Goal: Information Seeking & Learning: Learn about a topic

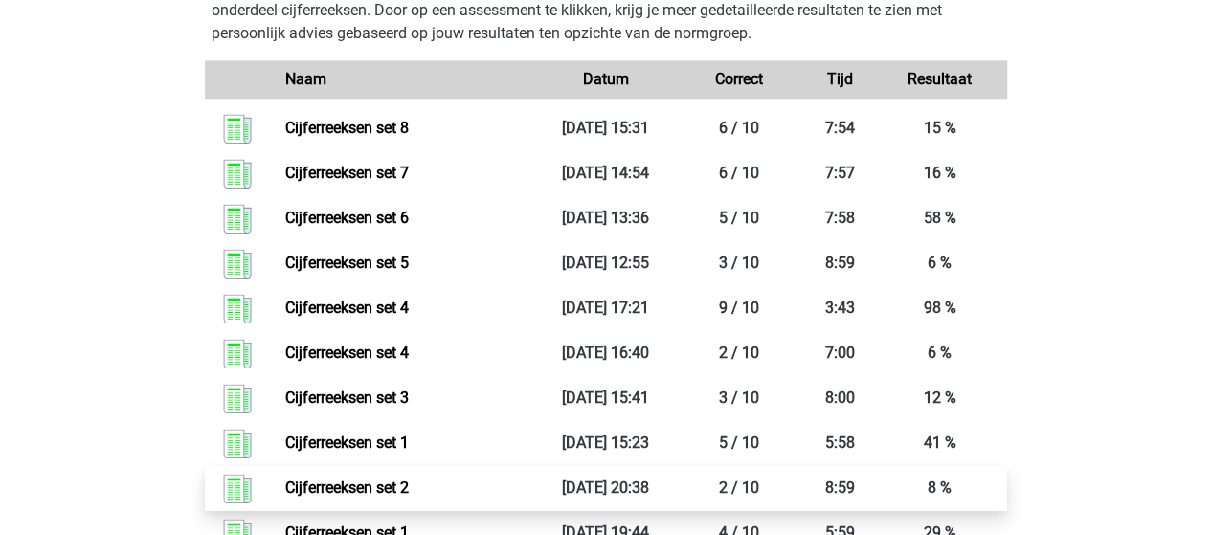
scroll to position [1245, 0]
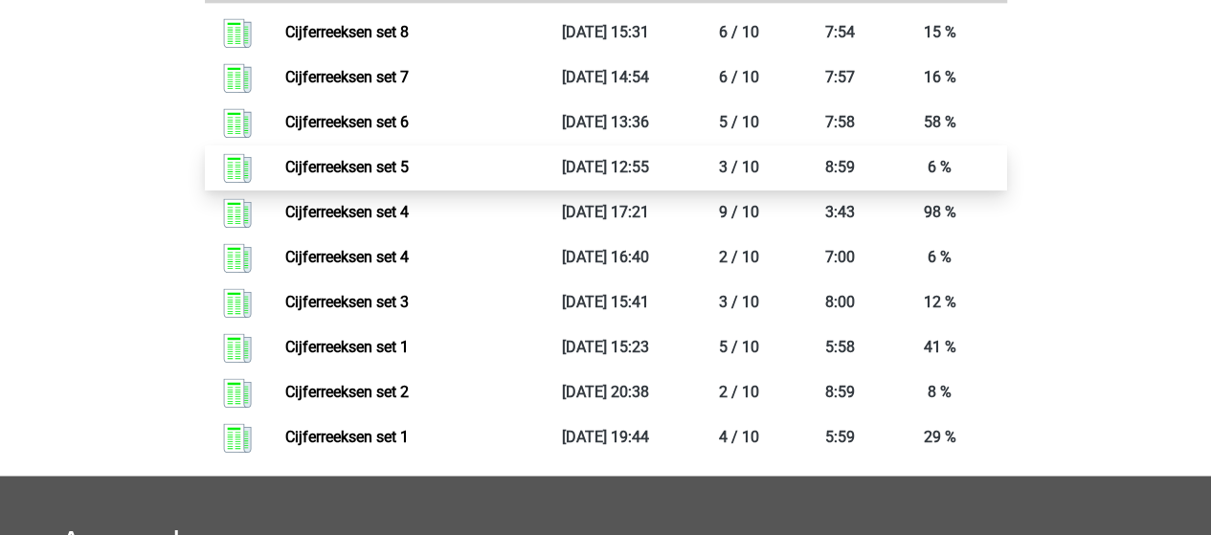
click at [399, 176] on link "Cijferreeksen set 5" at bounding box center [347, 167] width 124 height 18
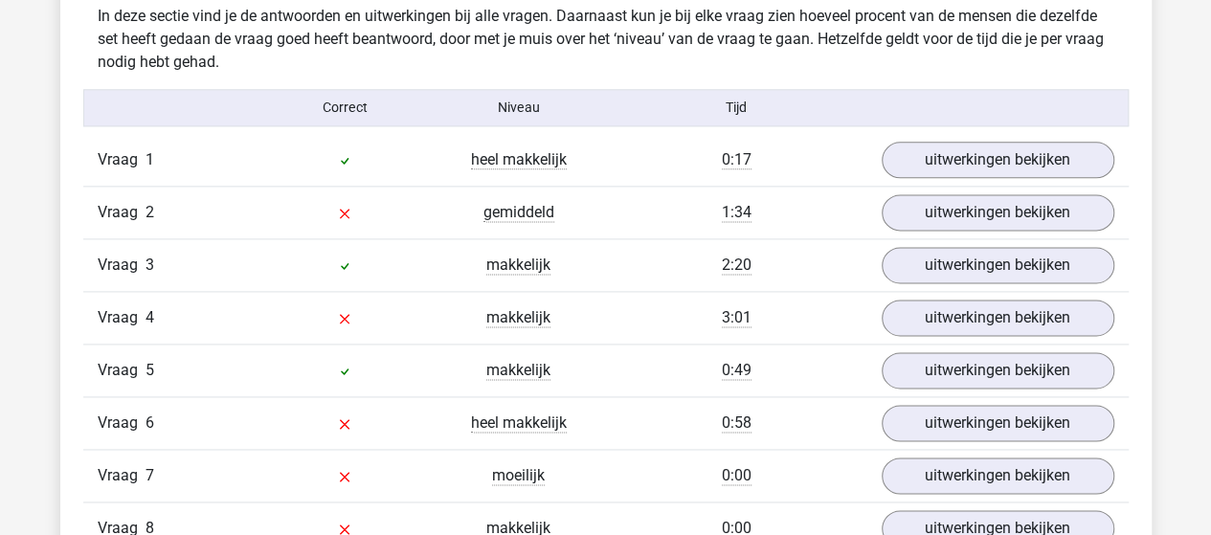
scroll to position [1149, 0]
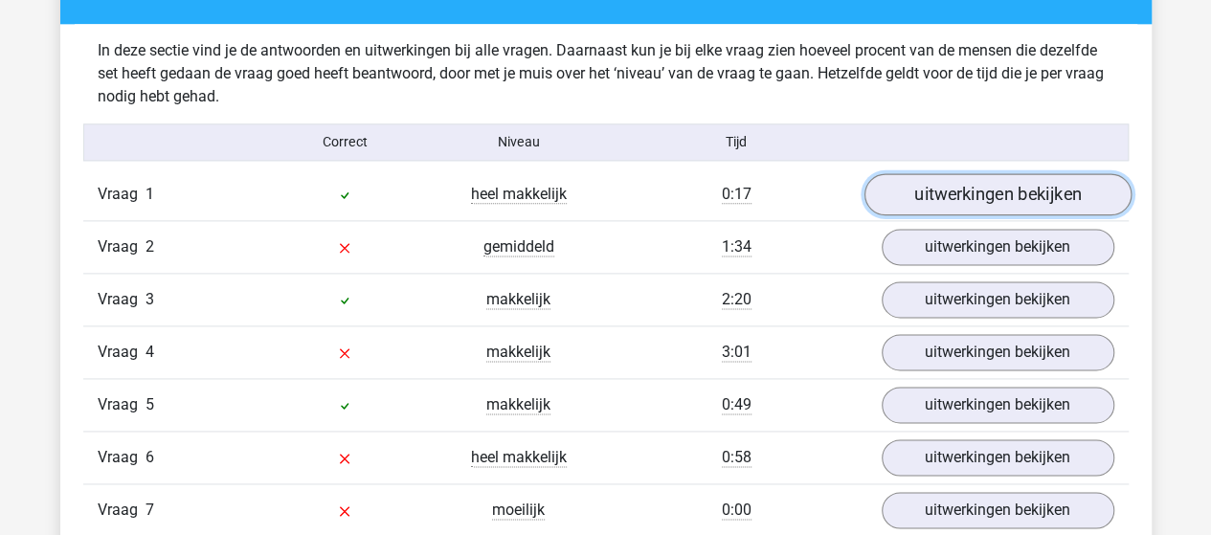
click at [915, 192] on link "uitwerkingen bekijken" at bounding box center [997, 194] width 267 height 42
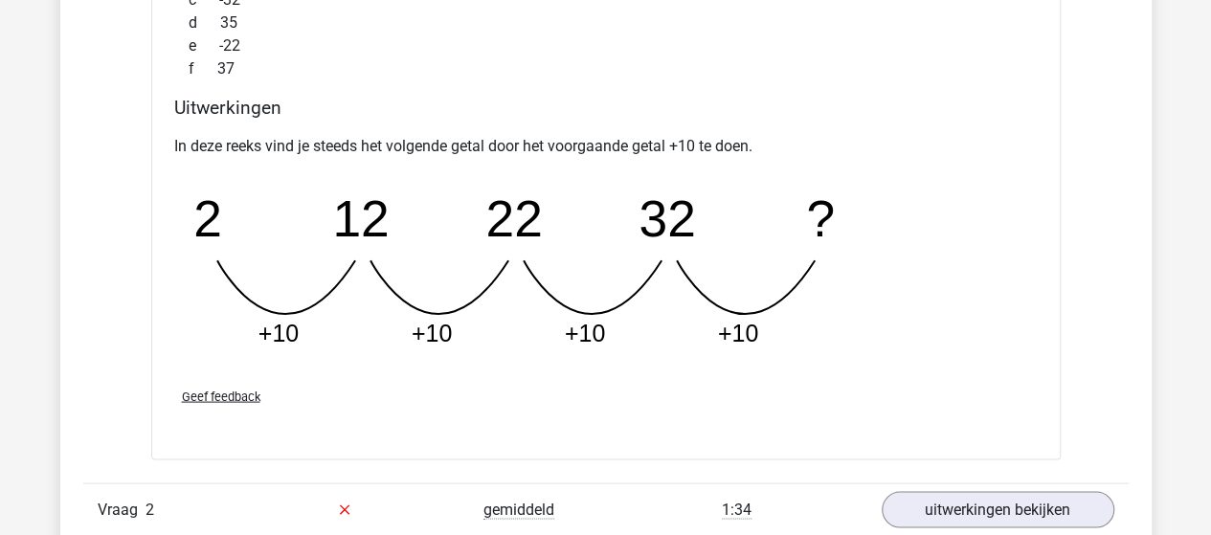
scroll to position [1819, 0]
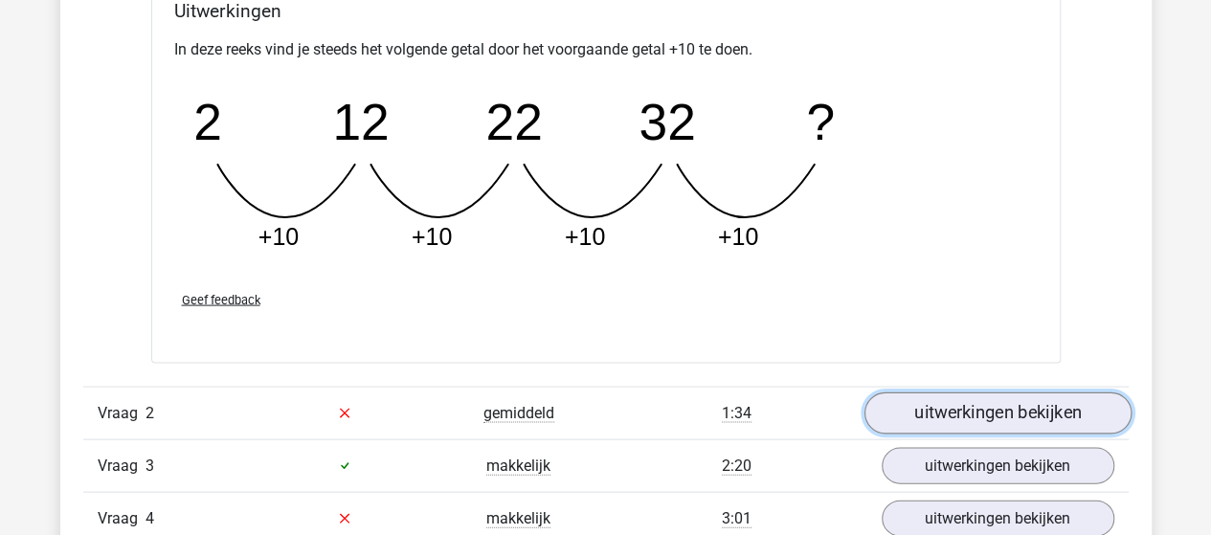
click at [935, 401] on link "uitwerkingen bekijken" at bounding box center [997, 414] width 267 height 42
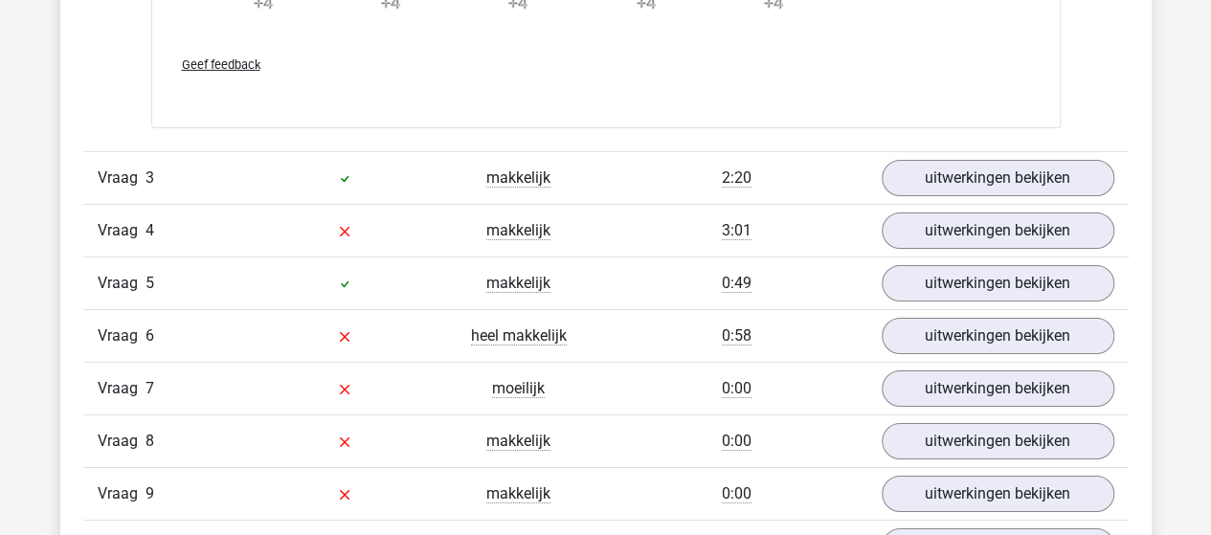
scroll to position [3160, 0]
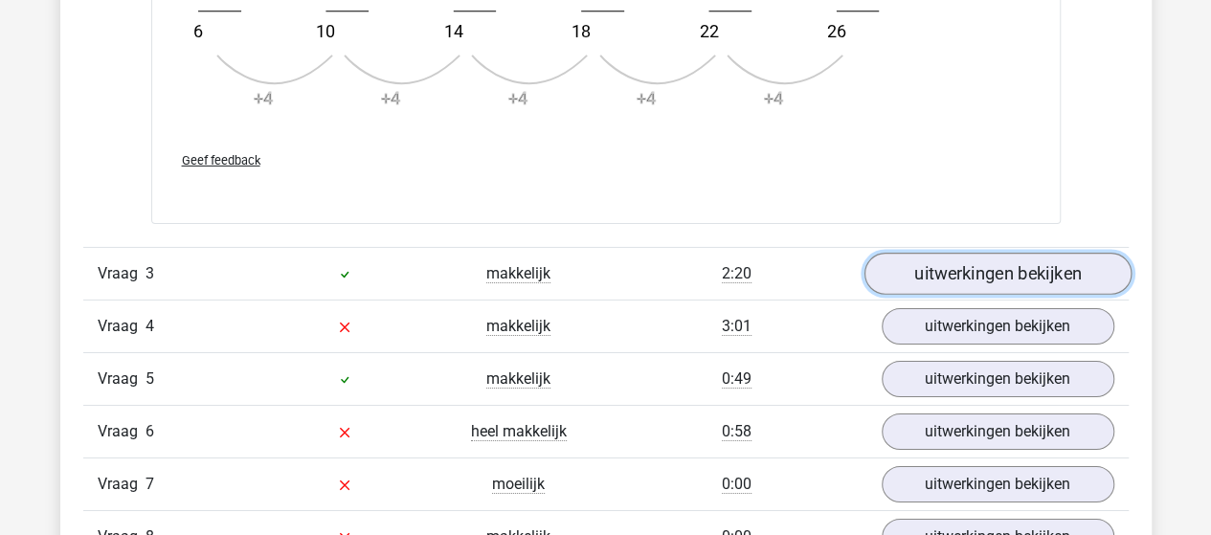
click at [1057, 267] on link "uitwerkingen bekijken" at bounding box center [997, 275] width 267 height 42
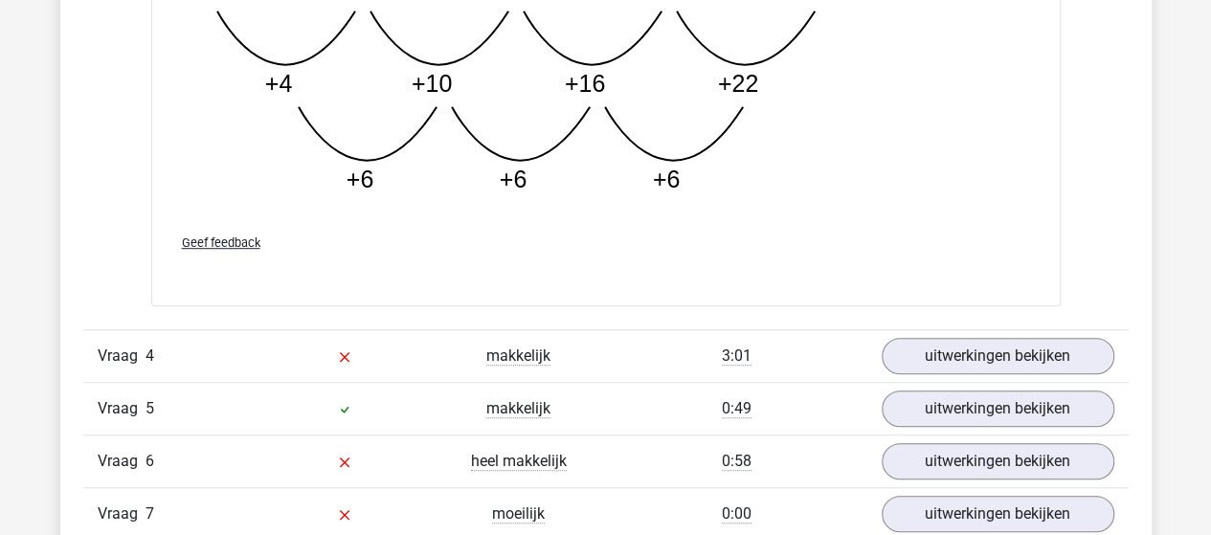
scroll to position [4117, 0]
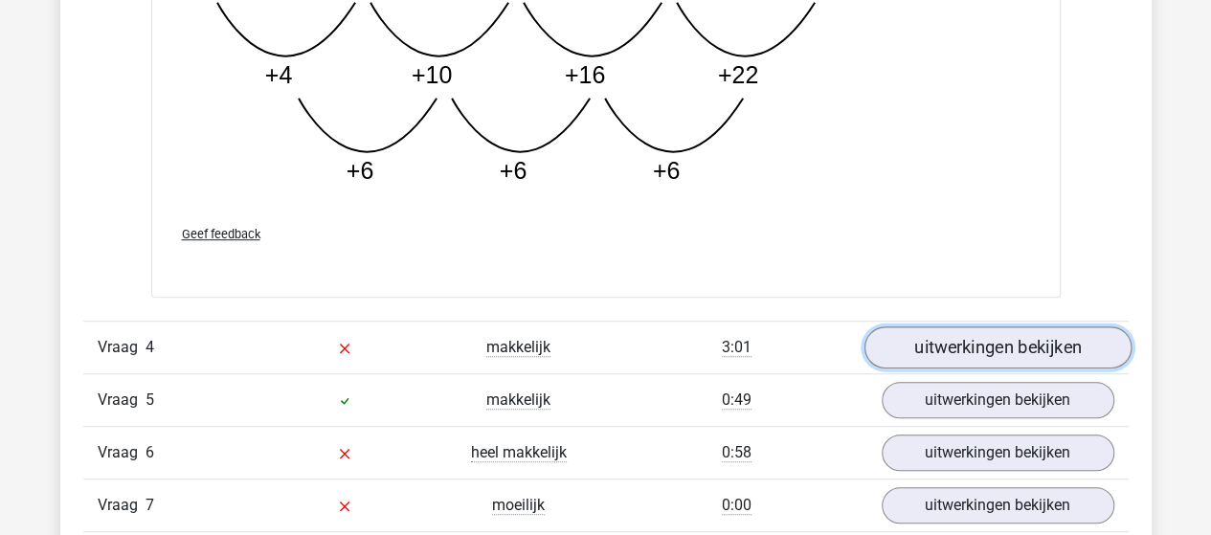
click at [1056, 334] on link "uitwerkingen bekijken" at bounding box center [997, 348] width 267 height 42
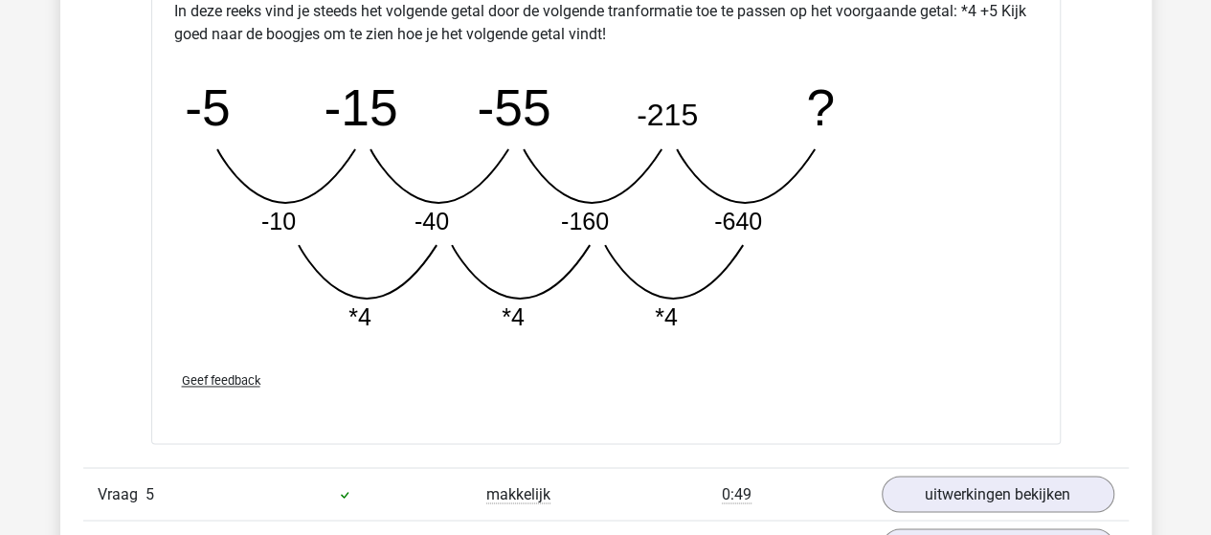
scroll to position [5075, 0]
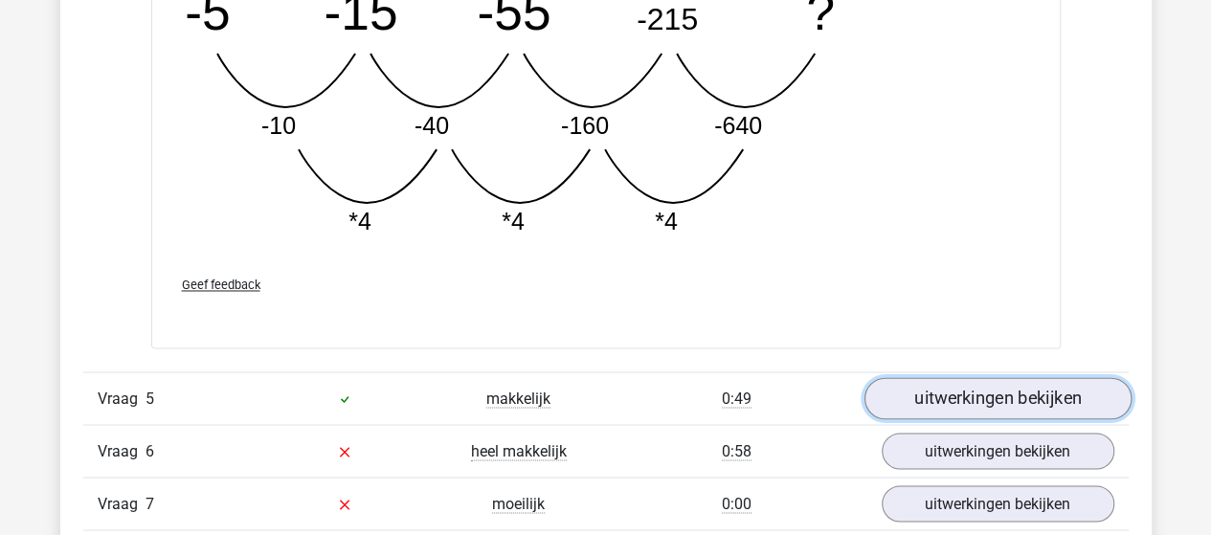
click at [976, 390] on link "uitwerkingen bekijken" at bounding box center [997, 398] width 267 height 42
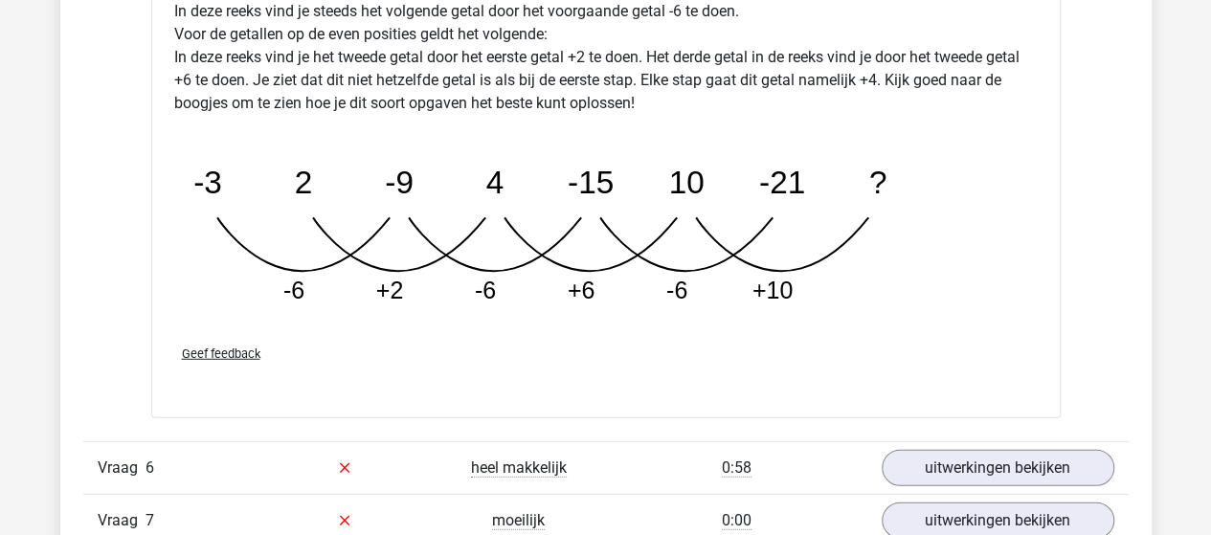
scroll to position [6128, 0]
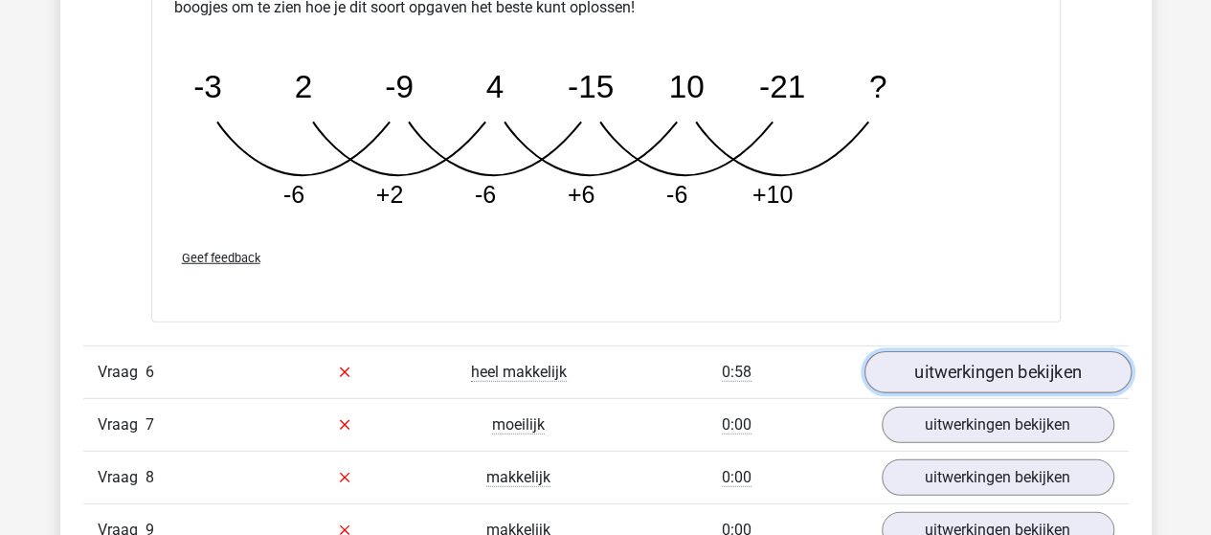
click at [987, 370] on link "uitwerkingen bekijken" at bounding box center [997, 372] width 267 height 42
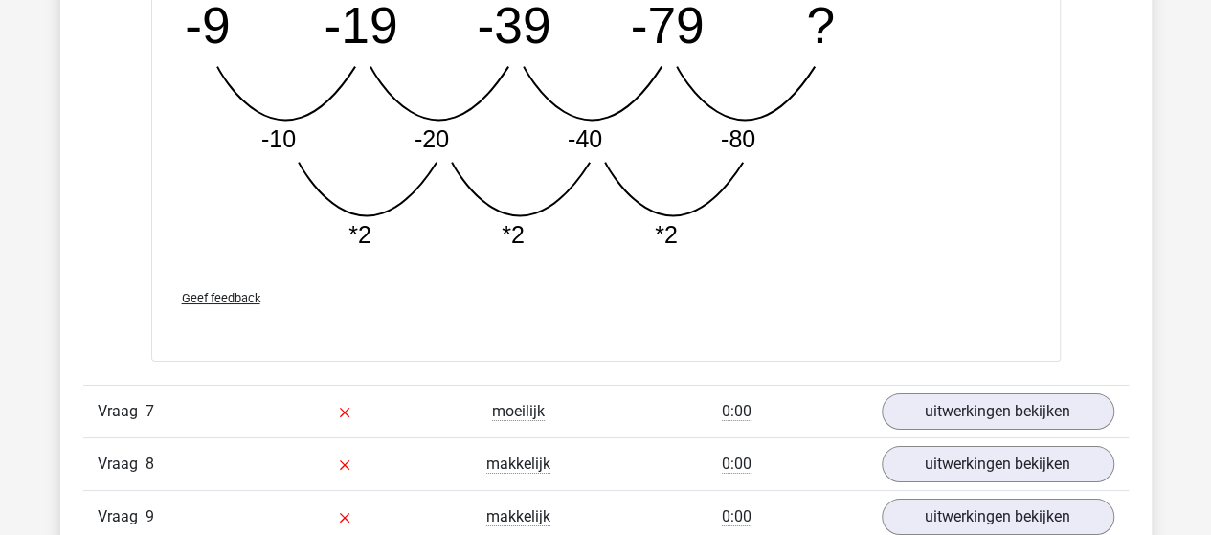
scroll to position [7182, 0]
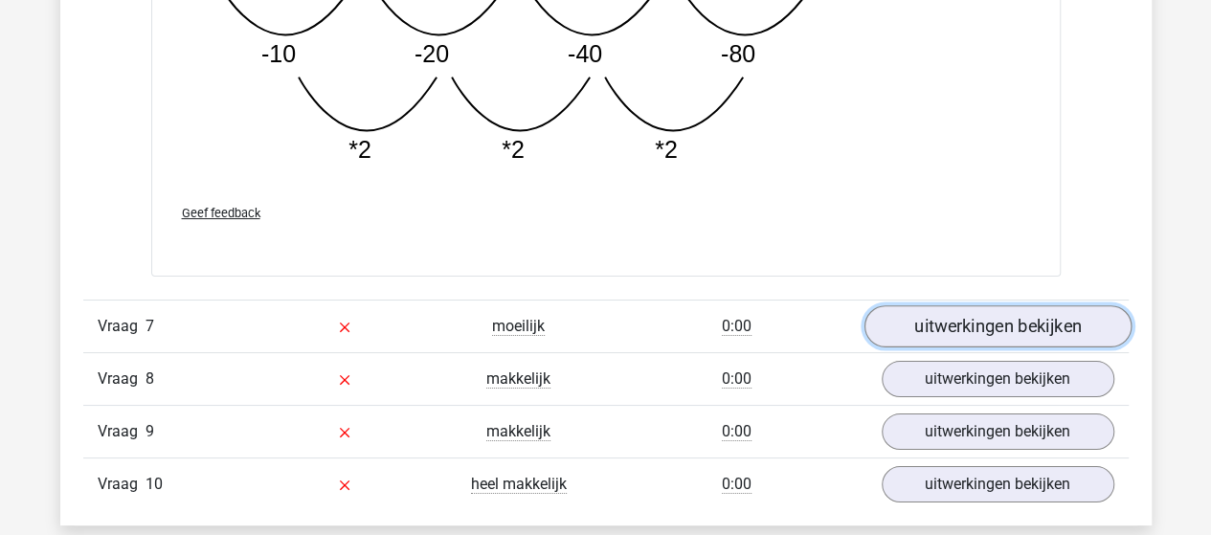
click at [963, 317] on link "uitwerkingen bekijken" at bounding box center [997, 326] width 267 height 42
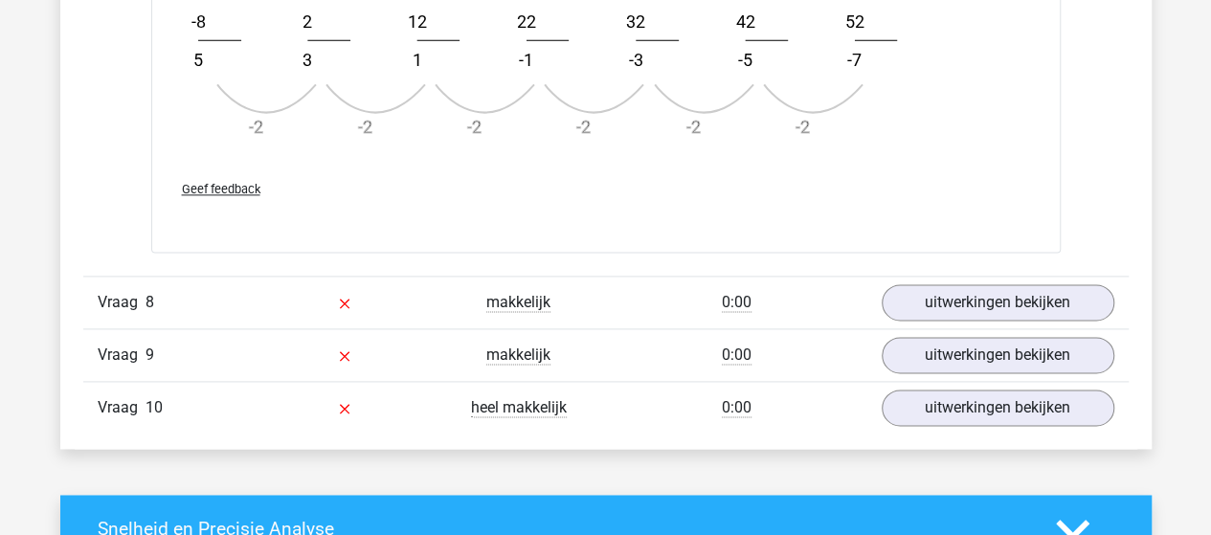
scroll to position [8426, 0]
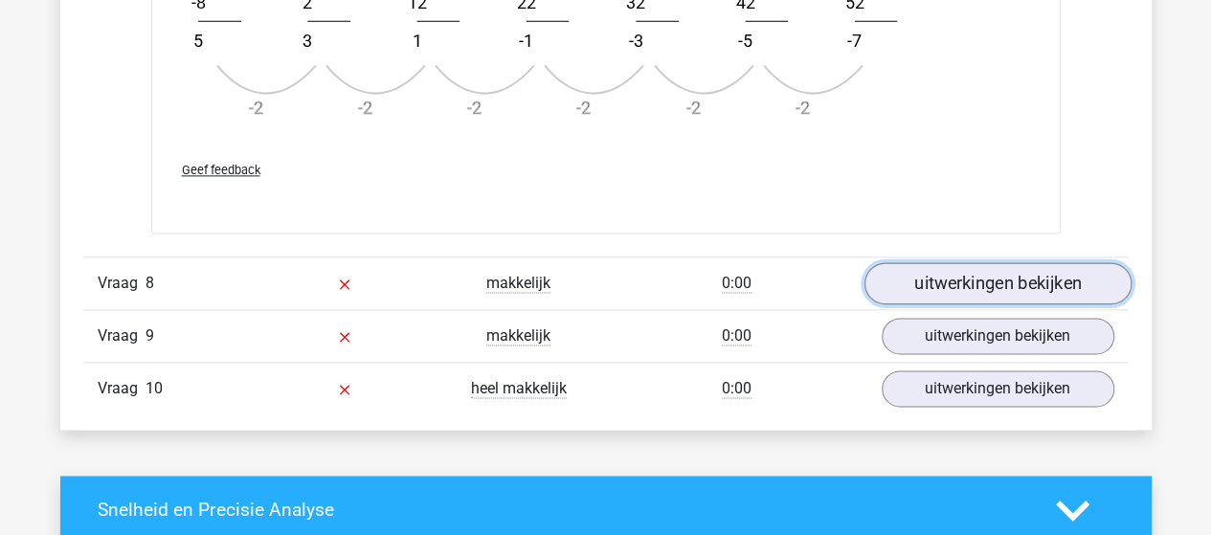
click at [931, 262] on link "uitwerkingen bekijken" at bounding box center [997, 283] width 267 height 42
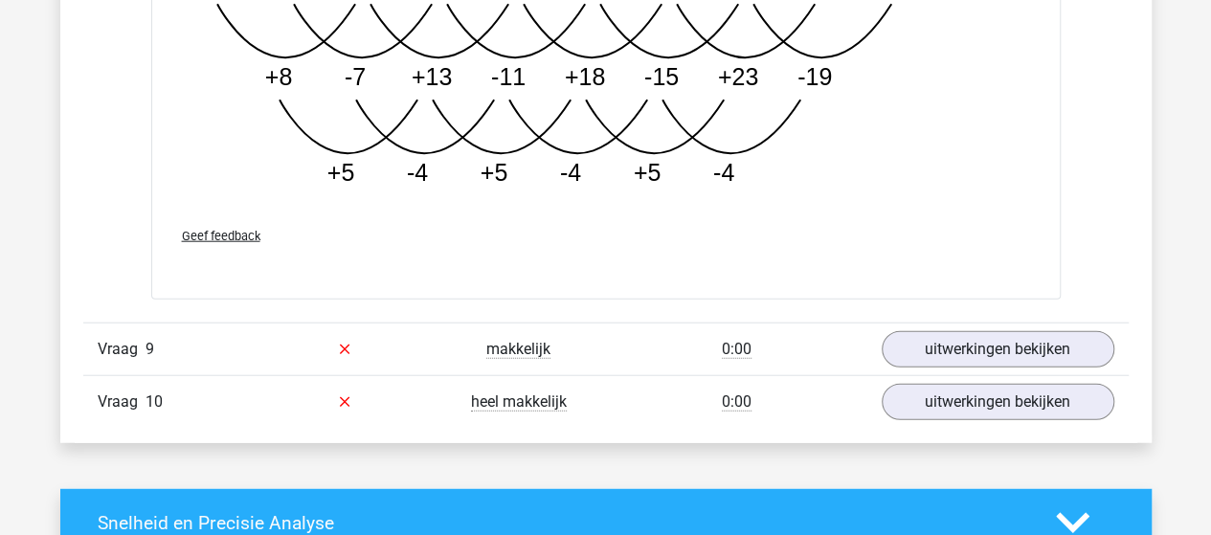
scroll to position [9575, 0]
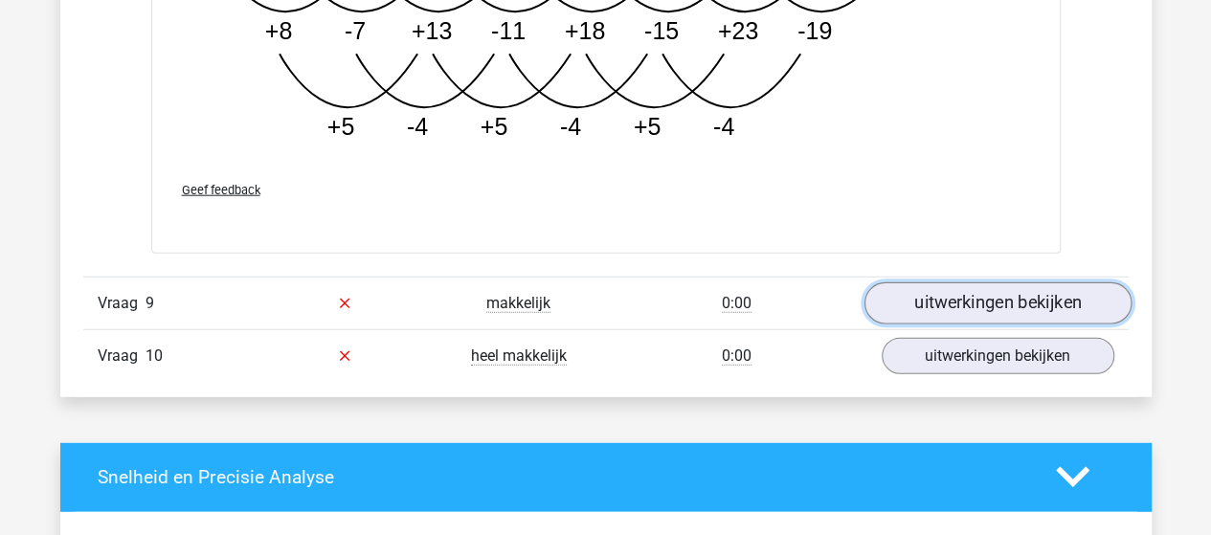
click at [915, 302] on link "uitwerkingen bekijken" at bounding box center [997, 303] width 267 height 42
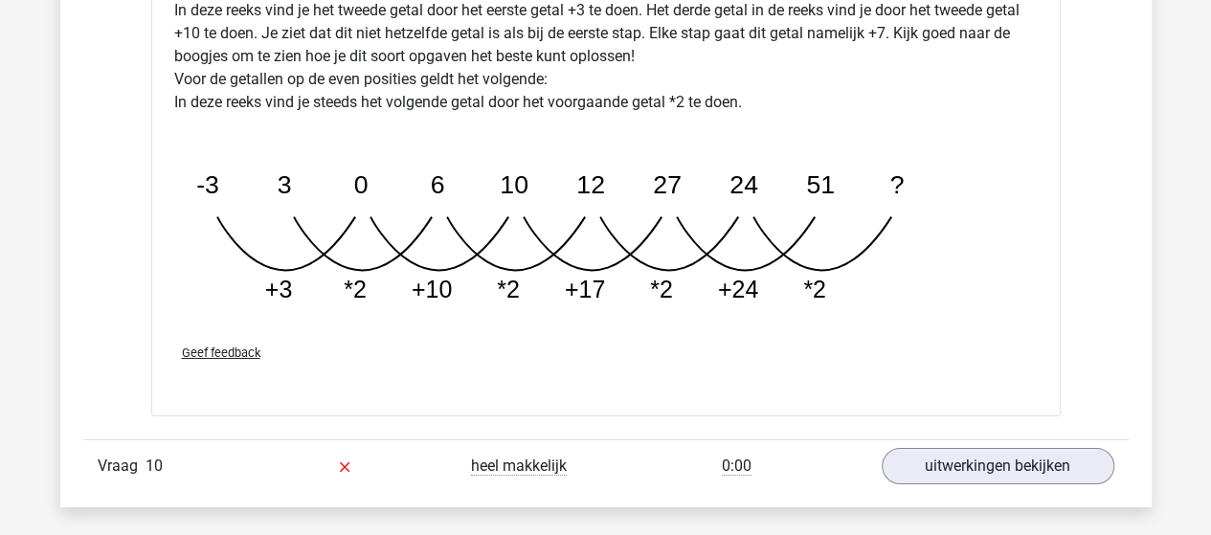
scroll to position [10533, 0]
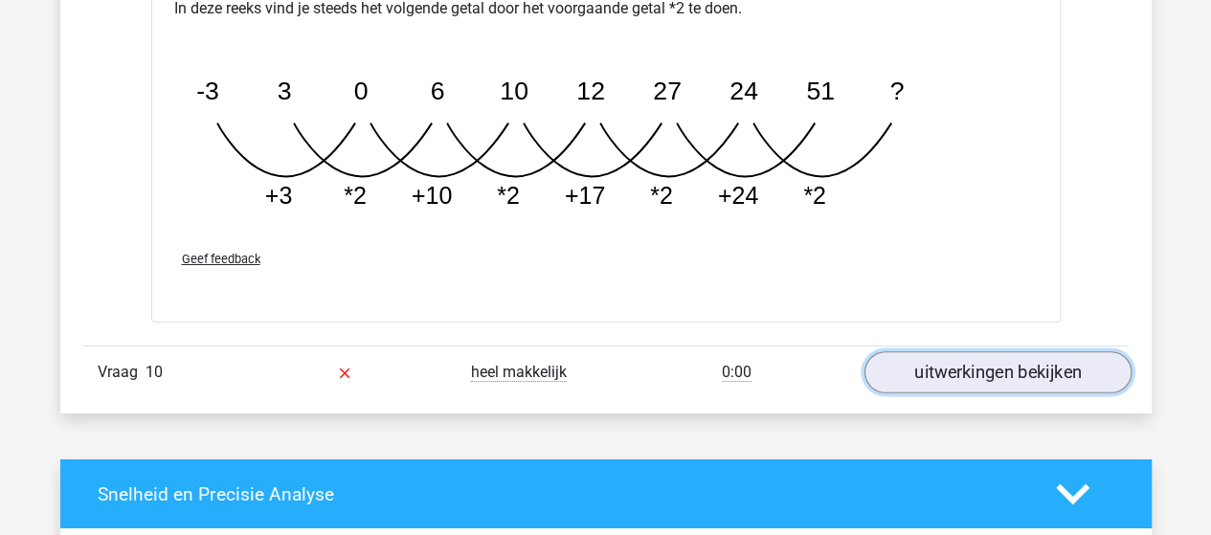
click at [1004, 364] on link "uitwerkingen bekijken" at bounding box center [997, 373] width 267 height 42
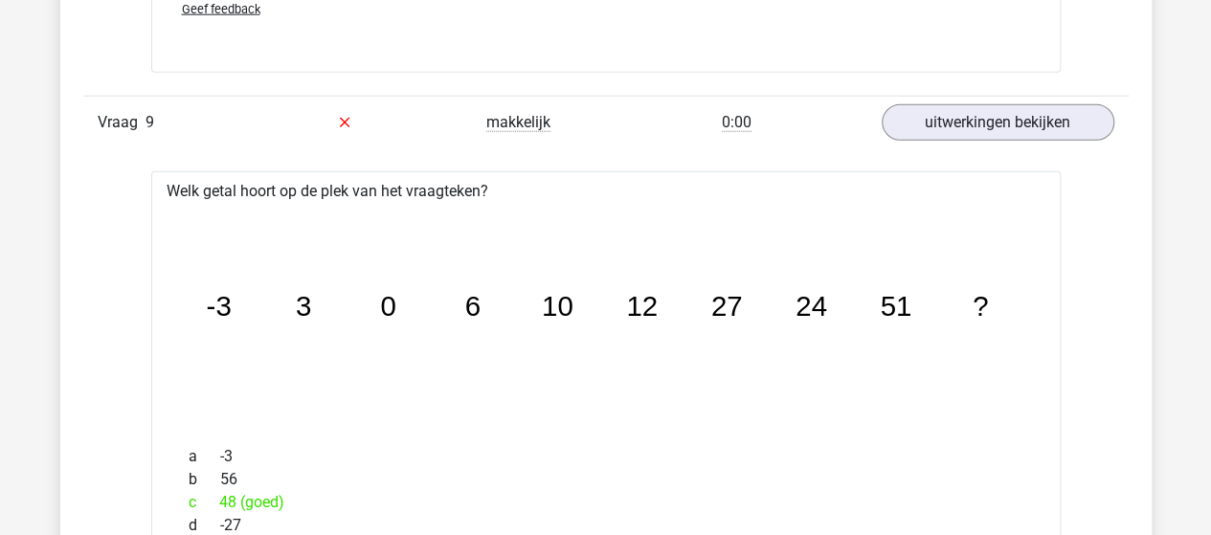
scroll to position [9671, 0]
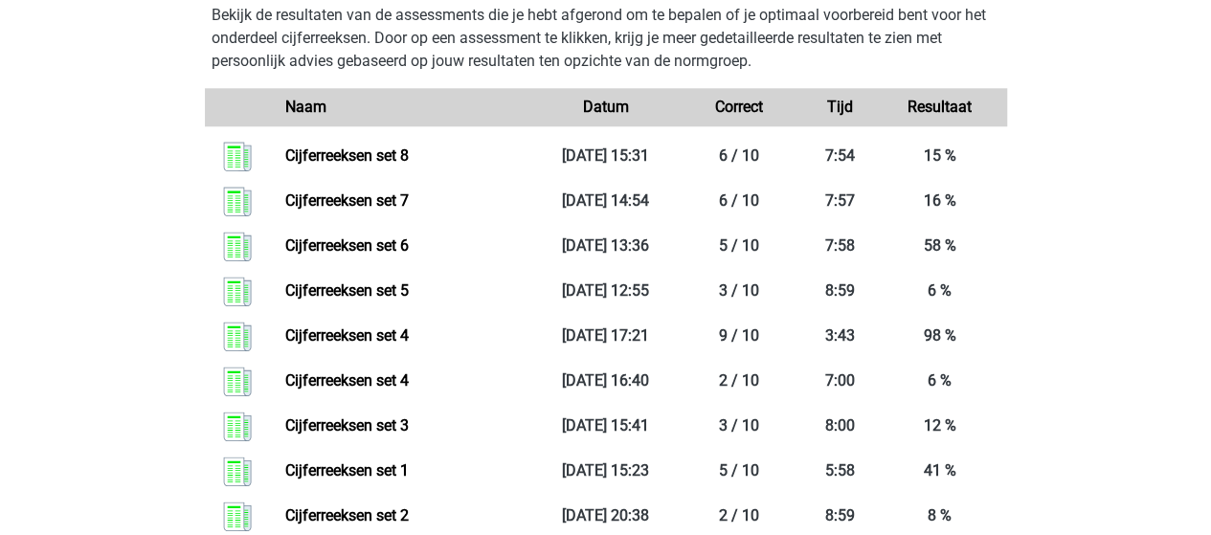
scroll to position [958, 0]
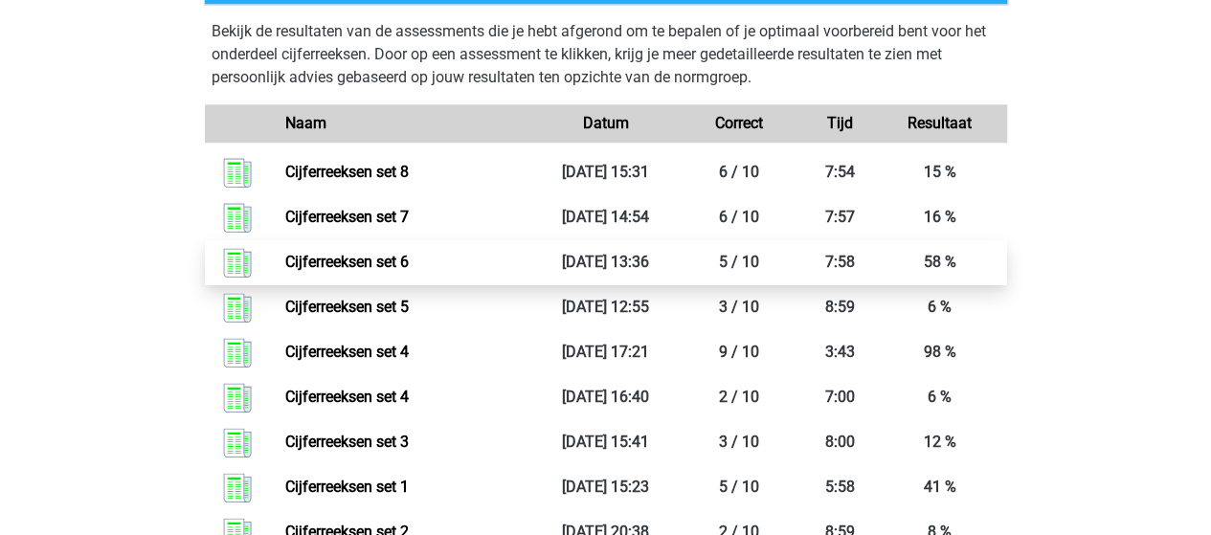
click at [406, 271] on link "Cijferreeksen set 6" at bounding box center [347, 262] width 124 height 18
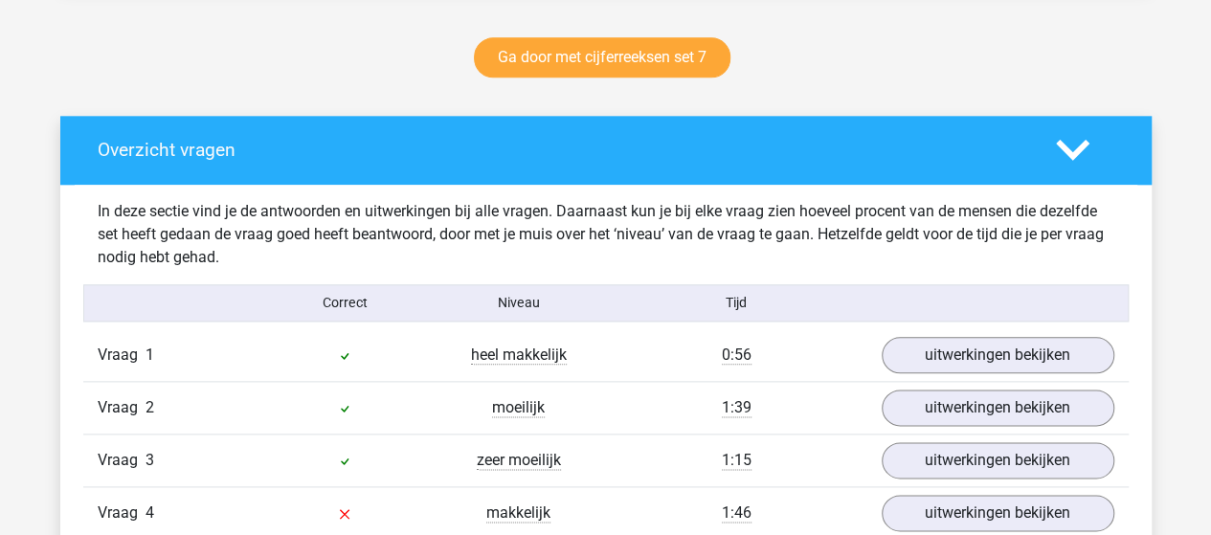
scroll to position [1053, 0]
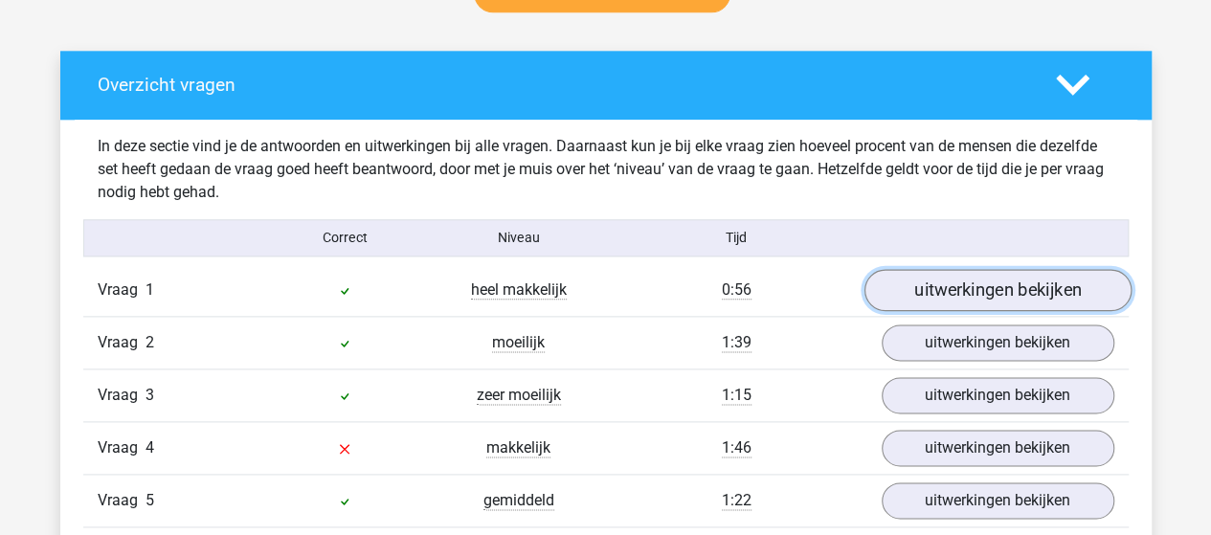
click at [904, 290] on link "uitwerkingen bekijken" at bounding box center [997, 290] width 267 height 42
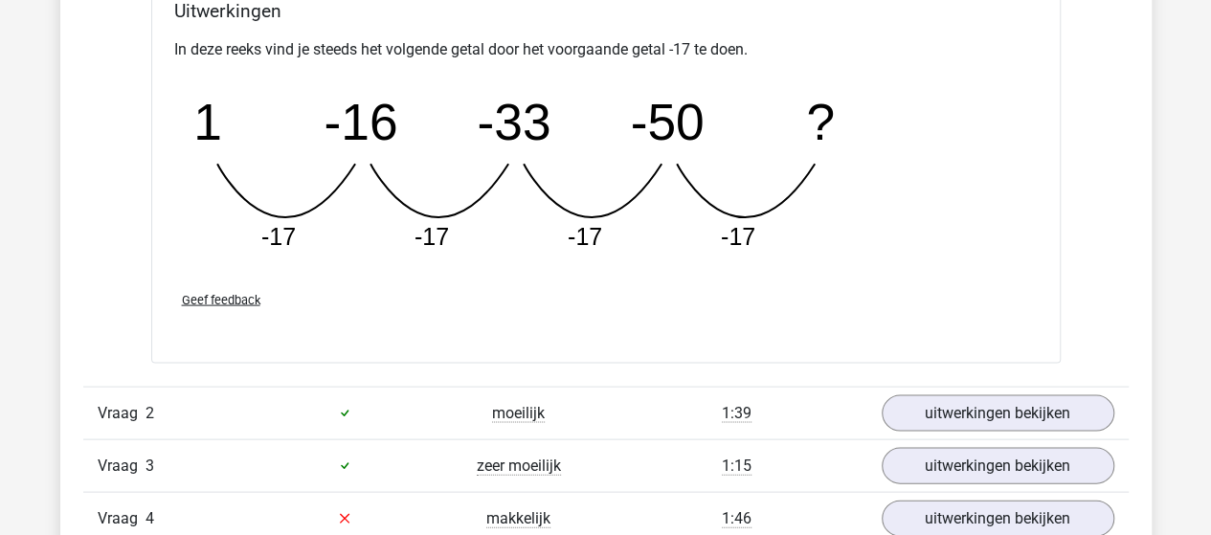
scroll to position [1915, 0]
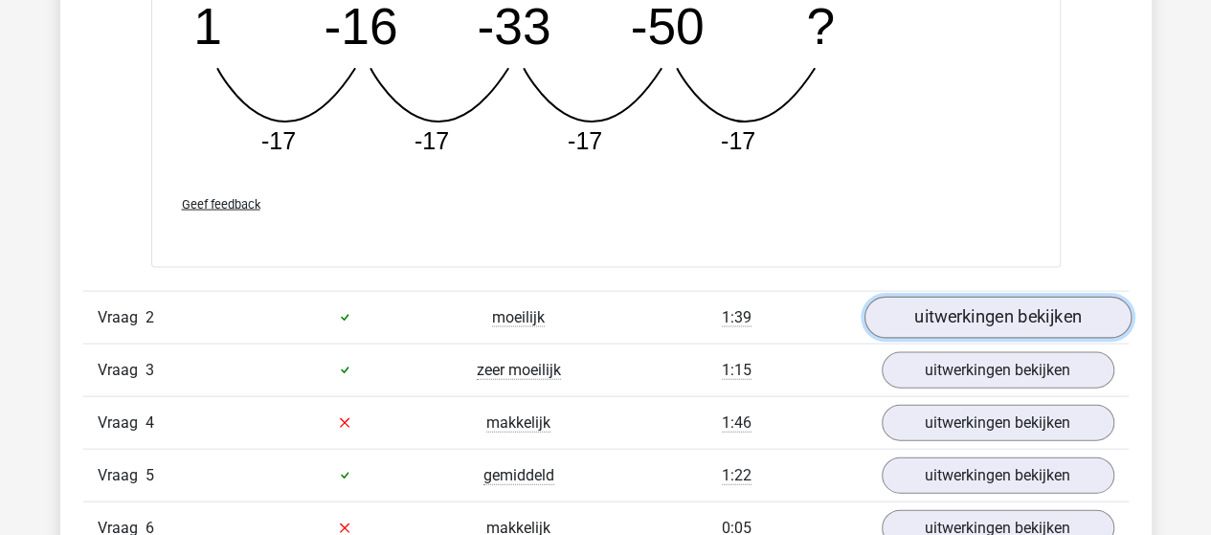
click at [977, 304] on link "uitwerkingen bekijken" at bounding box center [997, 318] width 267 height 42
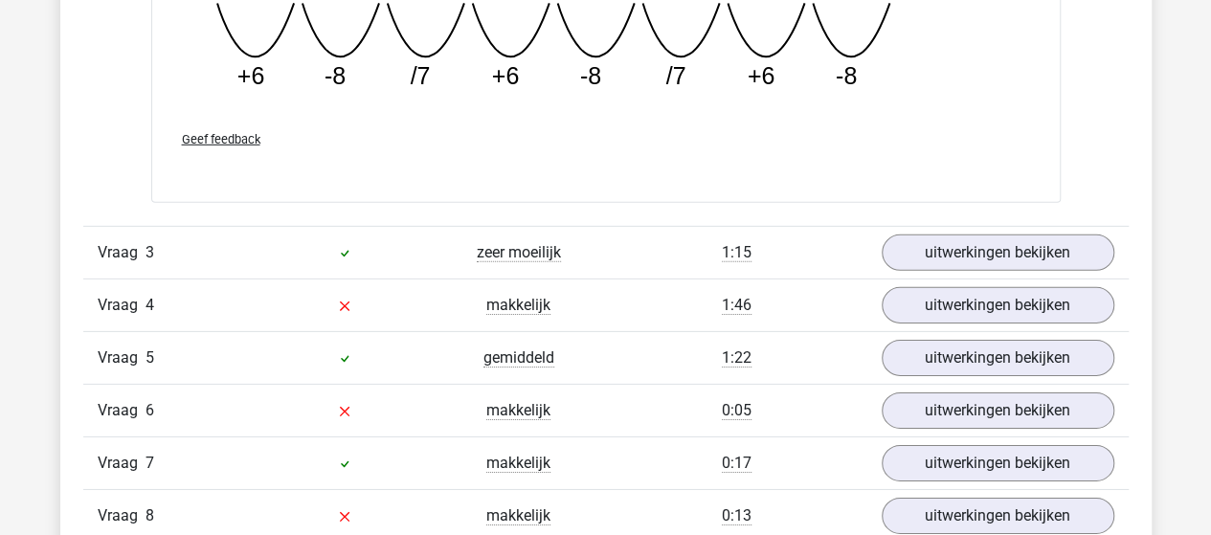
scroll to position [2873, 0]
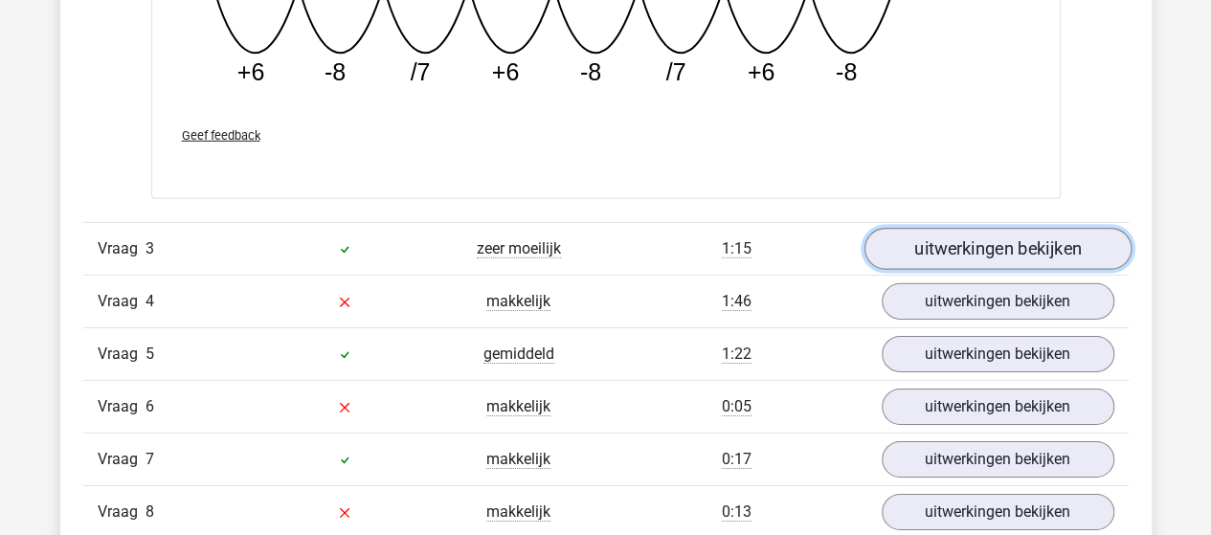
click at [944, 245] on link "uitwerkingen bekijken" at bounding box center [997, 250] width 267 height 42
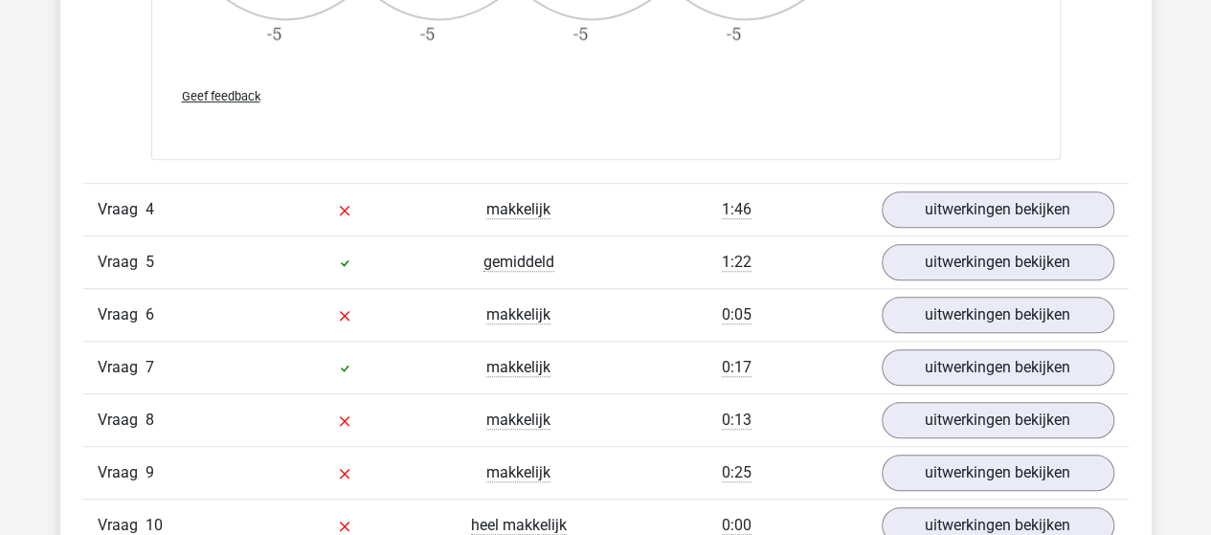
scroll to position [4117, 0]
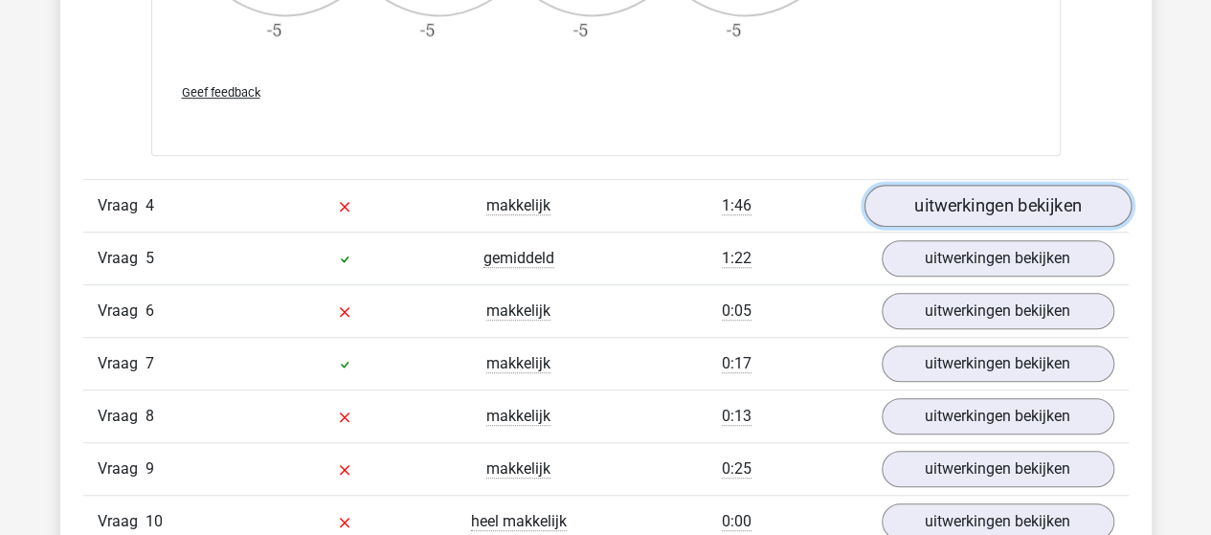
click at [1006, 196] on link "uitwerkingen bekijken" at bounding box center [997, 206] width 267 height 42
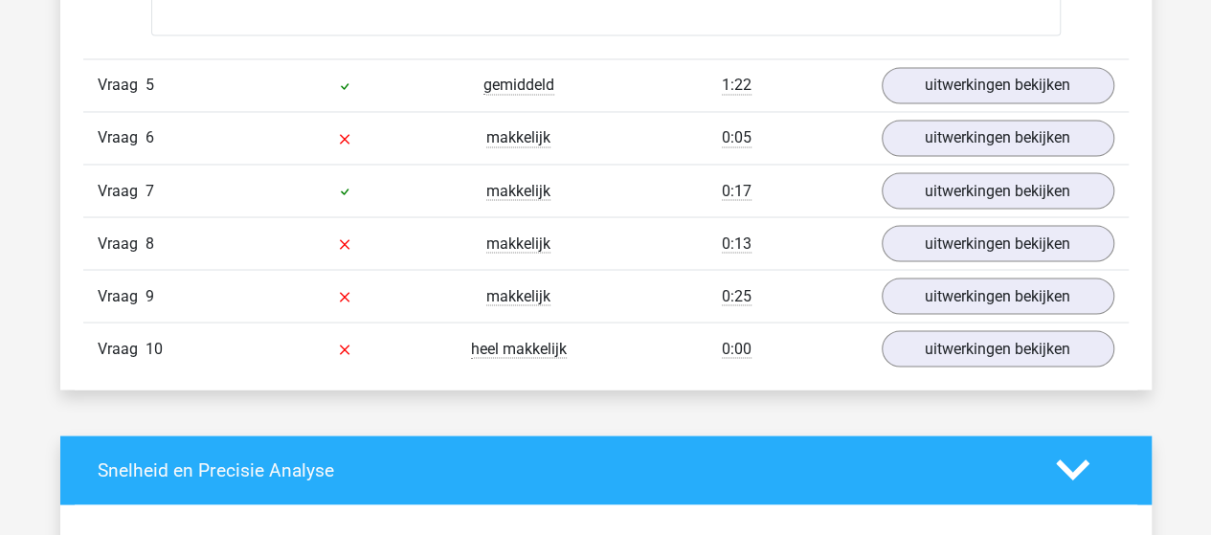
scroll to position [5266, 0]
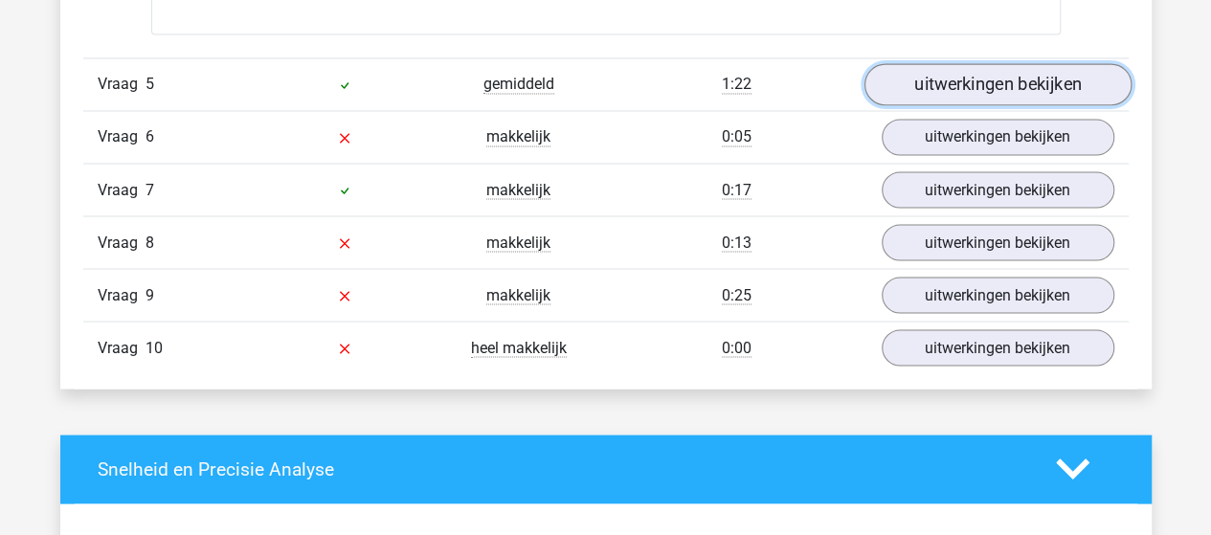
click at [991, 66] on link "uitwerkingen bekijken" at bounding box center [997, 84] width 267 height 42
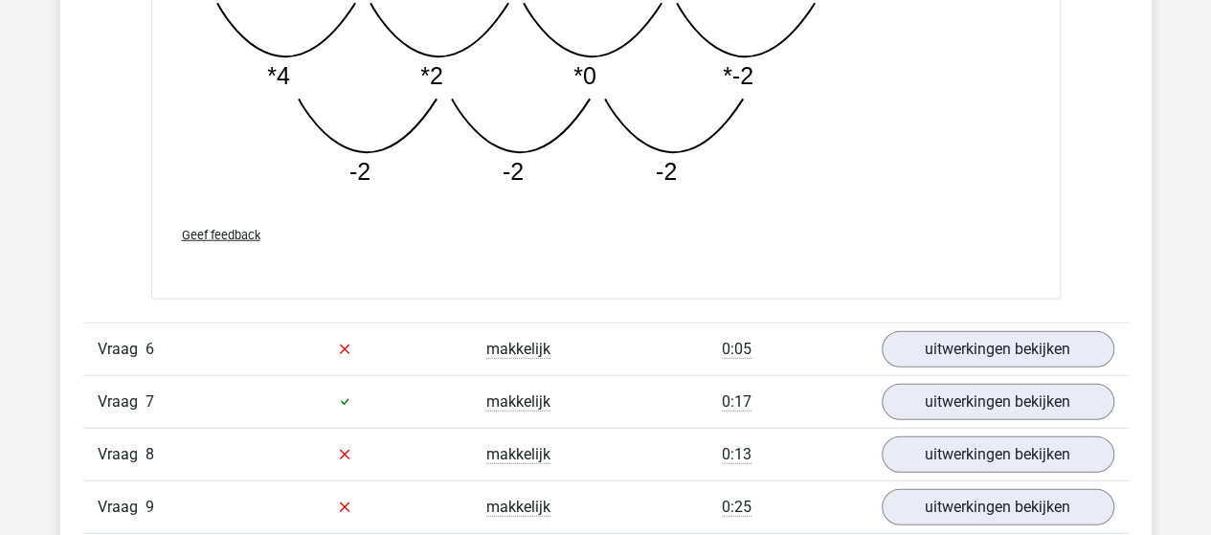
scroll to position [6128, 0]
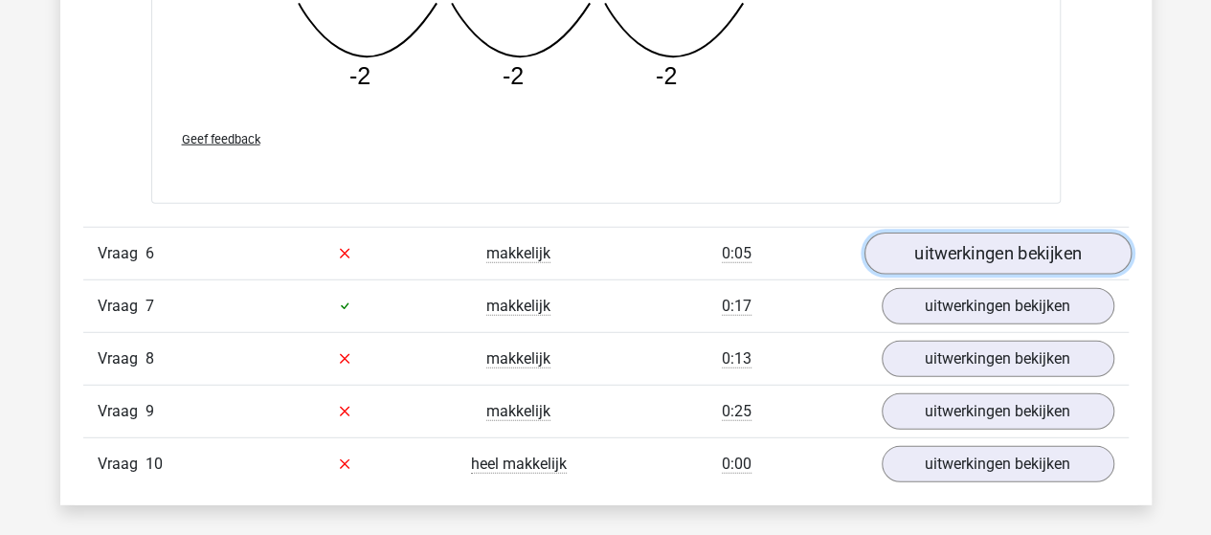
click at [962, 235] on link "uitwerkingen bekijken" at bounding box center [997, 254] width 267 height 42
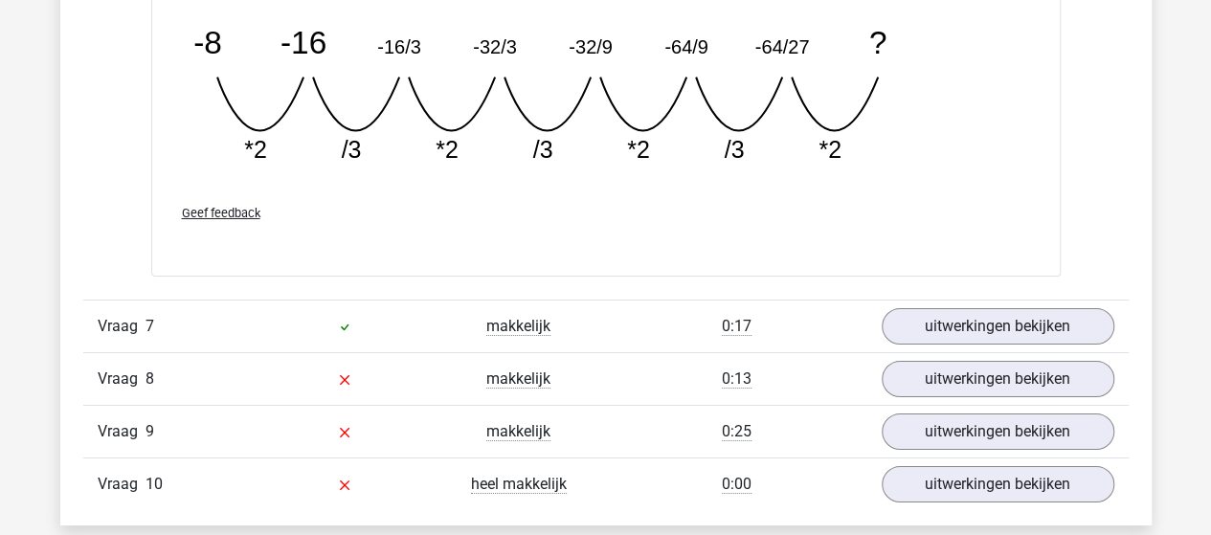
scroll to position [7086, 0]
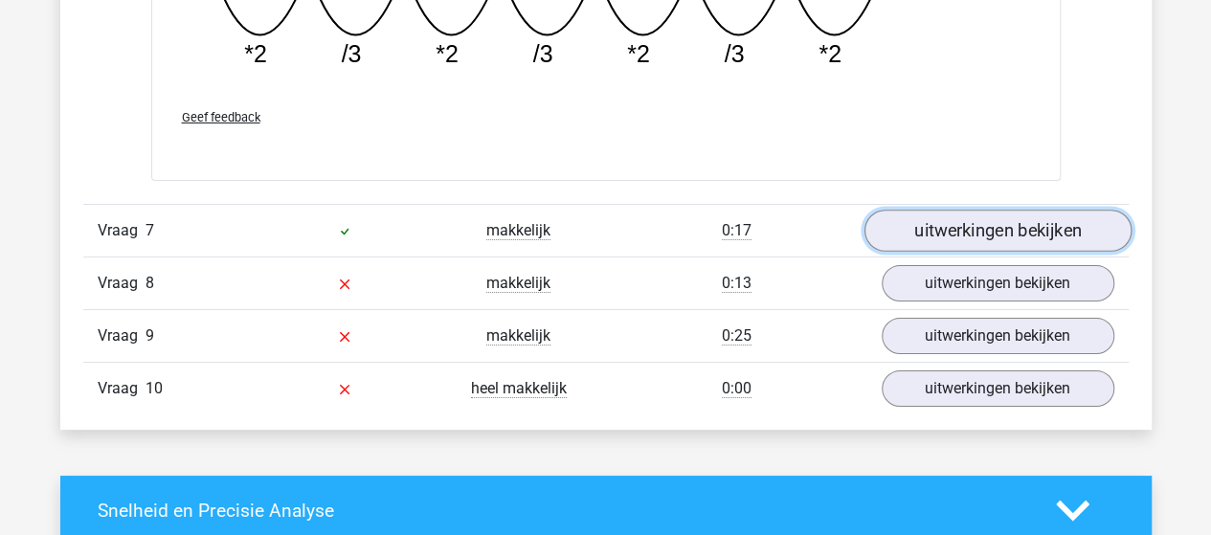
click at [956, 225] on link "uitwerkingen bekijken" at bounding box center [997, 231] width 267 height 42
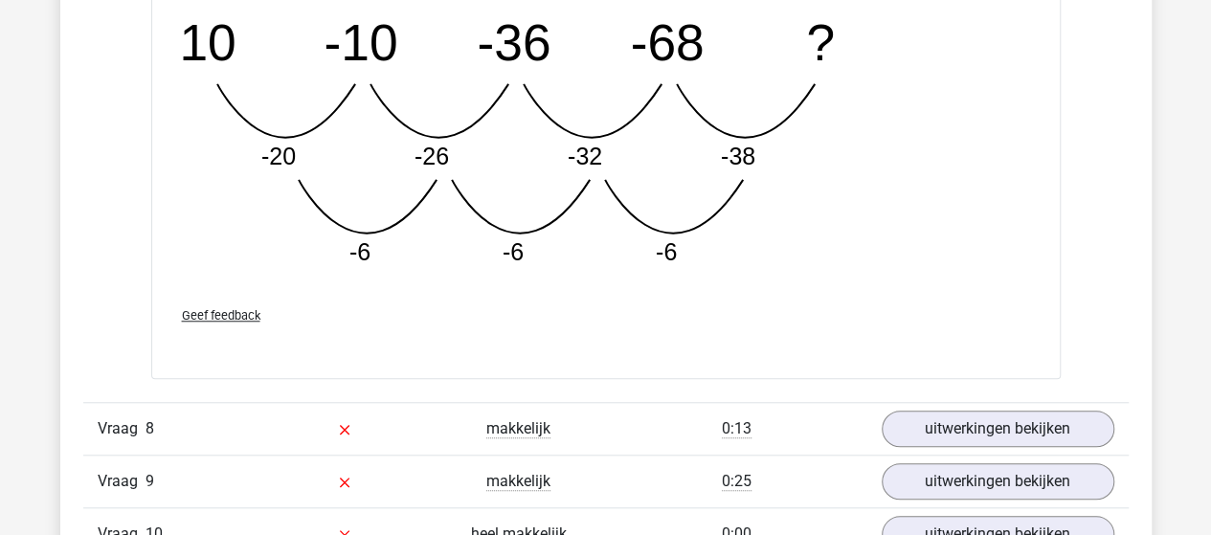
scroll to position [8043, 0]
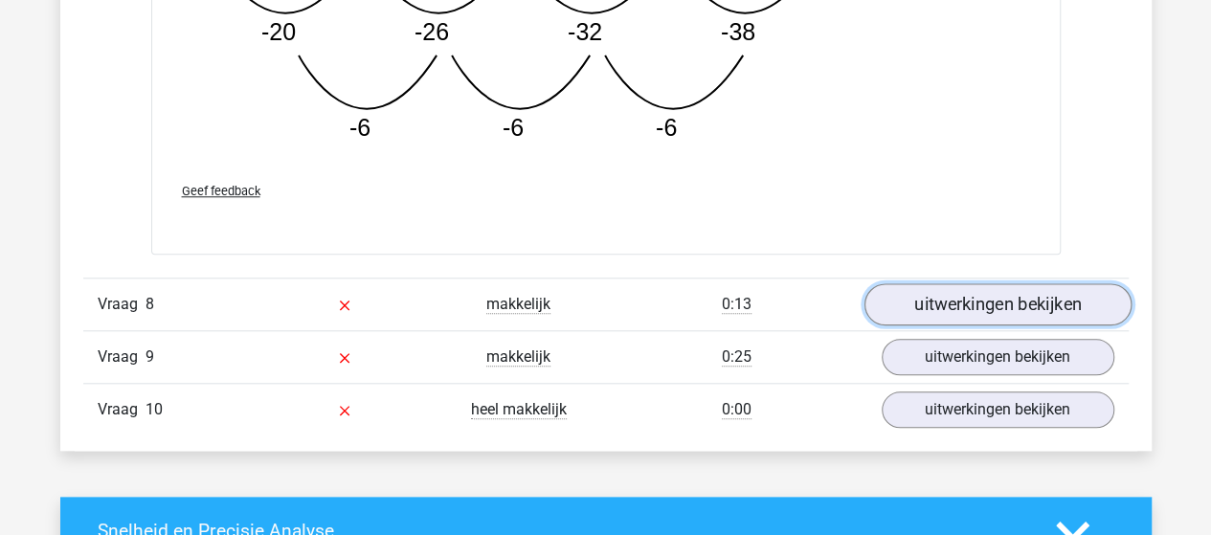
click at [1011, 294] on link "uitwerkingen bekijken" at bounding box center [997, 304] width 267 height 42
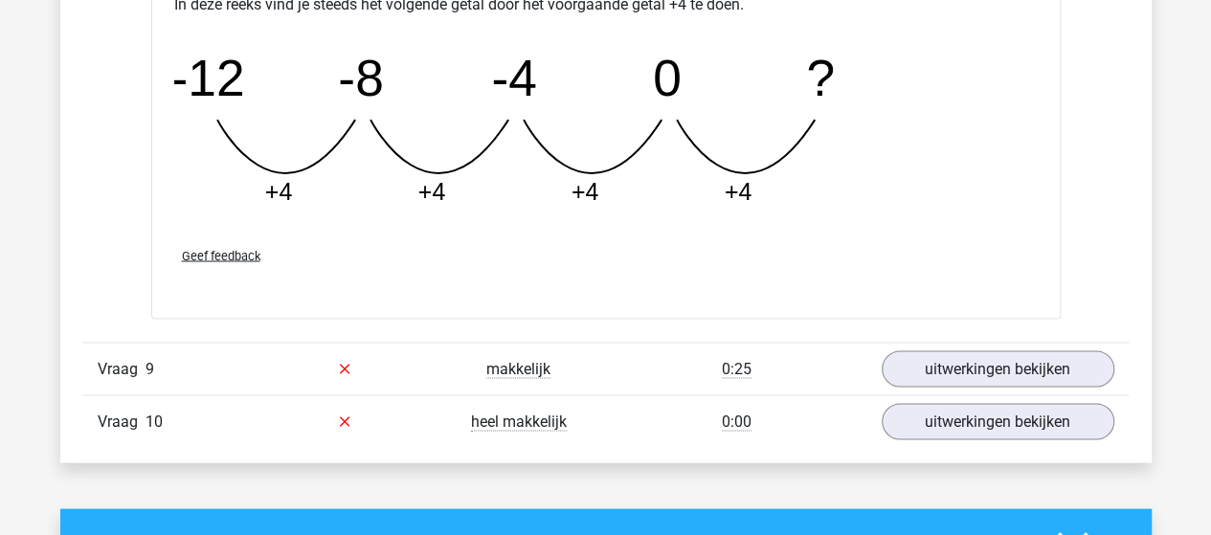
scroll to position [8905, 0]
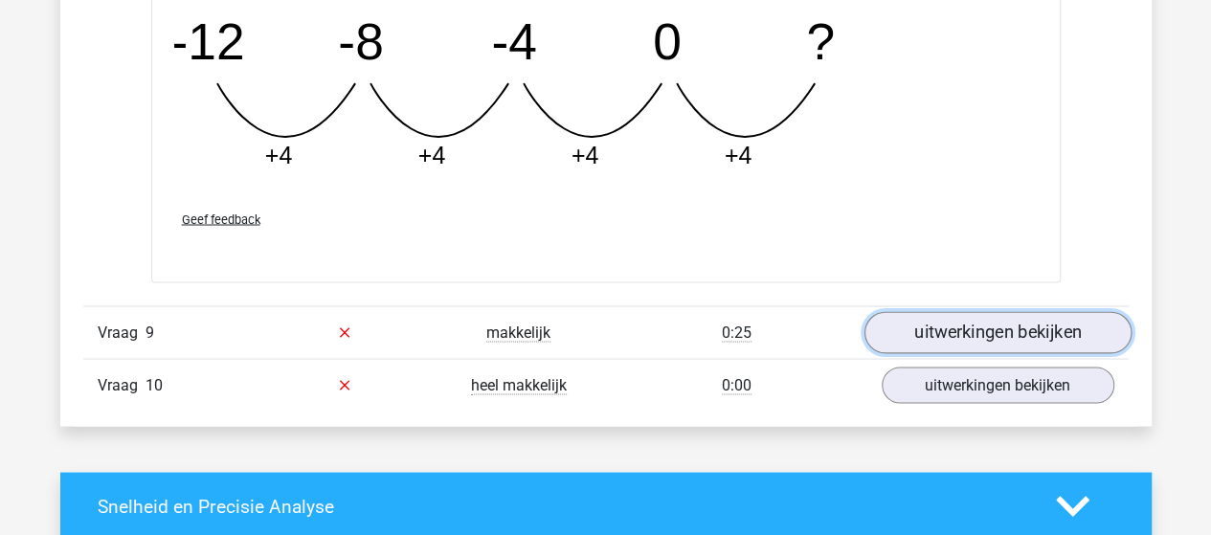
click at [1017, 324] on link "uitwerkingen bekijken" at bounding box center [997, 332] width 267 height 42
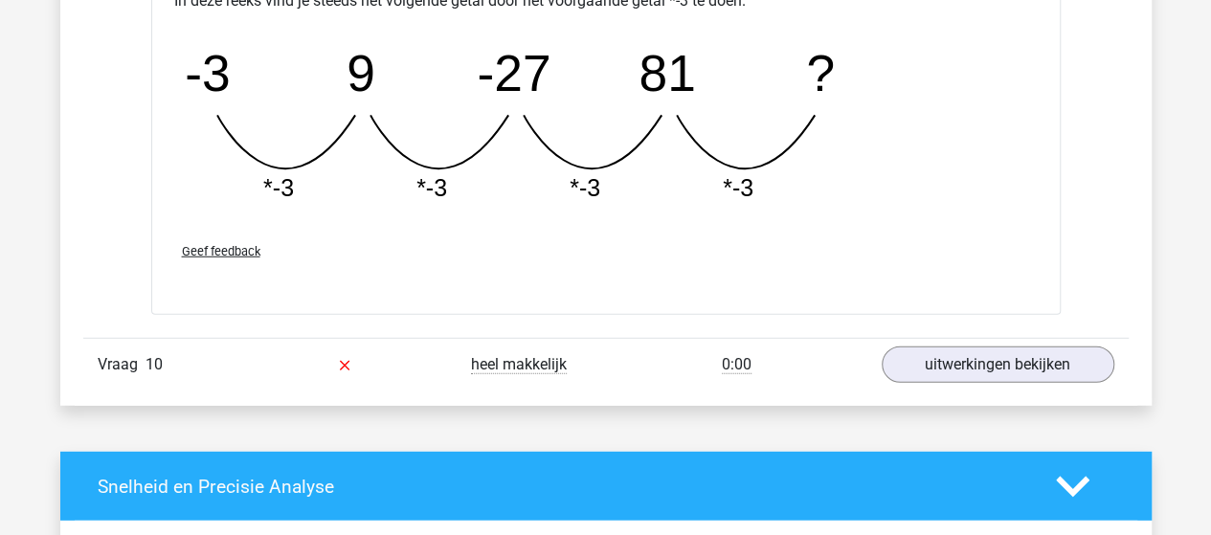
scroll to position [9767, 0]
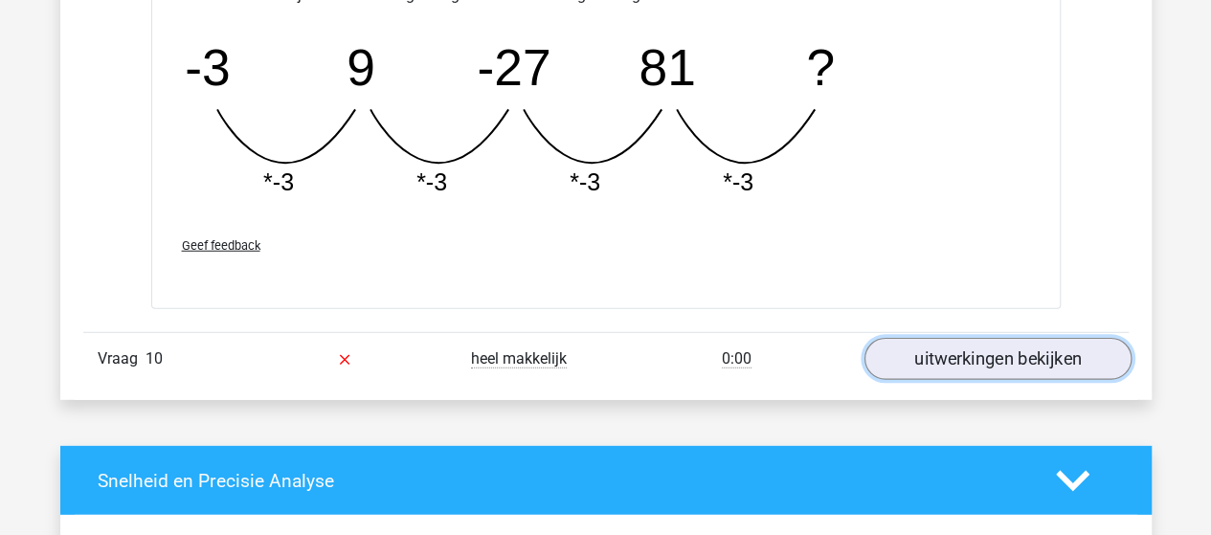
click at [1005, 344] on link "uitwerkingen bekijken" at bounding box center [997, 360] width 267 height 42
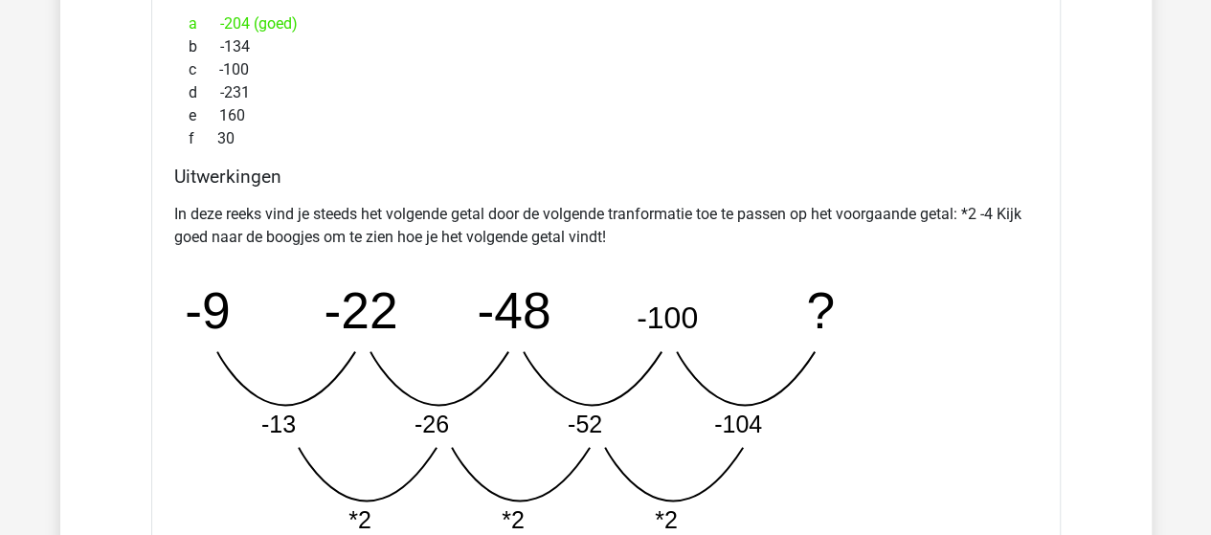
scroll to position [10533, 0]
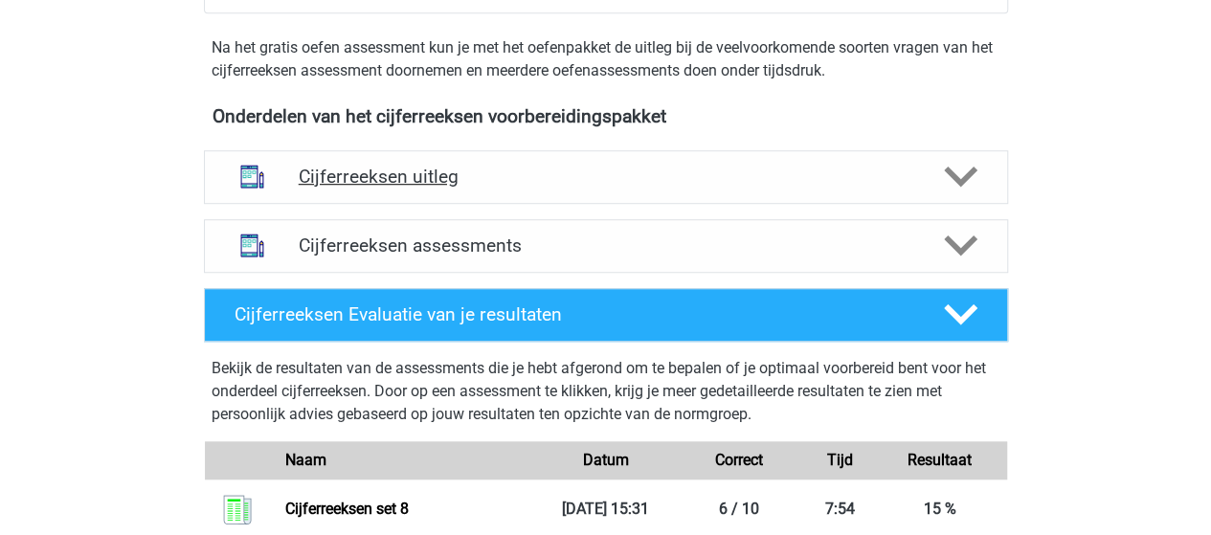
scroll to position [575, 0]
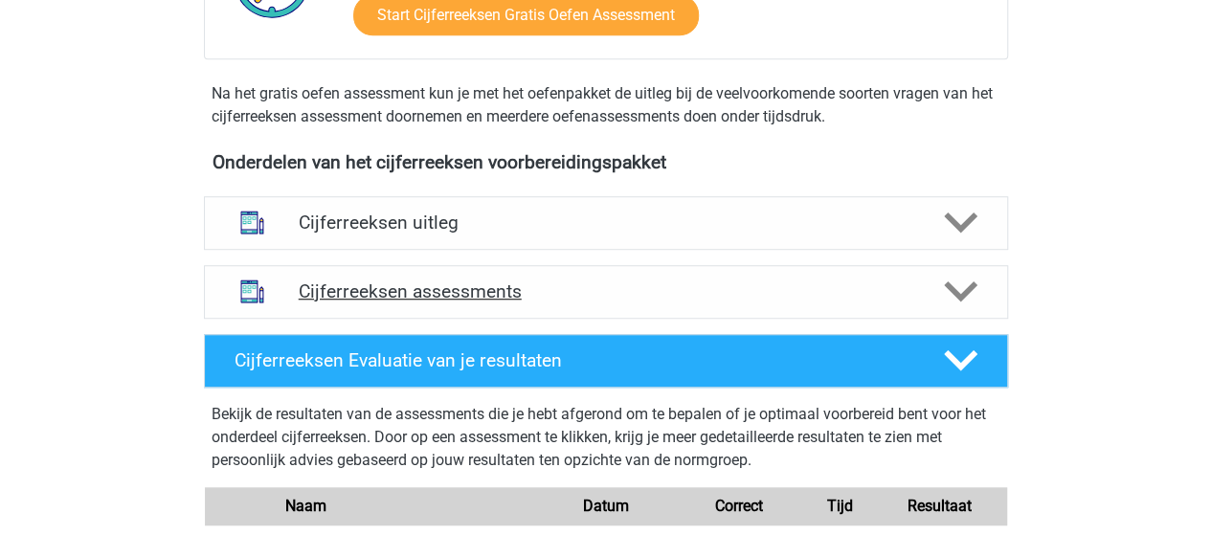
click at [404, 303] on h4 "Cijferreeksen assessments" at bounding box center [606, 292] width 615 height 22
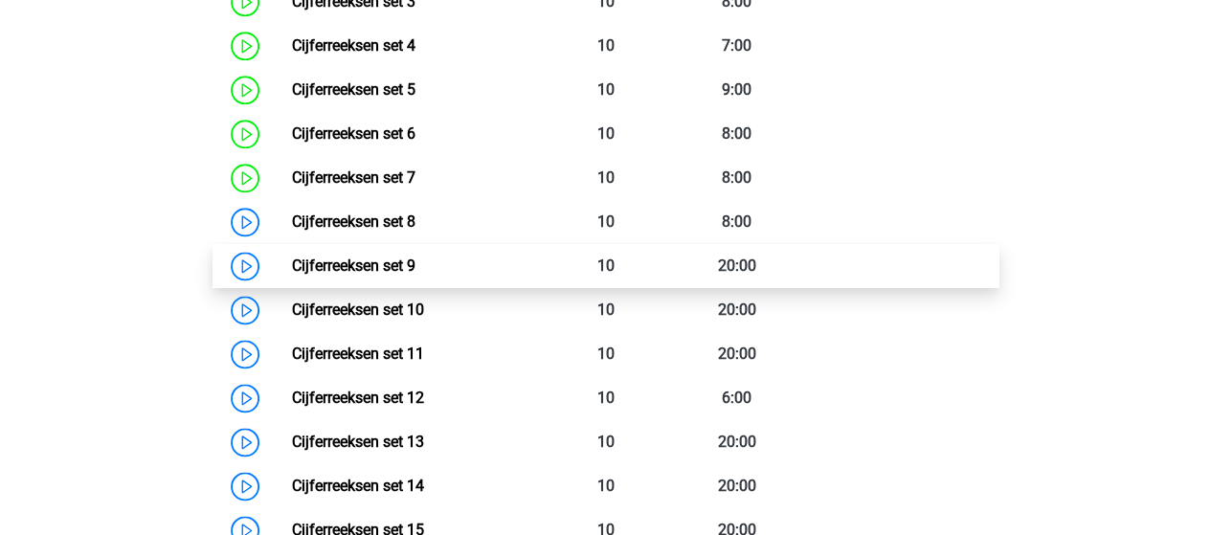
scroll to position [1149, 0]
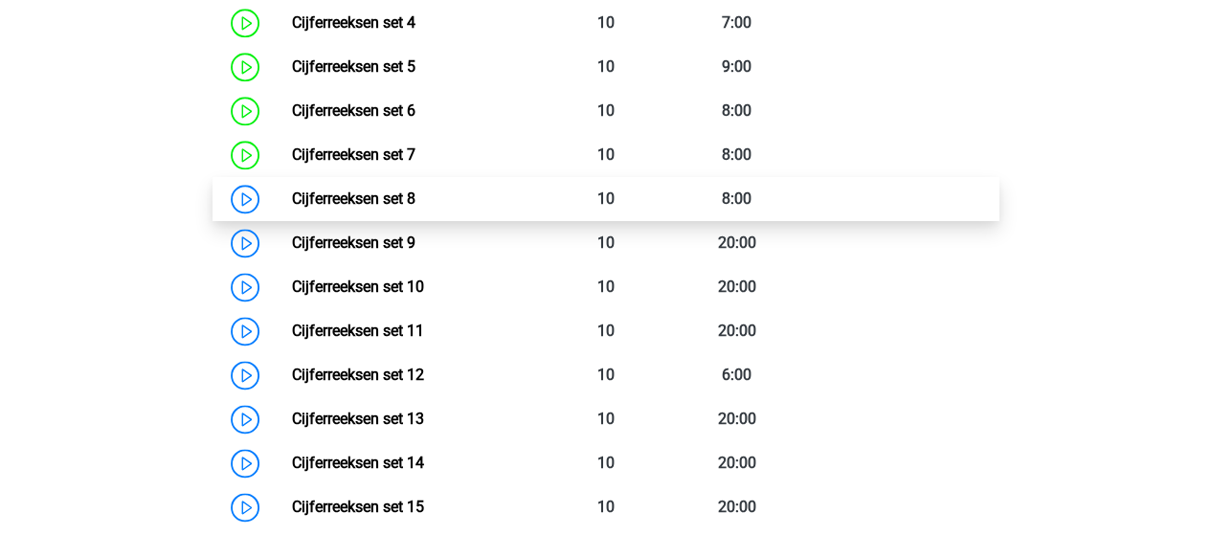
click at [354, 208] on link "Cijferreeksen set 8" at bounding box center [354, 199] width 124 height 18
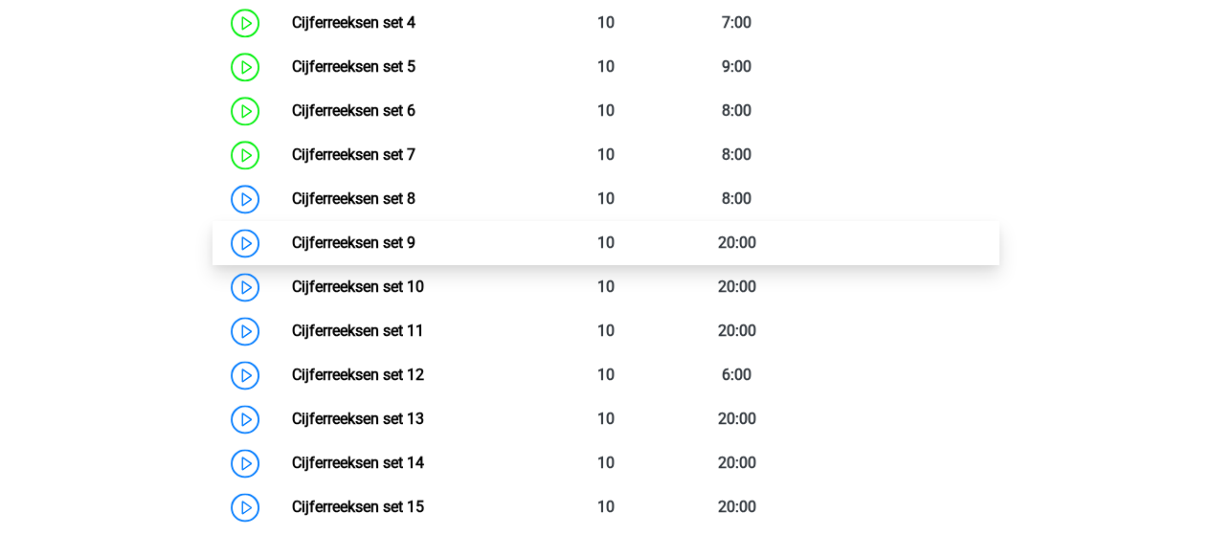
click at [412, 252] on link "Cijferreeksen set 9" at bounding box center [354, 243] width 124 height 18
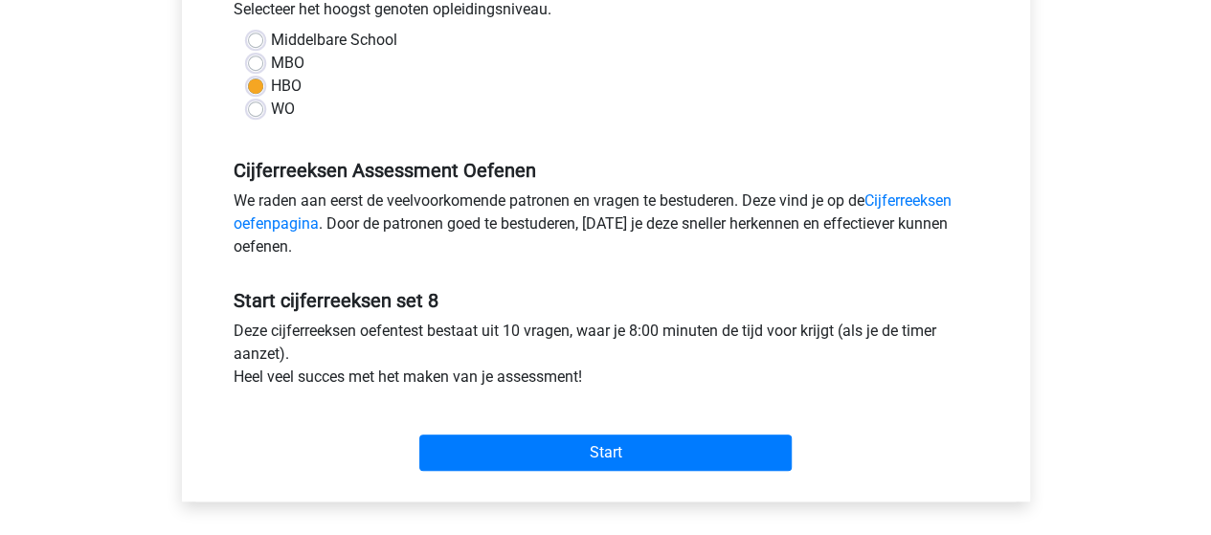
scroll to position [479, 0]
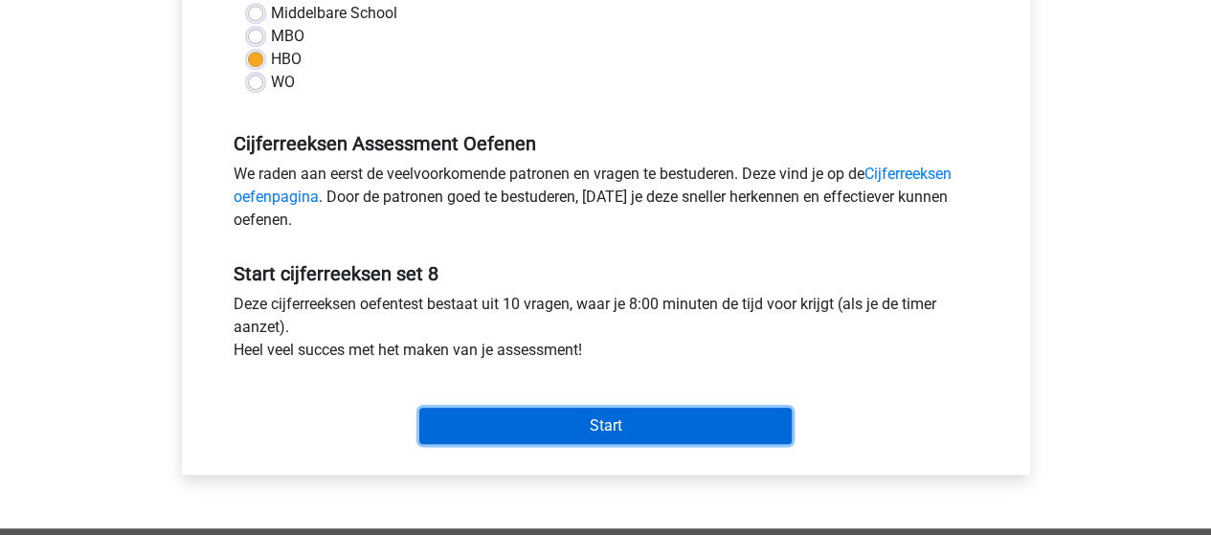
click at [537, 426] on input "Start" at bounding box center [605, 426] width 372 height 36
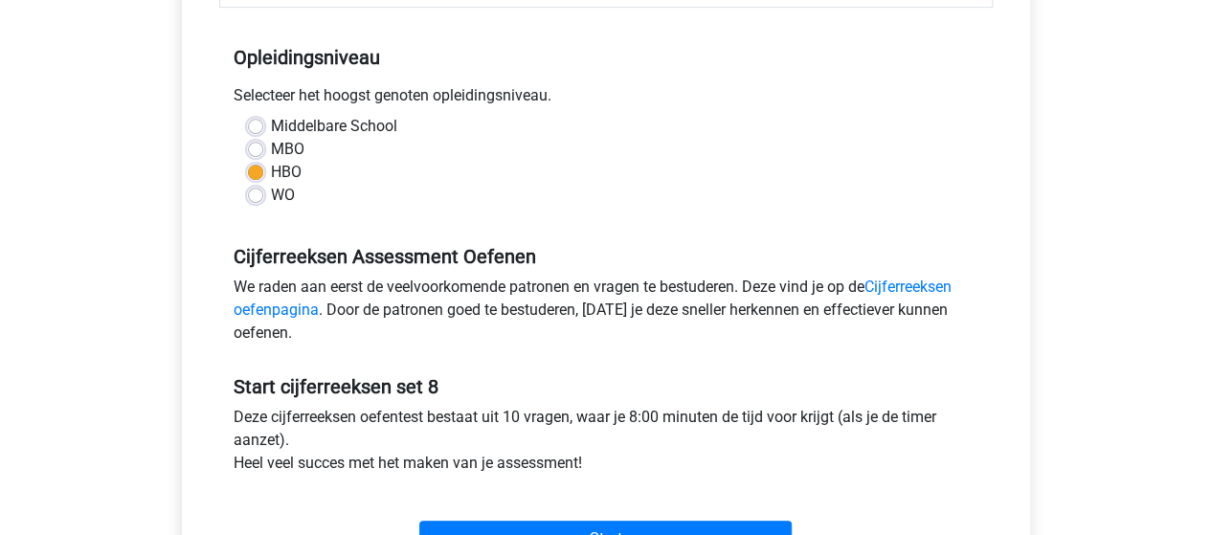
scroll to position [383, 0]
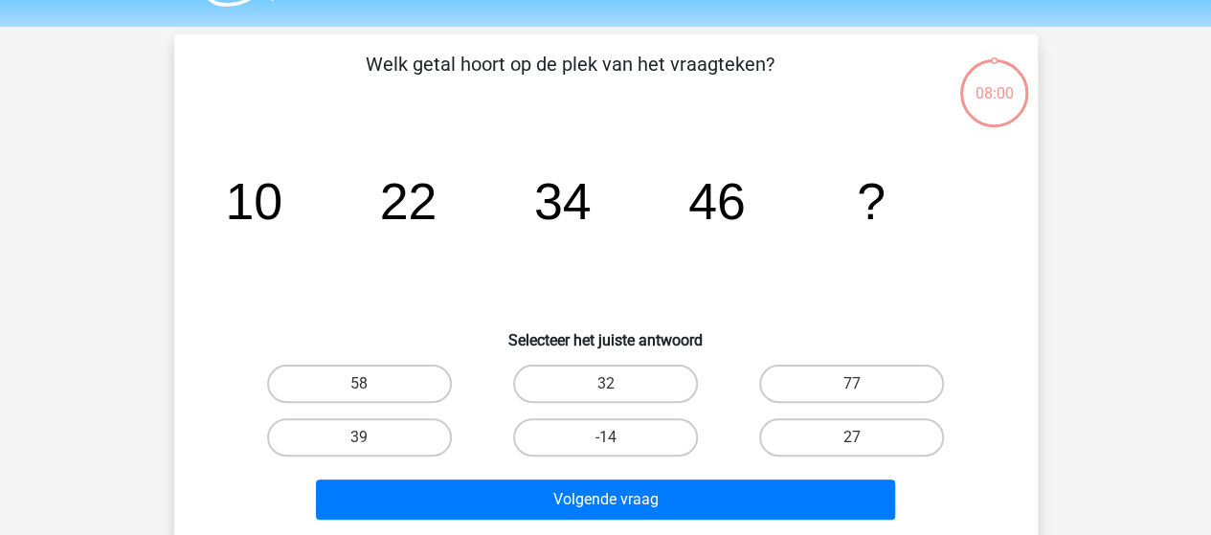
scroll to position [96, 0]
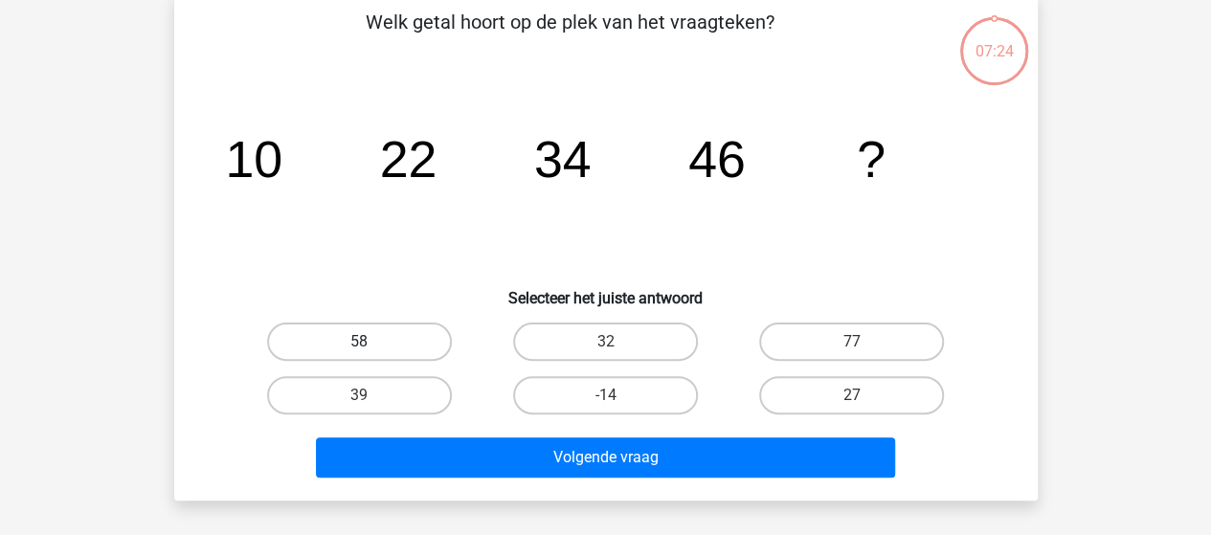
click at [383, 330] on label "58" at bounding box center [359, 342] width 185 height 38
click at [372, 342] on input "58" at bounding box center [365, 348] width 12 height 12
radio input "true"
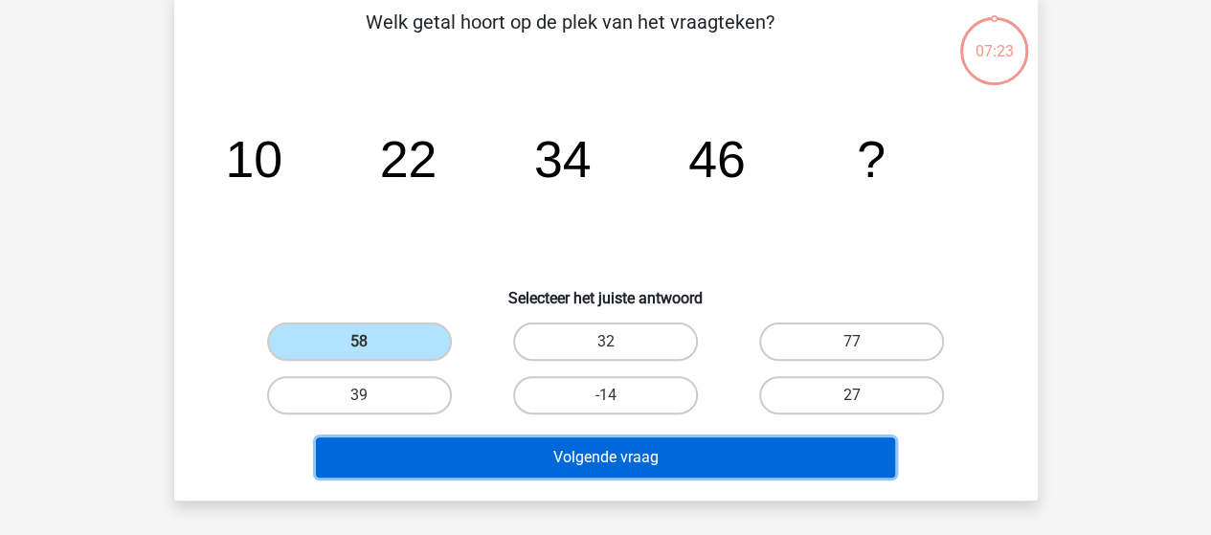
click at [532, 451] on button "Volgende vraag" at bounding box center [605, 458] width 579 height 40
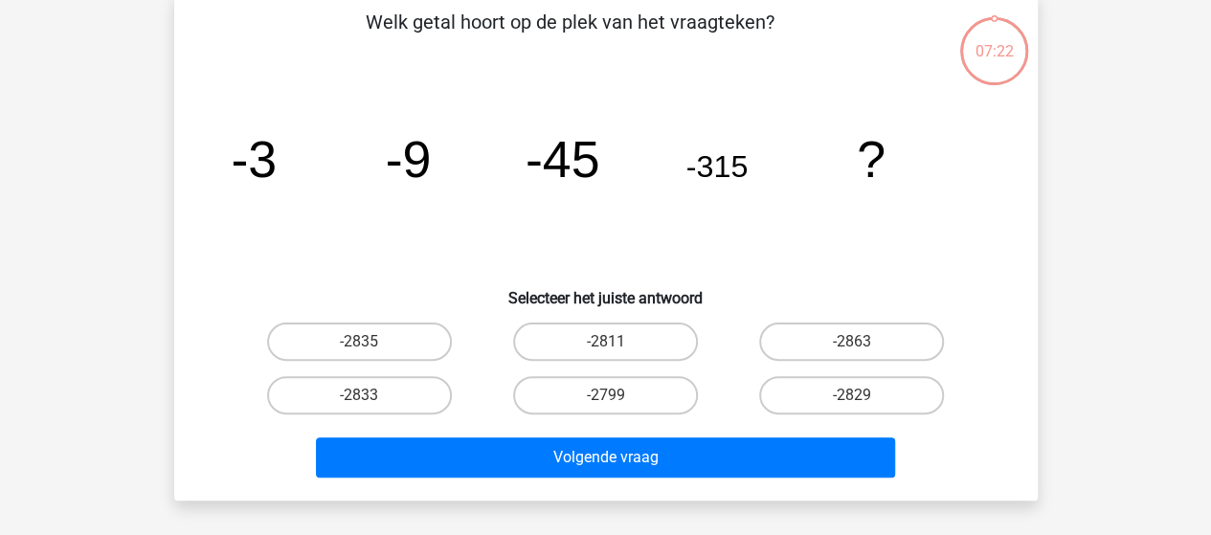
scroll to position [88, 0]
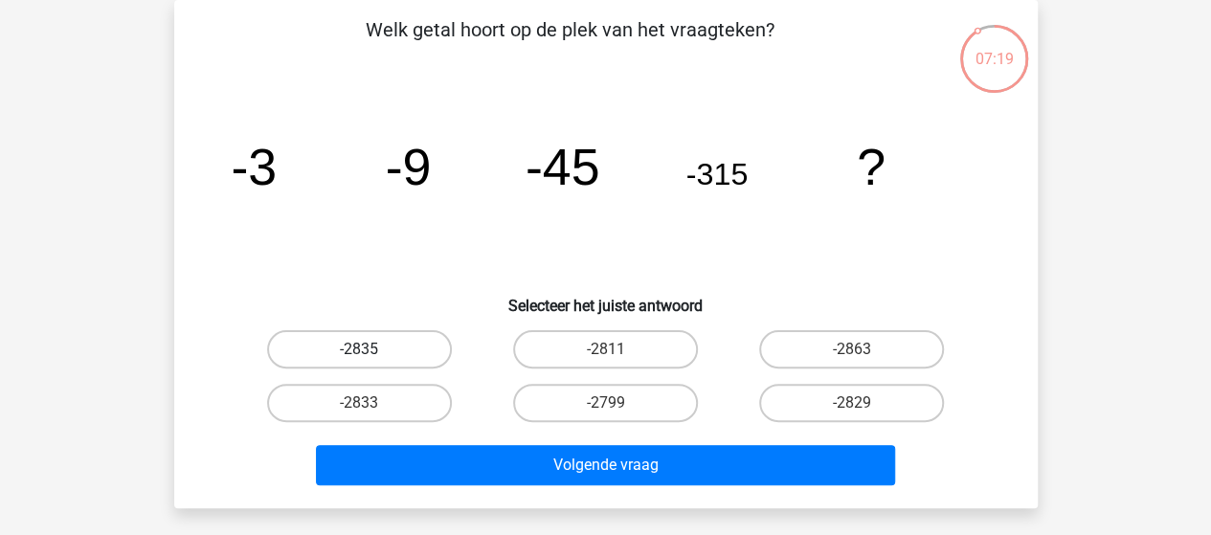
click at [388, 349] on label "-2835" at bounding box center [359, 349] width 185 height 38
click at [372, 350] on input "-2835" at bounding box center [365, 356] width 12 height 12
radio input "true"
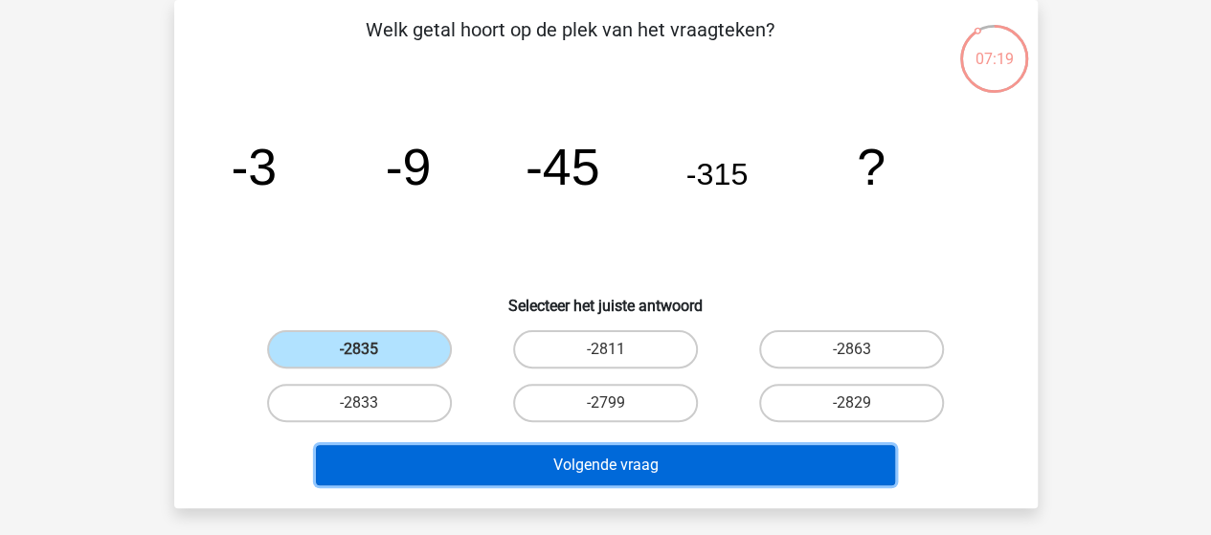
click at [556, 464] on button "Volgende vraag" at bounding box center [605, 465] width 579 height 40
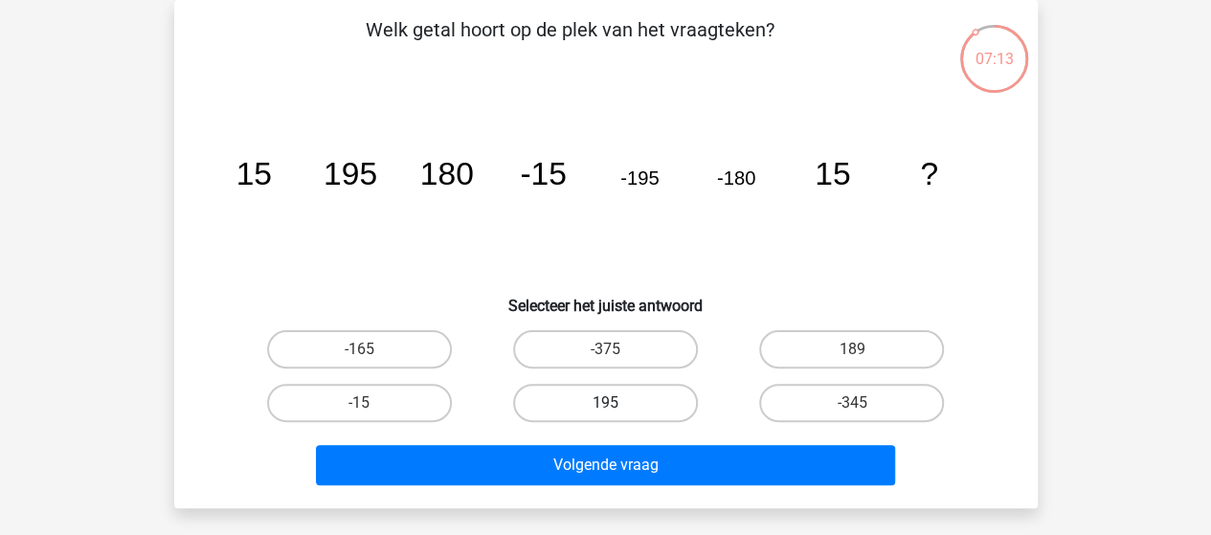
click at [620, 405] on label "195" at bounding box center [605, 403] width 185 height 38
click at [618, 405] on input "195" at bounding box center [611, 409] width 12 height 12
radio input "true"
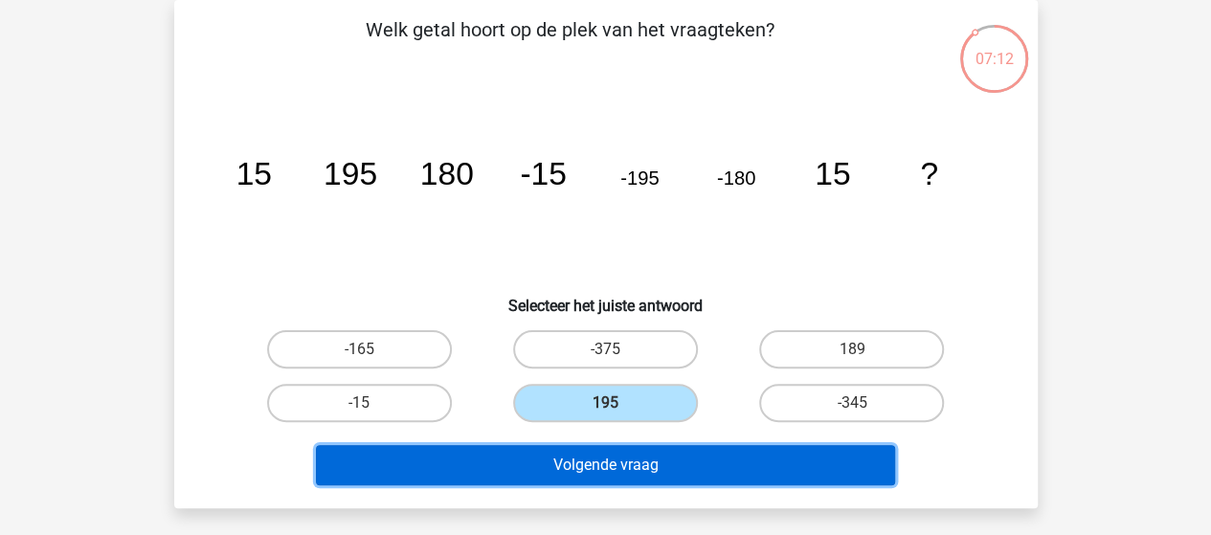
click at [594, 469] on button "Volgende vraag" at bounding box center [605, 465] width 579 height 40
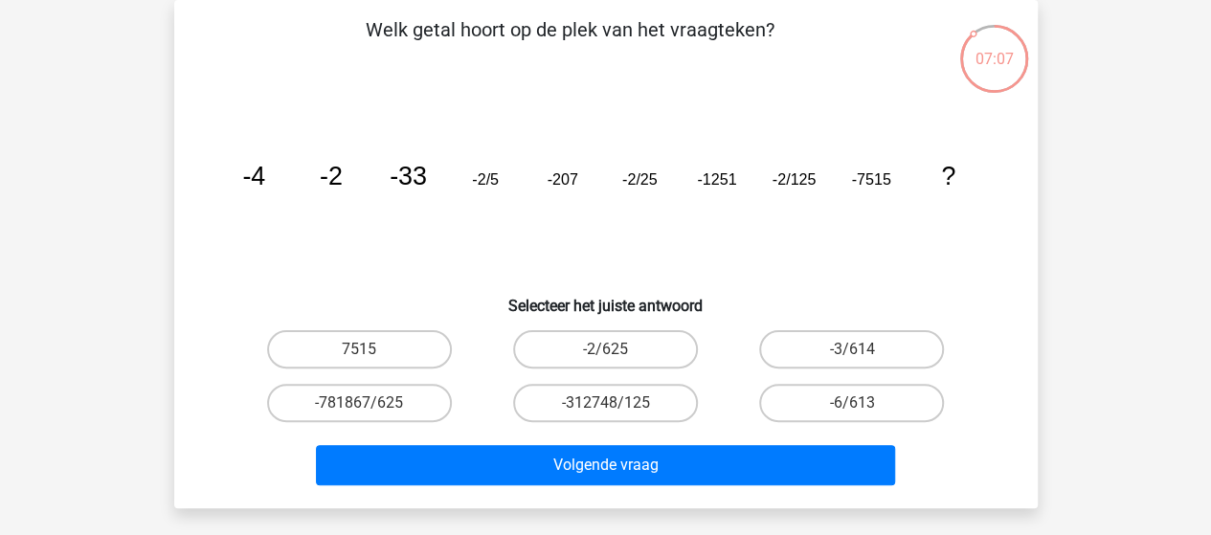
click at [605, 357] on input "-2/625" at bounding box center [611, 356] width 12 height 12
radio input "true"
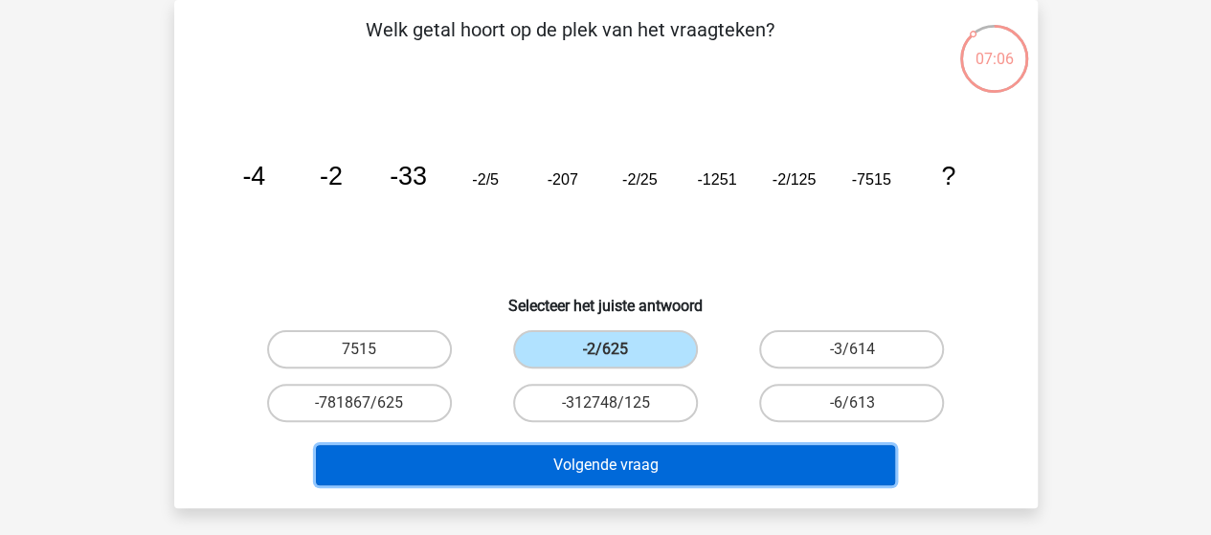
click at [603, 457] on button "Volgende vraag" at bounding box center [605, 465] width 579 height 40
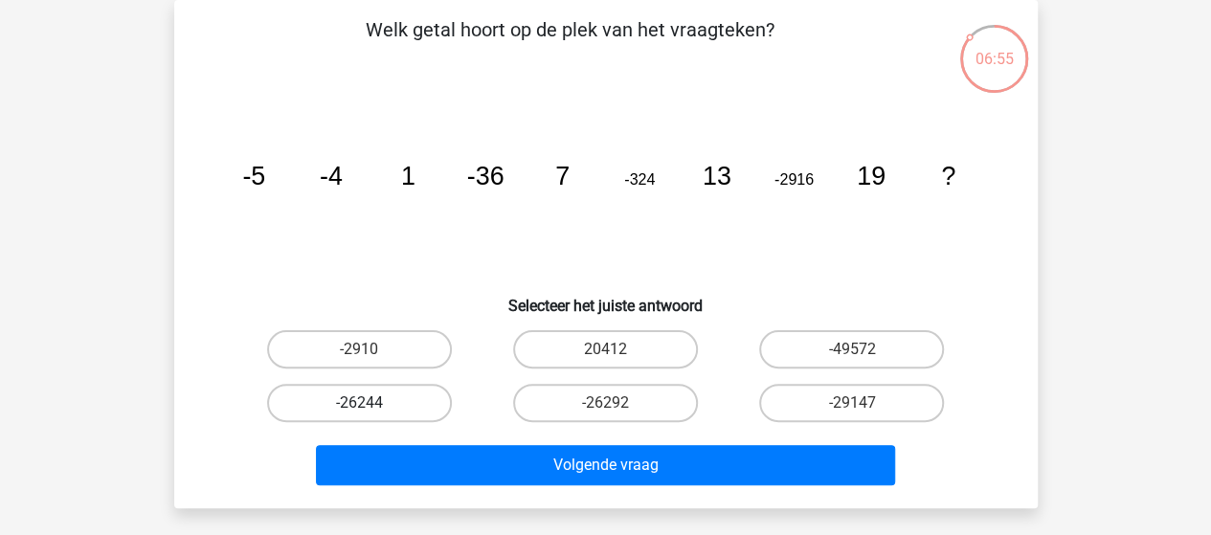
click at [429, 390] on label "-26244" at bounding box center [359, 403] width 185 height 38
click at [372, 403] on input "-26244" at bounding box center [365, 409] width 12 height 12
radio input "true"
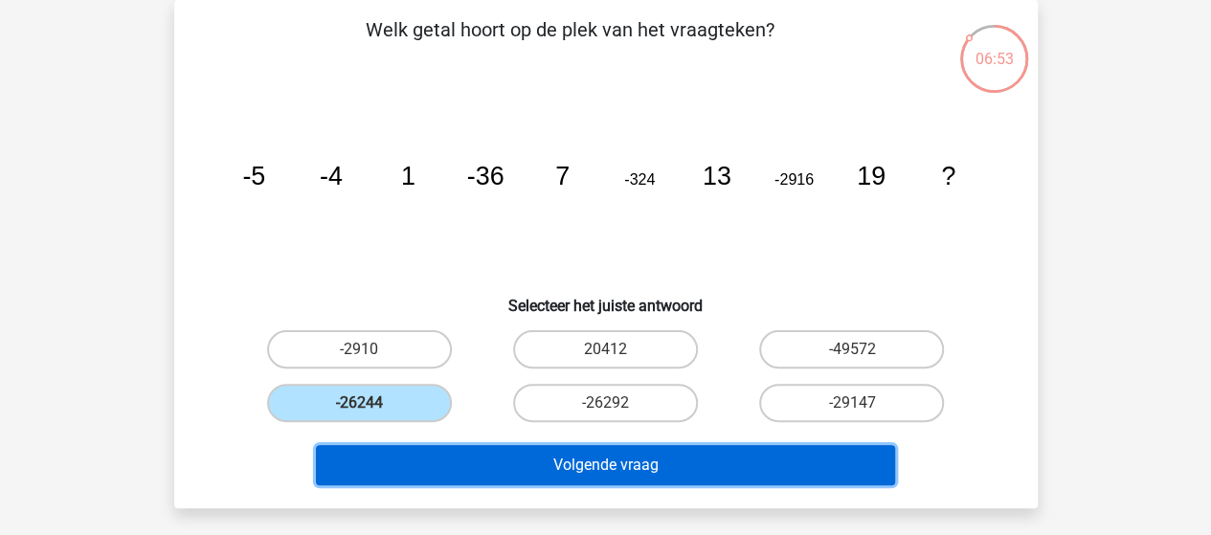
click at [634, 461] on button "Volgende vraag" at bounding box center [605, 465] width 579 height 40
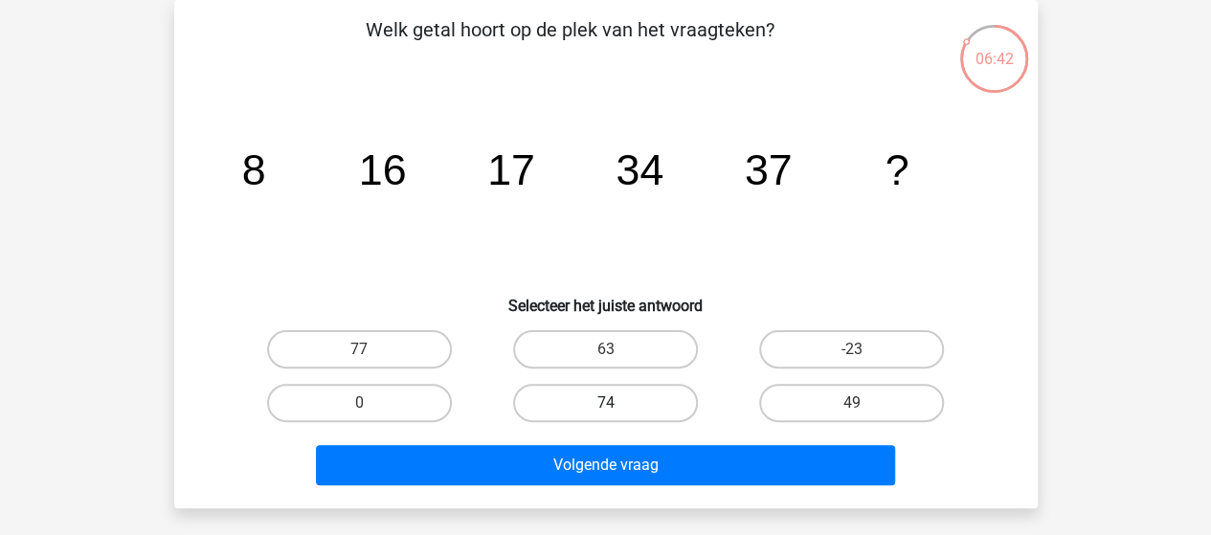
click at [560, 405] on label "74" at bounding box center [605, 403] width 185 height 38
click at [605, 405] on input "74" at bounding box center [611, 409] width 12 height 12
radio input "true"
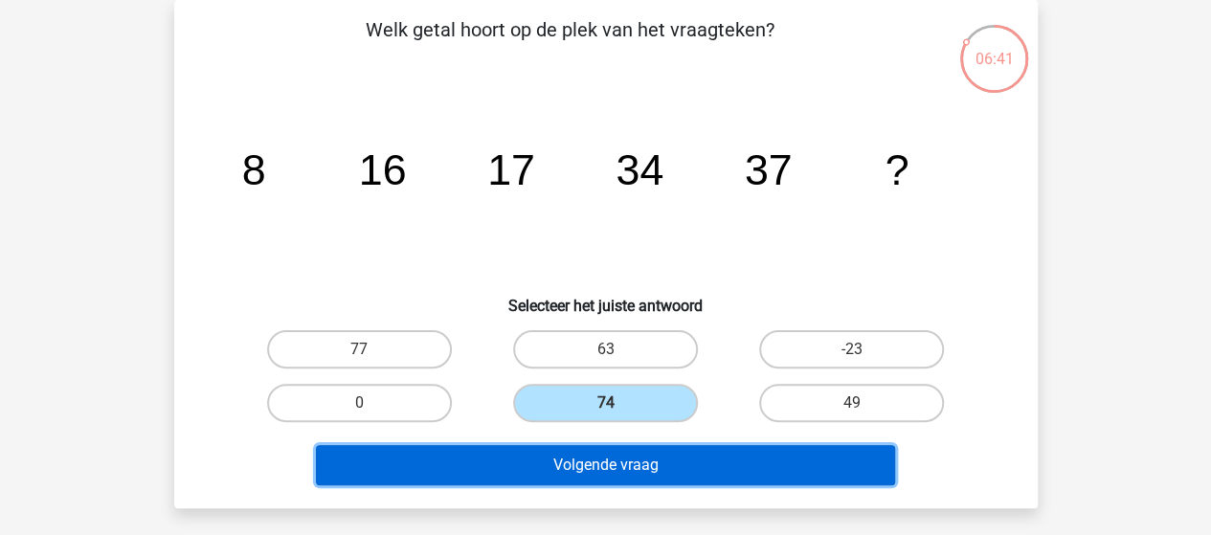
click at [675, 473] on button "Volgende vraag" at bounding box center [605, 465] width 579 height 40
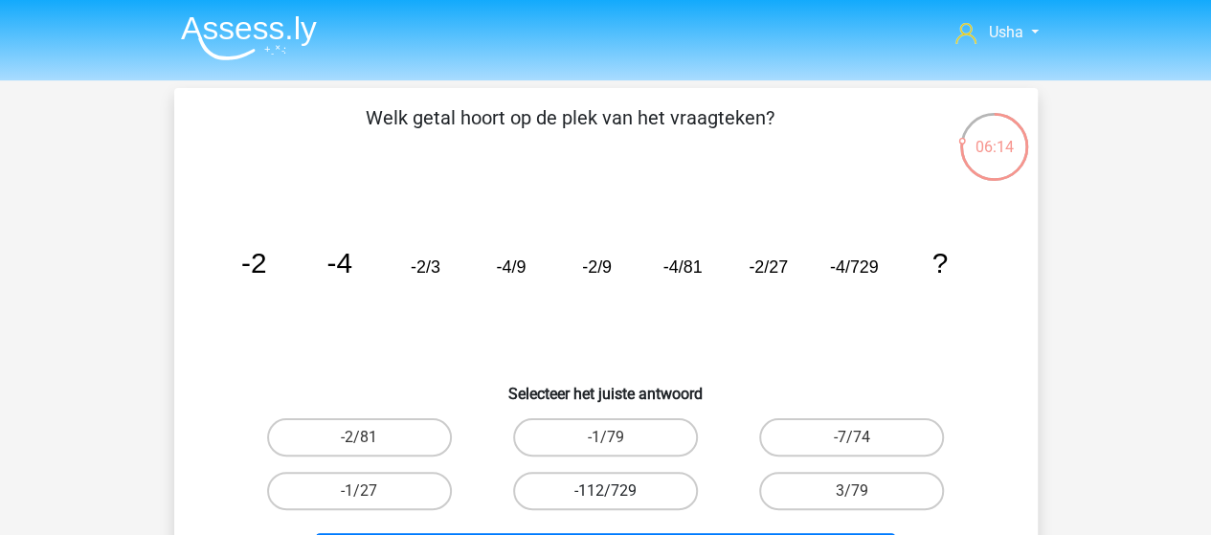
scroll to position [96, 0]
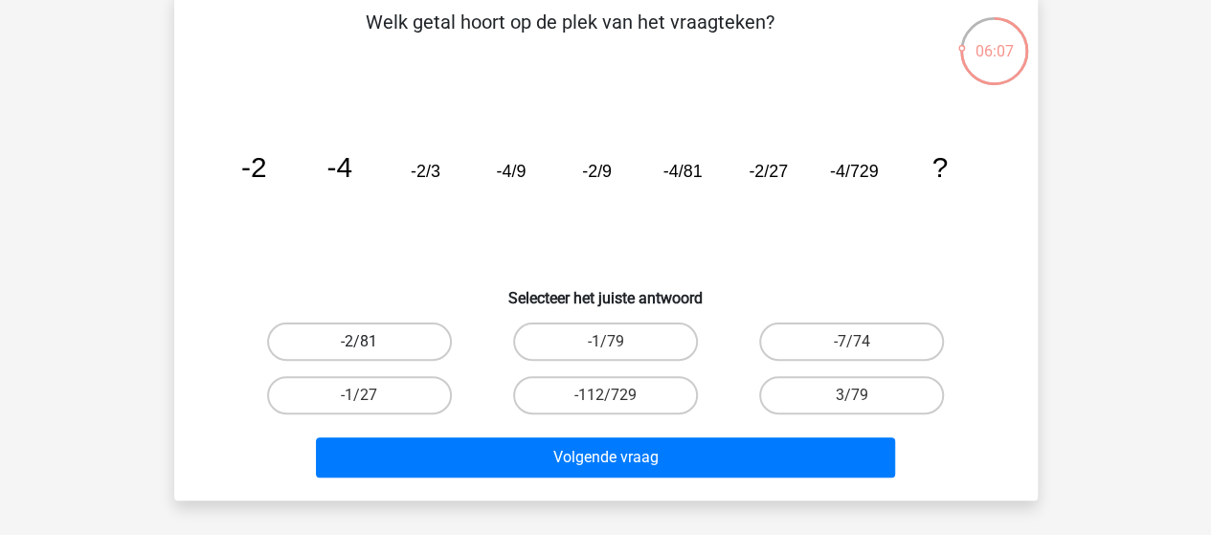
click at [393, 342] on label "-2/81" at bounding box center [359, 342] width 185 height 38
click at [372, 342] on input "-2/81" at bounding box center [365, 348] width 12 height 12
radio input "true"
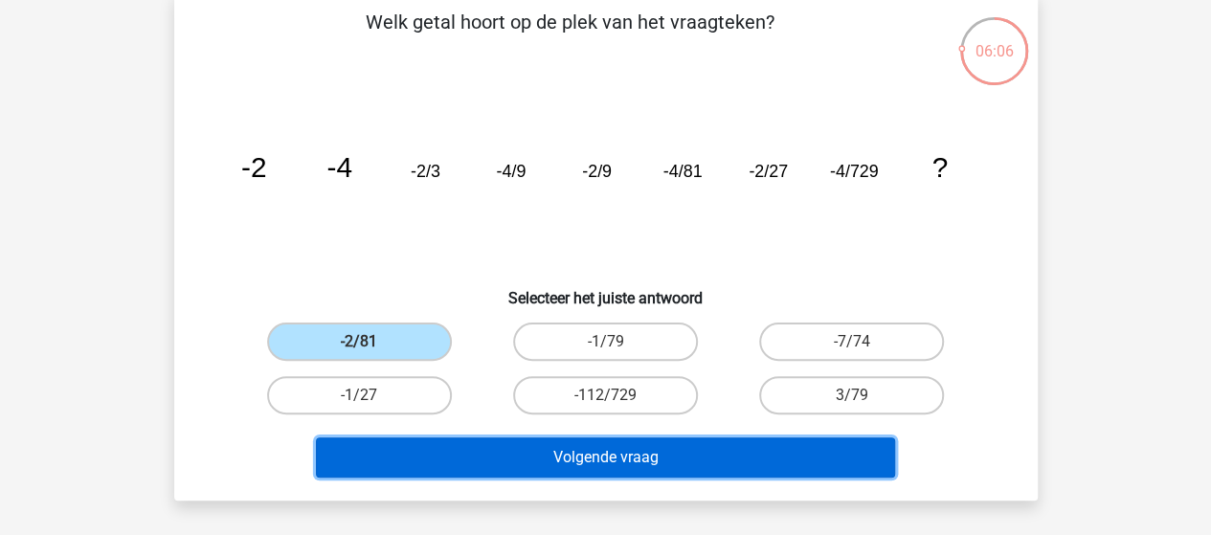
click at [668, 462] on button "Volgende vraag" at bounding box center [605, 458] width 579 height 40
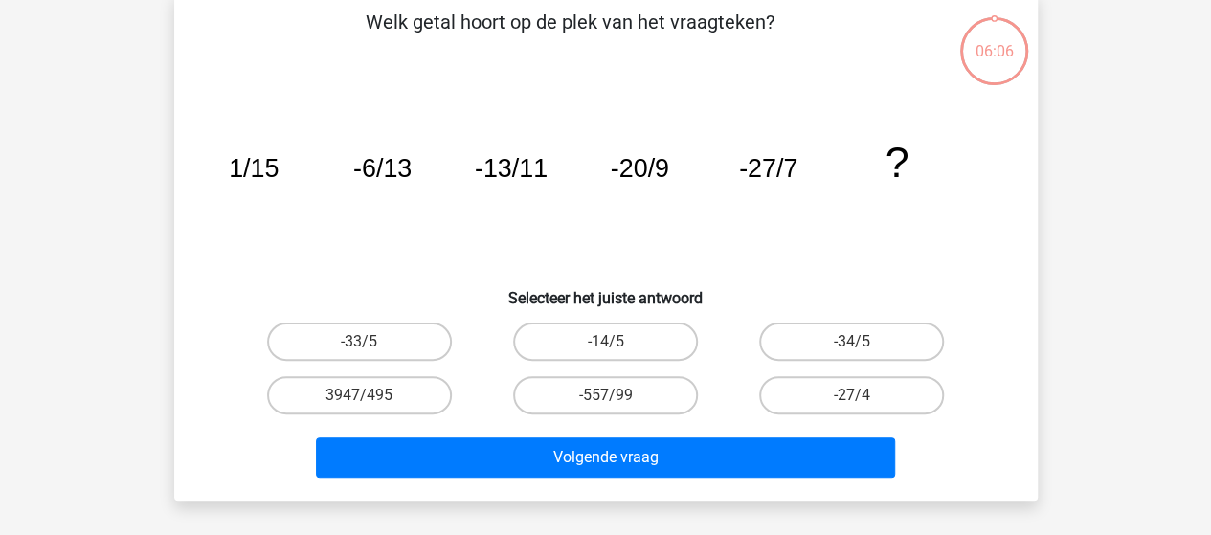
scroll to position [88, 0]
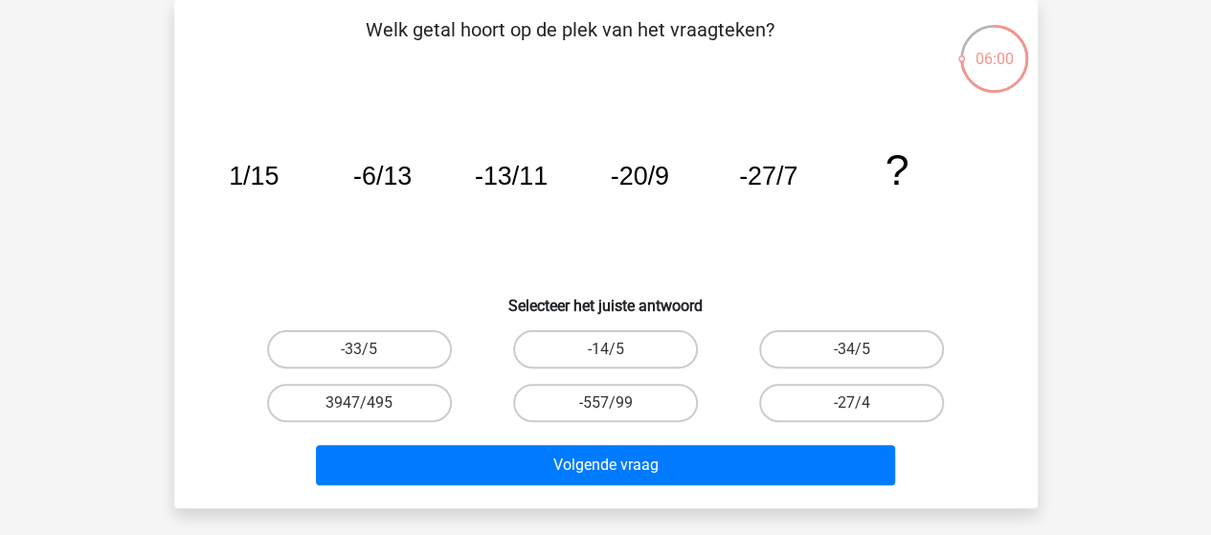
click at [856, 351] on input "-34/5" at bounding box center [858, 356] width 12 height 12
radio input "true"
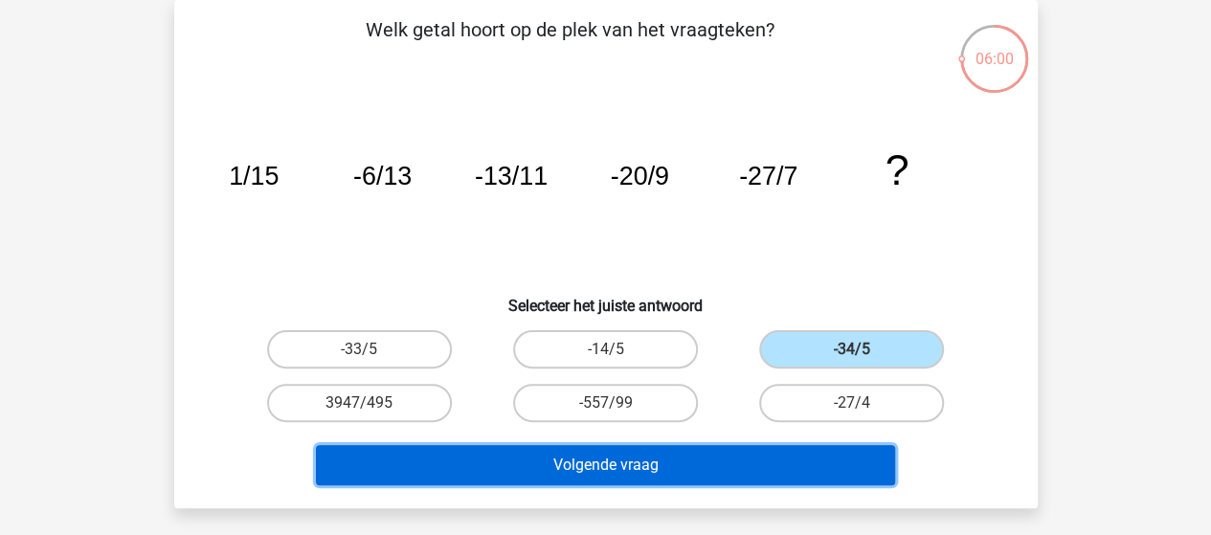
click at [688, 462] on button "Volgende vraag" at bounding box center [605, 465] width 579 height 40
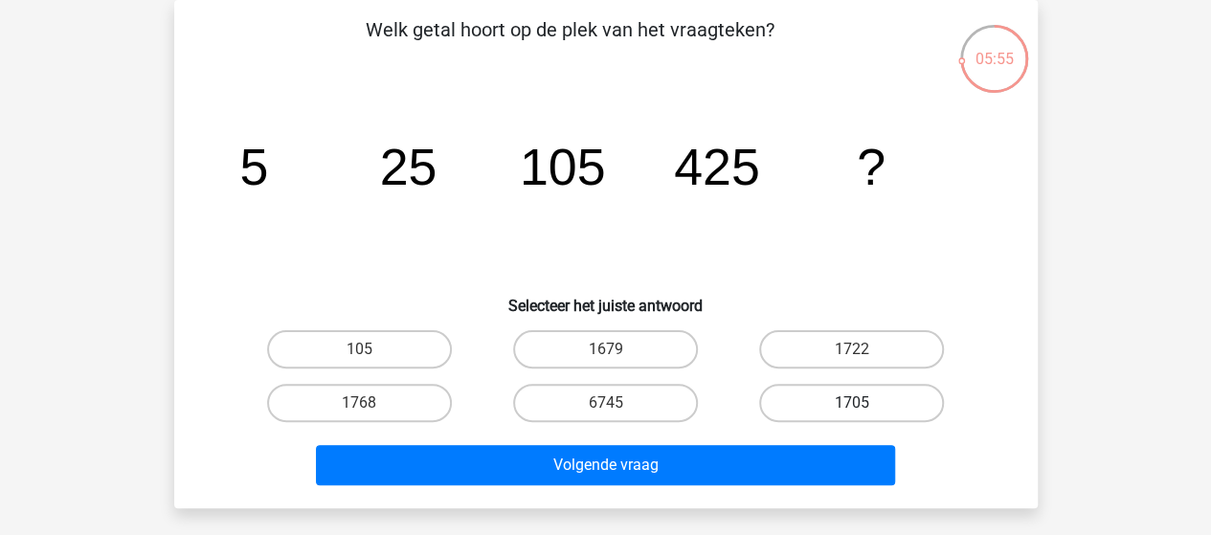
click at [860, 395] on label "1705" at bounding box center [851, 403] width 185 height 38
click at [860, 403] on input "1705" at bounding box center [858, 409] width 12 height 12
radio input "true"
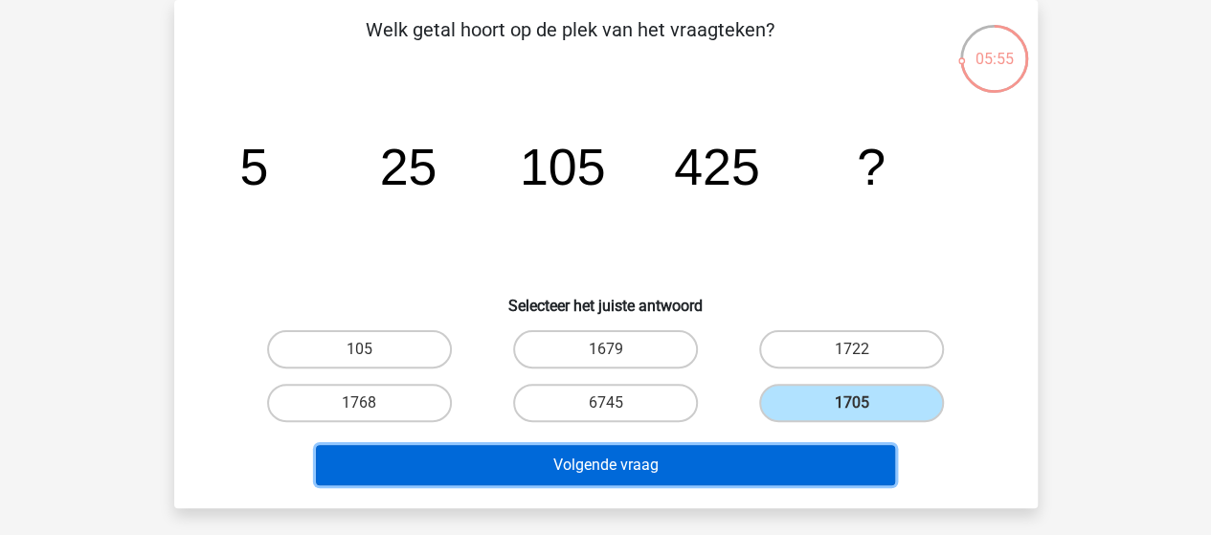
click at [772, 457] on button "Volgende vraag" at bounding box center [605, 465] width 579 height 40
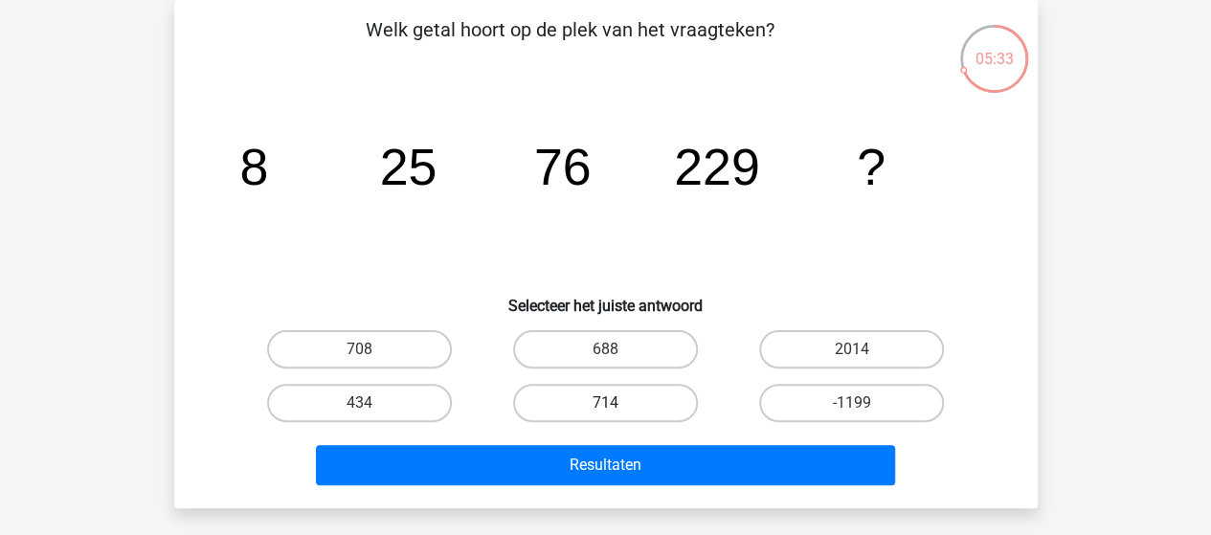
click at [572, 403] on label "714" at bounding box center [605, 403] width 185 height 38
click at [605, 403] on input "714" at bounding box center [611, 409] width 12 height 12
radio input "true"
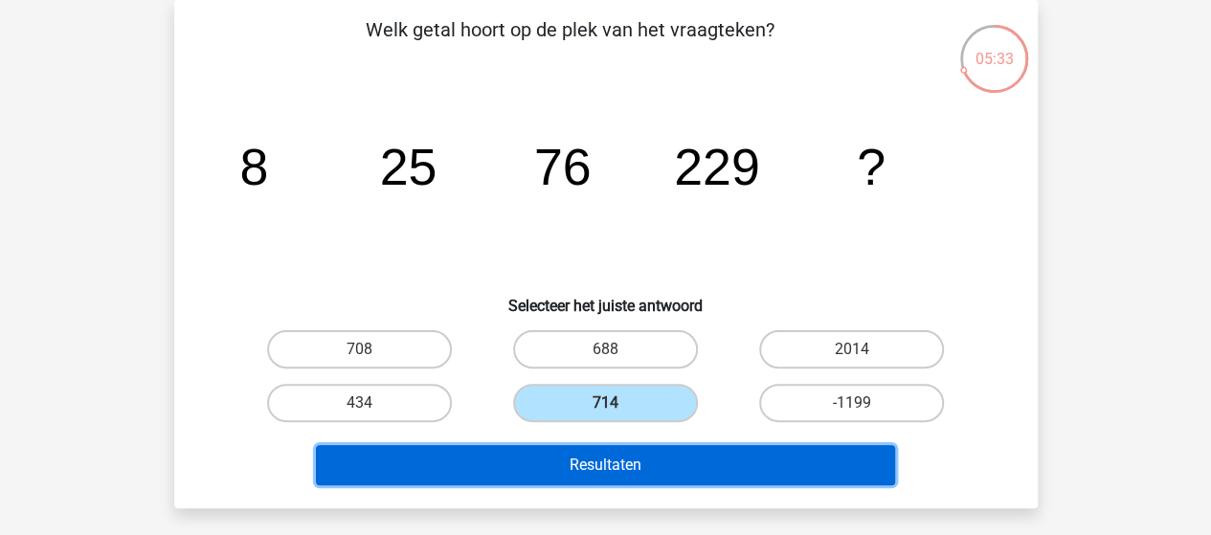
click at [567, 462] on button "Resultaten" at bounding box center [605, 465] width 579 height 40
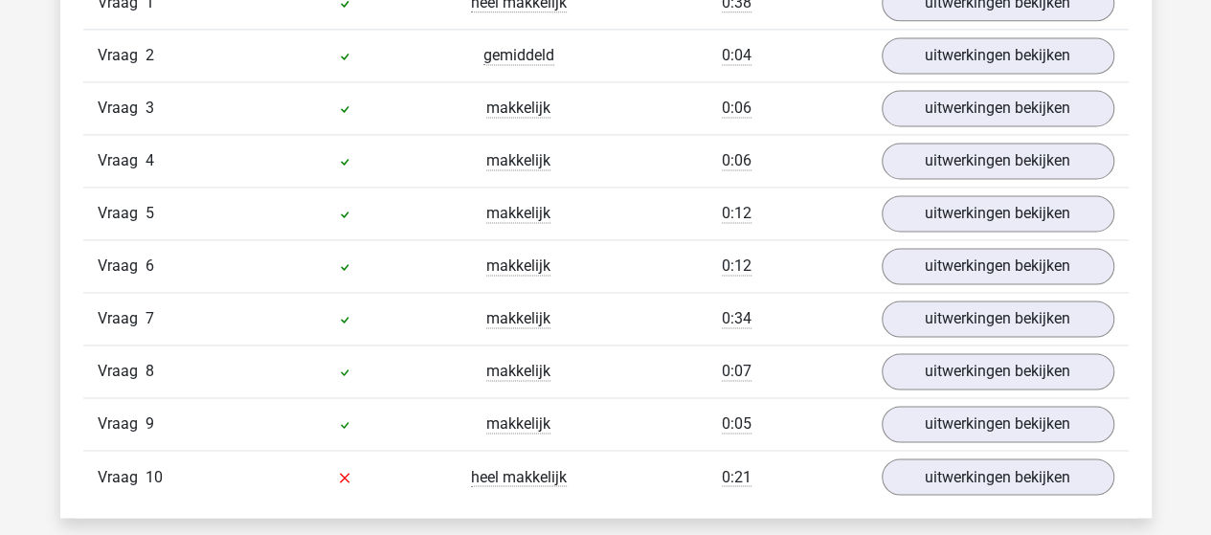
scroll to position [1436, 0]
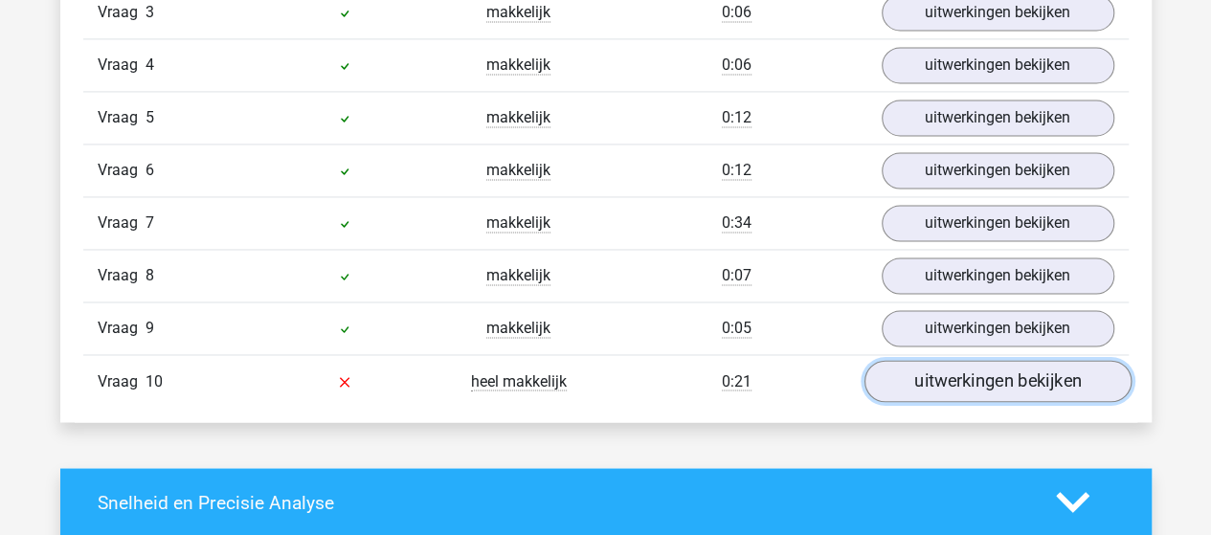
click at [958, 372] on link "uitwerkingen bekijken" at bounding box center [997, 381] width 267 height 42
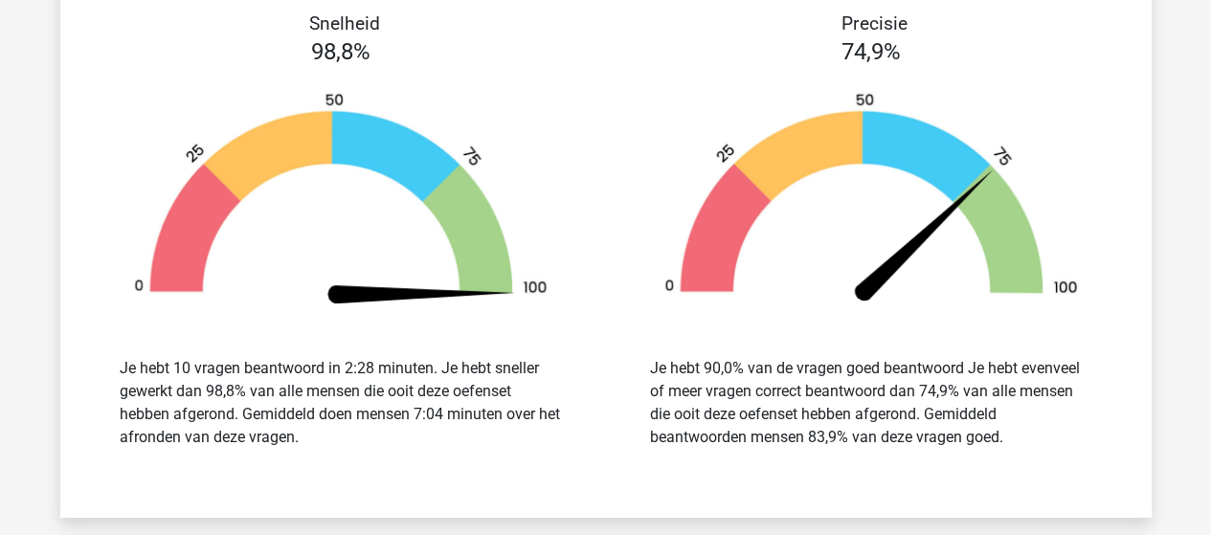
scroll to position [2968, 0]
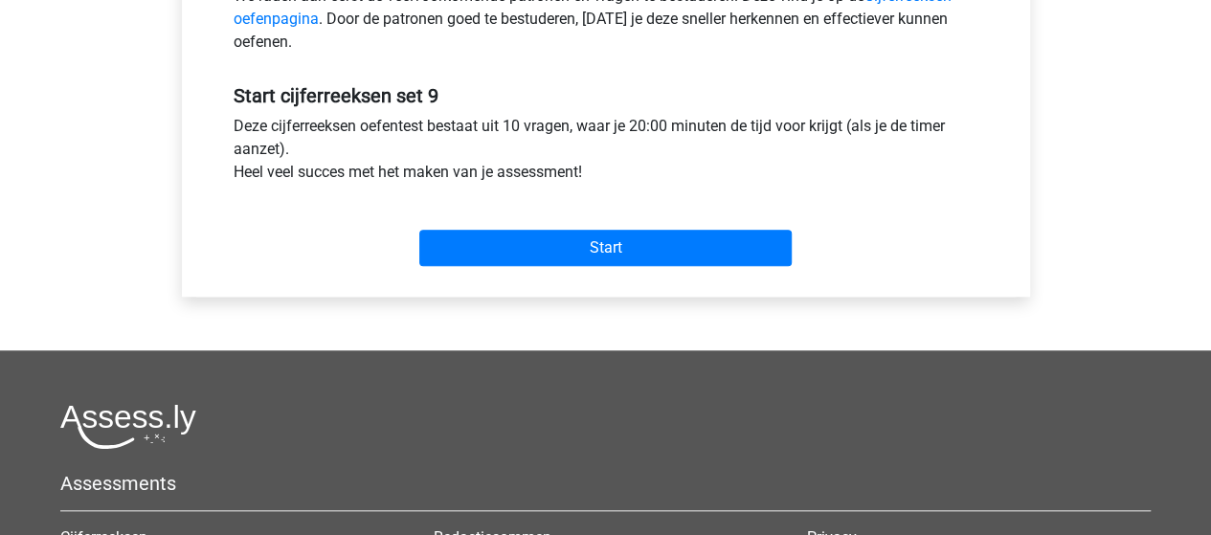
scroll to position [670, 0]
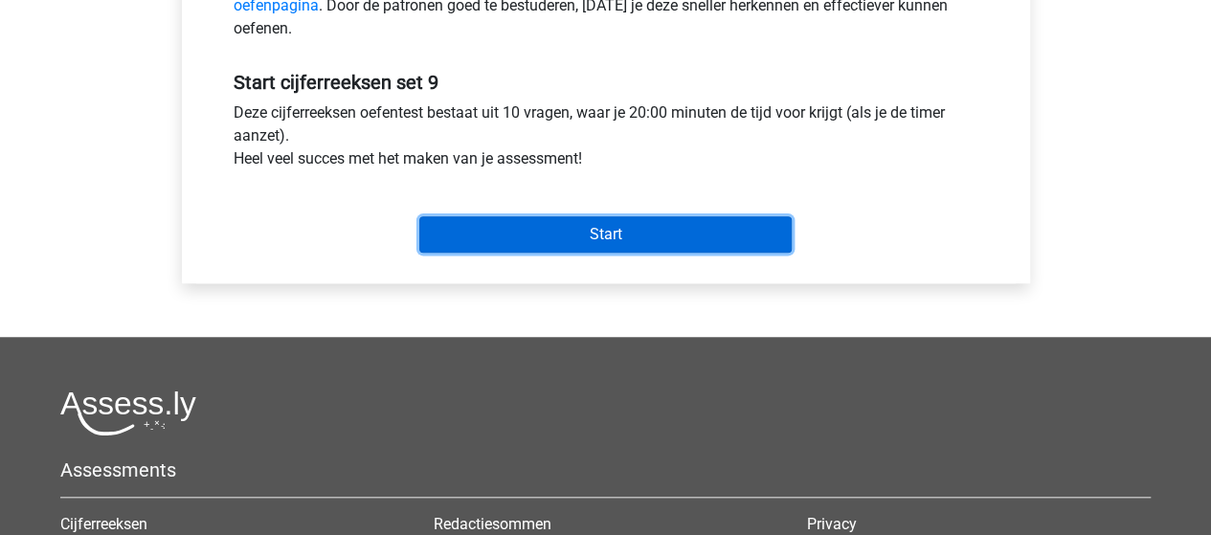
click at [601, 227] on input "Start" at bounding box center [605, 234] width 372 height 36
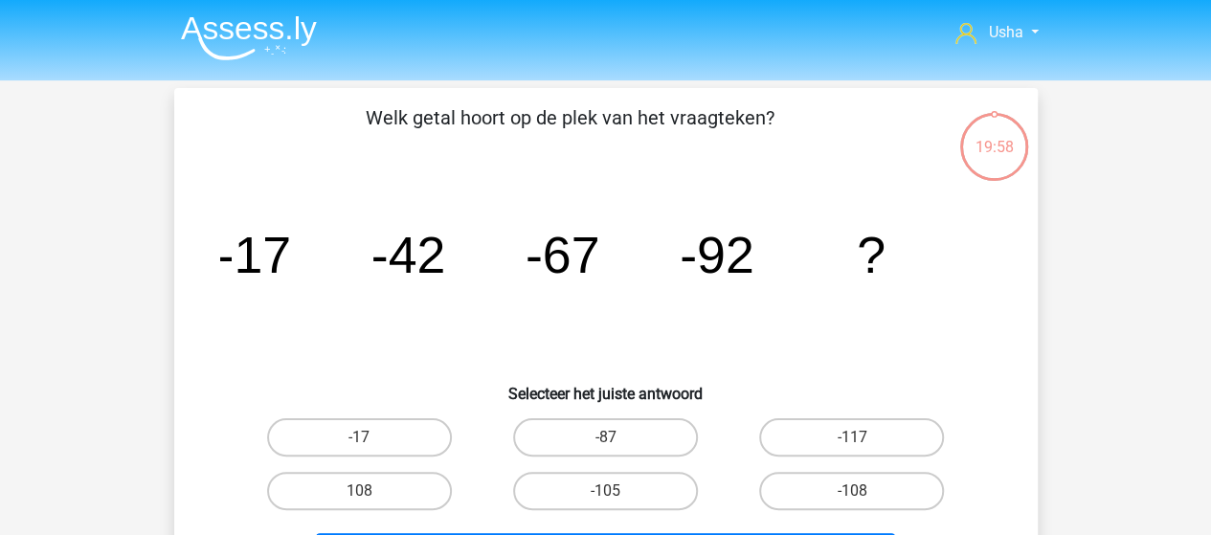
scroll to position [96, 0]
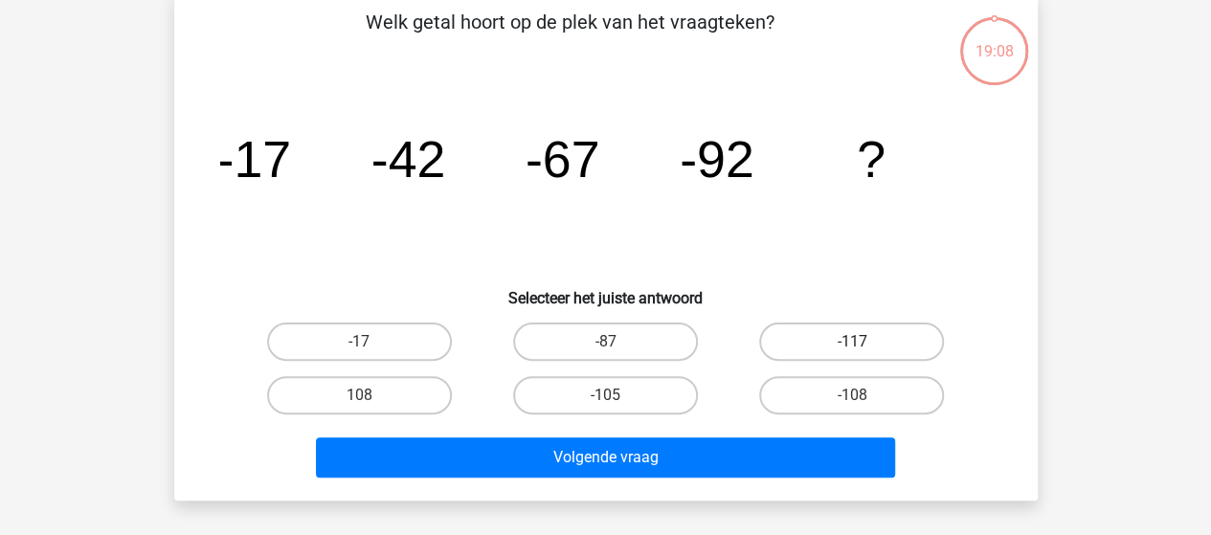
click at [827, 345] on label "-117" at bounding box center [851, 342] width 185 height 38
click at [852, 345] on input "-117" at bounding box center [858, 348] width 12 height 12
radio input "true"
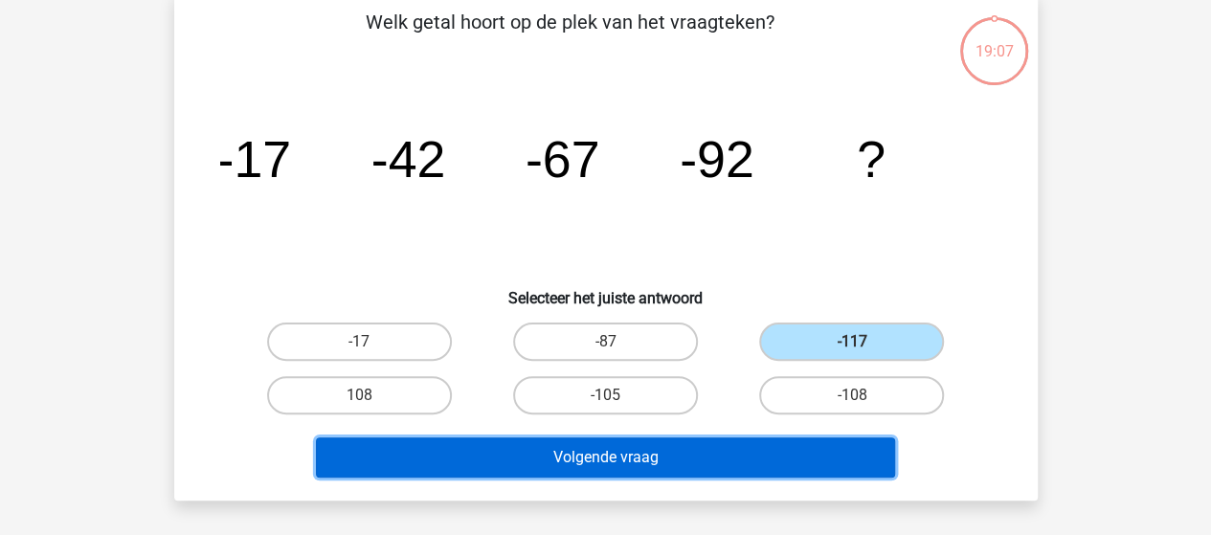
click at [681, 453] on button "Volgende vraag" at bounding box center [605, 458] width 579 height 40
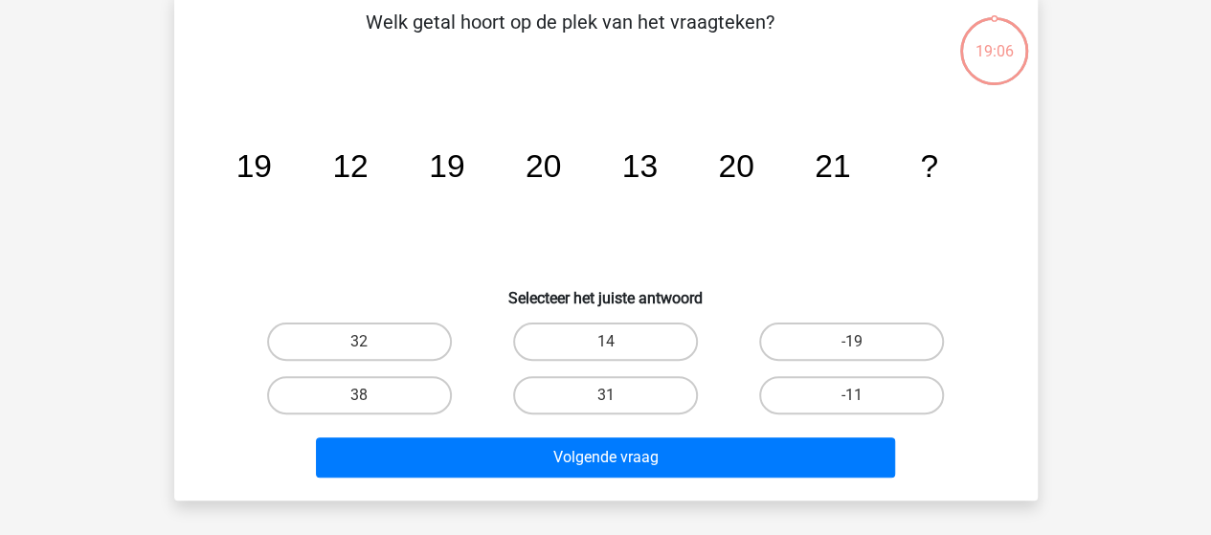
scroll to position [88, 0]
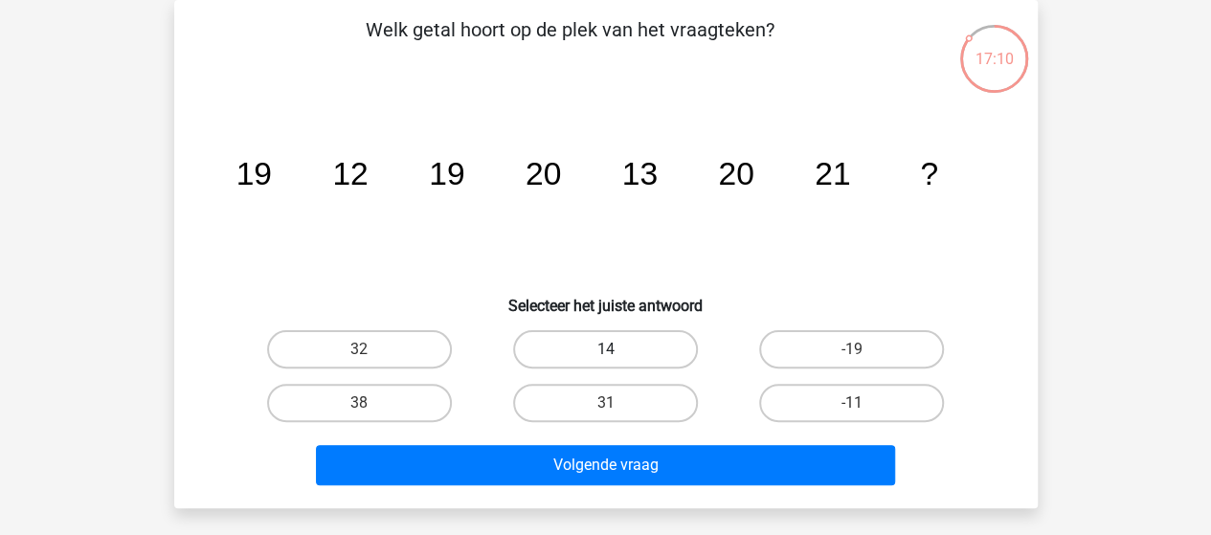
click at [648, 335] on label "14" at bounding box center [605, 349] width 185 height 38
click at [618, 350] on input "14" at bounding box center [611, 356] width 12 height 12
radio input "true"
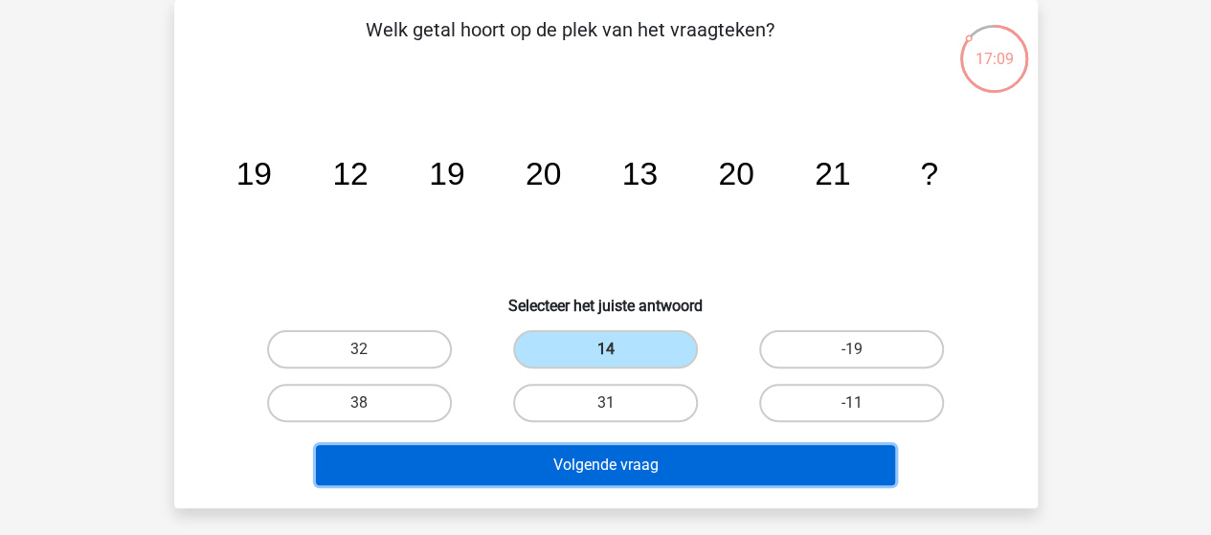
click at [652, 461] on button "Volgende vraag" at bounding box center [605, 465] width 579 height 40
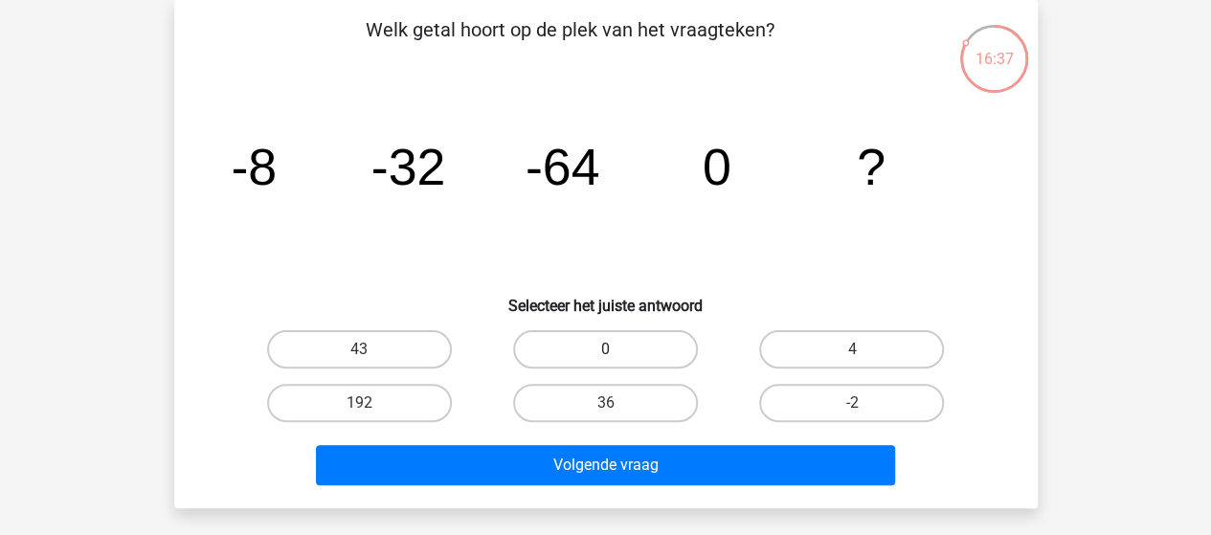
click at [640, 344] on label "0" at bounding box center [605, 349] width 185 height 38
click at [618, 350] on input "0" at bounding box center [611, 356] width 12 height 12
radio input "true"
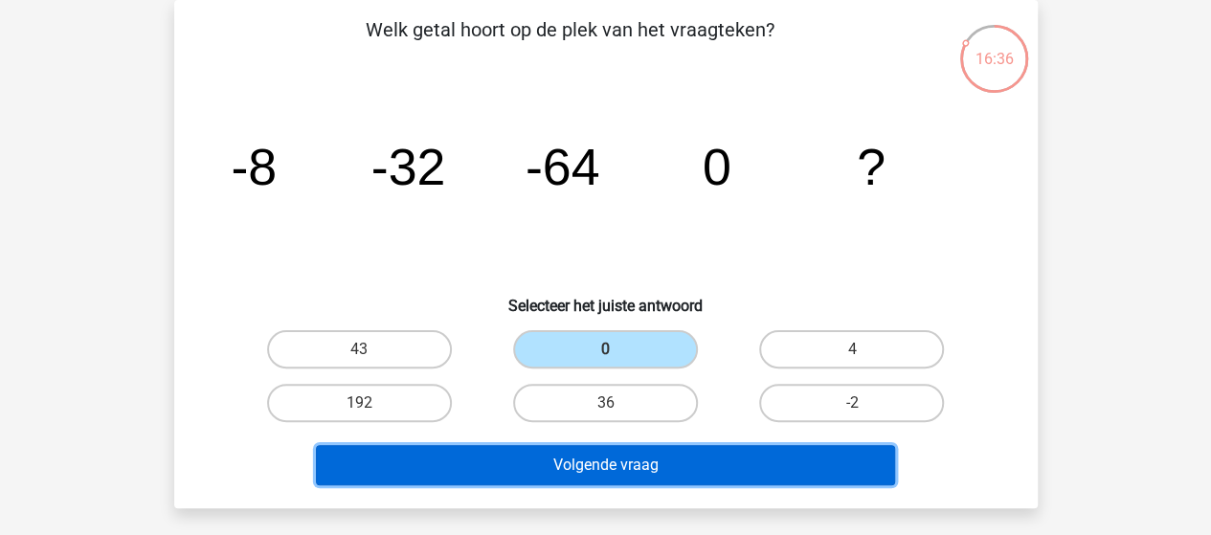
click at [642, 464] on button "Volgende vraag" at bounding box center [605, 465] width 579 height 40
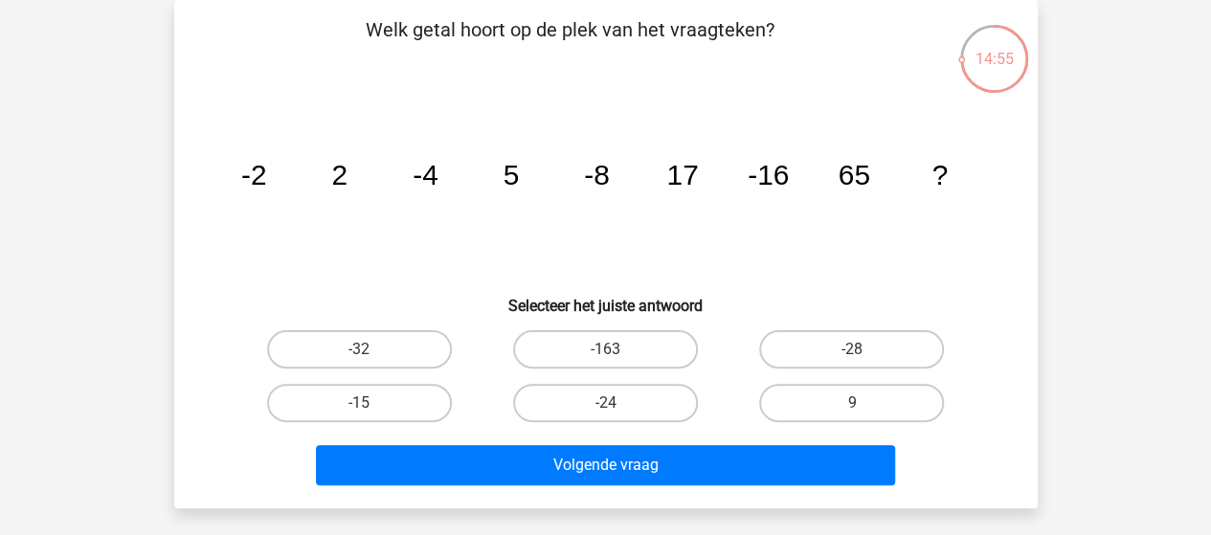
click at [371, 350] on input "-32" at bounding box center [365, 356] width 12 height 12
radio input "true"
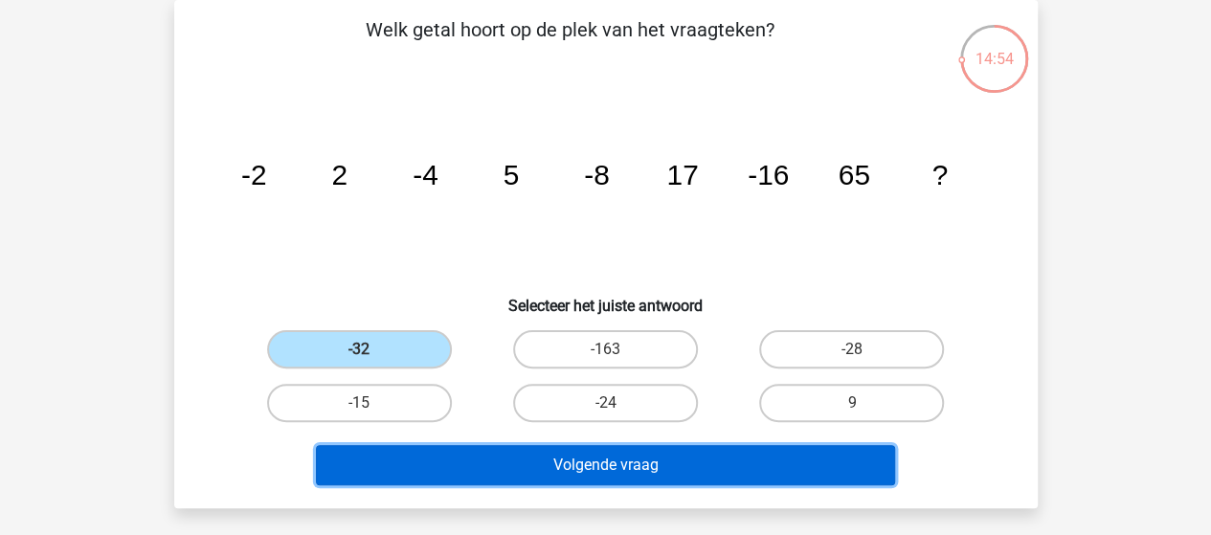
click at [560, 463] on button "Volgende vraag" at bounding box center [605, 465] width 579 height 40
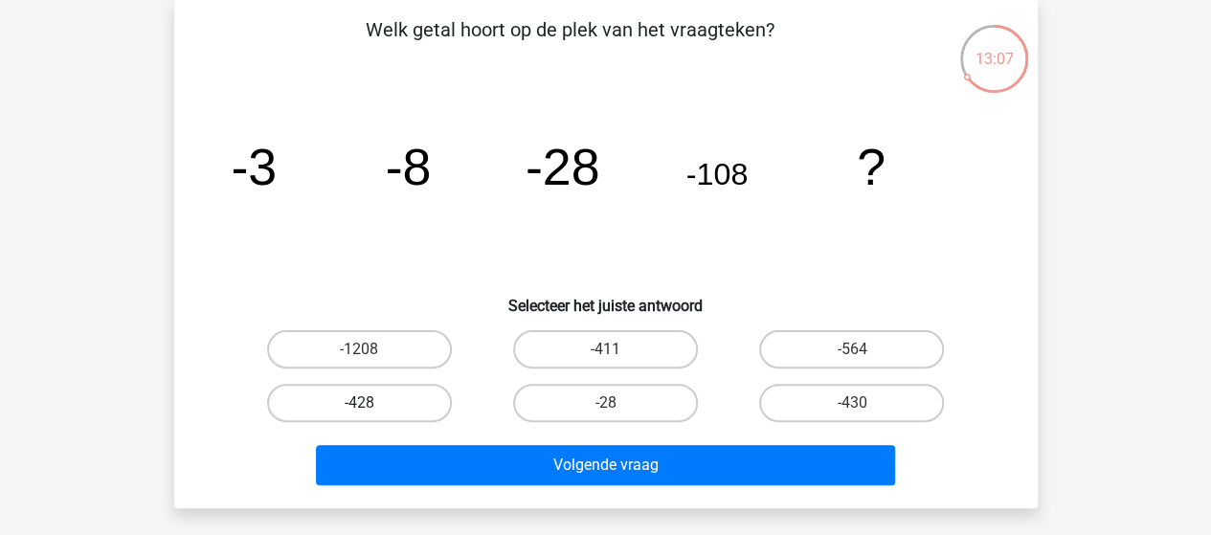
click at [399, 402] on label "-428" at bounding box center [359, 403] width 185 height 38
click at [372, 403] on input "-428" at bounding box center [365, 409] width 12 height 12
radio input "true"
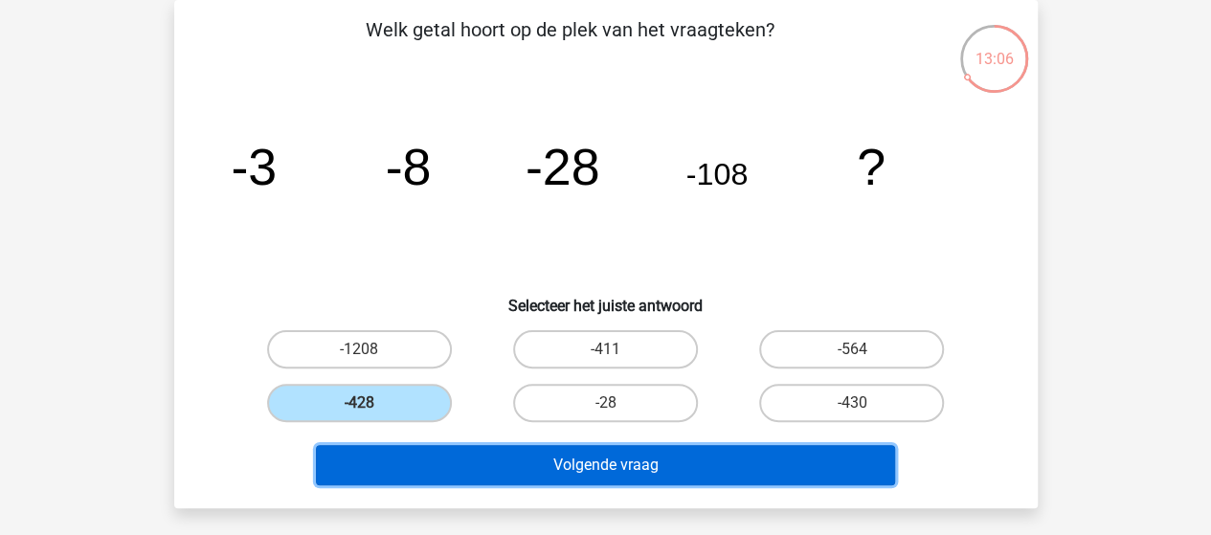
click at [517, 453] on button "Volgende vraag" at bounding box center [605, 465] width 579 height 40
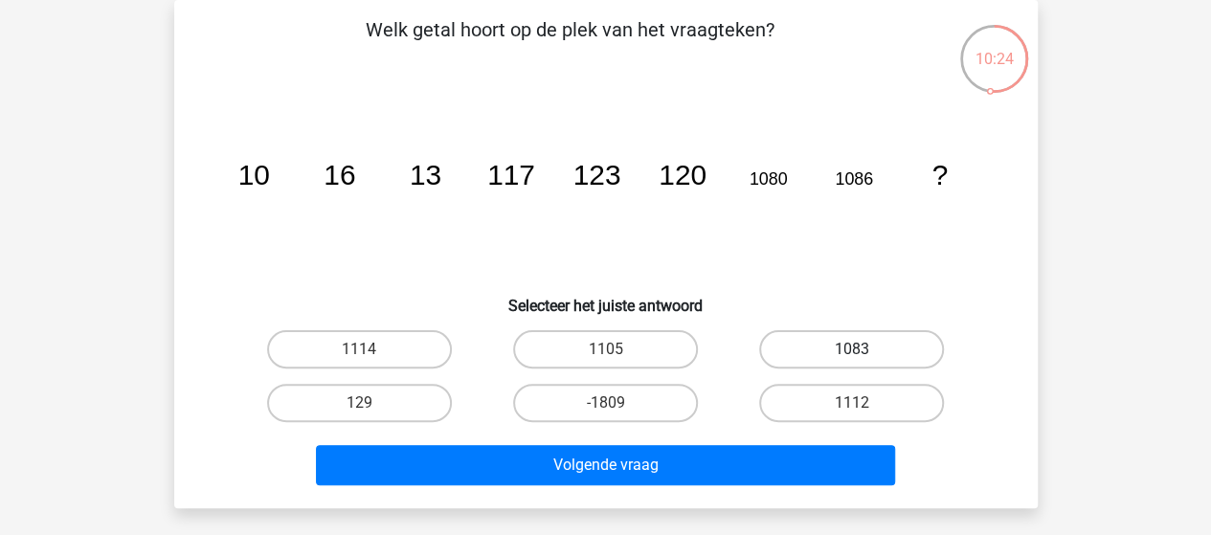
click at [890, 339] on label "1083" at bounding box center [851, 349] width 185 height 38
click at [865, 350] on input "1083" at bounding box center [858, 356] width 12 height 12
radio input "true"
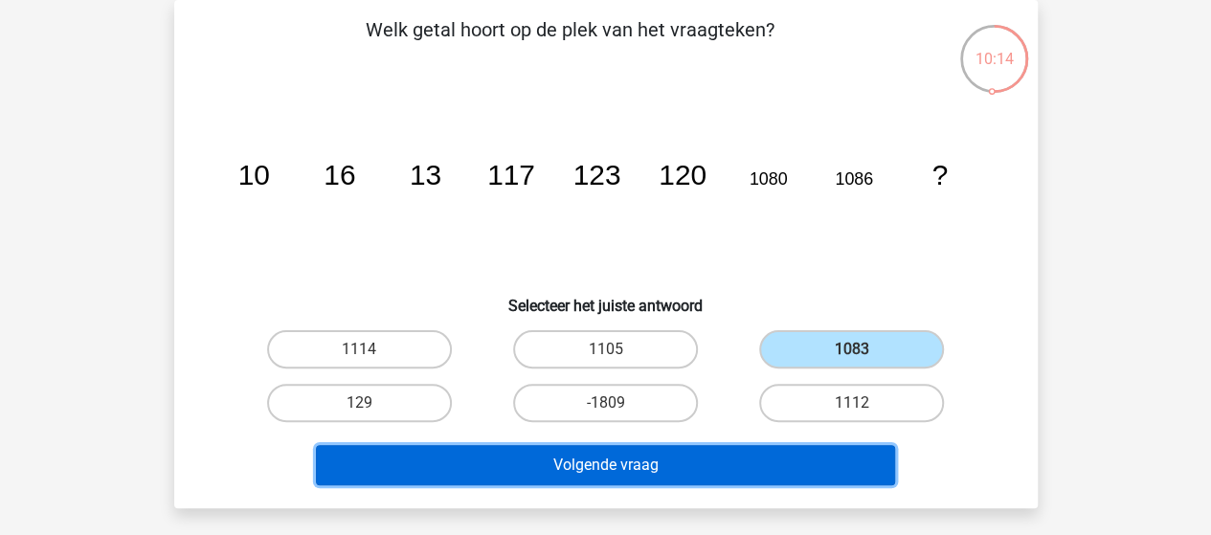
click at [642, 466] on button "Volgende vraag" at bounding box center [605, 465] width 579 height 40
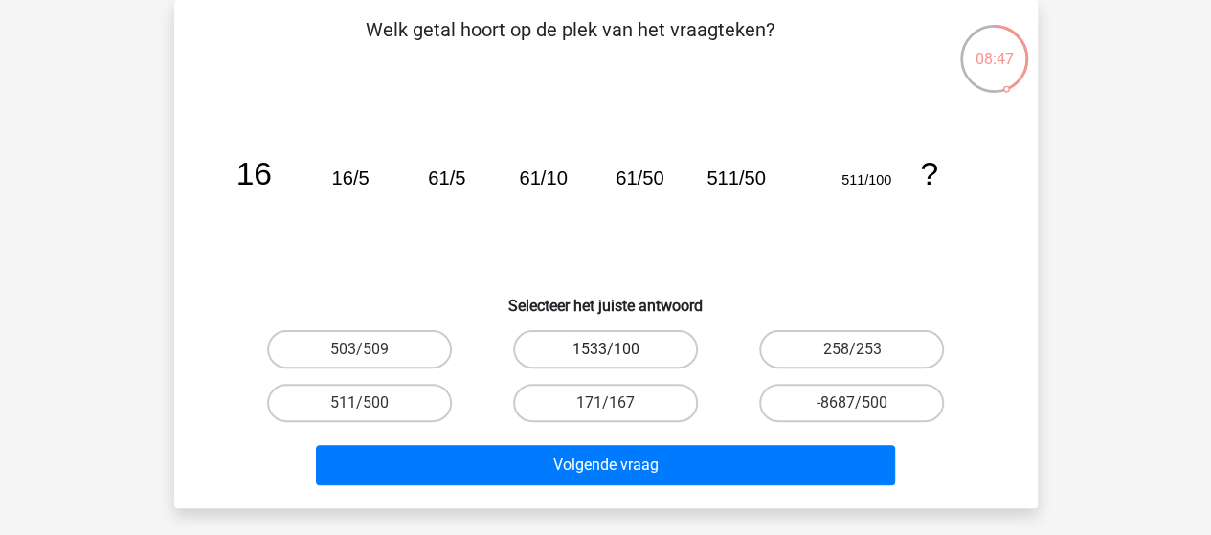
click at [624, 352] on label "1533/100" at bounding box center [605, 349] width 185 height 38
click at [618, 352] on input "1533/100" at bounding box center [611, 356] width 12 height 12
radio input "true"
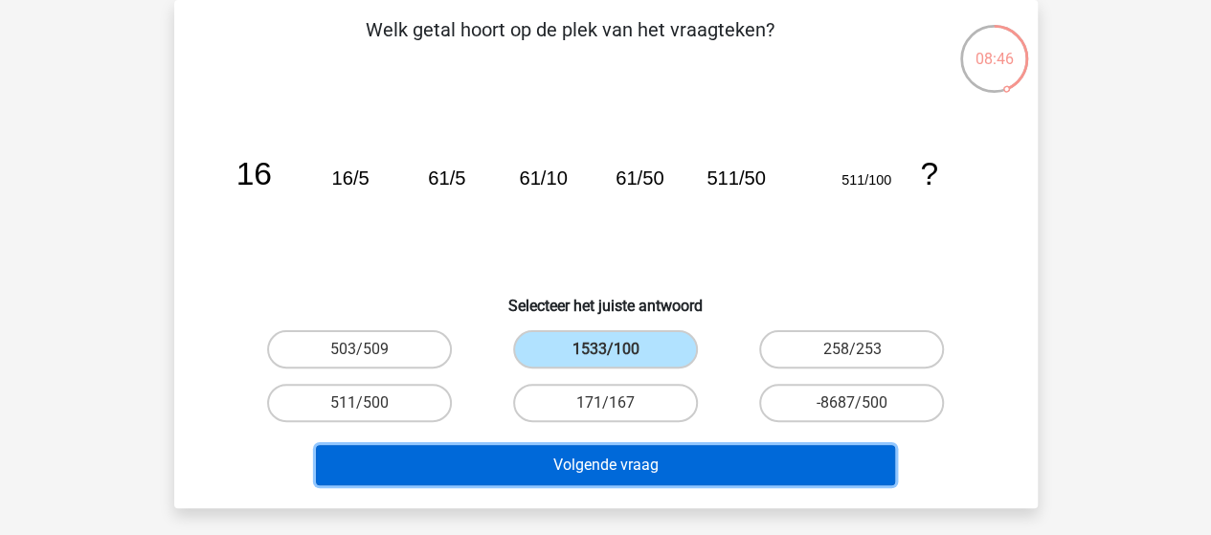
click at [605, 462] on button "Volgende vraag" at bounding box center [605, 465] width 579 height 40
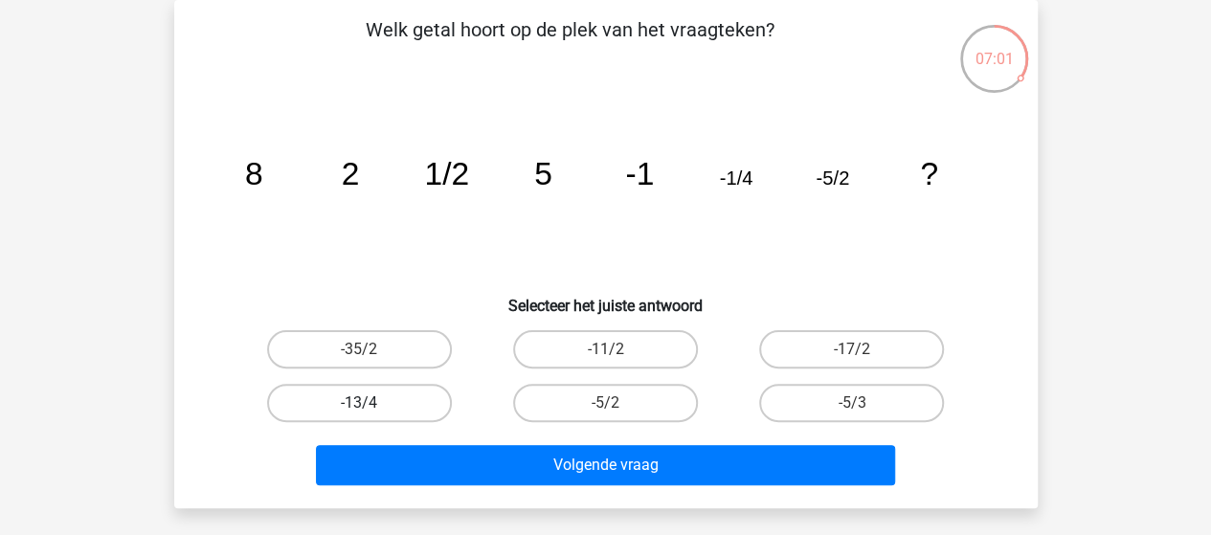
click at [392, 404] on label "-13/4" at bounding box center [359, 403] width 185 height 38
click at [372, 404] on input "-13/4" at bounding box center [365, 409] width 12 height 12
radio input "true"
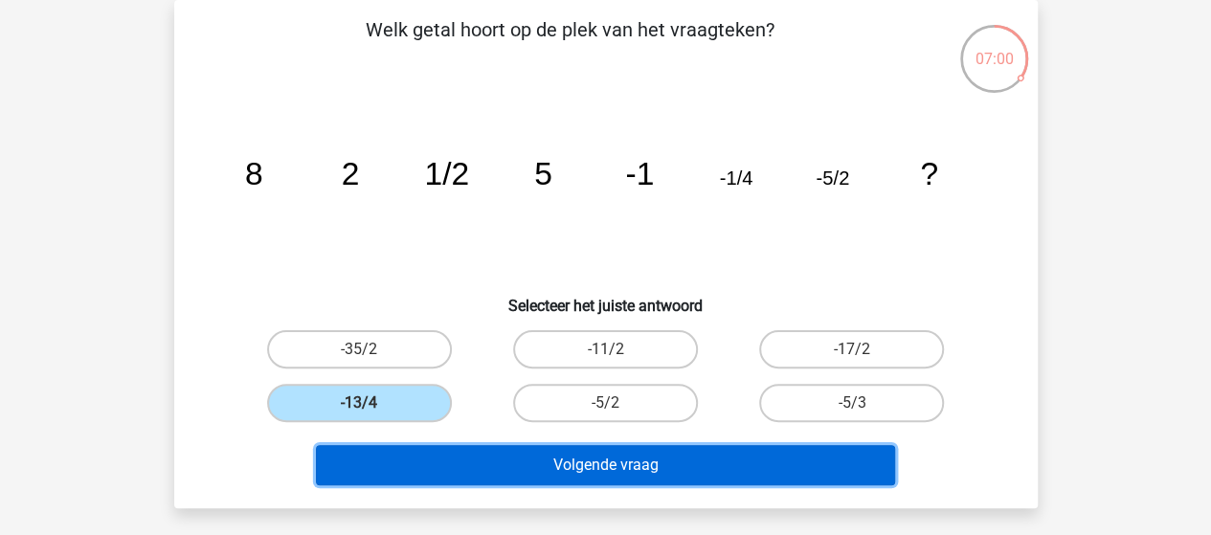
click at [480, 466] on button "Volgende vraag" at bounding box center [605, 465] width 579 height 40
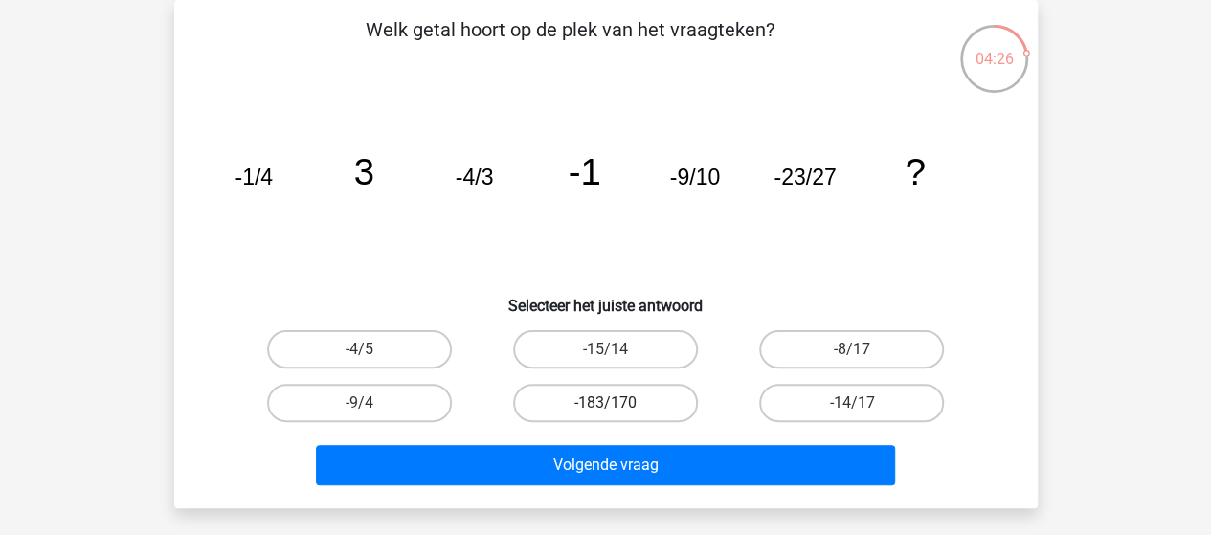
click at [570, 403] on label "-183/170" at bounding box center [605, 403] width 185 height 38
click at [605, 403] on input "-183/170" at bounding box center [611, 409] width 12 height 12
radio input "true"
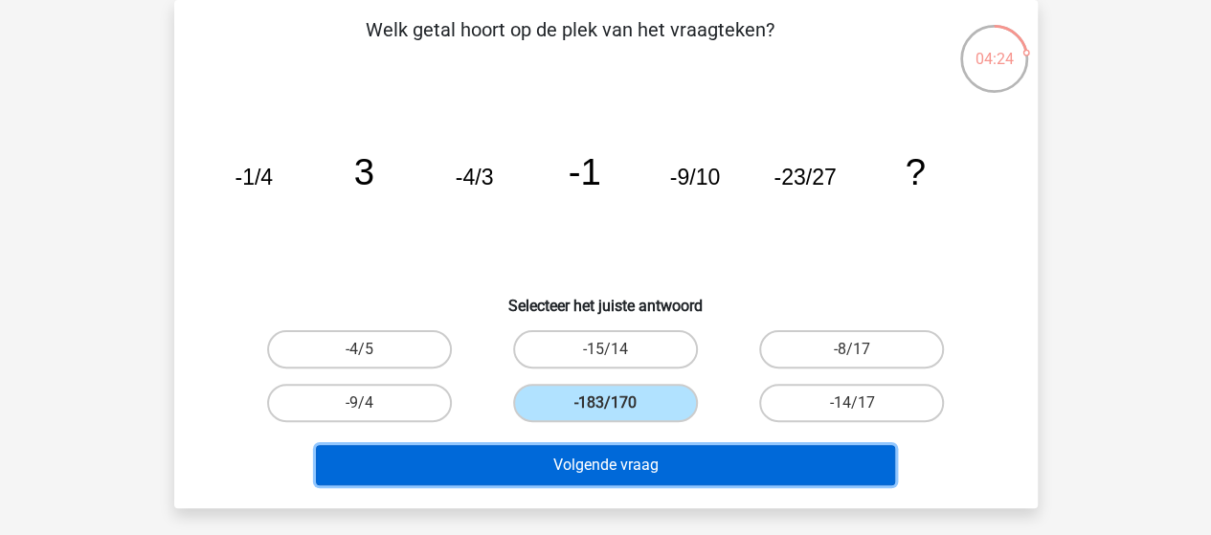
click at [563, 456] on button "Volgende vraag" at bounding box center [605, 465] width 579 height 40
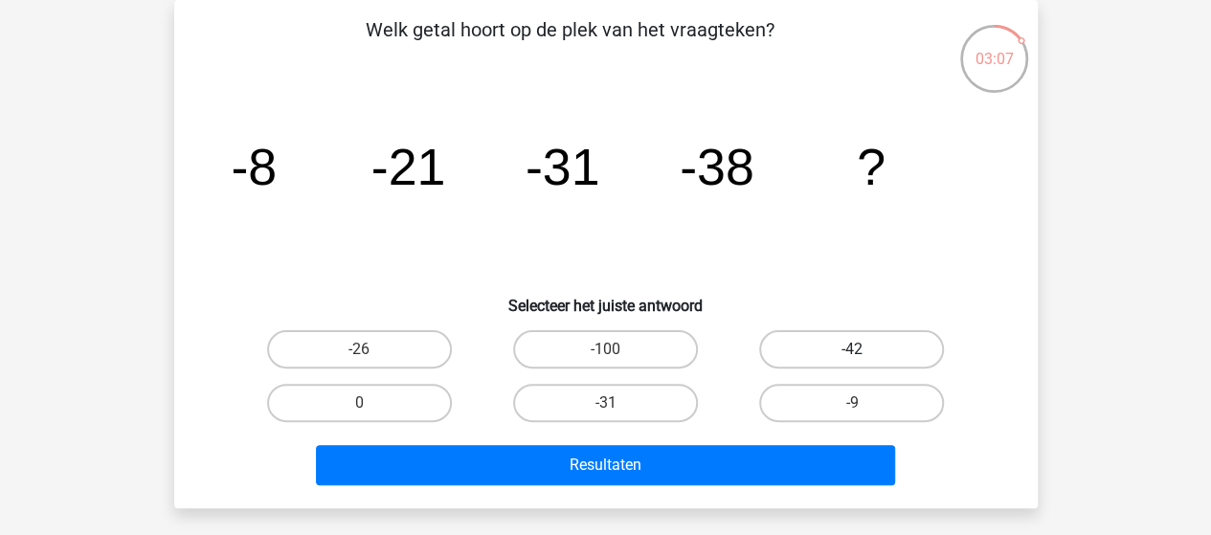
click at [871, 342] on label "-42" at bounding box center [851, 349] width 185 height 38
click at [865, 350] on input "-42" at bounding box center [858, 356] width 12 height 12
radio input "true"
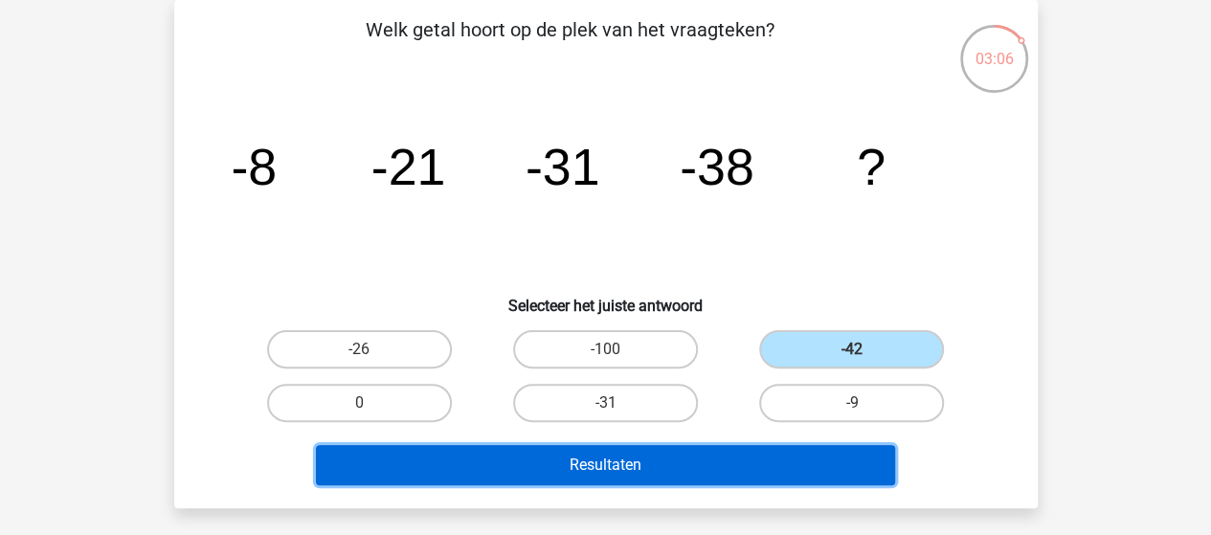
click at [703, 457] on button "Resultaten" at bounding box center [605, 465] width 579 height 40
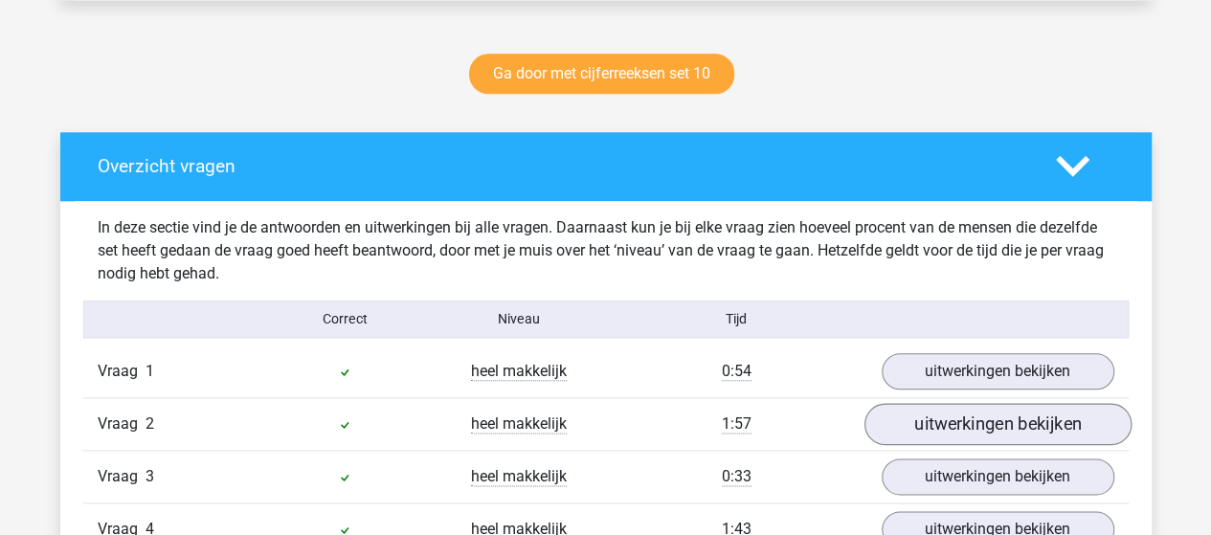
scroll to position [1053, 0]
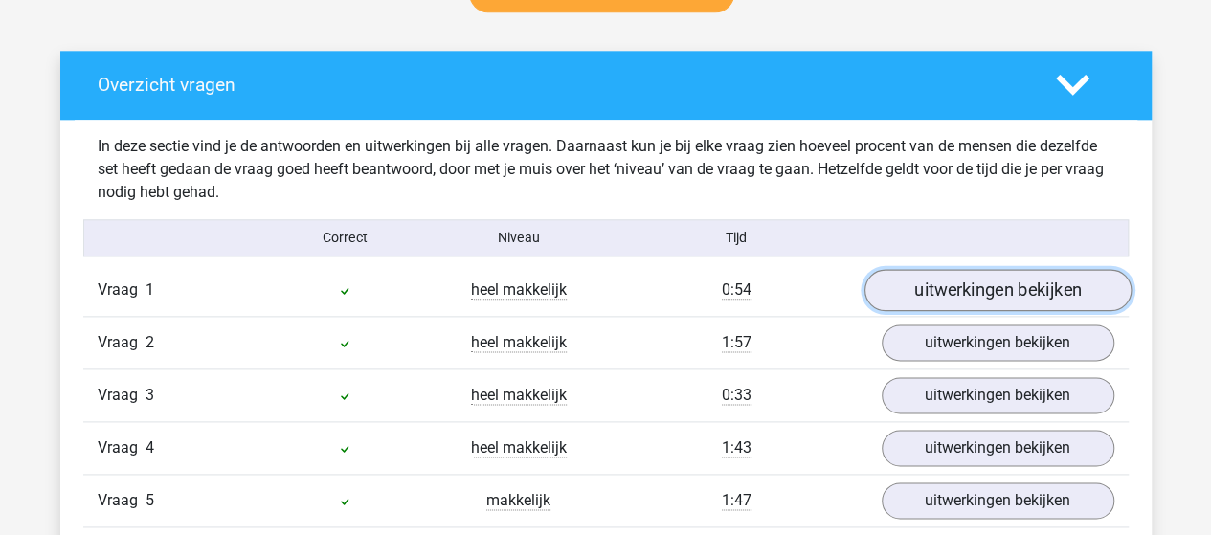
click at [919, 296] on link "uitwerkingen bekijken" at bounding box center [997, 290] width 267 height 42
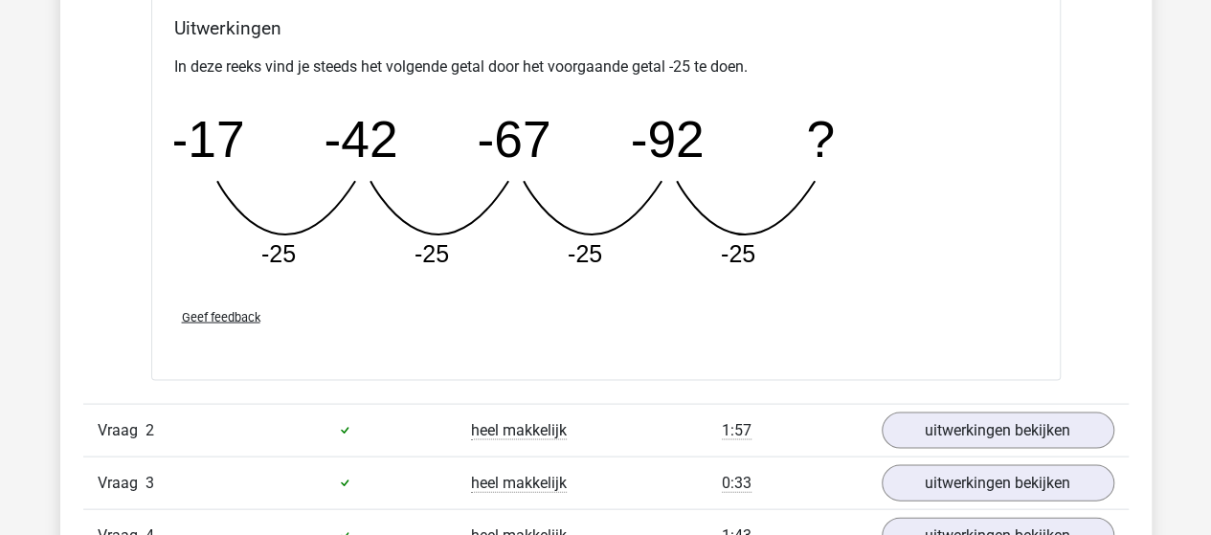
scroll to position [1915, 0]
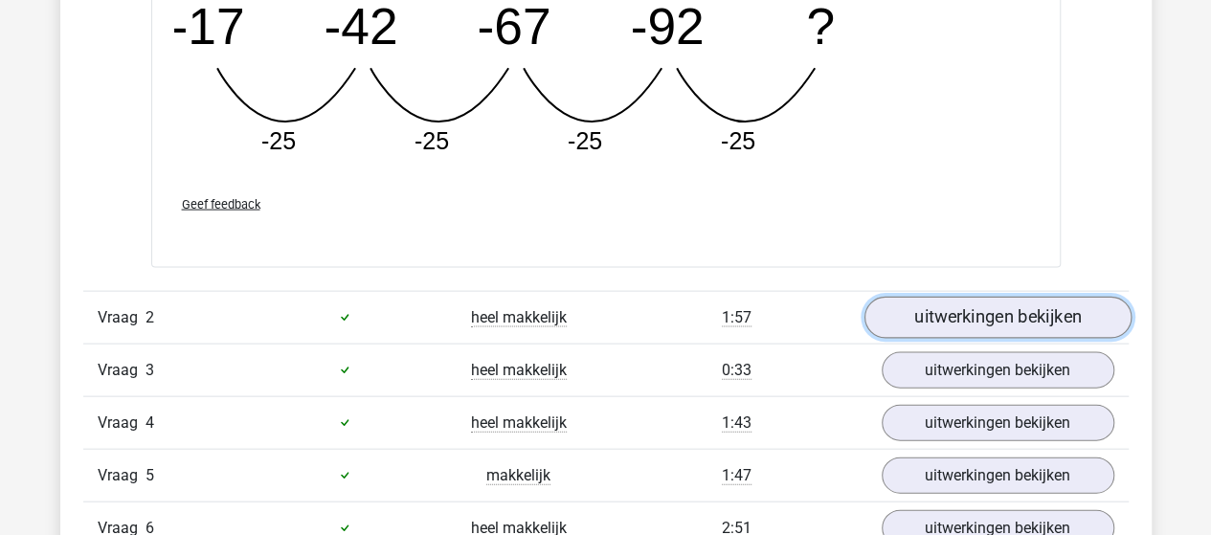
click at [930, 318] on link "uitwerkingen bekijken" at bounding box center [997, 318] width 267 height 42
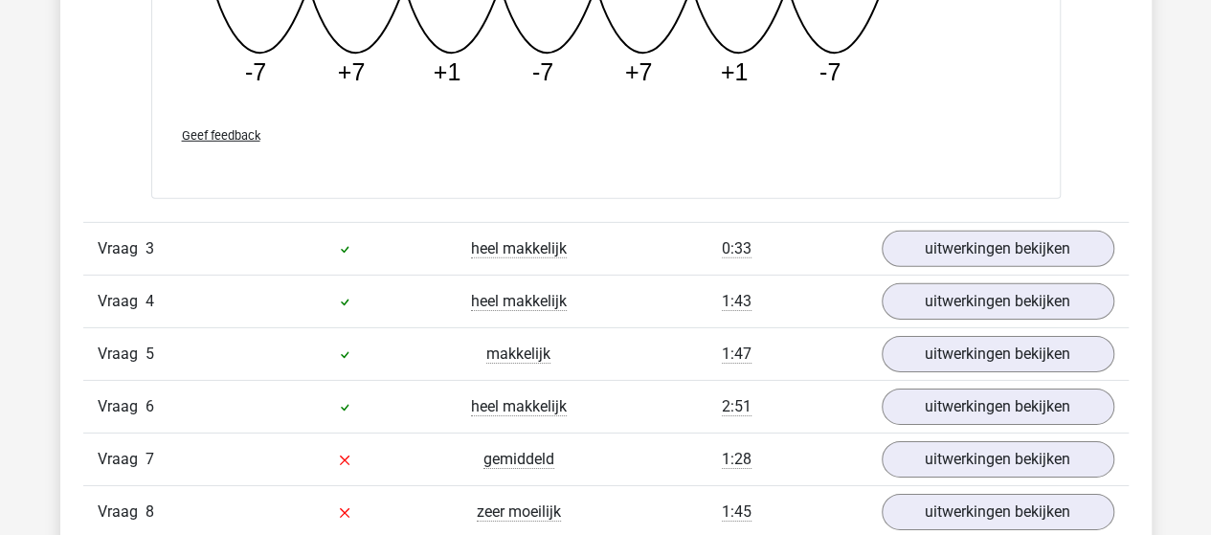
scroll to position [2968, 0]
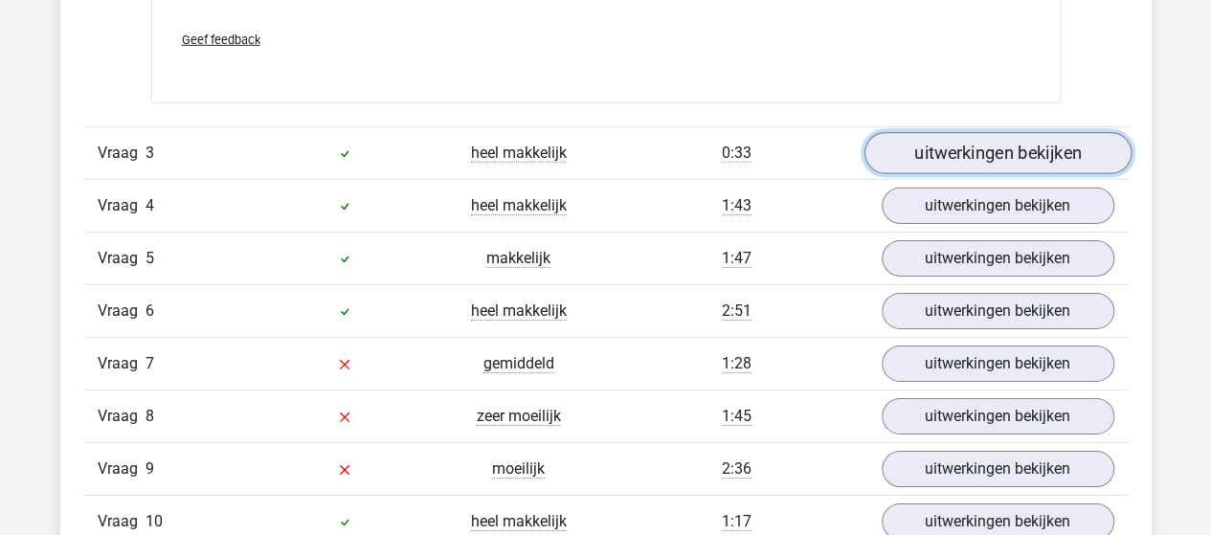
click at [1005, 148] on link "uitwerkingen bekijken" at bounding box center [997, 154] width 267 height 42
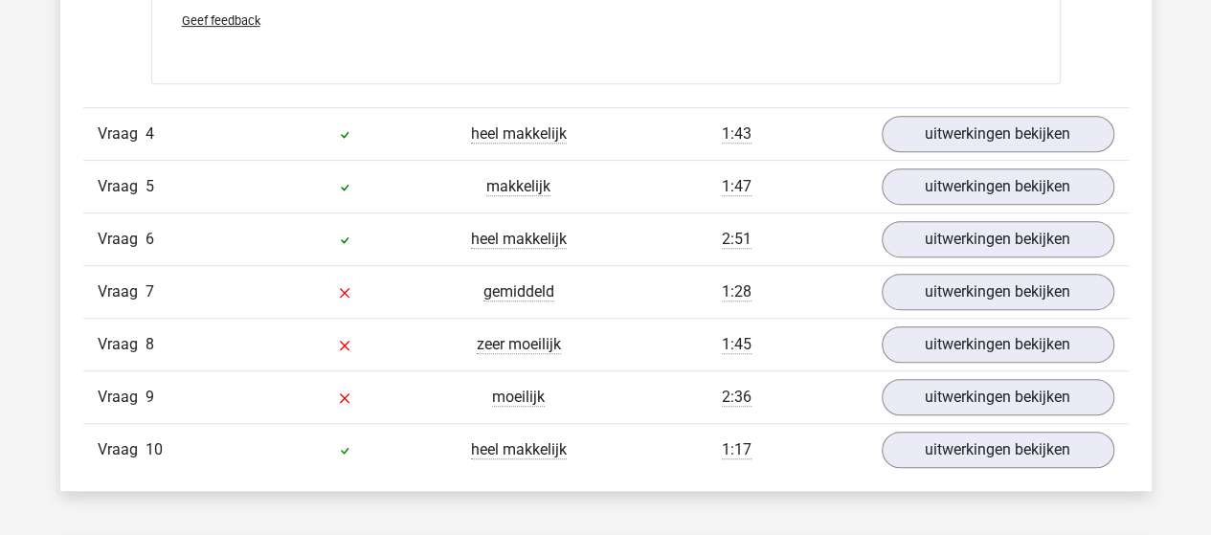
scroll to position [4022, 0]
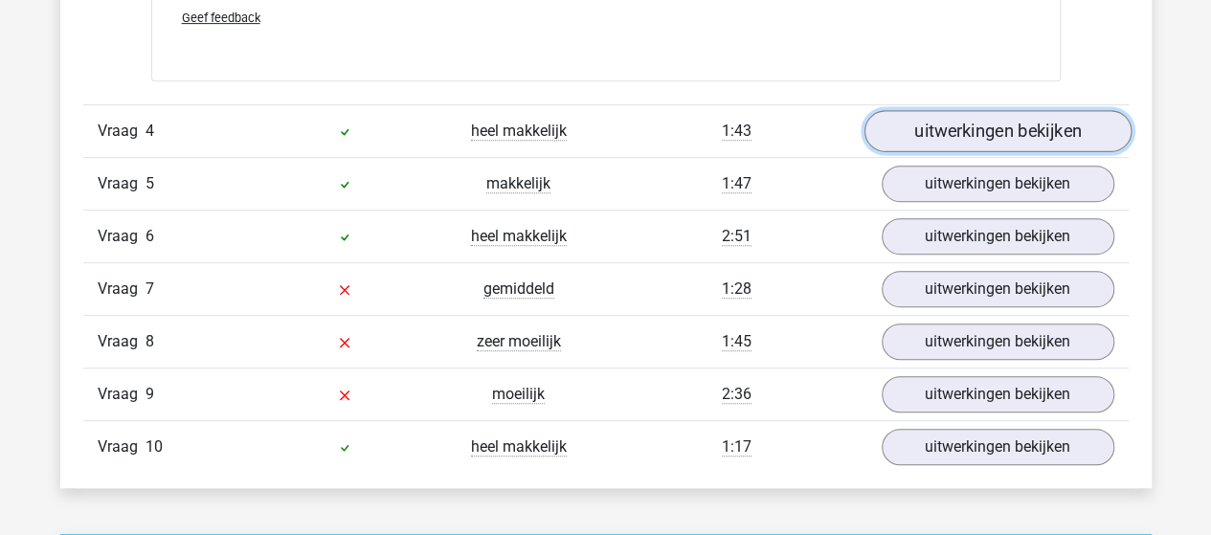
click at [971, 127] on link "uitwerkingen bekijken" at bounding box center [997, 131] width 267 height 42
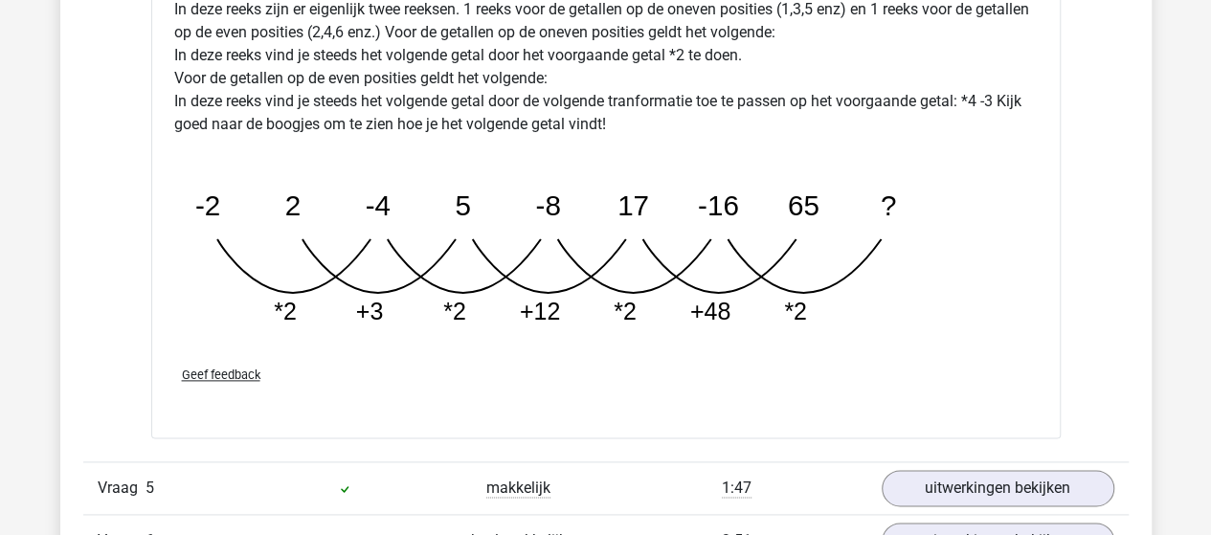
scroll to position [4883, 0]
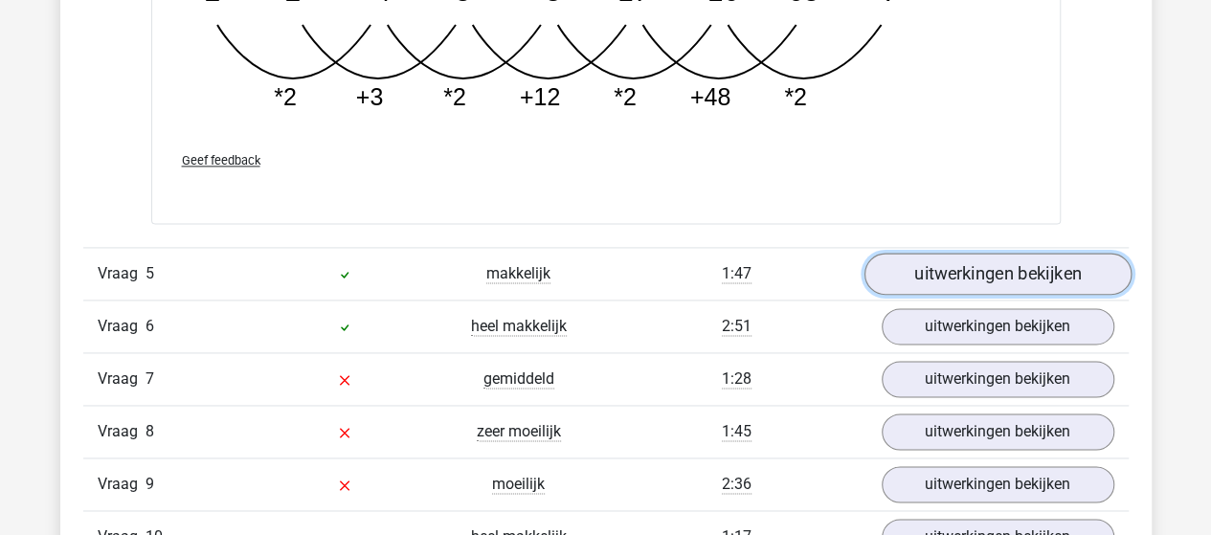
click at [957, 266] on link "uitwerkingen bekijken" at bounding box center [997, 274] width 267 height 42
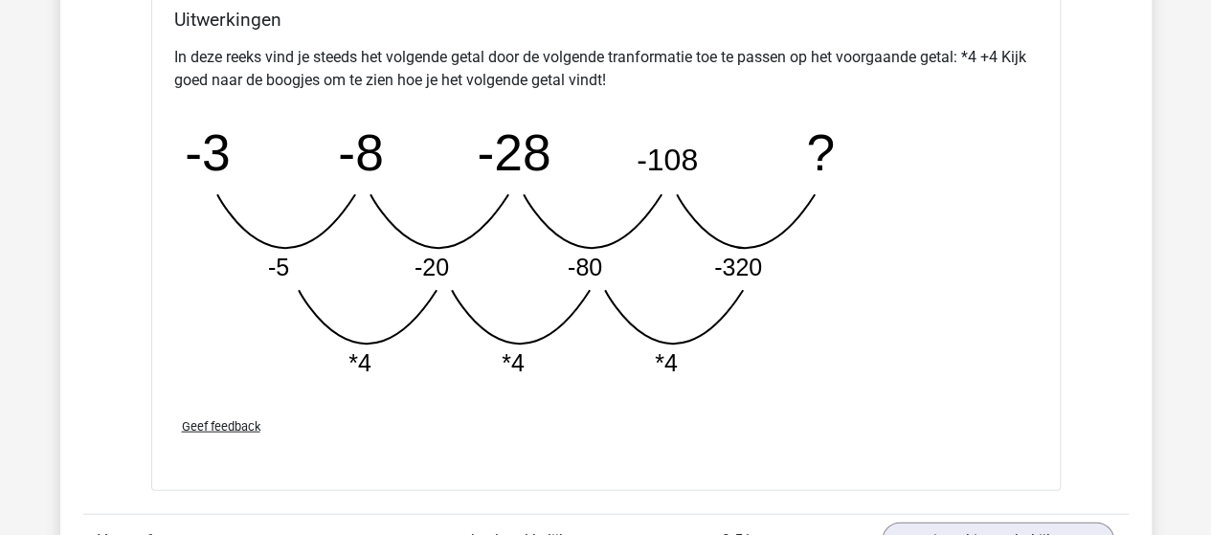
scroll to position [5937, 0]
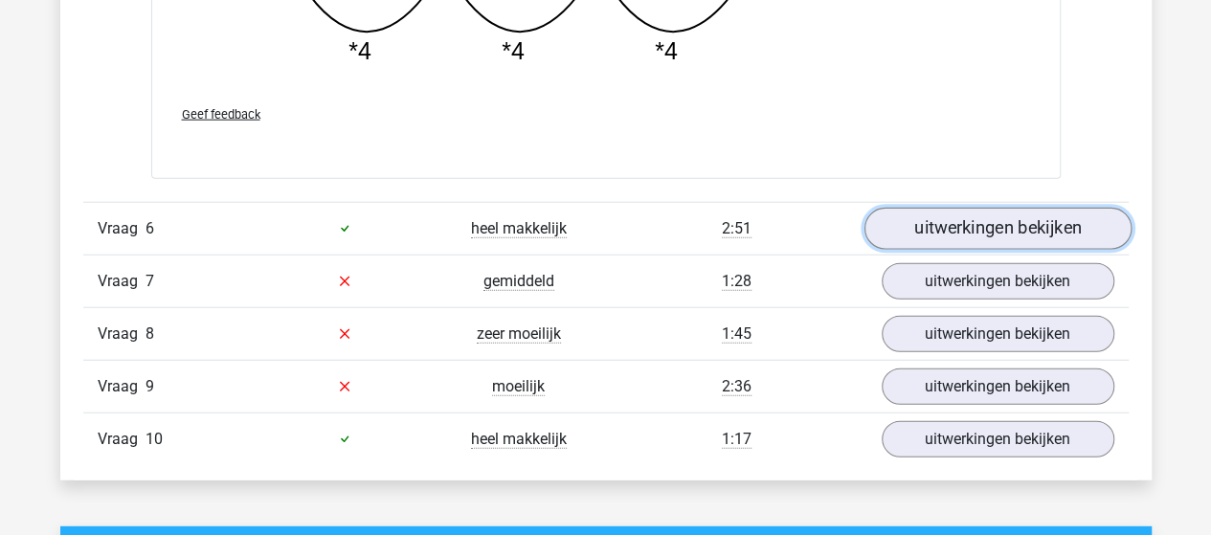
click at [1034, 216] on link "uitwerkingen bekijken" at bounding box center [997, 229] width 267 height 42
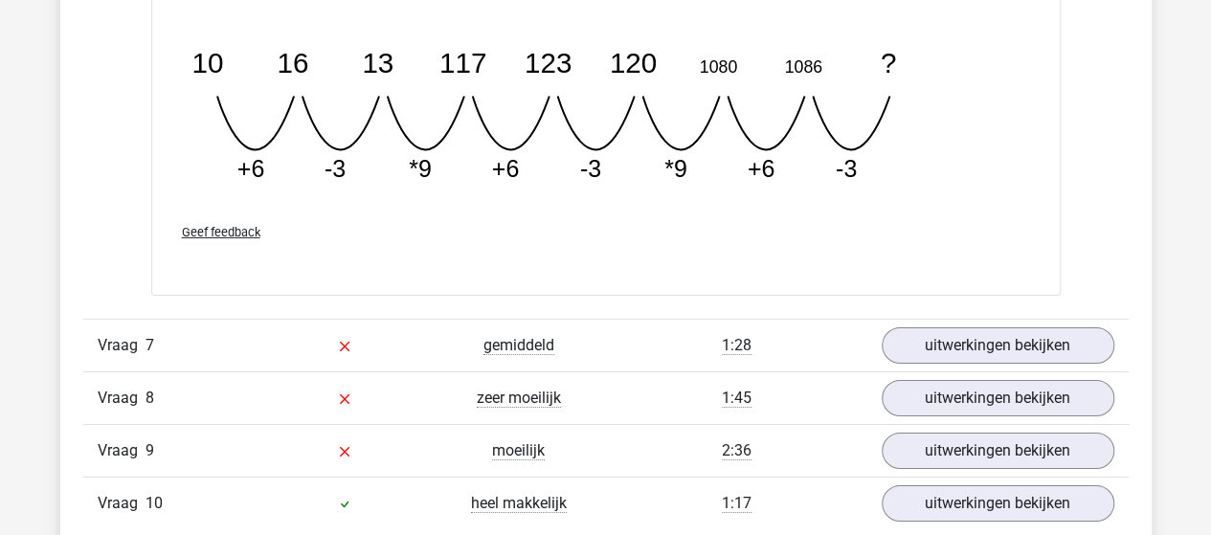
scroll to position [6799, 0]
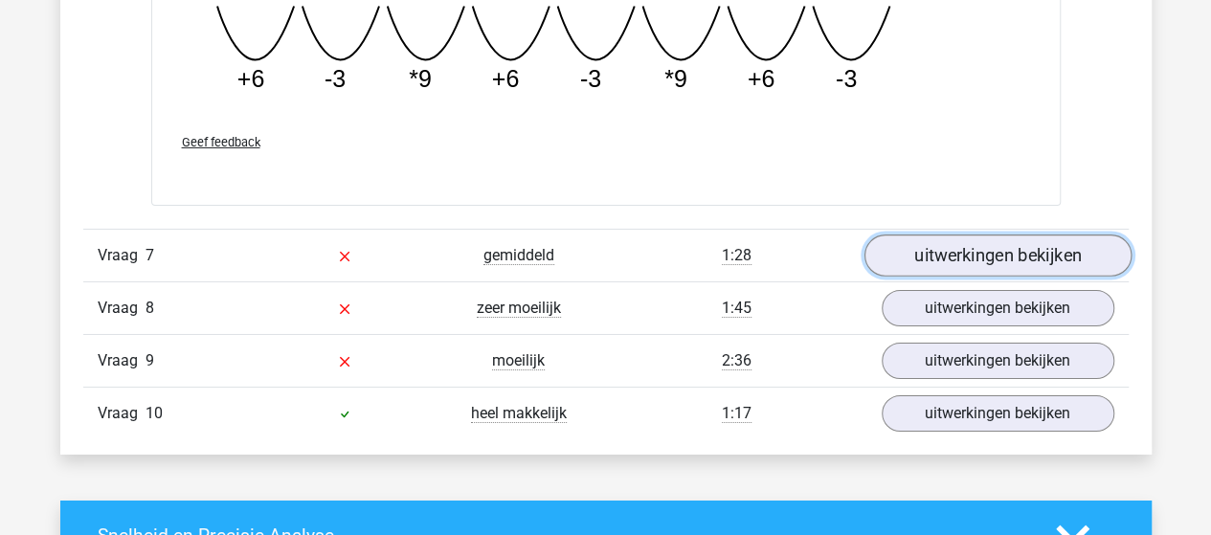
click at [957, 245] on link "uitwerkingen bekijken" at bounding box center [997, 256] width 267 height 42
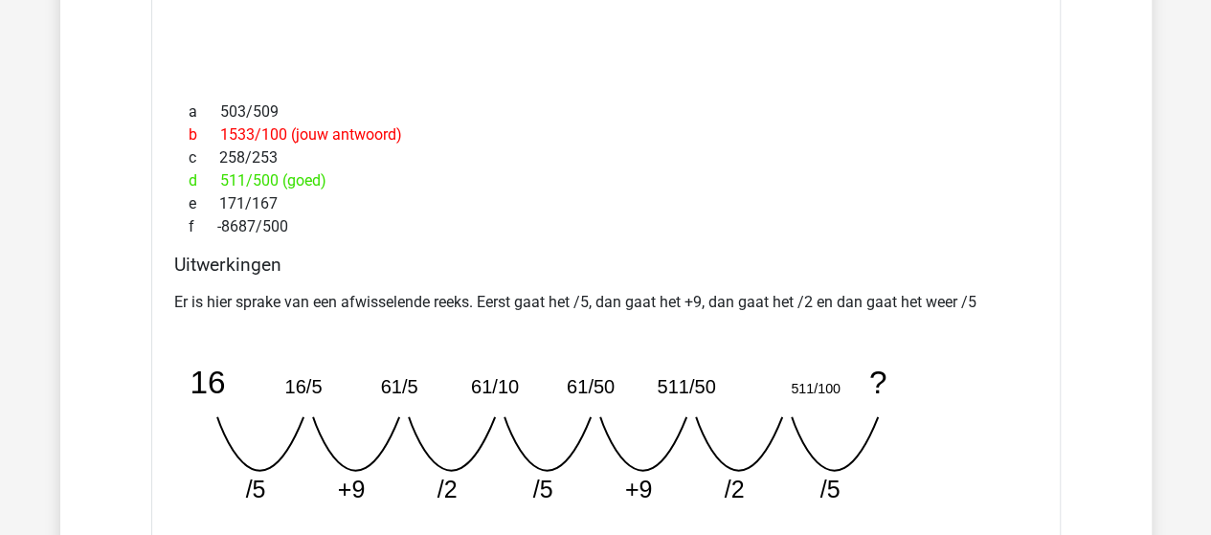
scroll to position [7565, 0]
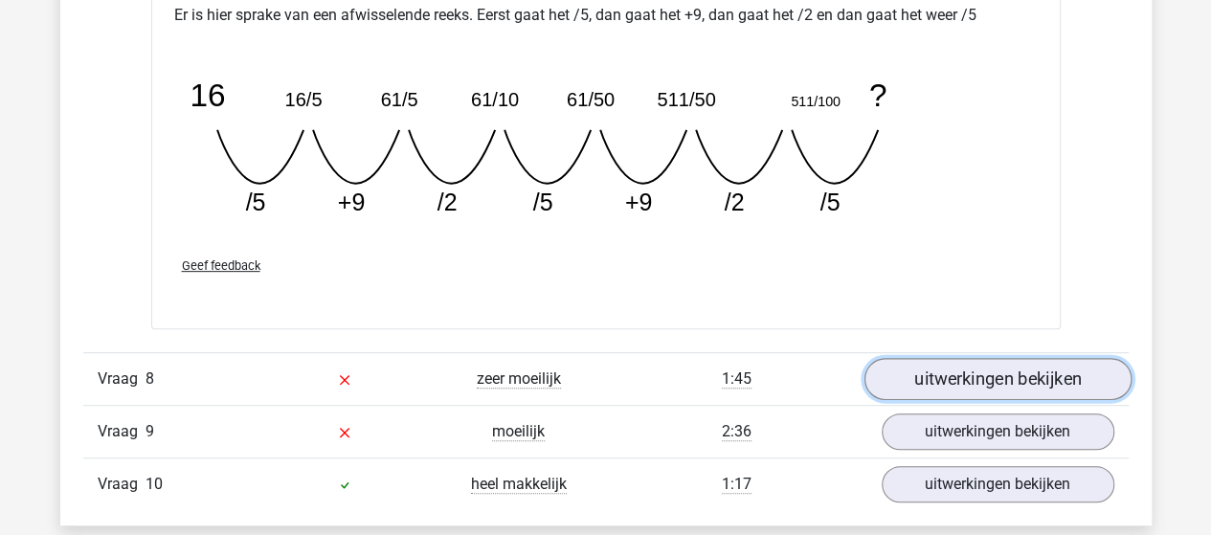
click at [1038, 365] on link "uitwerkingen bekijken" at bounding box center [997, 379] width 267 height 42
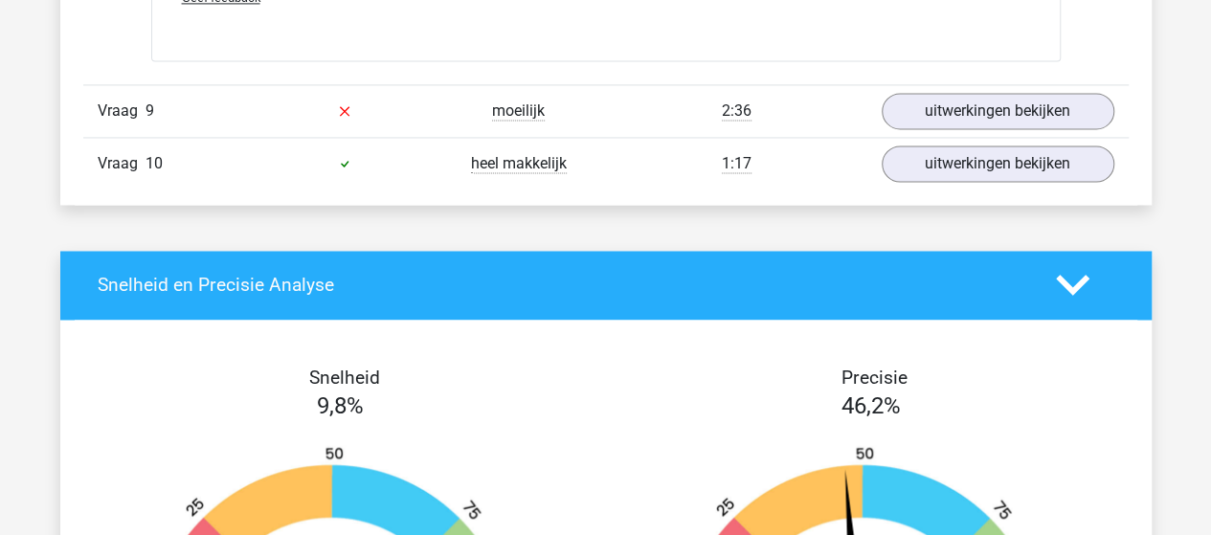
scroll to position [8618, 0]
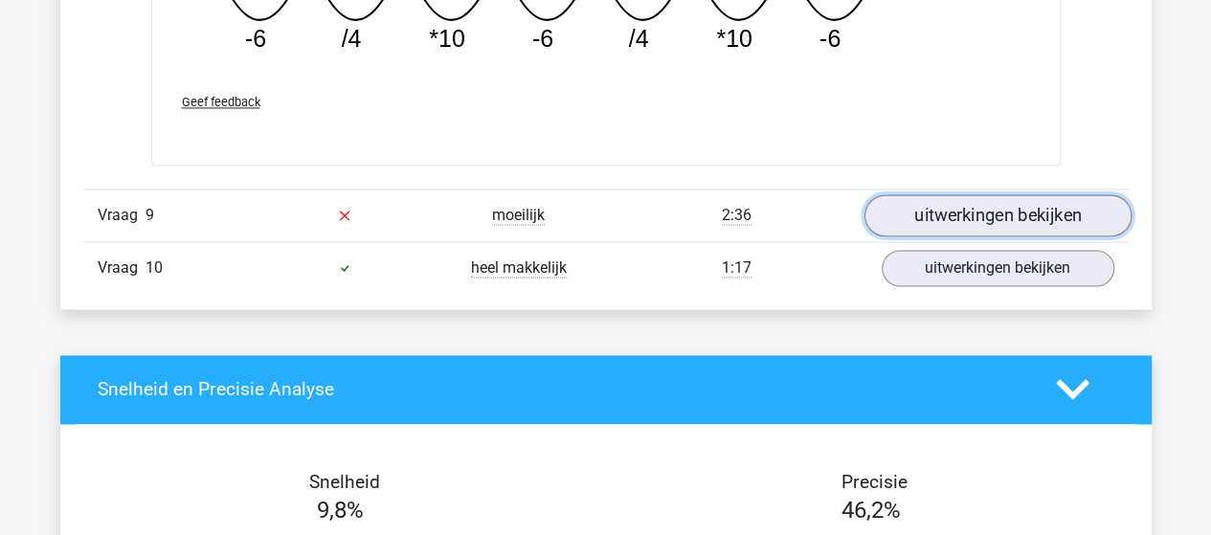
click at [996, 194] on link "uitwerkingen bekijken" at bounding box center [997, 215] width 267 height 42
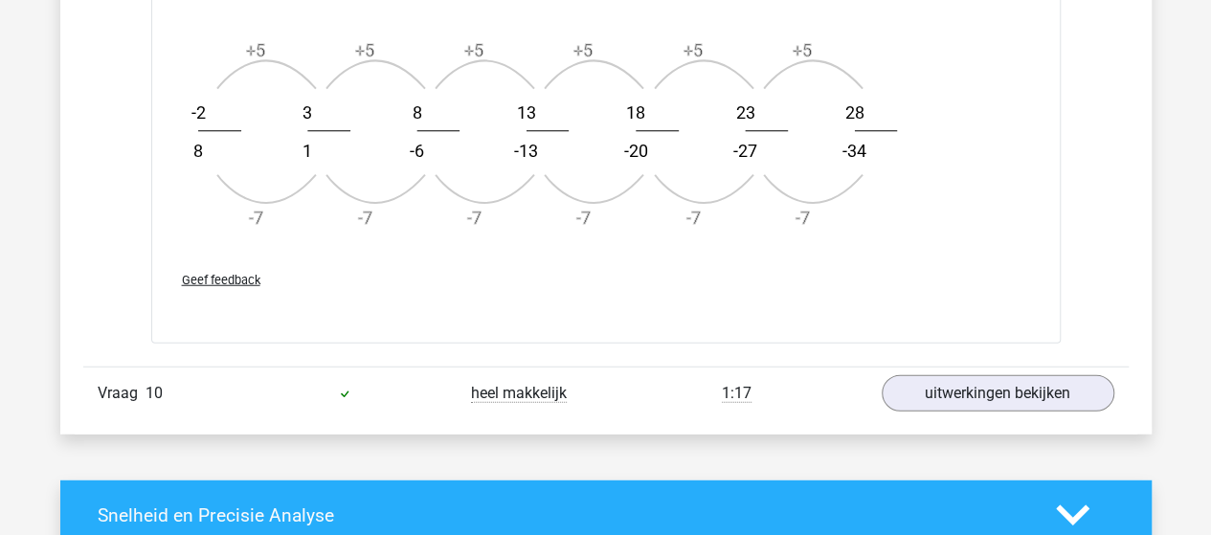
scroll to position [9671, 0]
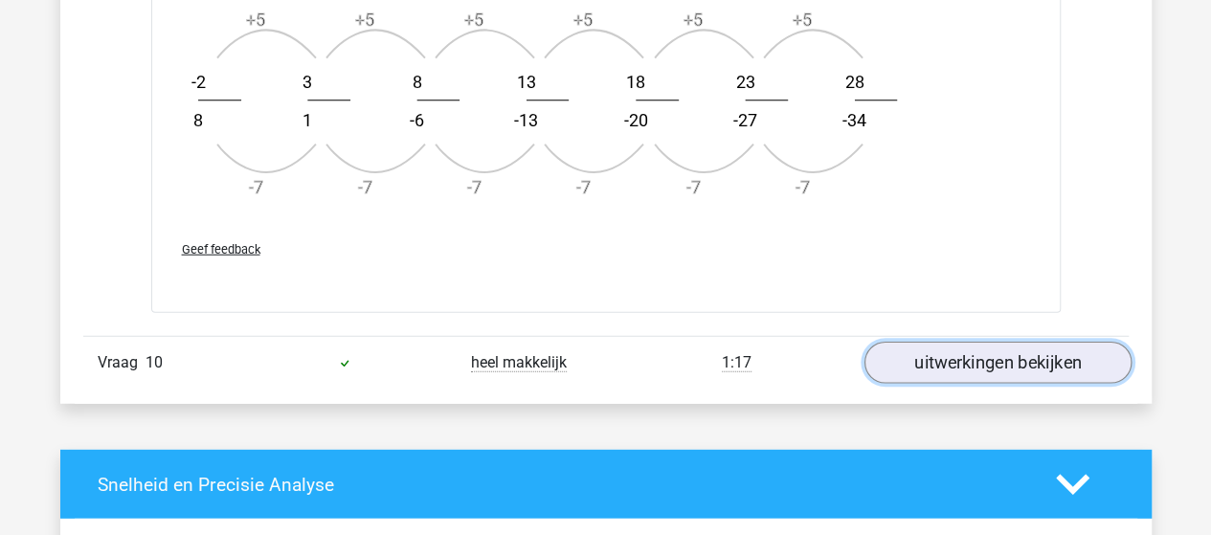
click at [1014, 361] on link "uitwerkingen bekijken" at bounding box center [997, 364] width 267 height 42
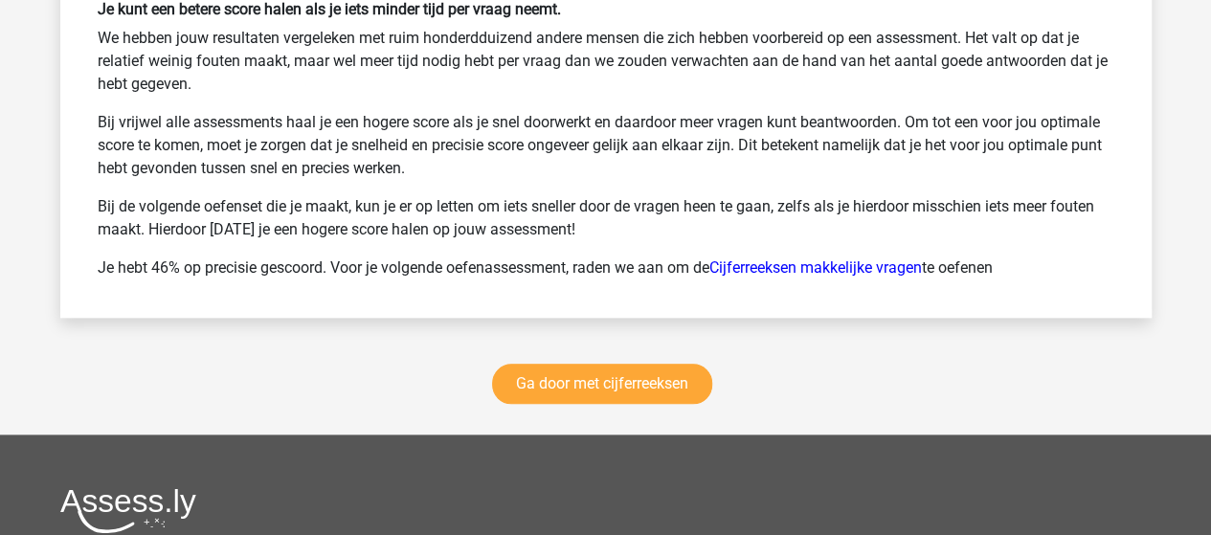
scroll to position [11874, 0]
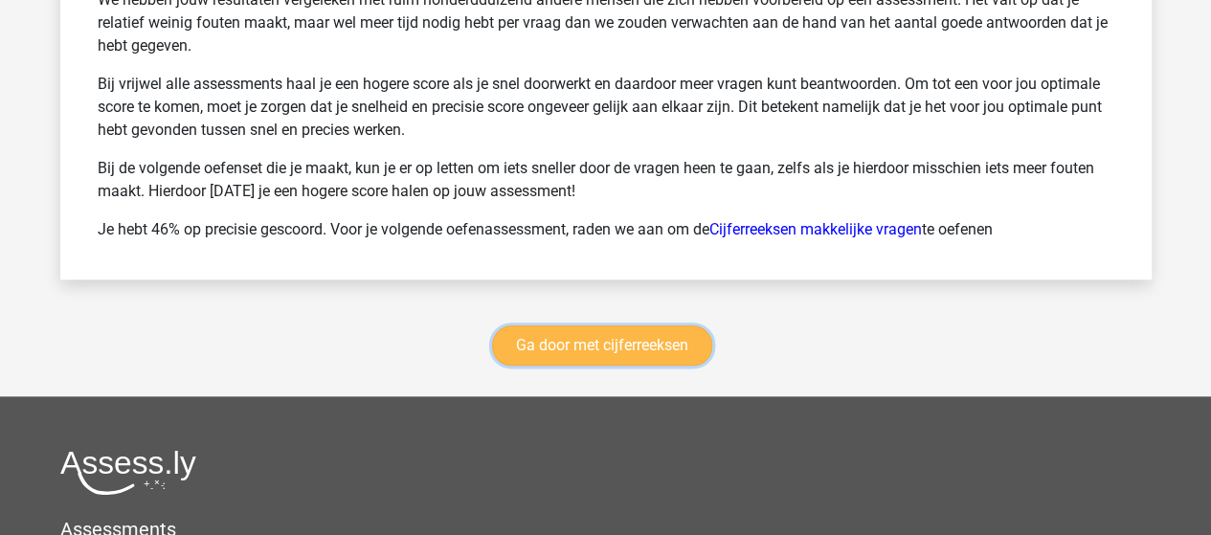
click at [643, 326] on link "Ga door met cijferreeksen" at bounding box center [602, 346] width 220 height 40
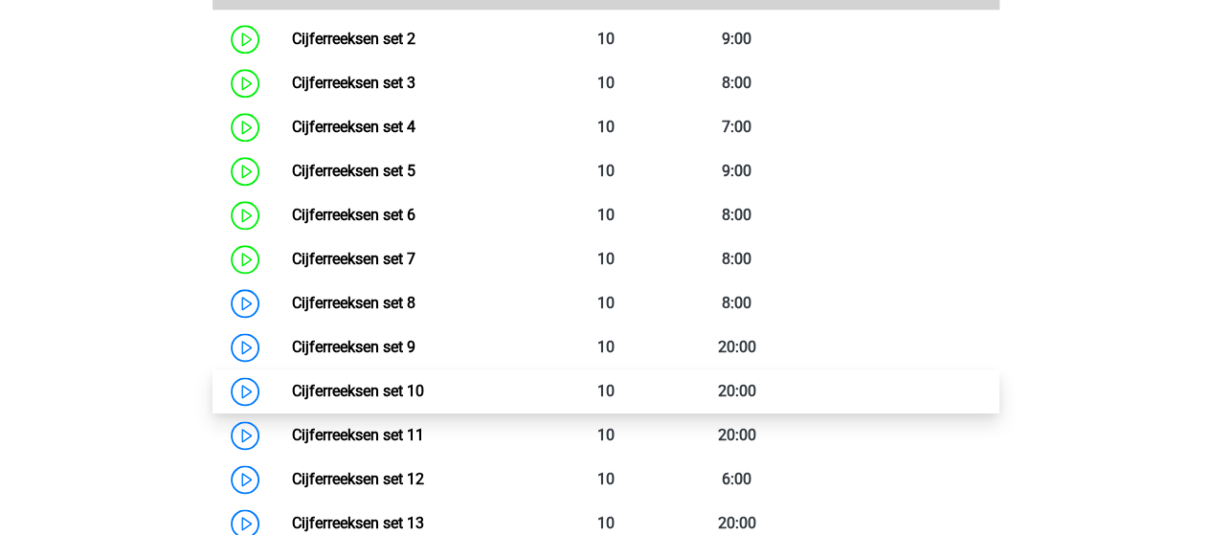
scroll to position [757, 0]
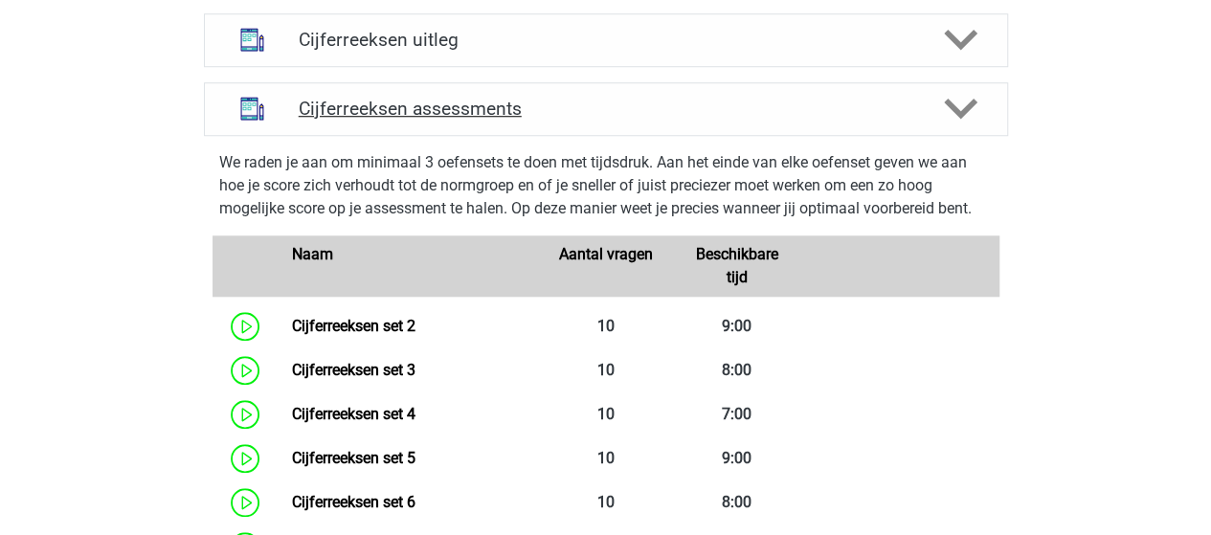
click at [454, 120] on h4 "Cijferreeksen assessments" at bounding box center [606, 109] width 615 height 22
click at [969, 125] on icon at bounding box center [961, 109] width 34 height 34
click at [956, 120] on polygon at bounding box center [961, 109] width 34 height 21
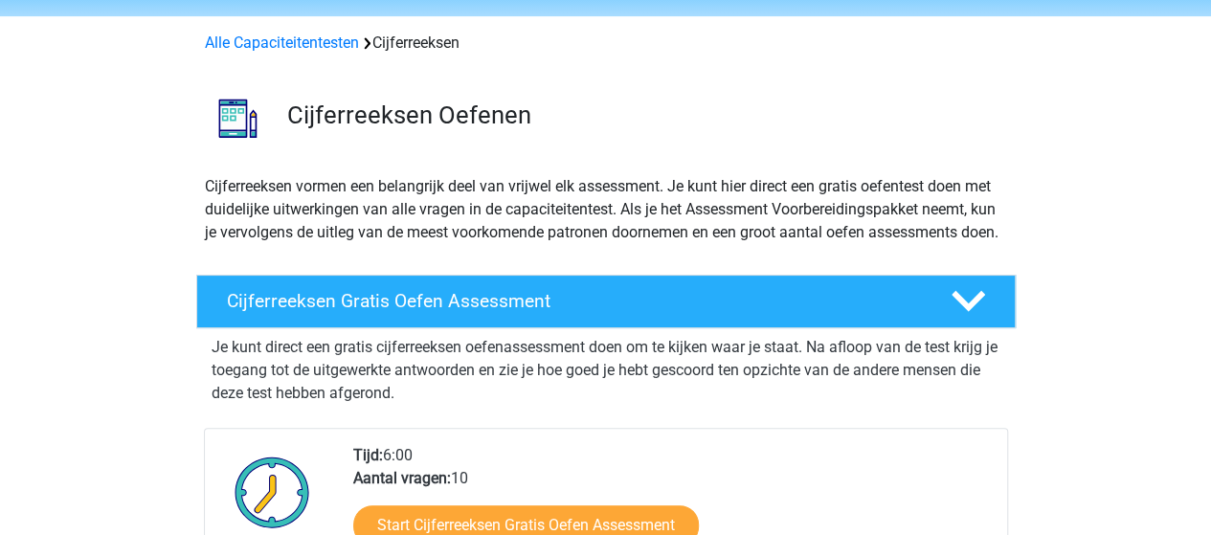
scroll to position [0, 0]
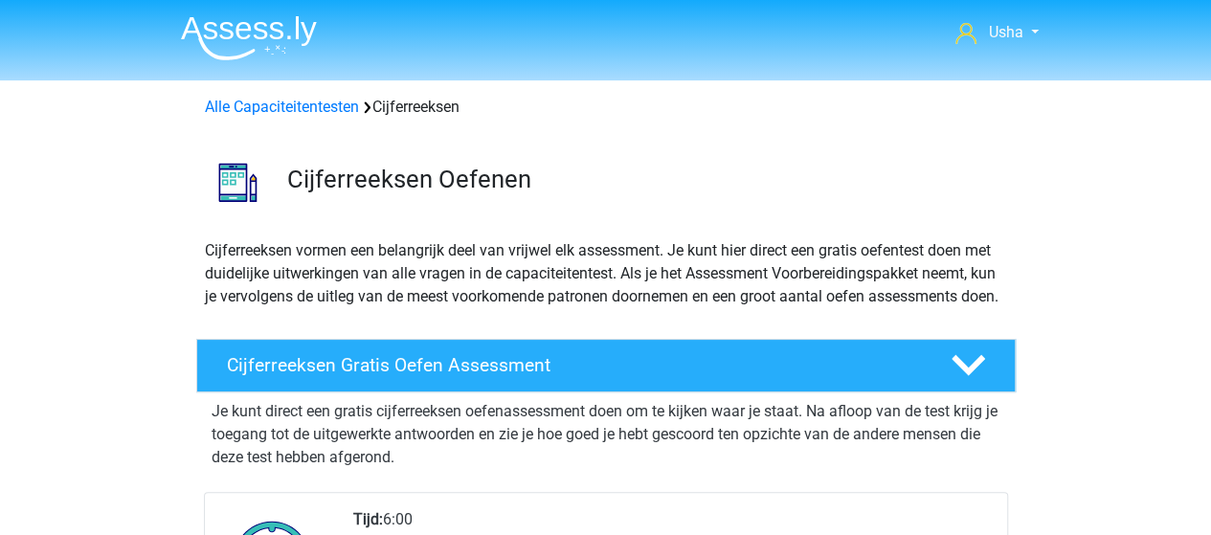
click at [217, 30] on img at bounding box center [249, 37] width 136 height 45
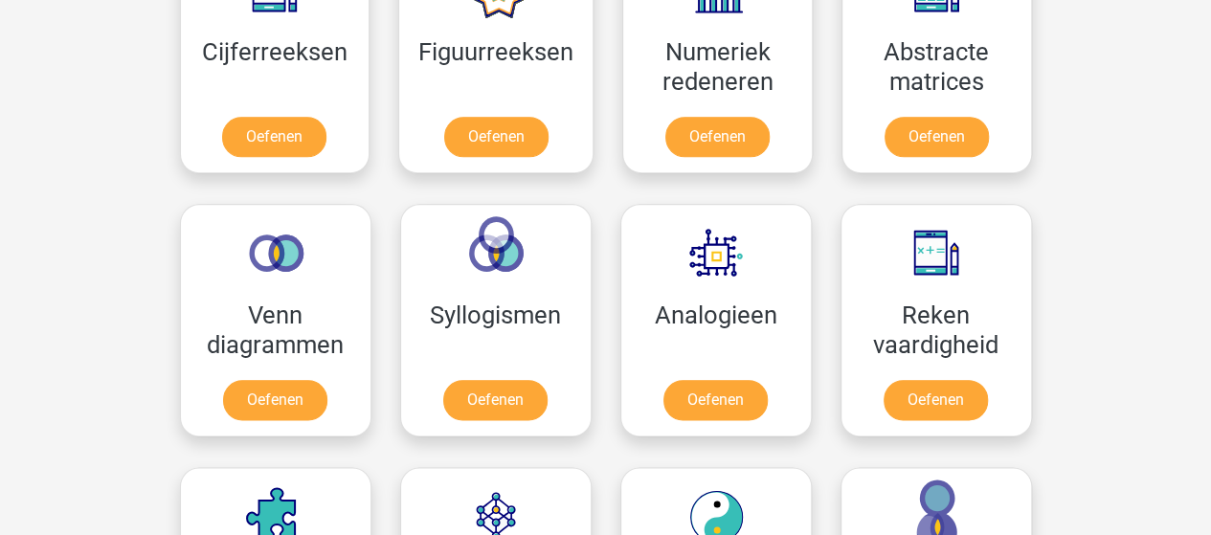
scroll to position [862, 0]
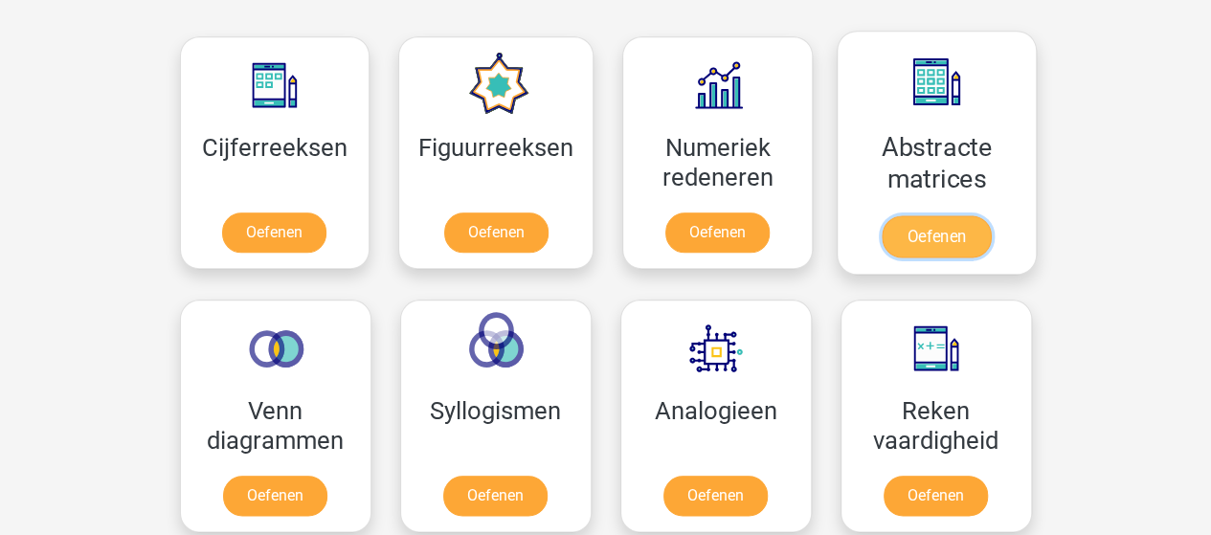
click at [912, 215] on link "Oefenen" at bounding box center [936, 236] width 109 height 42
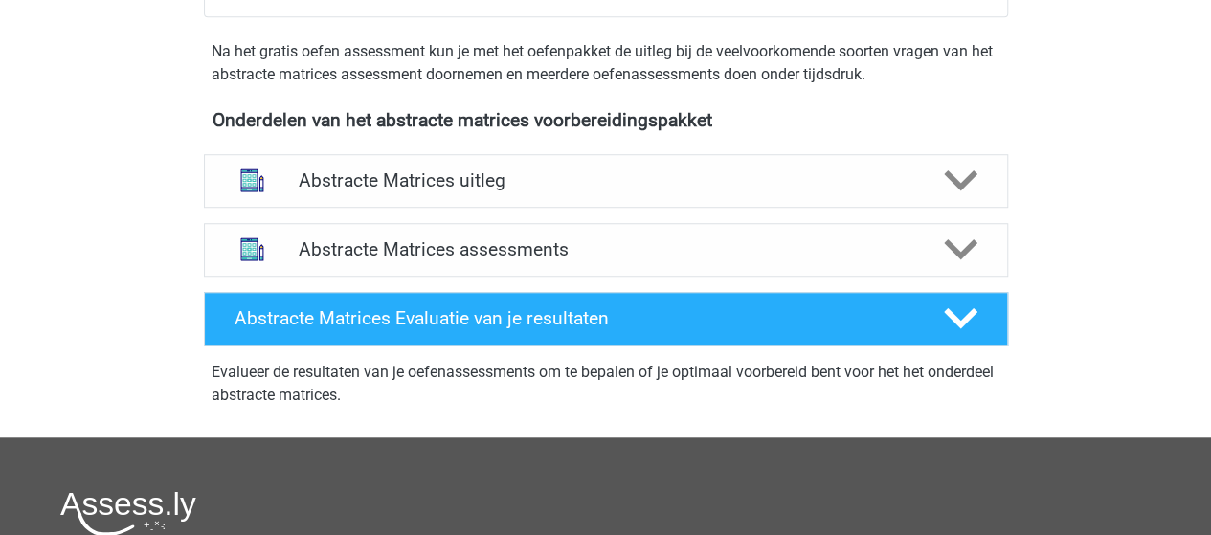
scroll to position [670, 0]
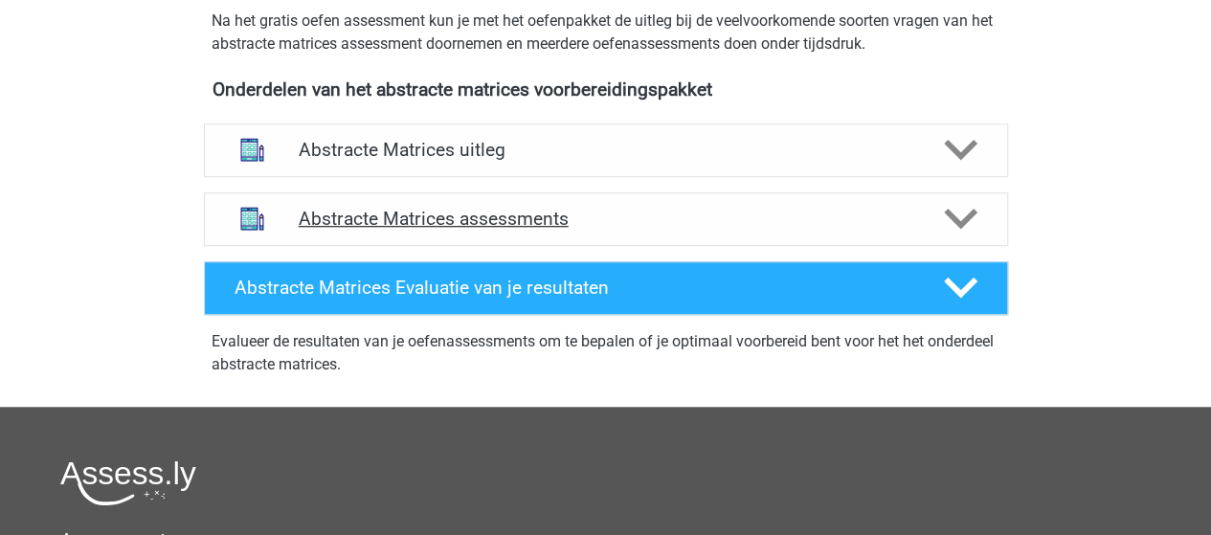
click at [476, 214] on h4 "Abstracte Matrices assessments" at bounding box center [606, 219] width 615 height 22
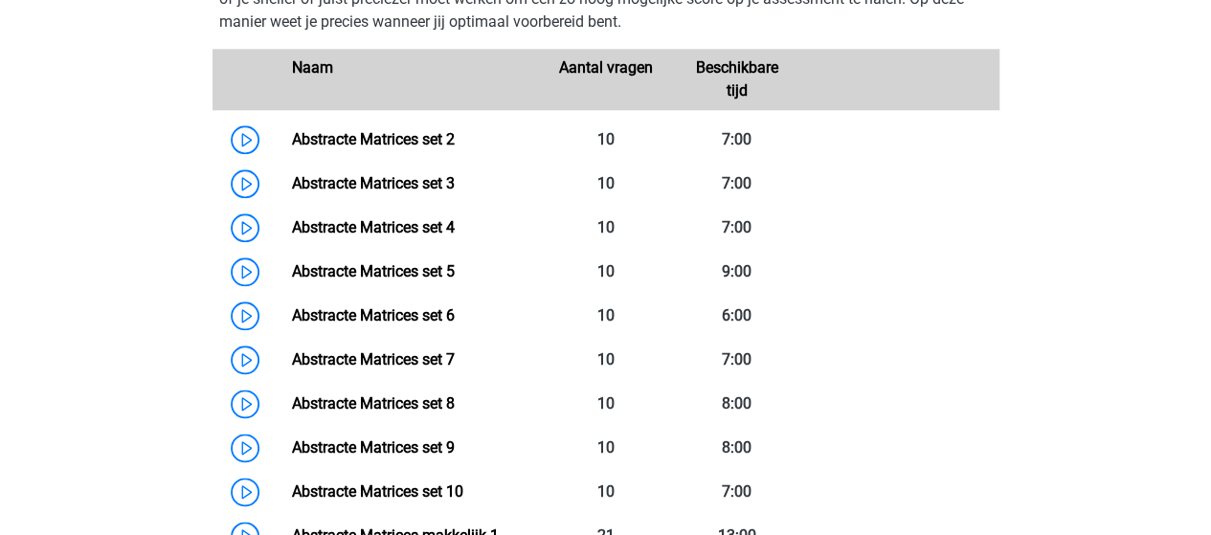
scroll to position [958, 0]
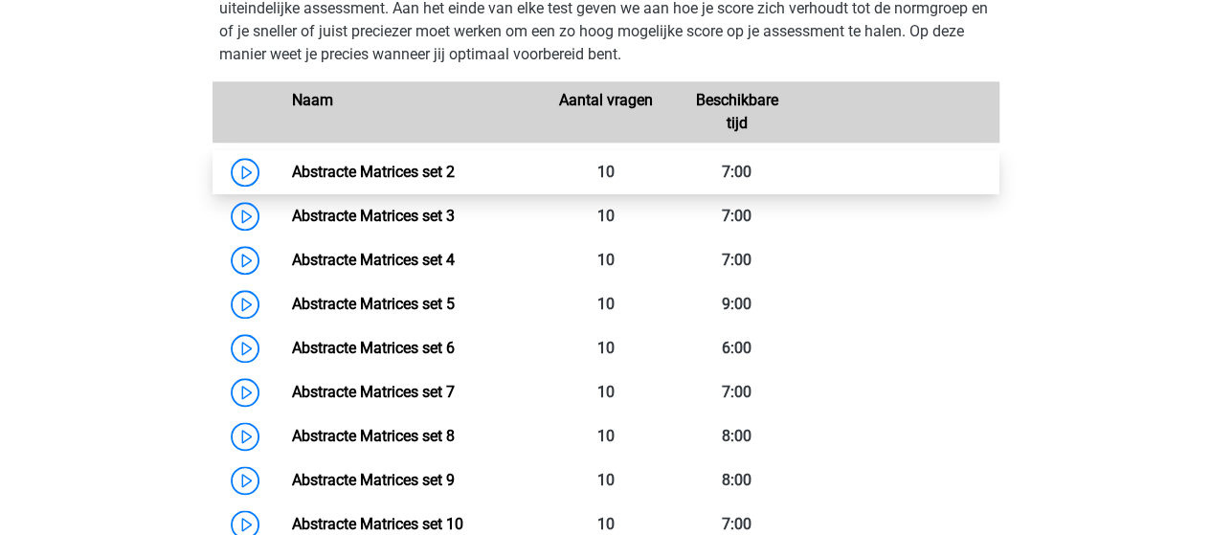
click at [412, 177] on link "Abstracte Matrices set 2" at bounding box center [373, 172] width 163 height 18
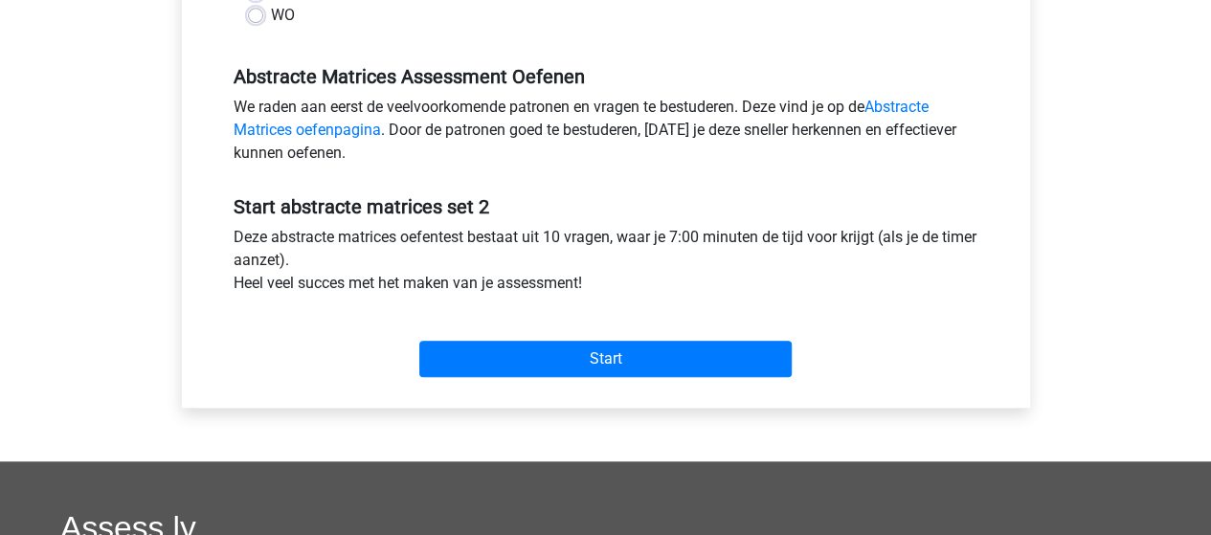
scroll to position [575, 0]
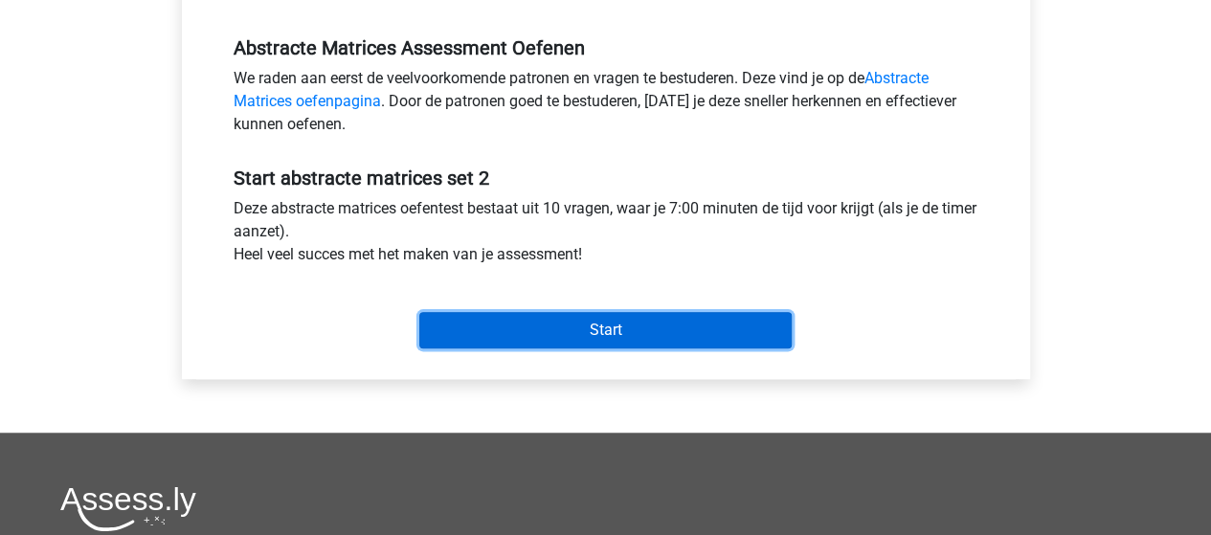
click at [504, 326] on input "Start" at bounding box center [605, 330] width 372 height 36
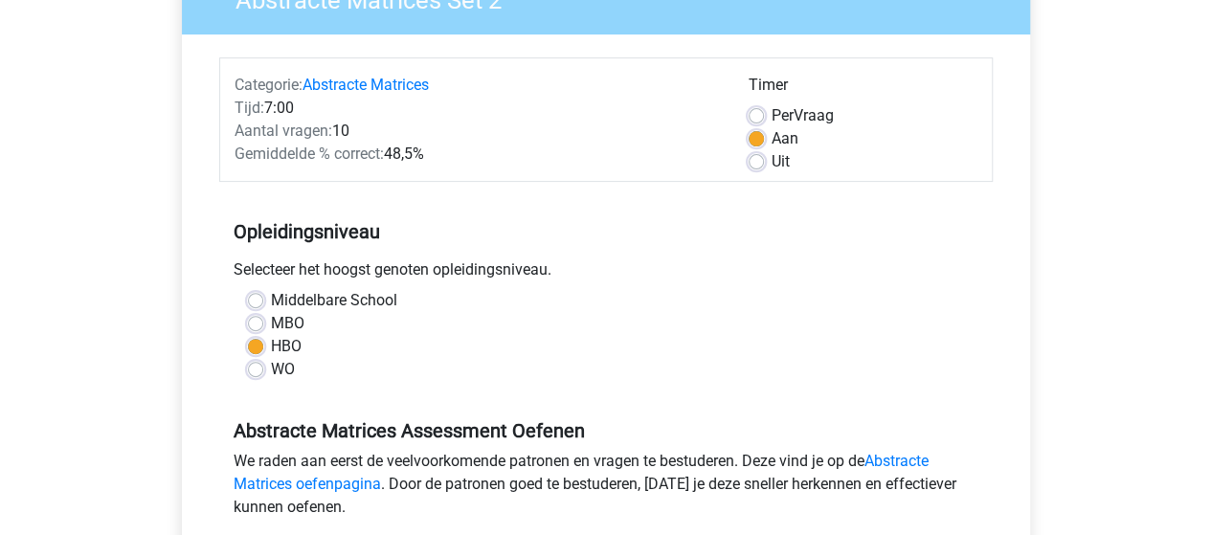
scroll to position [0, 0]
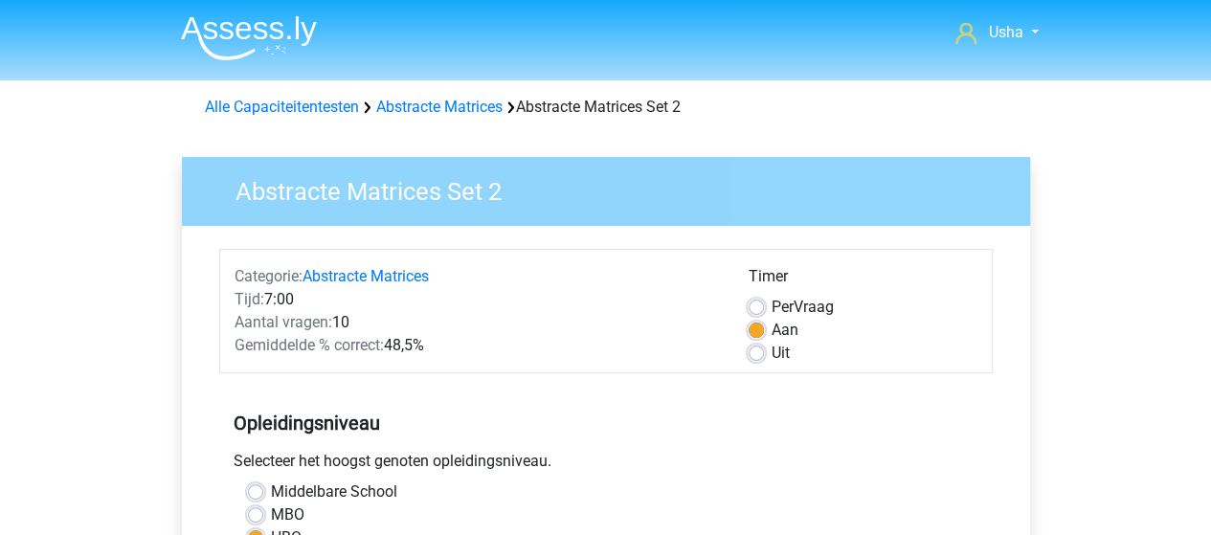
click at [259, 34] on img at bounding box center [249, 37] width 136 height 45
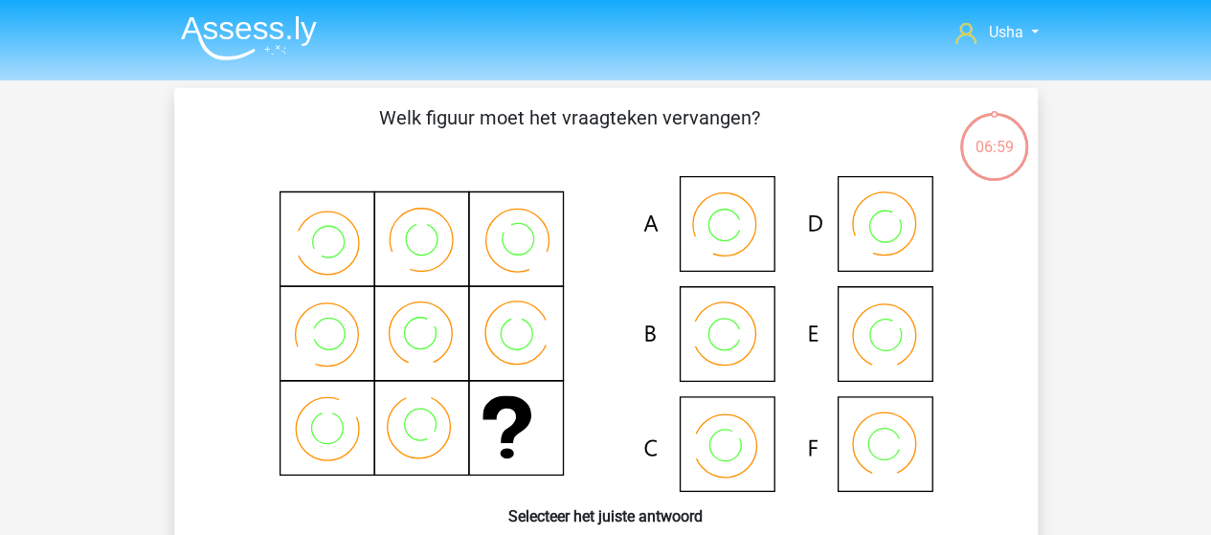
scroll to position [96, 0]
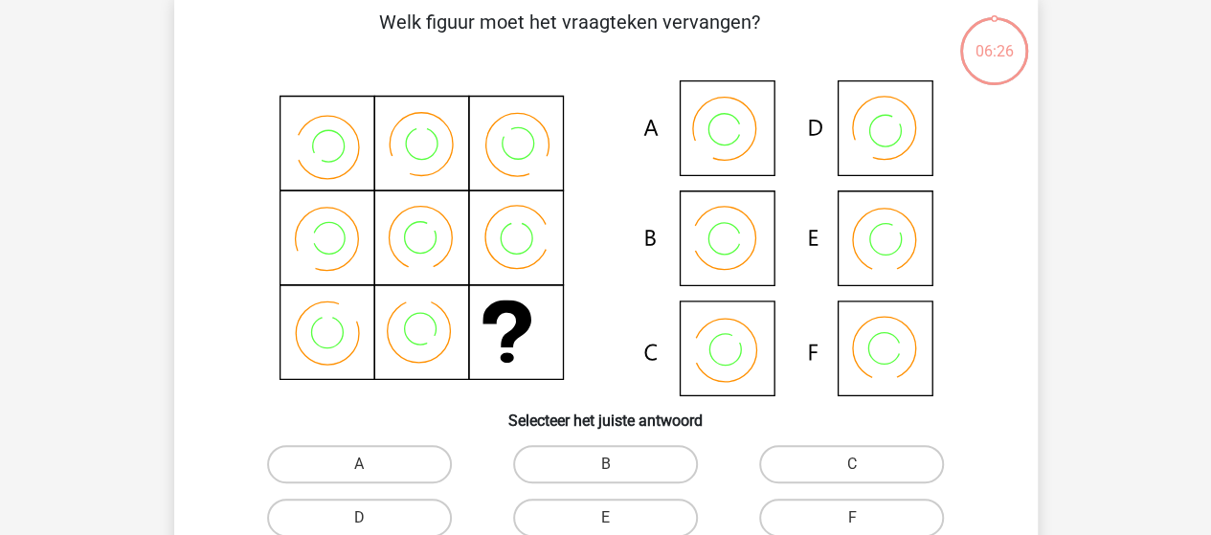
click at [898, 350] on icon at bounding box center [895, 348] width 15 height 15
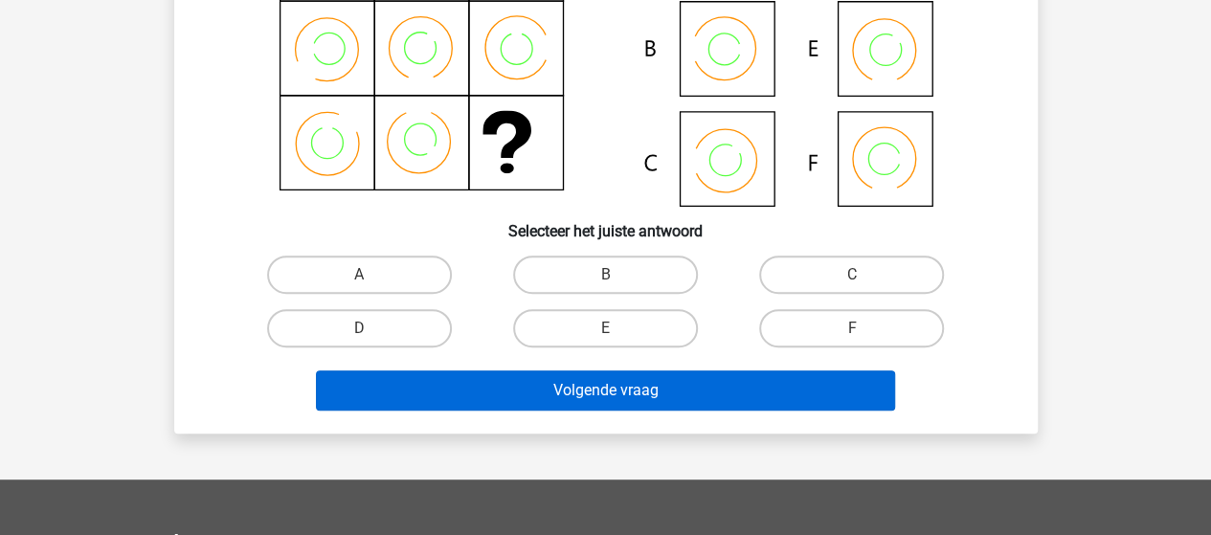
scroll to position [287, 0]
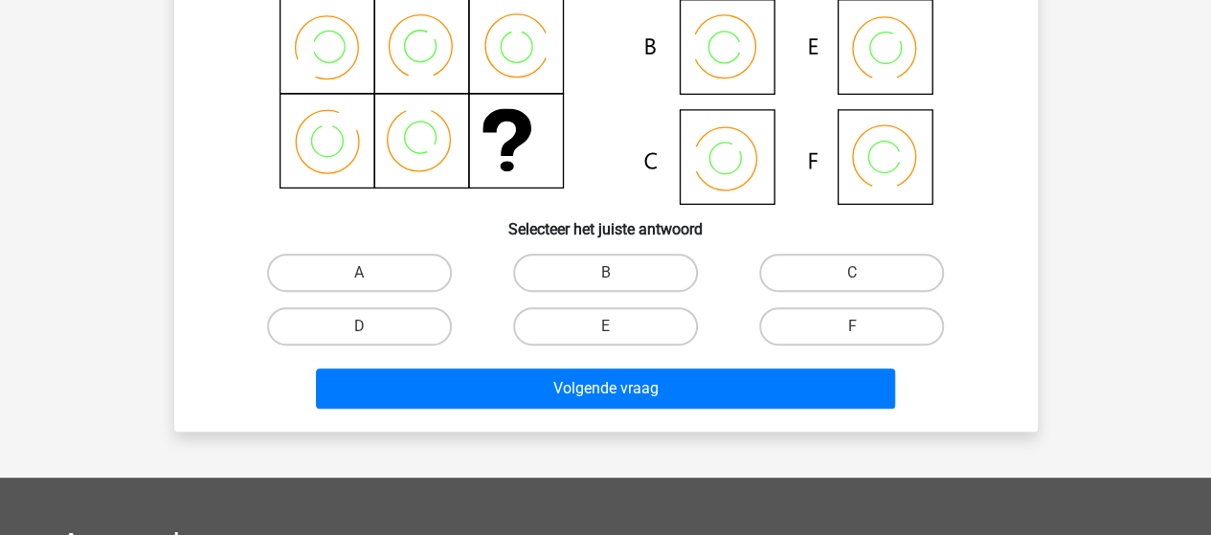
click at [714, 165] on icon at bounding box center [606, 47] width 772 height 316
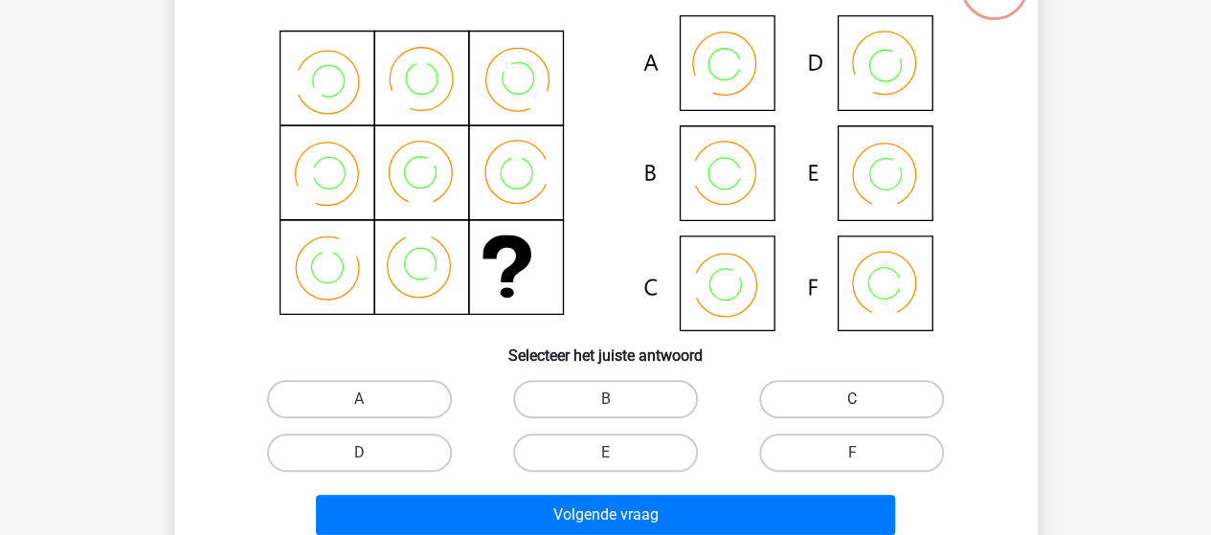
scroll to position [192, 0]
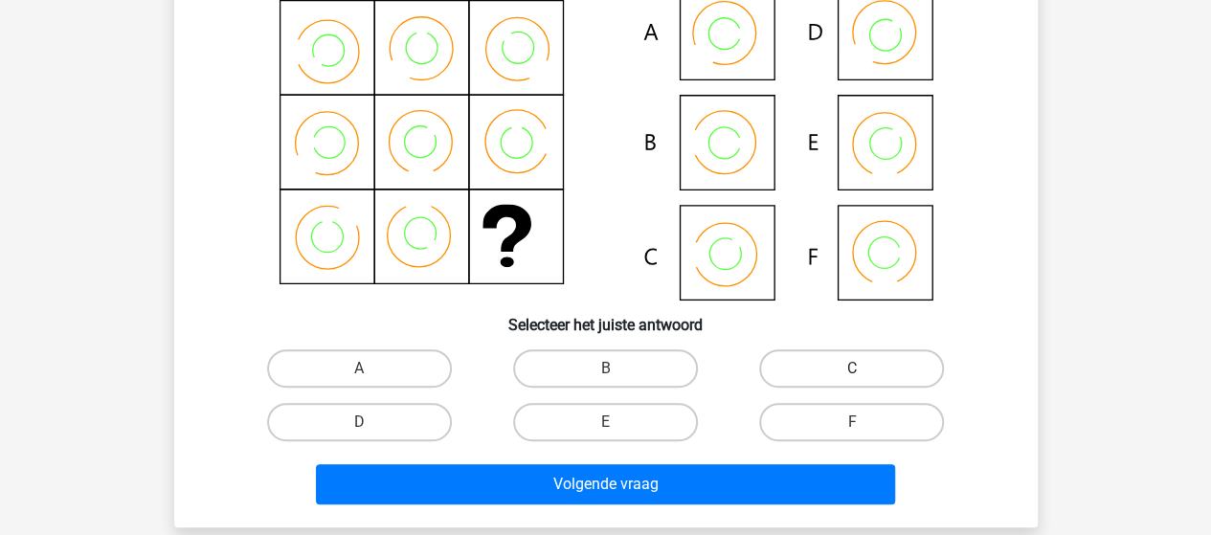
click at [825, 364] on label "C" at bounding box center [851, 369] width 185 height 38
click at [852, 369] on input "C" at bounding box center [858, 375] width 12 height 12
radio input "true"
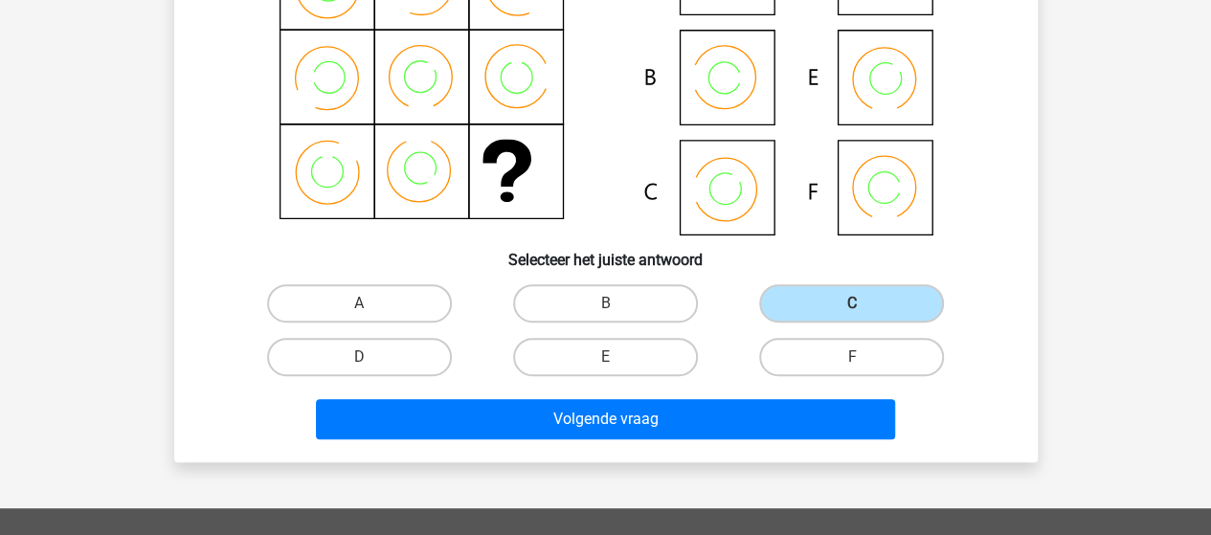
scroll to position [287, 0]
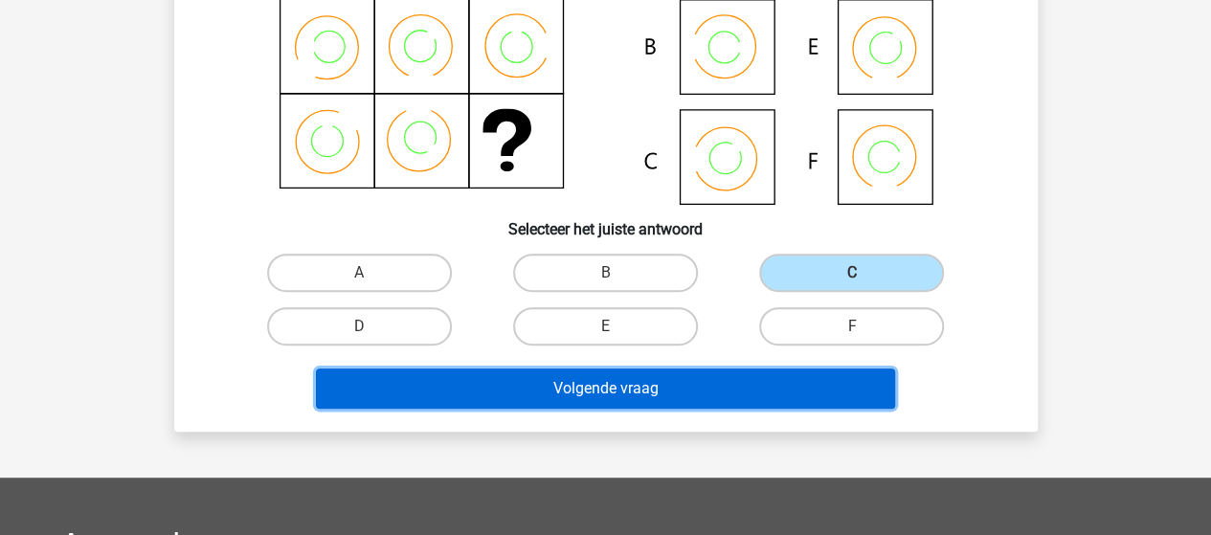
click at [601, 387] on button "Volgende vraag" at bounding box center [605, 389] width 579 height 40
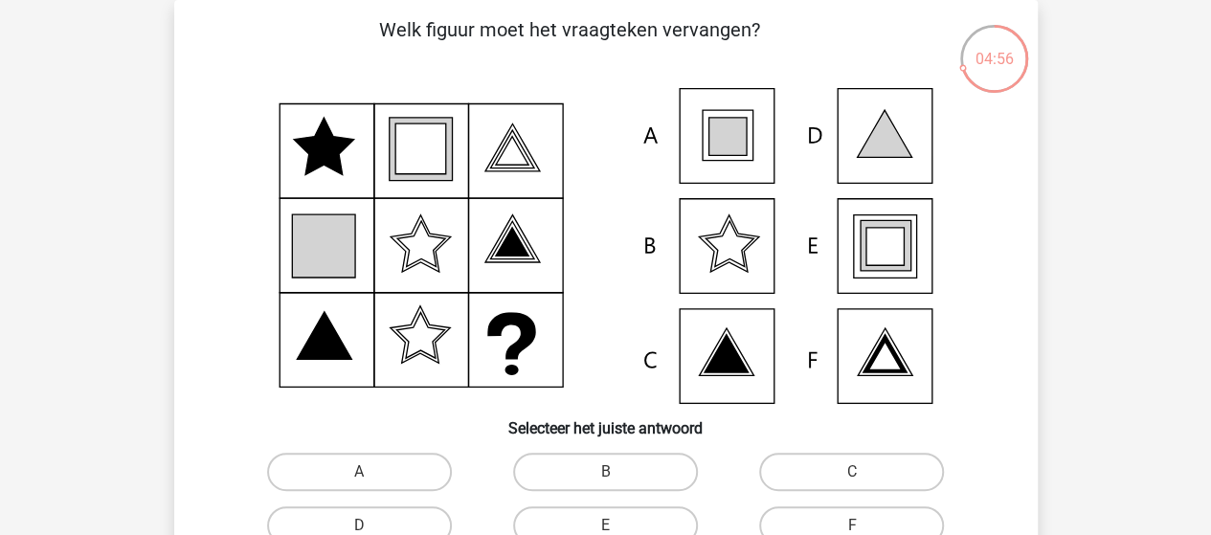
scroll to position [184, 0]
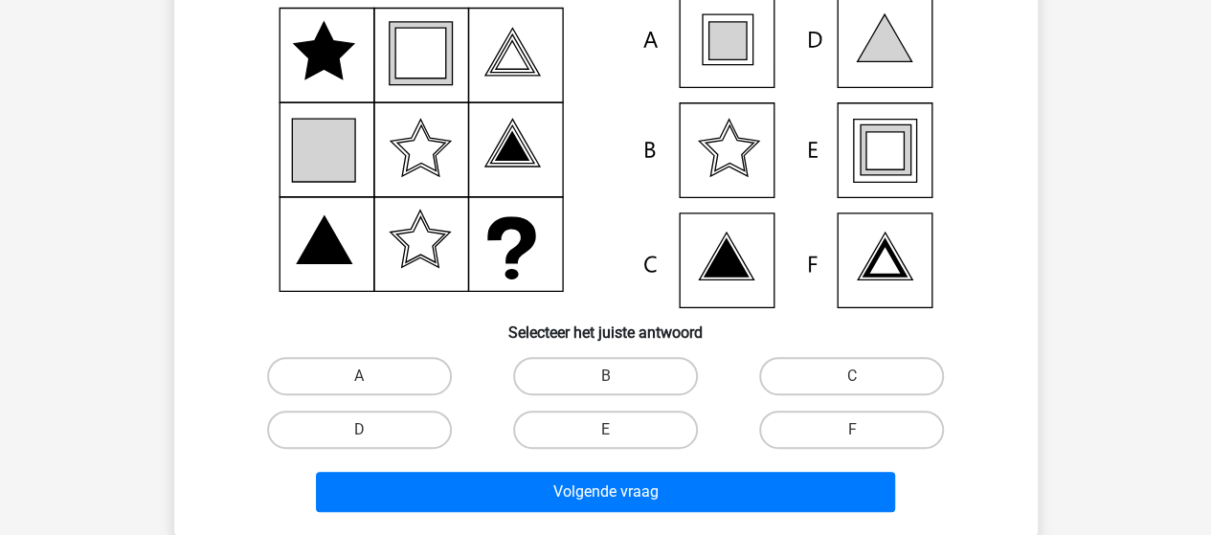
click at [359, 377] on input "A" at bounding box center [365, 382] width 12 height 12
radio input "true"
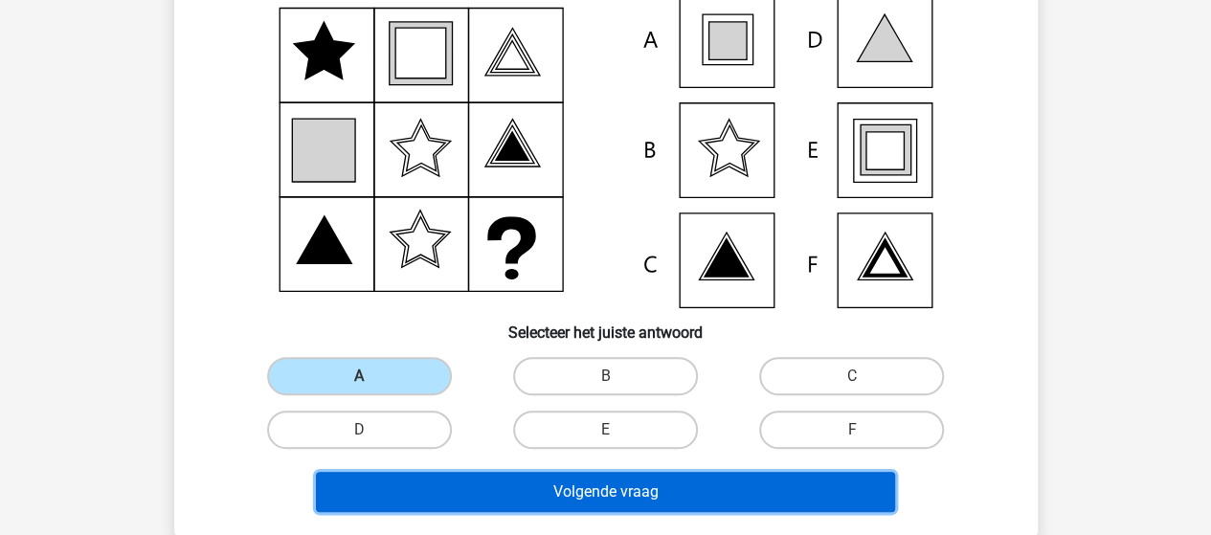
click at [542, 480] on button "Volgende vraag" at bounding box center [605, 492] width 579 height 40
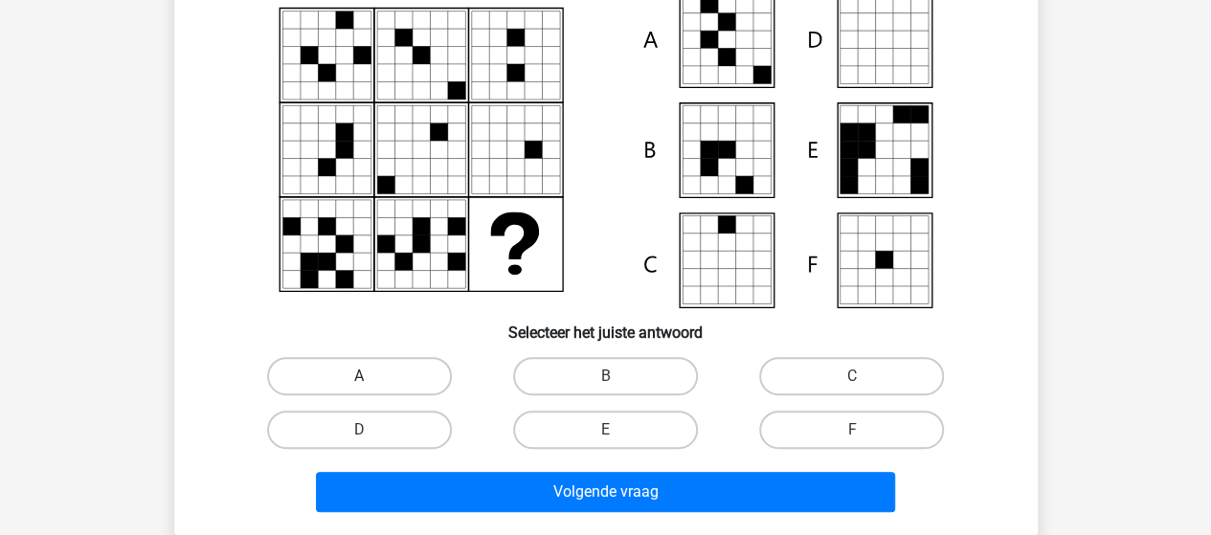
click at [400, 367] on label "A" at bounding box center [359, 376] width 185 height 38
click at [372, 376] on input "A" at bounding box center [365, 382] width 12 height 12
radio input "true"
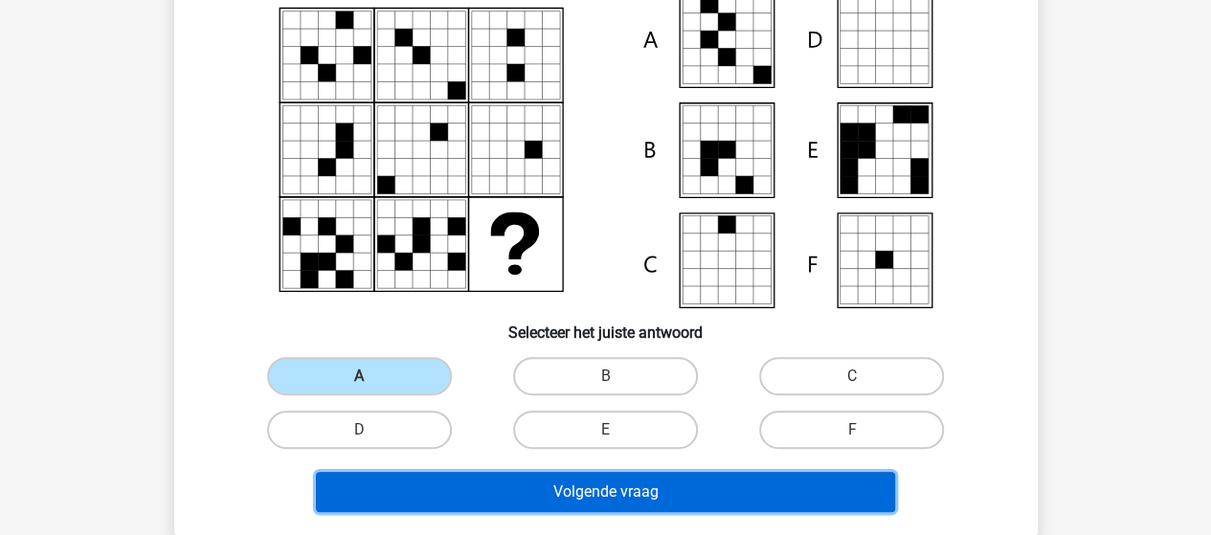
click at [618, 488] on button "Volgende vraag" at bounding box center [605, 492] width 579 height 40
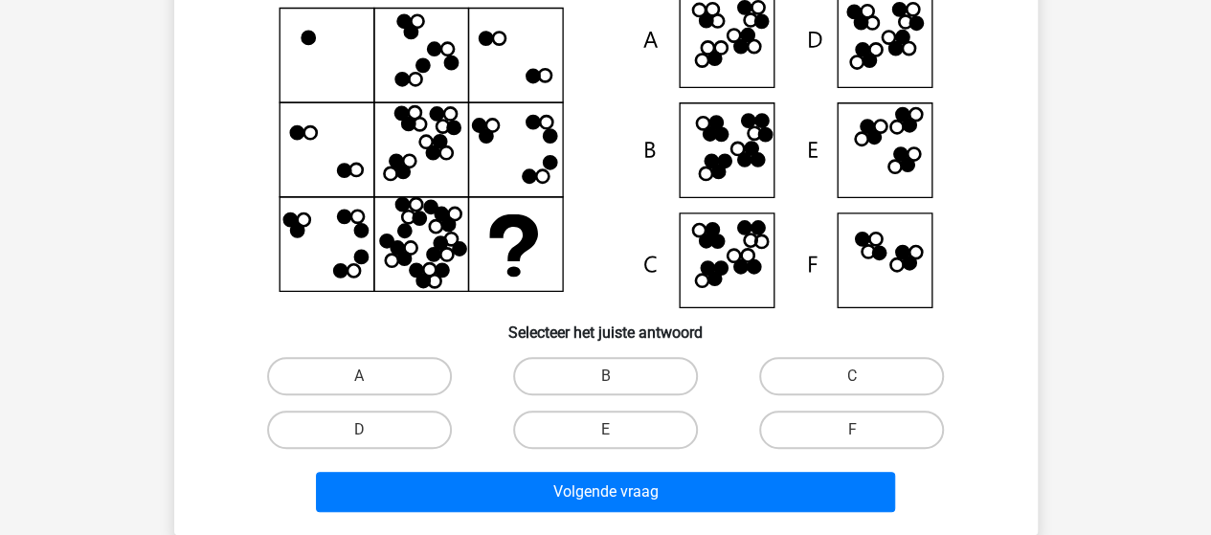
scroll to position [88, 0]
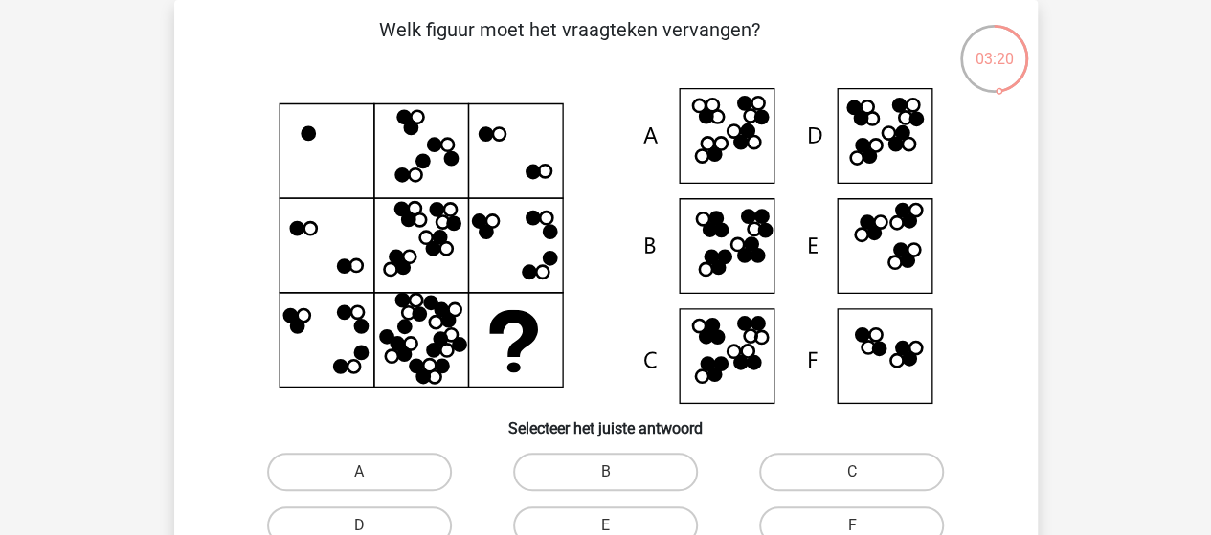
click at [886, 263] on icon at bounding box center [606, 246] width 772 height 316
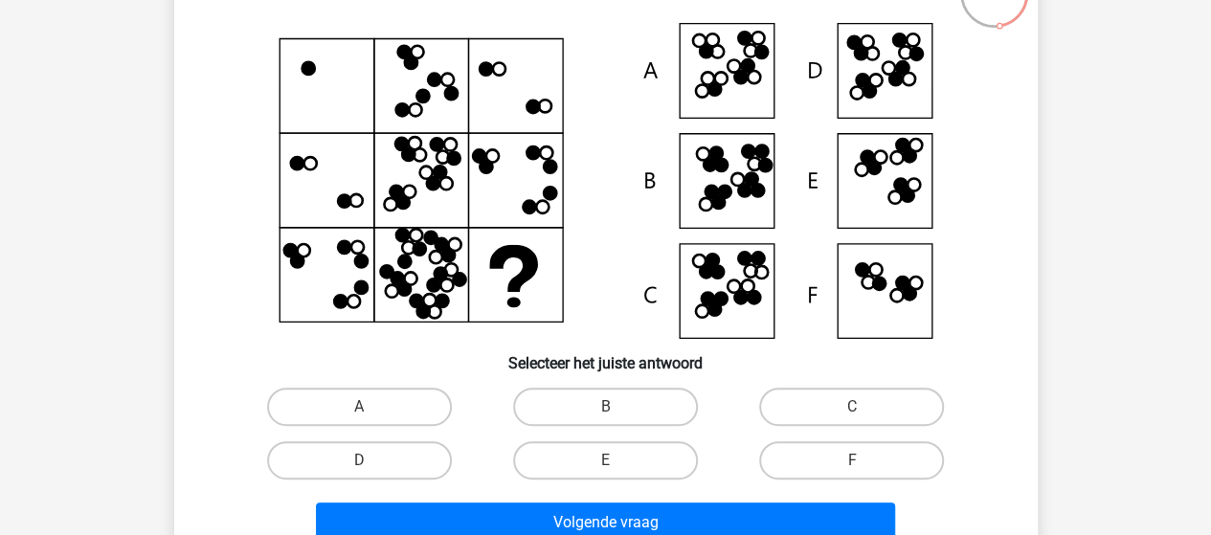
scroll to position [184, 0]
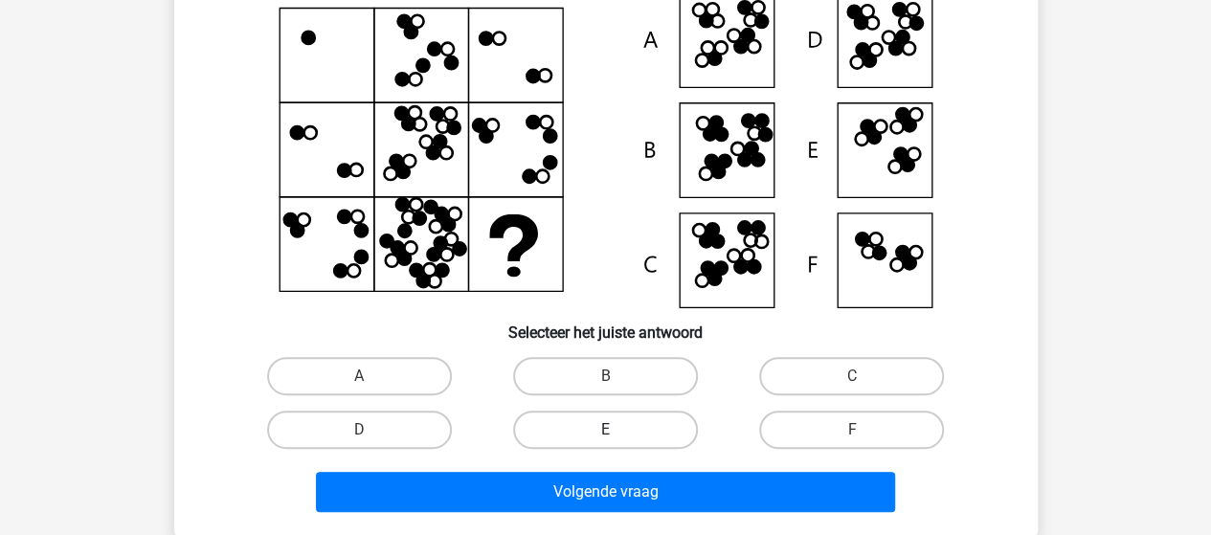
click at [616, 421] on label "E" at bounding box center [605, 430] width 185 height 38
click at [616, 430] on input "E" at bounding box center [611, 436] width 12 height 12
radio input "true"
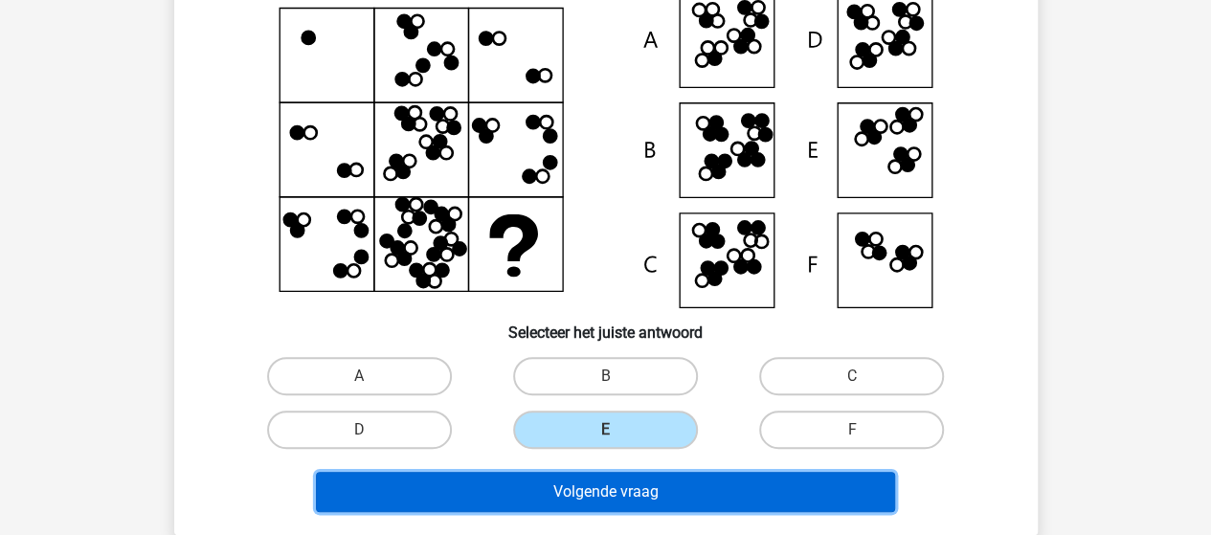
click at [616, 486] on button "Volgende vraag" at bounding box center [605, 492] width 579 height 40
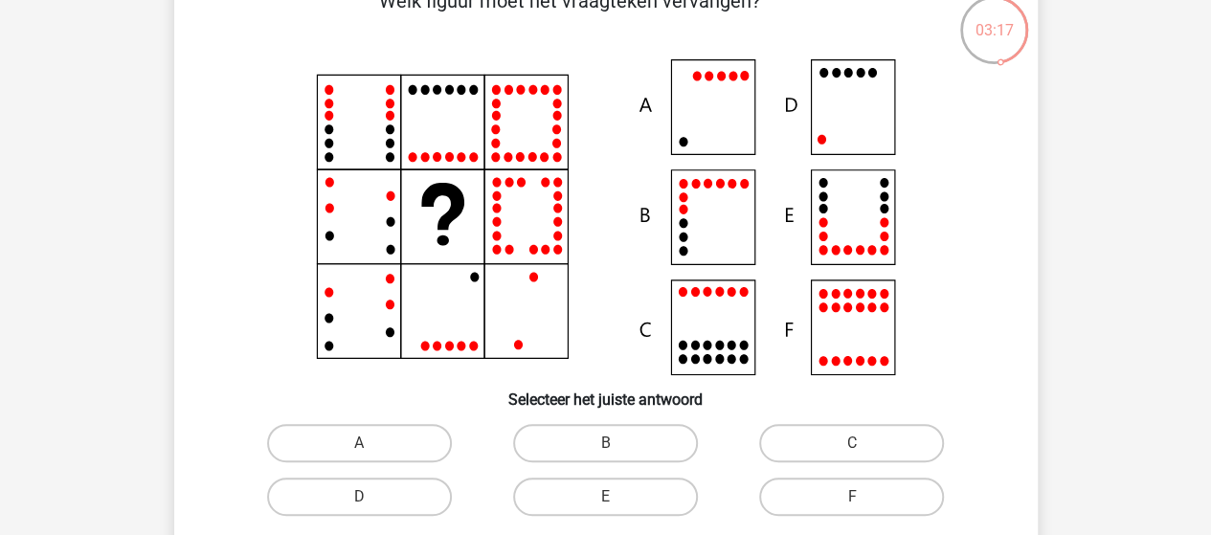
scroll to position [88, 0]
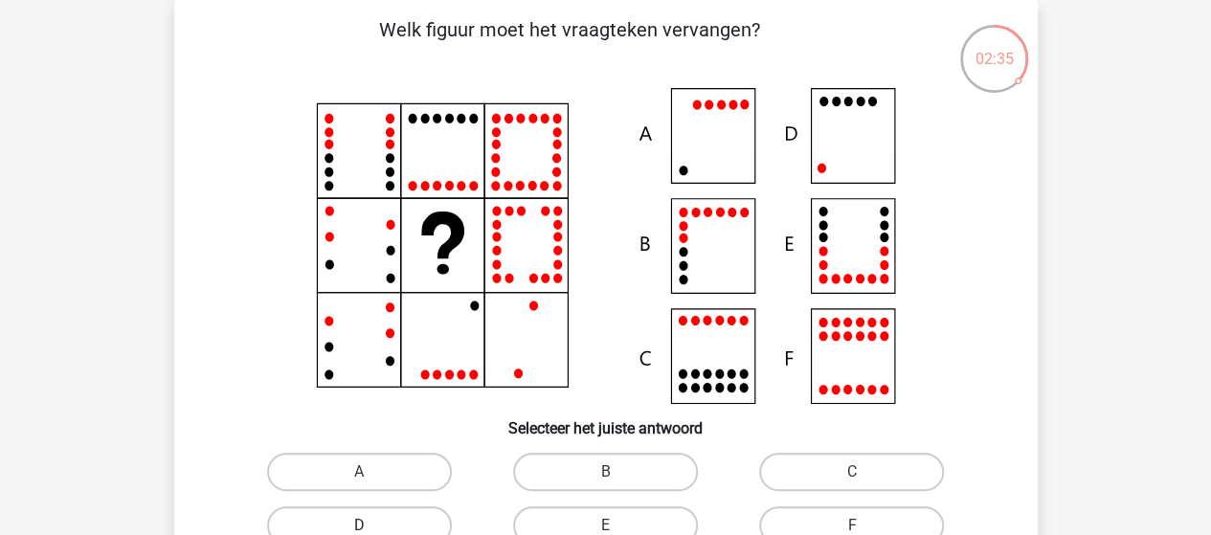
click at [412, 528] on label "D" at bounding box center [359, 526] width 185 height 38
click at [372, 528] on input "D" at bounding box center [365, 532] width 12 height 12
radio input "true"
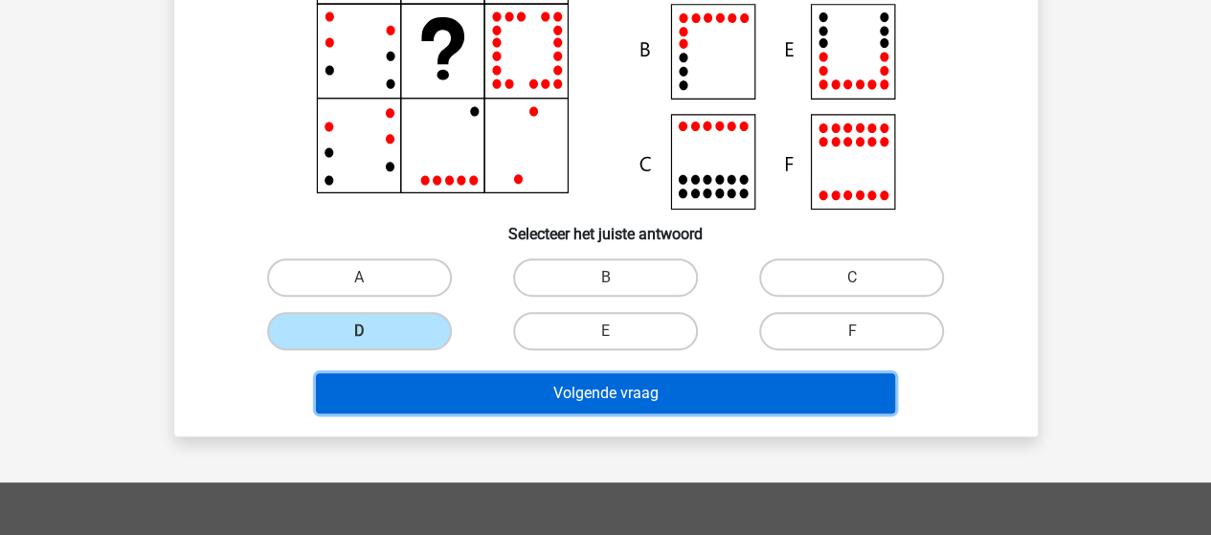
click at [567, 391] on button "Volgende vraag" at bounding box center [605, 393] width 579 height 40
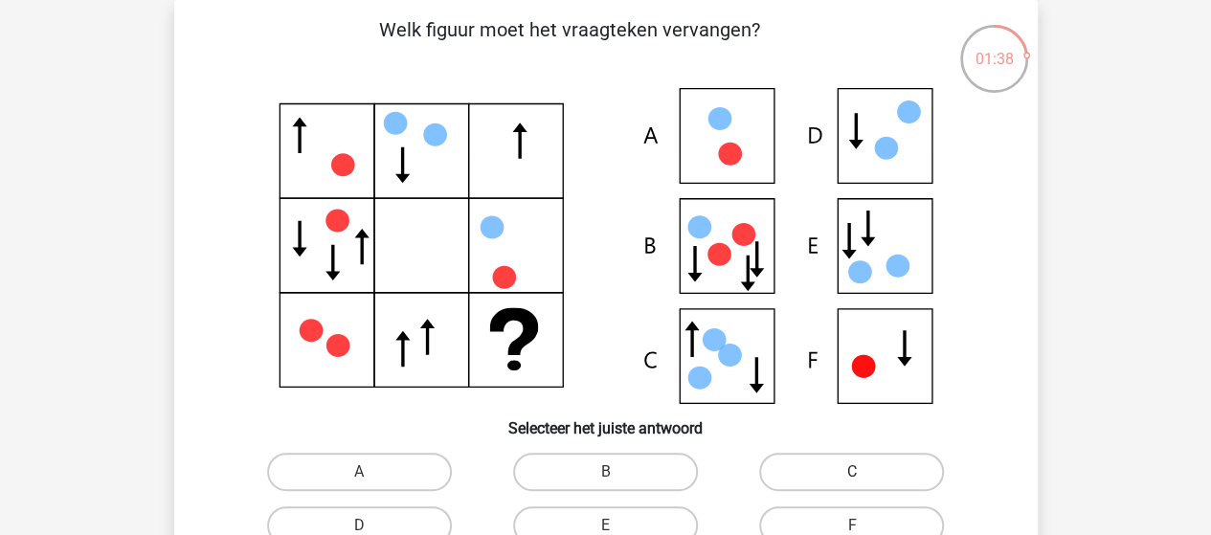
click at [817, 480] on label "C" at bounding box center [851, 472] width 185 height 38
click at [852, 480] on input "C" at bounding box center [858, 478] width 12 height 12
radio input "true"
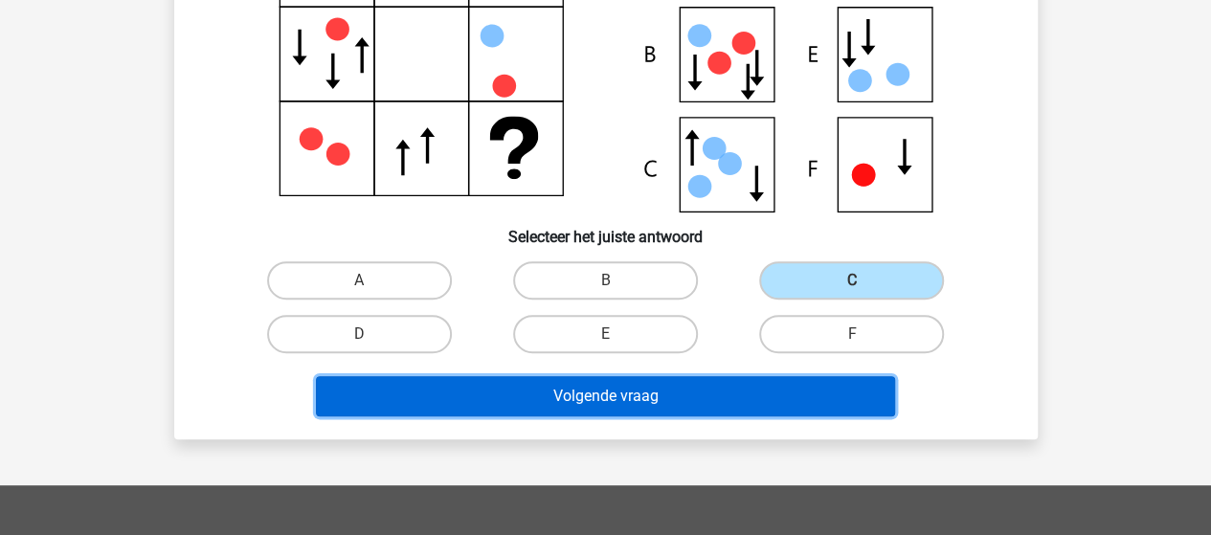
click at [639, 395] on button "Volgende vraag" at bounding box center [605, 396] width 579 height 40
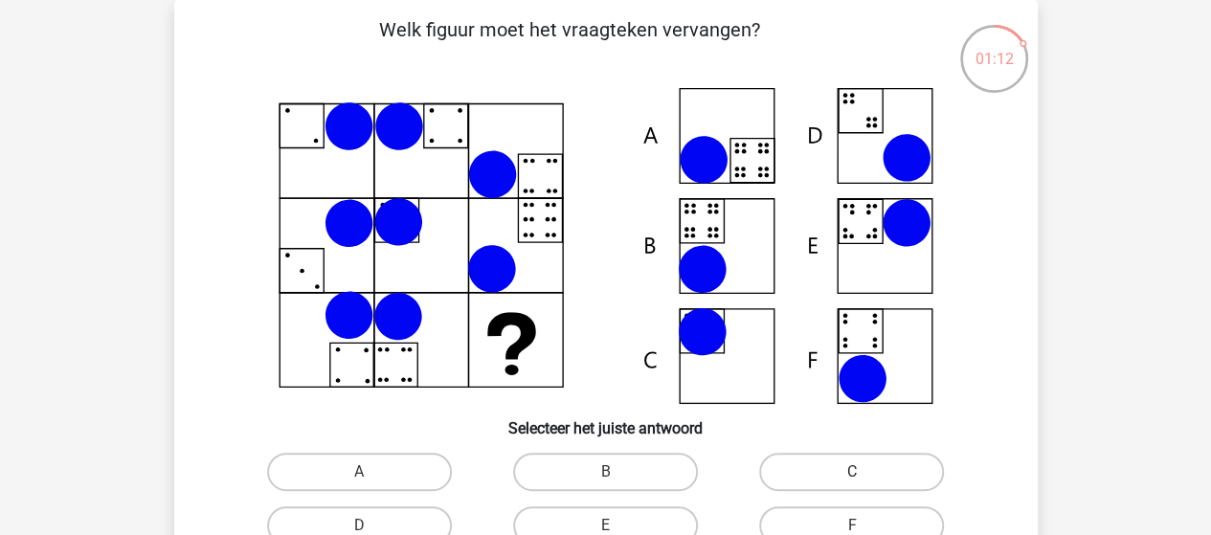
click at [801, 476] on label "C" at bounding box center [851, 472] width 185 height 38
click at [852, 476] on input "C" at bounding box center [858, 478] width 12 height 12
radio input "true"
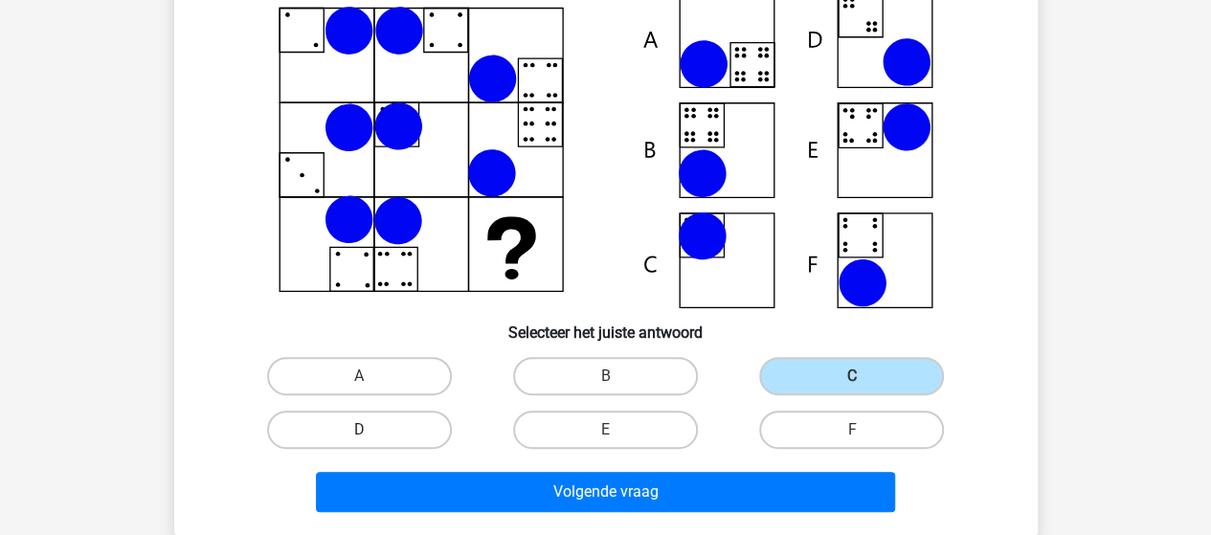
click at [402, 430] on label "D" at bounding box center [359, 430] width 185 height 38
click at [372, 430] on input "D" at bounding box center [365, 436] width 12 height 12
radio input "true"
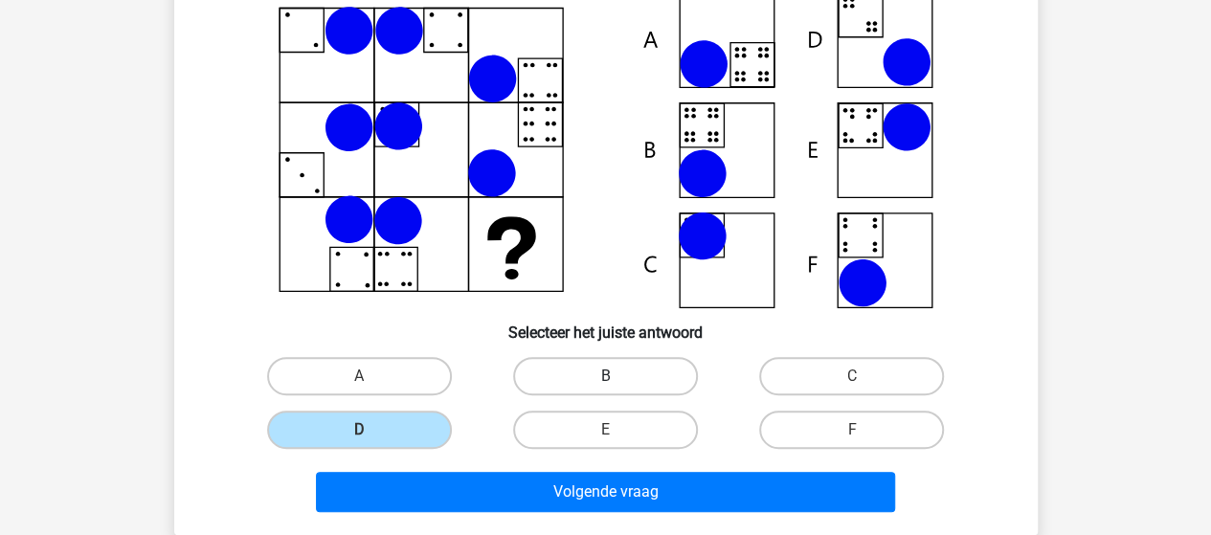
click at [594, 373] on label "B" at bounding box center [605, 376] width 185 height 38
click at [605, 376] on input "B" at bounding box center [611, 382] width 12 height 12
radio input "true"
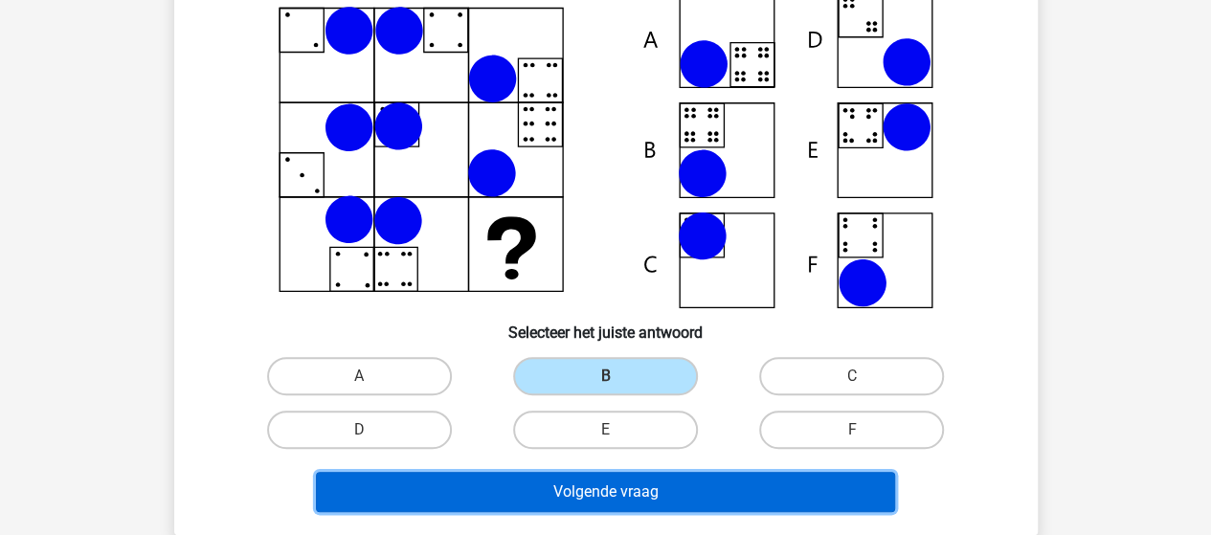
click at [607, 493] on button "Volgende vraag" at bounding box center [605, 492] width 579 height 40
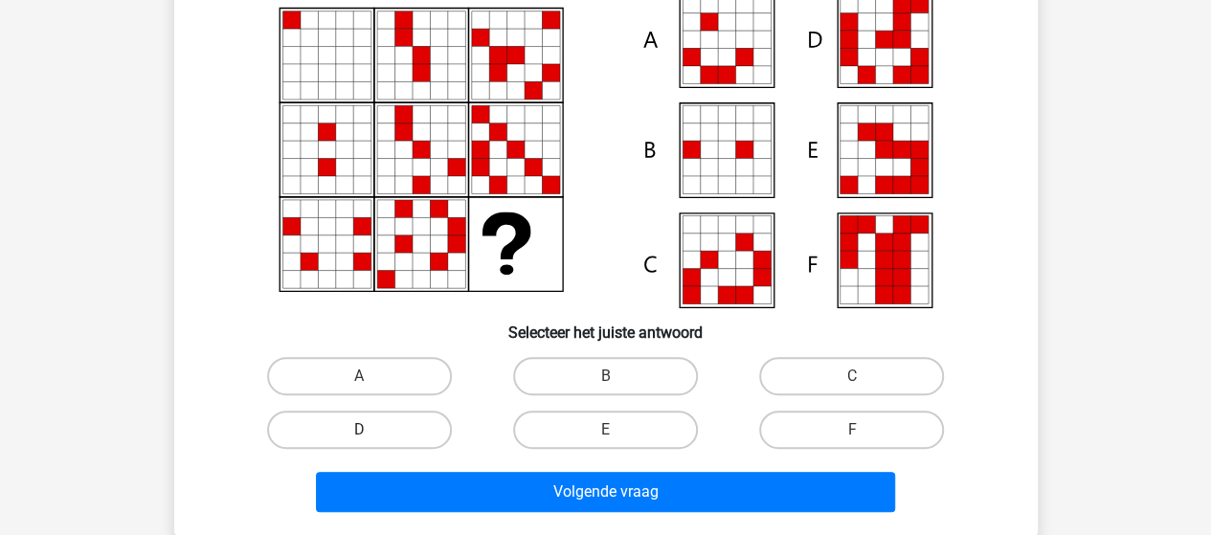
click at [421, 416] on label "D" at bounding box center [359, 430] width 185 height 38
click at [372, 430] on input "D" at bounding box center [365, 436] width 12 height 12
radio input "true"
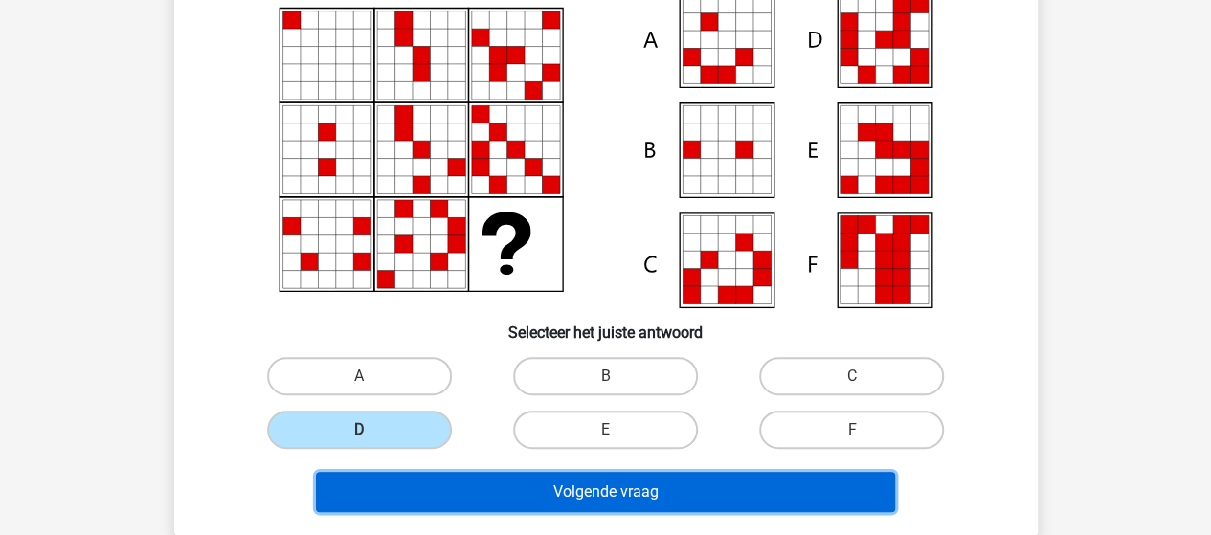
click at [573, 482] on button "Volgende vraag" at bounding box center [605, 492] width 579 height 40
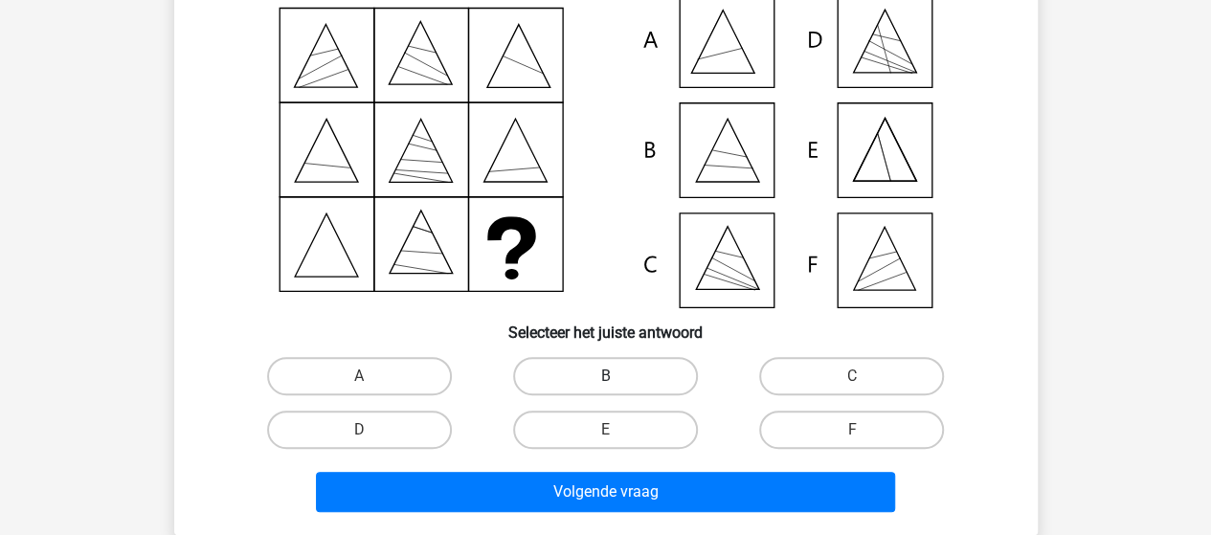
scroll to position [88, 0]
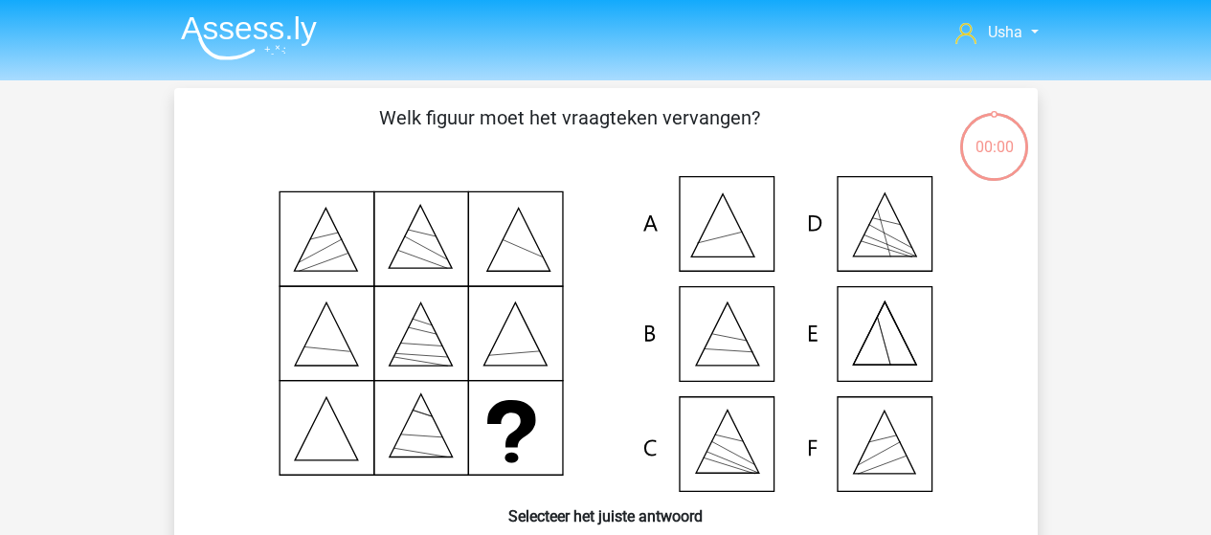
scroll to position [88, 0]
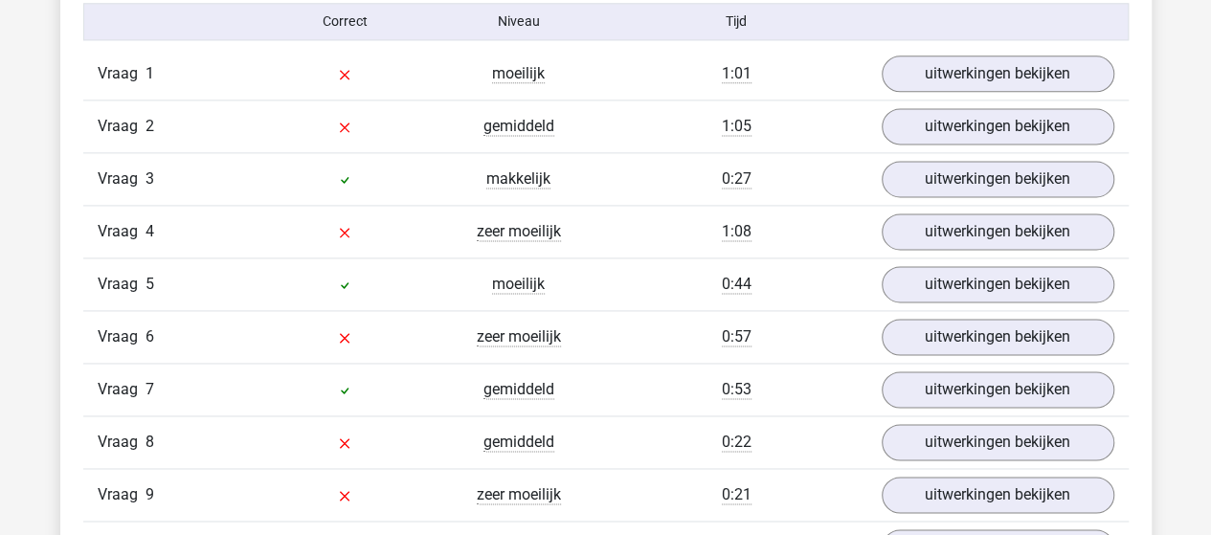
scroll to position [1245, 0]
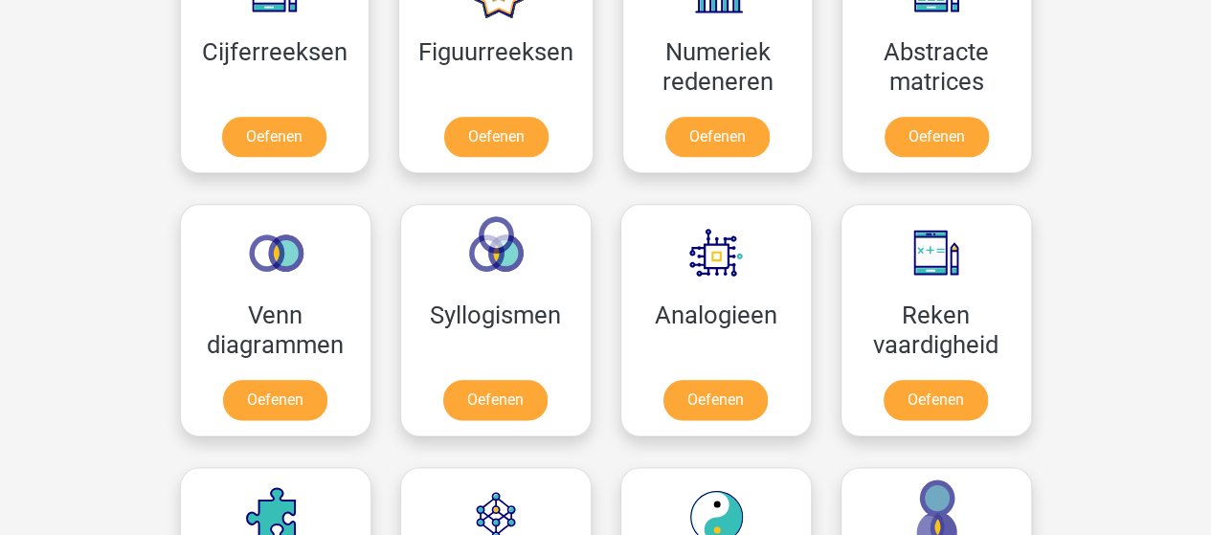
scroll to position [1053, 0]
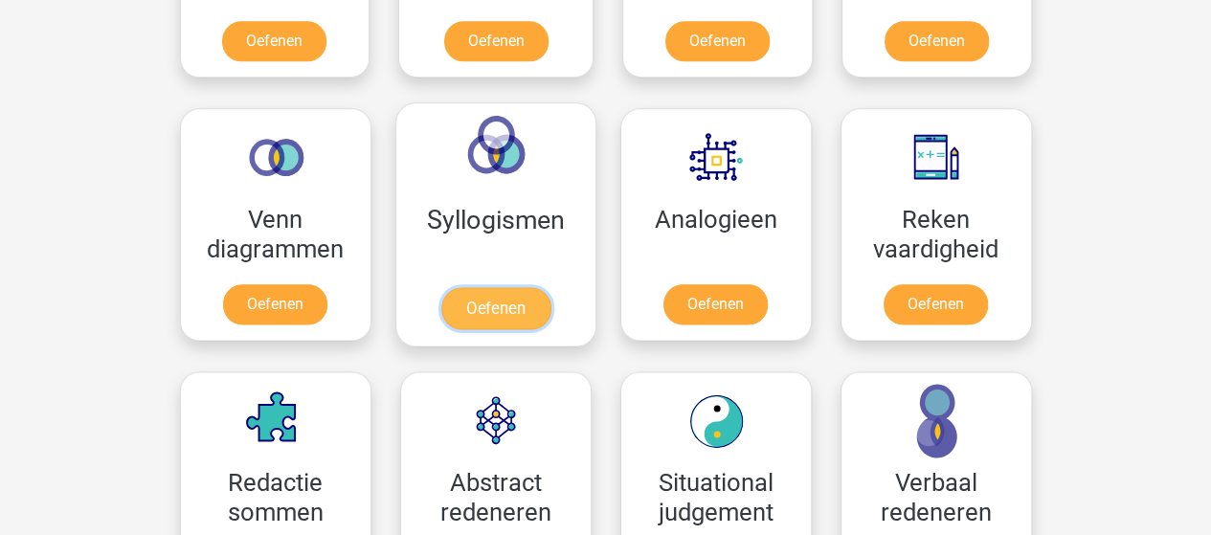
click at [505, 287] on link "Oefenen" at bounding box center [494, 308] width 109 height 42
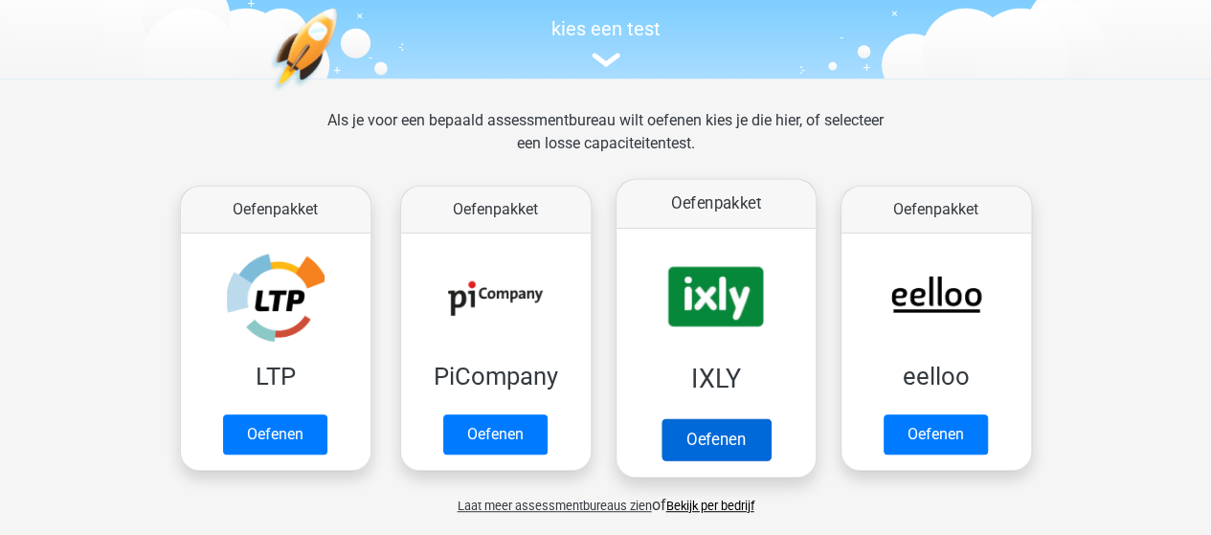
scroll to position [192, 0]
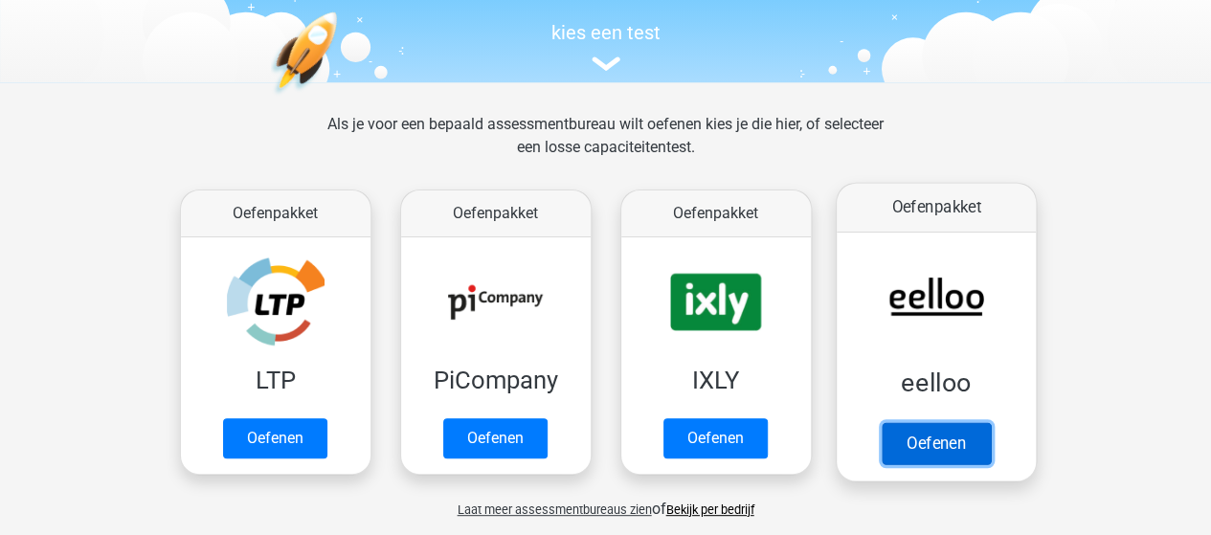
click at [954, 436] on link "Oefenen" at bounding box center [935, 443] width 109 height 42
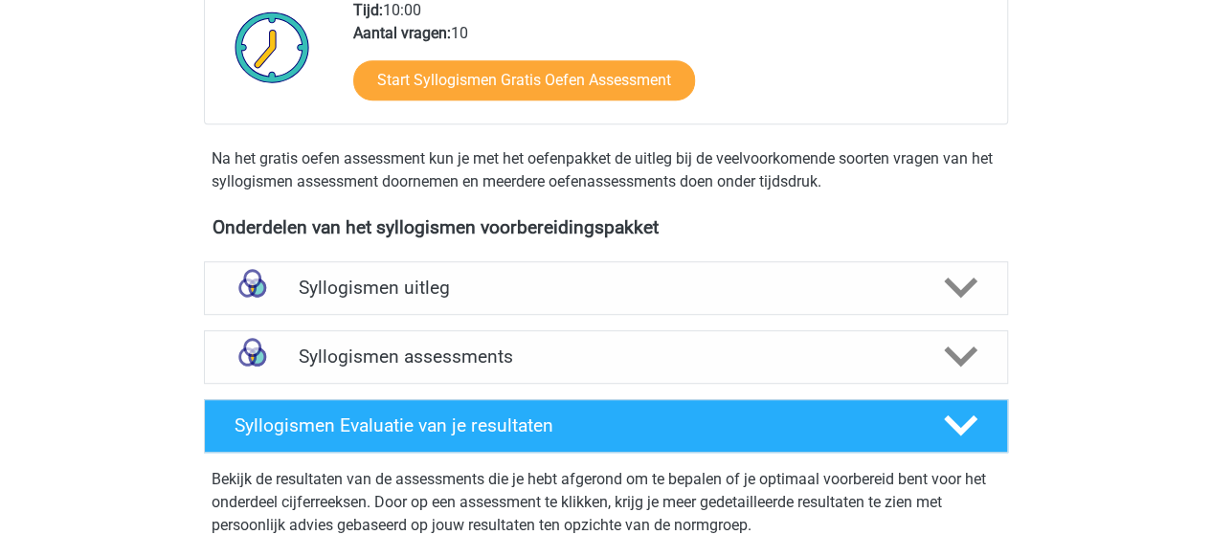
scroll to position [575, 0]
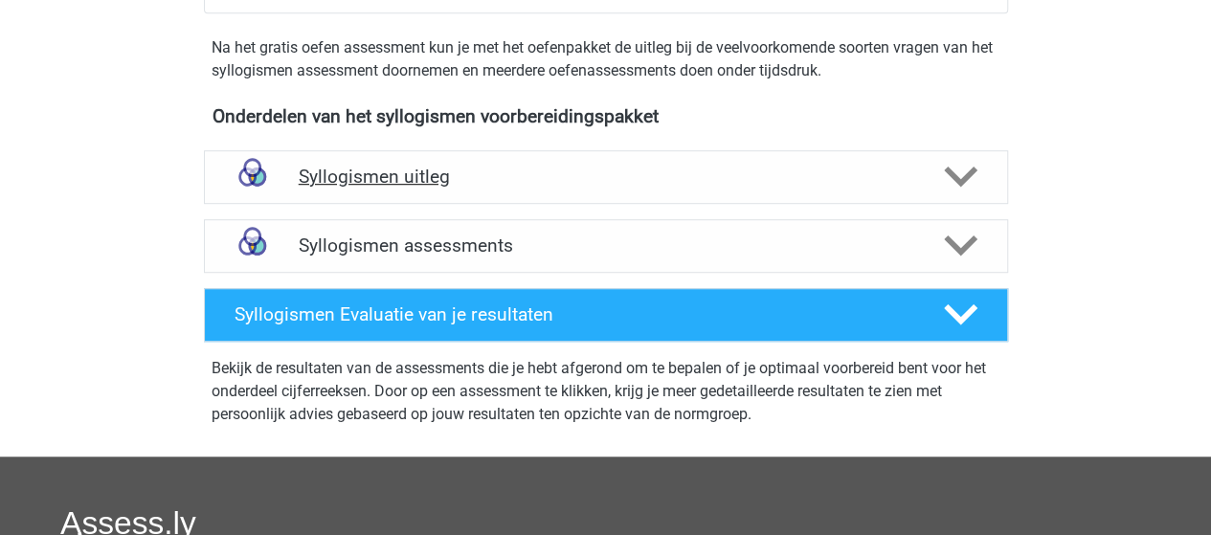
click at [973, 175] on icon at bounding box center [961, 177] width 34 height 34
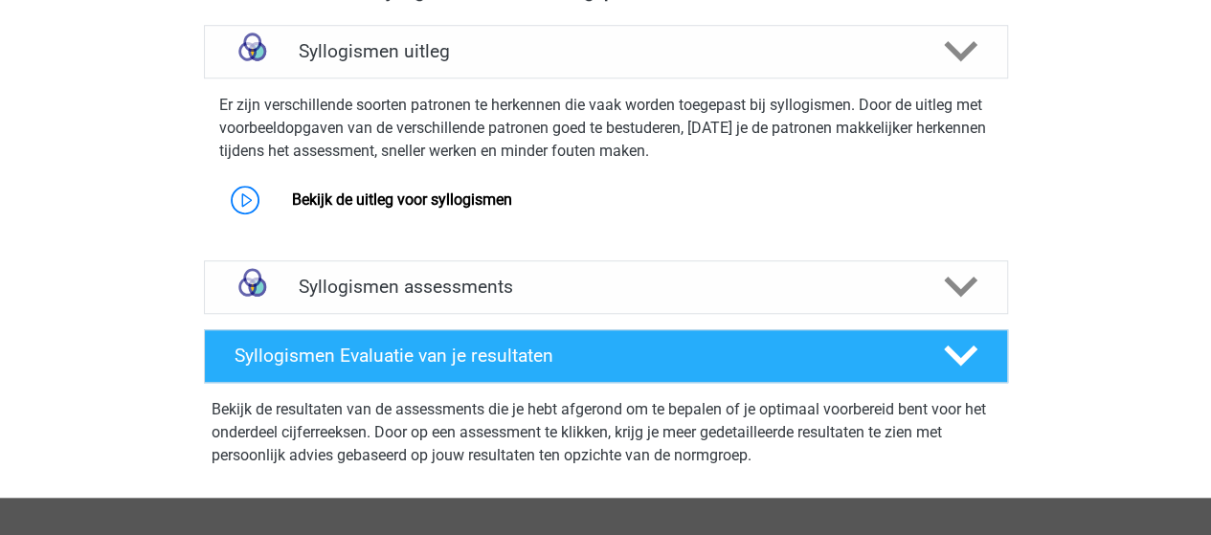
scroll to position [670, 0]
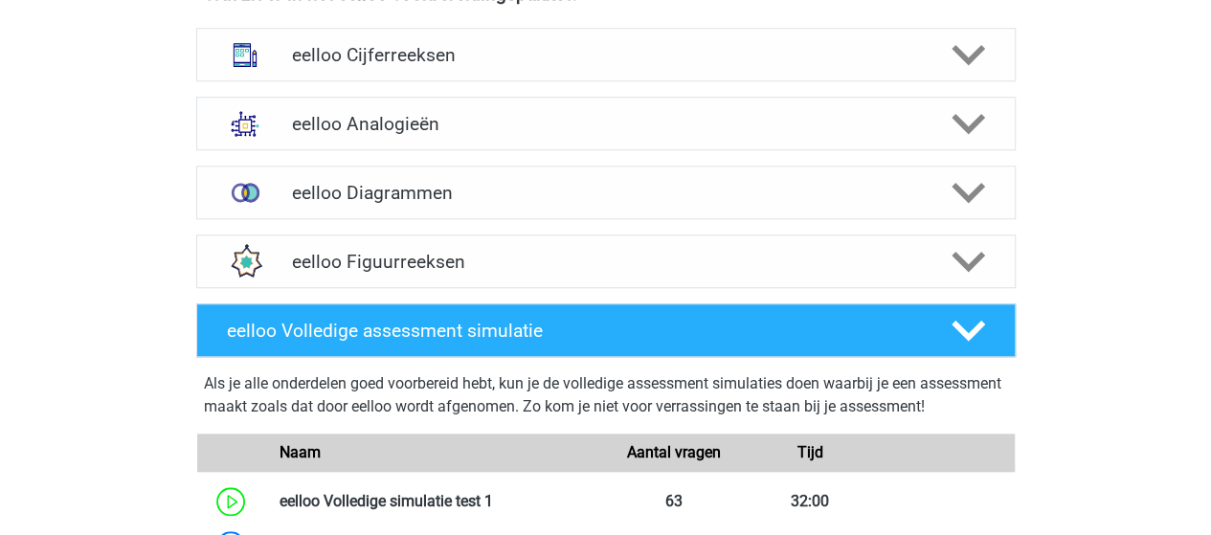
scroll to position [862, 0]
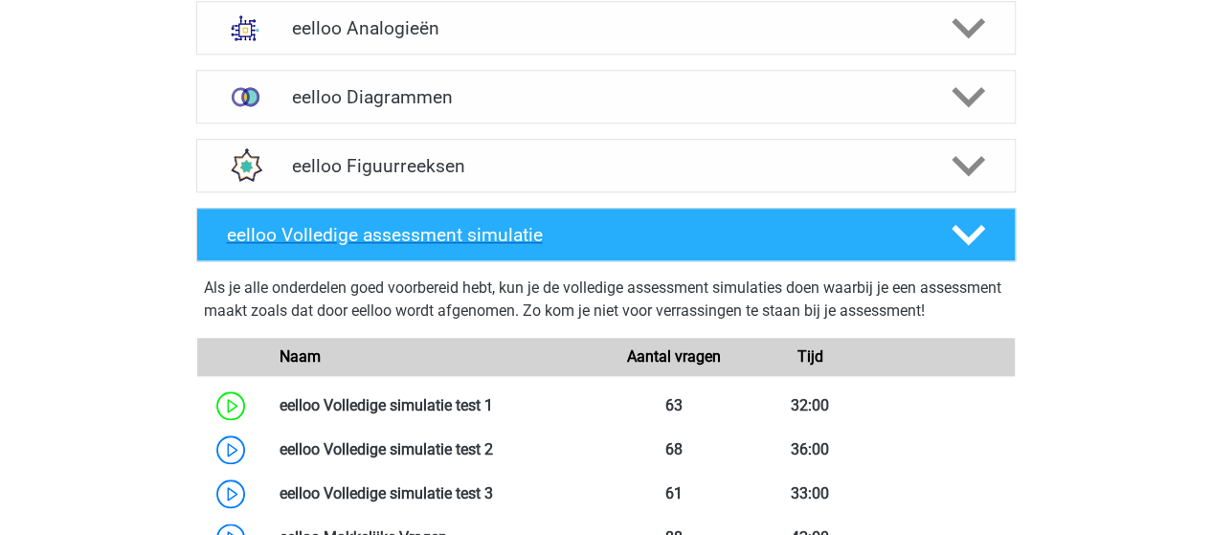
click at [473, 233] on h4 "eelloo Volledige assessment simulatie" at bounding box center [573, 235] width 693 height 22
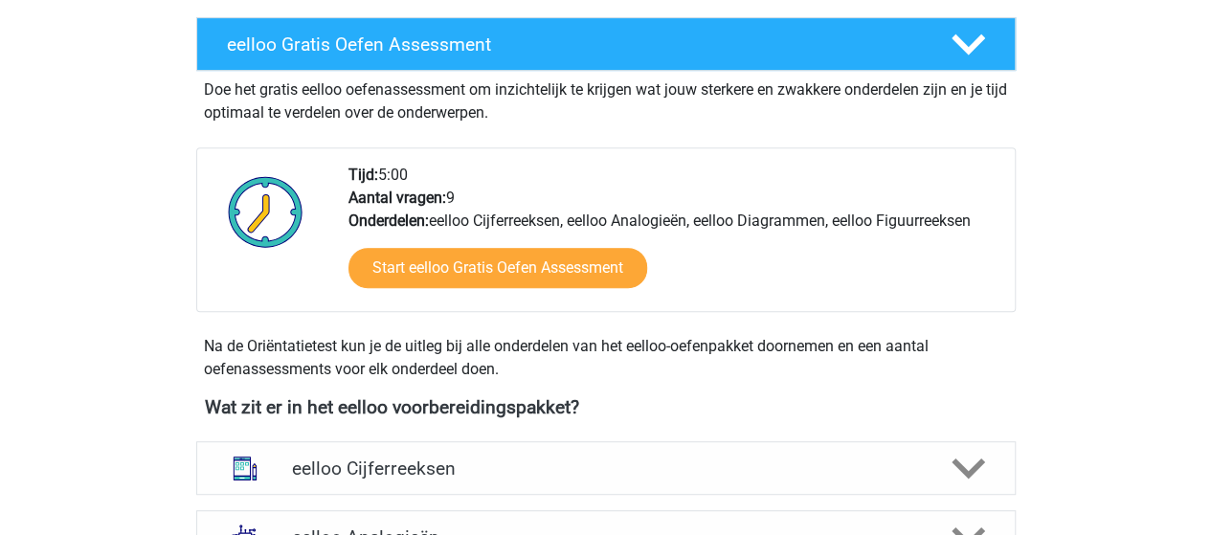
scroll to position [383, 0]
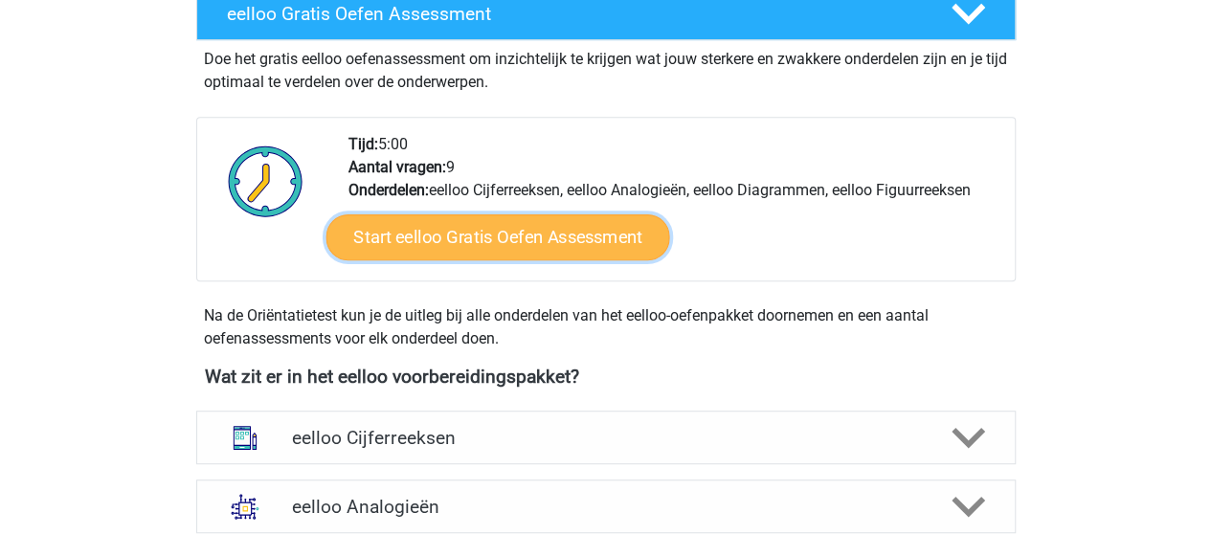
click at [481, 231] on link "Start eelloo Gratis Oefen Assessment" at bounding box center [498, 237] width 344 height 46
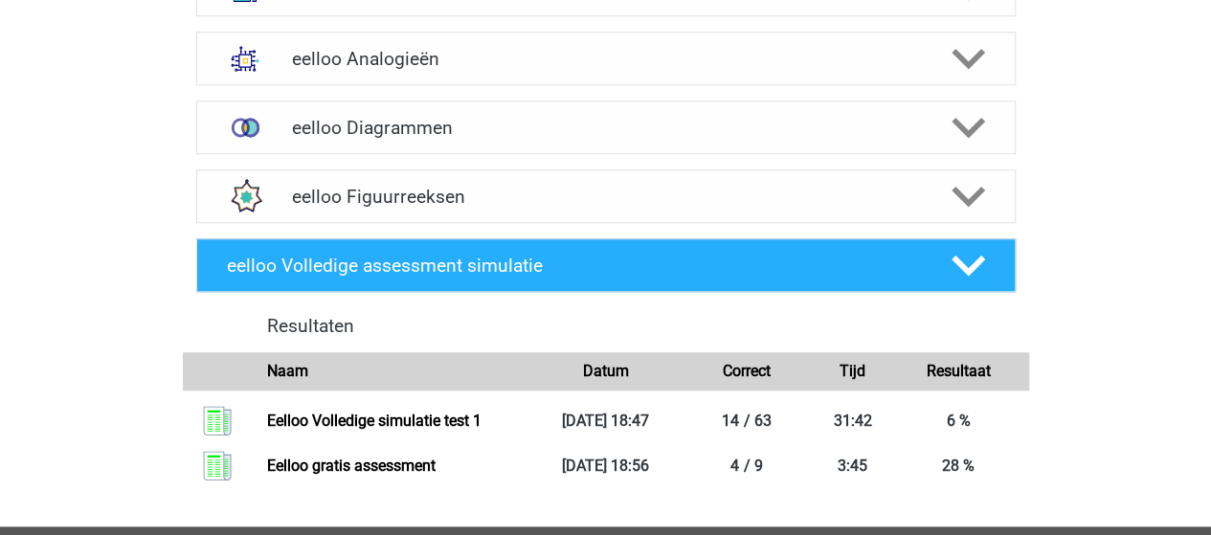
scroll to position [862, 0]
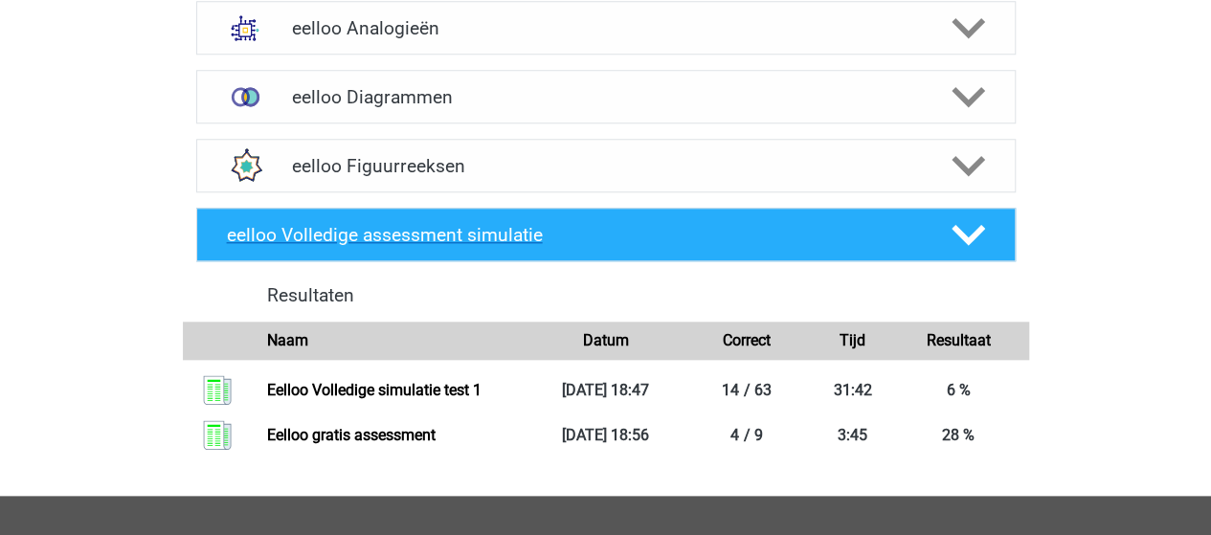
click at [383, 234] on h4 "eelloo Volledige assessment simulatie" at bounding box center [573, 235] width 693 height 22
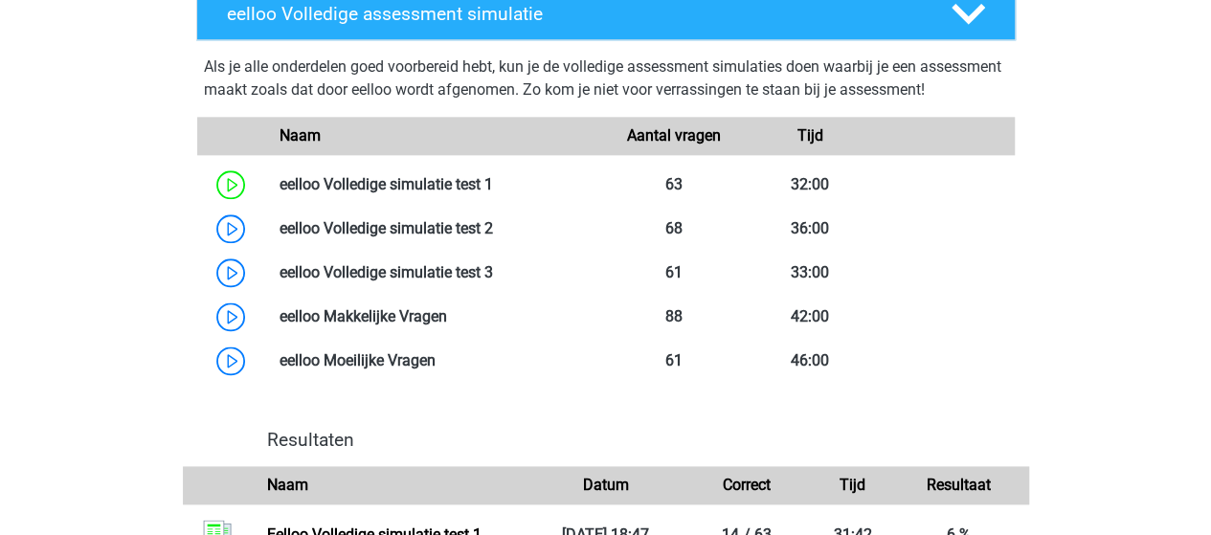
scroll to position [1053, 0]
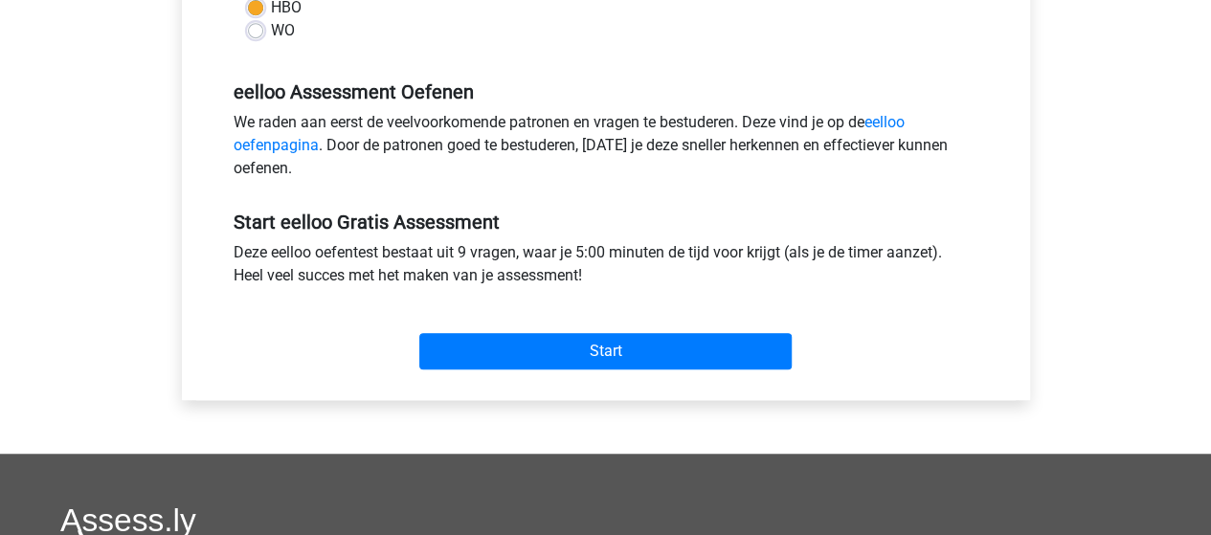
scroll to position [575, 0]
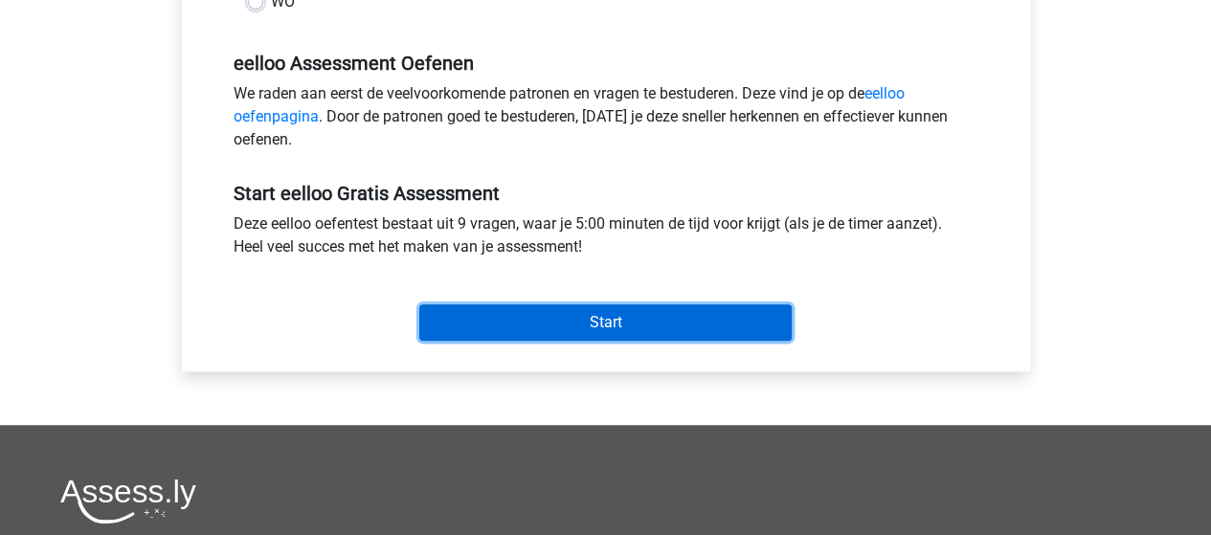
click at [527, 316] on input "Start" at bounding box center [605, 322] width 372 height 36
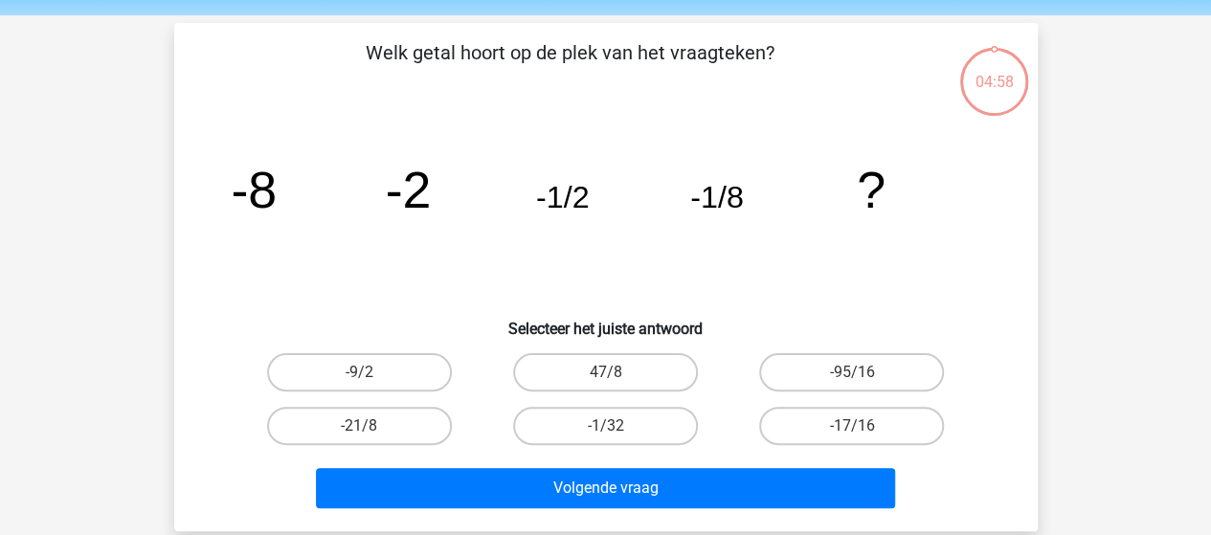
scroll to position [96, 0]
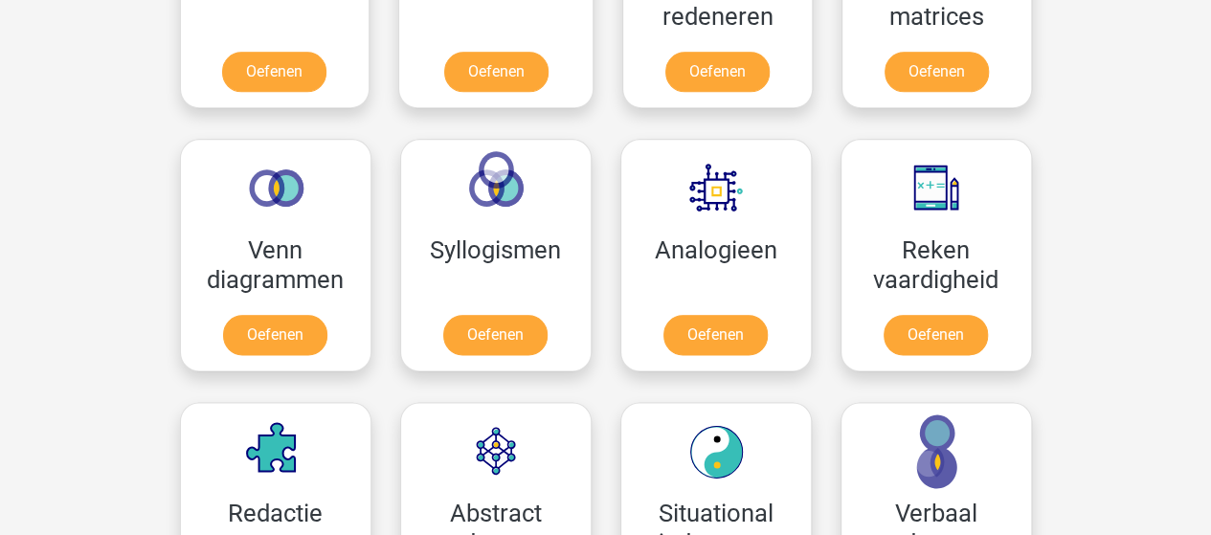
scroll to position [1053, 0]
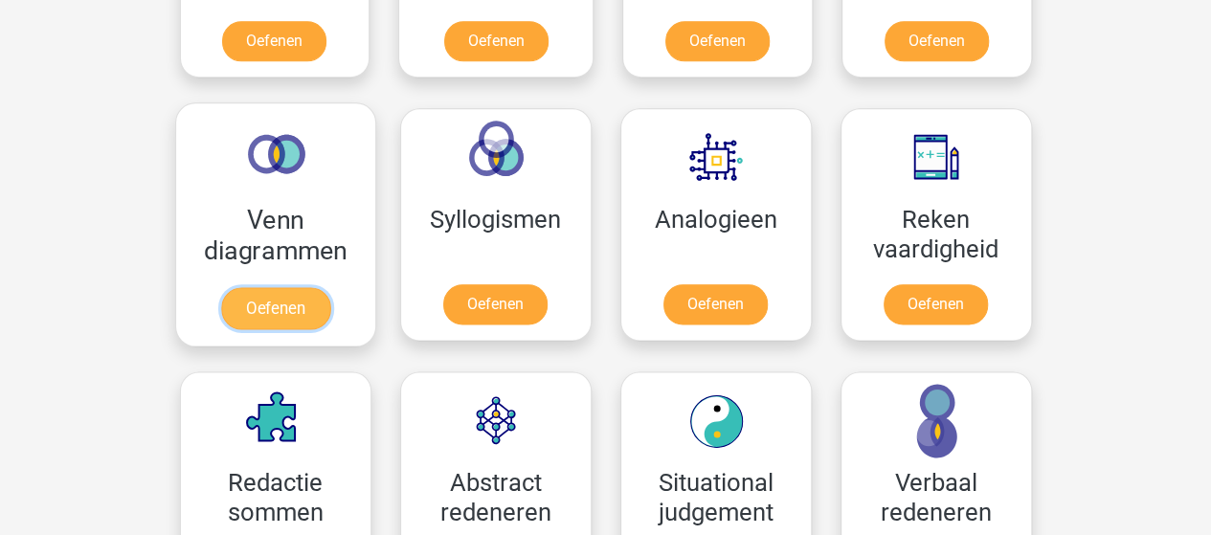
click at [285, 287] on link "Oefenen" at bounding box center [274, 308] width 109 height 42
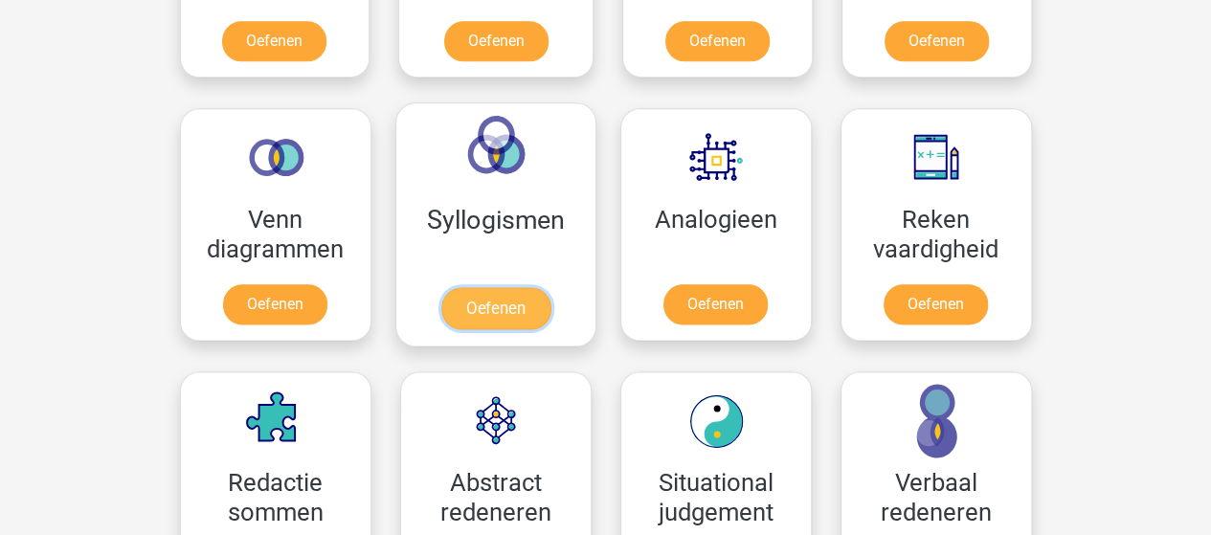
click at [492, 287] on link "Oefenen" at bounding box center [494, 308] width 109 height 42
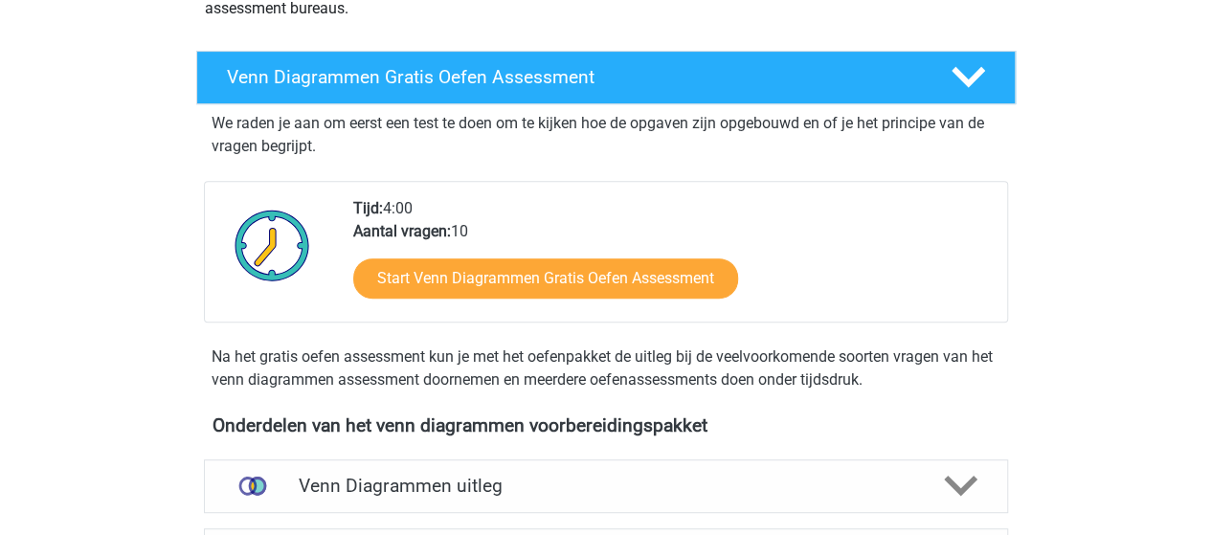
scroll to position [383, 0]
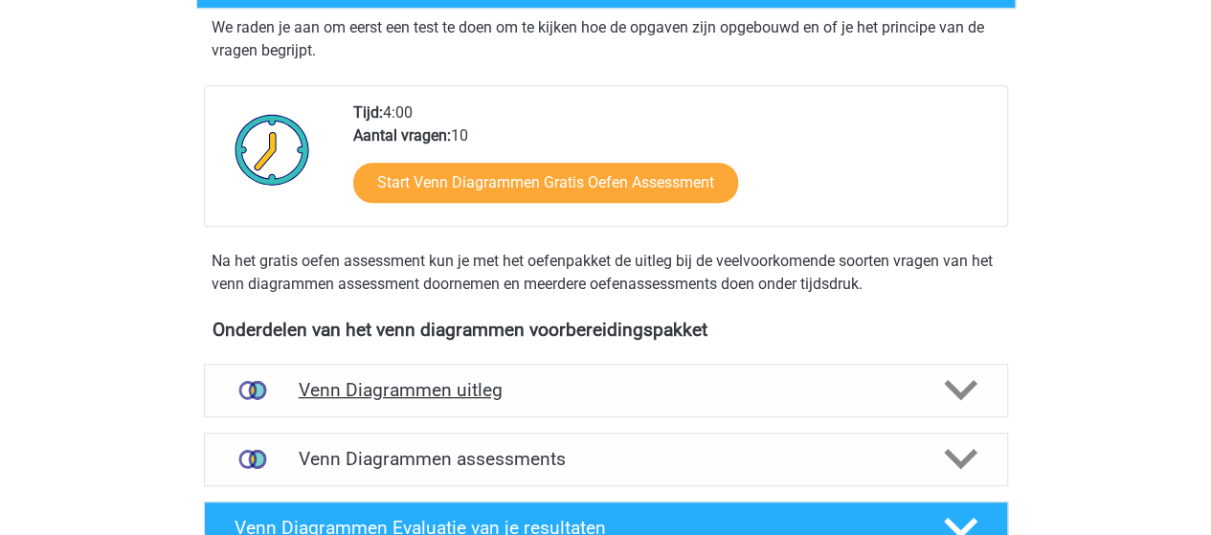
click at [959, 388] on icon at bounding box center [961, 390] width 34 height 34
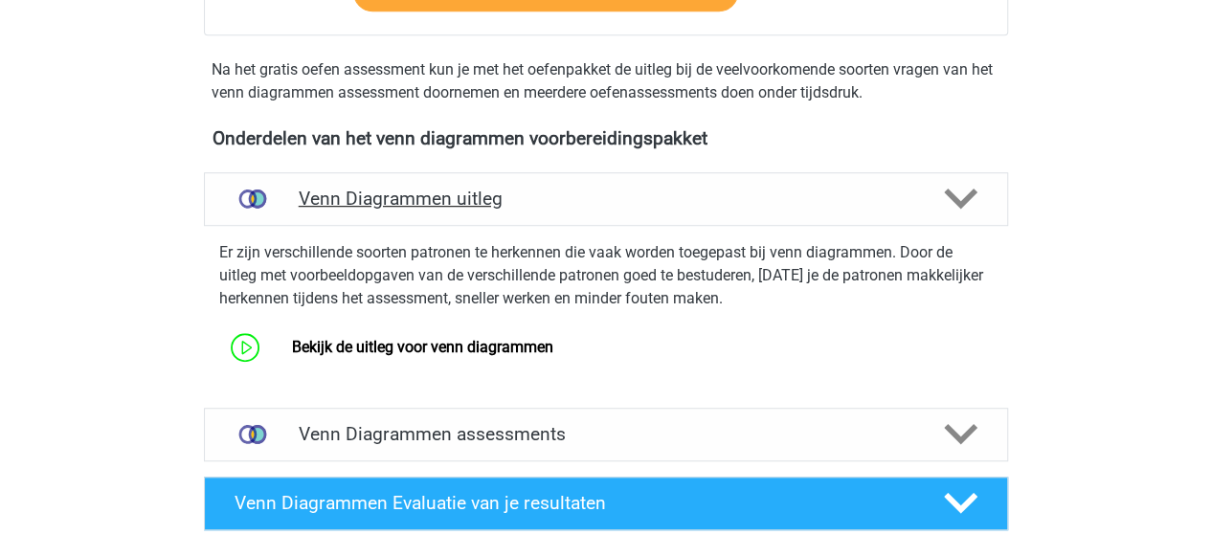
scroll to position [670, 0]
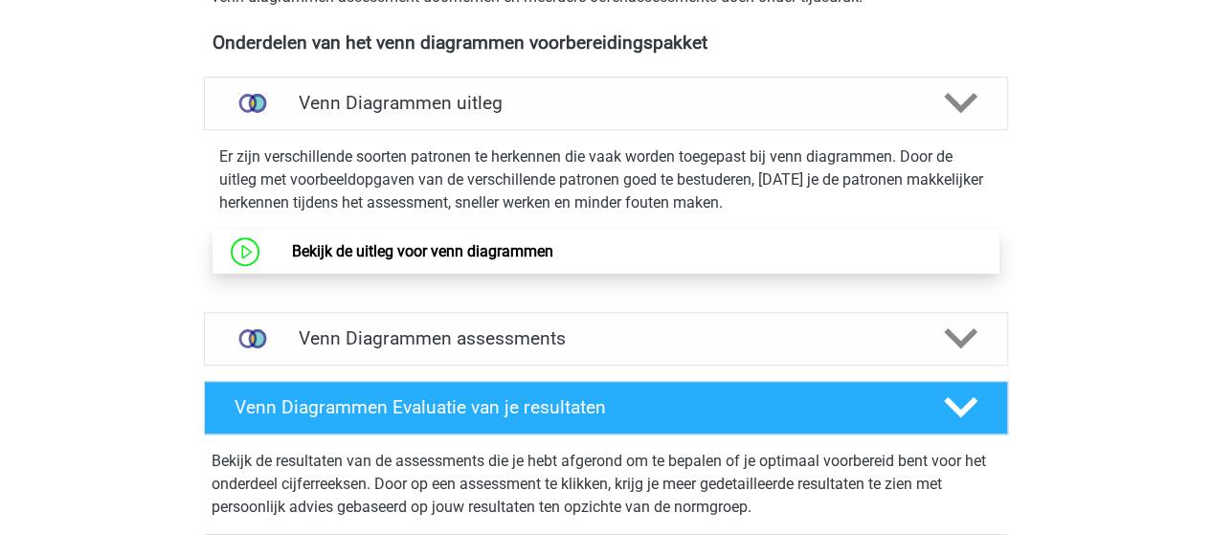
click at [426, 253] on link "Bekijk de uitleg voor venn diagrammen" at bounding box center [422, 251] width 261 height 18
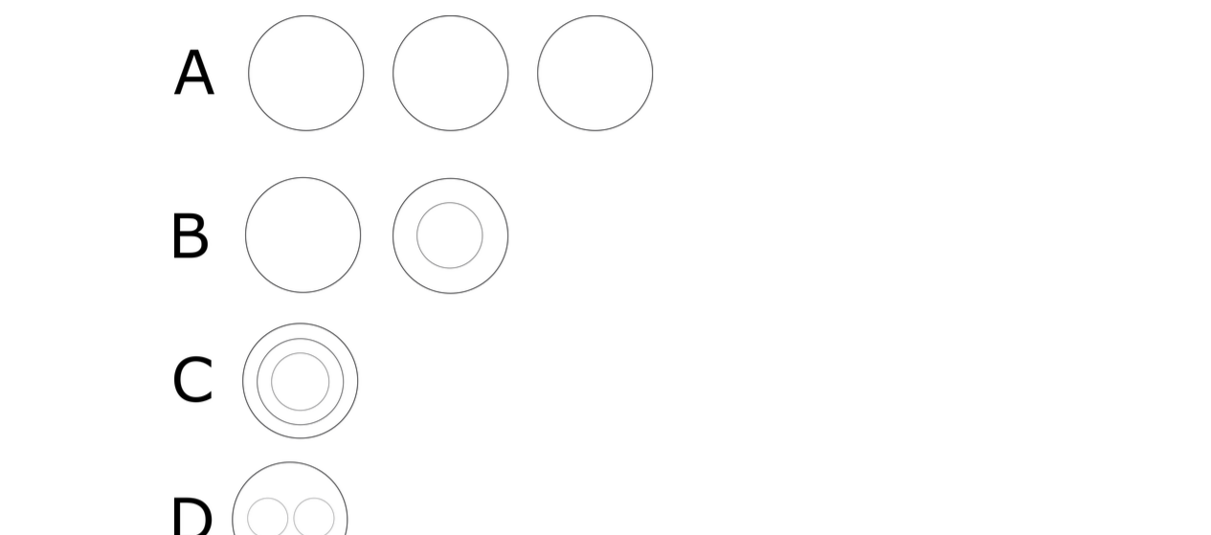
scroll to position [479, 0]
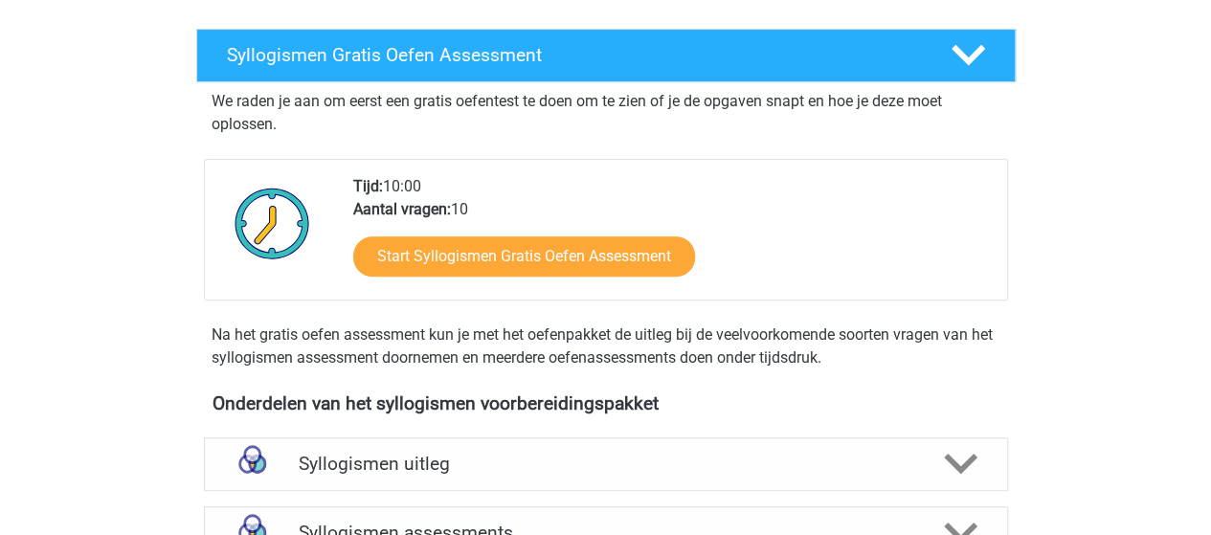
scroll to position [479, 0]
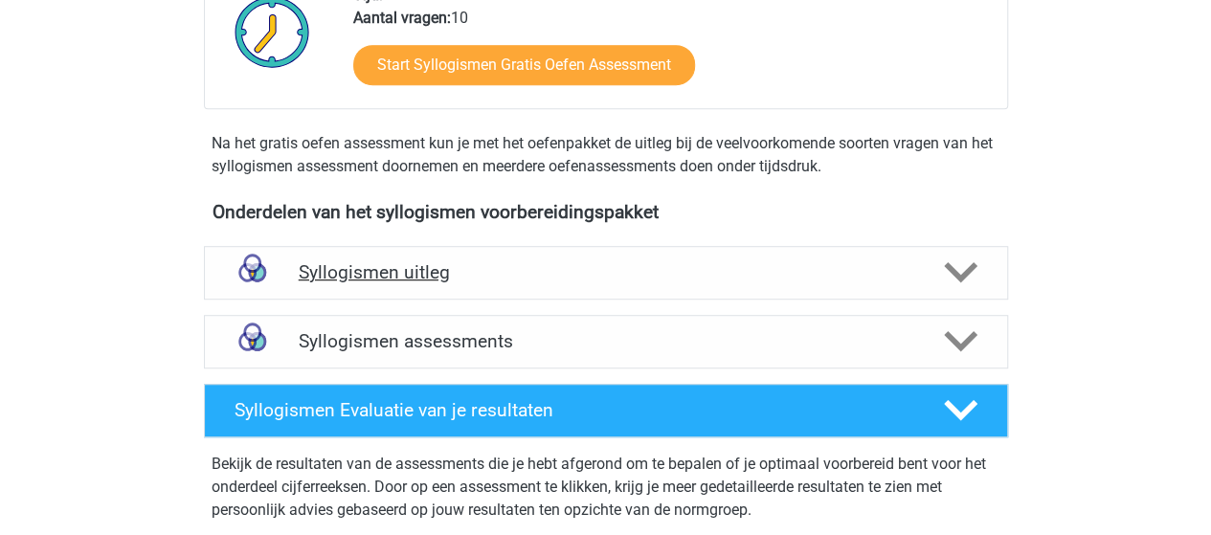
click at [987, 267] on div at bounding box center [959, 273] width 64 height 34
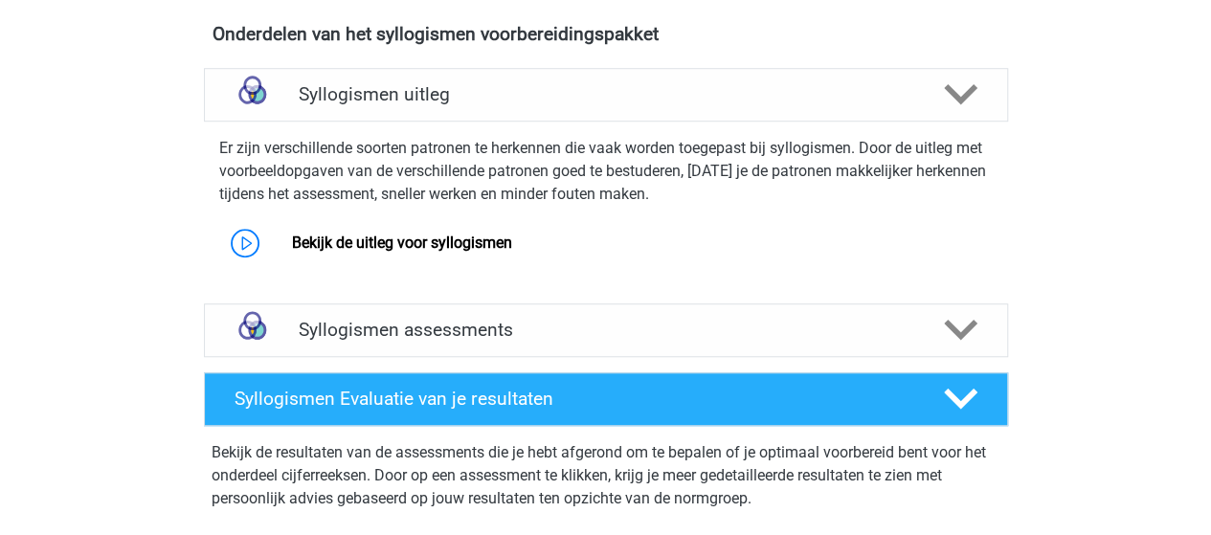
scroll to position [670, 0]
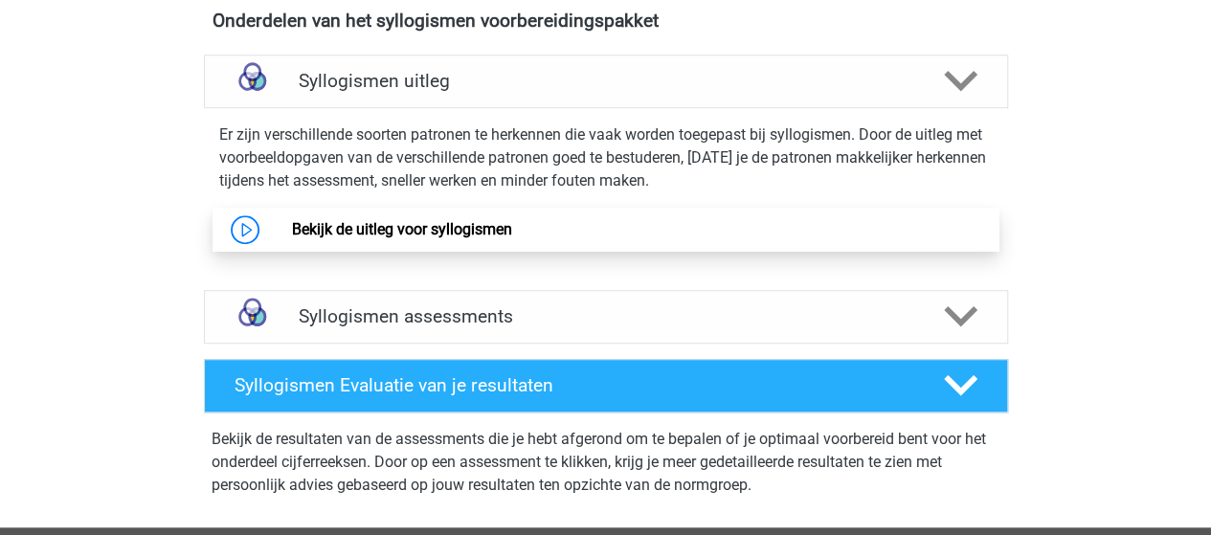
click at [327, 222] on link "Bekijk de uitleg voor syllogismen" at bounding box center [402, 229] width 220 height 18
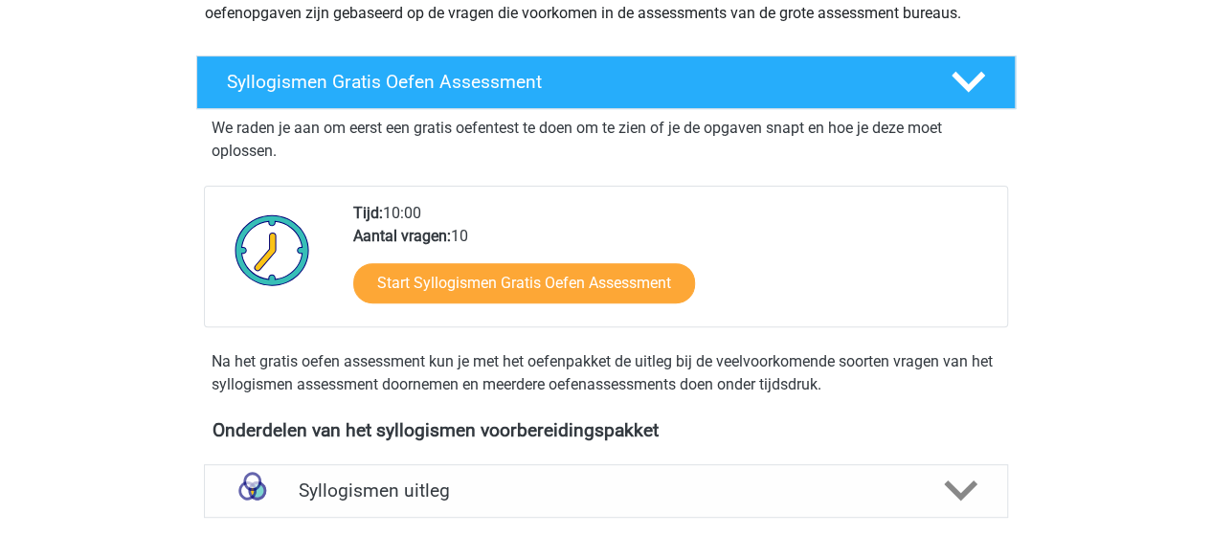
scroll to position [192, 0]
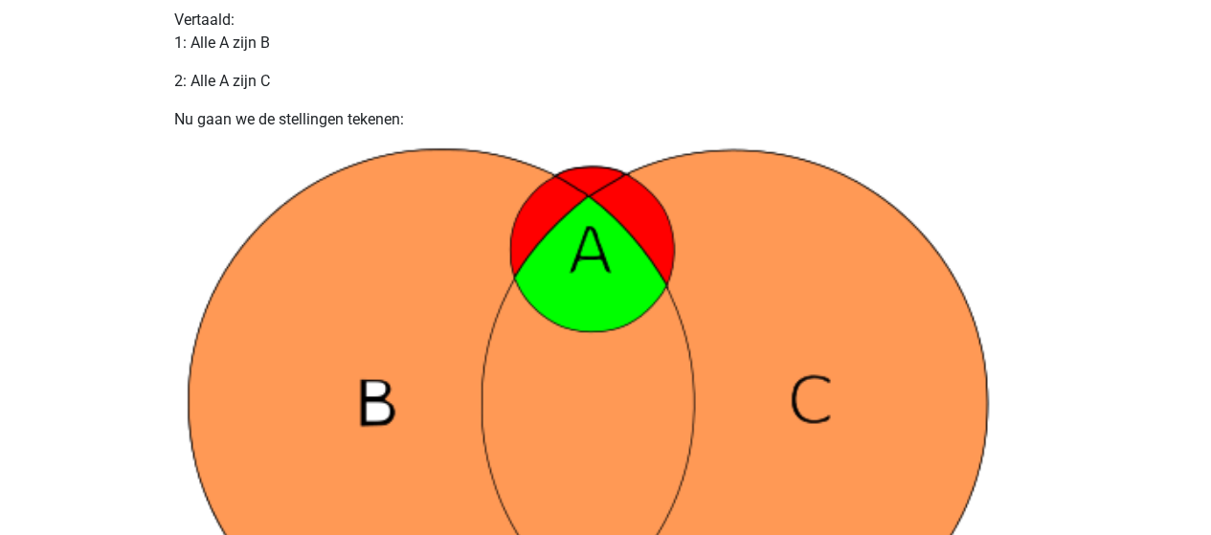
scroll to position [1149, 0]
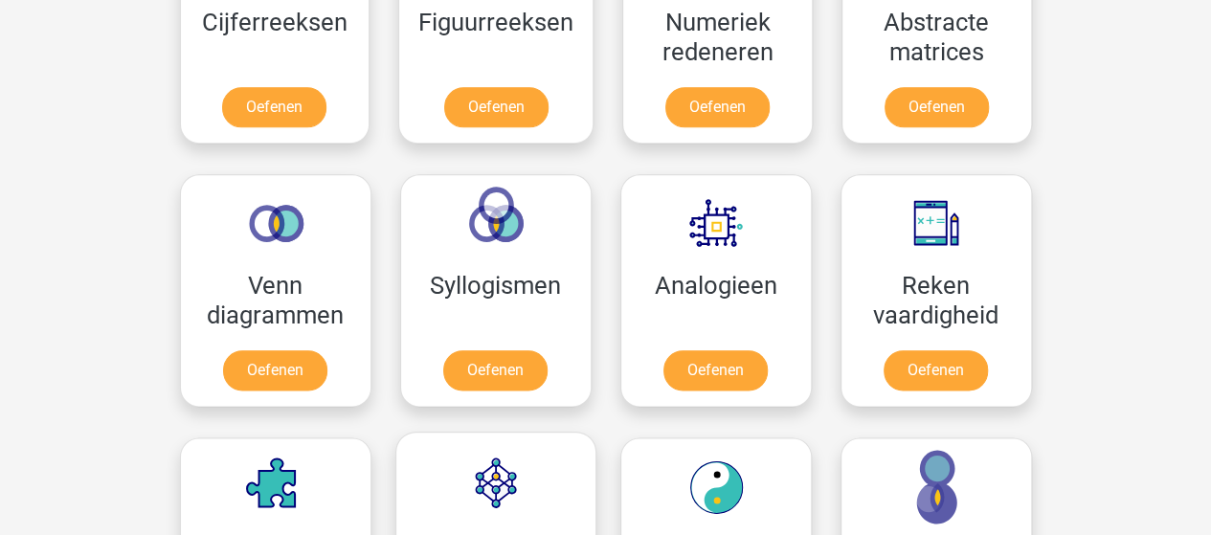
scroll to position [958, 0]
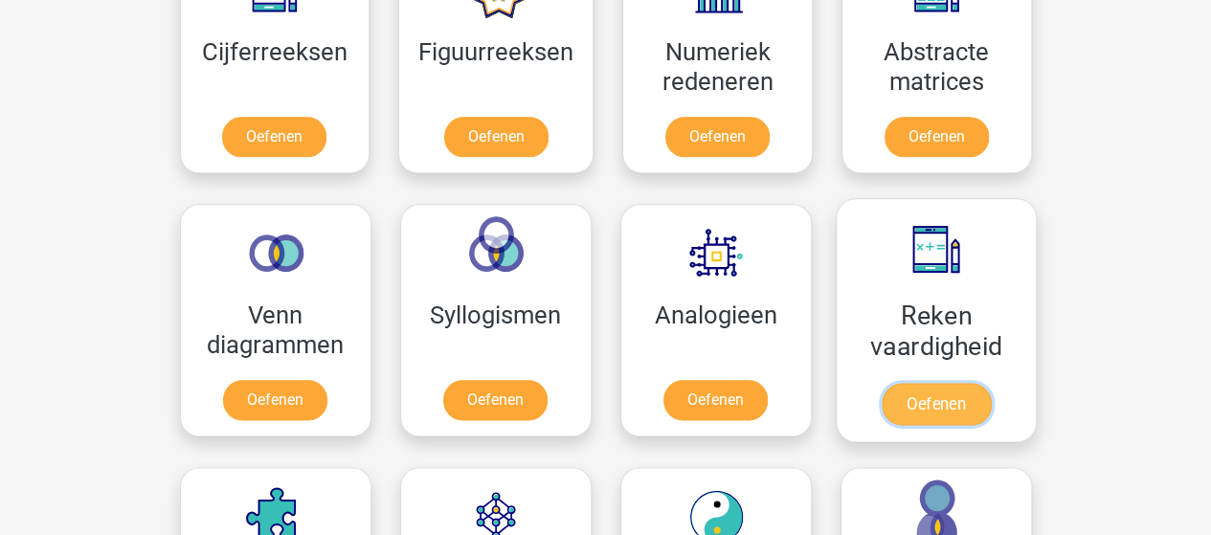
click at [954, 383] on link "Oefenen" at bounding box center [935, 404] width 109 height 42
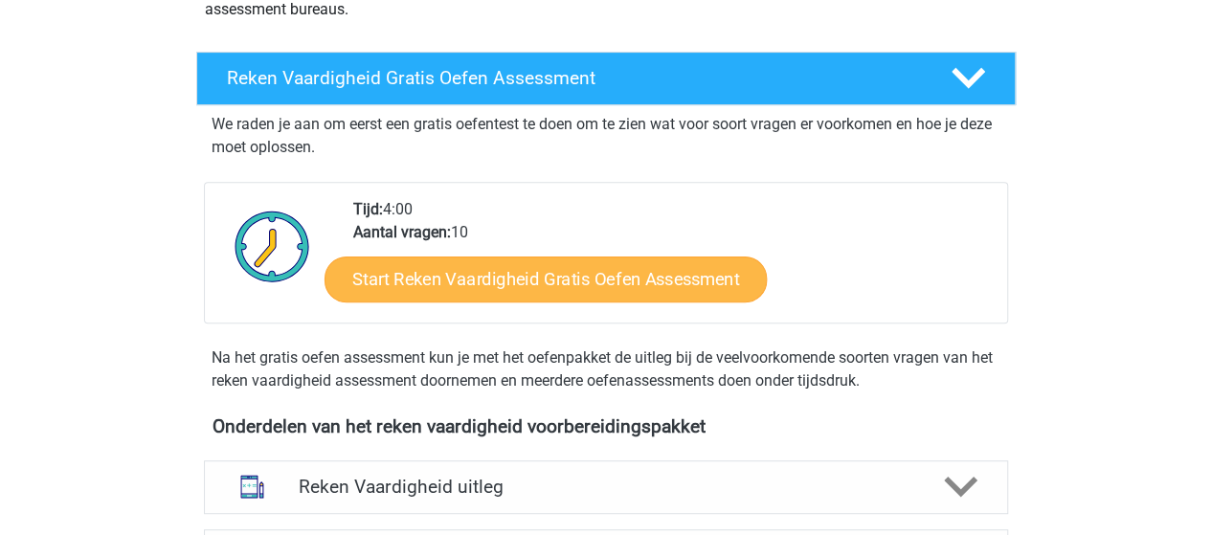
scroll to position [383, 0]
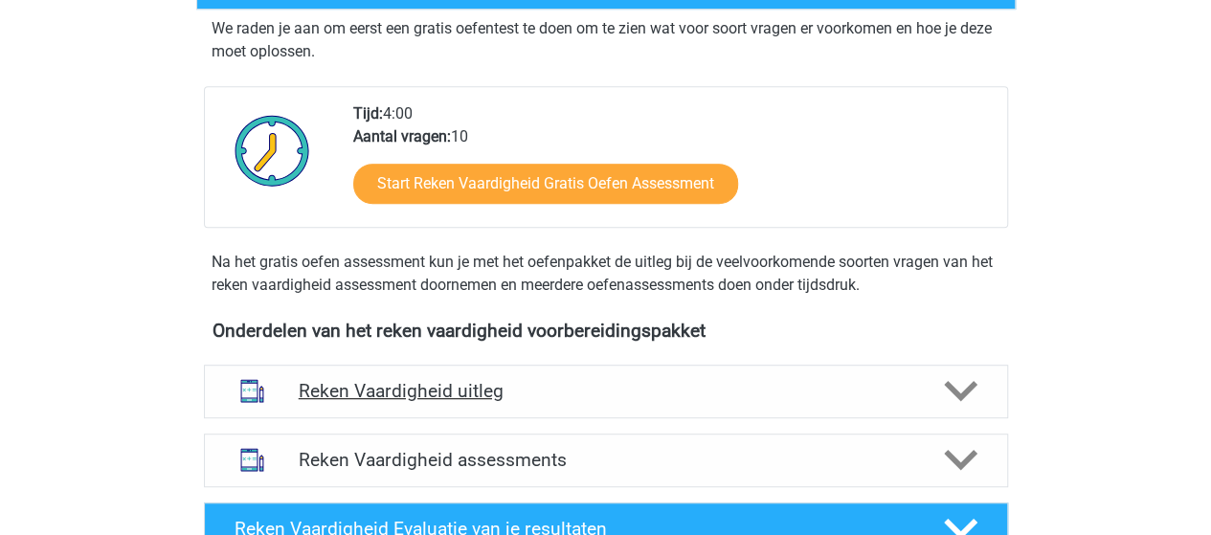
click at [440, 386] on h4 "Reken Vaardigheid uitleg" at bounding box center [606, 391] width 615 height 22
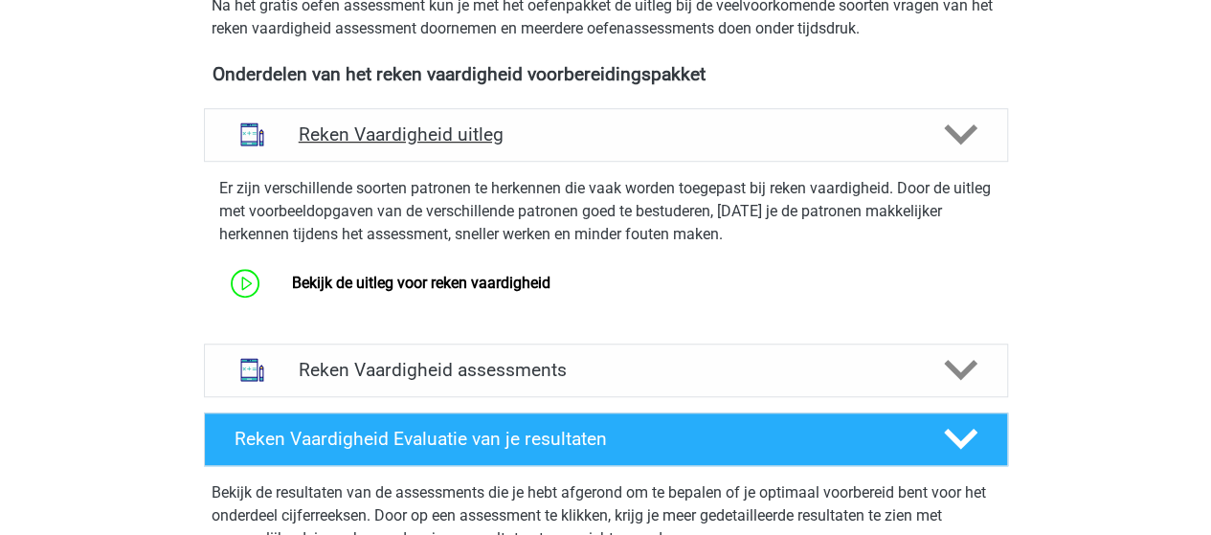
scroll to position [670, 0]
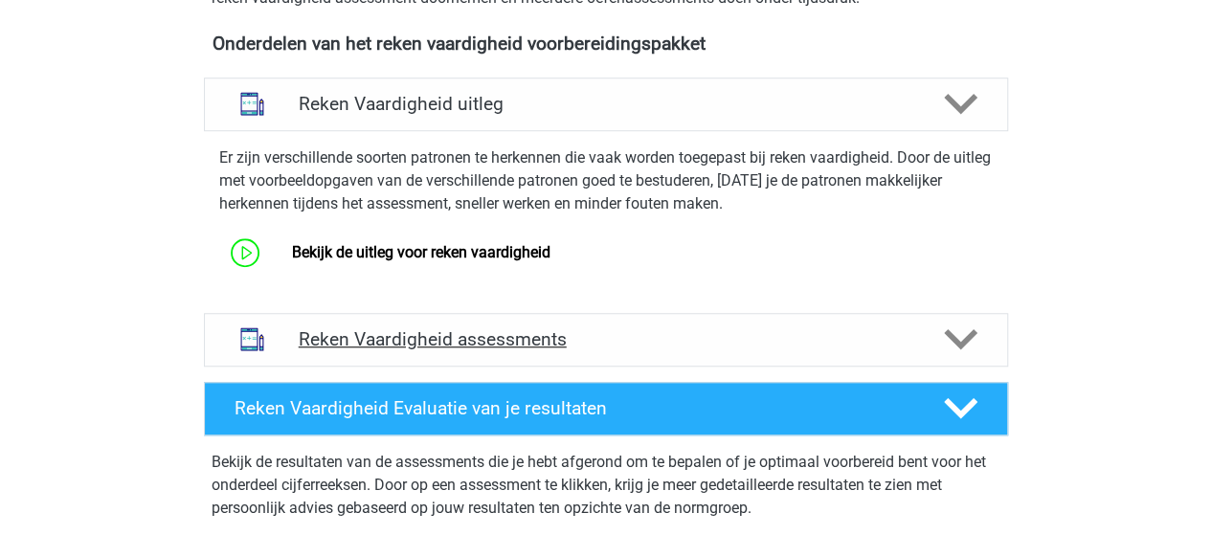
click at [498, 334] on h4 "Reken Vaardigheid assessments" at bounding box center [606, 339] width 615 height 22
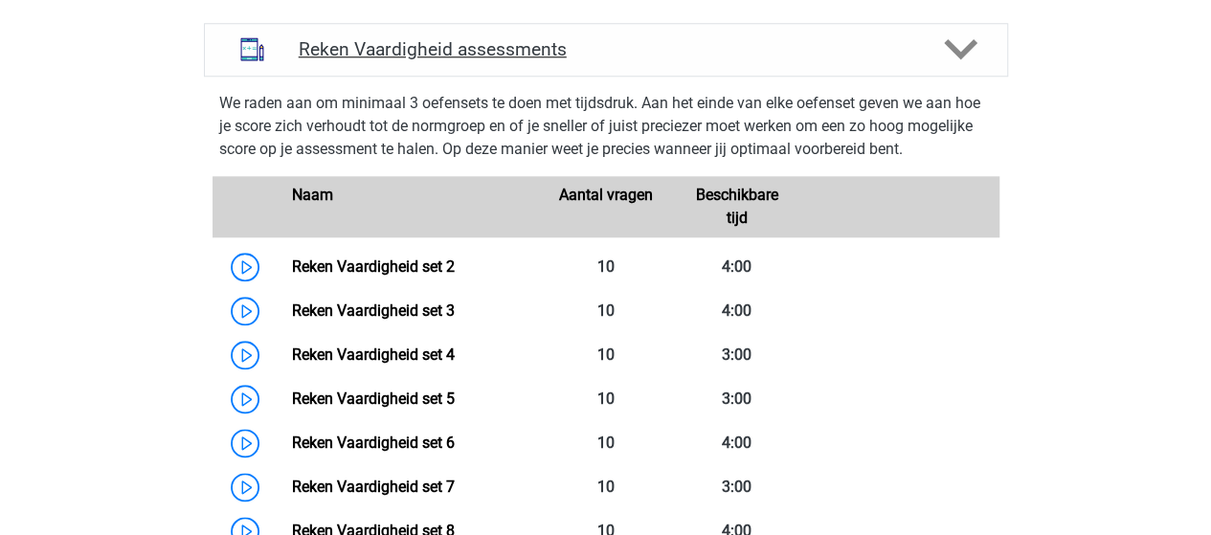
scroll to position [958, 0]
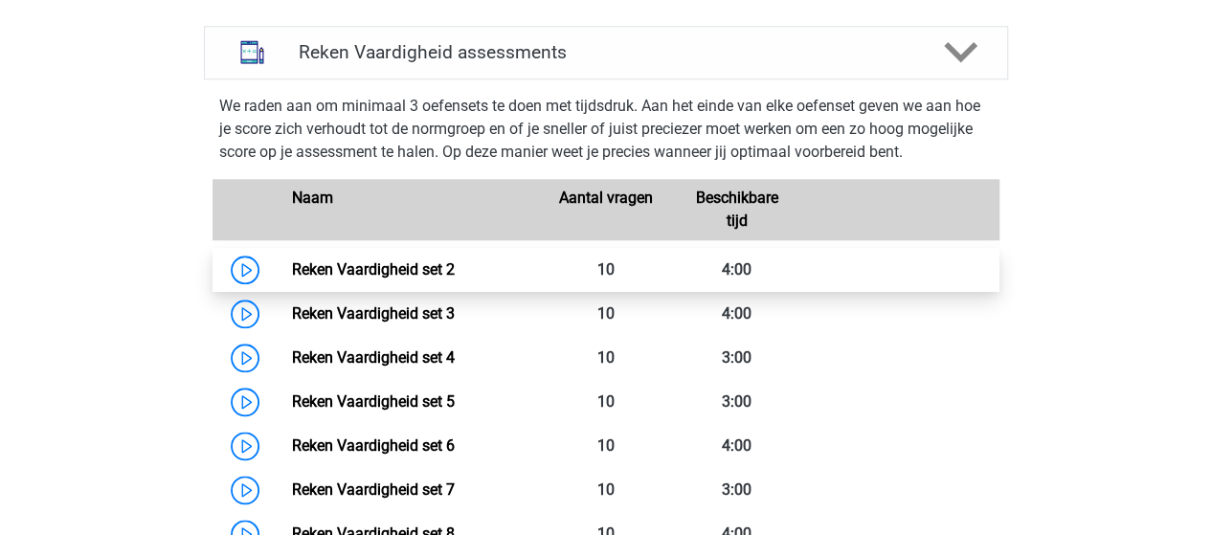
click at [318, 260] on link "Reken Vaardigheid set 2" at bounding box center [373, 269] width 163 height 18
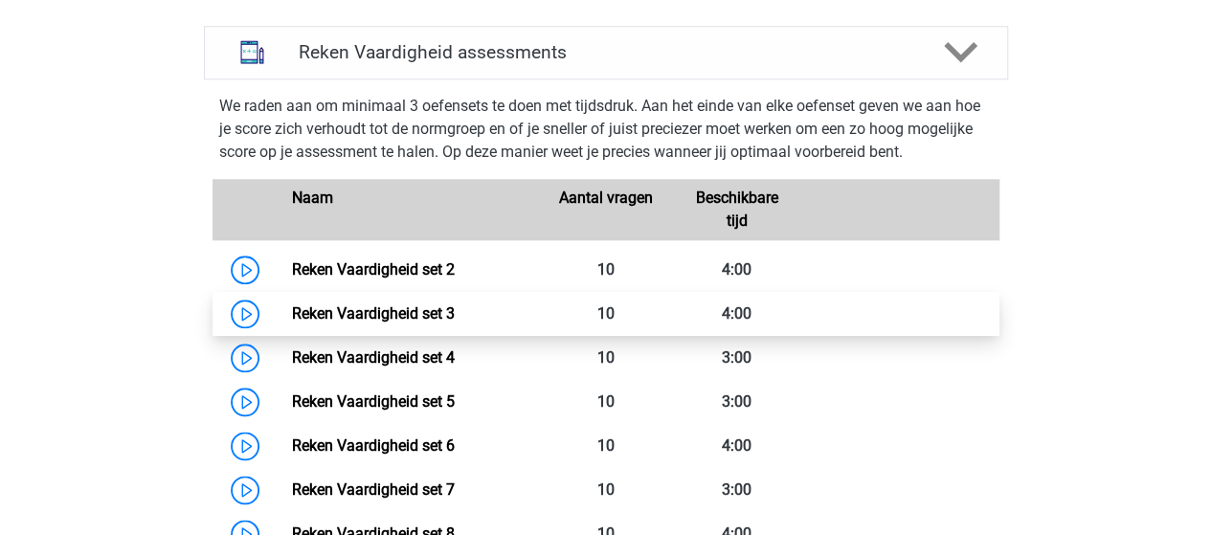
click at [345, 311] on link "Reken Vaardigheid set 3" at bounding box center [373, 313] width 163 height 18
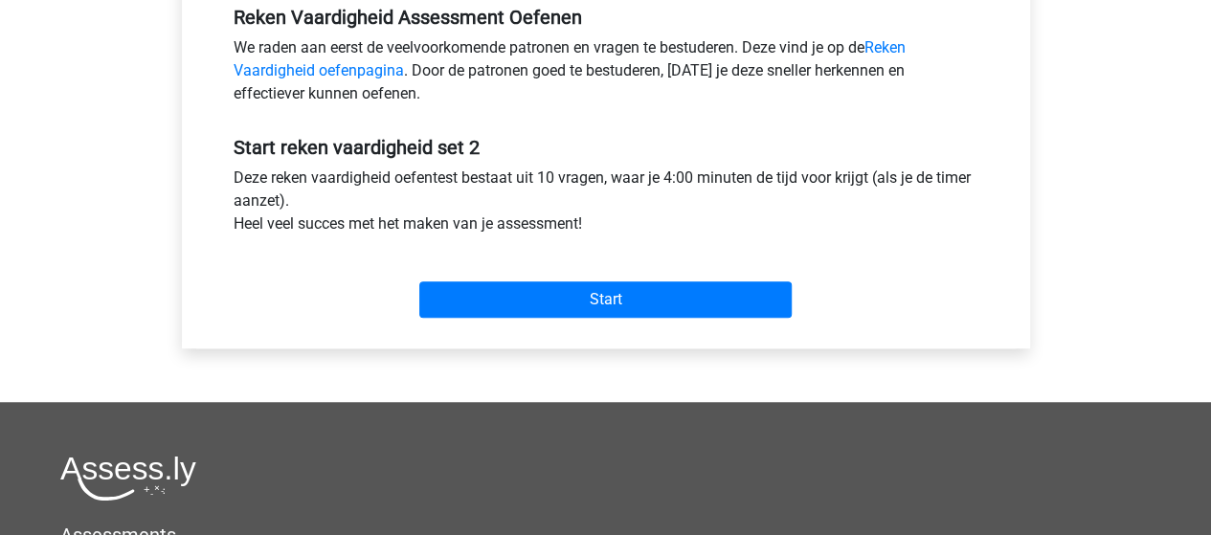
scroll to position [670, 0]
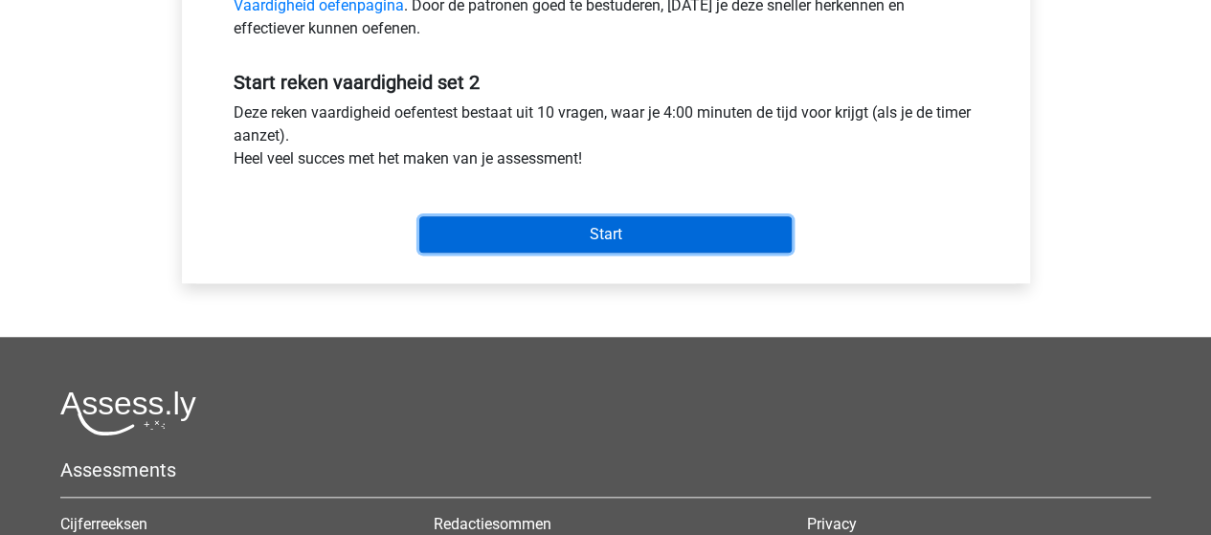
click at [501, 239] on input "Start" at bounding box center [605, 234] width 372 height 36
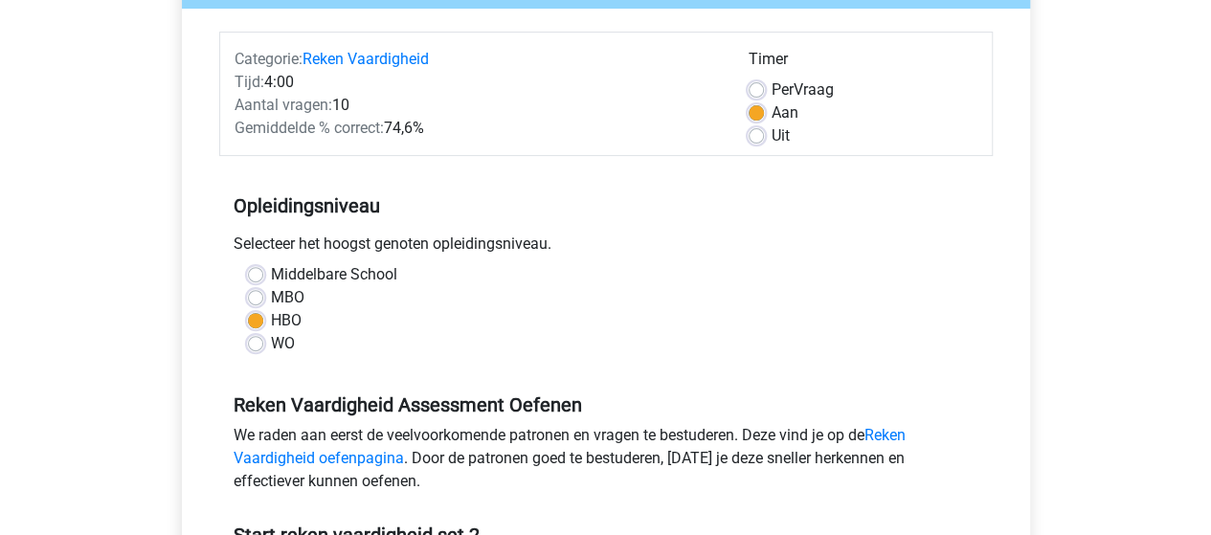
scroll to position [192, 0]
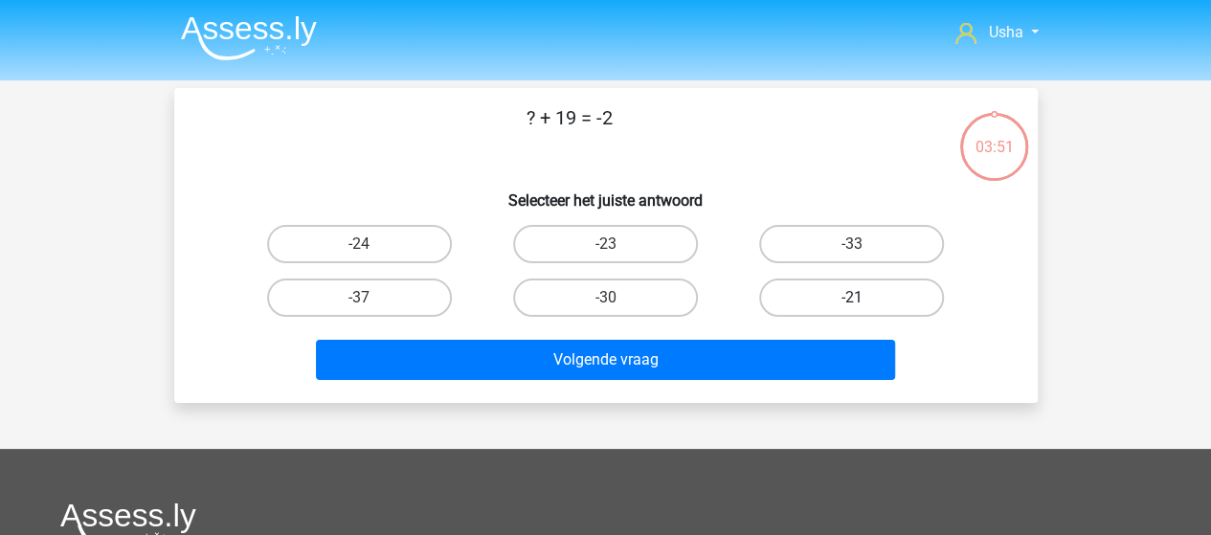
click at [856, 294] on label "-21" at bounding box center [851, 298] width 185 height 38
click at [856, 298] on input "-21" at bounding box center [858, 304] width 12 height 12
radio input "true"
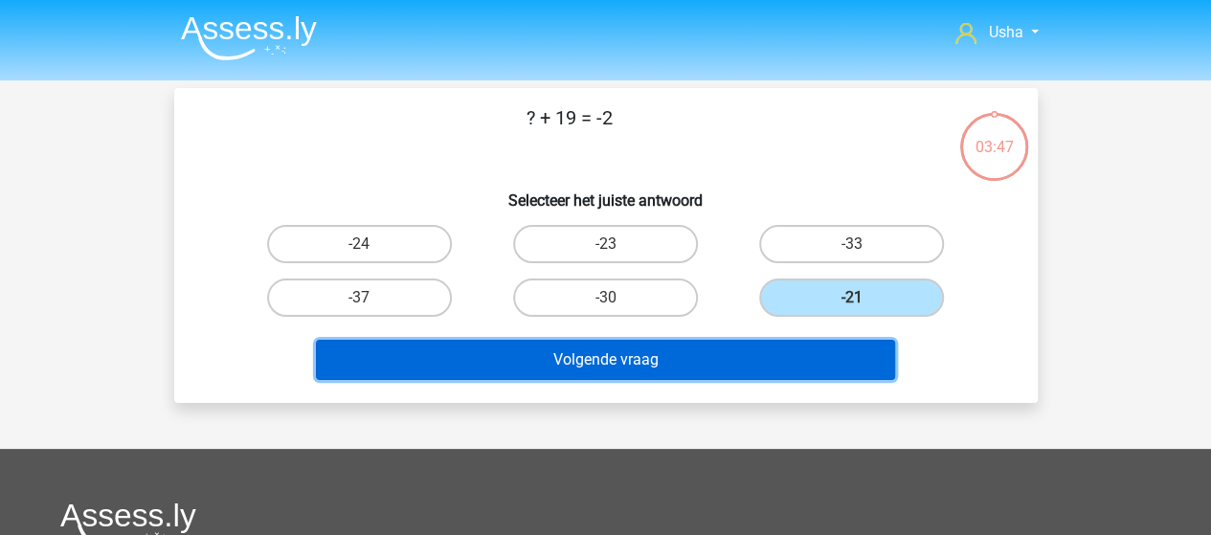
click at [655, 354] on button "Volgende vraag" at bounding box center [605, 360] width 579 height 40
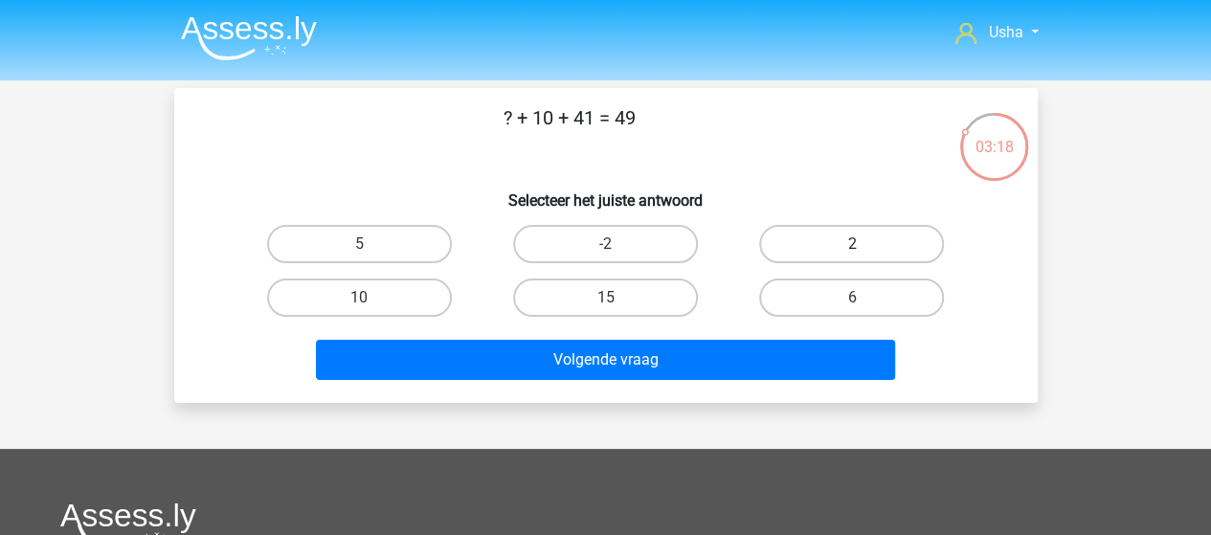
click at [844, 247] on label "2" at bounding box center [851, 244] width 185 height 38
click at [852, 247] on input "2" at bounding box center [858, 250] width 12 height 12
radio input "true"
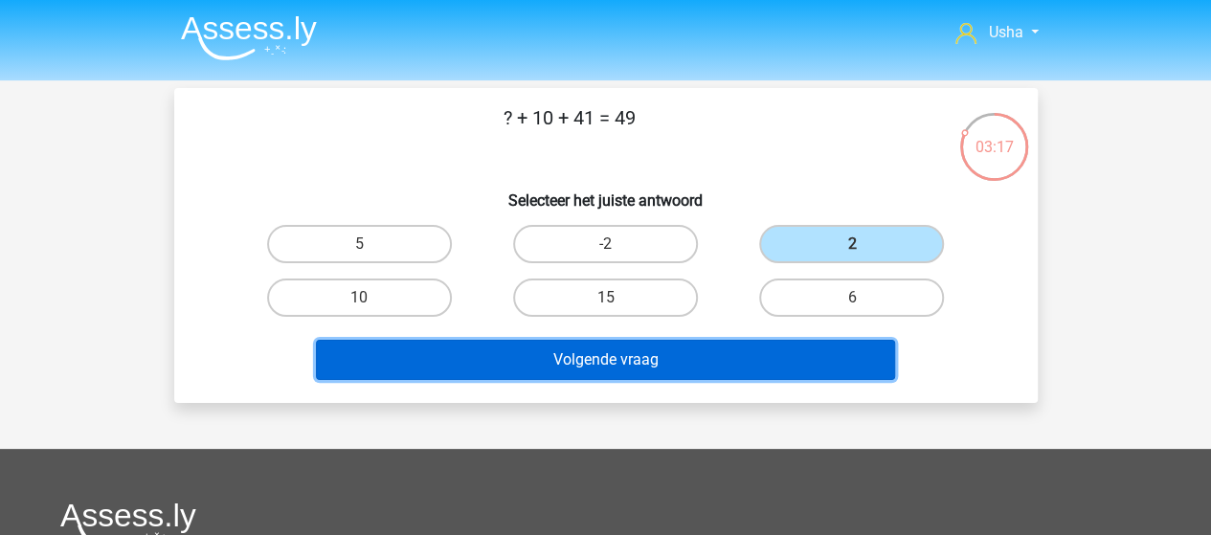
click at [701, 358] on button "Volgende vraag" at bounding box center [605, 360] width 579 height 40
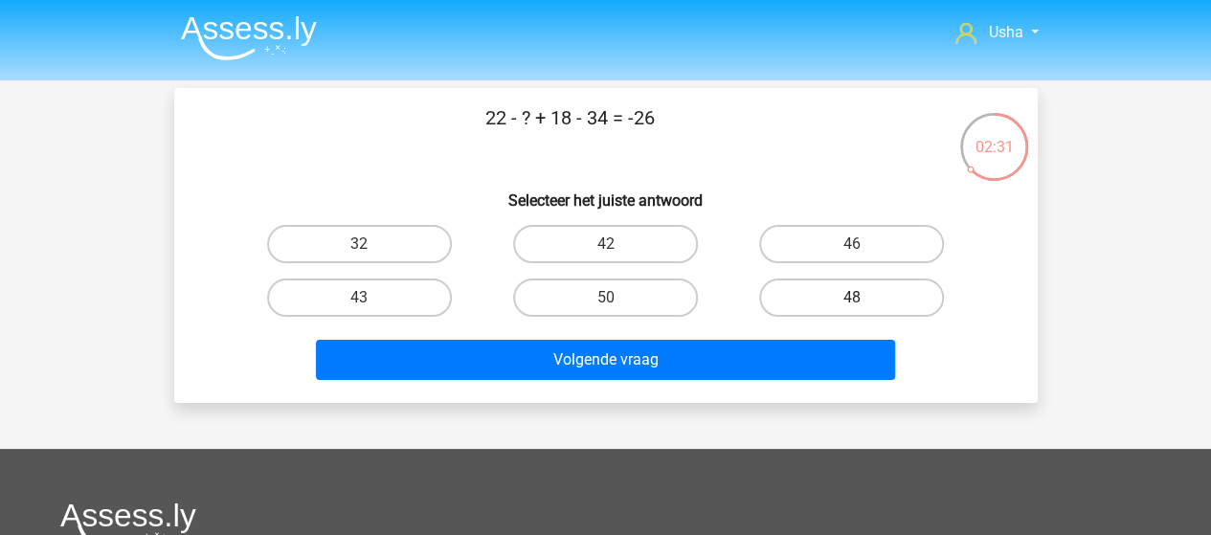
click at [809, 296] on label "48" at bounding box center [851, 298] width 185 height 38
click at [852, 298] on input "48" at bounding box center [858, 304] width 12 height 12
radio input "true"
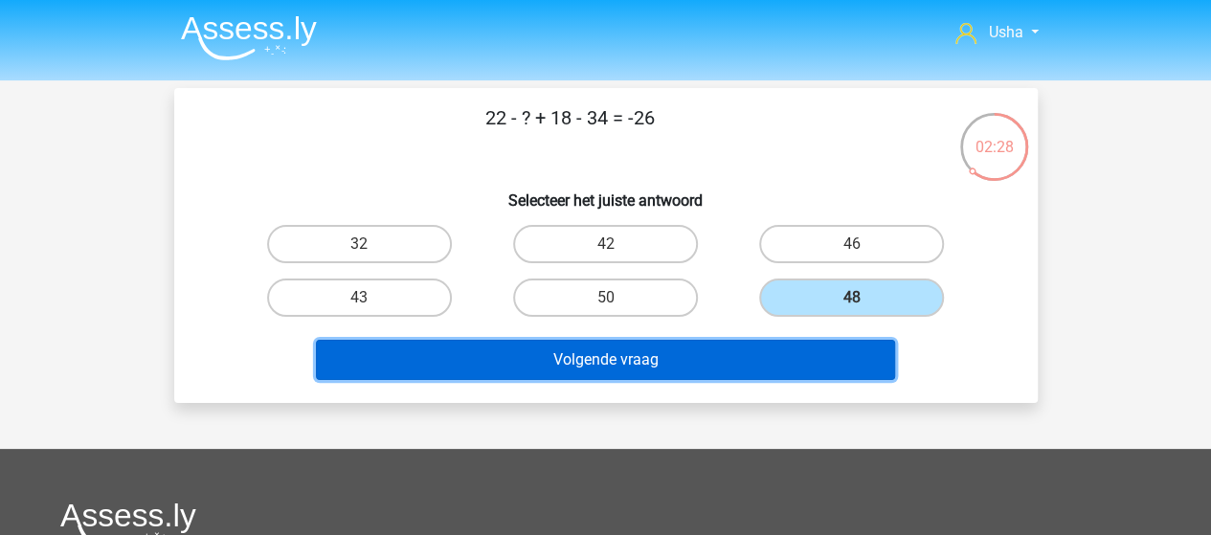
click at [662, 355] on button "Volgende vraag" at bounding box center [605, 360] width 579 height 40
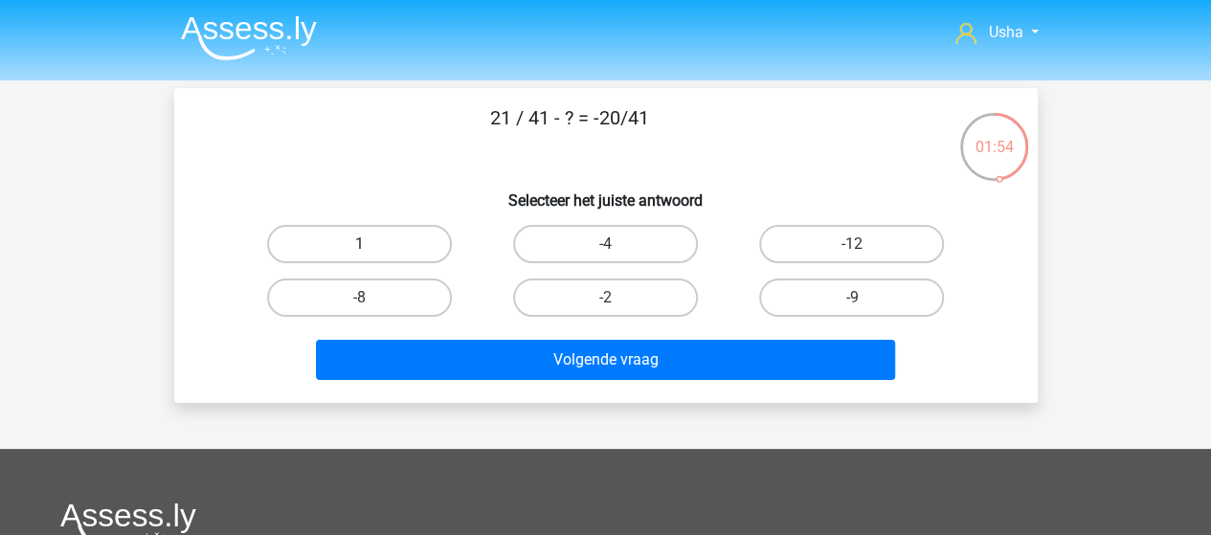
click at [393, 244] on label "1" at bounding box center [359, 244] width 185 height 38
click at [372, 244] on input "1" at bounding box center [365, 250] width 12 height 12
radio input "true"
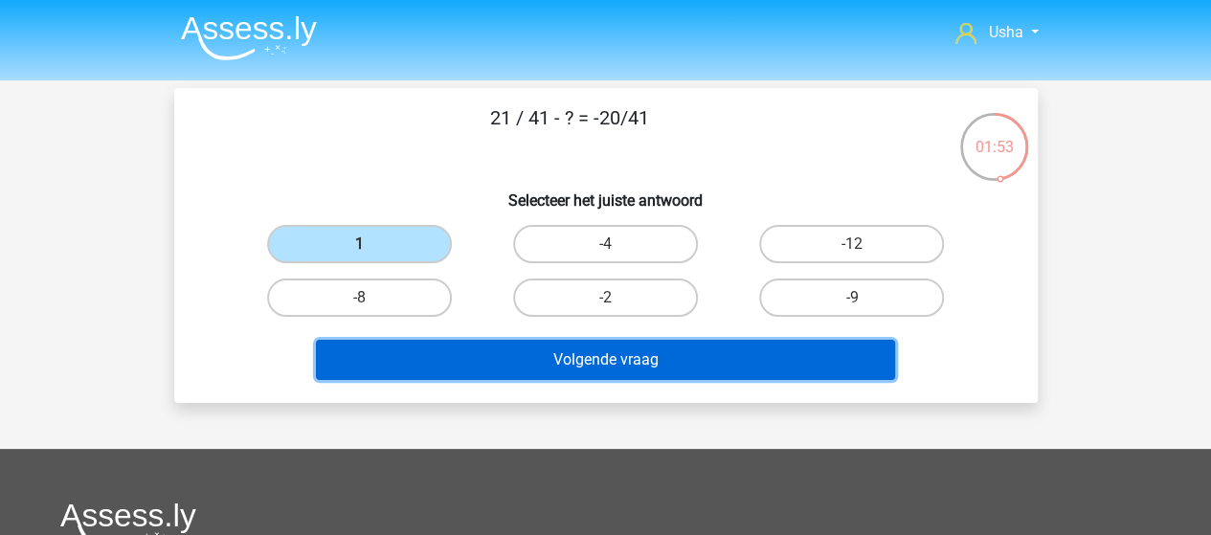
click at [557, 353] on button "Volgende vraag" at bounding box center [605, 360] width 579 height 40
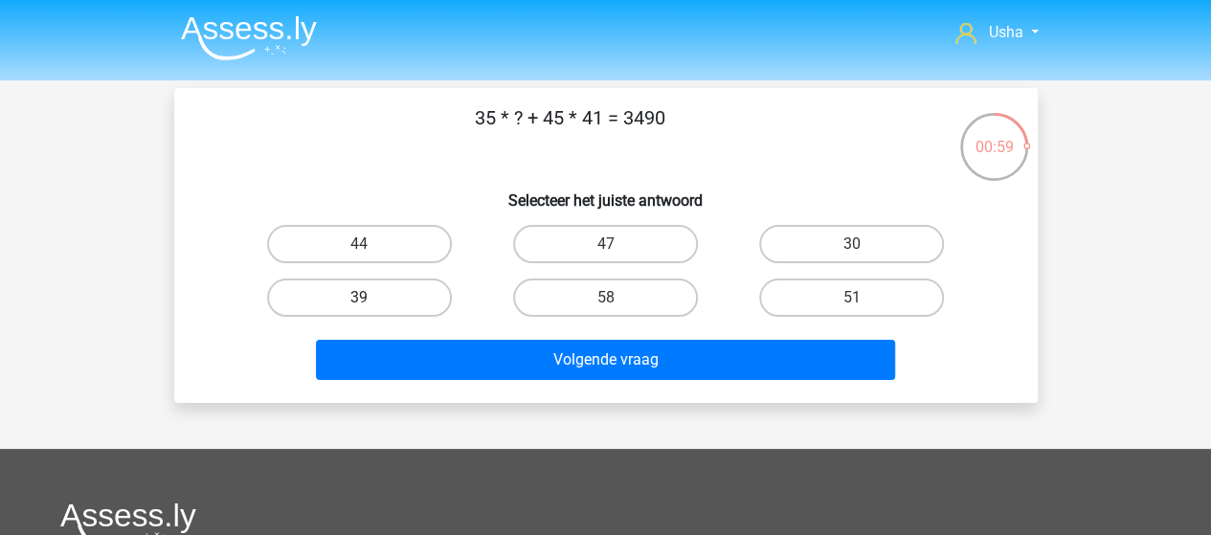
click at [347, 299] on label "39" at bounding box center [359, 298] width 185 height 38
click at [359, 299] on input "39" at bounding box center [365, 304] width 12 height 12
radio input "true"
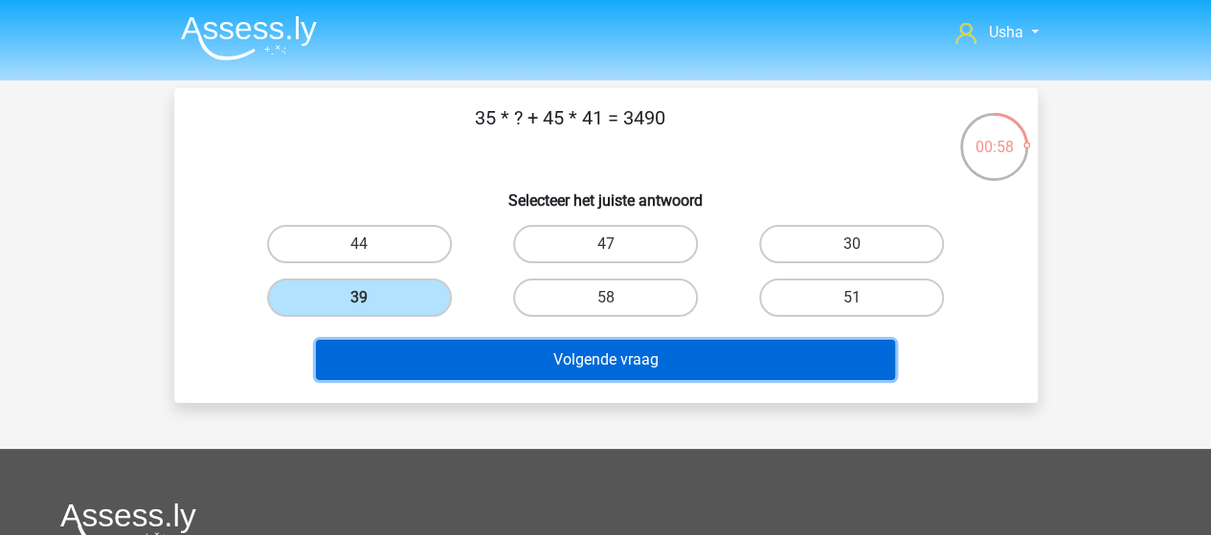
click at [599, 363] on button "Volgende vraag" at bounding box center [605, 360] width 579 height 40
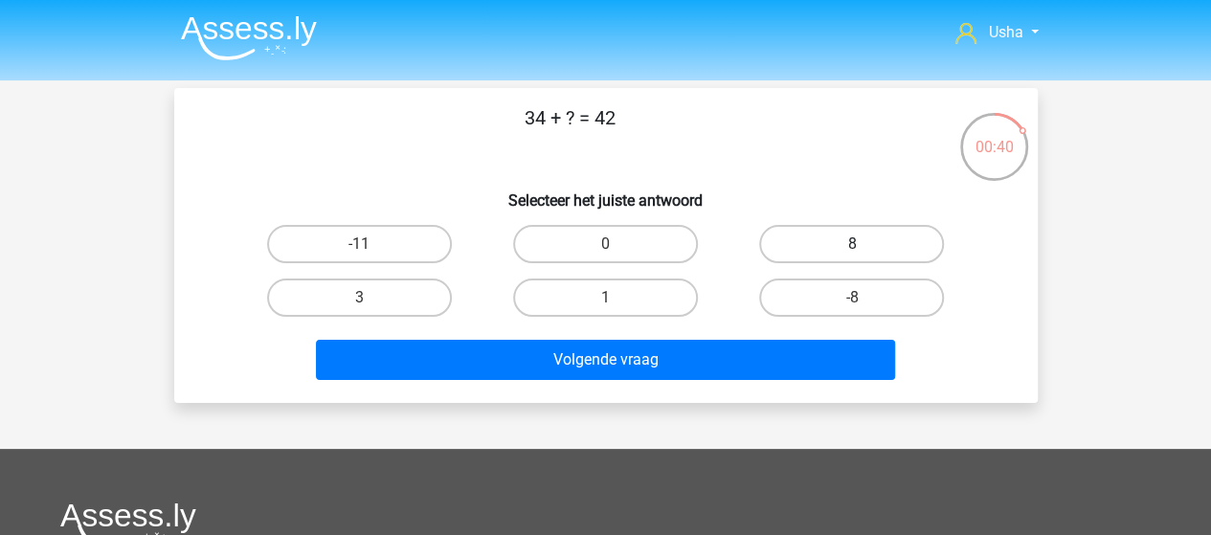
click at [866, 248] on label "8" at bounding box center [851, 244] width 185 height 38
click at [865, 248] on input "8" at bounding box center [858, 250] width 12 height 12
radio input "true"
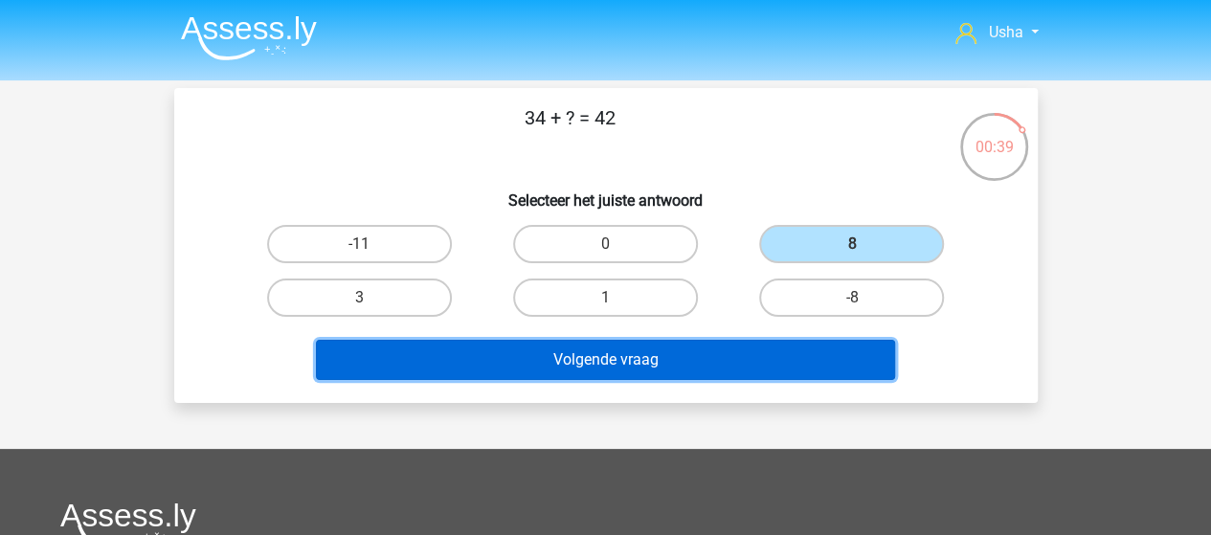
click at [692, 351] on button "Volgende vraag" at bounding box center [605, 360] width 579 height 40
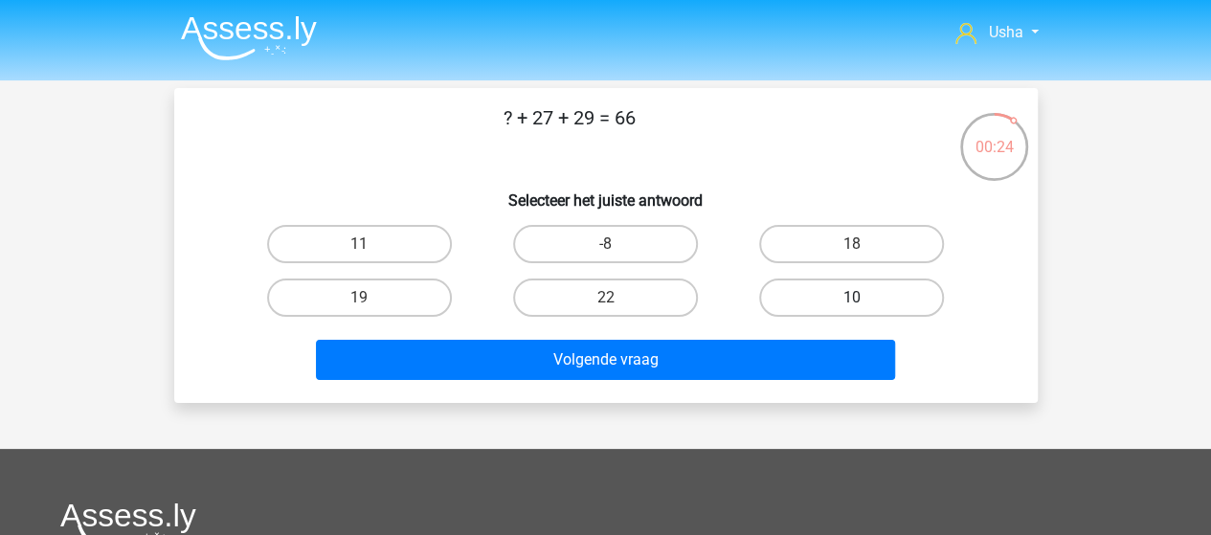
click at [813, 292] on label "10" at bounding box center [851, 298] width 185 height 38
click at [852, 298] on input "10" at bounding box center [858, 304] width 12 height 12
radio input "true"
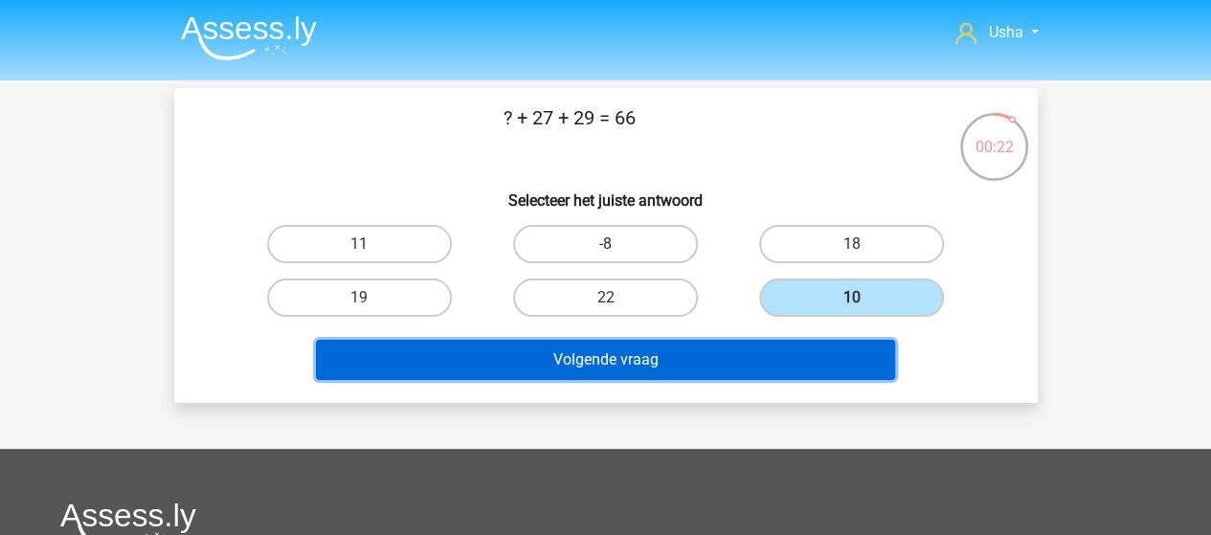
click at [709, 352] on button "Volgende vraag" at bounding box center [605, 360] width 579 height 40
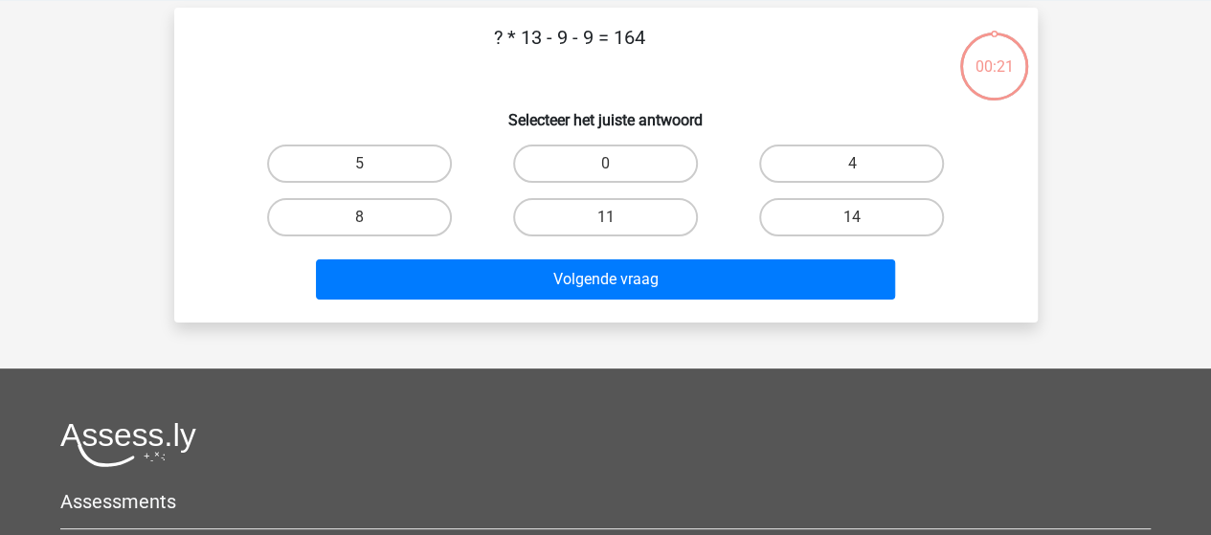
scroll to position [88, 0]
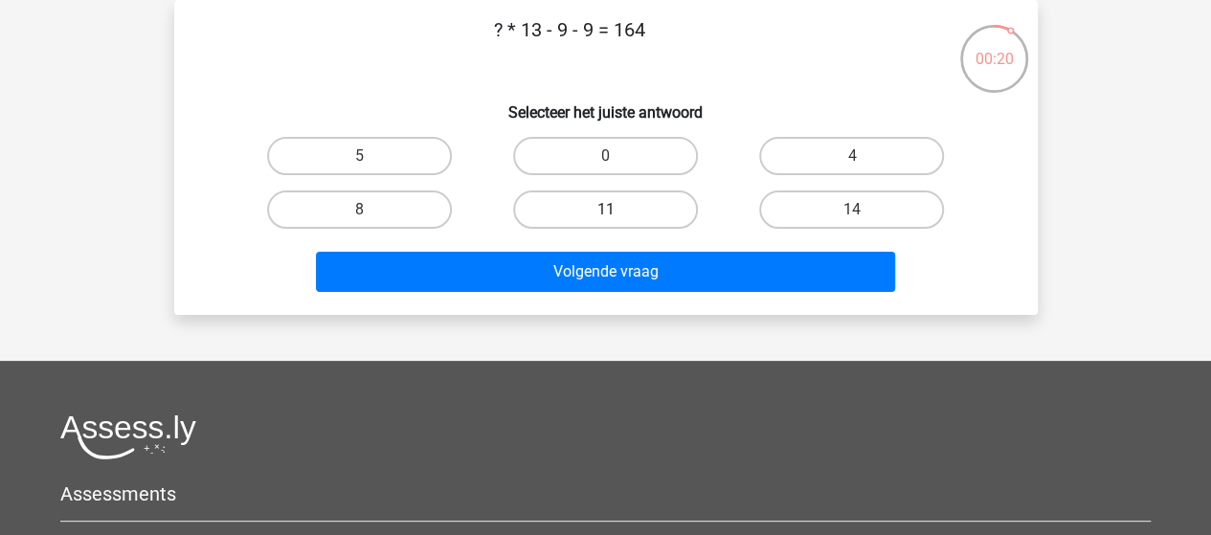
click at [574, 207] on label "11" at bounding box center [605, 210] width 185 height 38
click at [605, 210] on input "11" at bounding box center [611, 216] width 12 height 12
radio input "true"
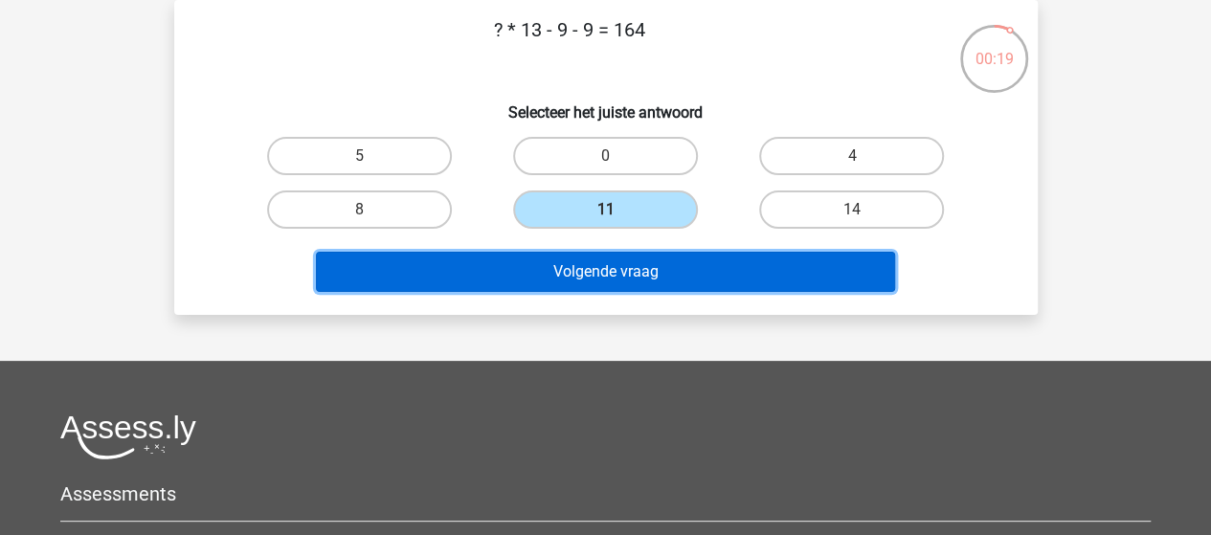
click at [591, 259] on button "Volgende vraag" at bounding box center [605, 272] width 579 height 40
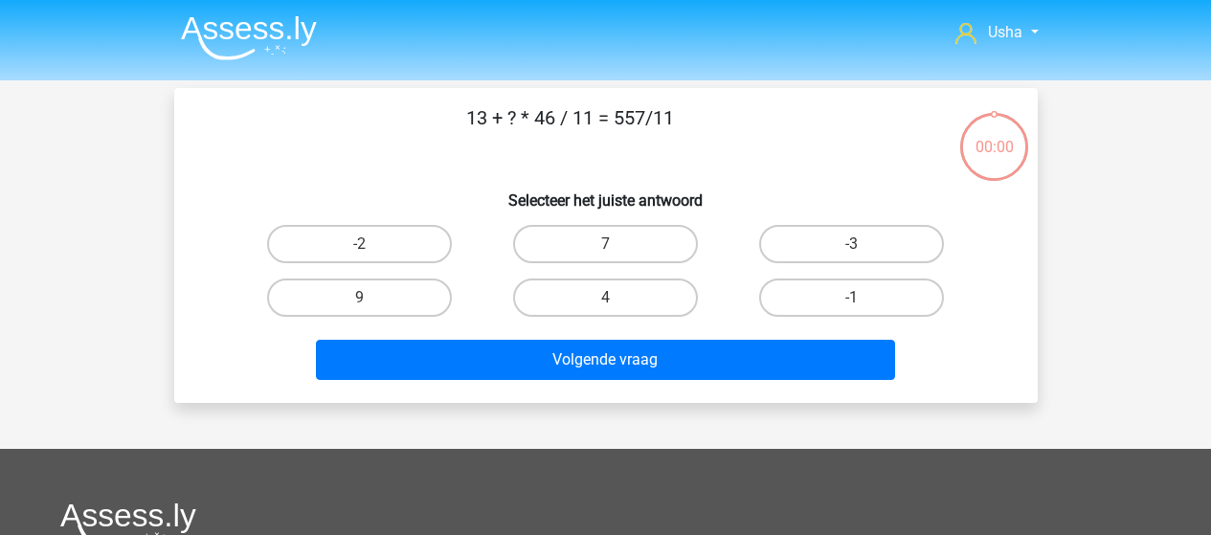
scroll to position [88, 0]
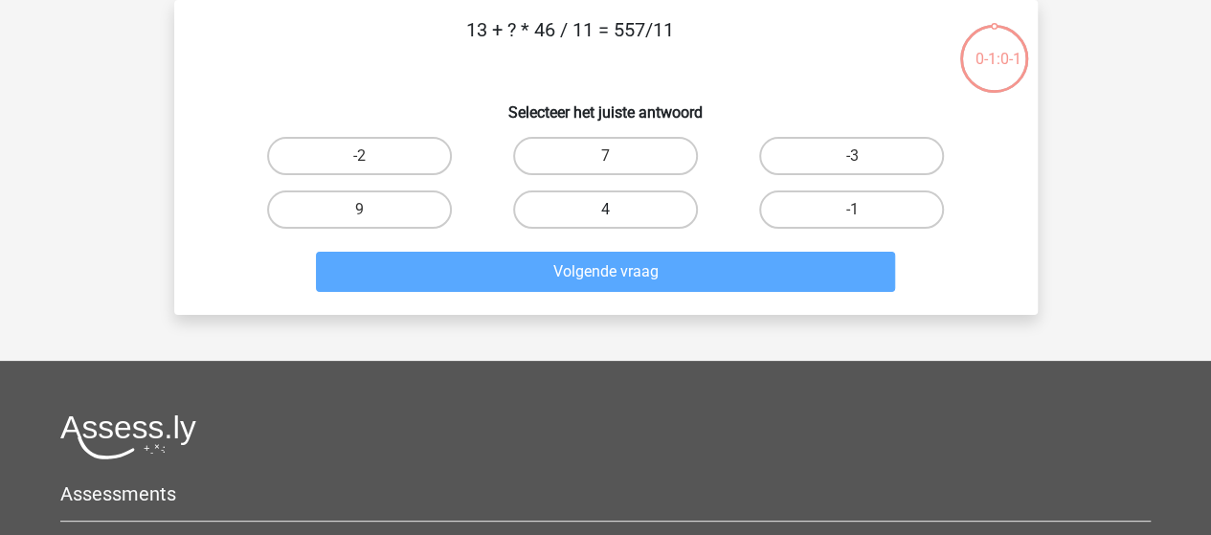
click at [618, 212] on label "4" at bounding box center [605, 210] width 185 height 38
click at [618, 212] on input "4" at bounding box center [611, 216] width 12 height 12
radio input "true"
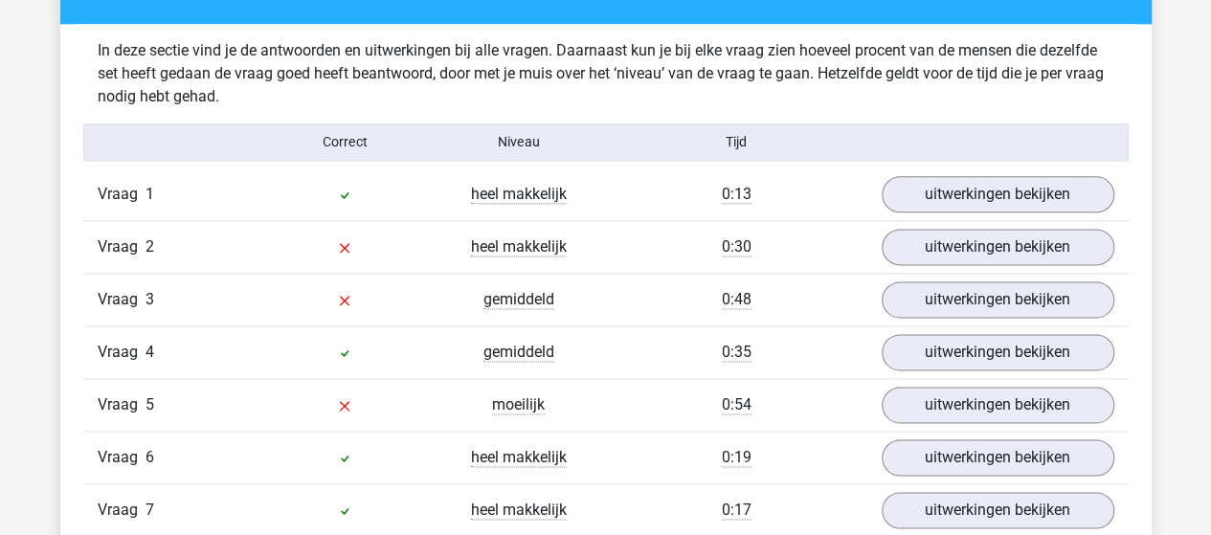
scroll to position [1149, 0]
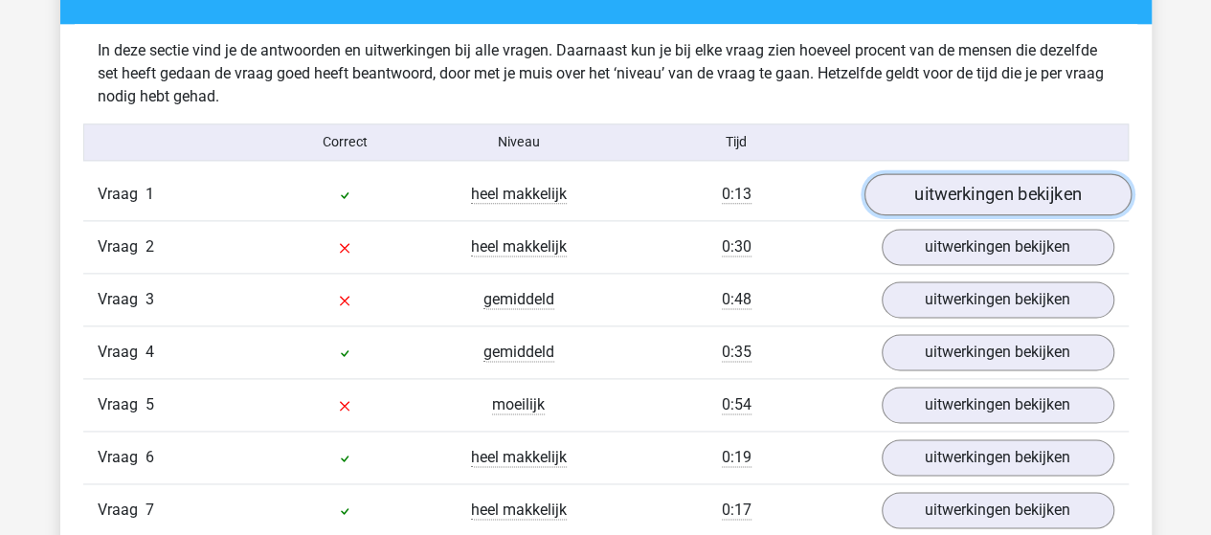
click at [952, 196] on link "uitwerkingen bekijken" at bounding box center [997, 194] width 267 height 42
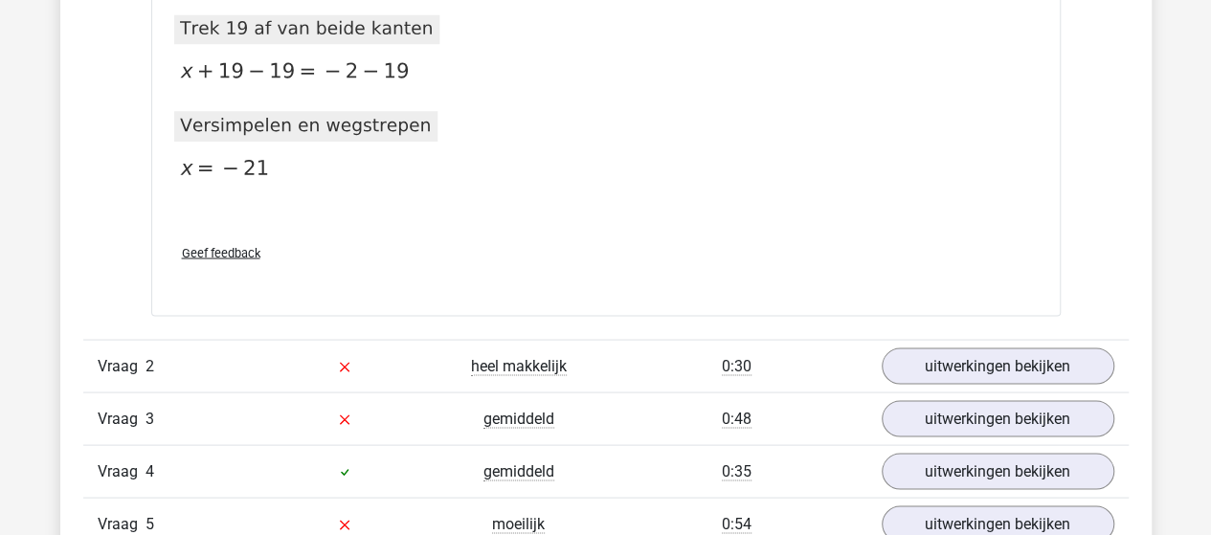
scroll to position [1915, 0]
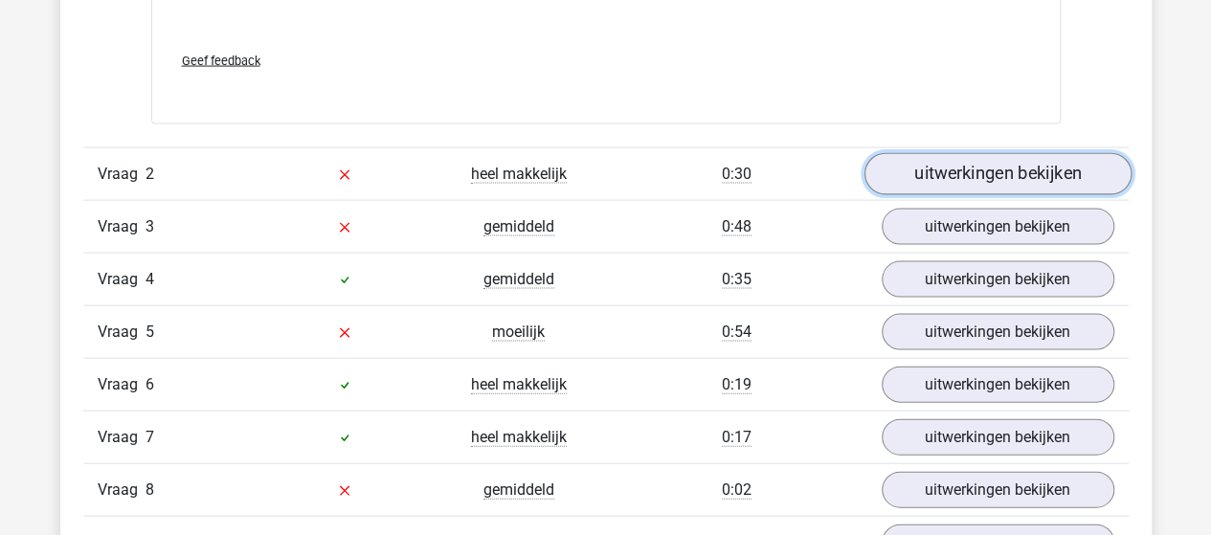
click at [925, 172] on link "uitwerkingen bekijken" at bounding box center [997, 174] width 267 height 42
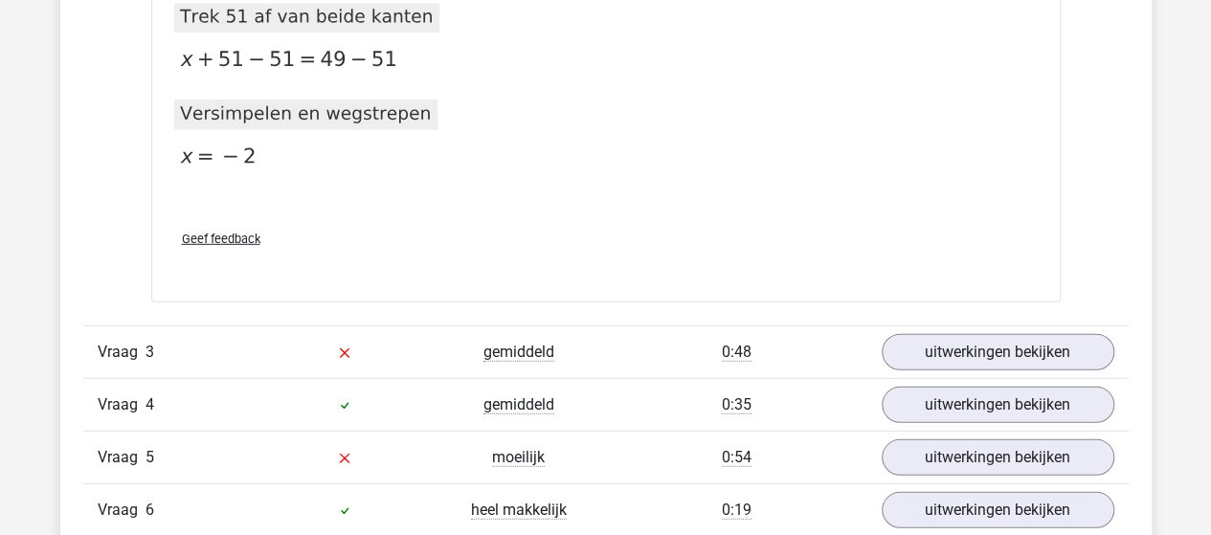
scroll to position [2585, 0]
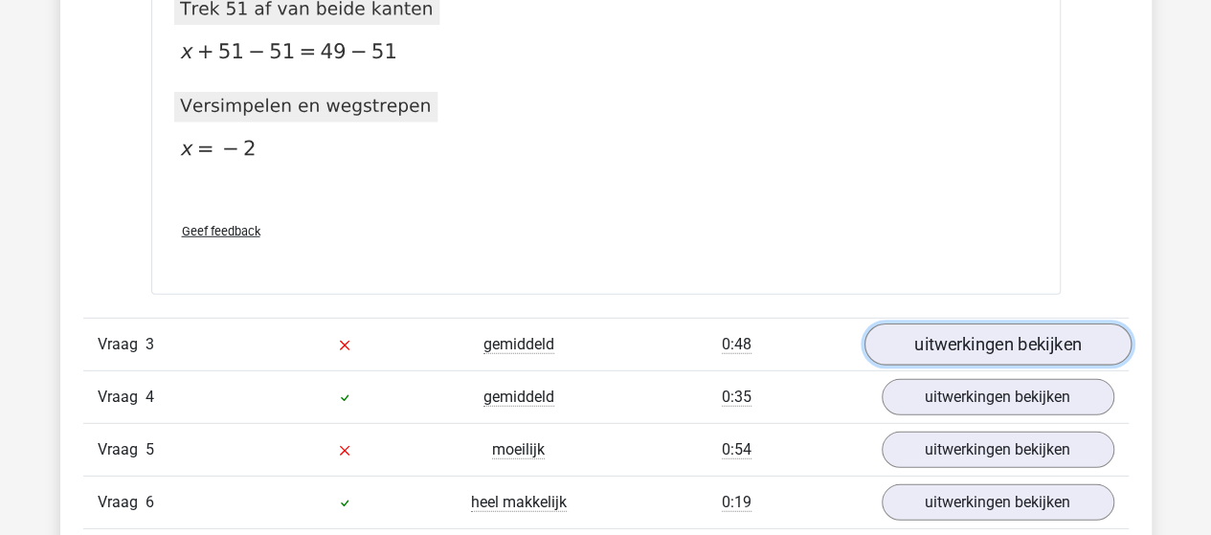
click at [1017, 338] on link "uitwerkingen bekijken" at bounding box center [997, 345] width 267 height 42
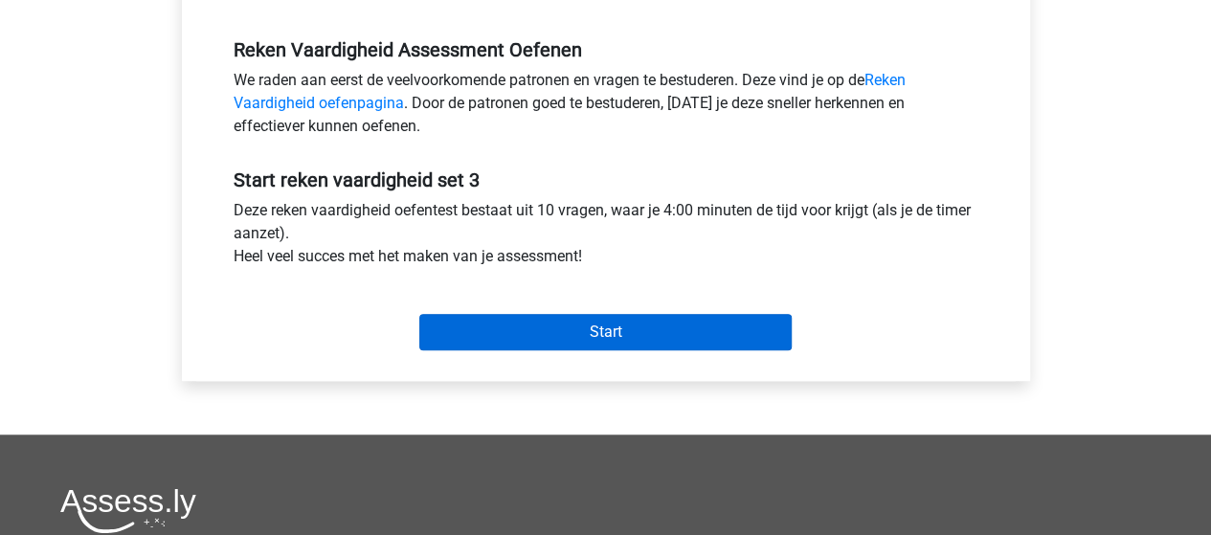
scroll to position [575, 0]
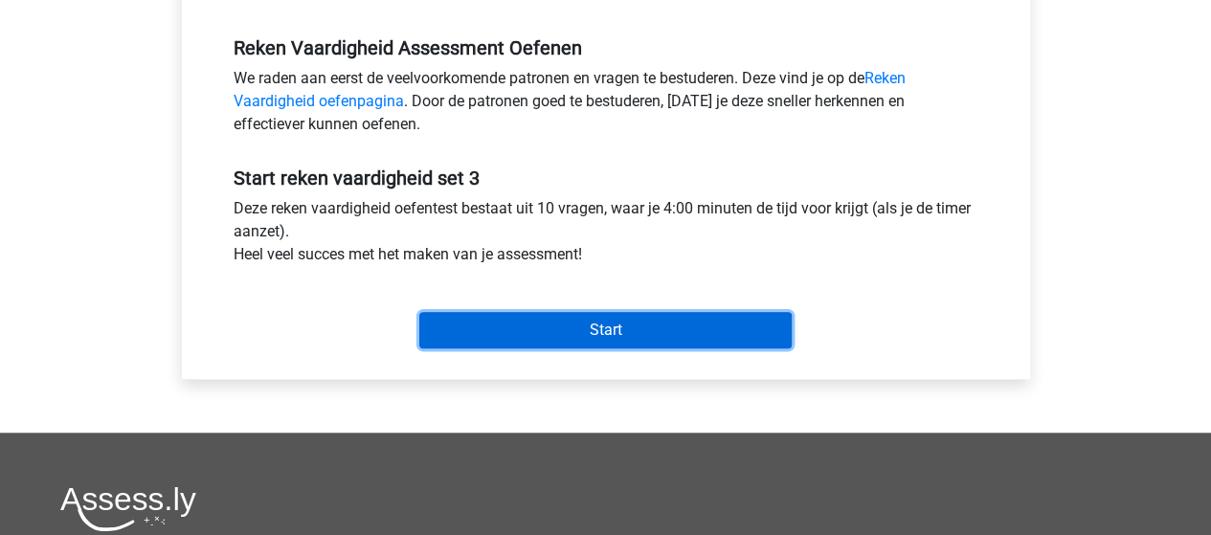
click at [498, 330] on input "Start" at bounding box center [605, 330] width 372 height 36
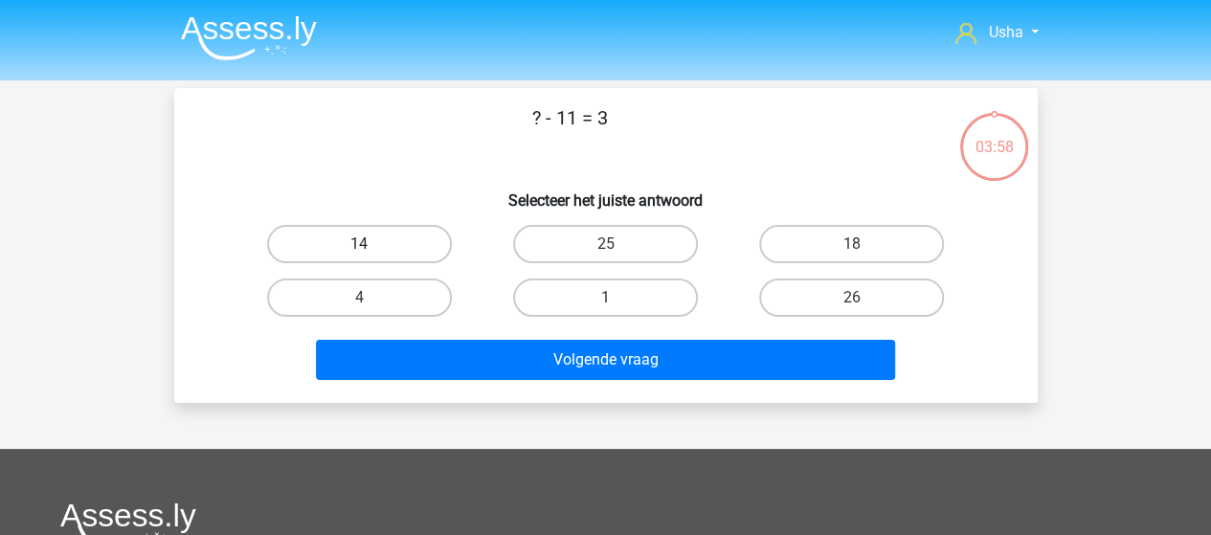
click at [334, 241] on label "14" at bounding box center [359, 244] width 185 height 38
click at [359, 244] on input "14" at bounding box center [365, 250] width 12 height 12
radio input "true"
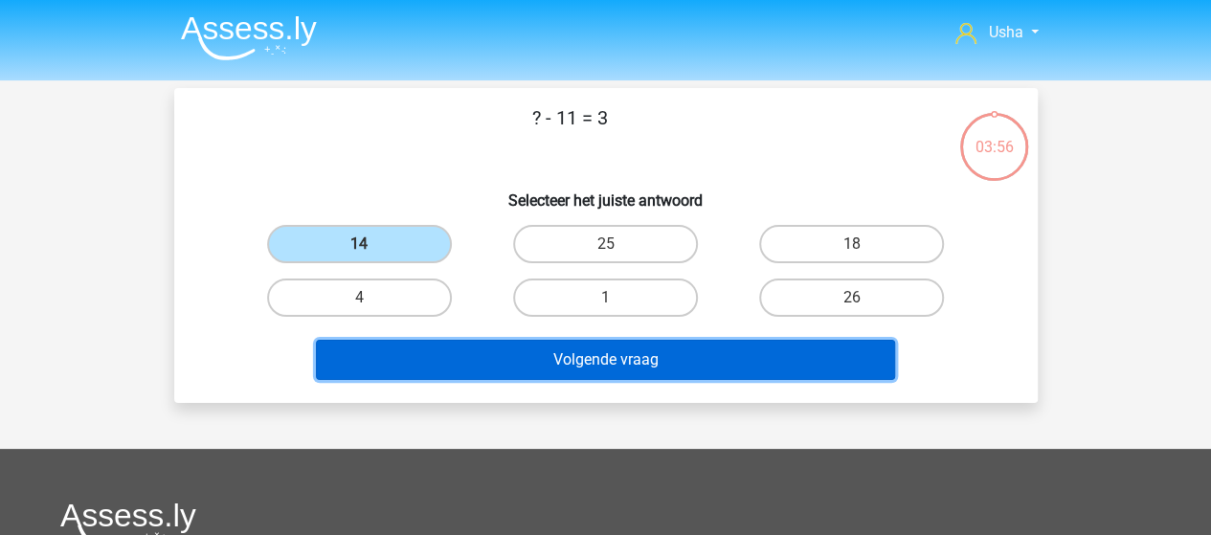
click at [498, 369] on button "Volgende vraag" at bounding box center [605, 360] width 579 height 40
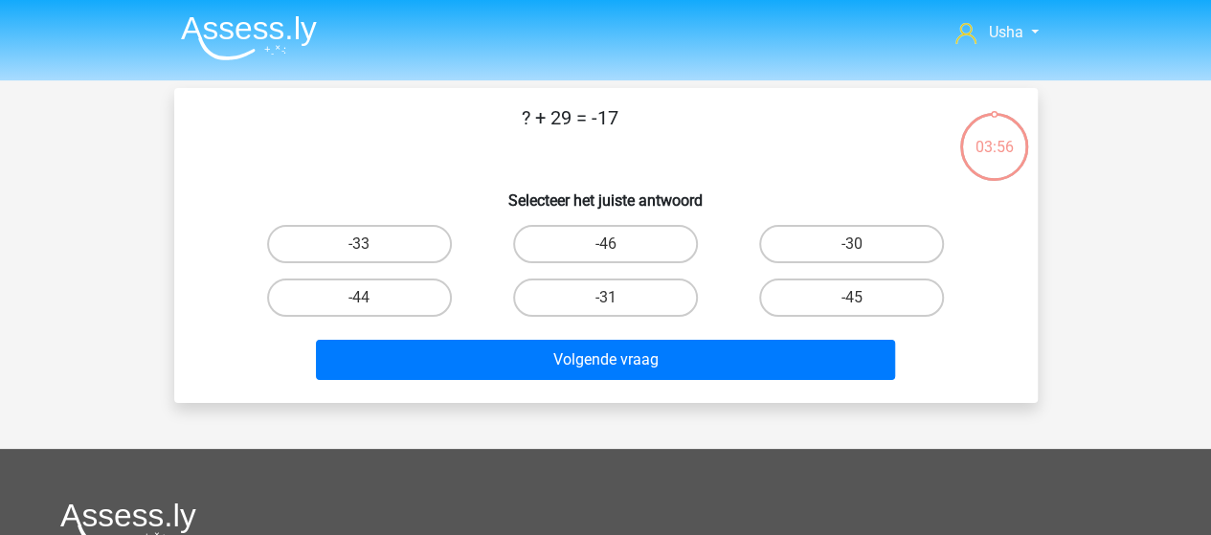
scroll to position [88, 0]
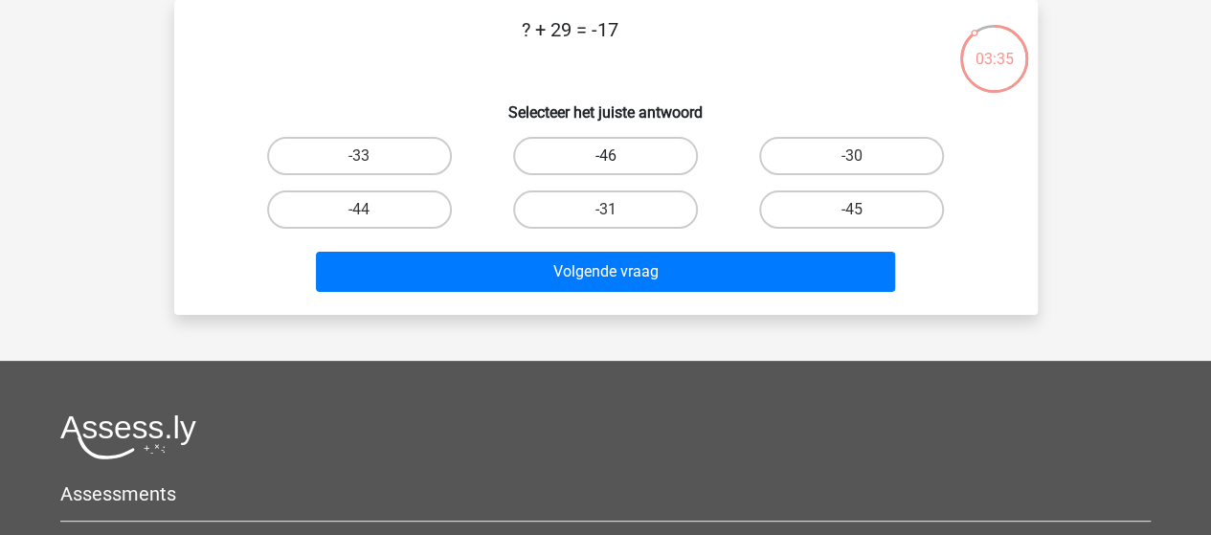
click at [571, 152] on label "-46" at bounding box center [605, 156] width 185 height 38
click at [605, 156] on input "-46" at bounding box center [611, 162] width 12 height 12
radio input "true"
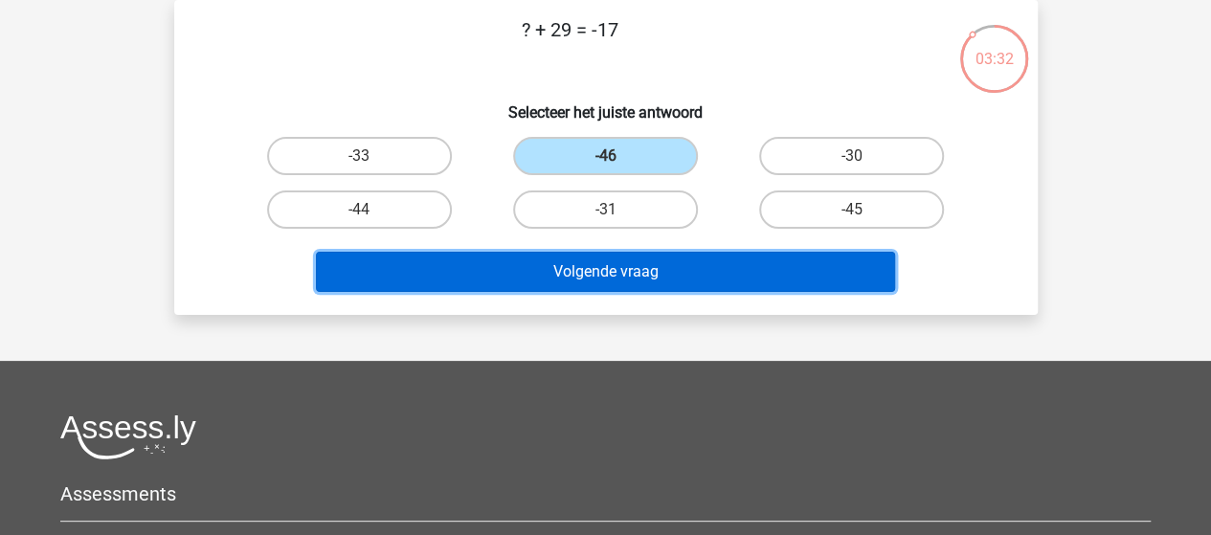
click at [576, 274] on button "Volgende vraag" at bounding box center [605, 272] width 579 height 40
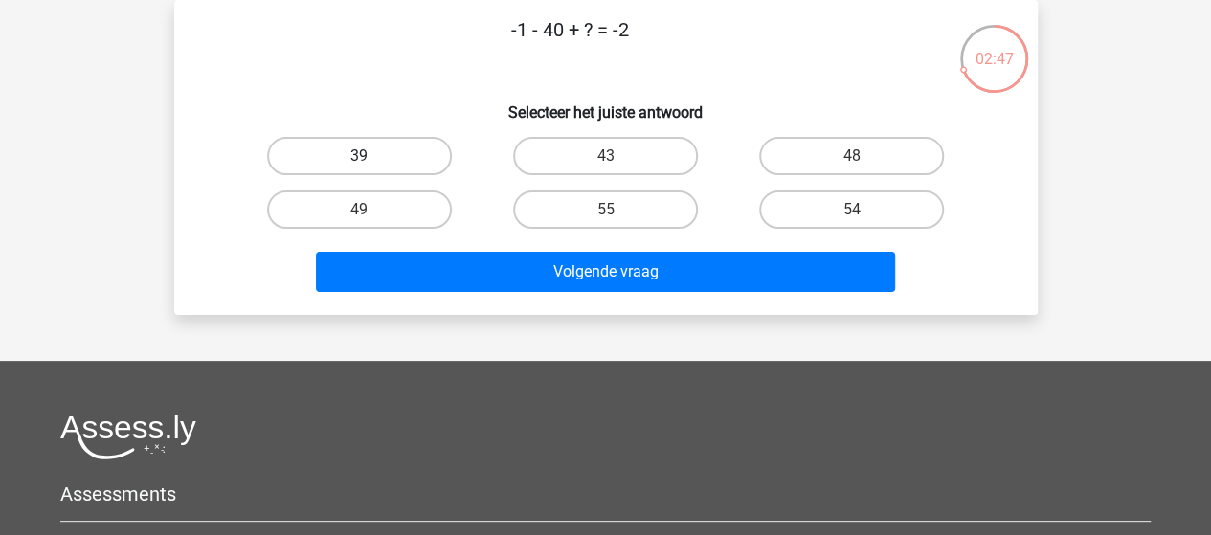
click at [358, 152] on label "39" at bounding box center [359, 156] width 185 height 38
click at [359, 156] on input "39" at bounding box center [365, 162] width 12 height 12
radio input "true"
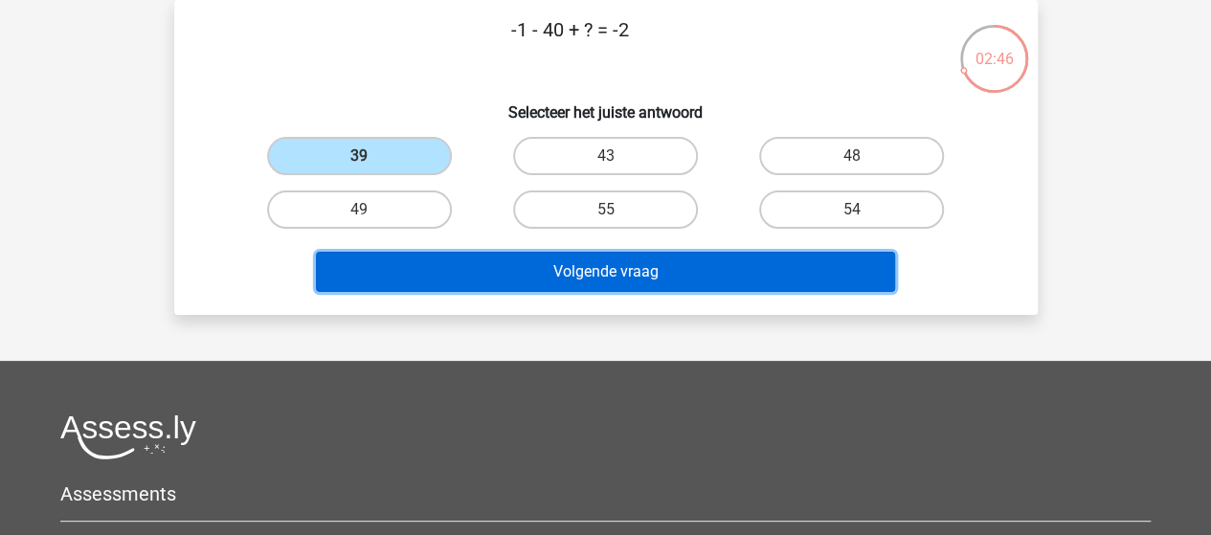
click at [507, 277] on button "Volgende vraag" at bounding box center [605, 272] width 579 height 40
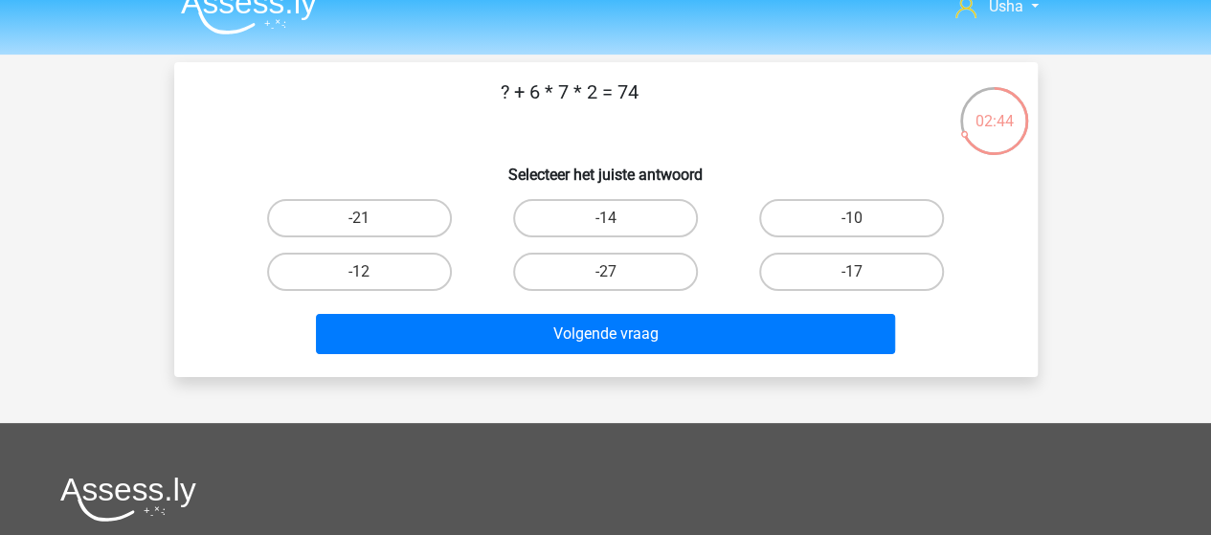
scroll to position [0, 0]
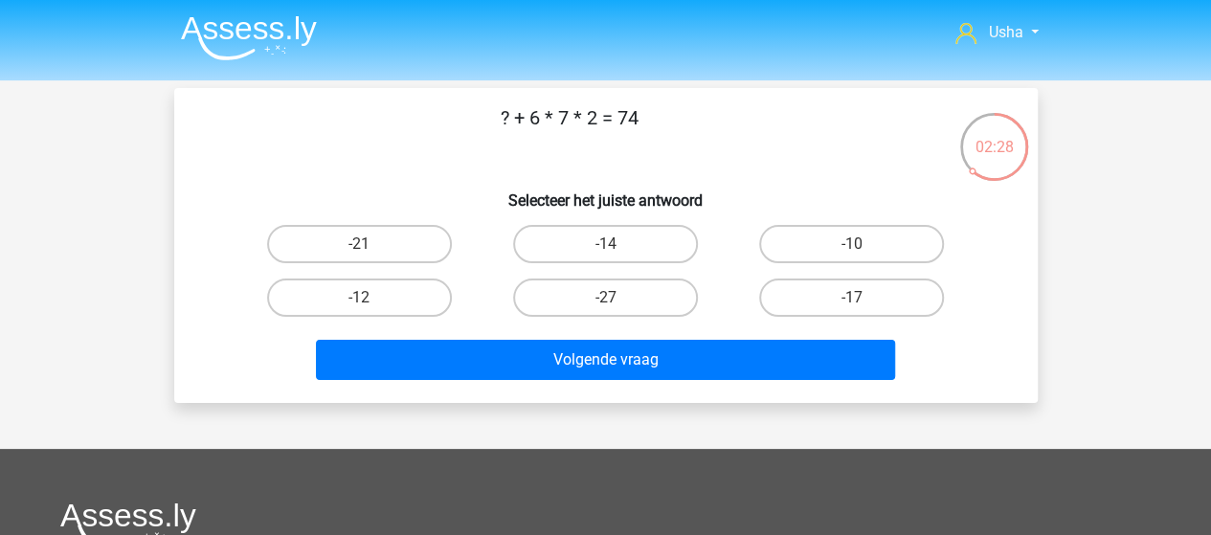
click at [862, 248] on input "-10" at bounding box center [858, 250] width 12 height 12
radio input "true"
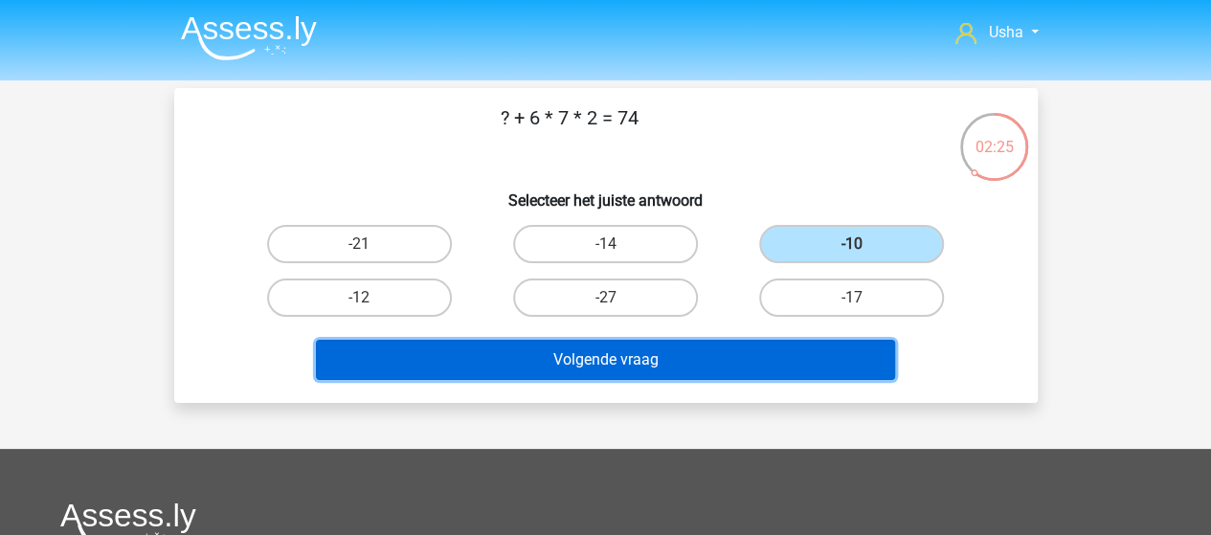
click at [696, 351] on button "Volgende vraag" at bounding box center [605, 360] width 579 height 40
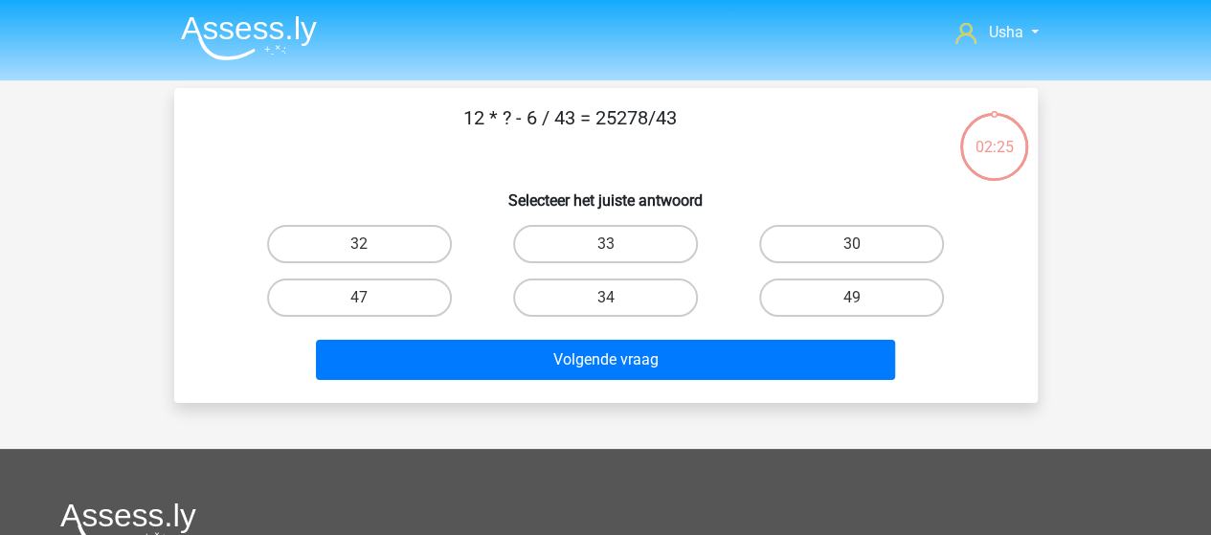
scroll to position [88, 0]
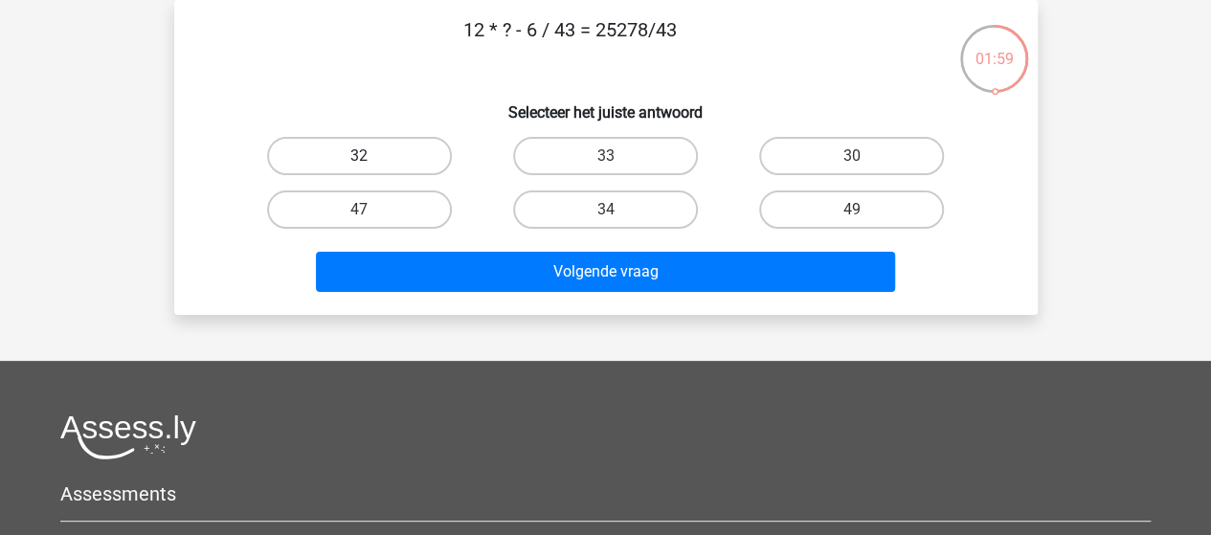
click at [388, 162] on label "32" at bounding box center [359, 156] width 185 height 38
click at [372, 162] on input "32" at bounding box center [365, 162] width 12 height 12
radio input "true"
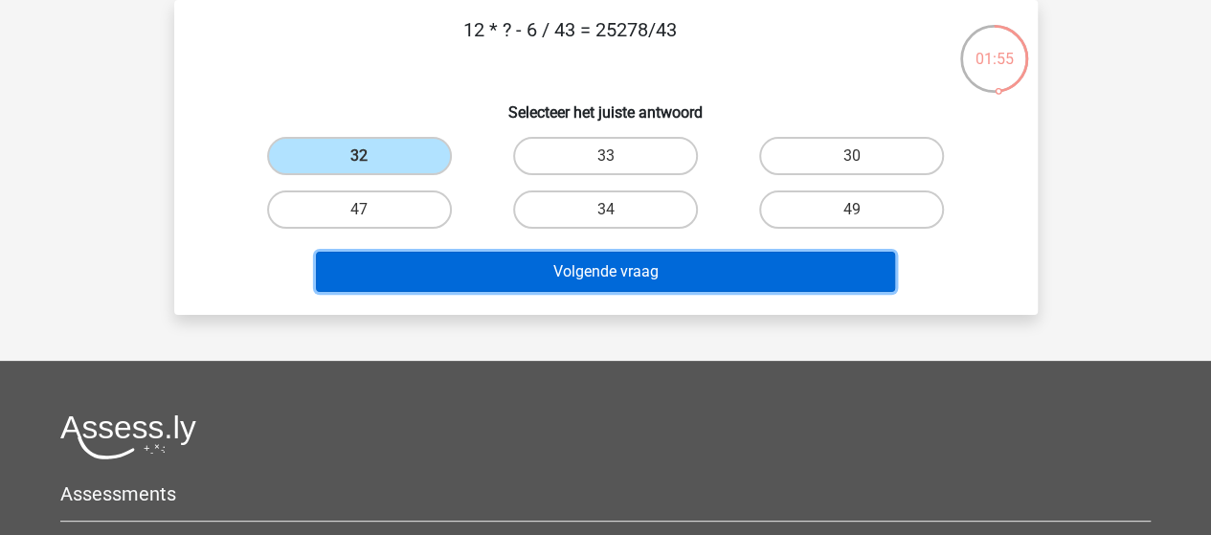
click at [548, 271] on button "Volgende vraag" at bounding box center [605, 272] width 579 height 40
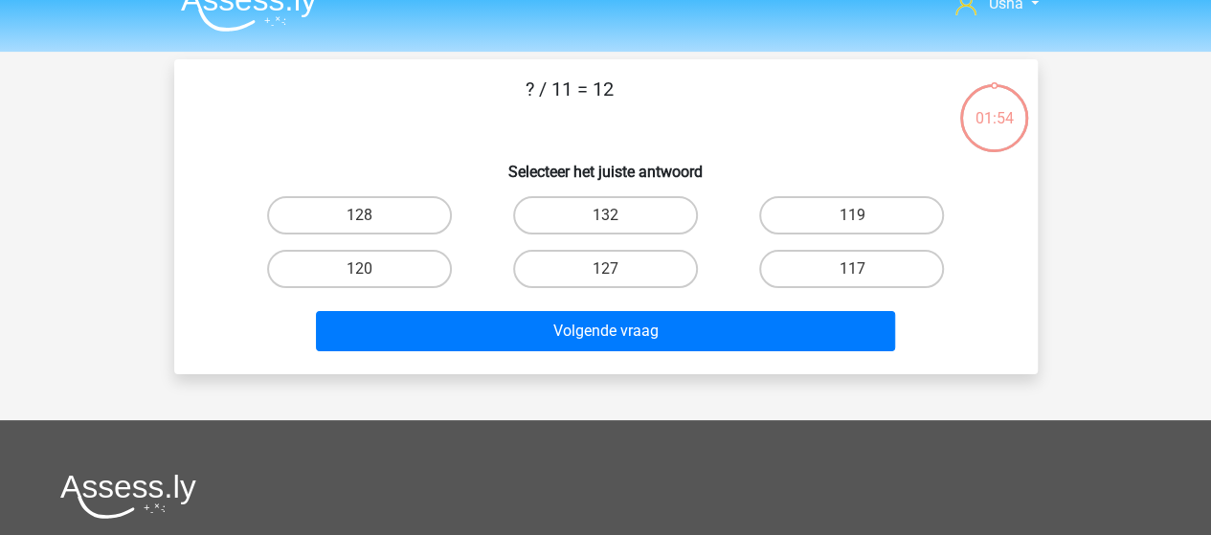
scroll to position [0, 0]
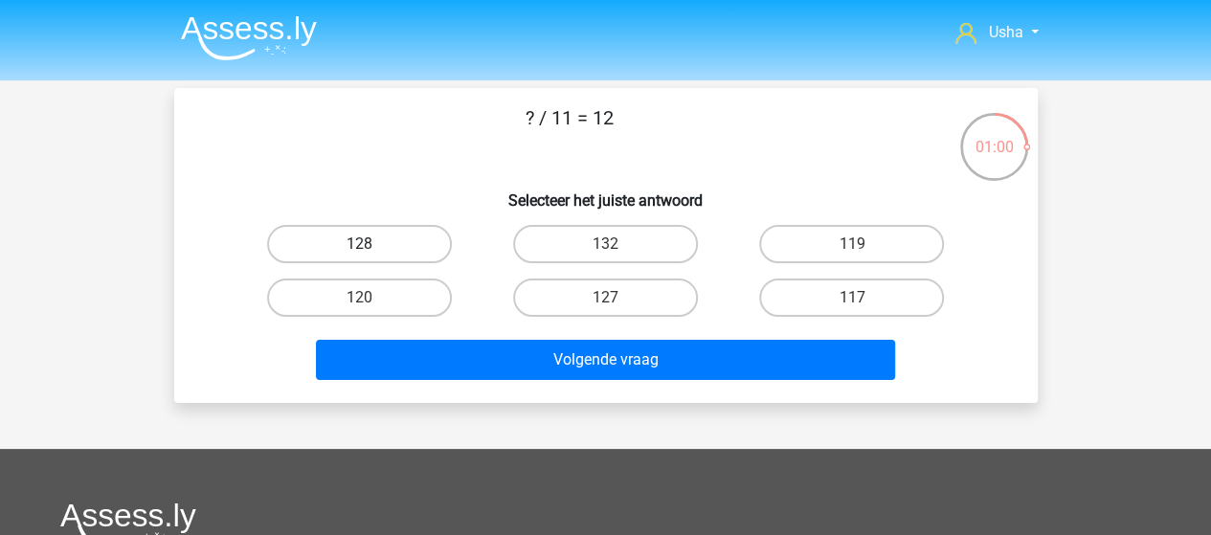
click at [393, 244] on label "128" at bounding box center [359, 244] width 185 height 38
click at [372, 244] on input "128" at bounding box center [365, 250] width 12 height 12
radio input "true"
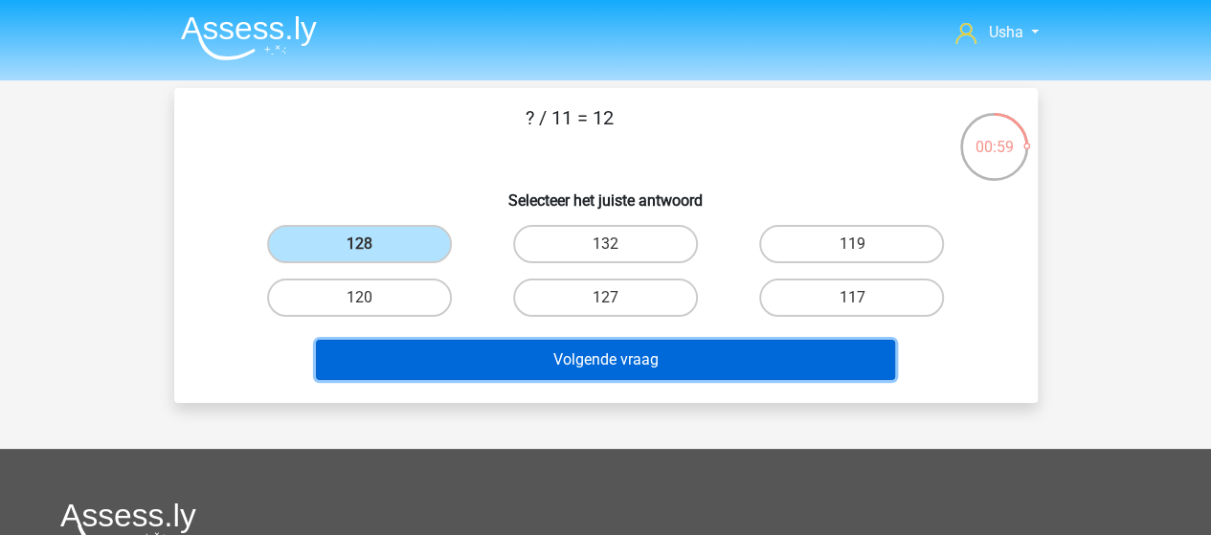
click at [484, 349] on button "Volgende vraag" at bounding box center [605, 360] width 579 height 40
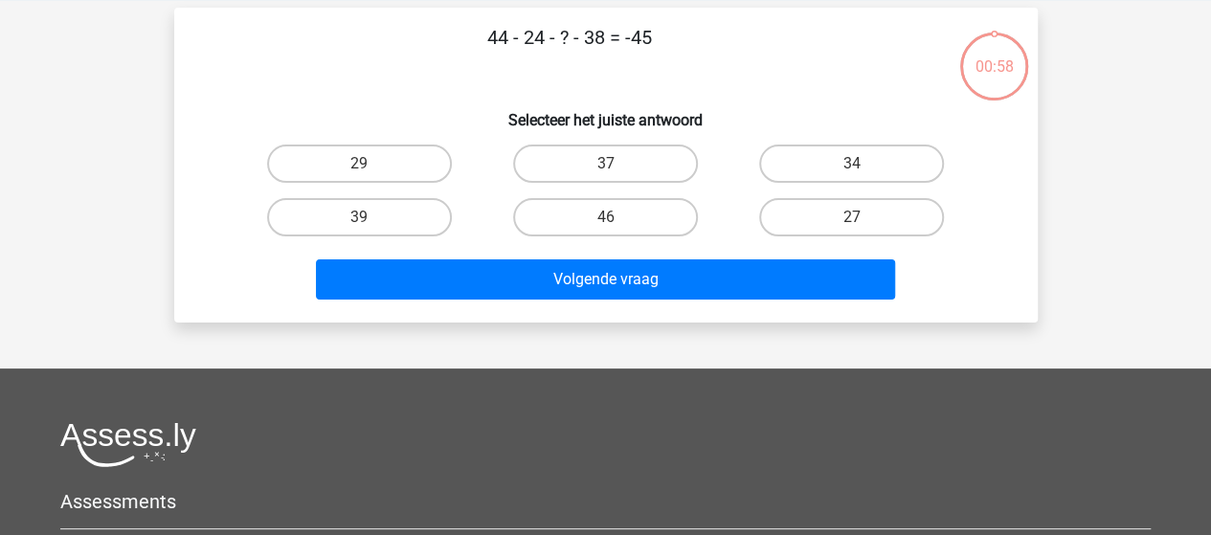
scroll to position [88, 0]
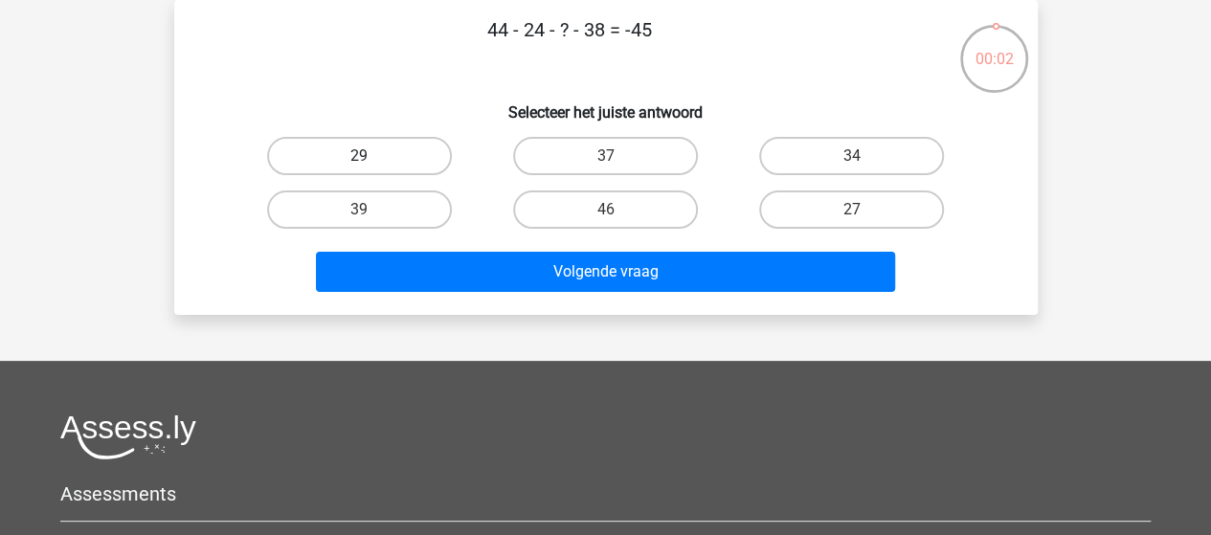
click at [381, 158] on label "29" at bounding box center [359, 156] width 185 height 38
click at [372, 158] on input "29" at bounding box center [365, 162] width 12 height 12
radio input "true"
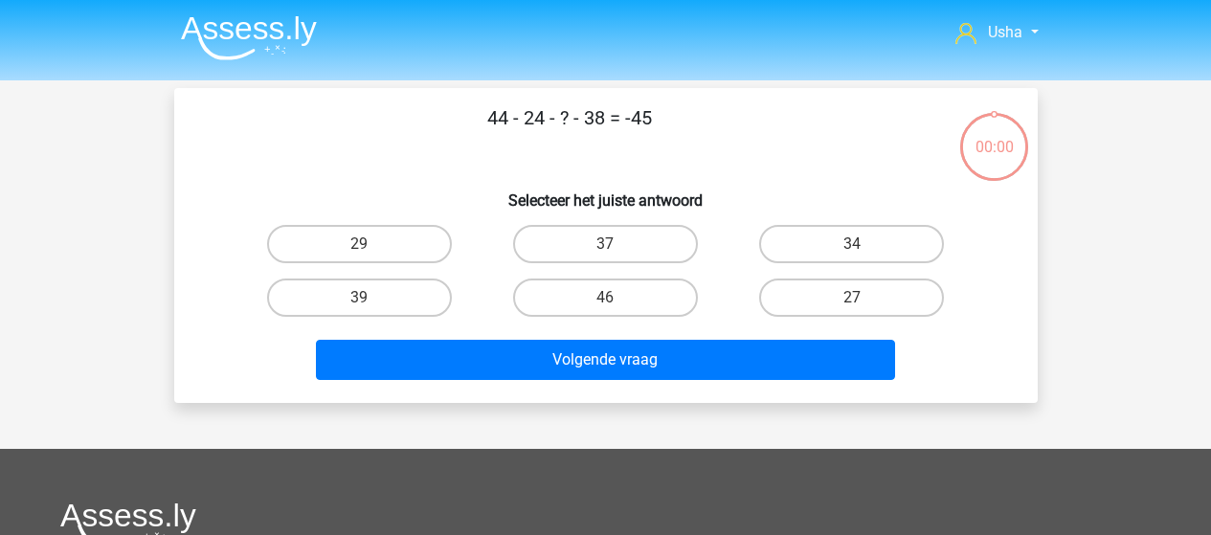
scroll to position [88, 0]
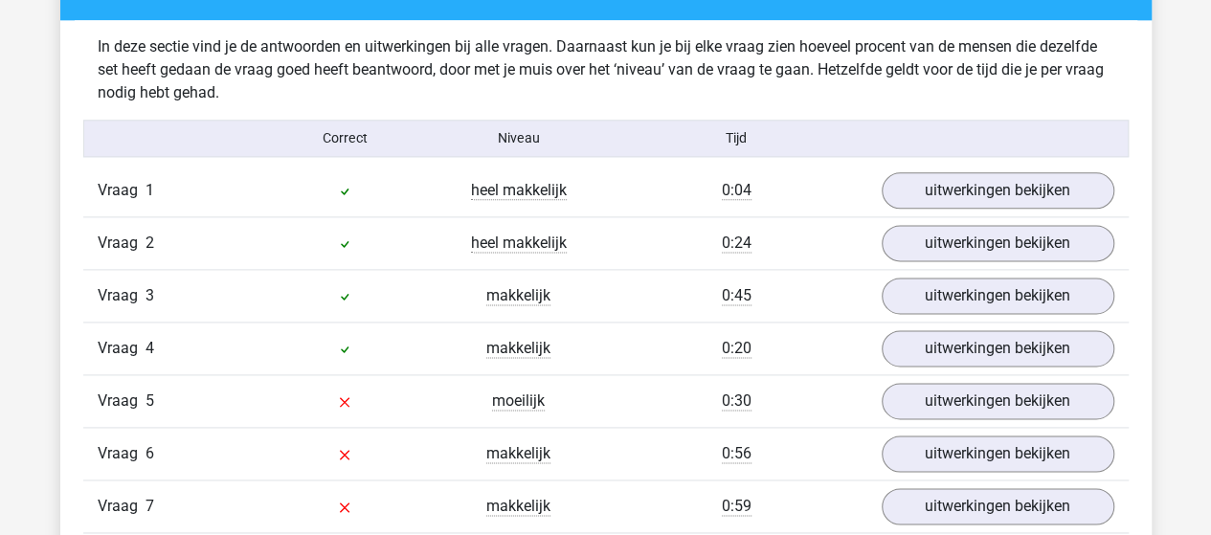
scroll to position [1245, 0]
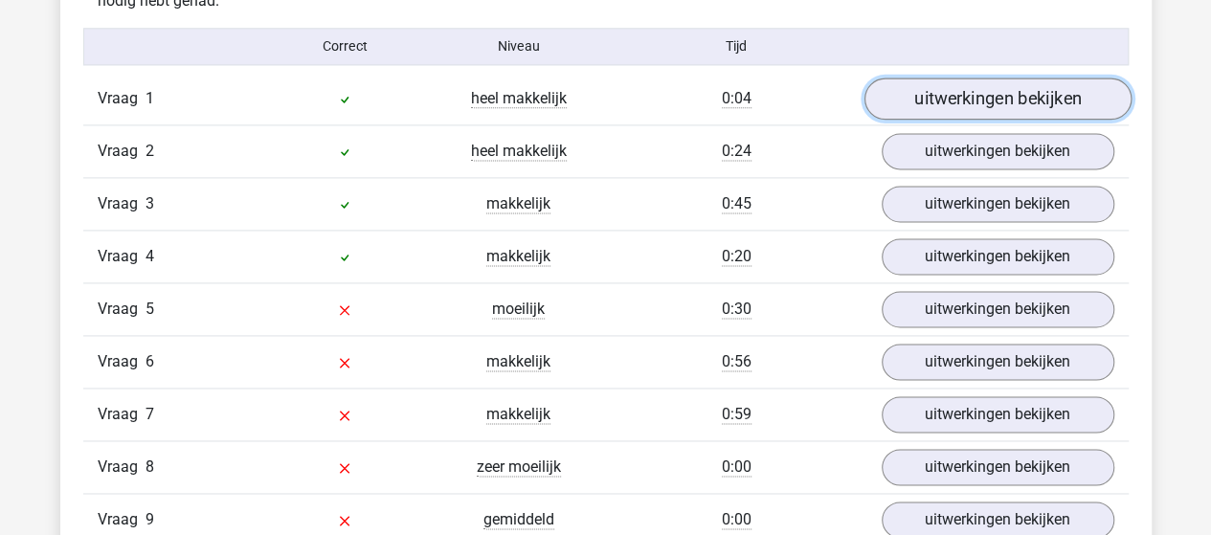
click at [929, 89] on link "uitwerkingen bekijken" at bounding box center [997, 99] width 267 height 42
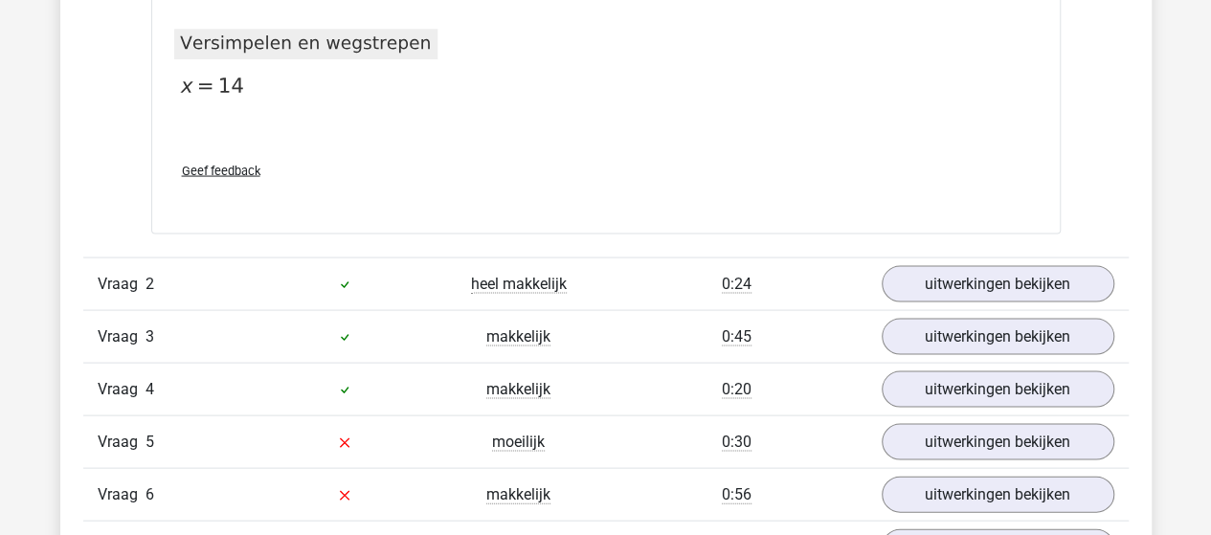
scroll to position [1819, 0]
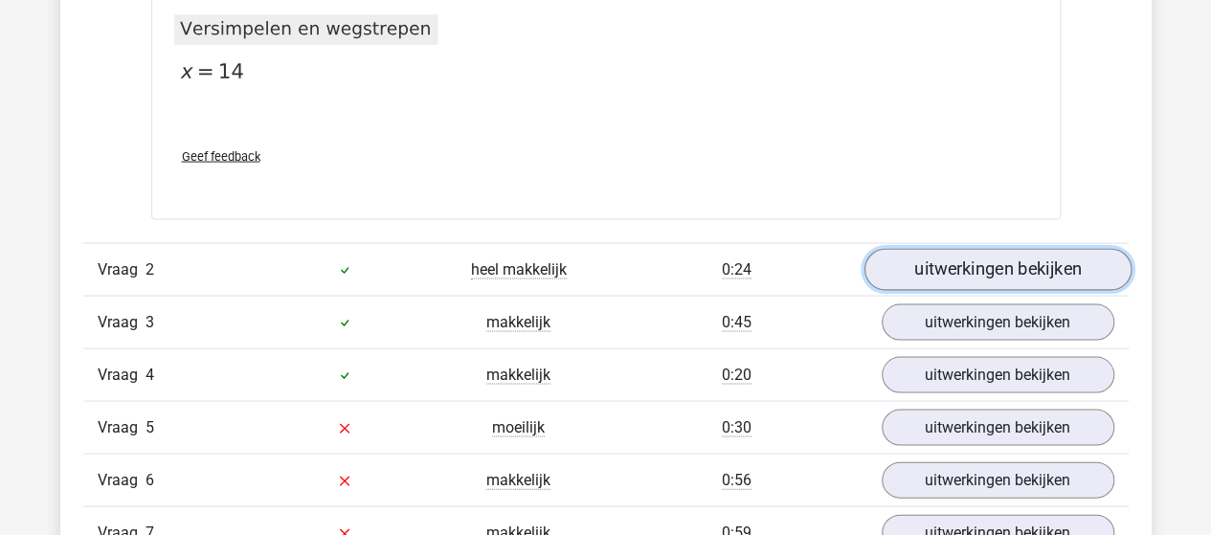
click at [933, 255] on link "uitwerkingen bekijken" at bounding box center [997, 270] width 267 height 42
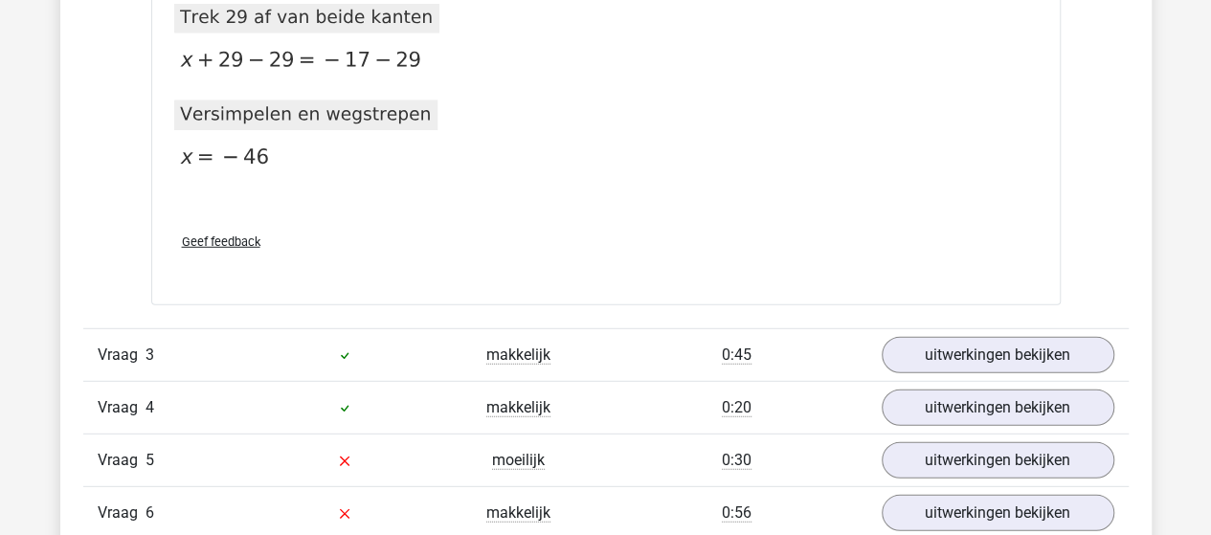
scroll to position [2490, 0]
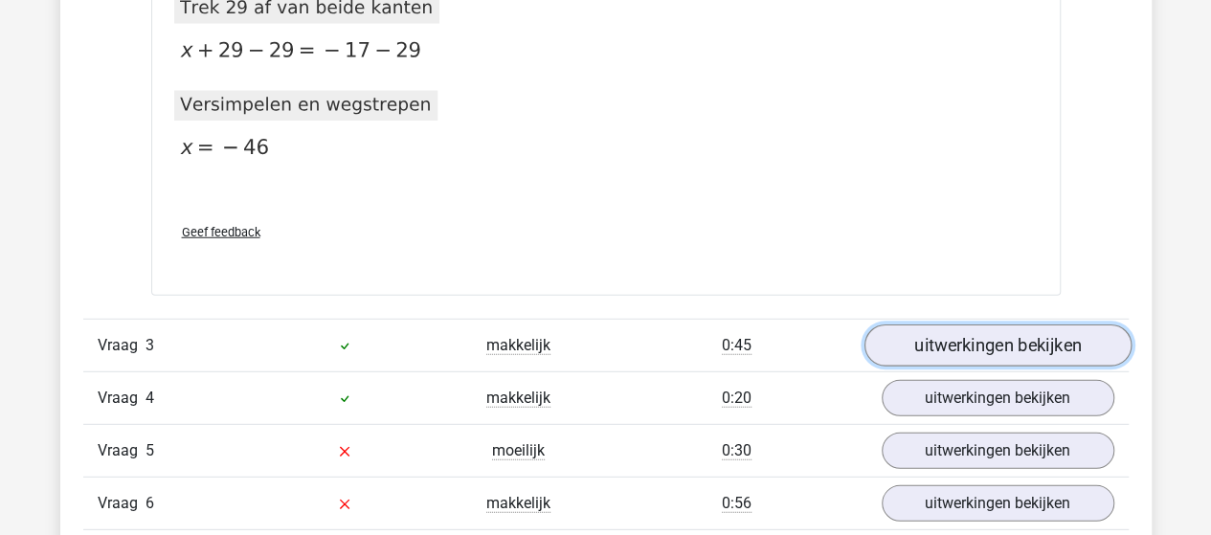
click at [975, 338] on link "uitwerkingen bekijken" at bounding box center [997, 347] width 267 height 42
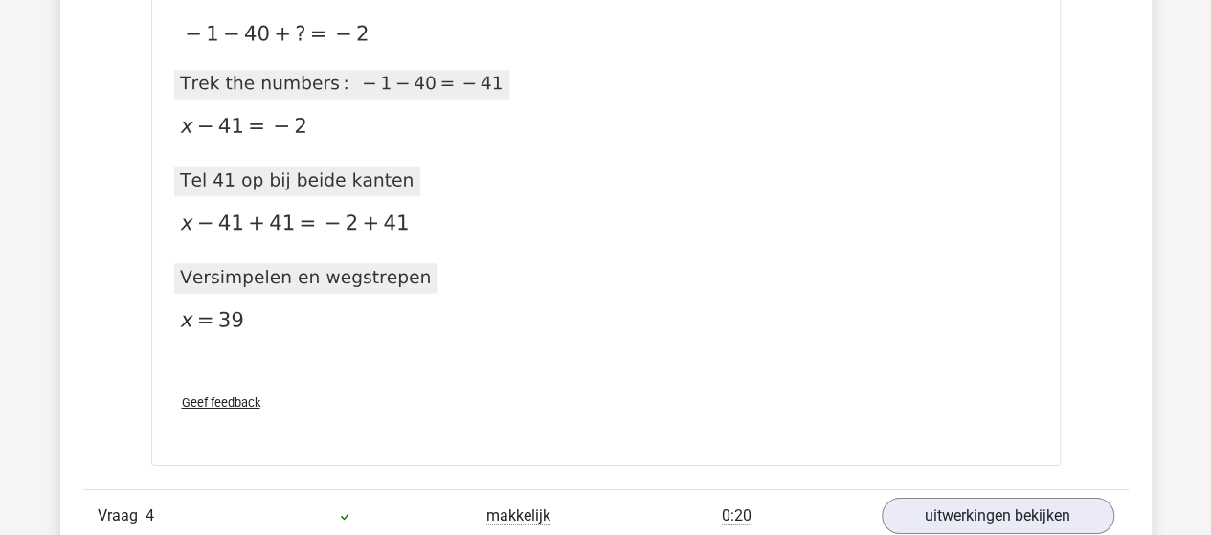
scroll to position [3256, 0]
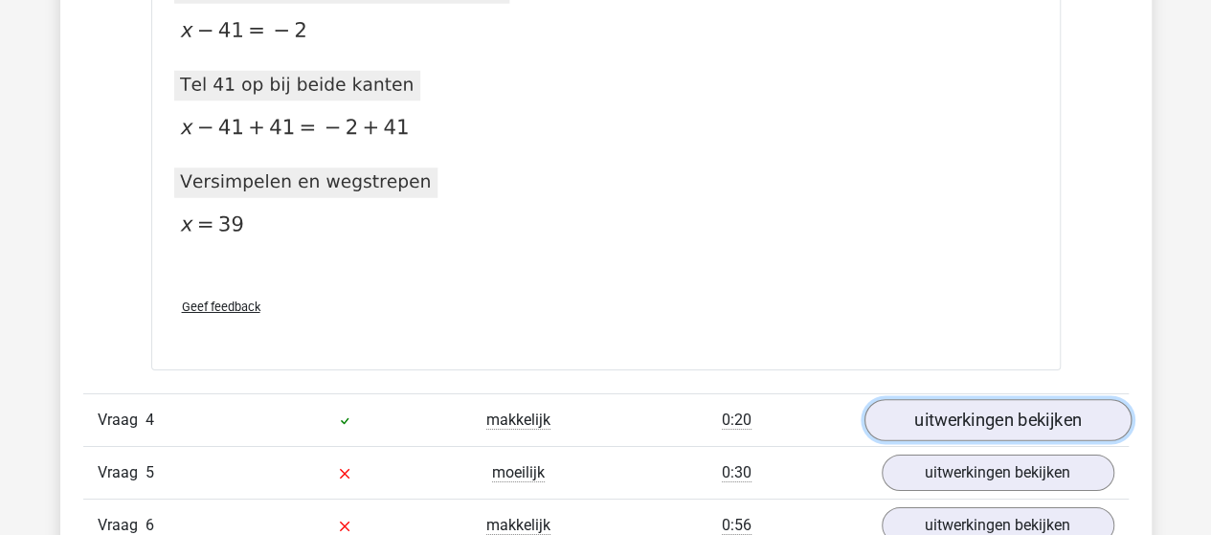
click at [978, 421] on link "uitwerkingen bekijken" at bounding box center [997, 420] width 267 height 42
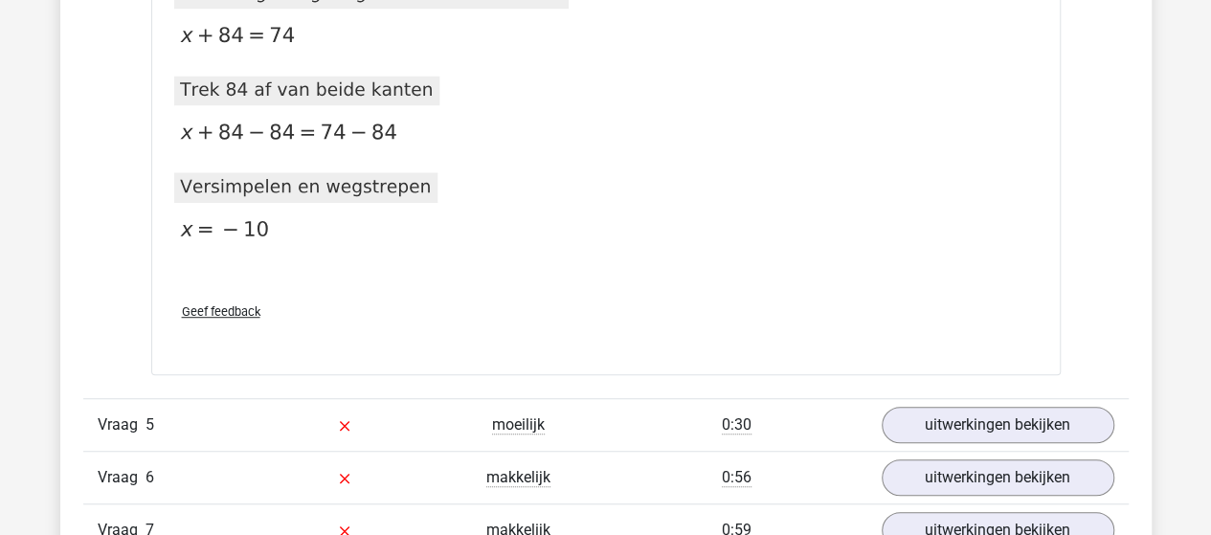
scroll to position [4213, 0]
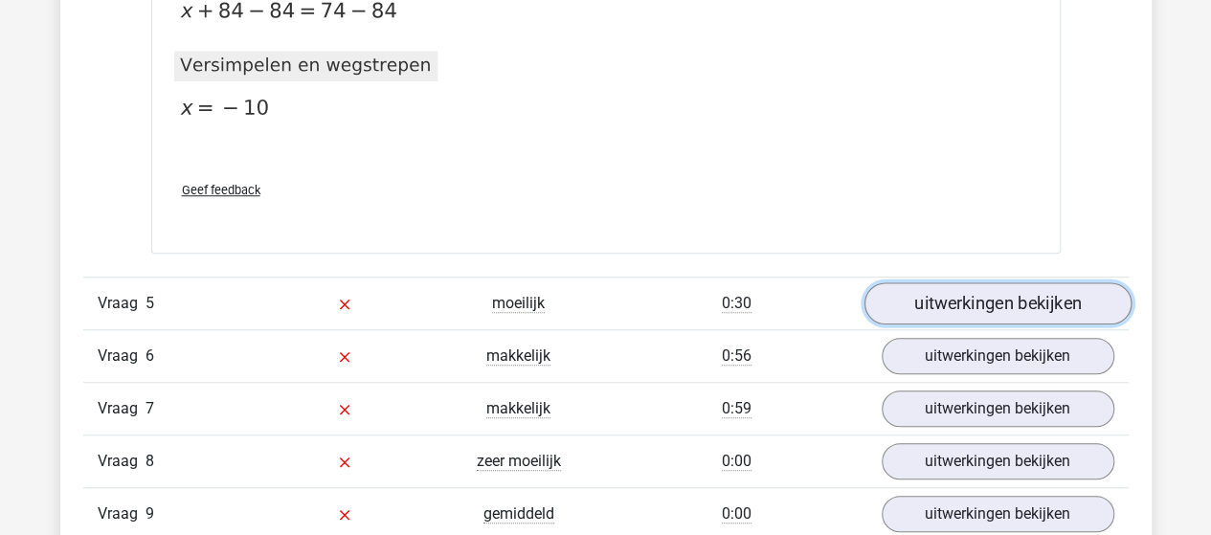
click at [933, 296] on link "uitwerkingen bekijken" at bounding box center [997, 303] width 267 height 42
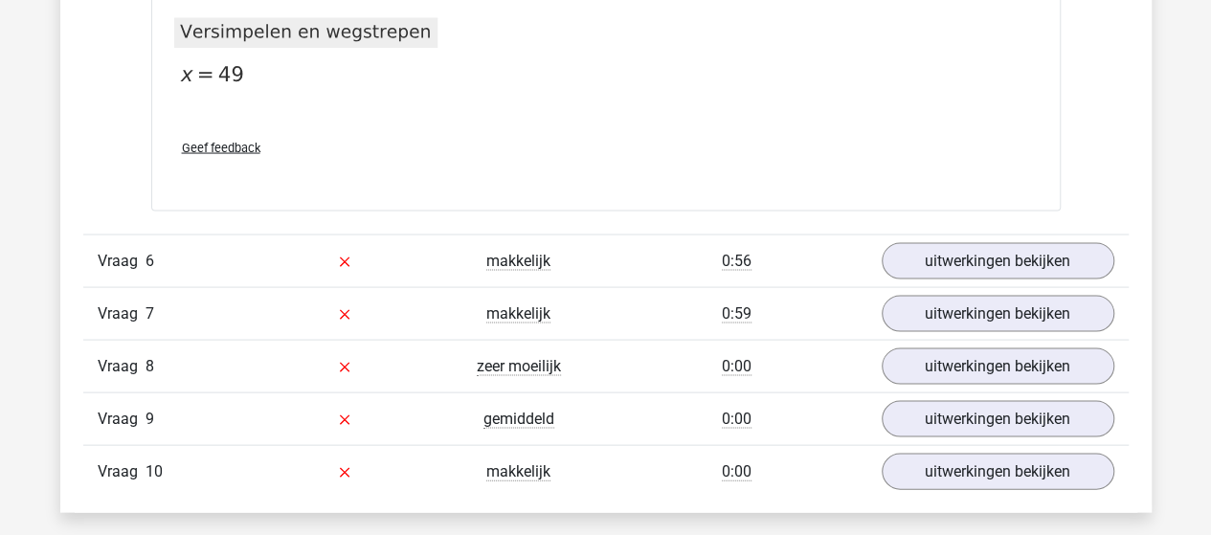
scroll to position [5458, 0]
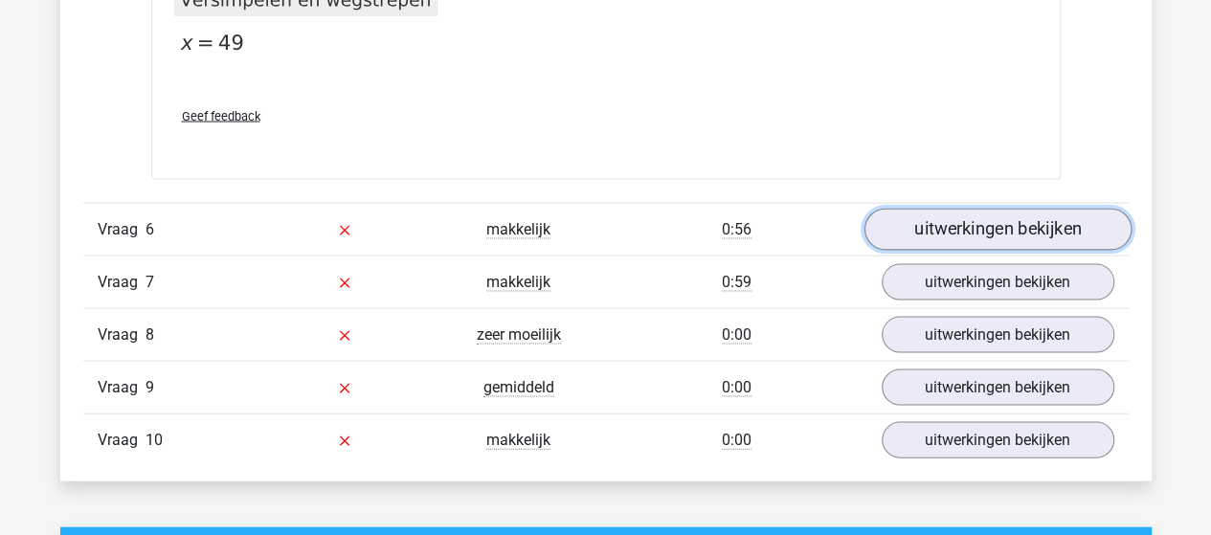
click at [1062, 227] on link "uitwerkingen bekijken" at bounding box center [997, 231] width 267 height 42
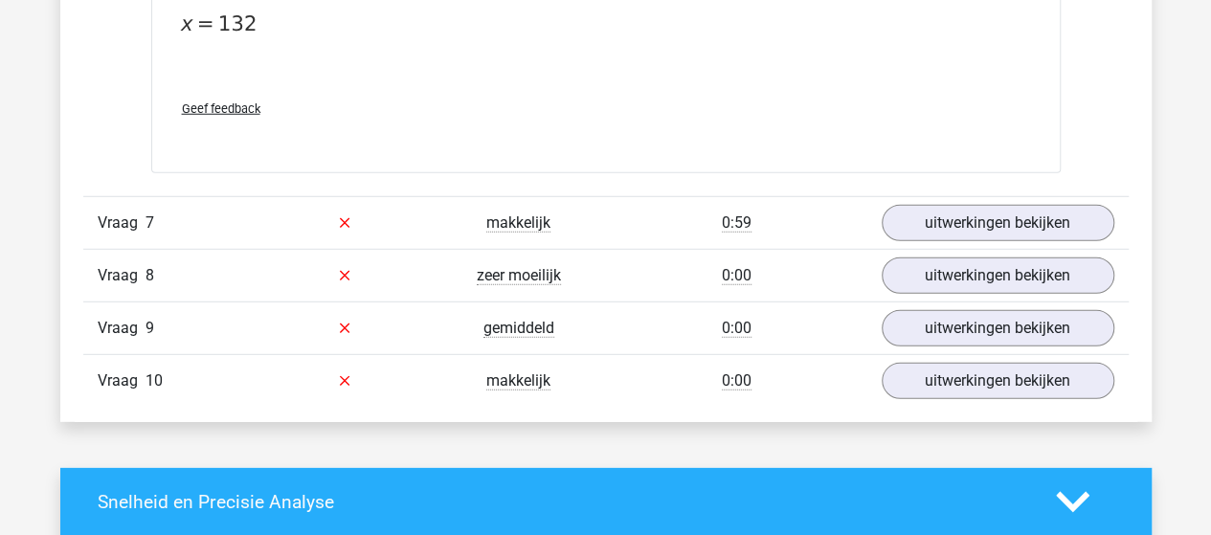
scroll to position [6320, 0]
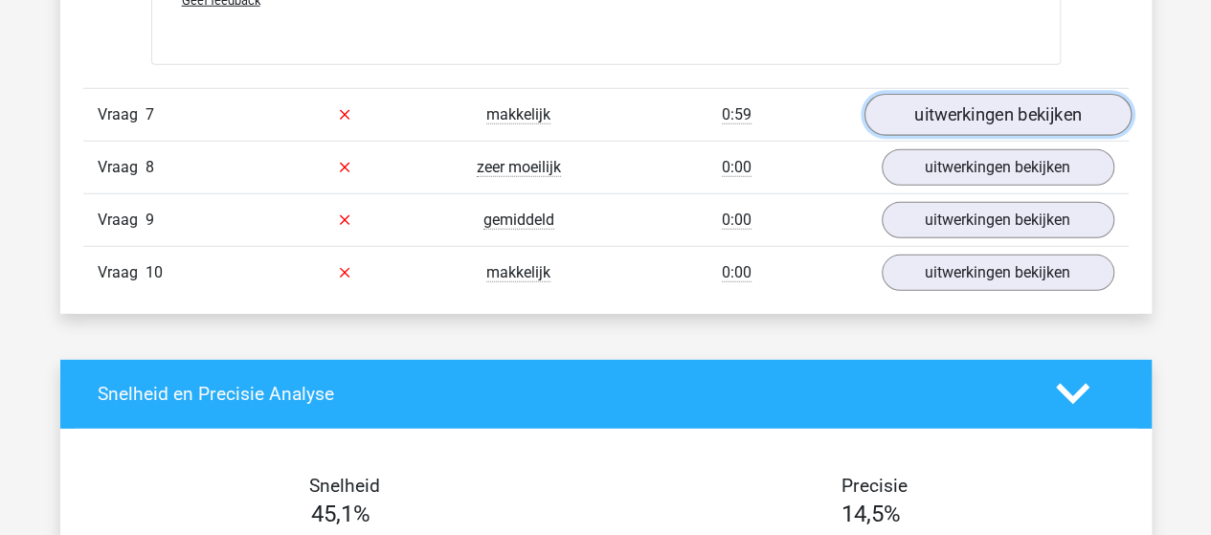
click at [906, 106] on link "uitwerkingen bekijken" at bounding box center [997, 115] width 267 height 42
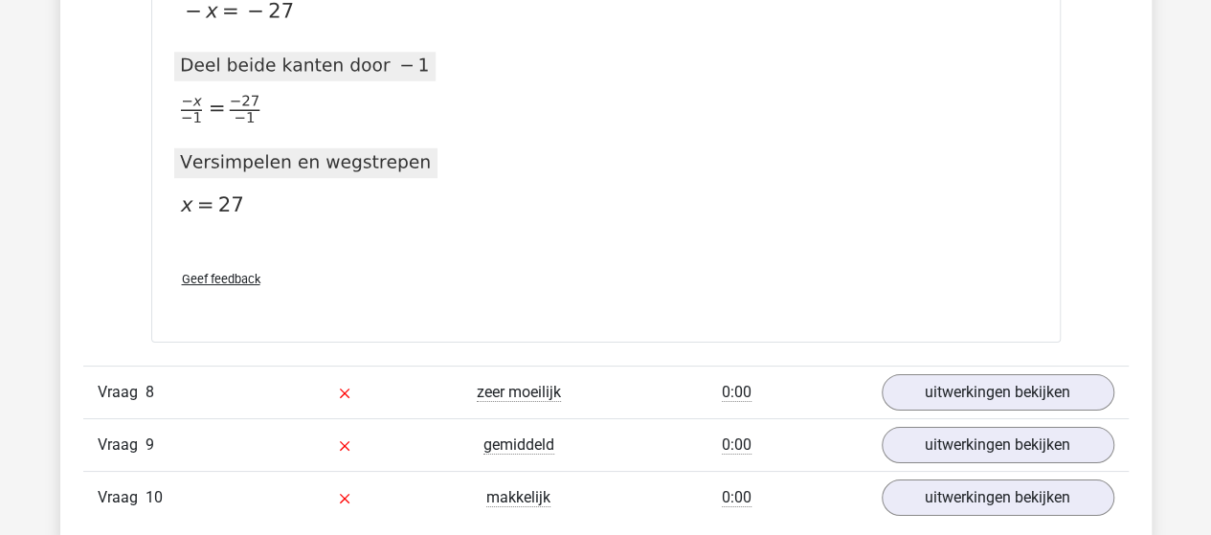
scroll to position [7182, 0]
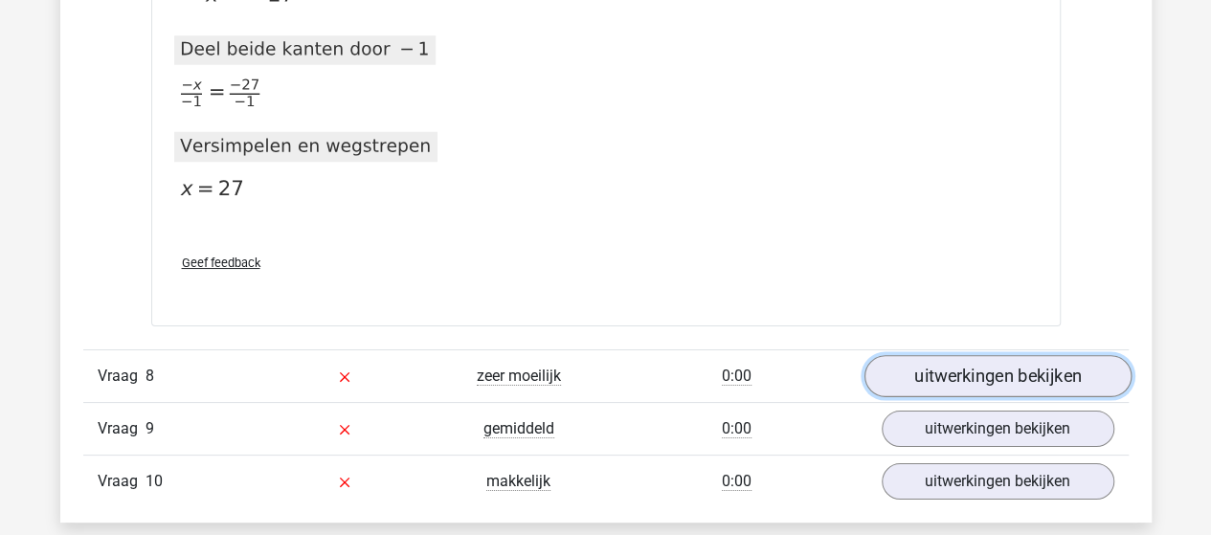
click at [923, 356] on link "uitwerkingen bekijken" at bounding box center [997, 377] width 267 height 42
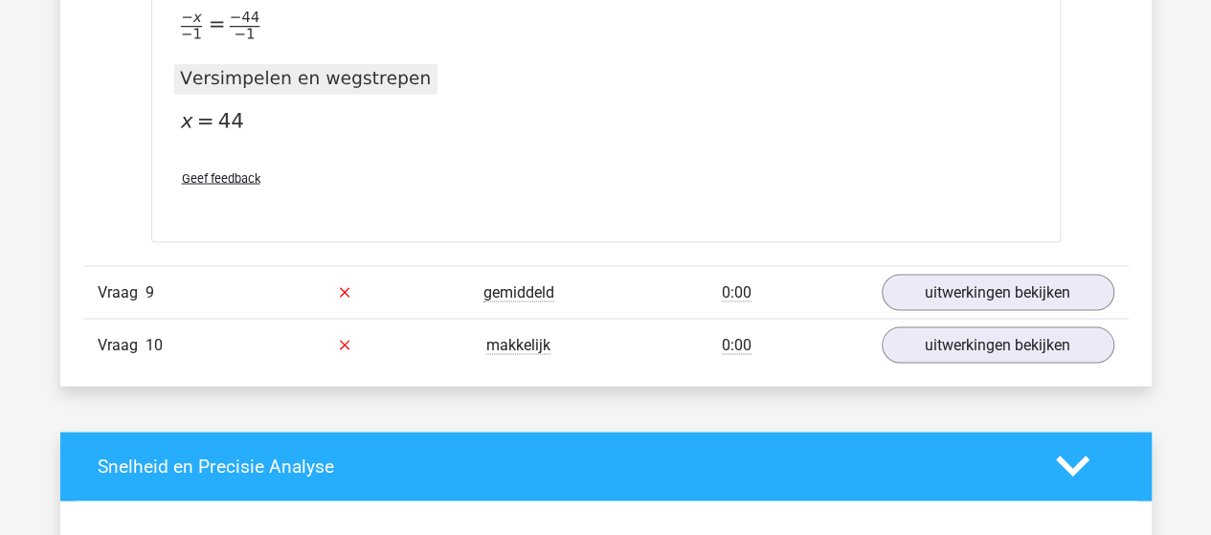
scroll to position [9097, 0]
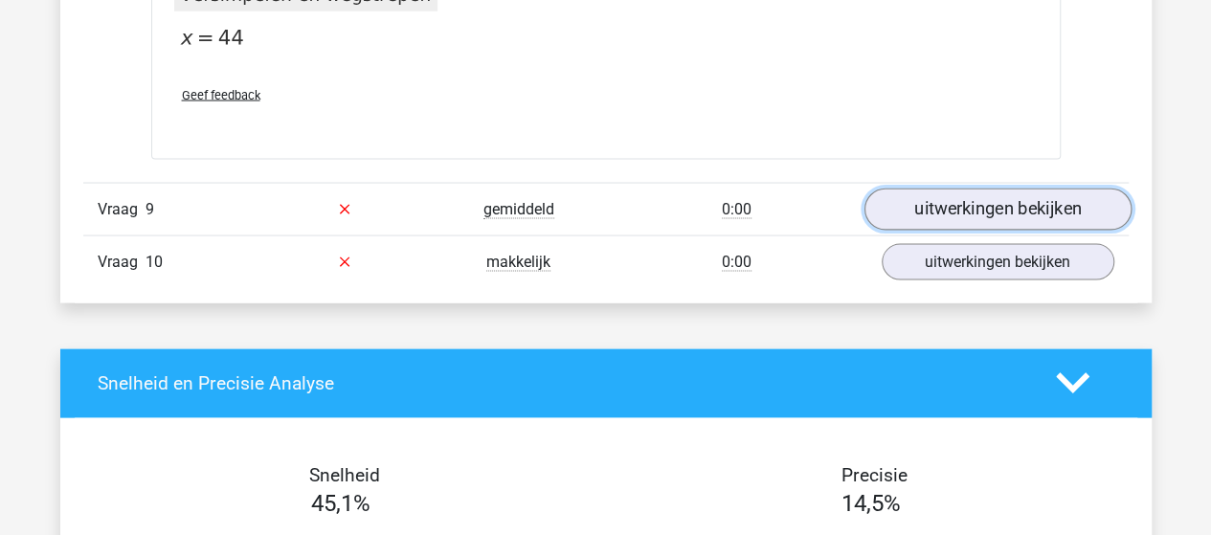
click at [1036, 196] on link "uitwerkingen bekijken" at bounding box center [997, 210] width 267 height 42
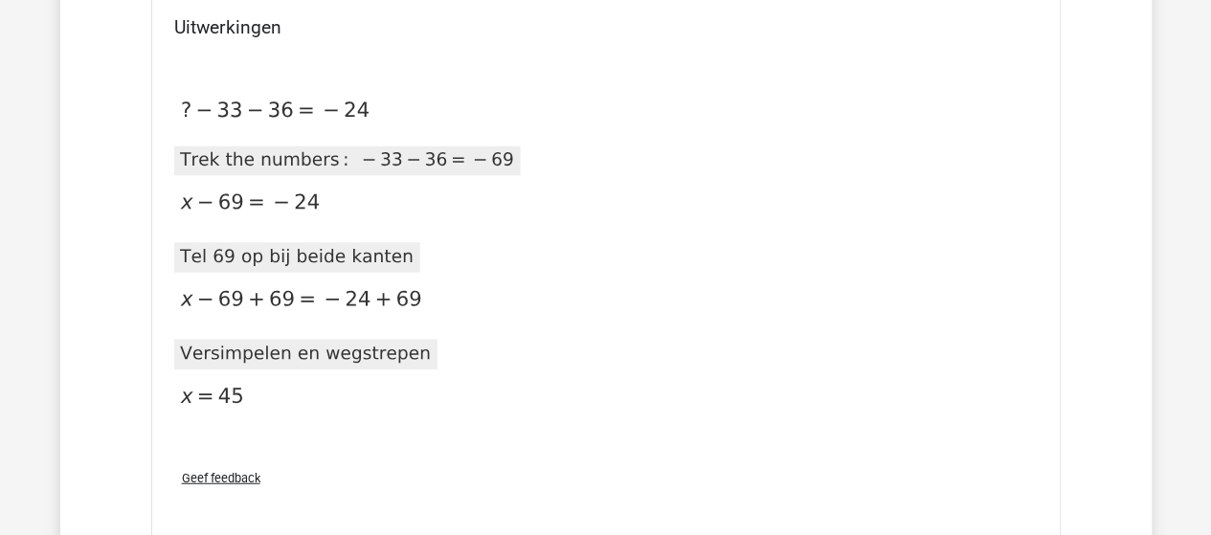
scroll to position [9767, 0]
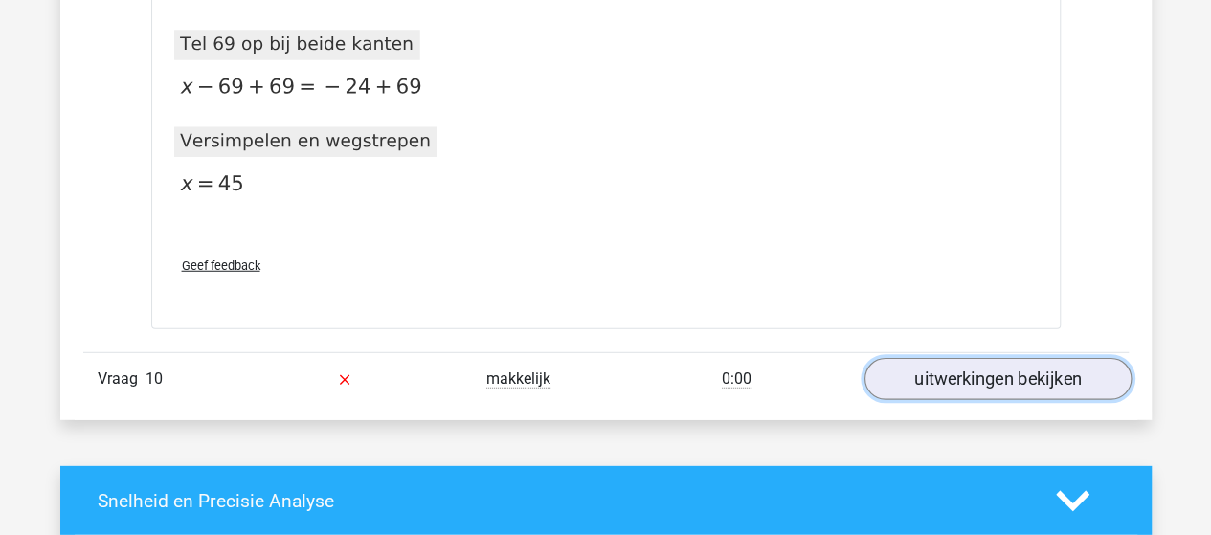
click at [978, 359] on link "uitwerkingen bekijken" at bounding box center [997, 380] width 267 height 42
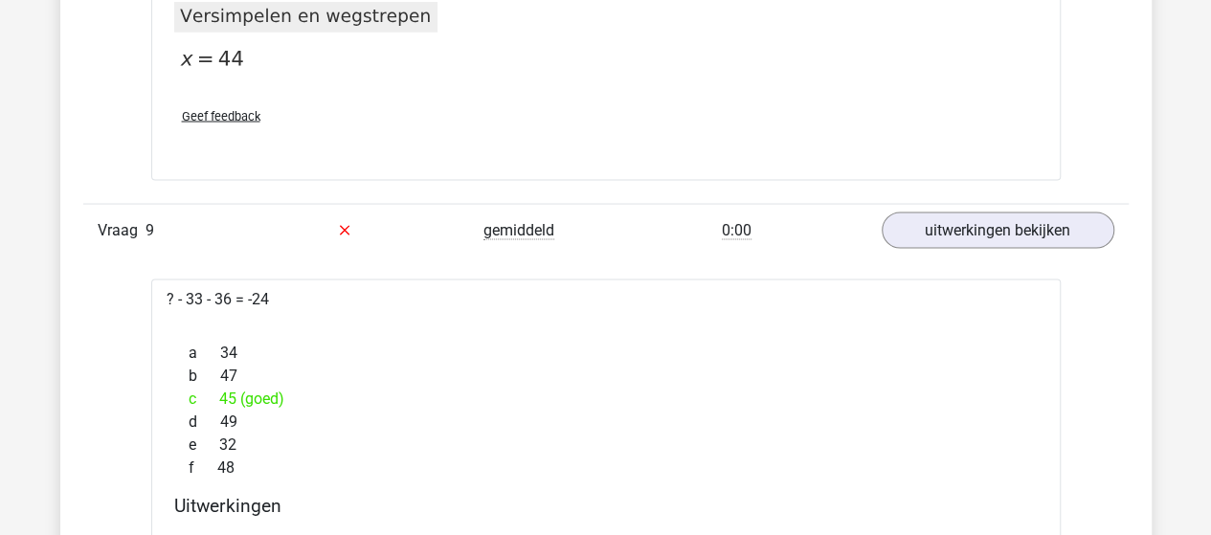
scroll to position [9001, 0]
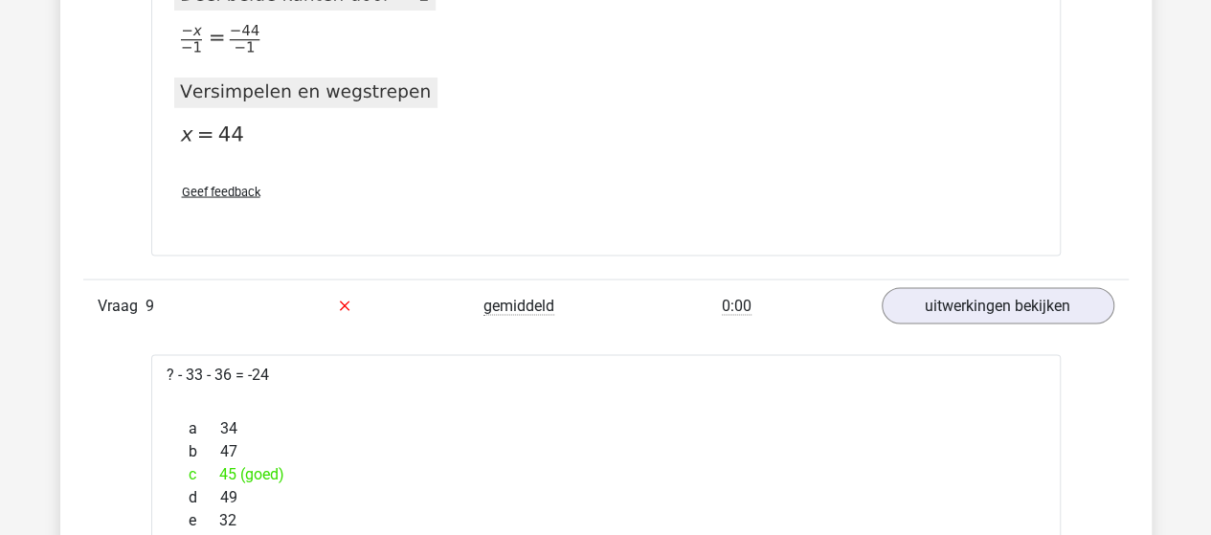
click at [594, 409] on div "a 34 b 47 c 45 (goed) d 49 e 32 f 48" at bounding box center [606, 485] width 864 height 153
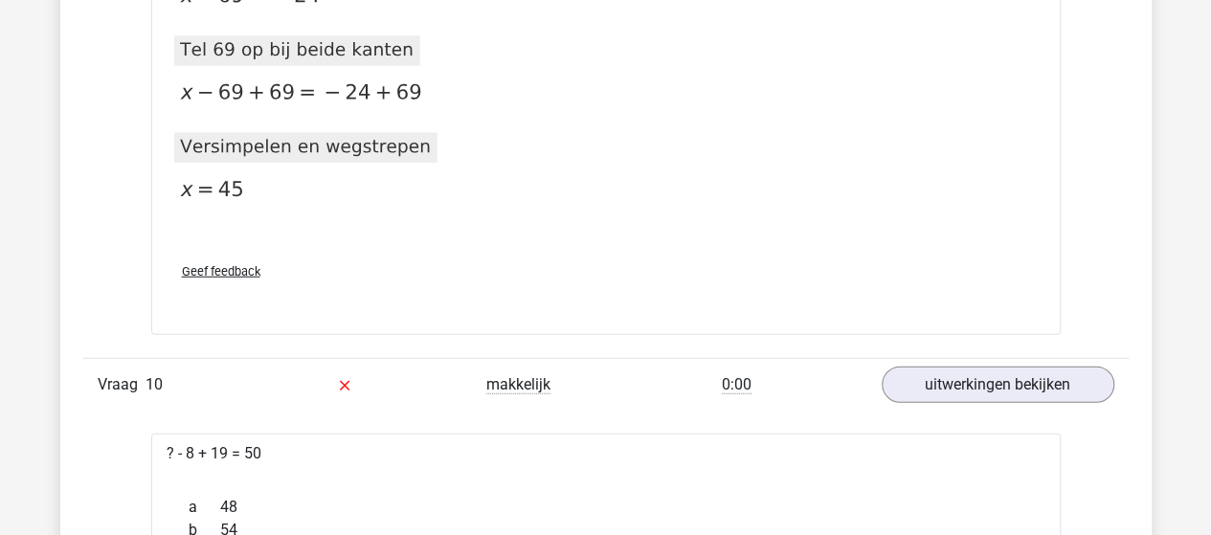
scroll to position [9863, 0]
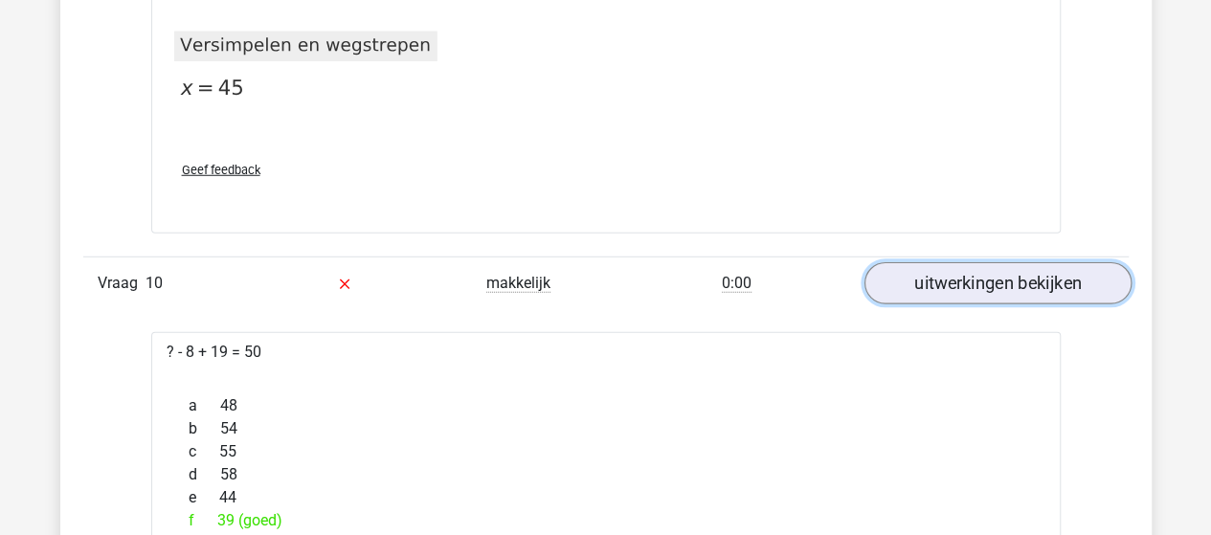
click at [936, 276] on link "uitwerkingen bekijken" at bounding box center [997, 284] width 267 height 42
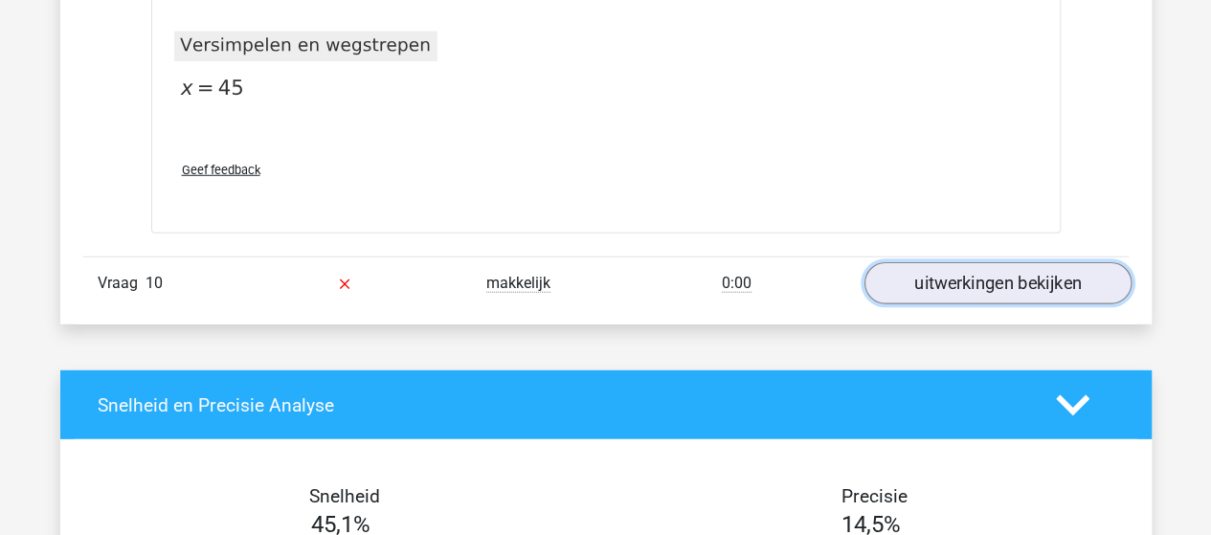
click at [950, 263] on link "uitwerkingen bekijken" at bounding box center [997, 284] width 267 height 42
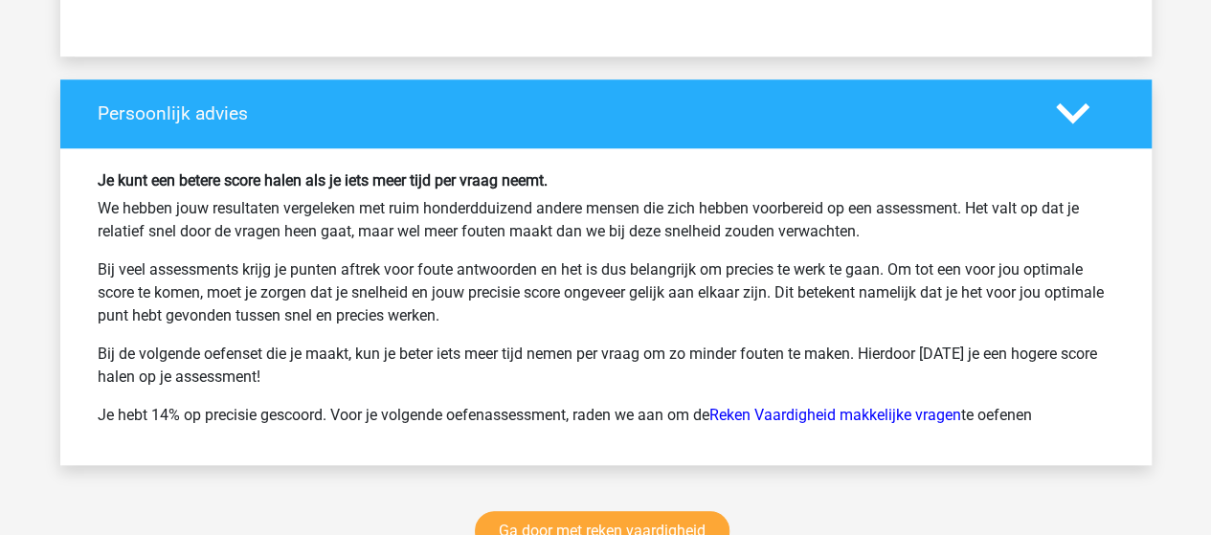
scroll to position [11682, 0]
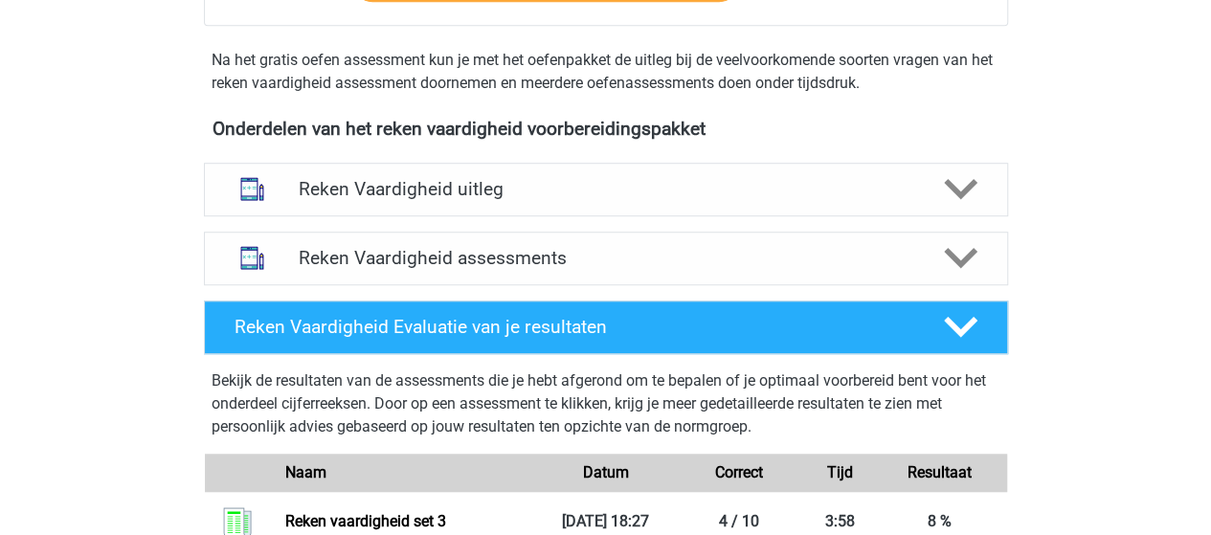
scroll to position [479, 0]
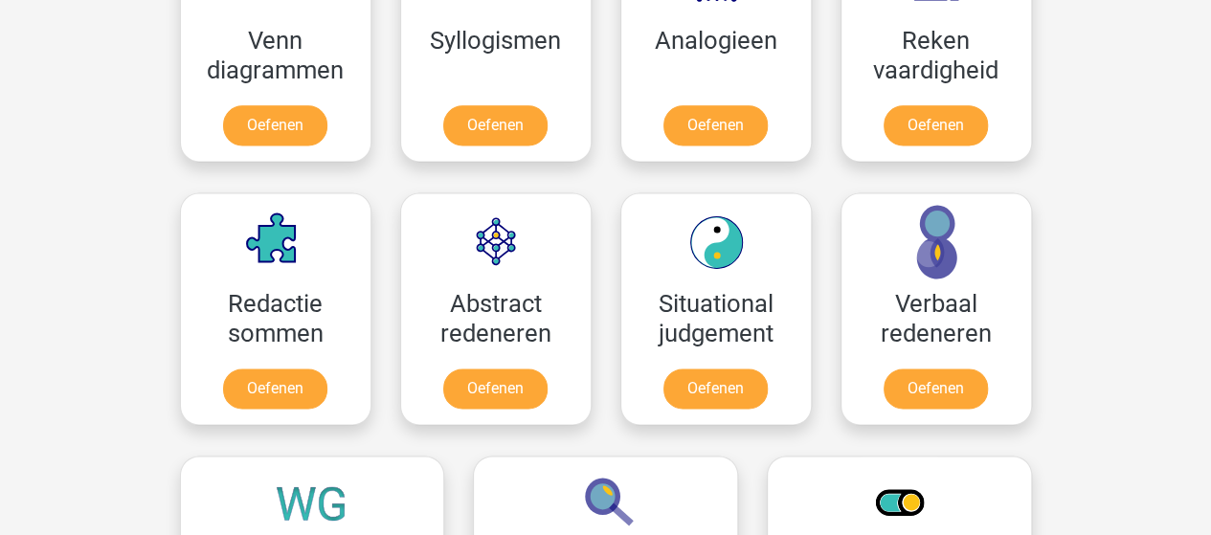
scroll to position [1245, 0]
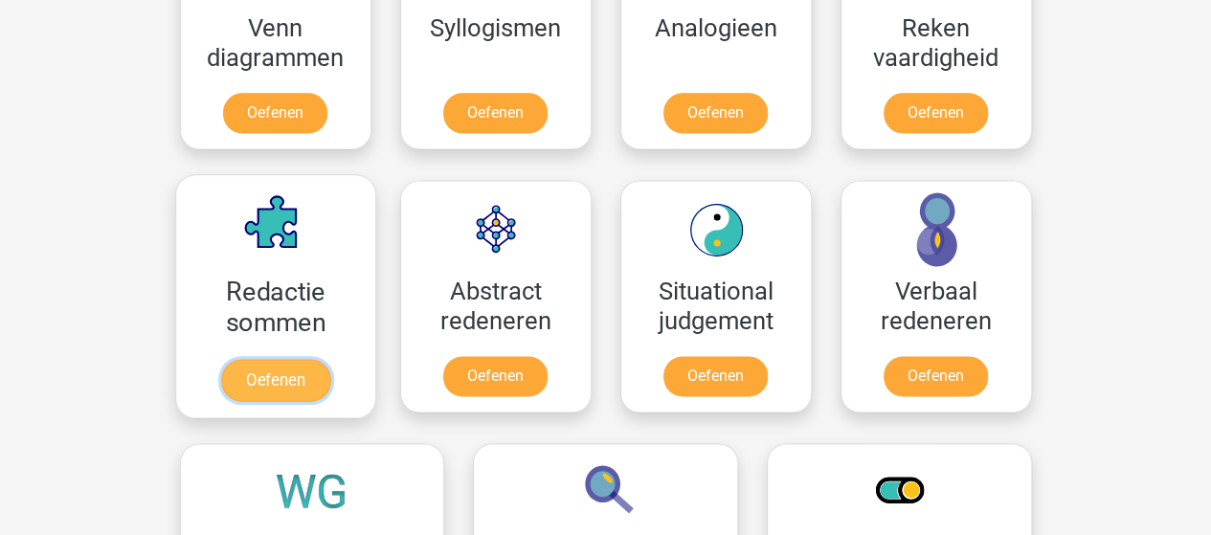
click at [275, 359] on link "Oefenen" at bounding box center [274, 380] width 109 height 42
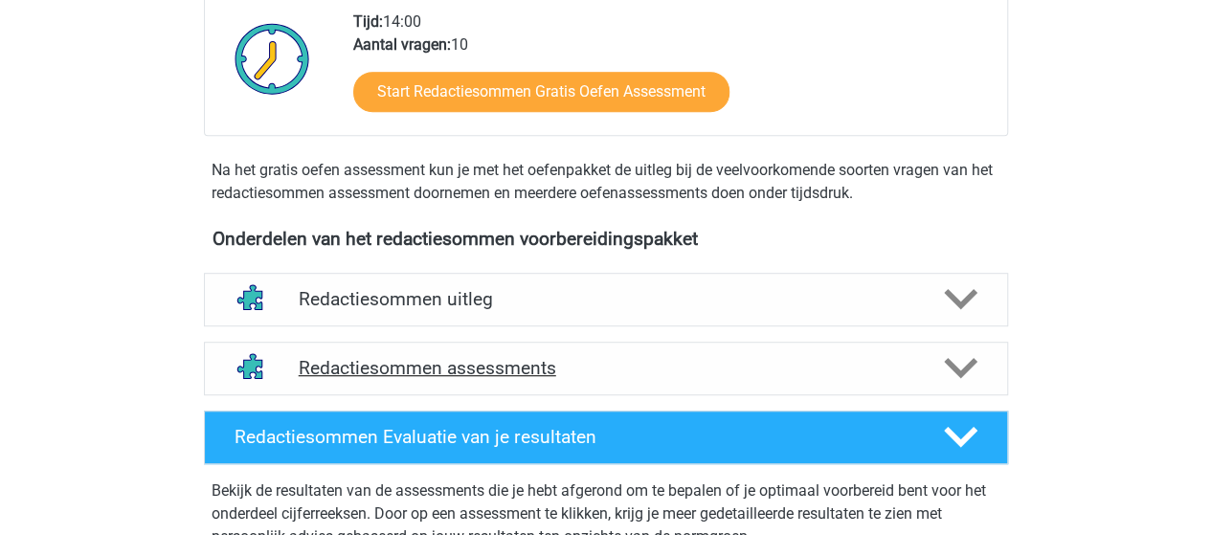
scroll to position [479, 0]
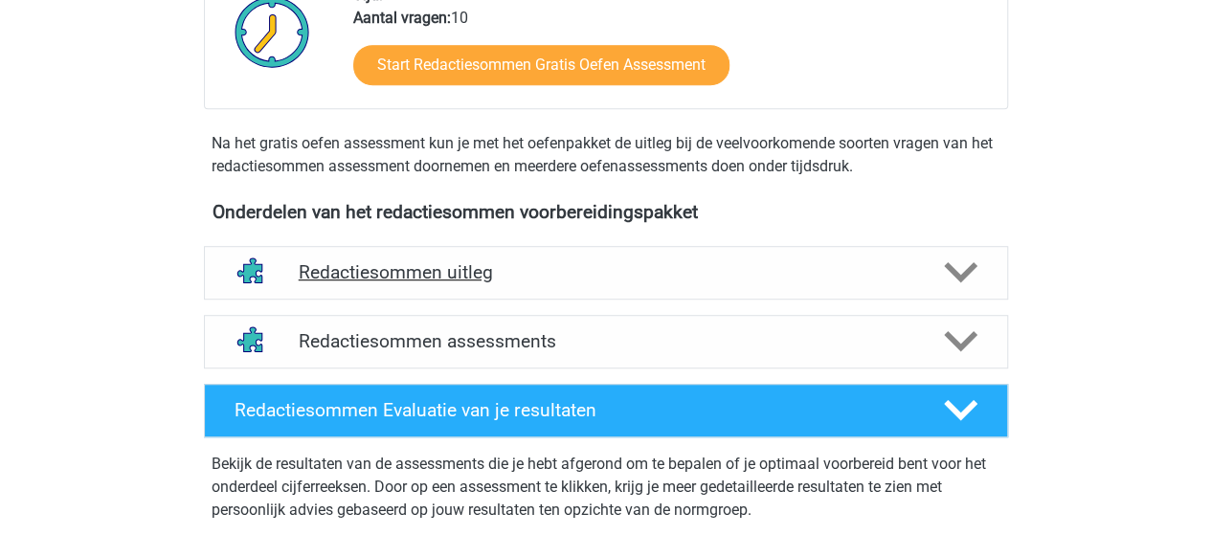
click at [475, 283] on h4 "Redactiesommen uitleg" at bounding box center [606, 272] width 615 height 22
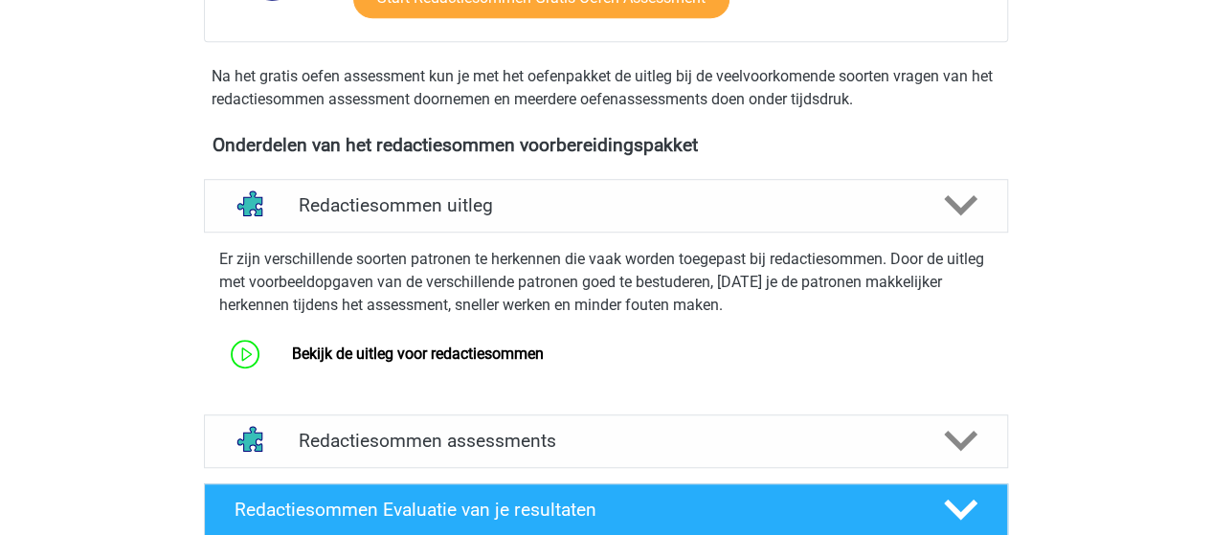
scroll to position [575, 0]
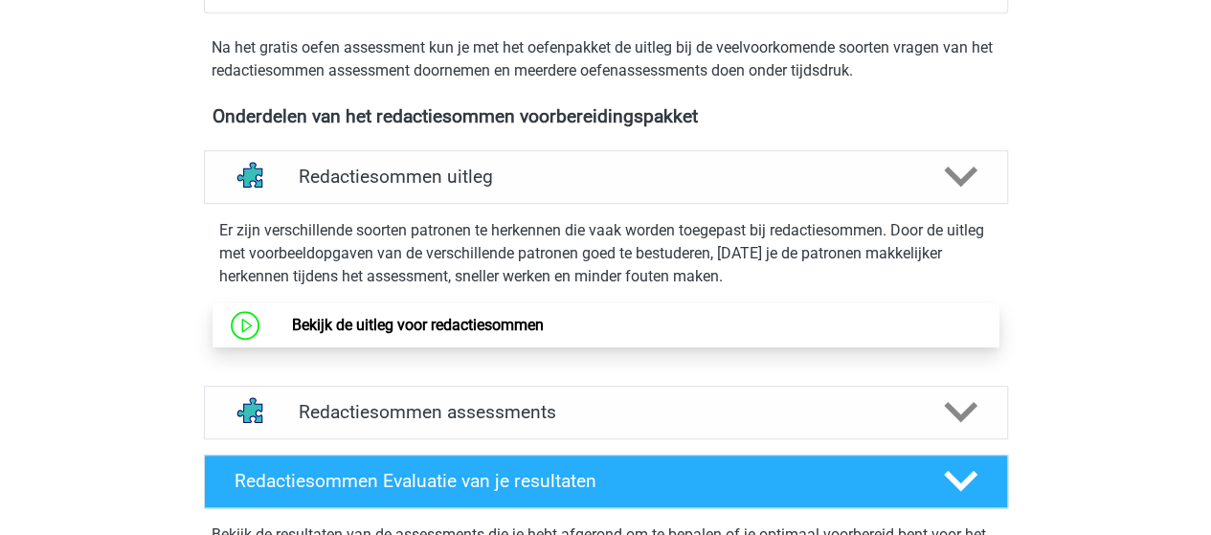
click at [407, 334] on link "Bekijk de uitleg voor redactiesommen" at bounding box center [418, 325] width 252 height 18
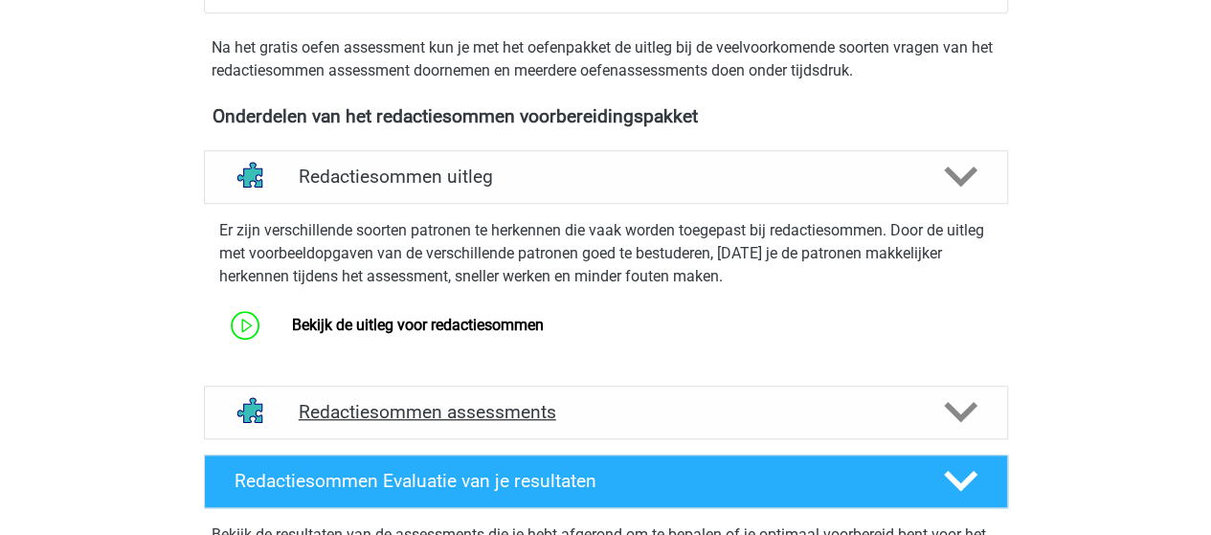
click at [478, 423] on h4 "Redactiesommen assessments" at bounding box center [606, 412] width 615 height 22
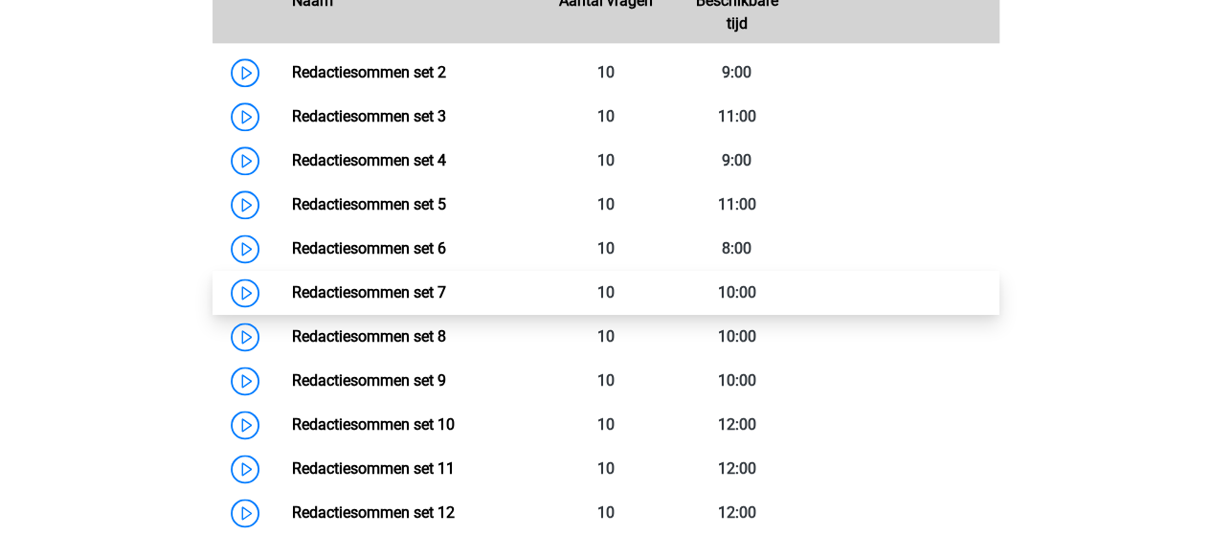
scroll to position [958, 0]
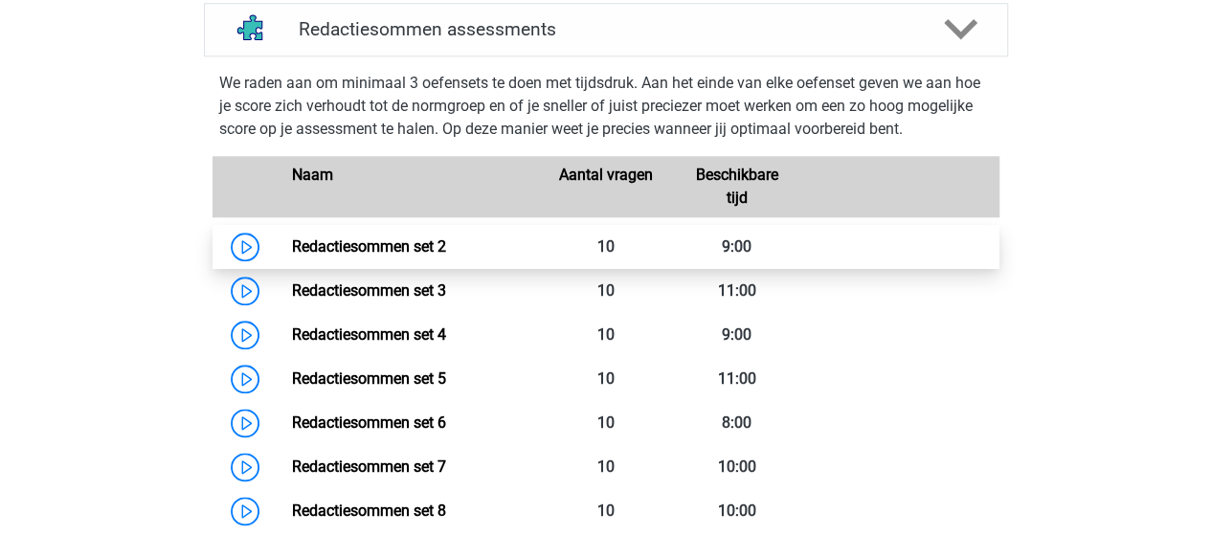
click at [376, 256] on link "Redactiesommen set 2" at bounding box center [369, 246] width 154 height 18
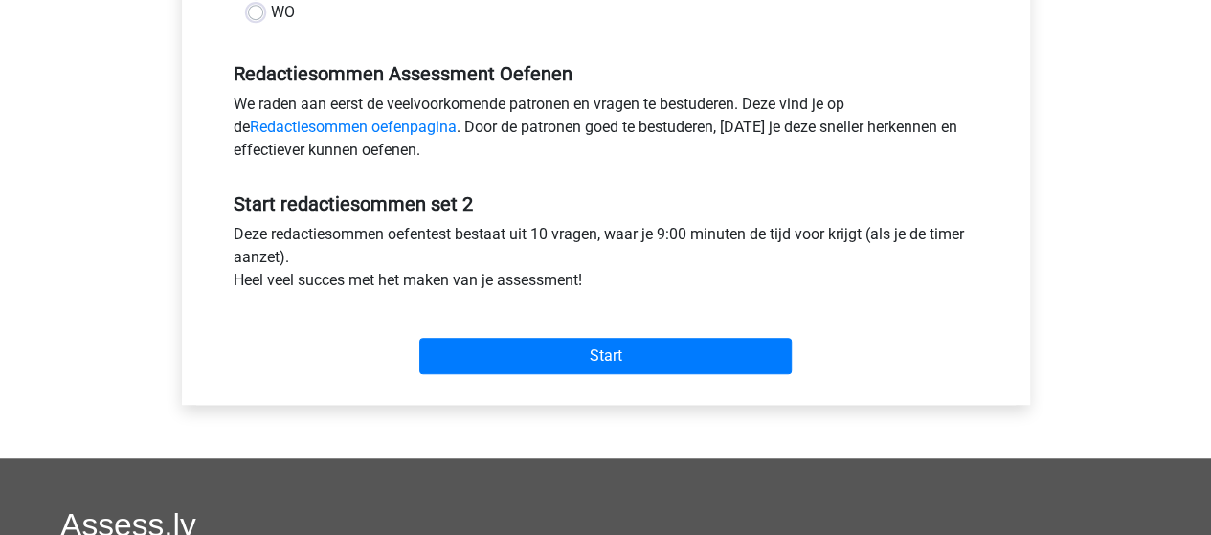
scroll to position [575, 0]
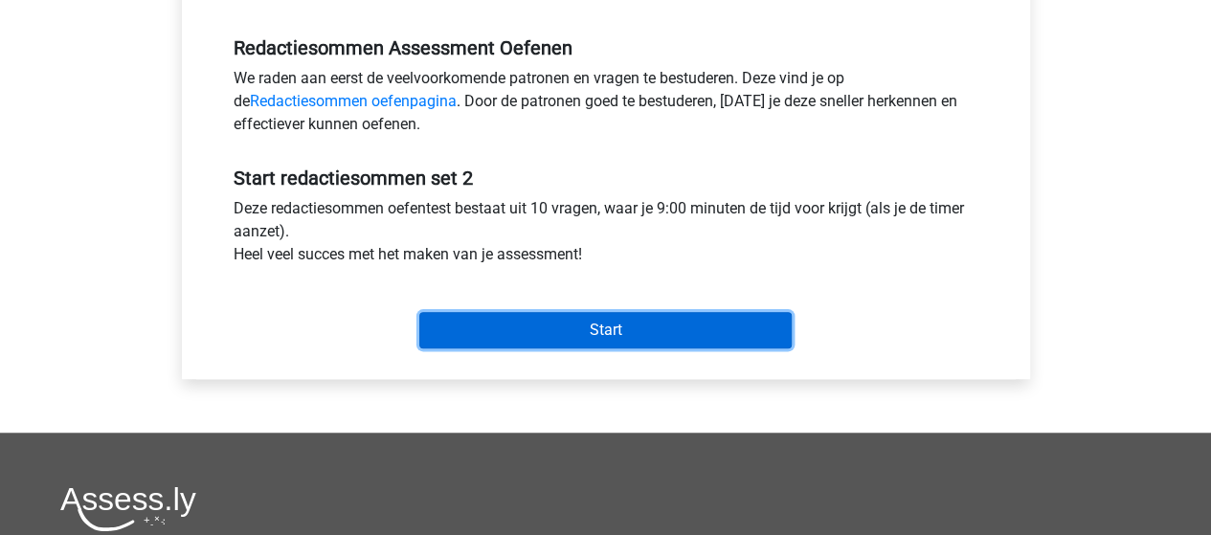
click at [541, 330] on input "Start" at bounding box center [605, 330] width 372 height 36
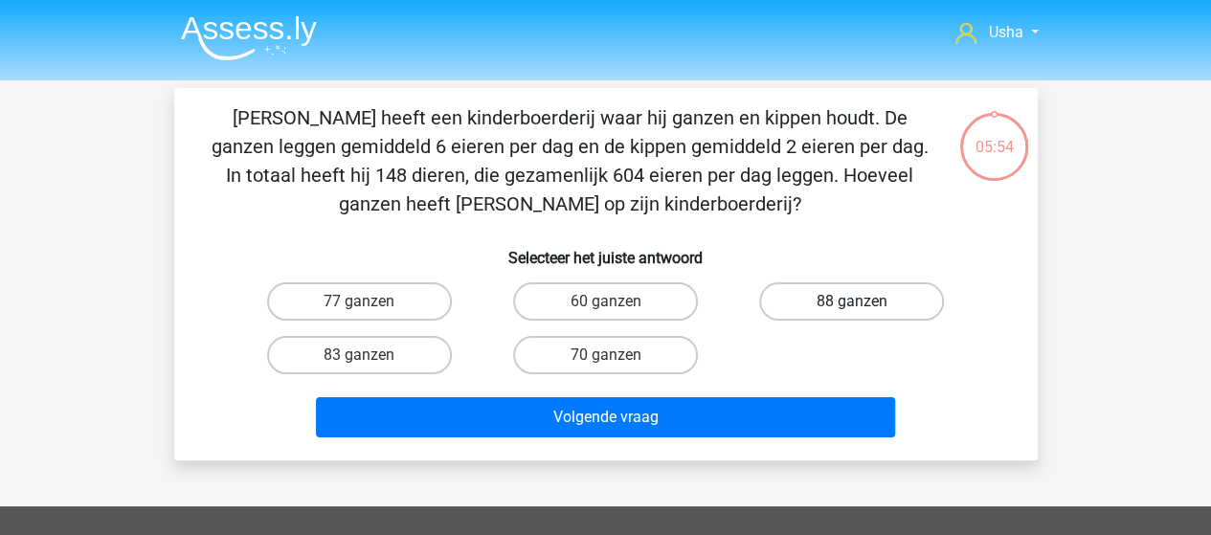
click at [826, 300] on label "88 ganzen" at bounding box center [851, 301] width 185 height 38
click at [852, 302] on input "88 ganzen" at bounding box center [858, 308] width 12 height 12
radio input "true"
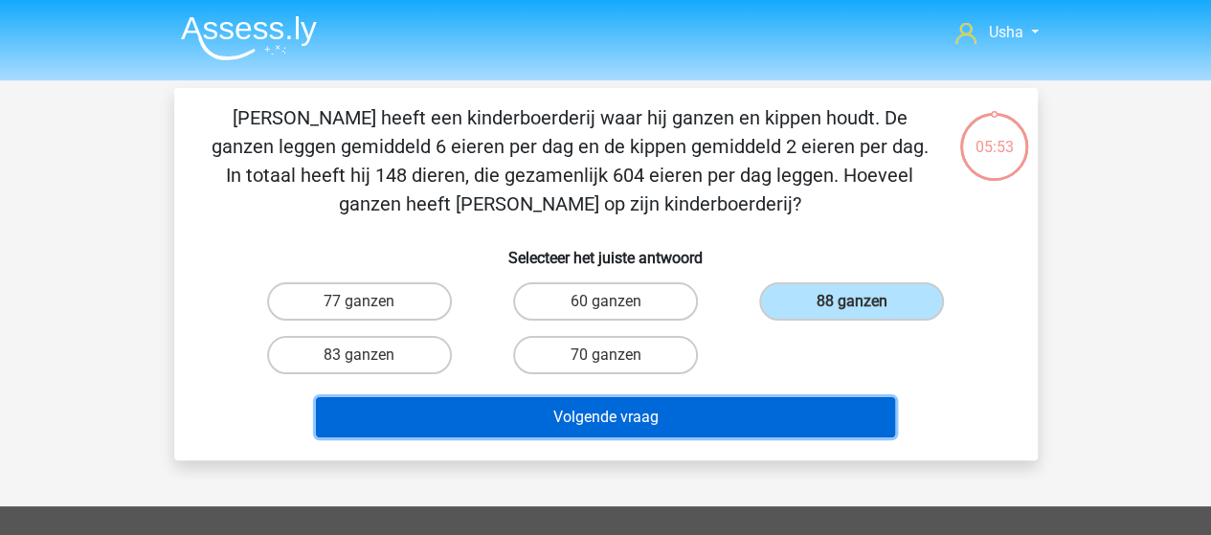
click at [542, 422] on button "Volgende vraag" at bounding box center [605, 417] width 579 height 40
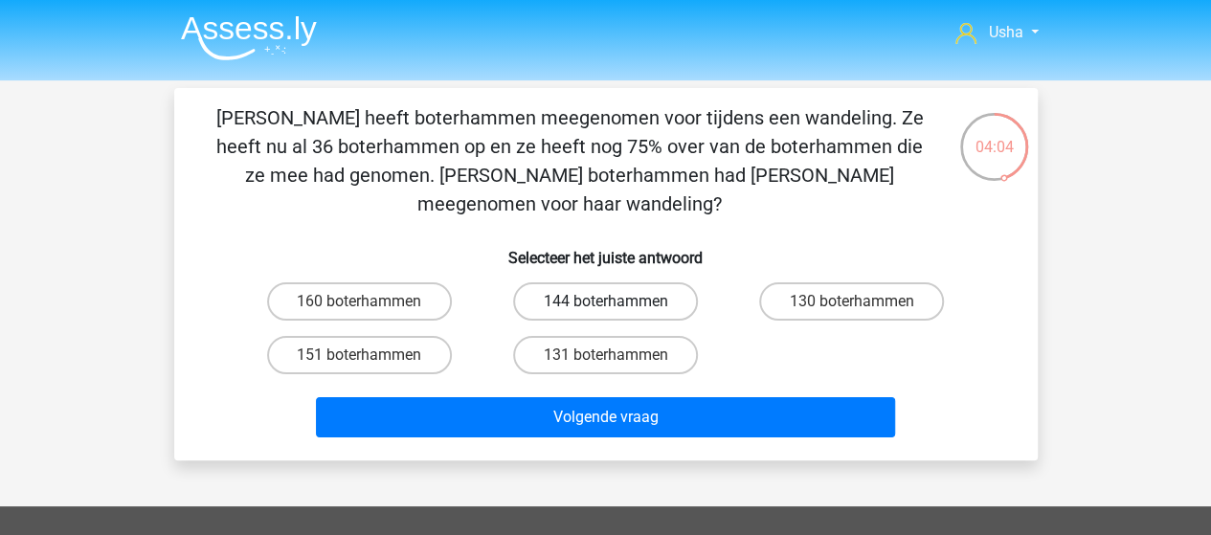
click at [551, 282] on label "144 boterhammen" at bounding box center [605, 301] width 185 height 38
click at [605, 302] on input "144 boterhammen" at bounding box center [611, 308] width 12 height 12
radio input "true"
click at [548, 382] on div "Volgende vraag" at bounding box center [606, 413] width 802 height 63
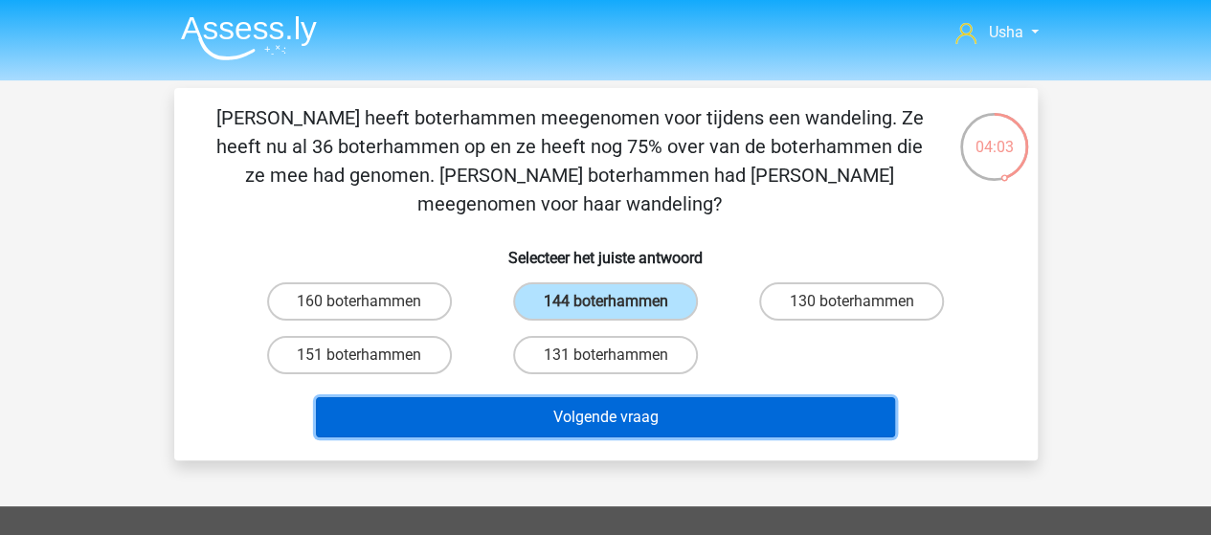
click at [543, 397] on button "Volgende vraag" at bounding box center [605, 417] width 579 height 40
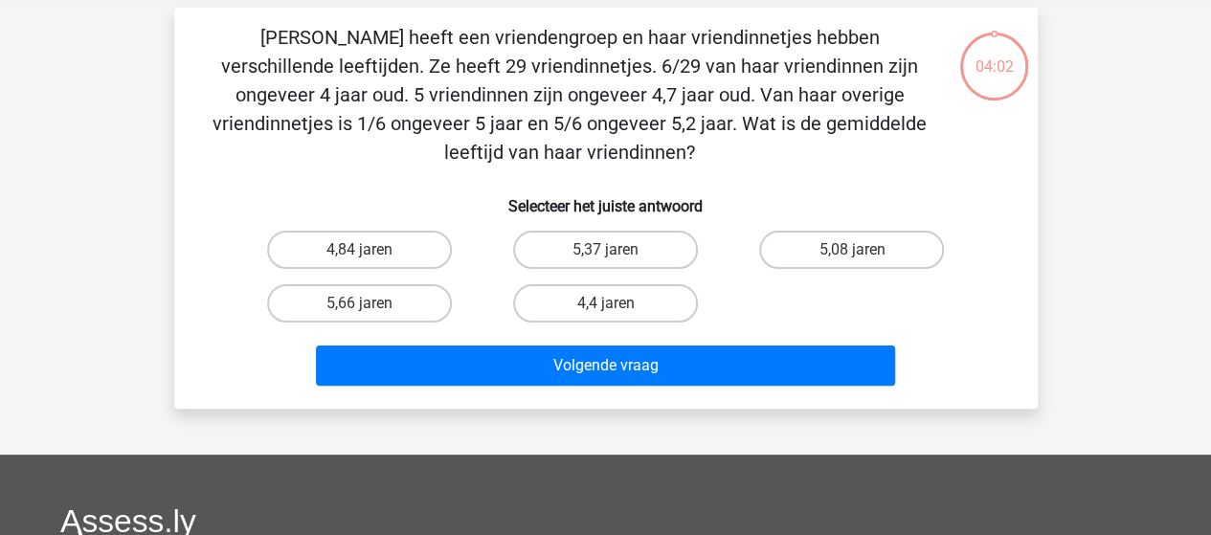
scroll to position [88, 0]
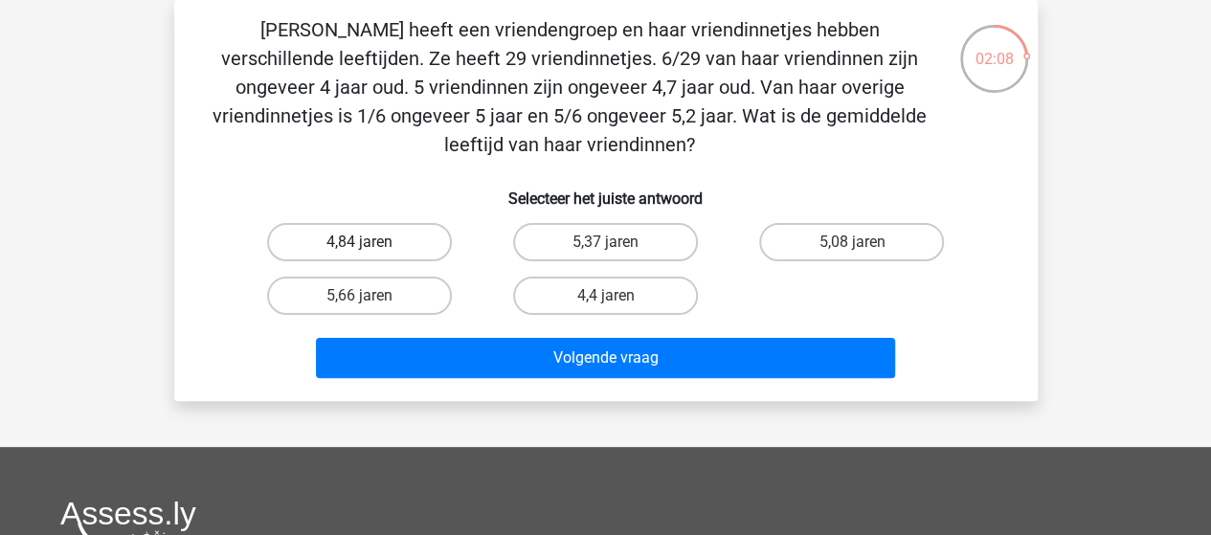
click at [368, 238] on label "4,84 jaren" at bounding box center [359, 242] width 185 height 38
click at [368, 242] on input "4,84 jaren" at bounding box center [365, 248] width 12 height 12
radio input "true"
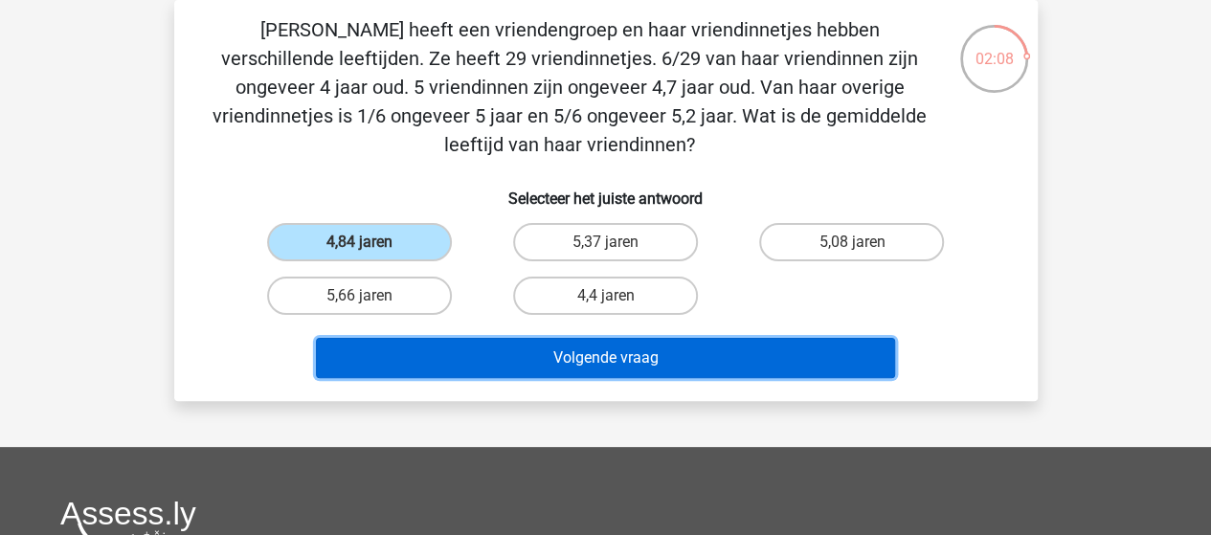
click at [529, 353] on button "Volgende vraag" at bounding box center [605, 358] width 579 height 40
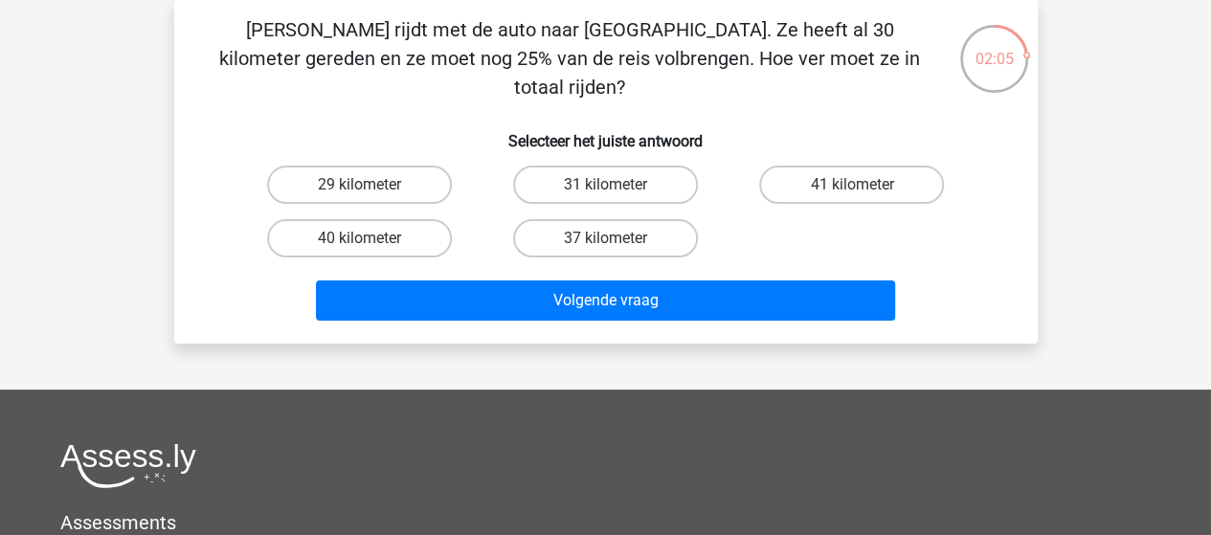
scroll to position [0, 0]
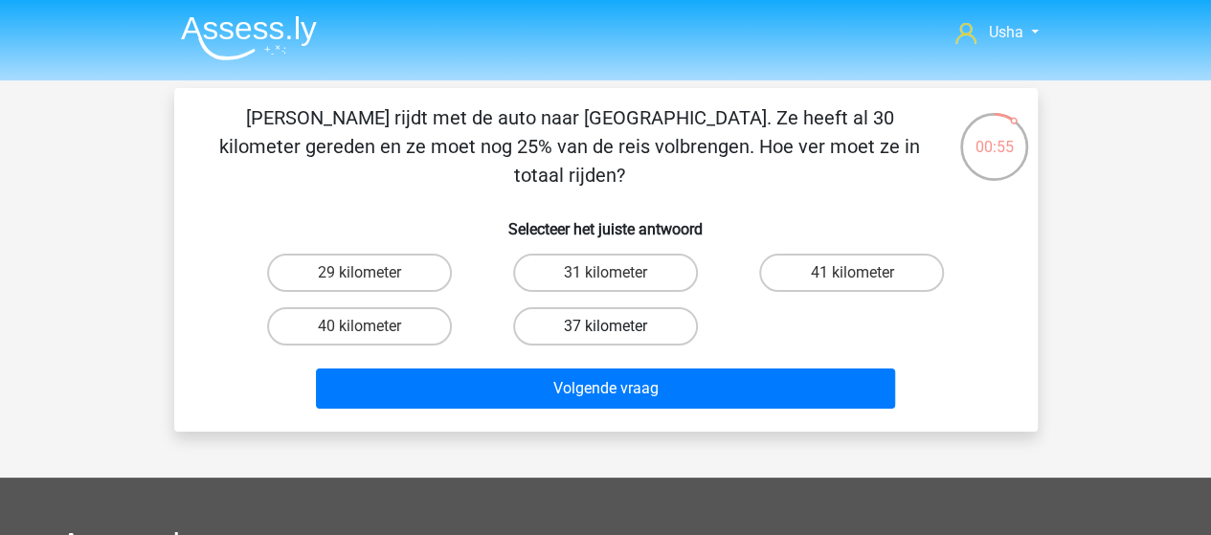
click at [580, 307] on label "37 kilometer" at bounding box center [605, 326] width 185 height 38
click at [605, 327] on input "37 kilometer" at bounding box center [611, 333] width 12 height 12
radio input "true"
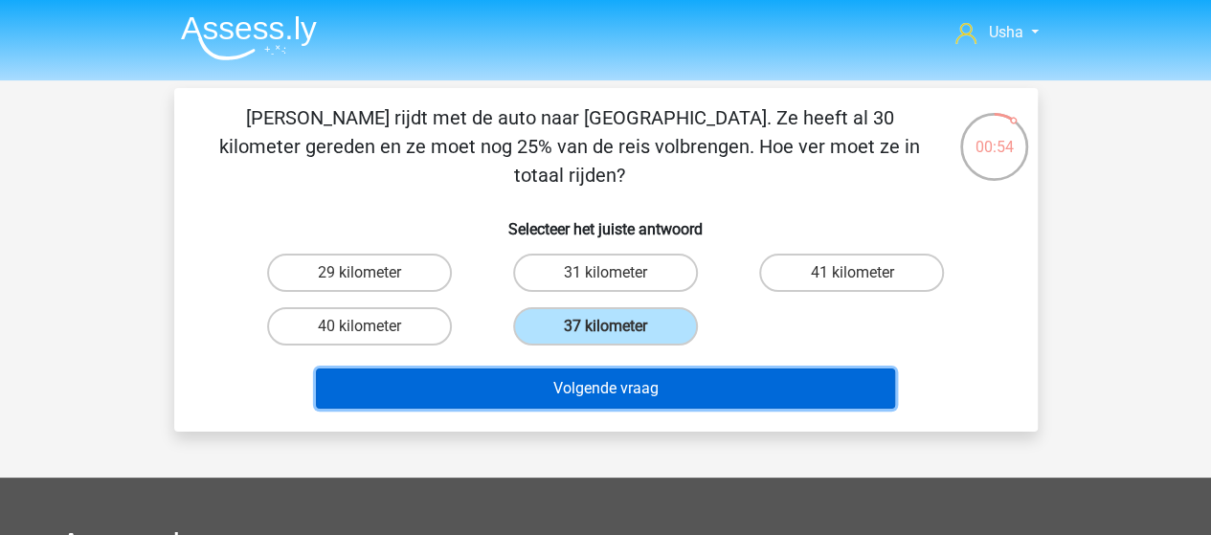
click at [592, 369] on button "Volgende vraag" at bounding box center [605, 389] width 579 height 40
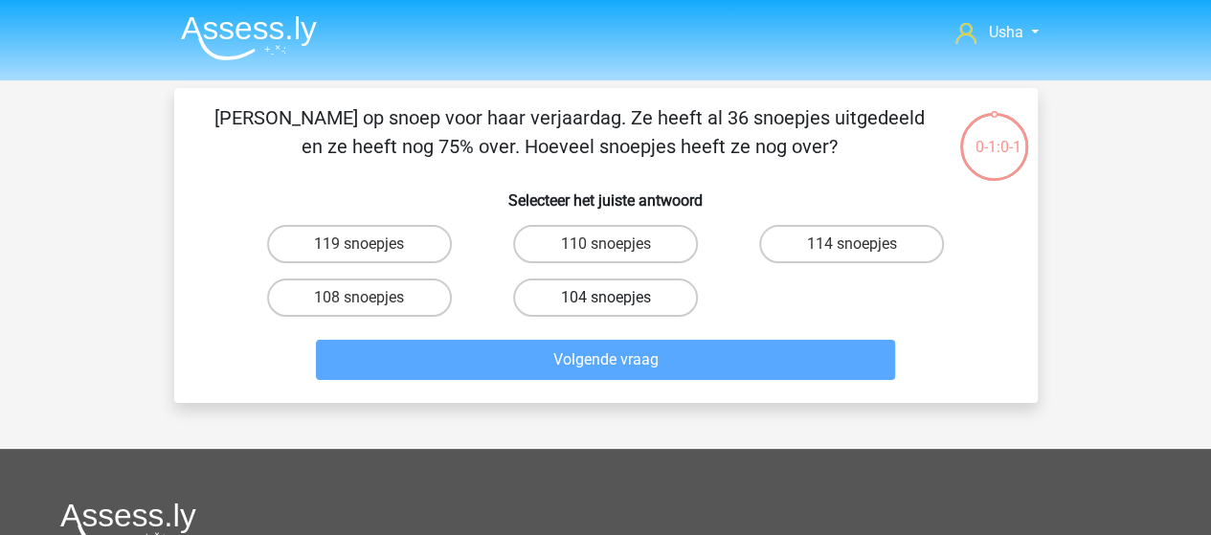
click at [596, 304] on label "104 snoepjes" at bounding box center [605, 298] width 185 height 38
click at [605, 304] on input "104 snoepjes" at bounding box center [611, 304] width 12 height 12
radio input "true"
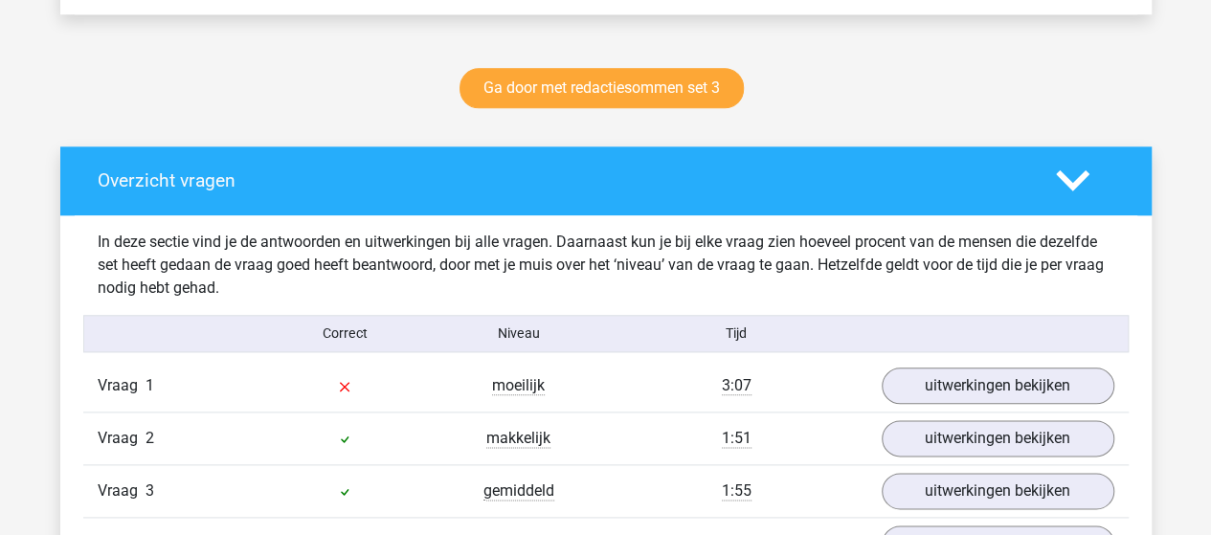
scroll to position [1053, 0]
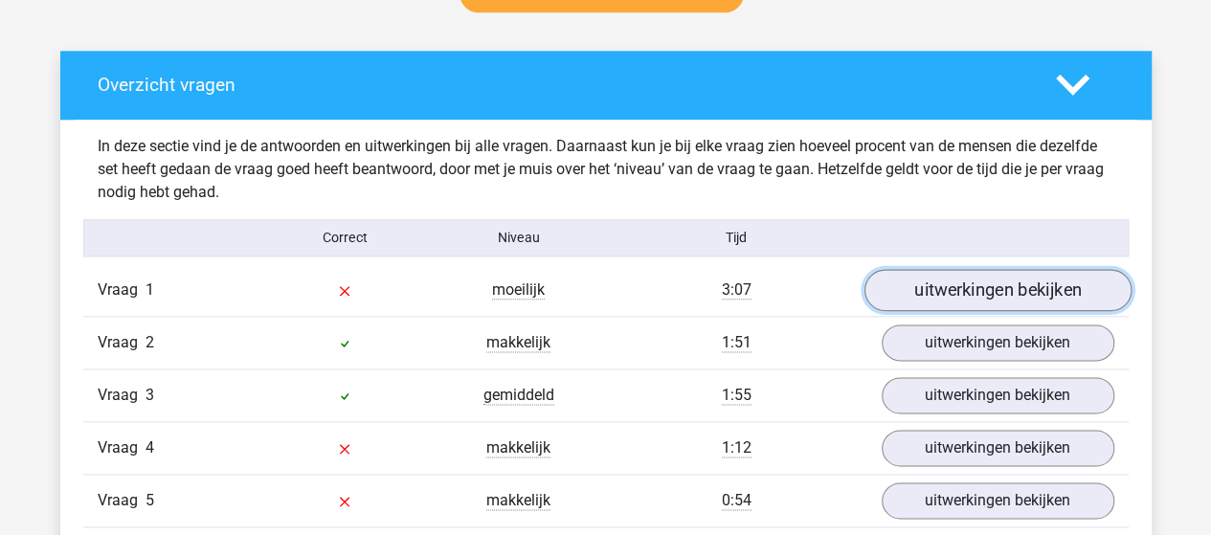
click at [908, 290] on link "uitwerkingen bekijken" at bounding box center [997, 290] width 267 height 42
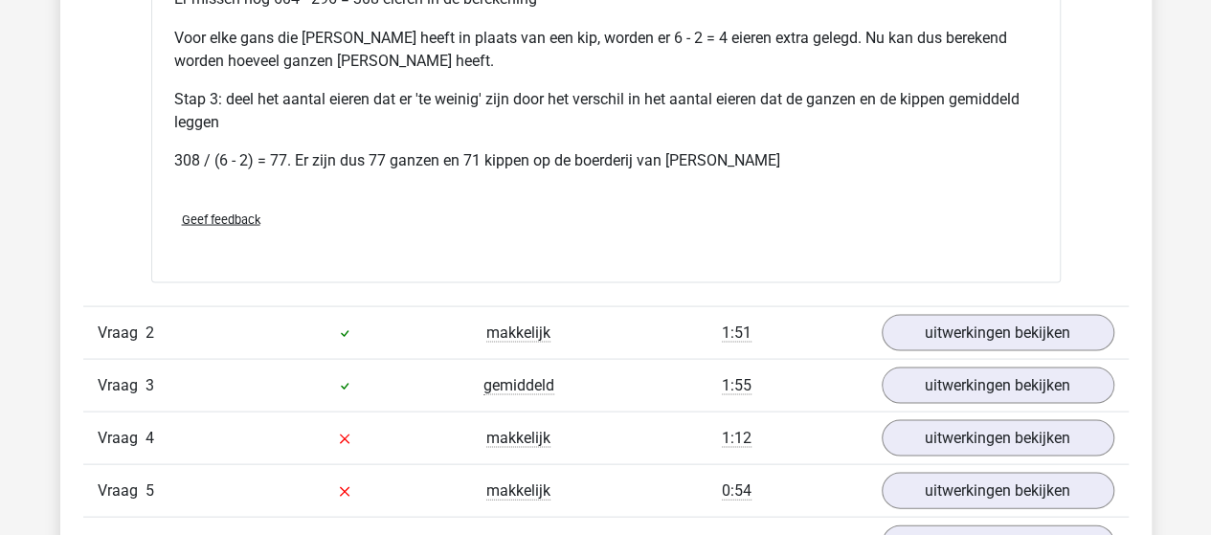
scroll to position [1819, 0]
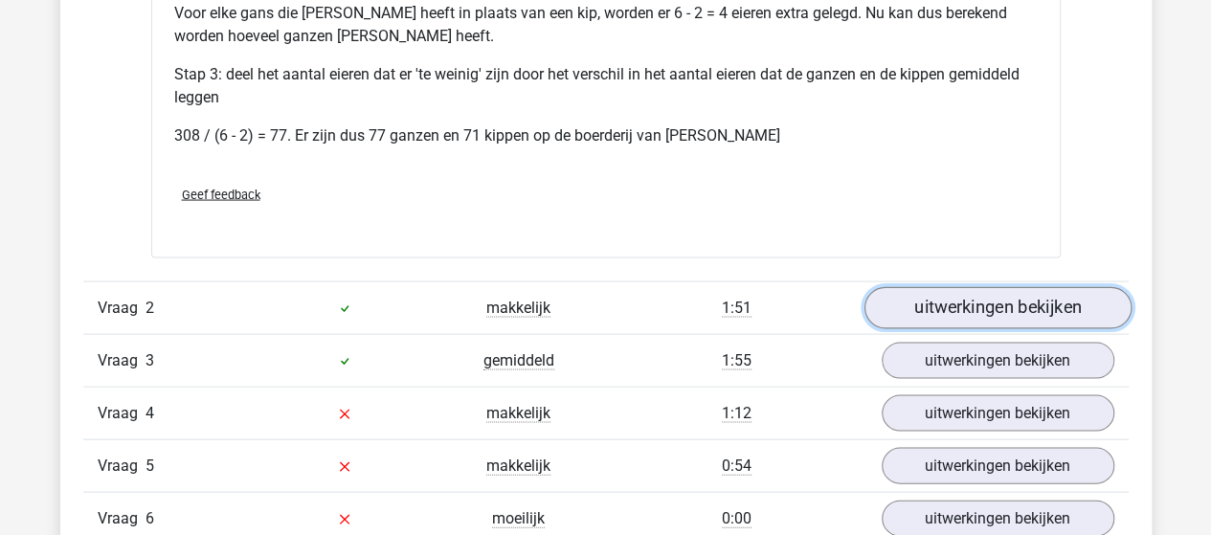
click at [922, 304] on link "uitwerkingen bekijken" at bounding box center [997, 308] width 267 height 42
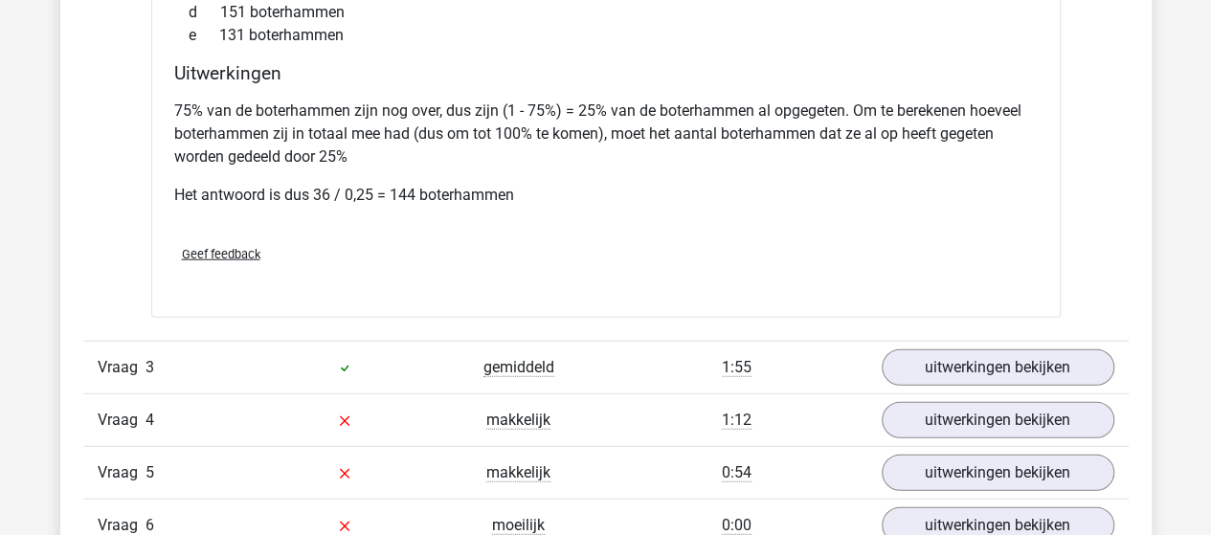
scroll to position [2394, 0]
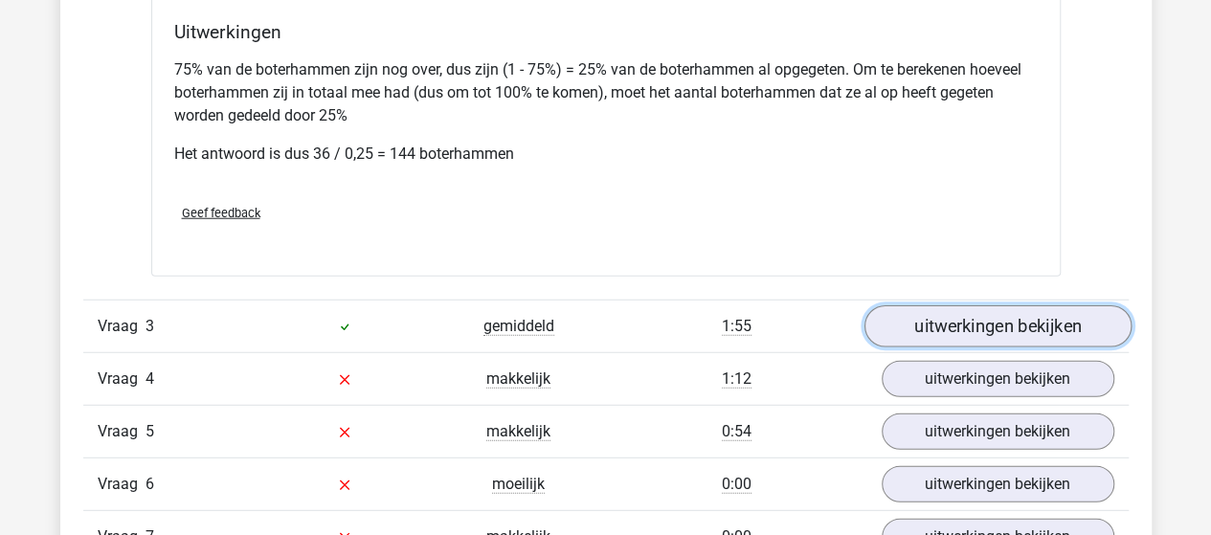
click at [971, 306] on link "uitwerkingen bekijken" at bounding box center [997, 327] width 267 height 42
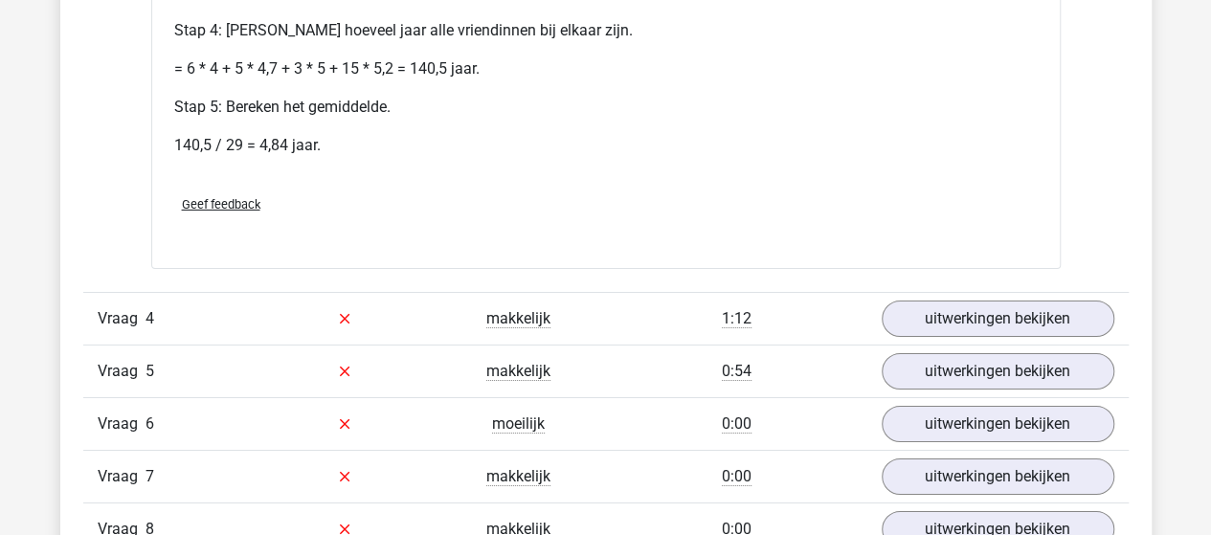
scroll to position [3351, 0]
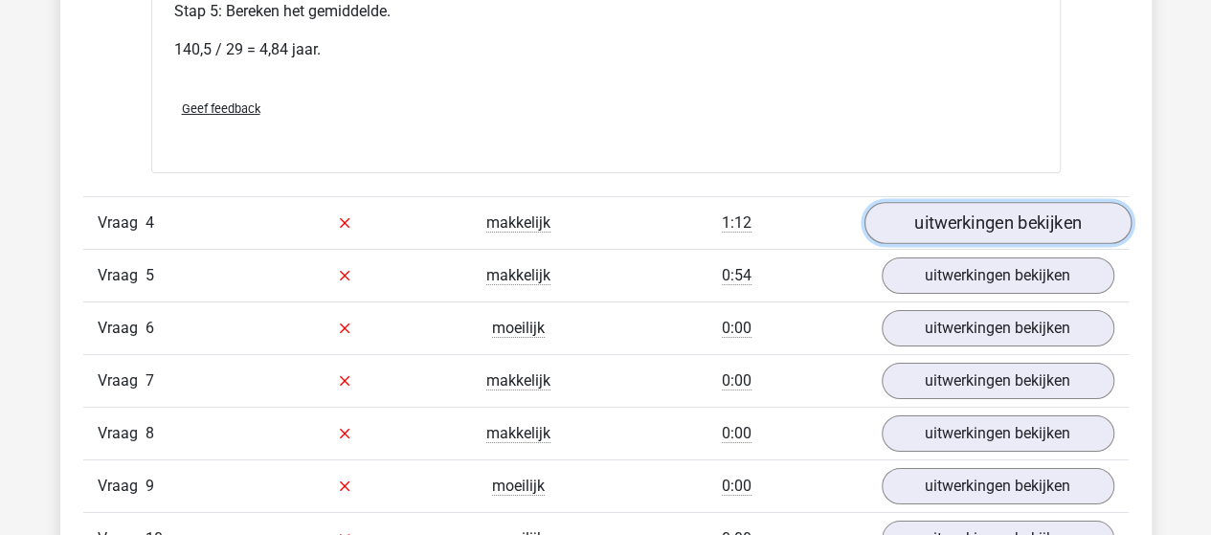
click at [1019, 202] on link "uitwerkingen bekijken" at bounding box center [997, 223] width 267 height 42
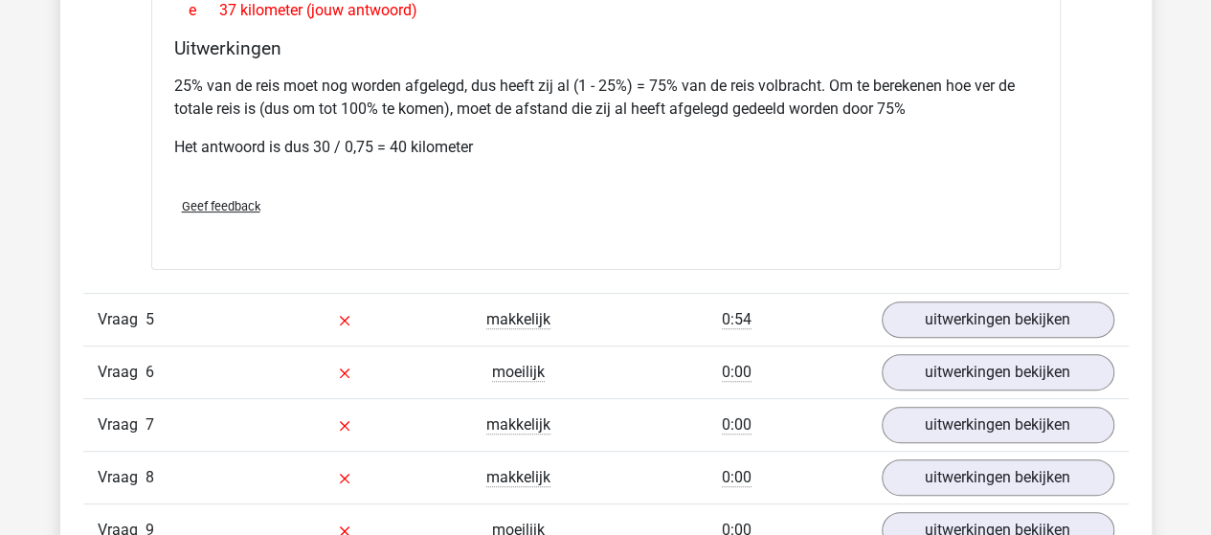
scroll to position [3830, 0]
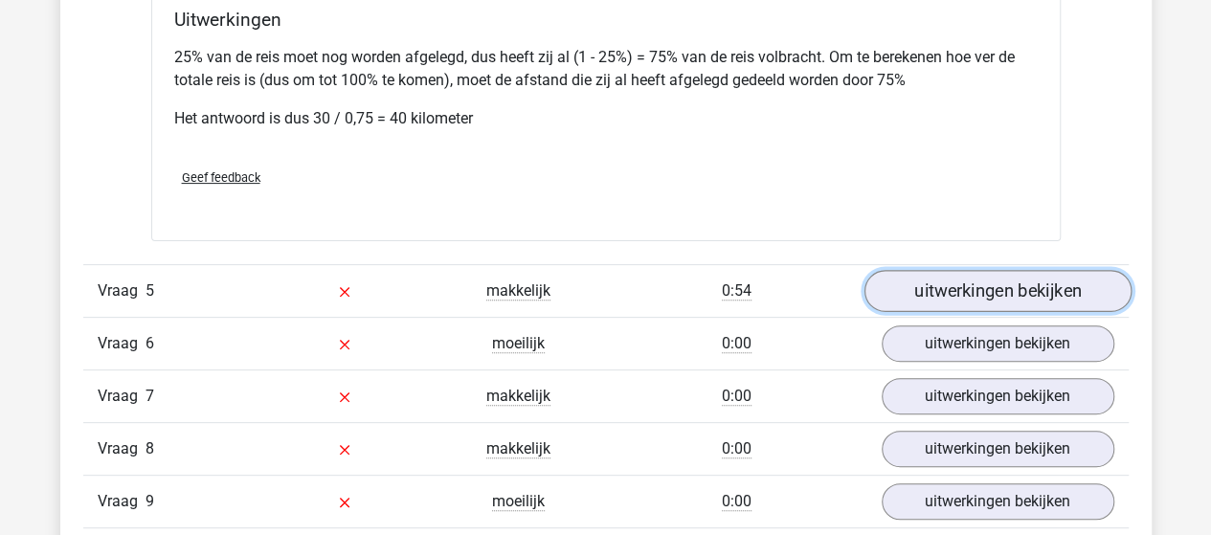
click at [993, 270] on link "uitwerkingen bekijken" at bounding box center [997, 291] width 267 height 42
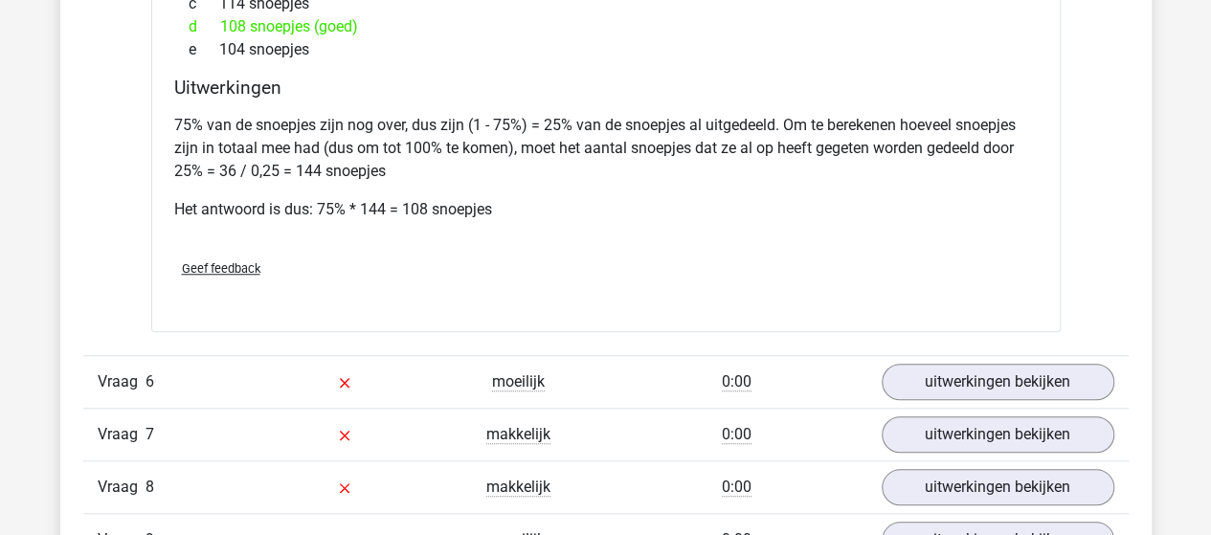
scroll to position [4405, 0]
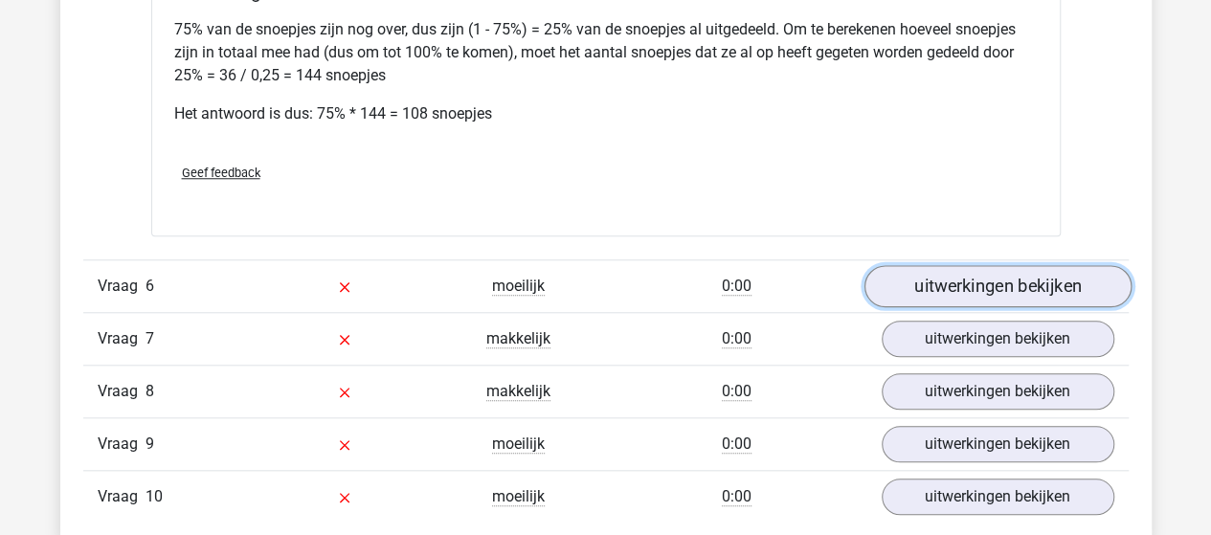
click at [939, 265] on link "uitwerkingen bekijken" at bounding box center [997, 286] width 267 height 42
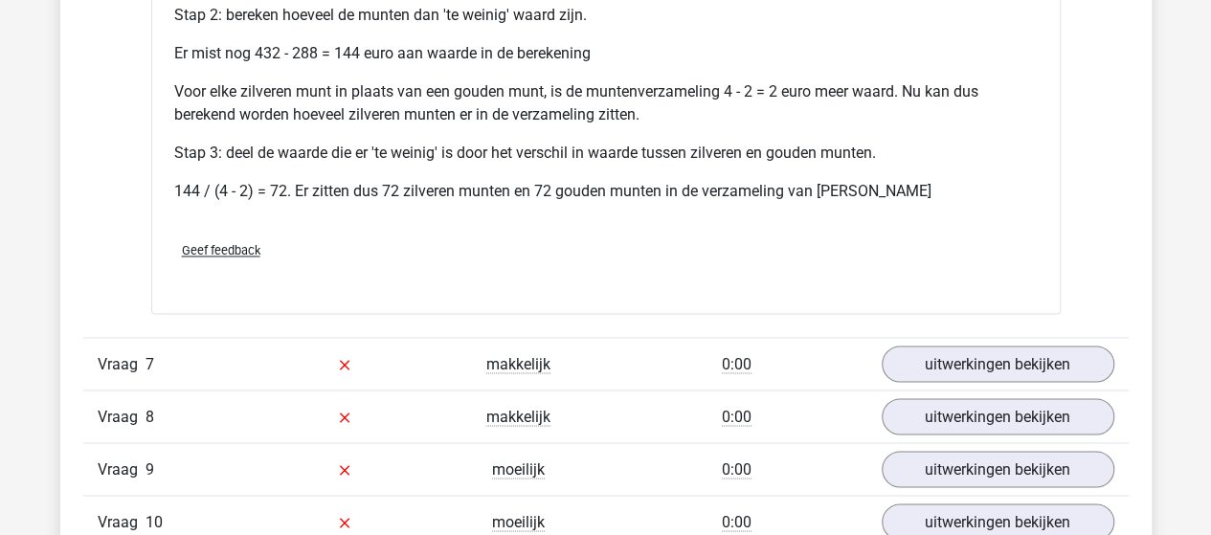
scroll to position [5171, 0]
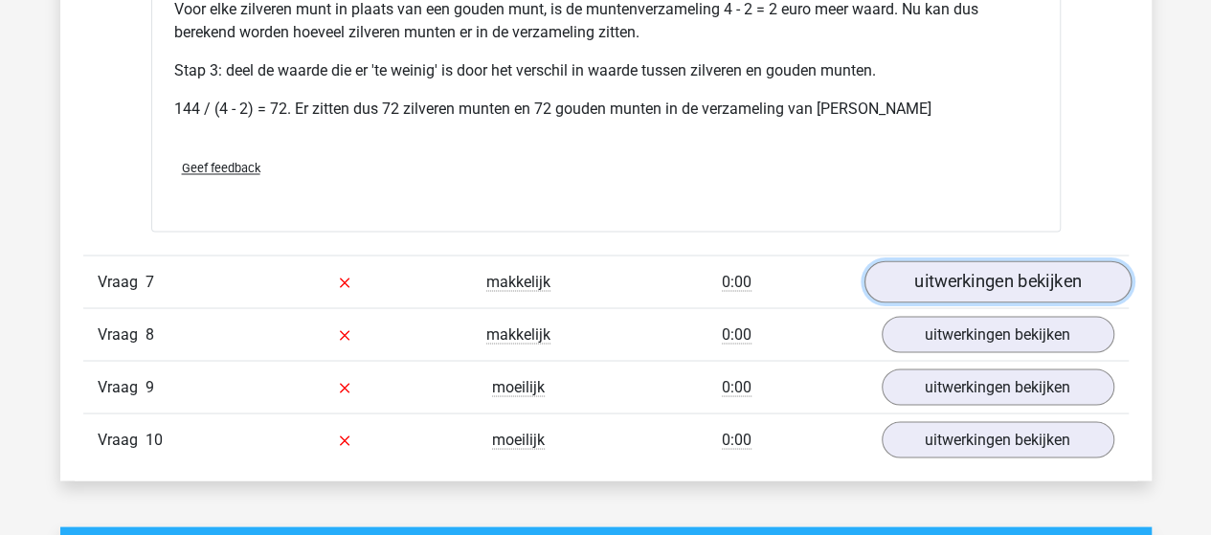
click at [965, 260] on link "uitwerkingen bekijken" at bounding box center [997, 281] width 267 height 42
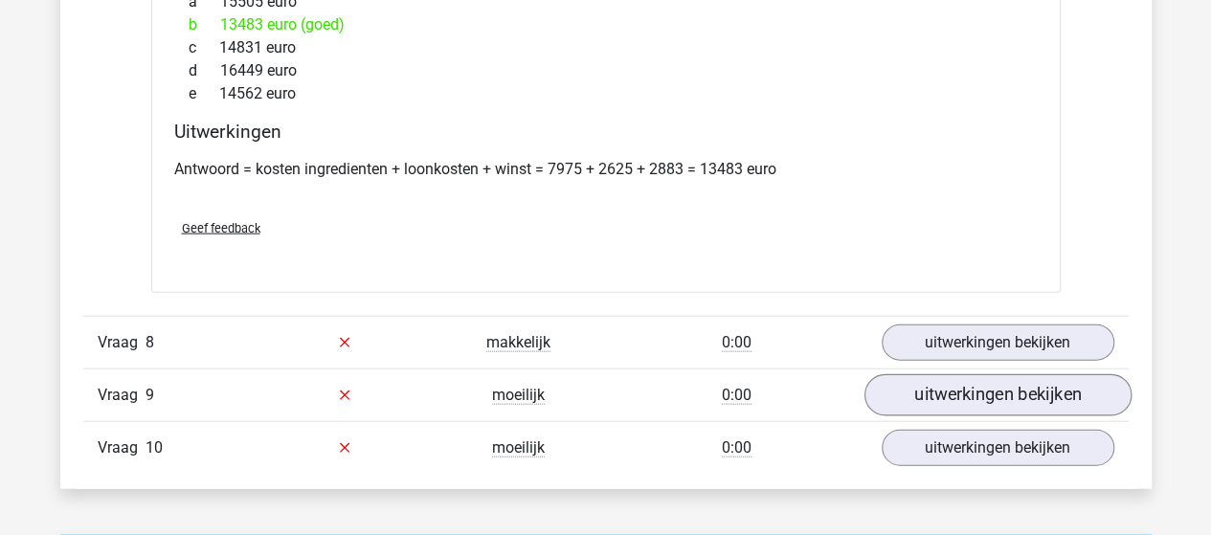
scroll to position [5649, 0]
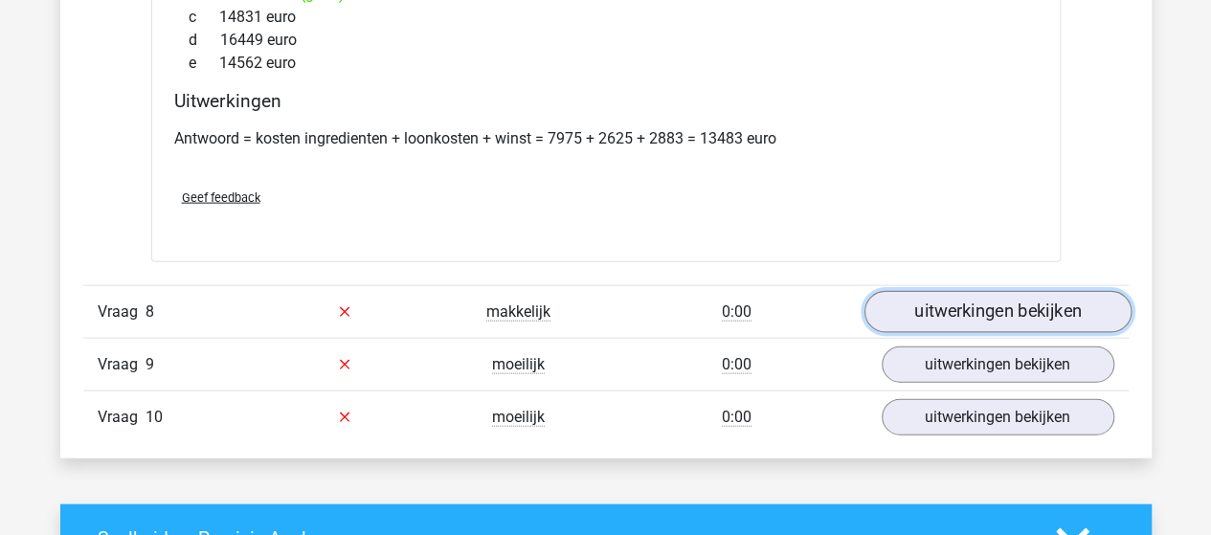
click at [974, 291] on link "uitwerkingen bekijken" at bounding box center [997, 312] width 267 height 42
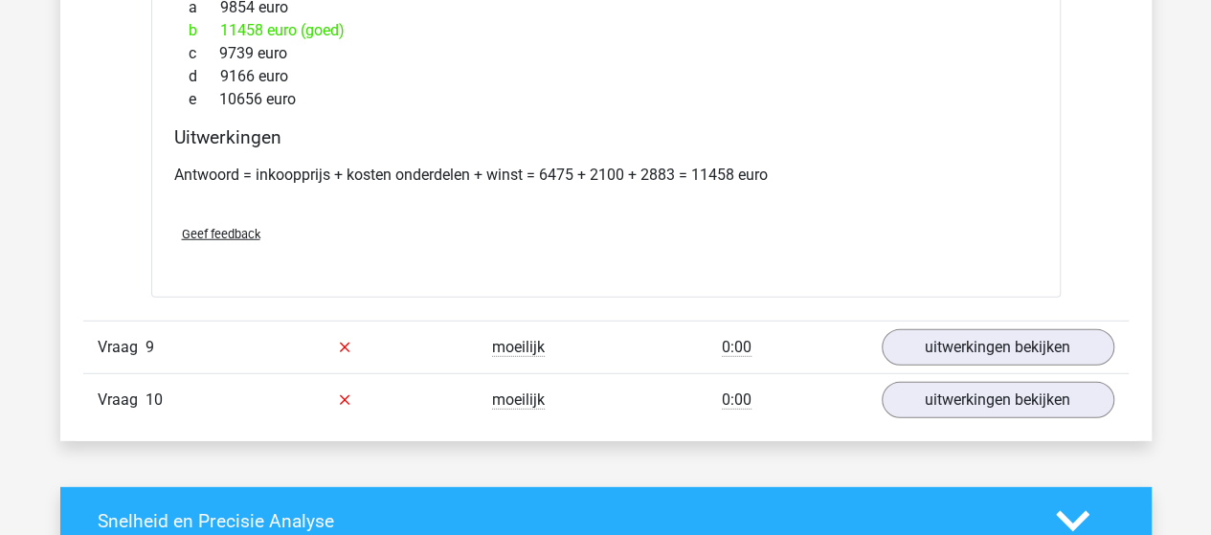
scroll to position [6128, 0]
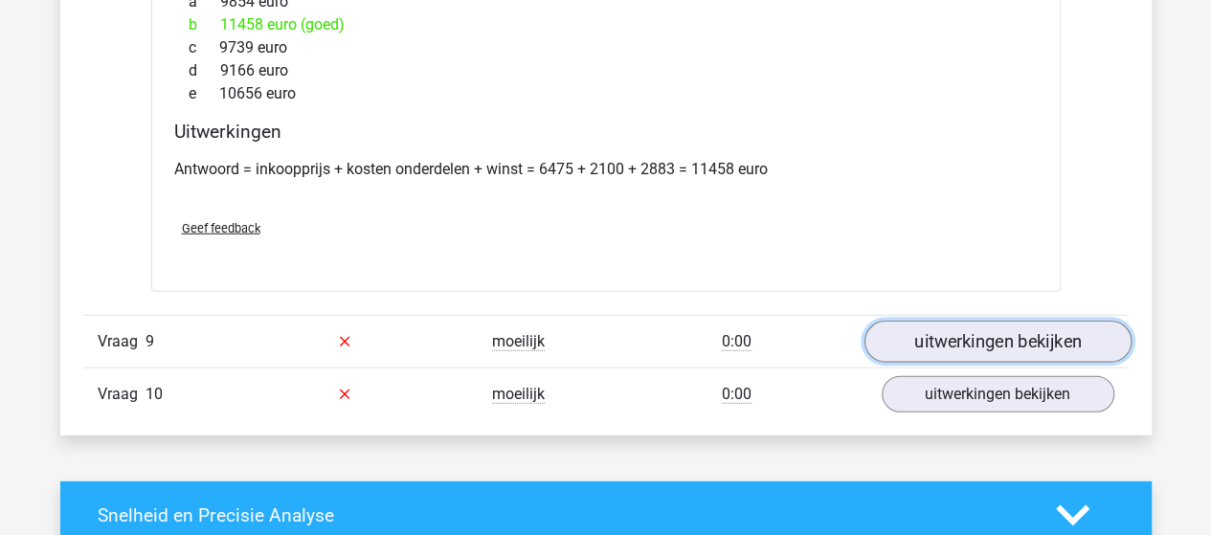
click at [940, 321] on link "uitwerkingen bekijken" at bounding box center [997, 342] width 267 height 42
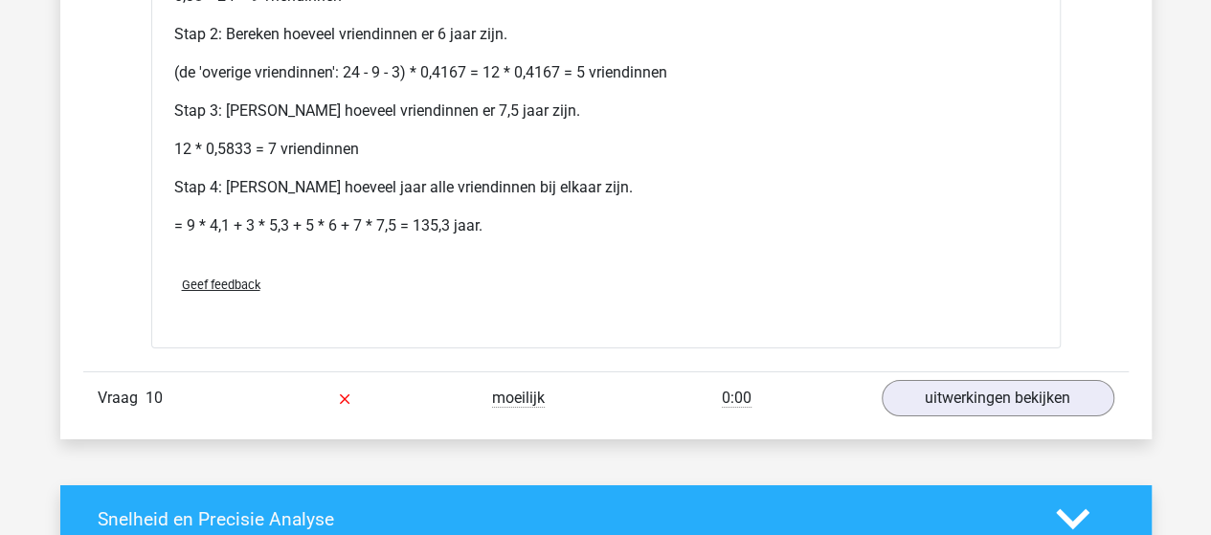
scroll to position [6894, 0]
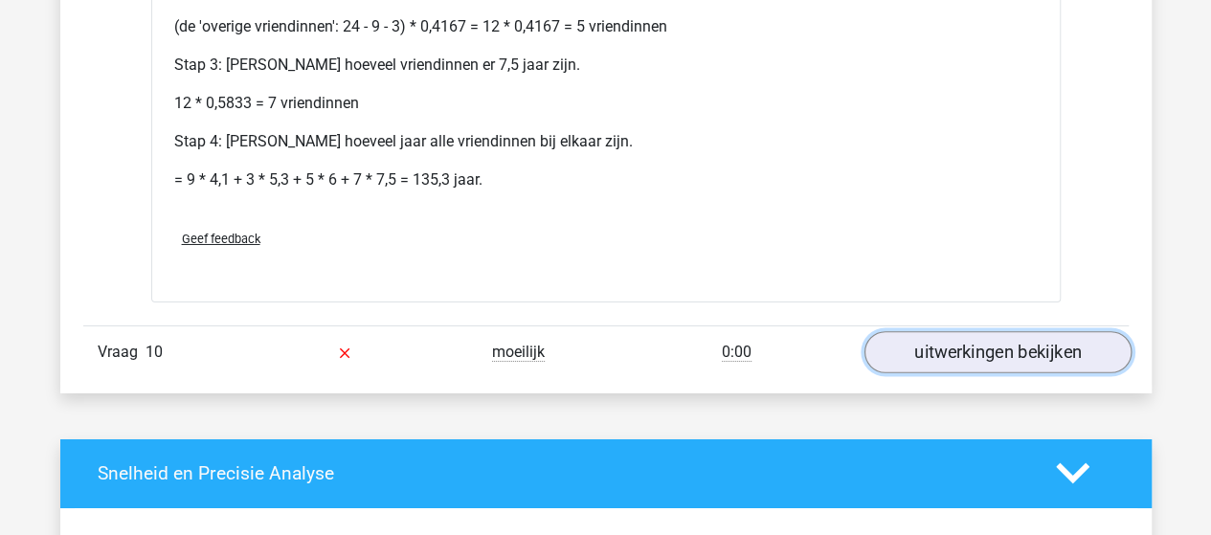
click at [994, 331] on link "uitwerkingen bekijken" at bounding box center [997, 352] width 267 height 42
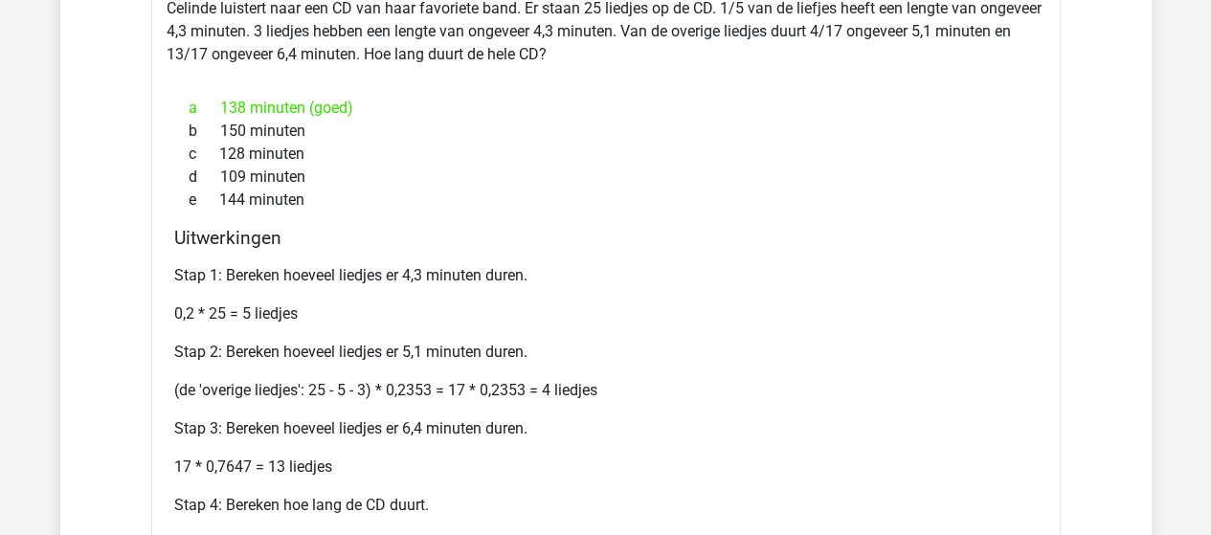
scroll to position [7277, 0]
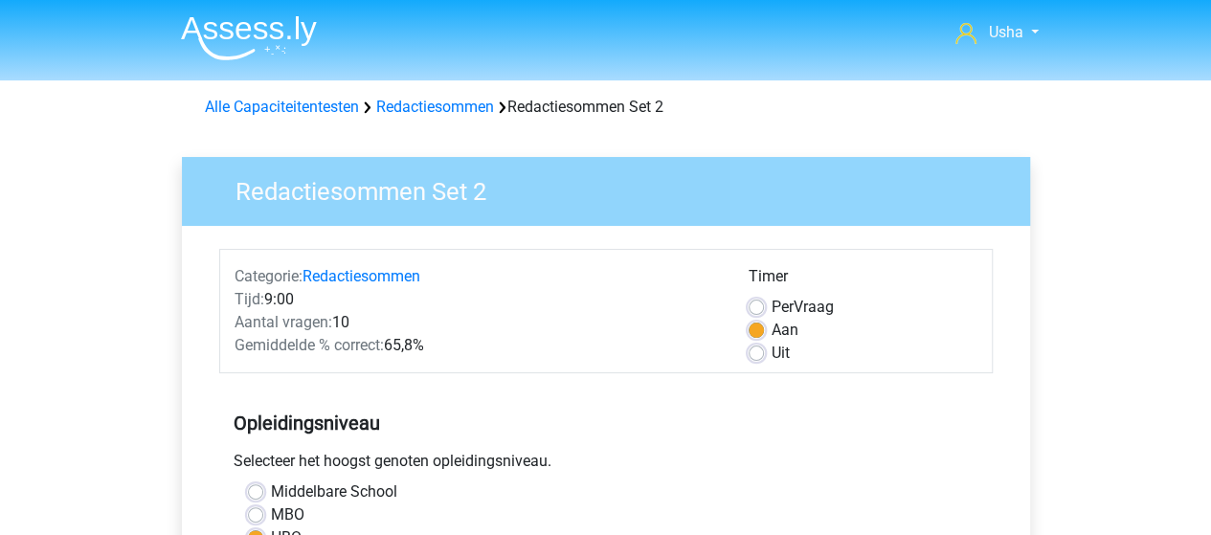
click at [203, 30] on img at bounding box center [249, 37] width 136 height 45
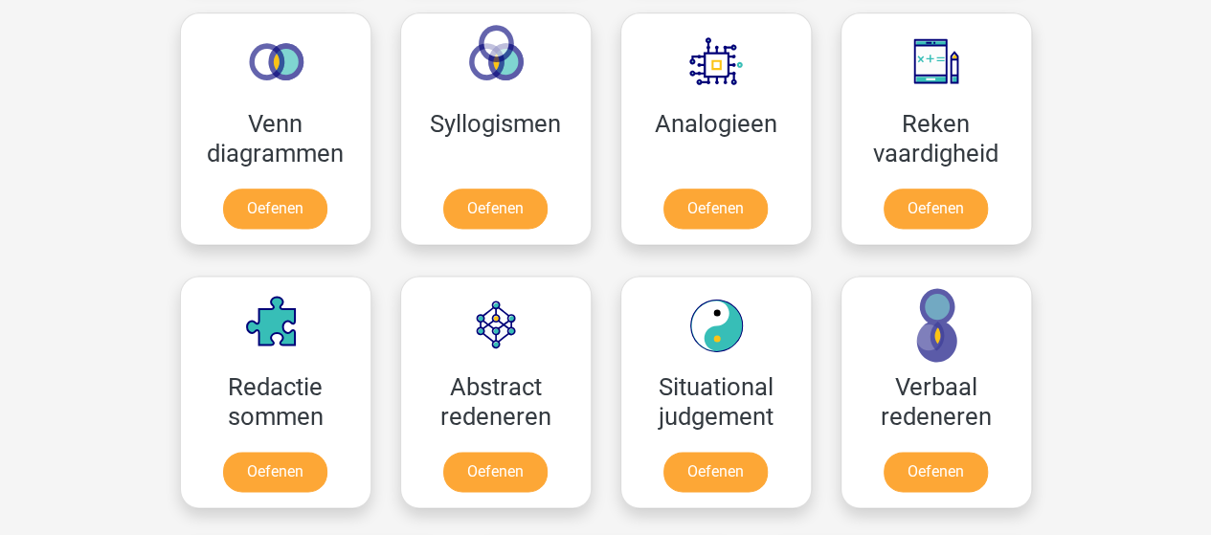
scroll to position [1053, 0]
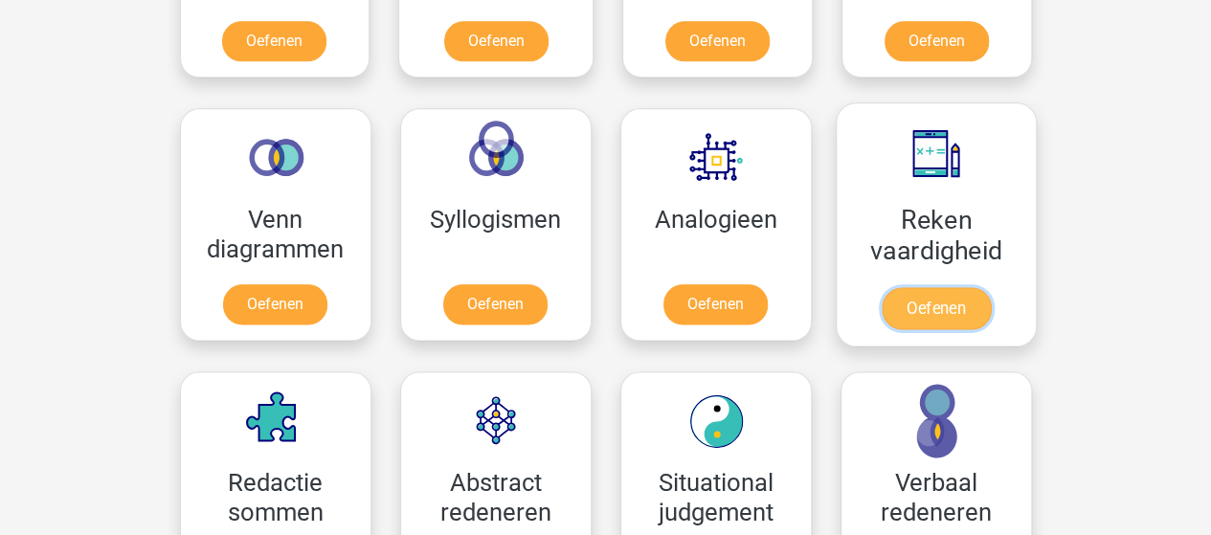
click at [933, 302] on link "Oefenen" at bounding box center [935, 308] width 109 height 42
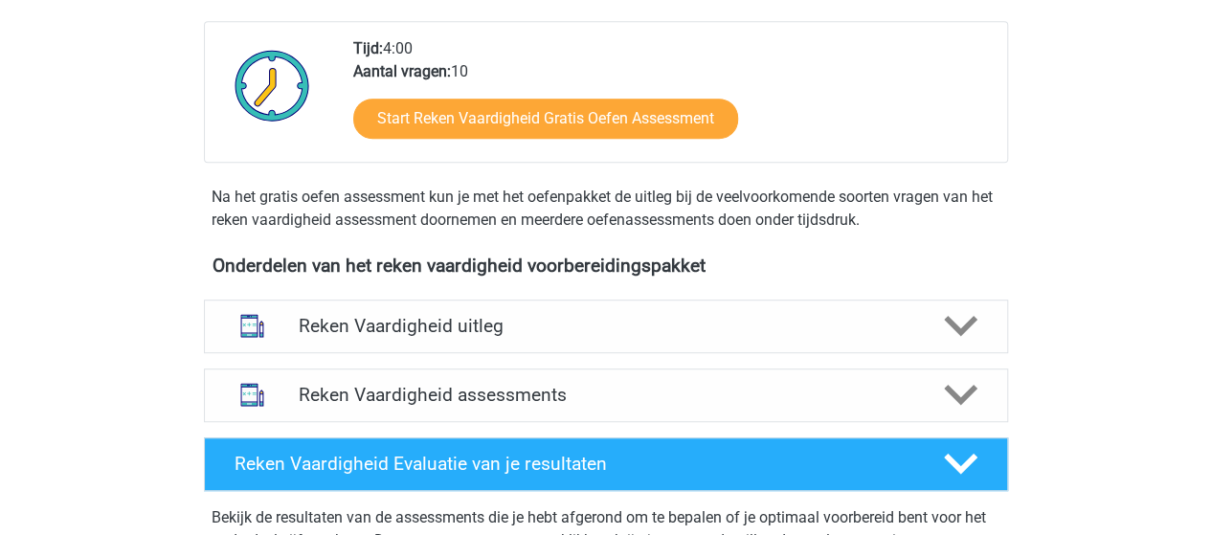
scroll to position [479, 0]
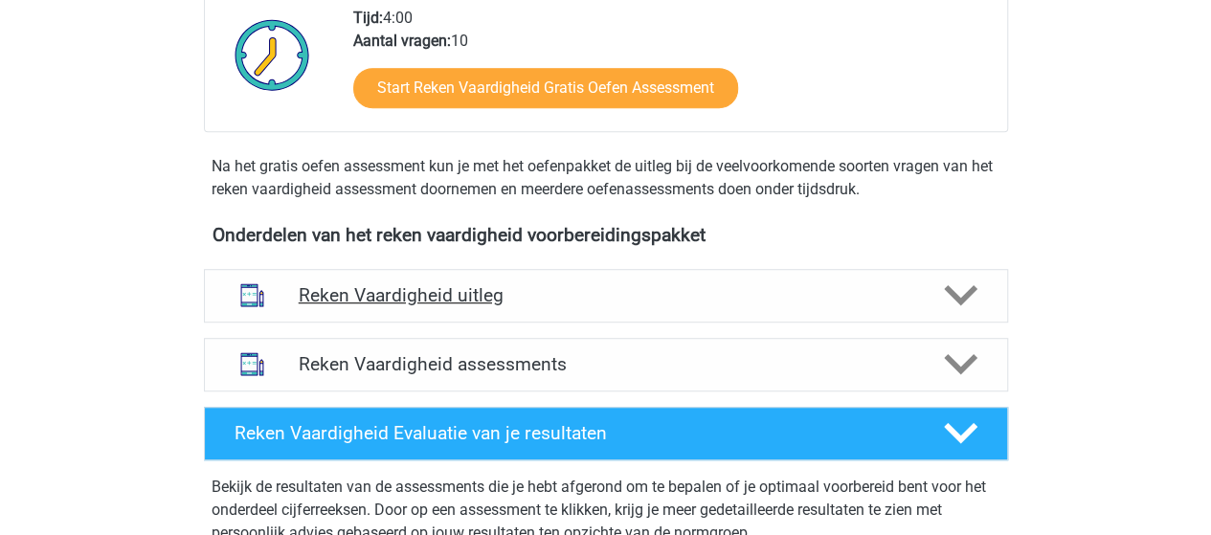
click at [456, 288] on h4 "Reken Vaardigheid uitleg" at bounding box center [606, 295] width 615 height 22
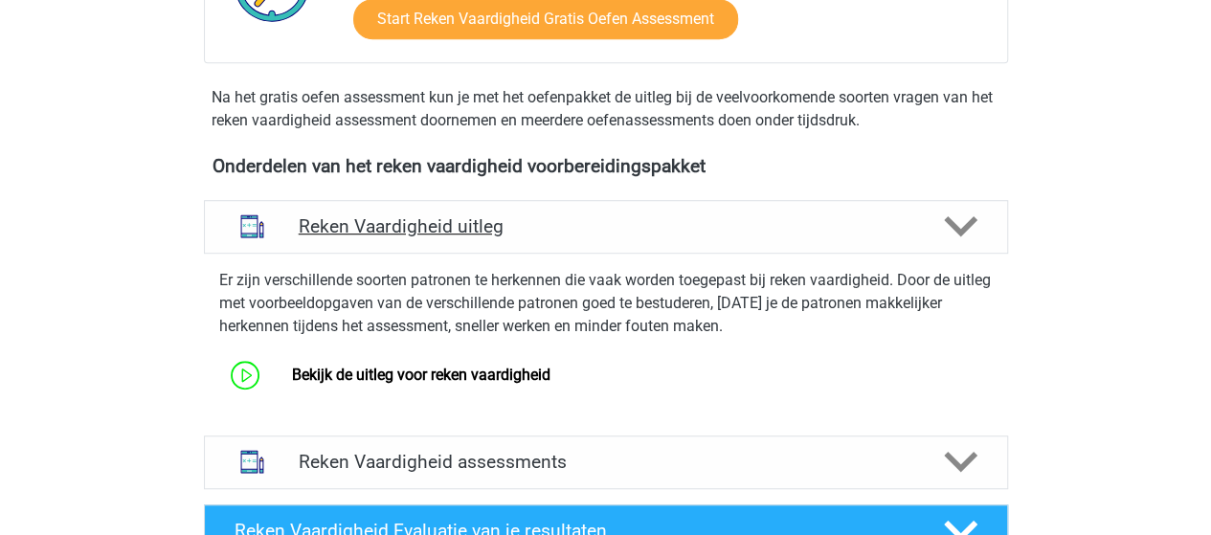
scroll to position [575, 0]
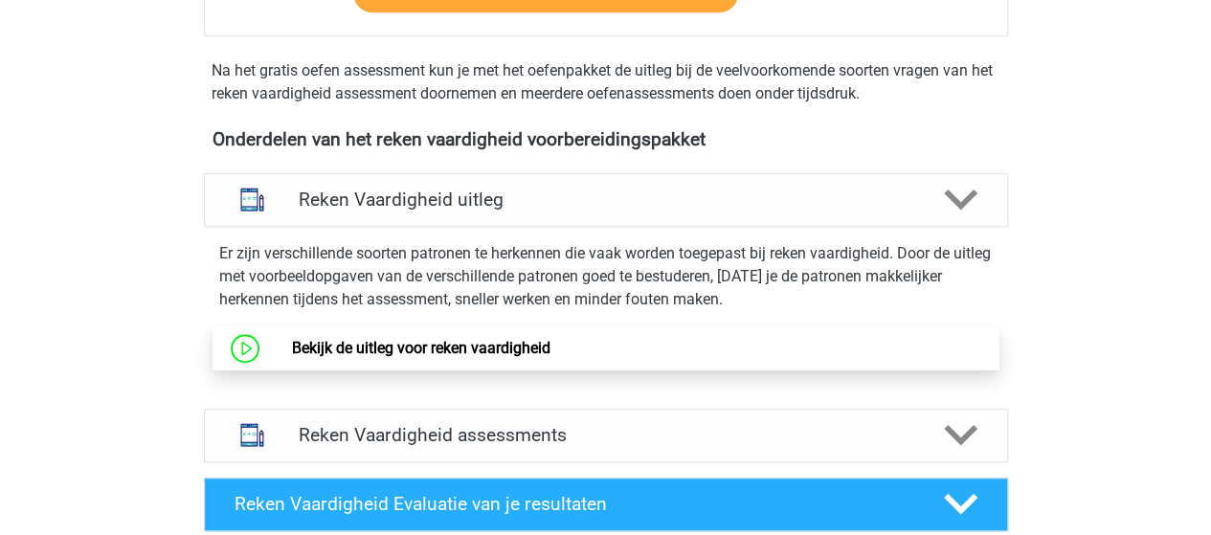
click at [492, 344] on link "Bekijk de uitleg voor reken vaardigheid" at bounding box center [421, 348] width 259 height 18
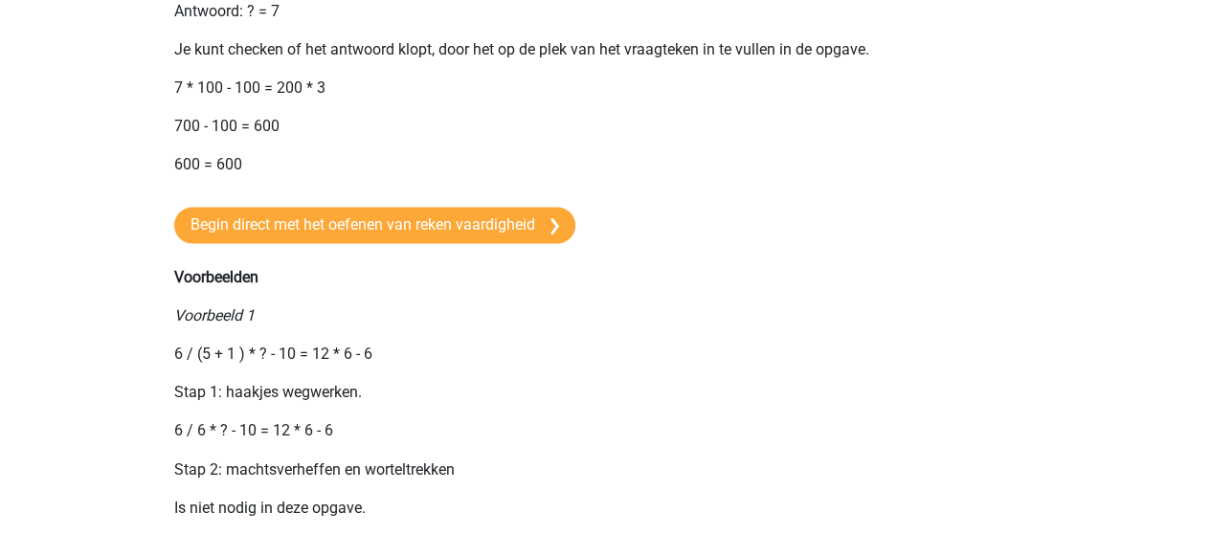
scroll to position [1245, 0]
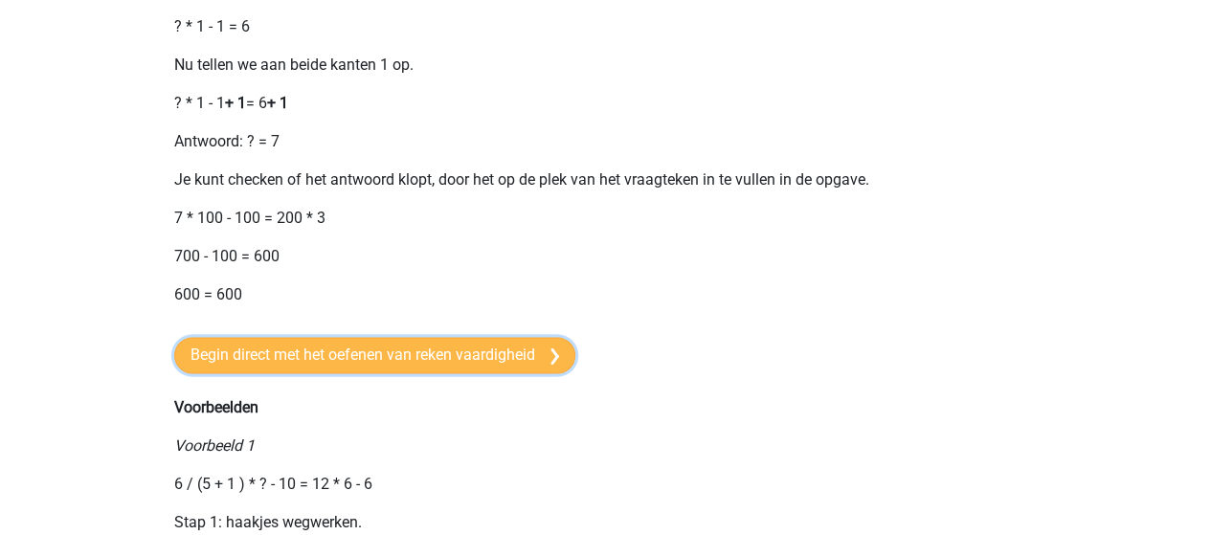
click at [463, 373] on link "Begin direct met het oefenen van reken vaardigheid" at bounding box center [374, 355] width 401 height 36
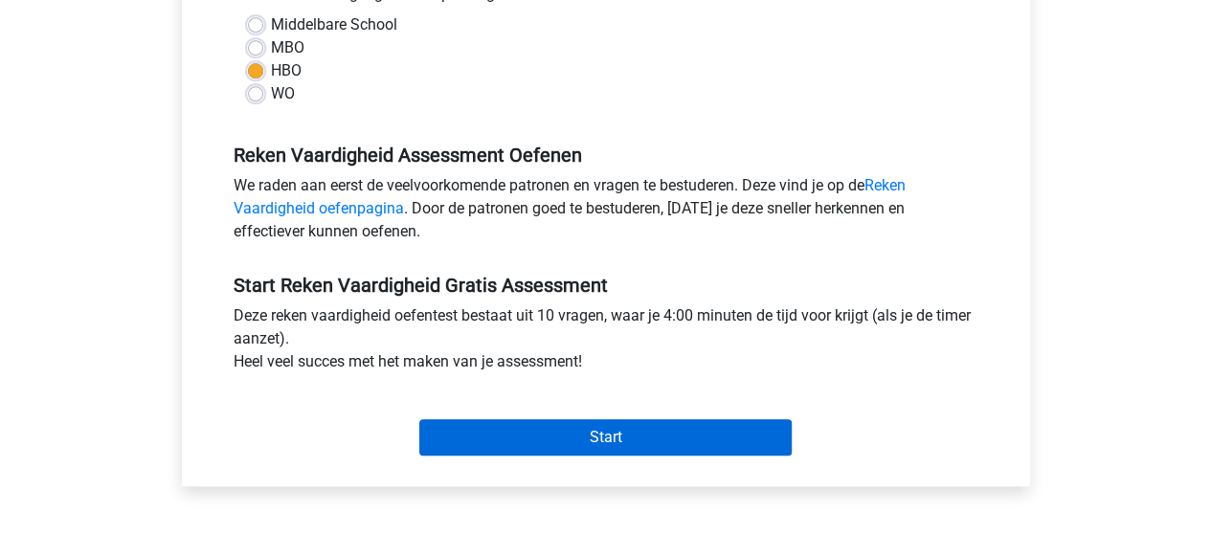
scroll to position [479, 0]
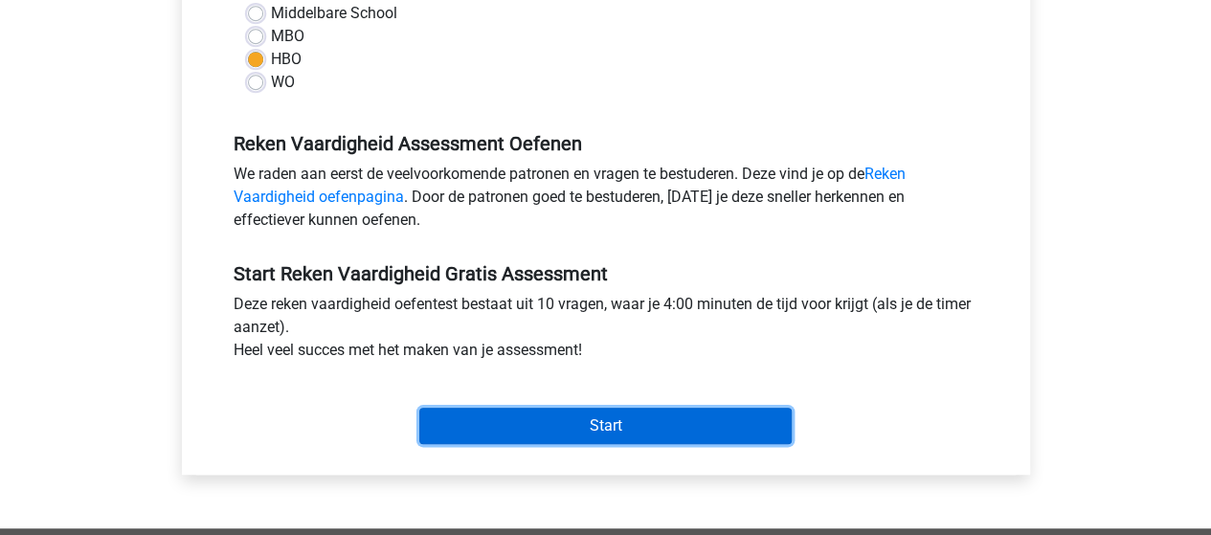
click at [620, 417] on input "Start" at bounding box center [605, 426] width 372 height 36
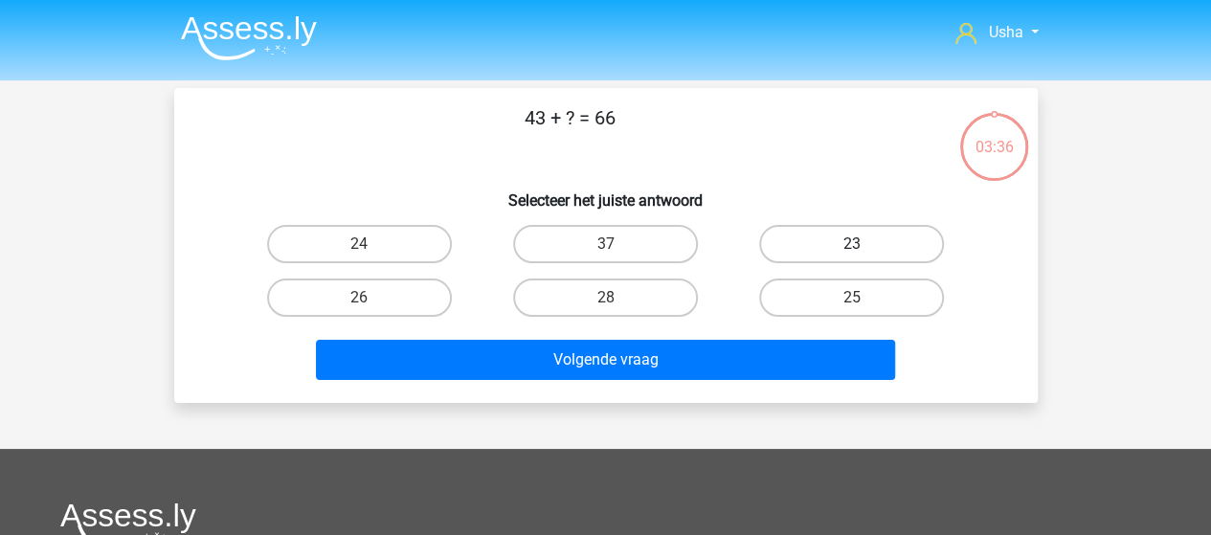
click at [835, 244] on label "23" at bounding box center [851, 244] width 185 height 38
click at [852, 244] on input "23" at bounding box center [858, 250] width 12 height 12
radio input "true"
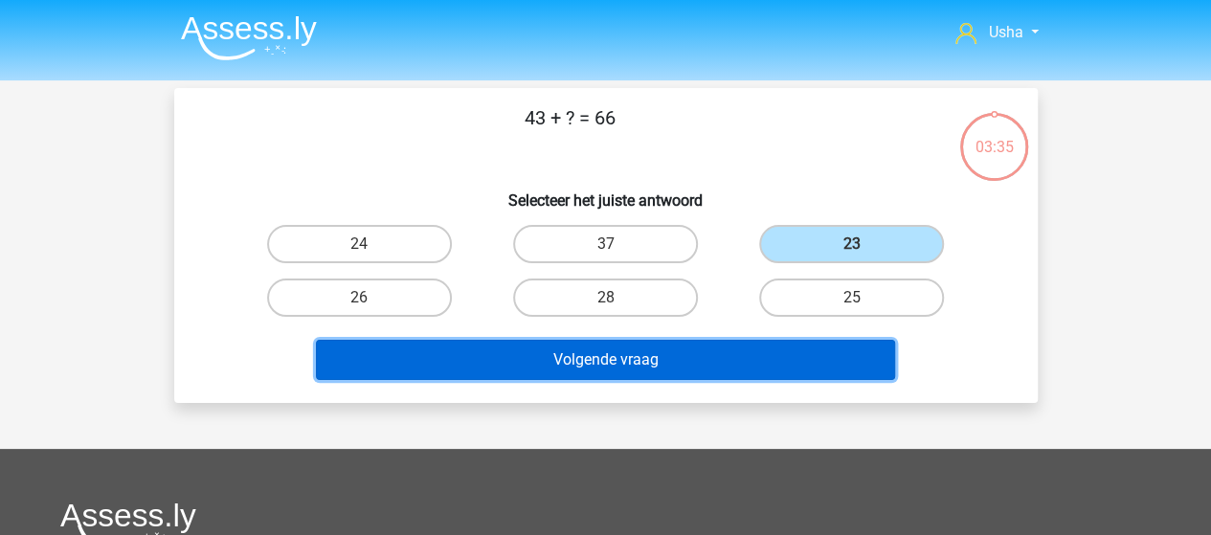
click at [688, 363] on button "Volgende vraag" at bounding box center [605, 360] width 579 height 40
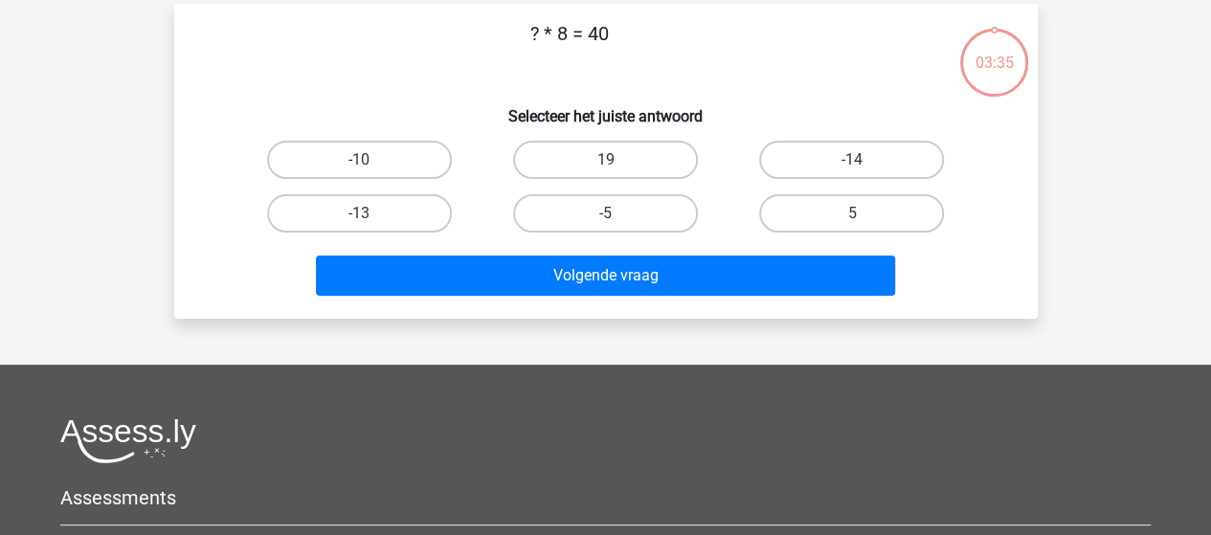
scroll to position [88, 0]
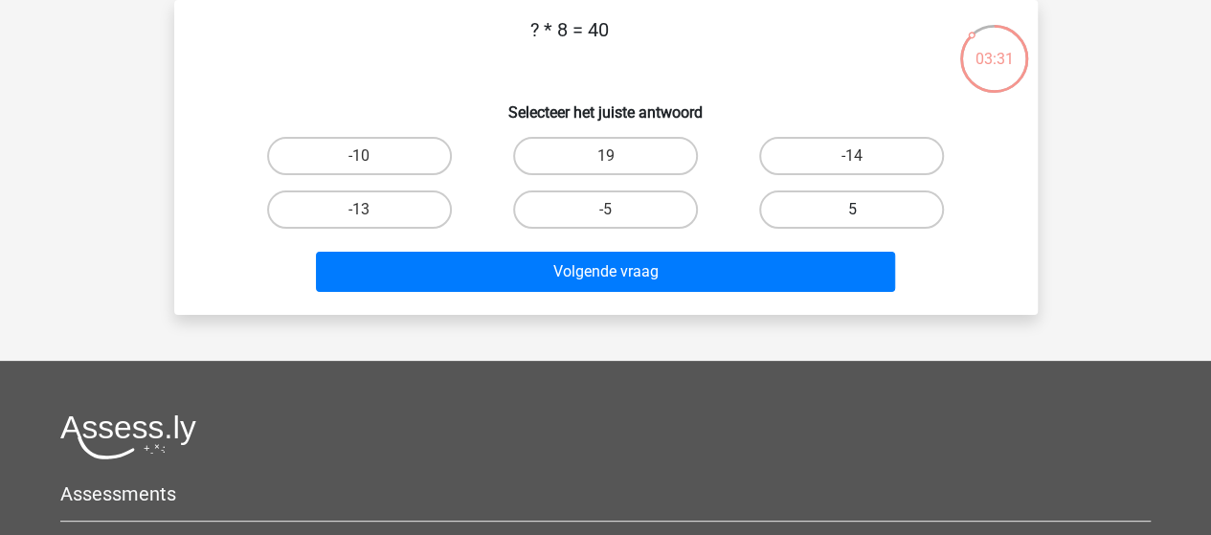
click at [825, 204] on label "5" at bounding box center [851, 210] width 185 height 38
click at [852, 210] on input "5" at bounding box center [858, 216] width 12 height 12
radio input "true"
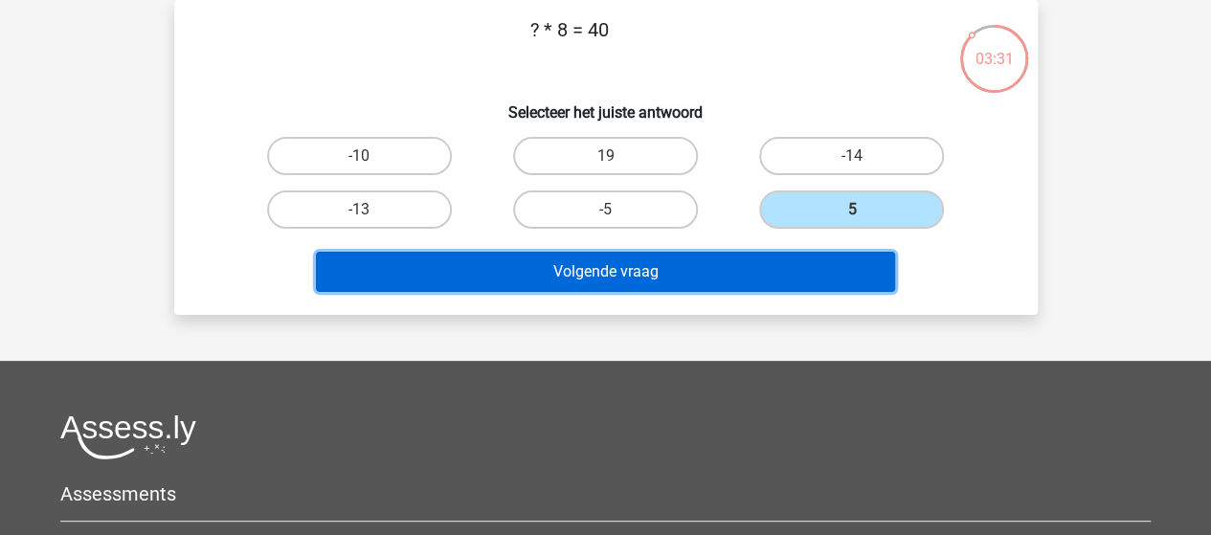
click at [648, 267] on button "Volgende vraag" at bounding box center [605, 272] width 579 height 40
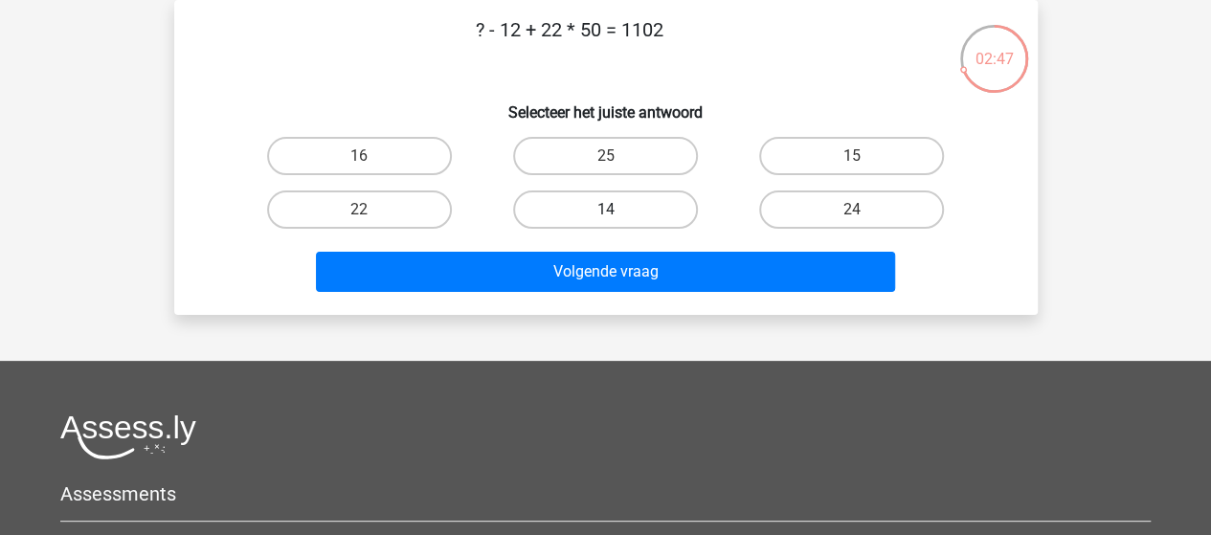
click at [621, 207] on label "14" at bounding box center [605, 210] width 185 height 38
click at [618, 210] on input "14" at bounding box center [611, 216] width 12 height 12
radio input "true"
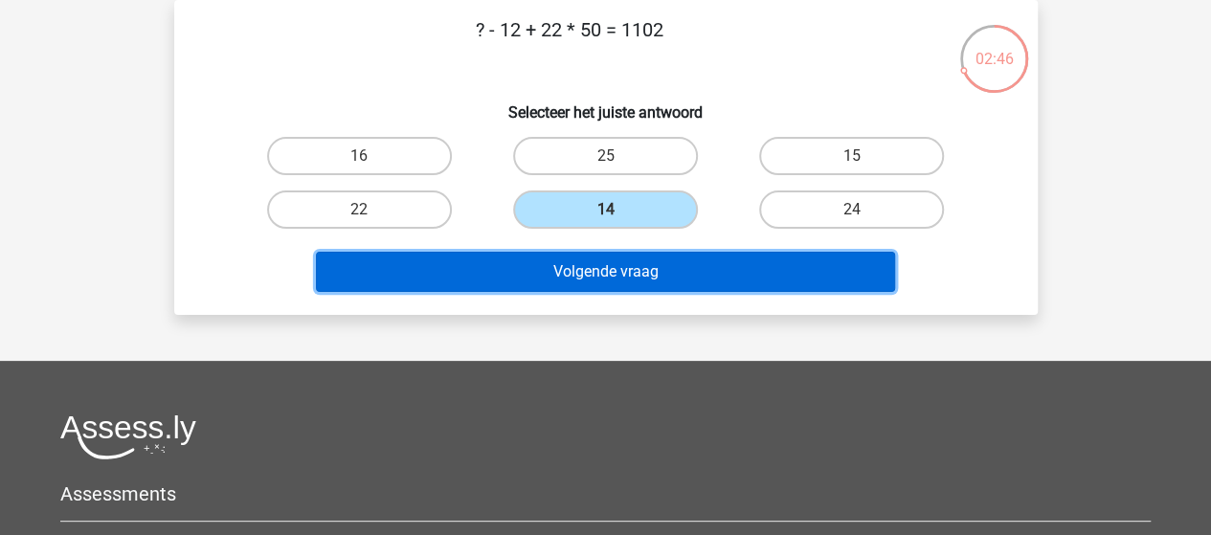
click at [607, 264] on button "Volgende vraag" at bounding box center [605, 272] width 579 height 40
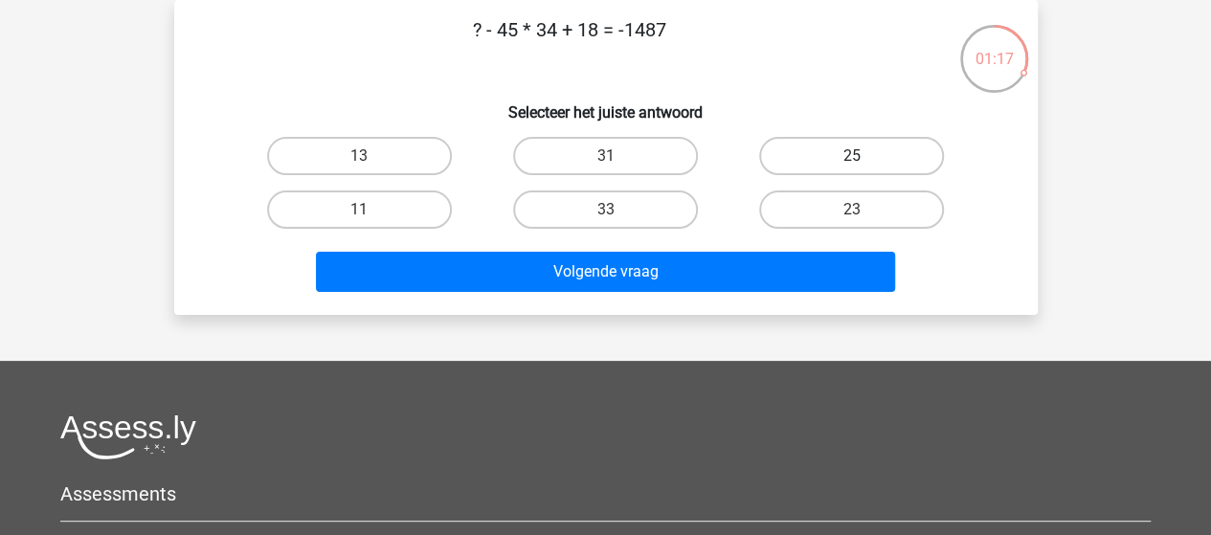
click at [872, 148] on label "25" at bounding box center [851, 156] width 185 height 38
click at [865, 156] on input "25" at bounding box center [858, 162] width 12 height 12
radio input "true"
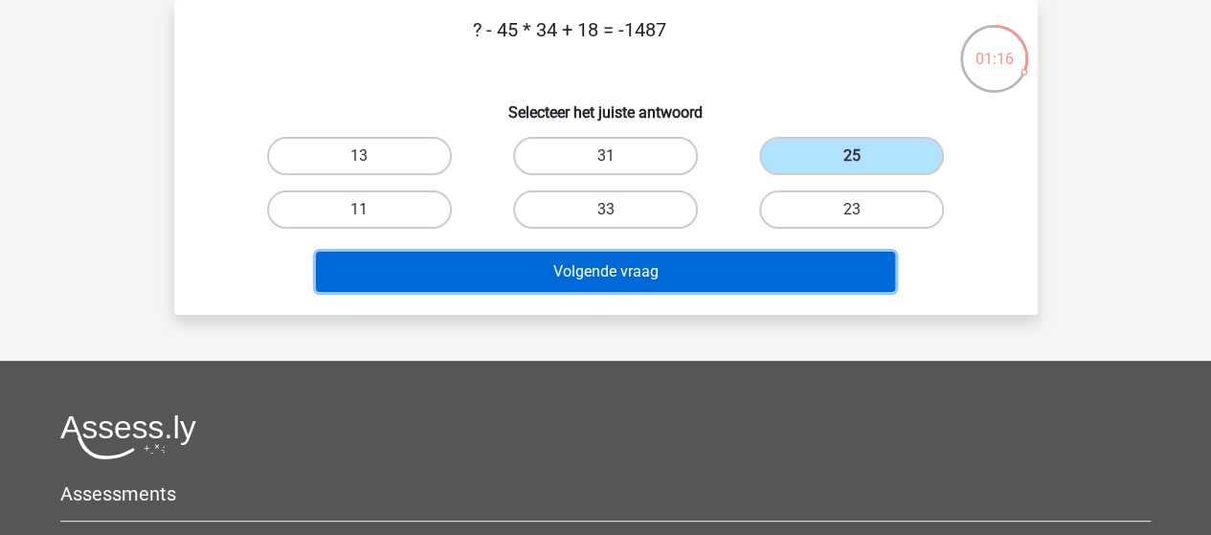
click at [639, 275] on button "Volgende vraag" at bounding box center [605, 272] width 579 height 40
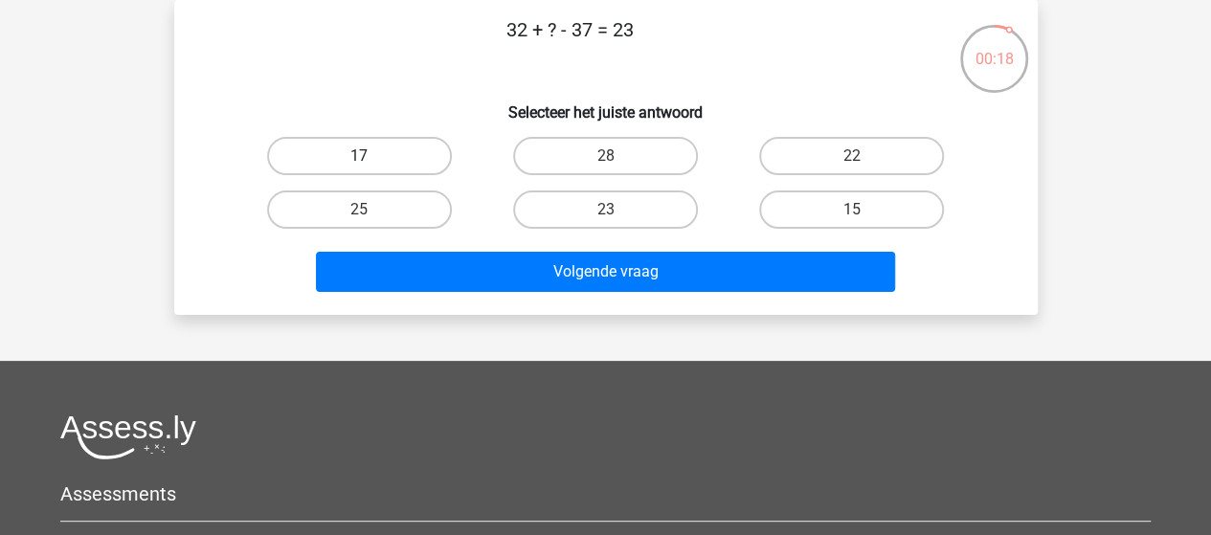
click at [375, 160] on label "17" at bounding box center [359, 156] width 185 height 38
click at [372, 160] on input "17" at bounding box center [365, 162] width 12 height 12
radio input "true"
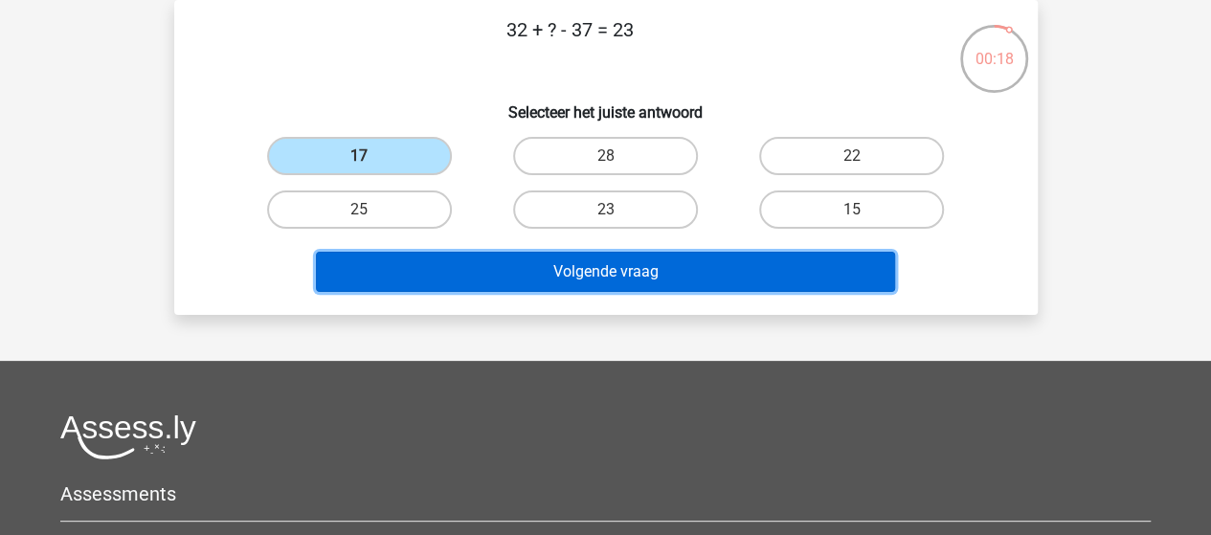
click at [546, 275] on button "Volgende vraag" at bounding box center [605, 272] width 579 height 40
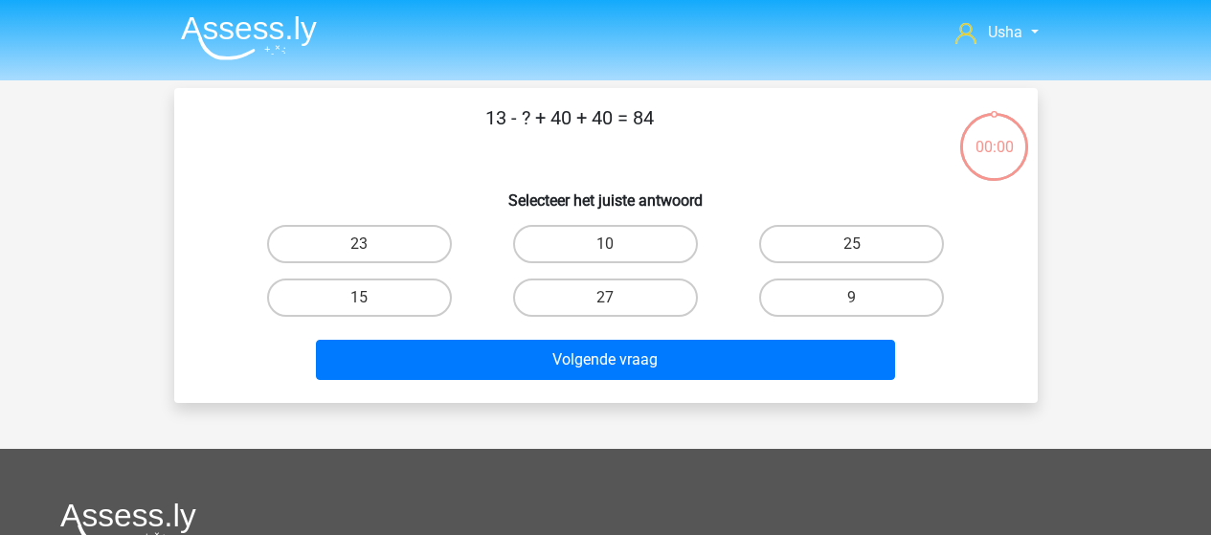
scroll to position [88, 0]
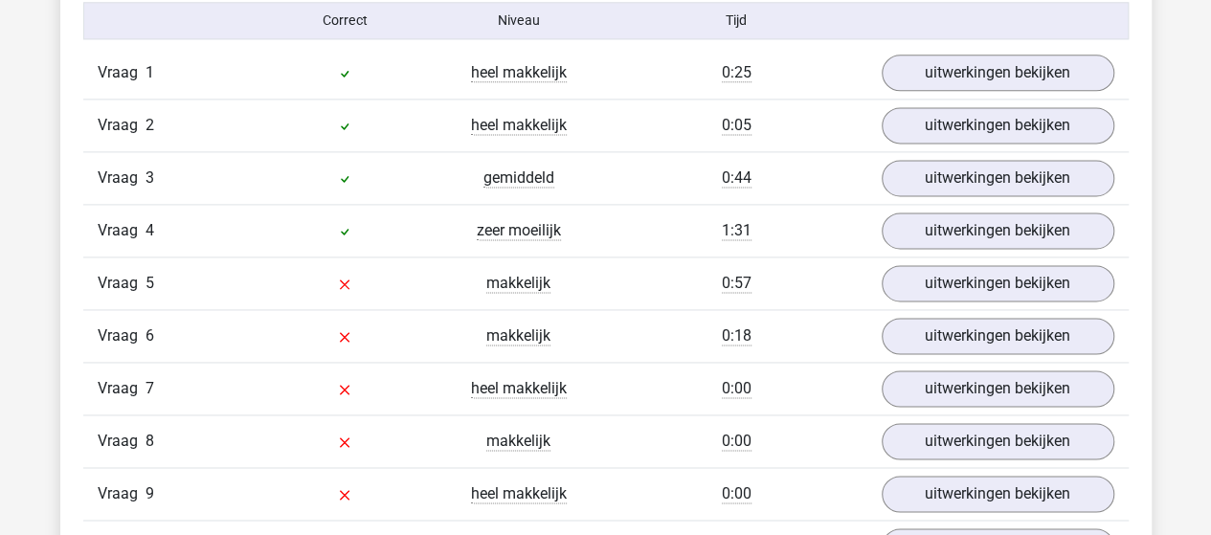
scroll to position [1245, 0]
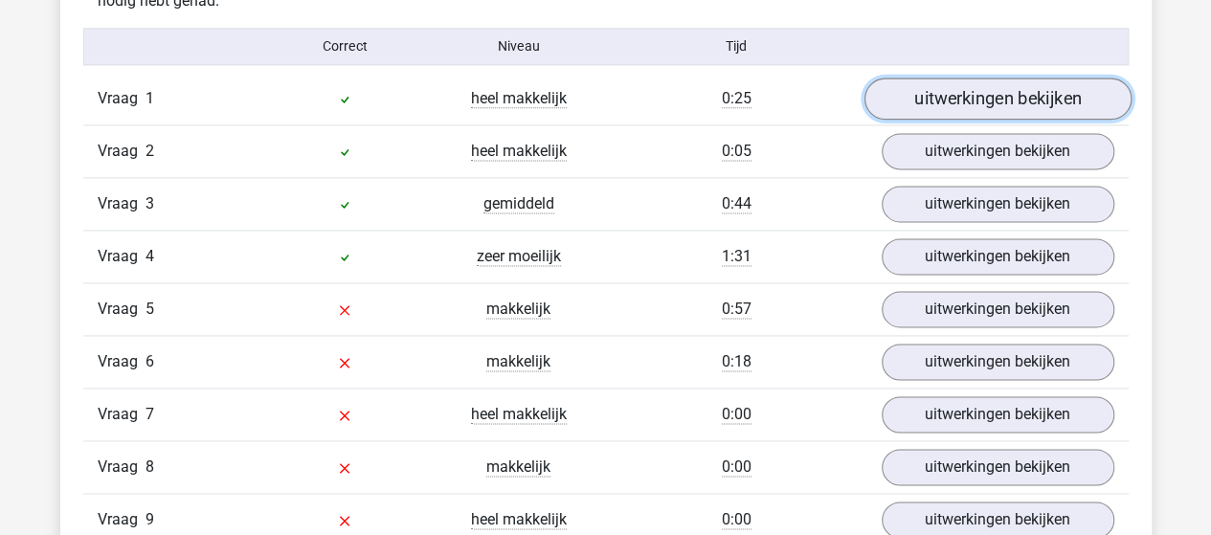
click at [1032, 102] on link "uitwerkingen bekijken" at bounding box center [997, 99] width 267 height 42
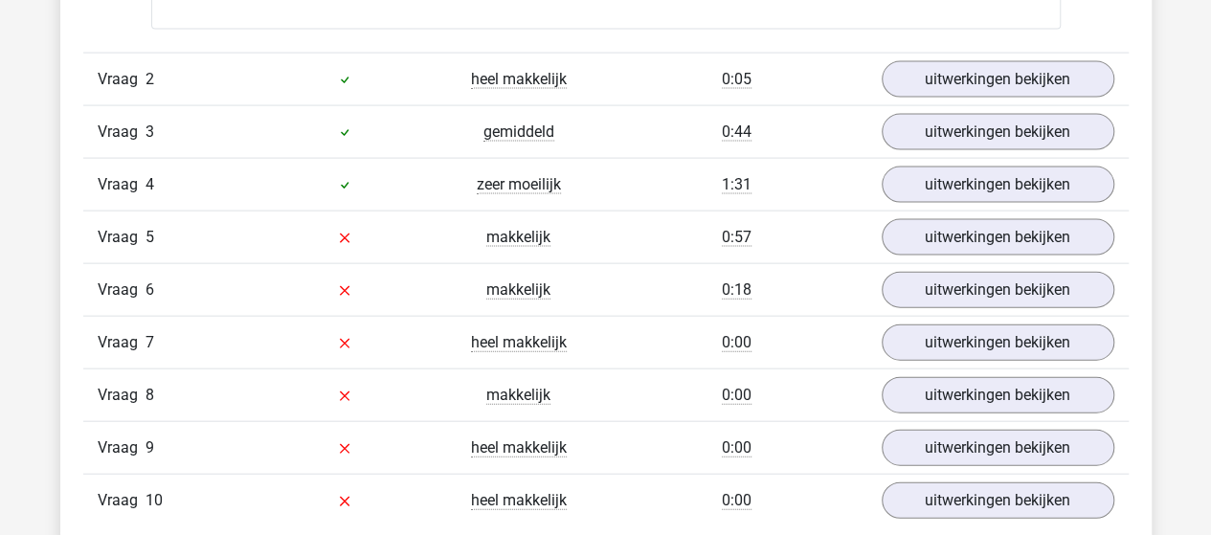
scroll to position [2011, 0]
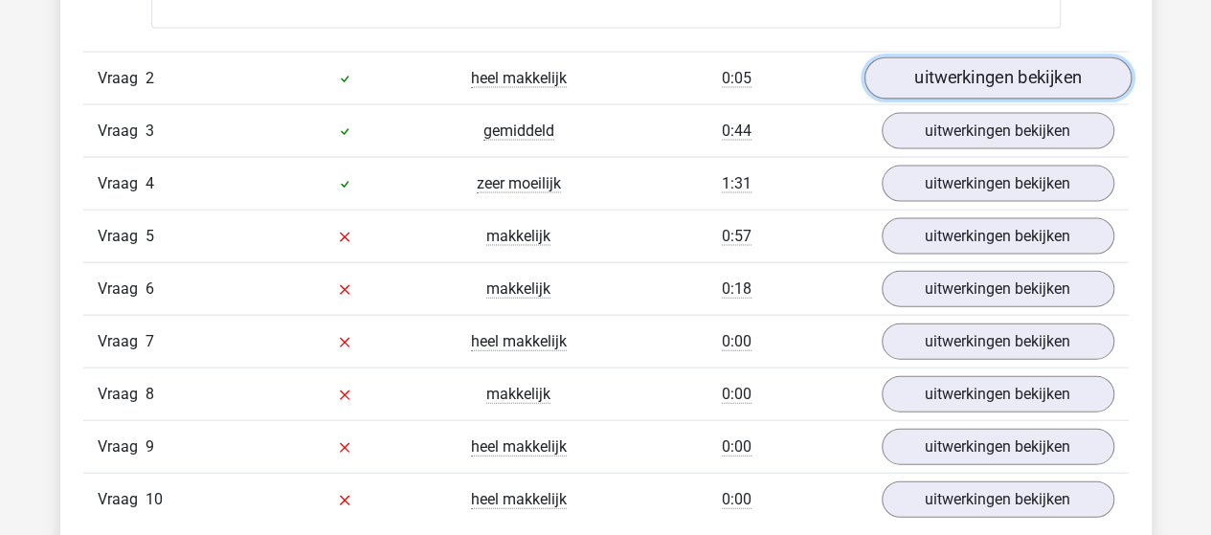
click at [1013, 76] on link "uitwerkingen bekijken" at bounding box center [997, 78] width 267 height 42
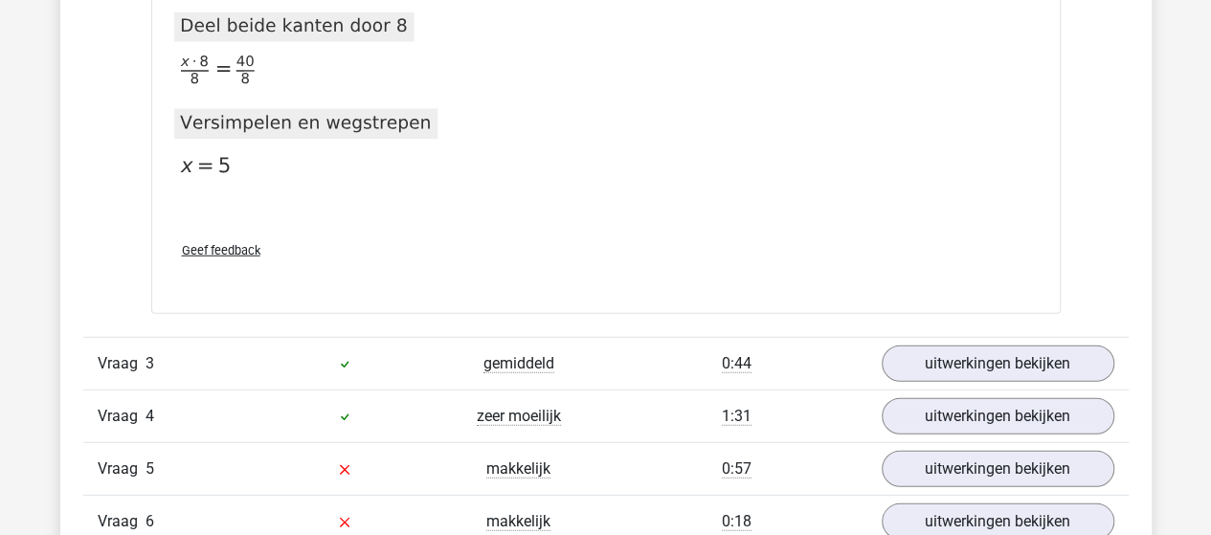
scroll to position [2490, 0]
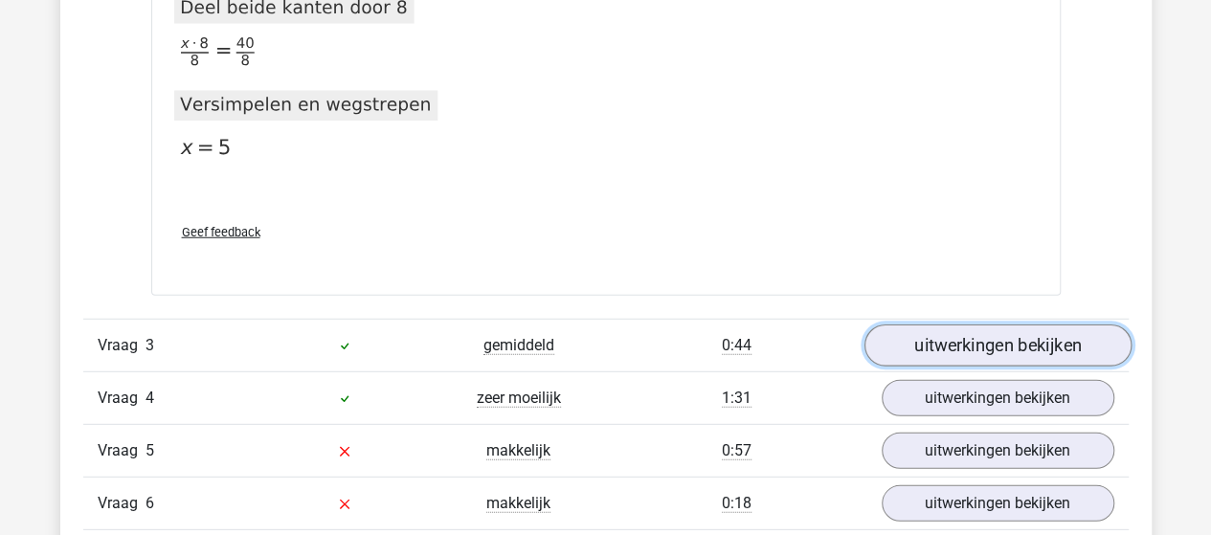
click at [921, 334] on link "uitwerkingen bekijken" at bounding box center [997, 347] width 267 height 42
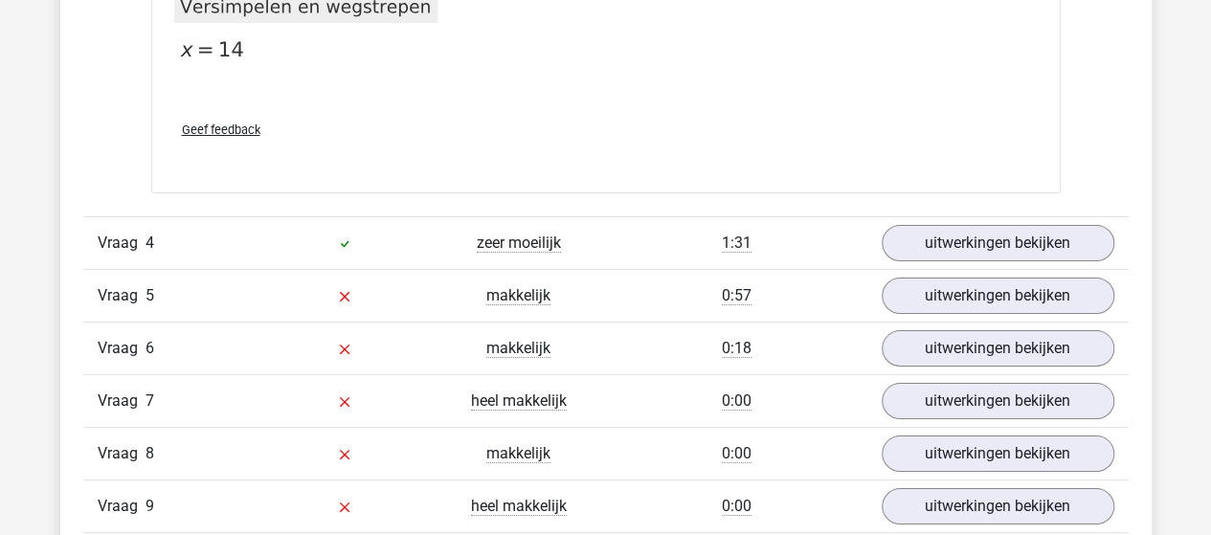
scroll to position [3543, 0]
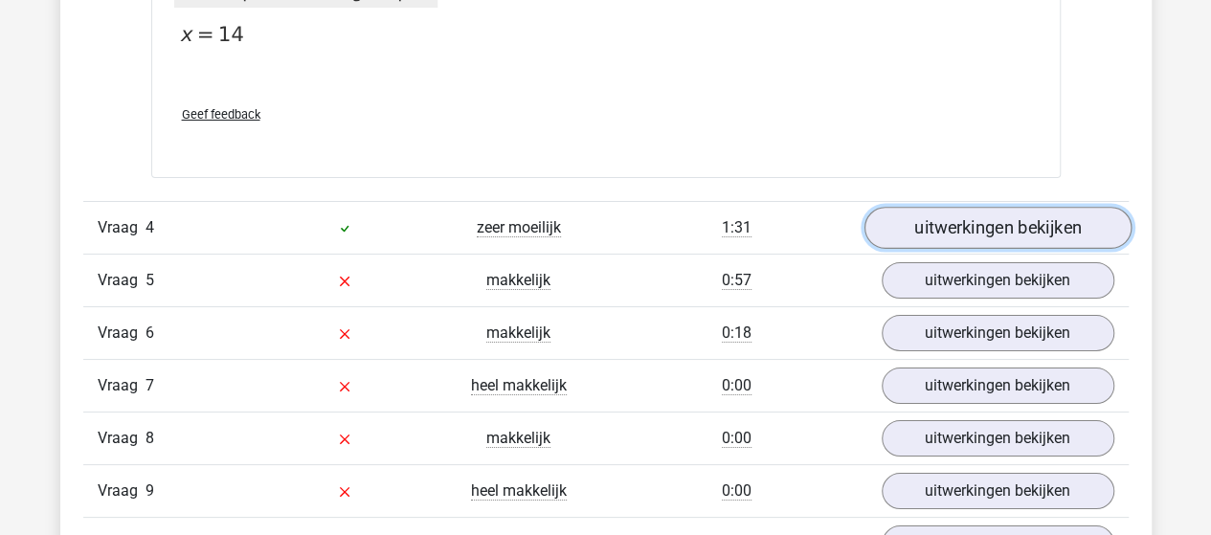
click at [986, 224] on link "uitwerkingen bekijken" at bounding box center [997, 228] width 267 height 42
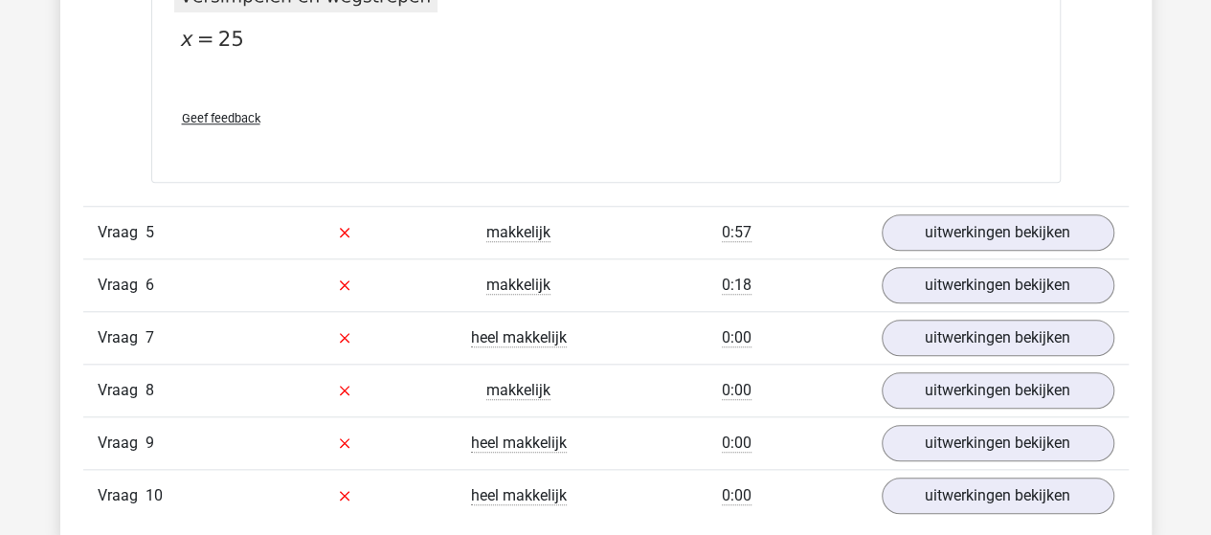
scroll to position [4500, 0]
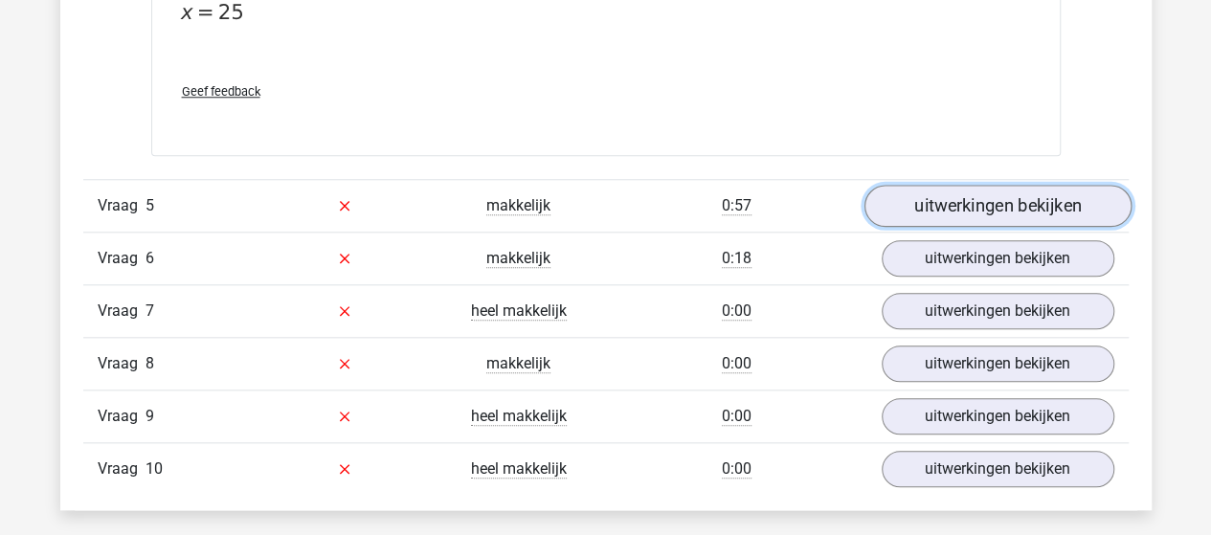
click at [916, 199] on link "uitwerkingen bekijken" at bounding box center [997, 206] width 267 height 42
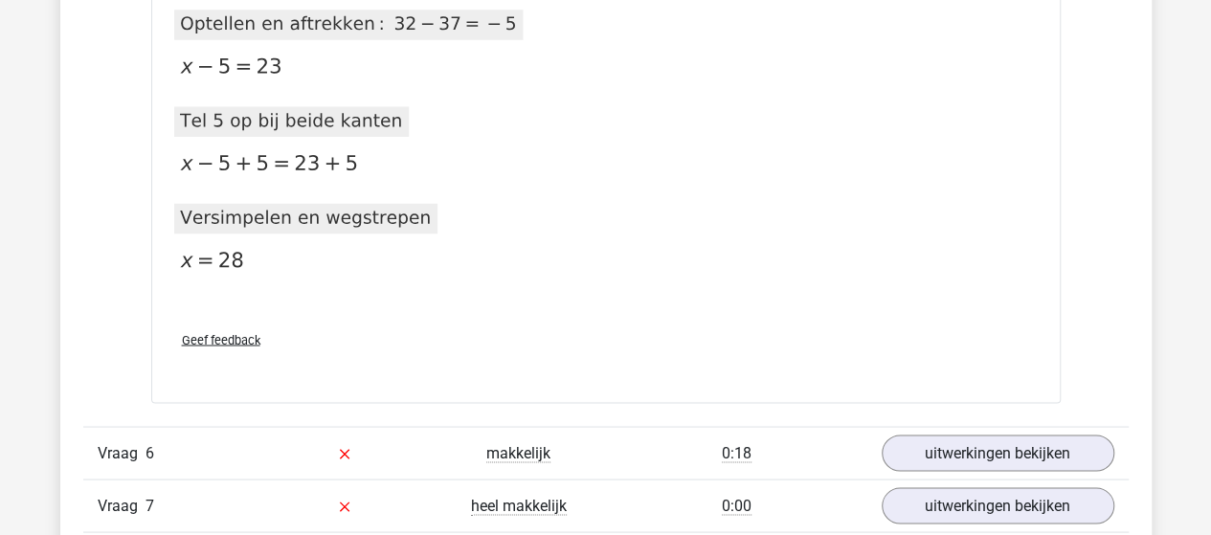
scroll to position [5362, 0]
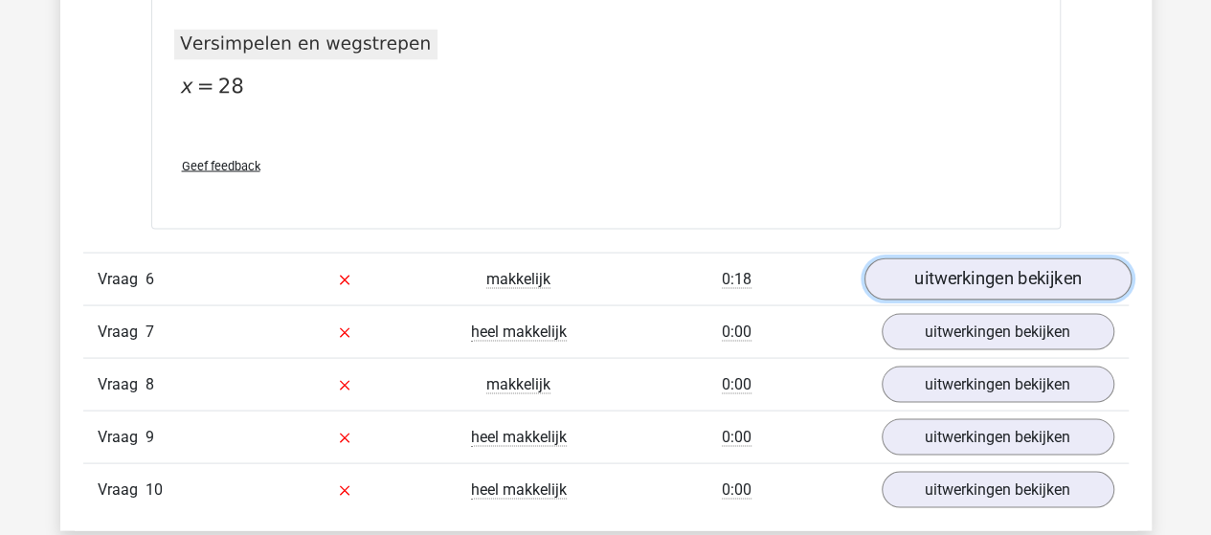
click at [941, 260] on link "uitwerkingen bekijken" at bounding box center [997, 279] width 267 height 42
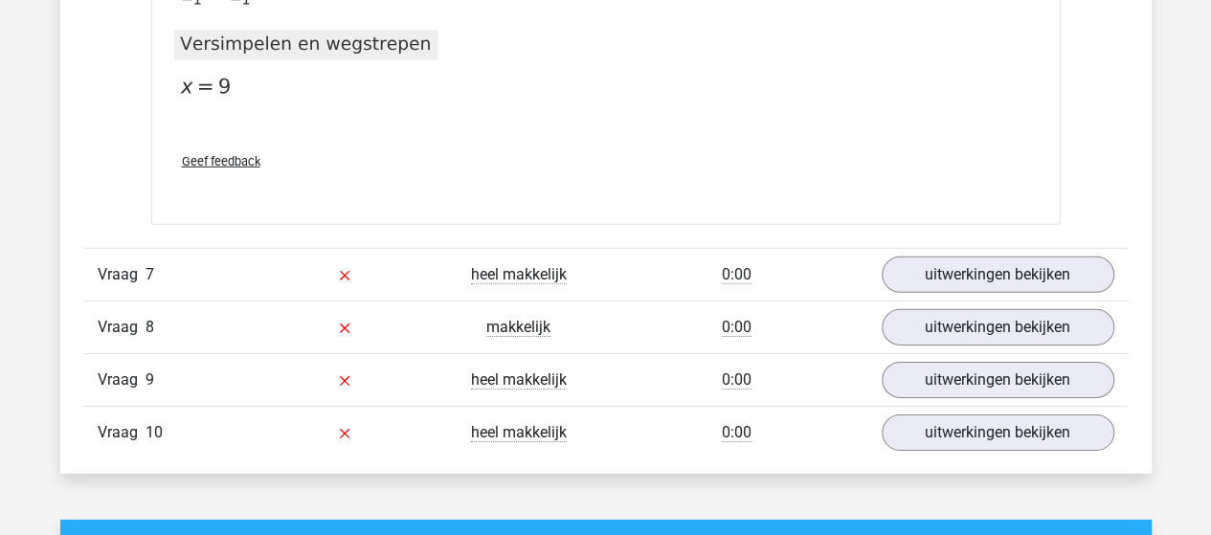
scroll to position [6607, 0]
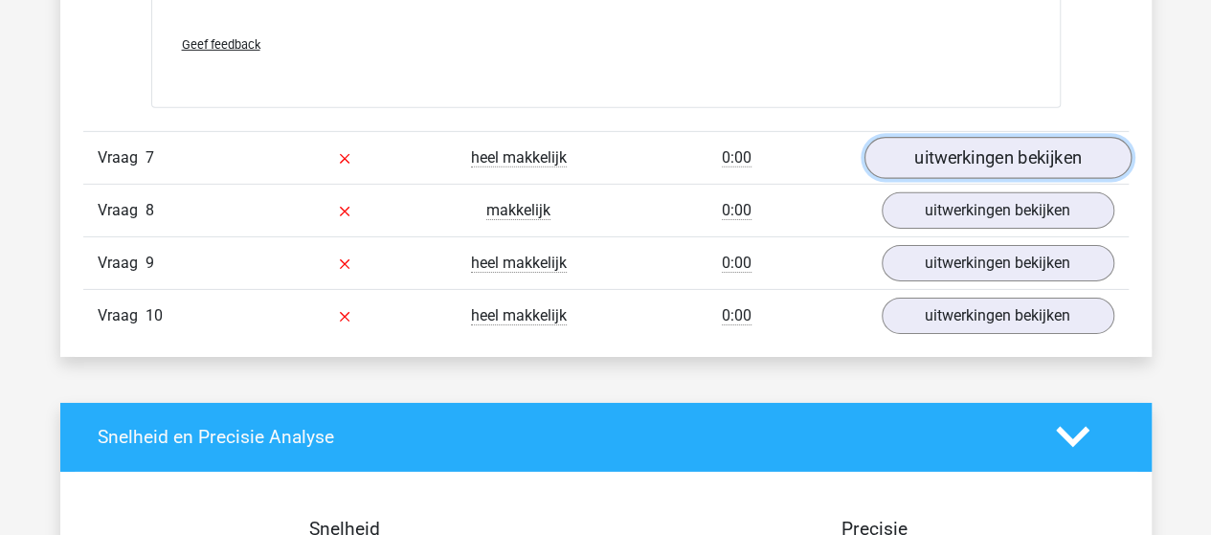
click at [1059, 137] on link "uitwerkingen bekijken" at bounding box center [997, 158] width 267 height 42
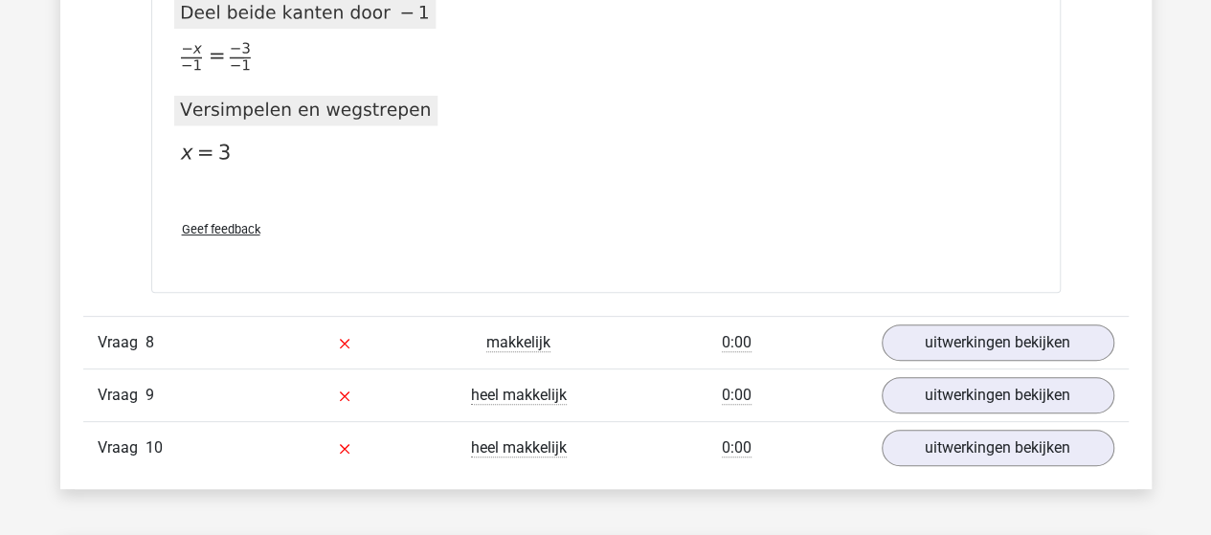
scroll to position [7469, 0]
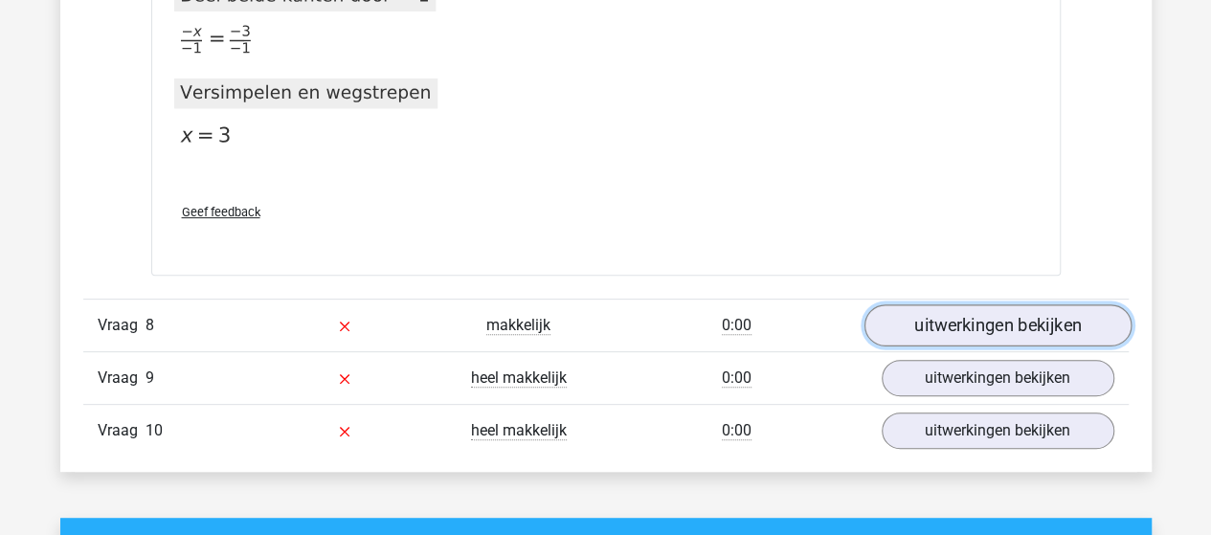
click at [957, 304] on link "uitwerkingen bekijken" at bounding box center [997, 325] width 267 height 42
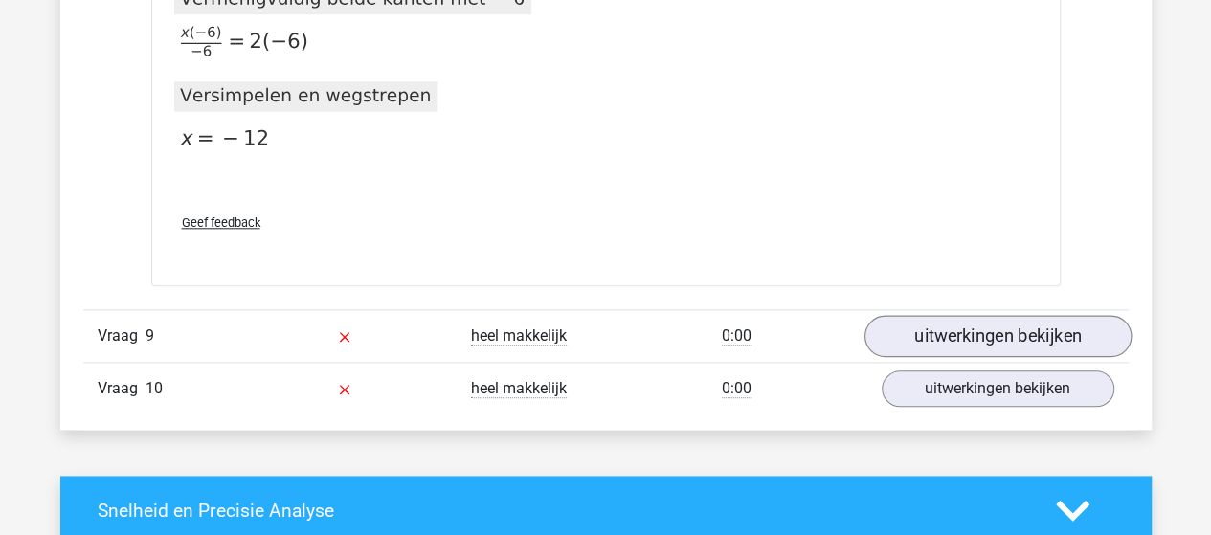
scroll to position [8235, 0]
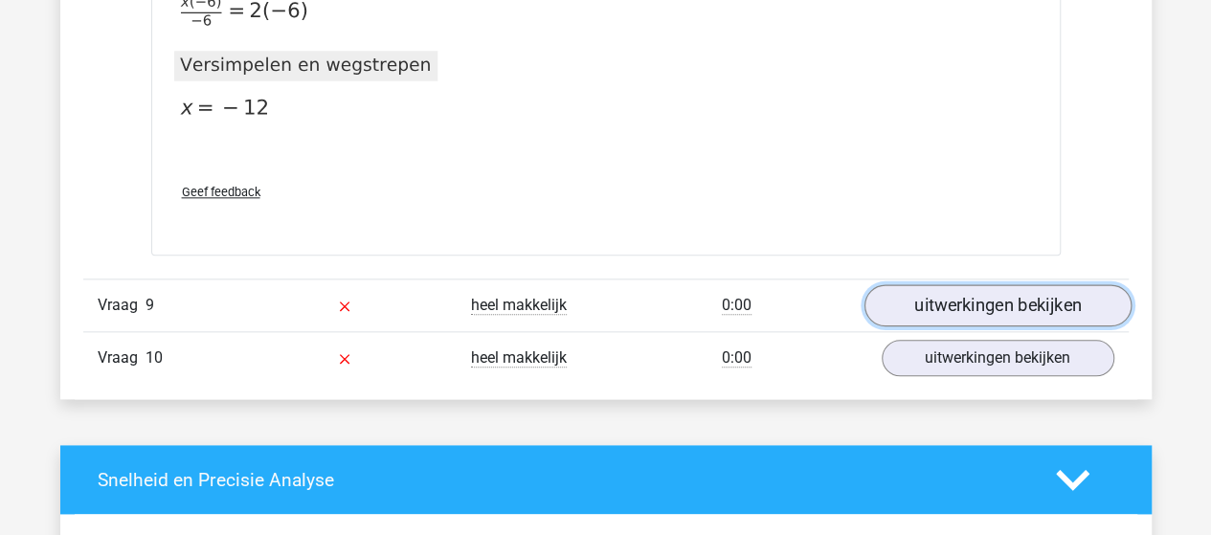
click at [934, 285] on link "uitwerkingen bekijken" at bounding box center [997, 306] width 267 height 42
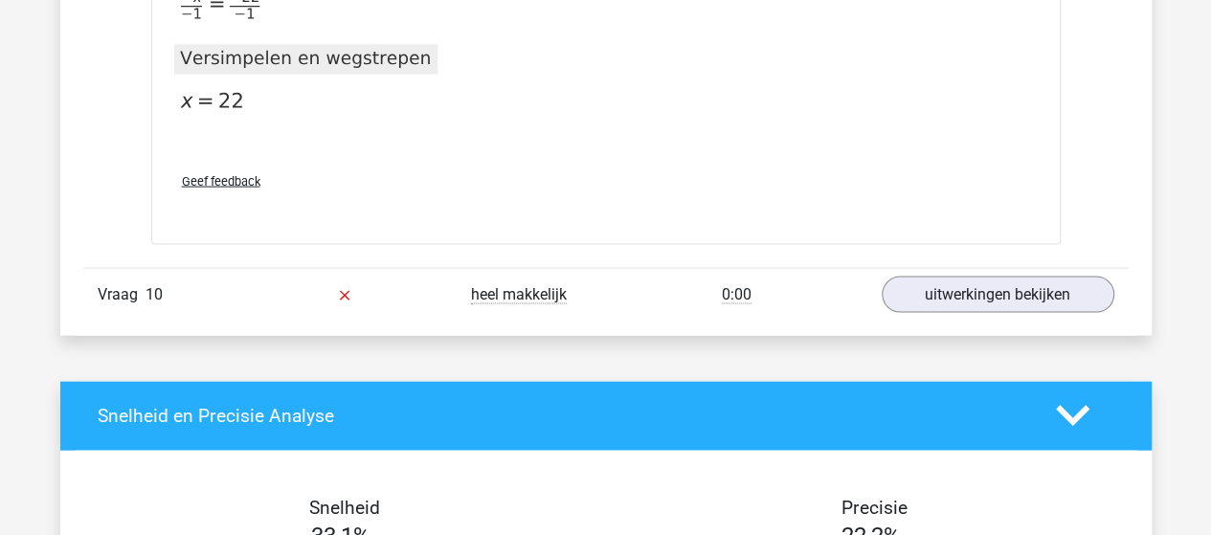
scroll to position [9192, 0]
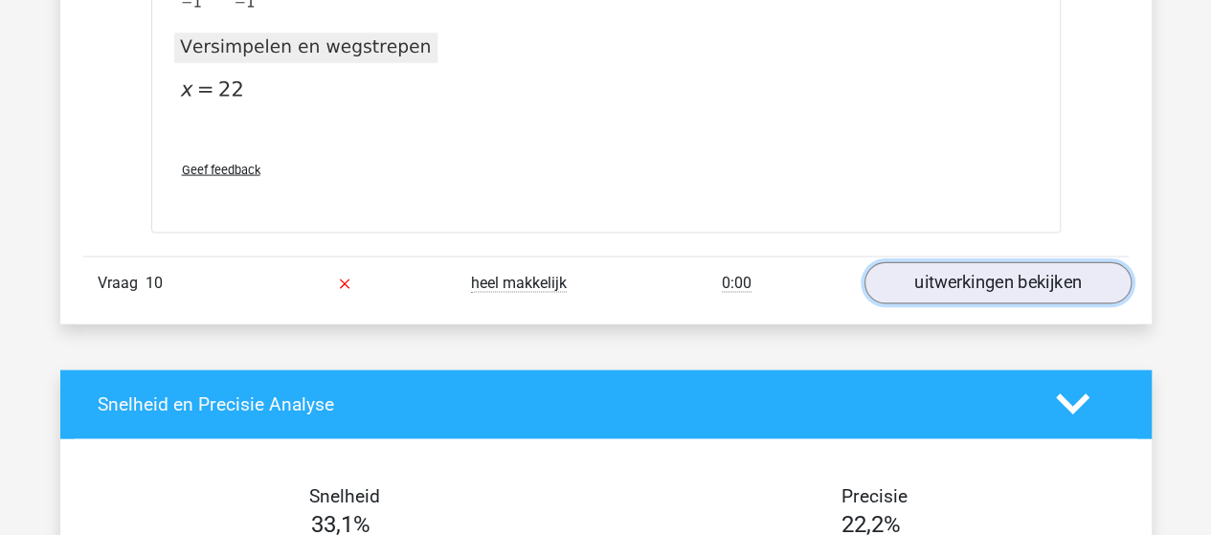
click at [956, 265] on link "uitwerkingen bekijken" at bounding box center [997, 283] width 267 height 42
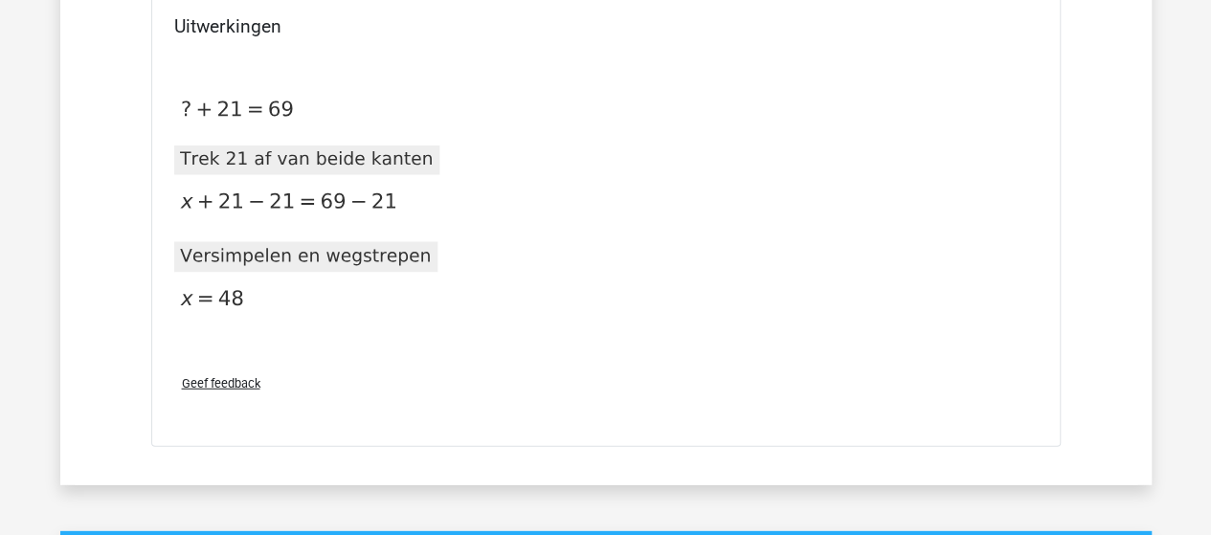
scroll to position [9767, 0]
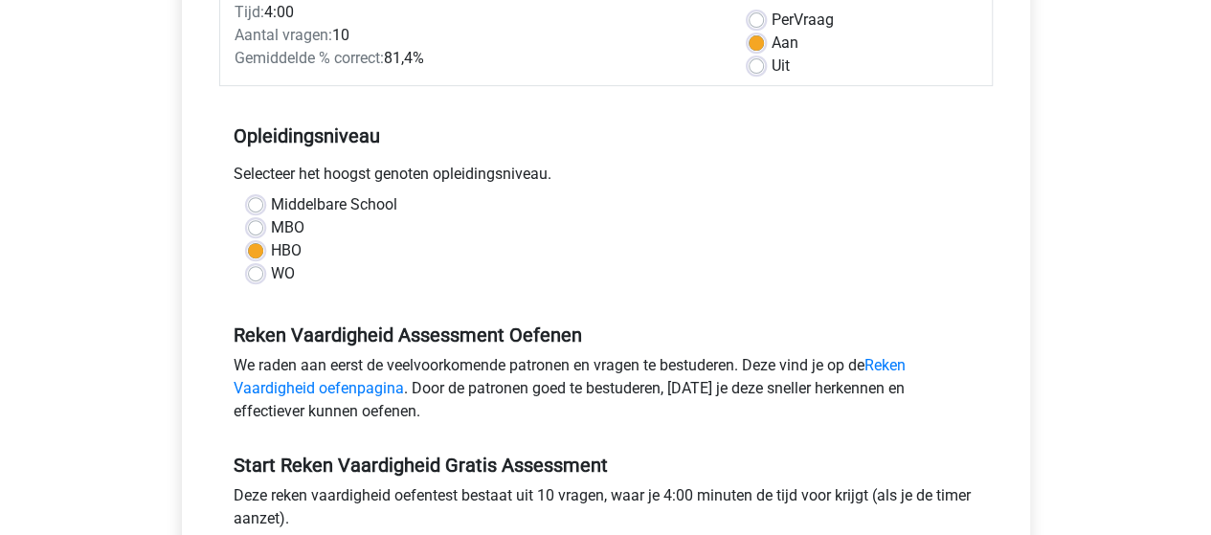
scroll to position [96, 0]
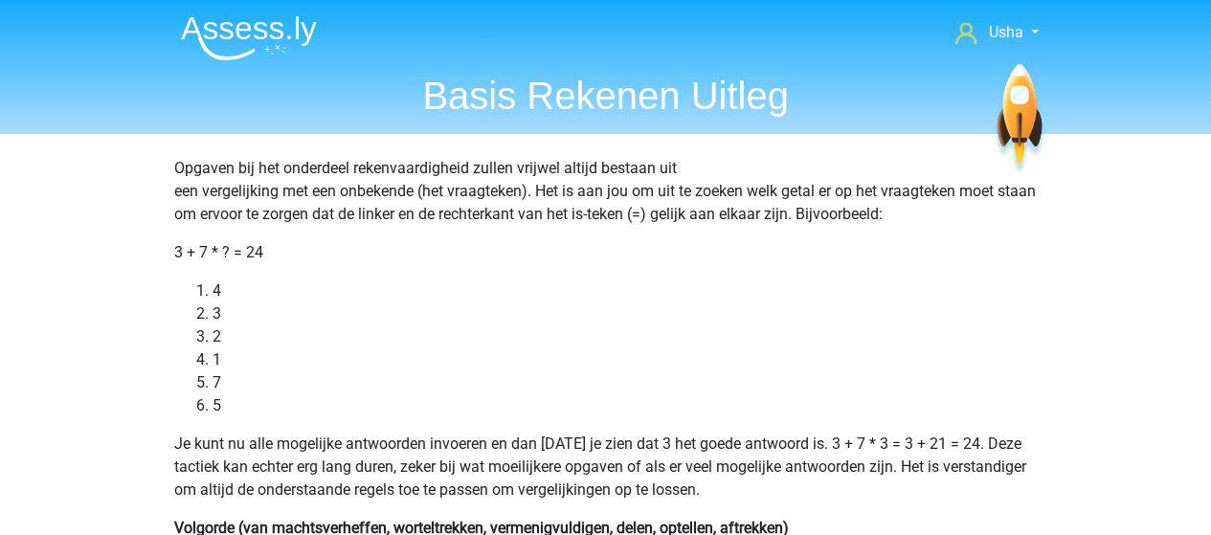
click at [257, 28] on img at bounding box center [249, 37] width 136 height 45
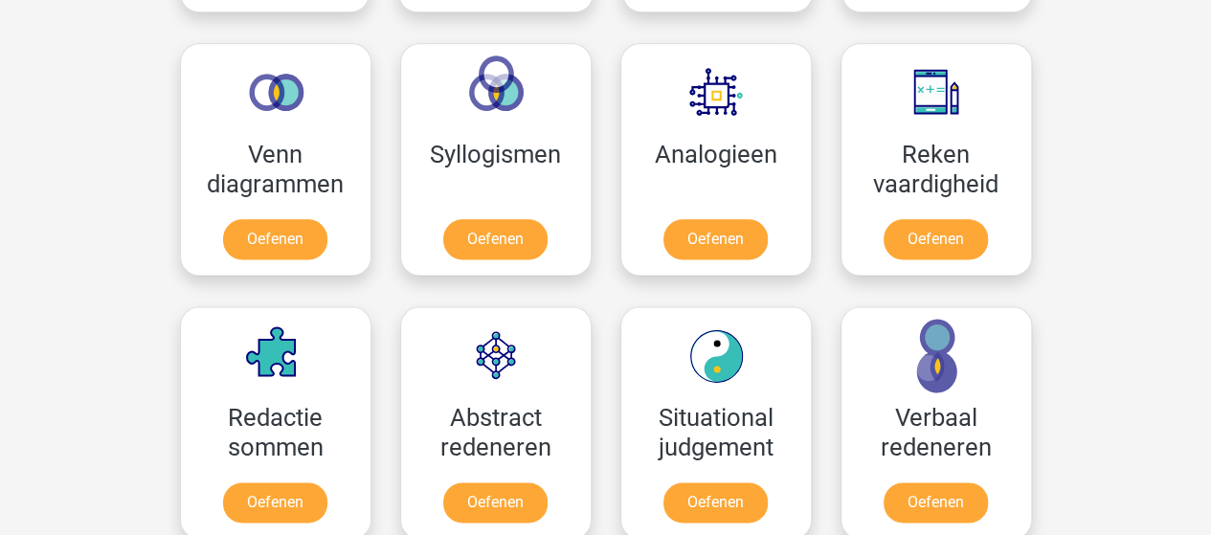
scroll to position [1149, 0]
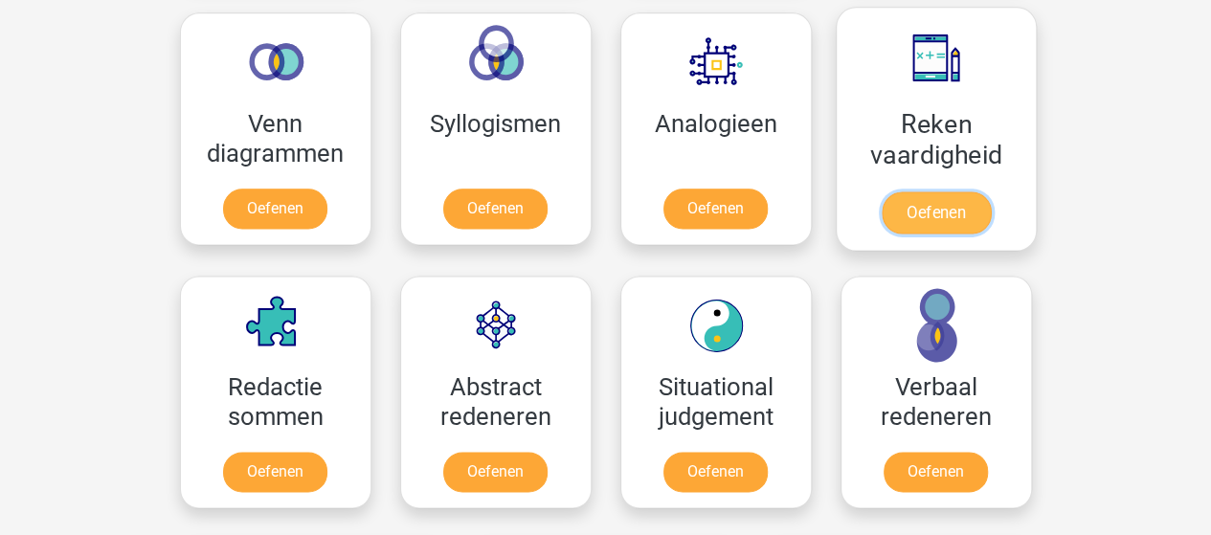
click at [931, 192] on link "Oefenen" at bounding box center [935, 213] width 109 height 42
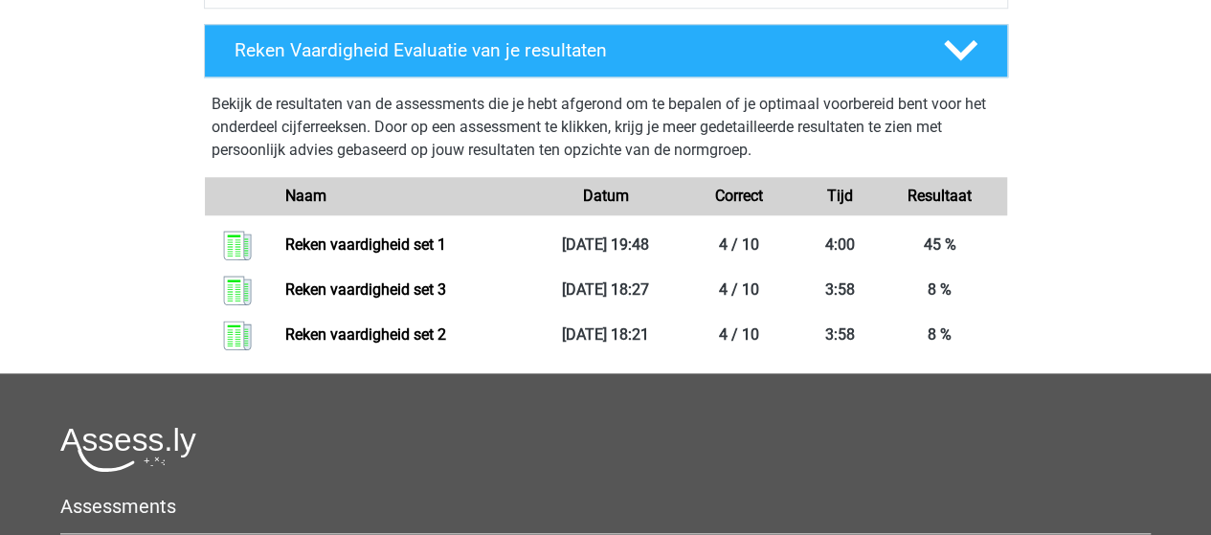
scroll to position [766, 0]
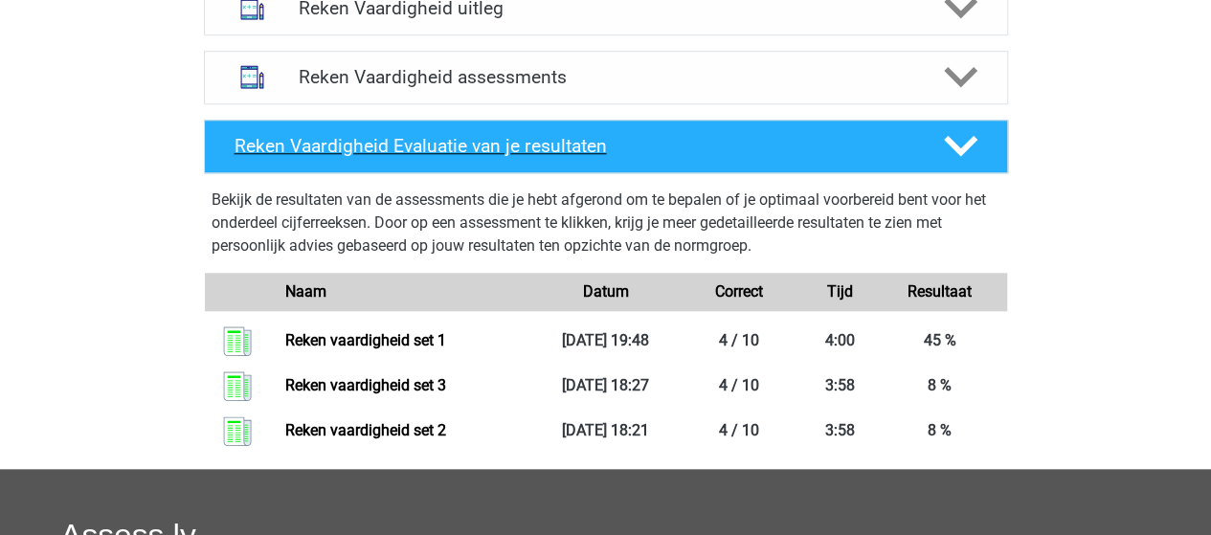
click at [395, 148] on h4 "Reken Vaardigheid Evaluatie van je resultaten" at bounding box center [574, 146] width 679 height 22
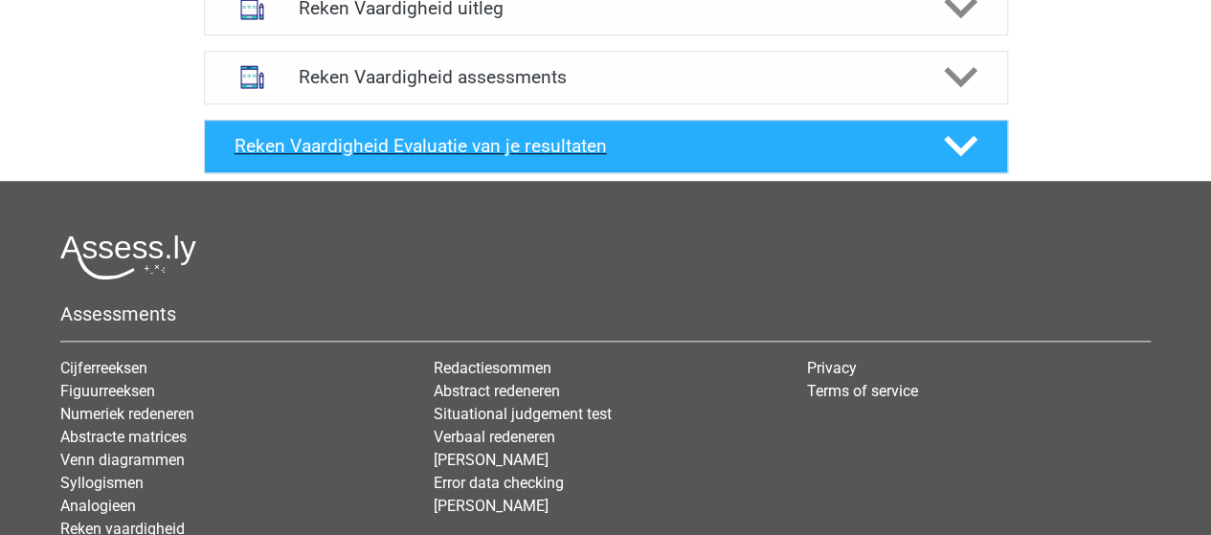
click at [395, 148] on h4 "Reken Vaardigheid Evaluatie van je resultaten" at bounding box center [574, 146] width 679 height 22
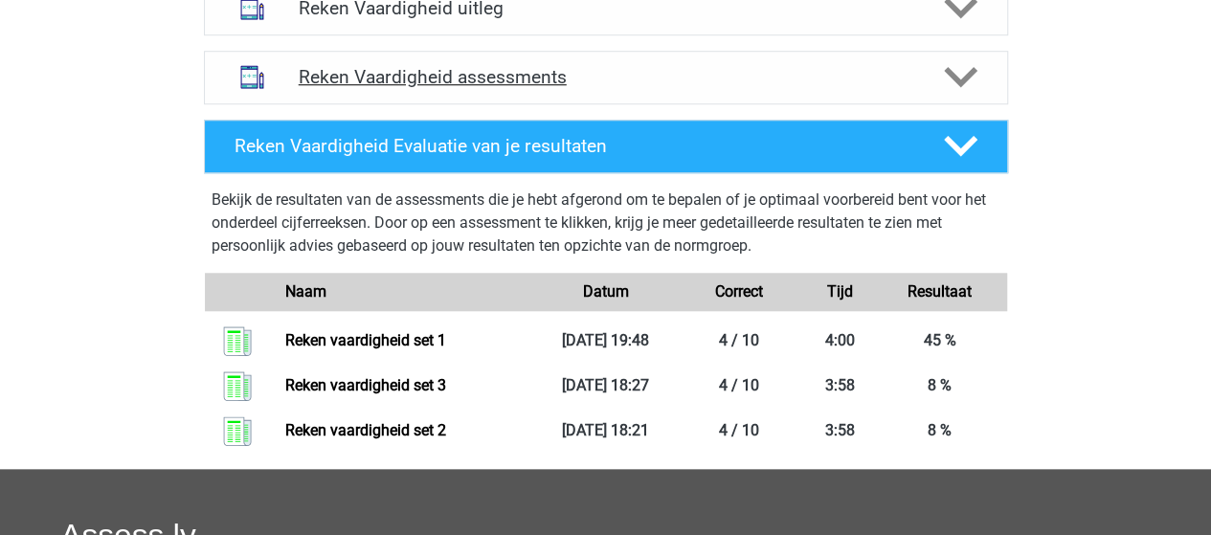
click at [458, 79] on h4 "Reken Vaardigheid assessments" at bounding box center [606, 77] width 615 height 22
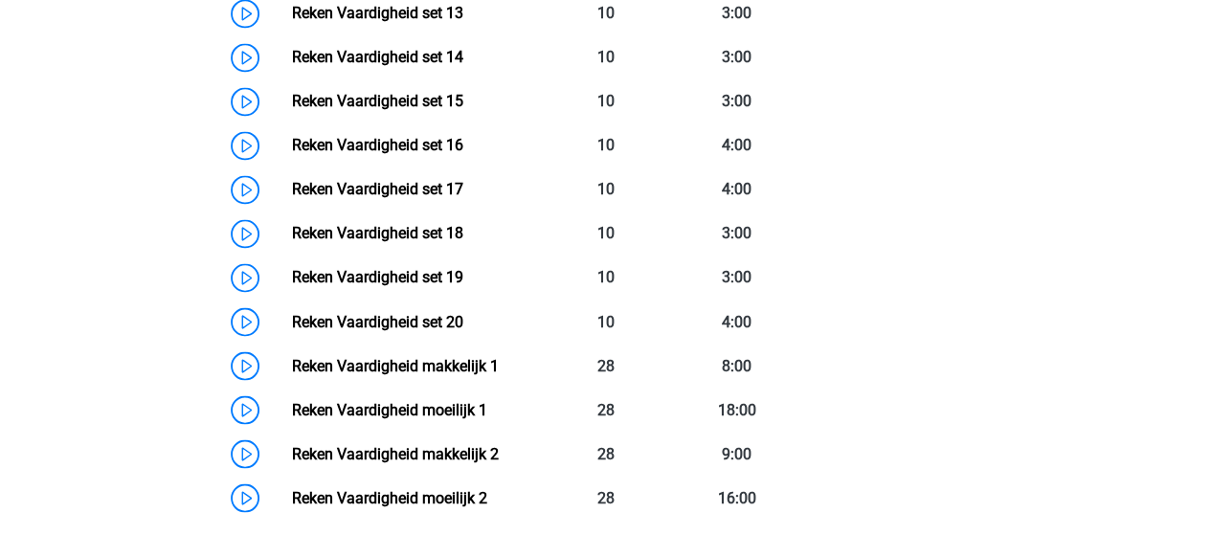
scroll to position [1628, 0]
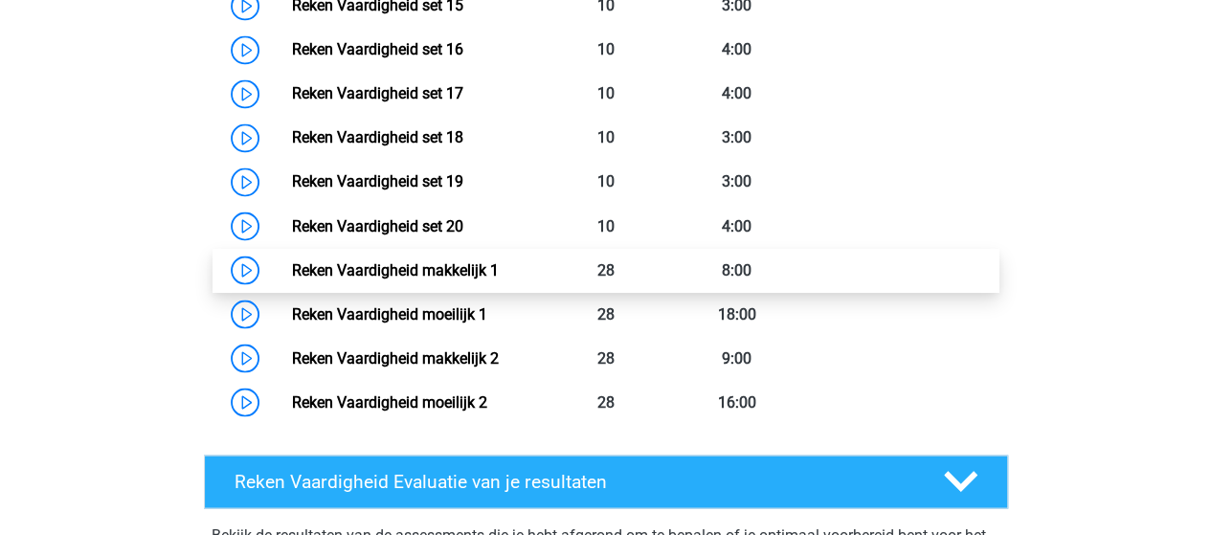
click at [398, 270] on link "Reken Vaardigheid makkelijk 1" at bounding box center [395, 269] width 207 height 18
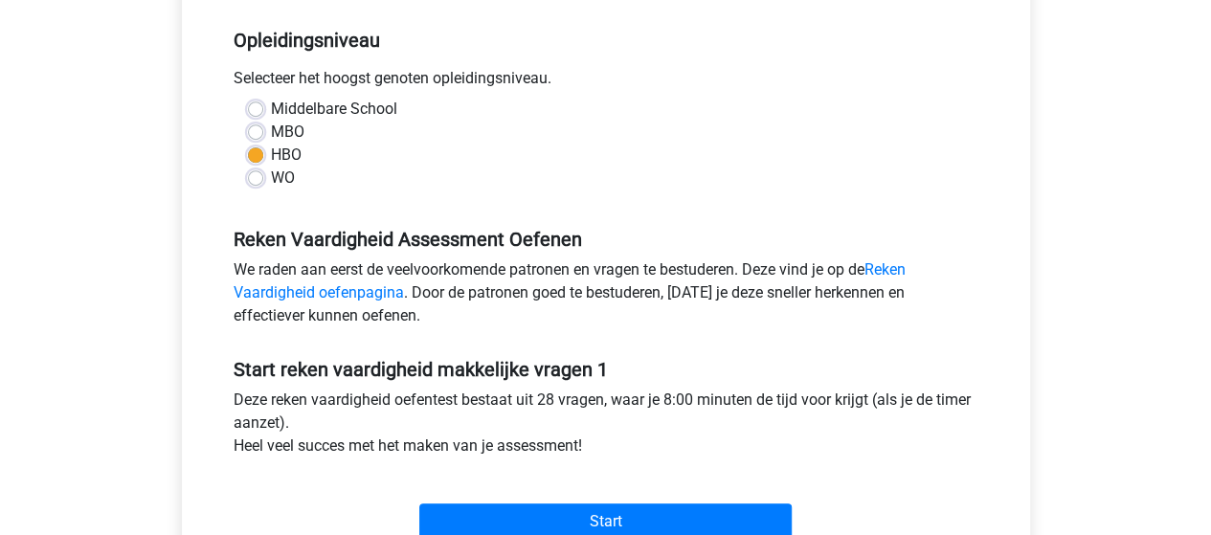
scroll to position [575, 0]
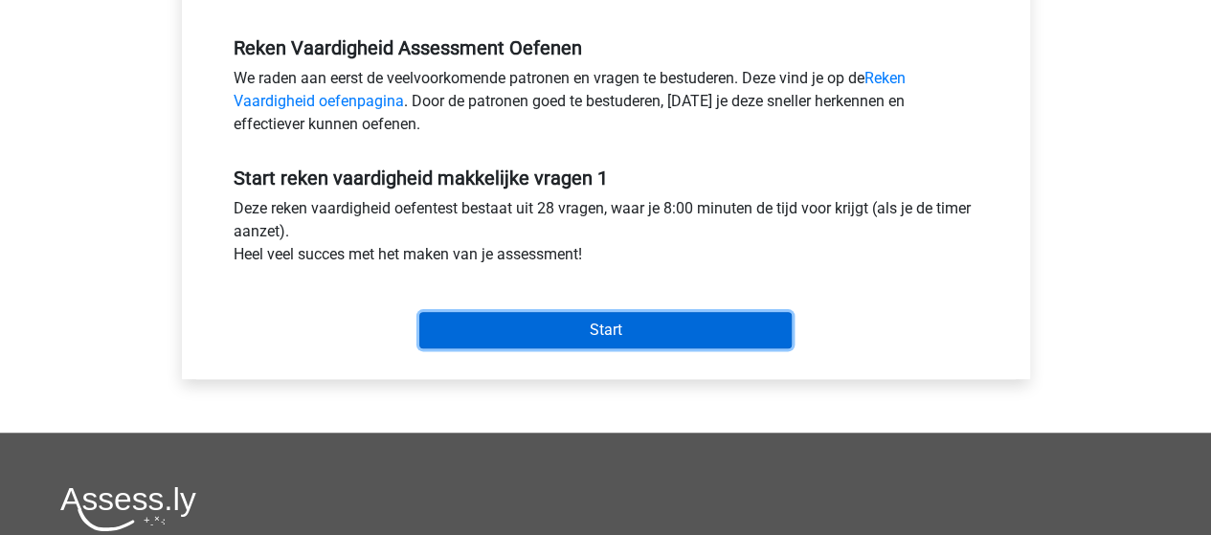
click at [513, 328] on input "Start" at bounding box center [605, 330] width 372 height 36
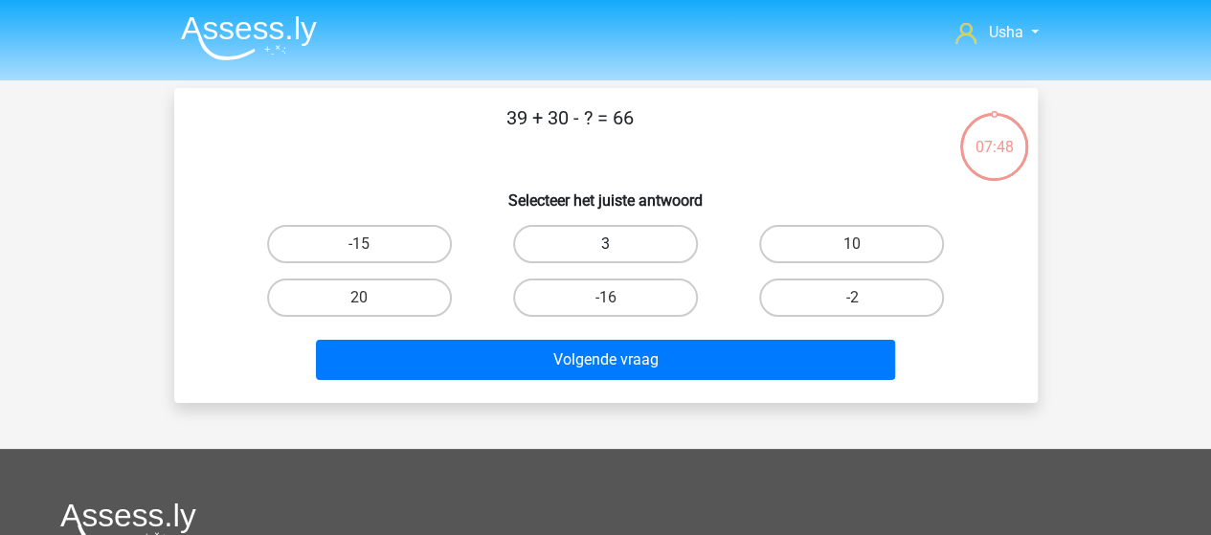
click at [584, 251] on label "3" at bounding box center [605, 244] width 185 height 38
click at [605, 251] on input "3" at bounding box center [611, 250] width 12 height 12
radio input "true"
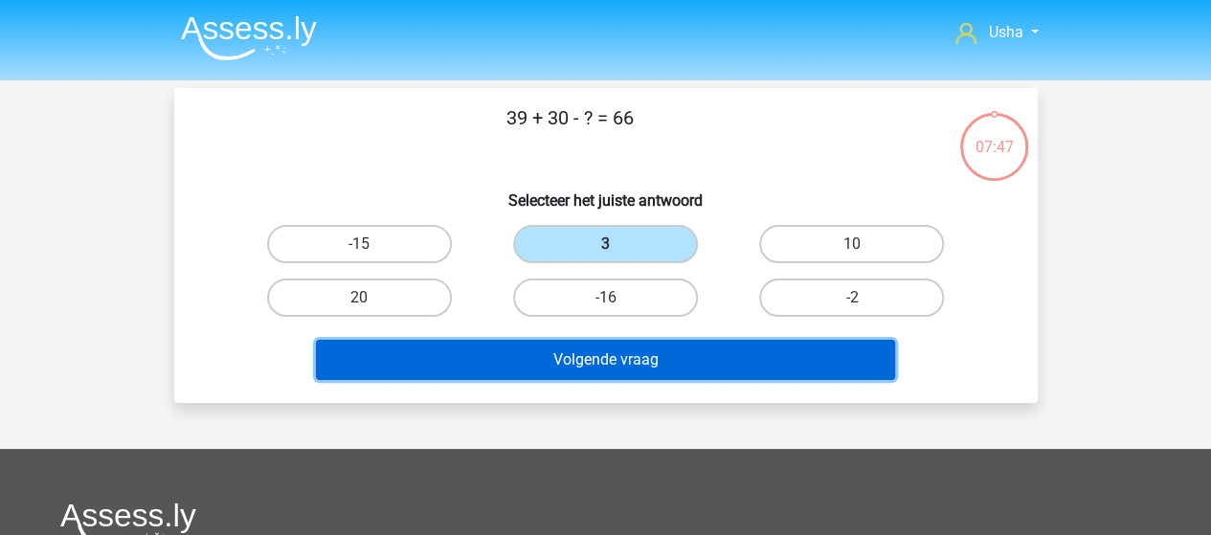
click at [564, 354] on button "Volgende vraag" at bounding box center [605, 360] width 579 height 40
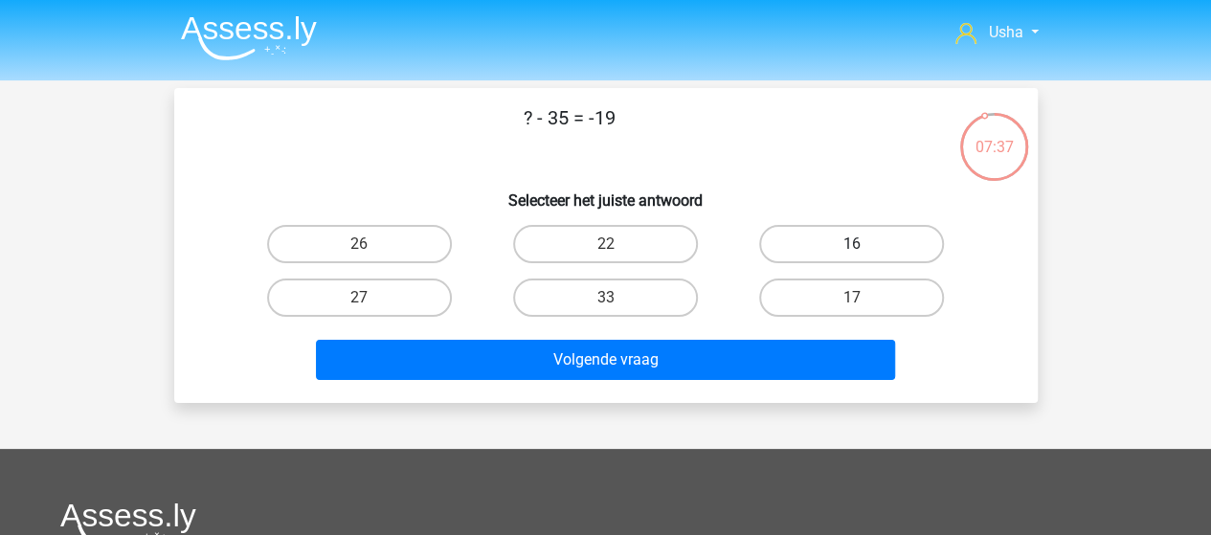
click at [803, 237] on label "16" at bounding box center [851, 244] width 185 height 38
click at [852, 244] on input "16" at bounding box center [858, 250] width 12 height 12
radio input "true"
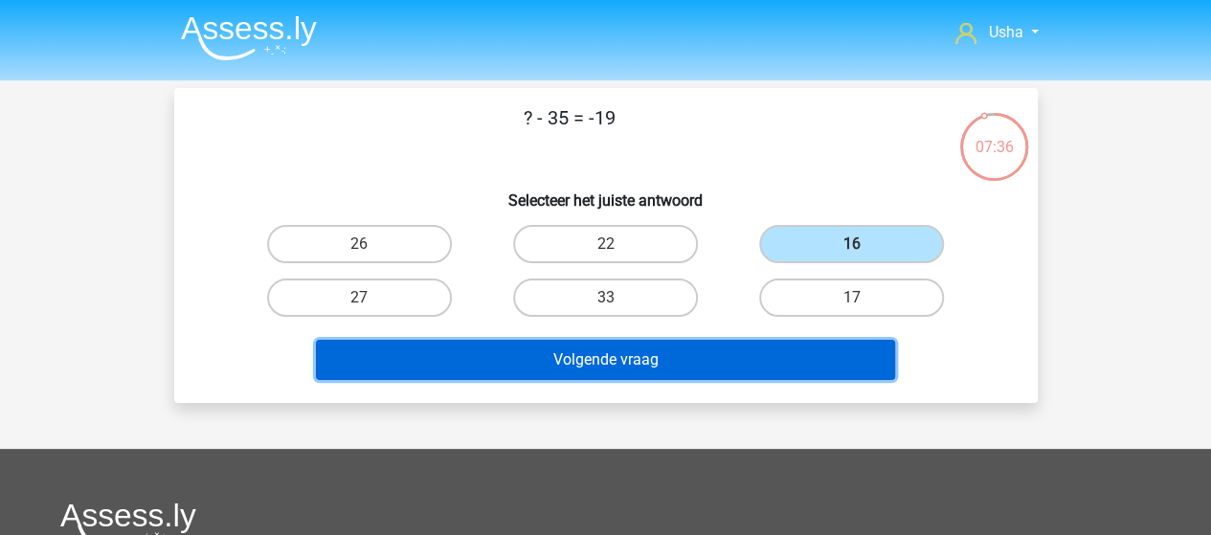
click at [584, 357] on button "Volgende vraag" at bounding box center [605, 360] width 579 height 40
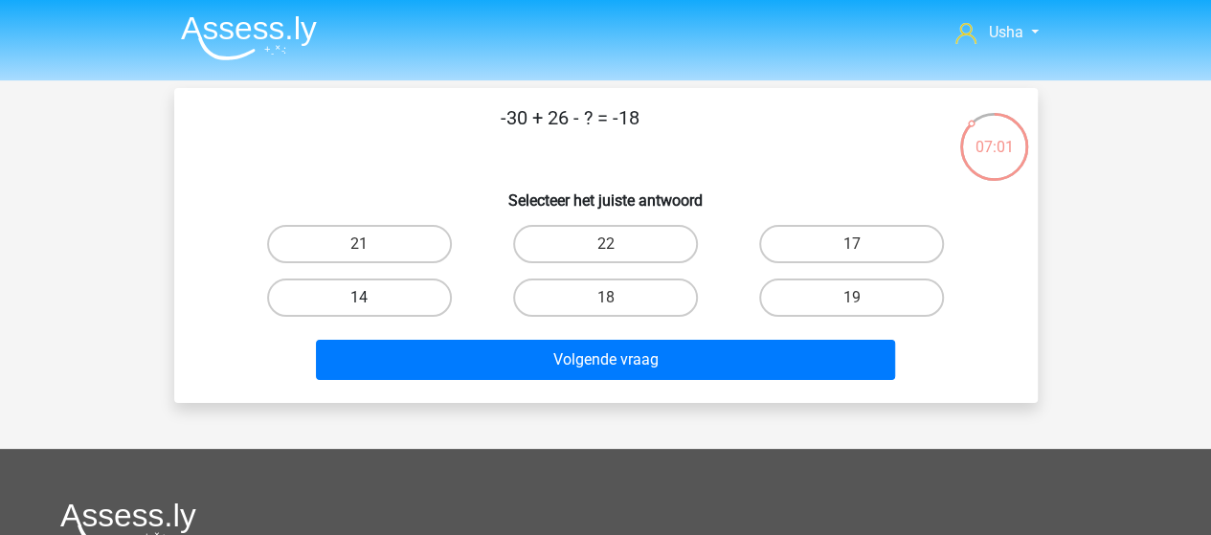
click at [354, 290] on label "14" at bounding box center [359, 298] width 185 height 38
click at [359, 298] on input "14" at bounding box center [365, 304] width 12 height 12
radio input "true"
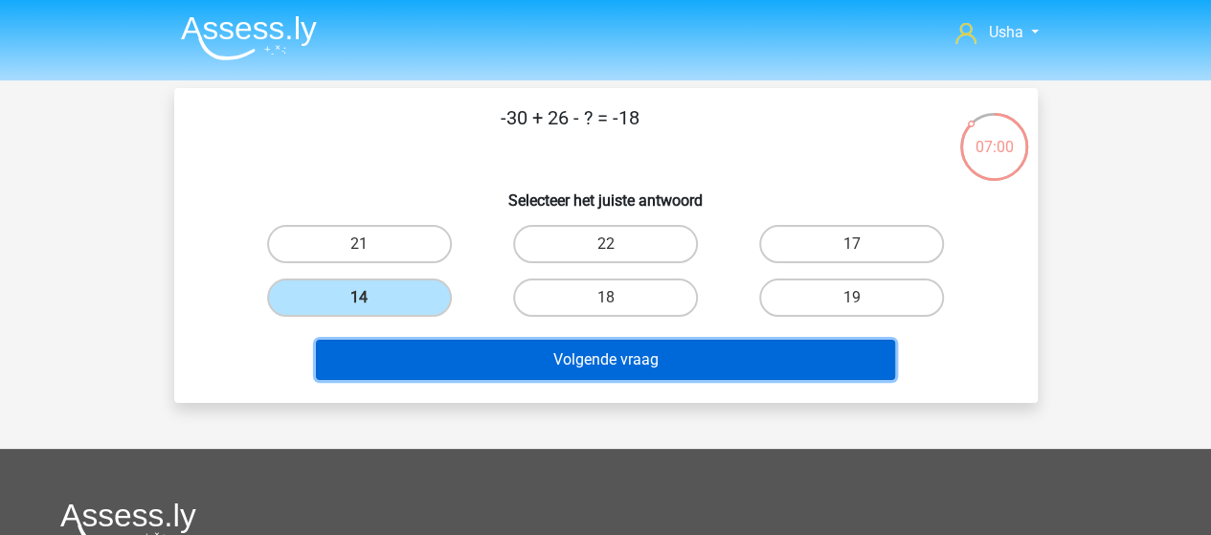
click at [500, 355] on button "Volgende vraag" at bounding box center [605, 360] width 579 height 40
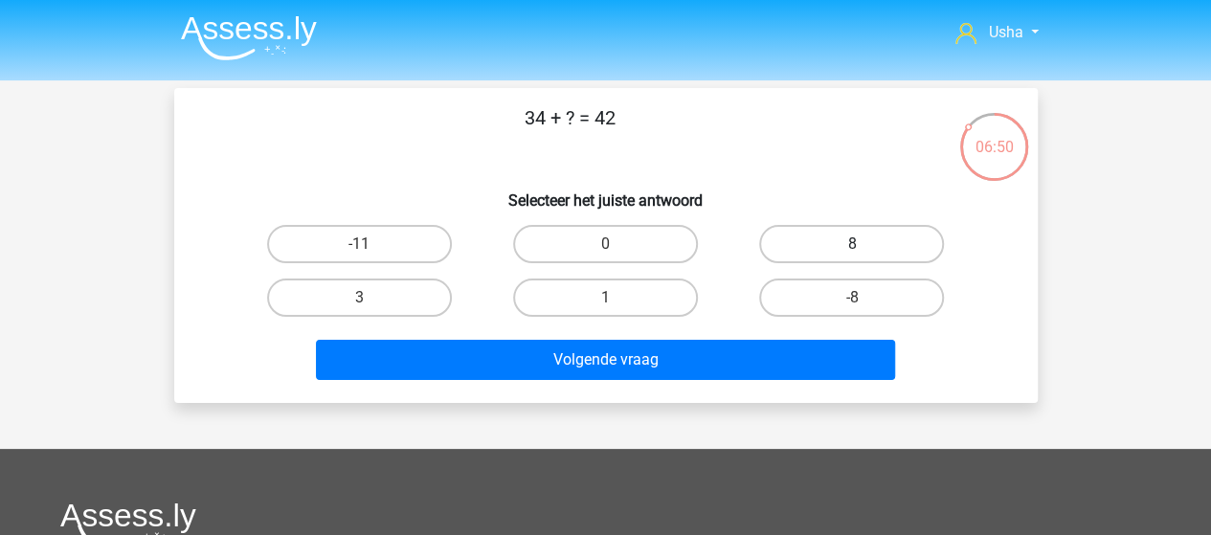
click at [816, 246] on label "8" at bounding box center [851, 244] width 185 height 38
click at [852, 246] on input "8" at bounding box center [858, 250] width 12 height 12
radio input "true"
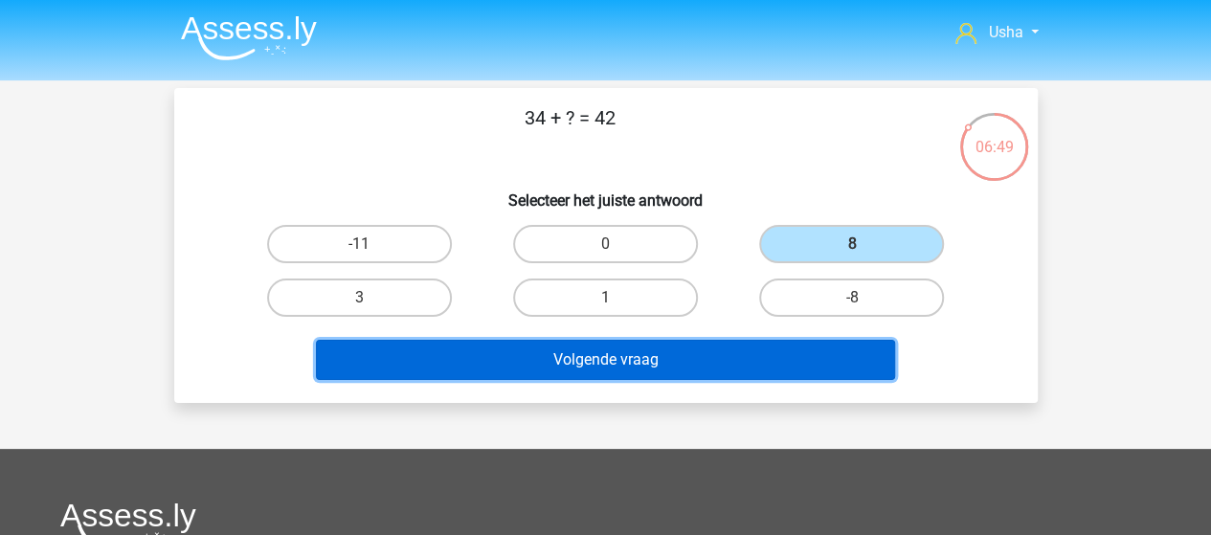
click at [578, 353] on button "Volgende vraag" at bounding box center [605, 360] width 579 height 40
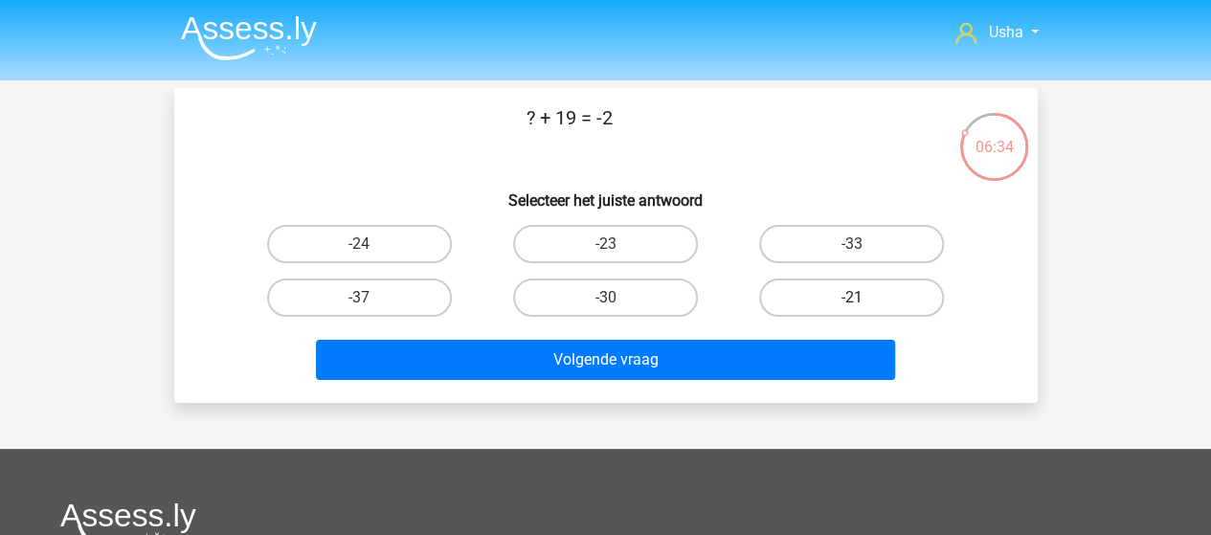
click at [820, 297] on label "-21" at bounding box center [851, 298] width 185 height 38
click at [852, 298] on input "-21" at bounding box center [858, 304] width 12 height 12
radio input "true"
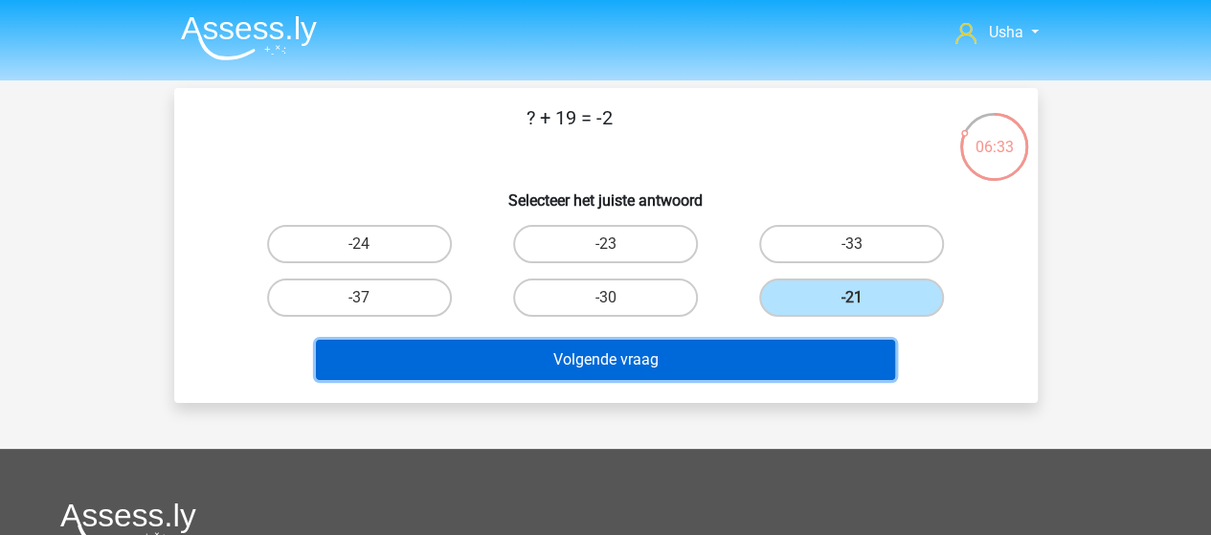
click at [656, 357] on button "Volgende vraag" at bounding box center [605, 360] width 579 height 40
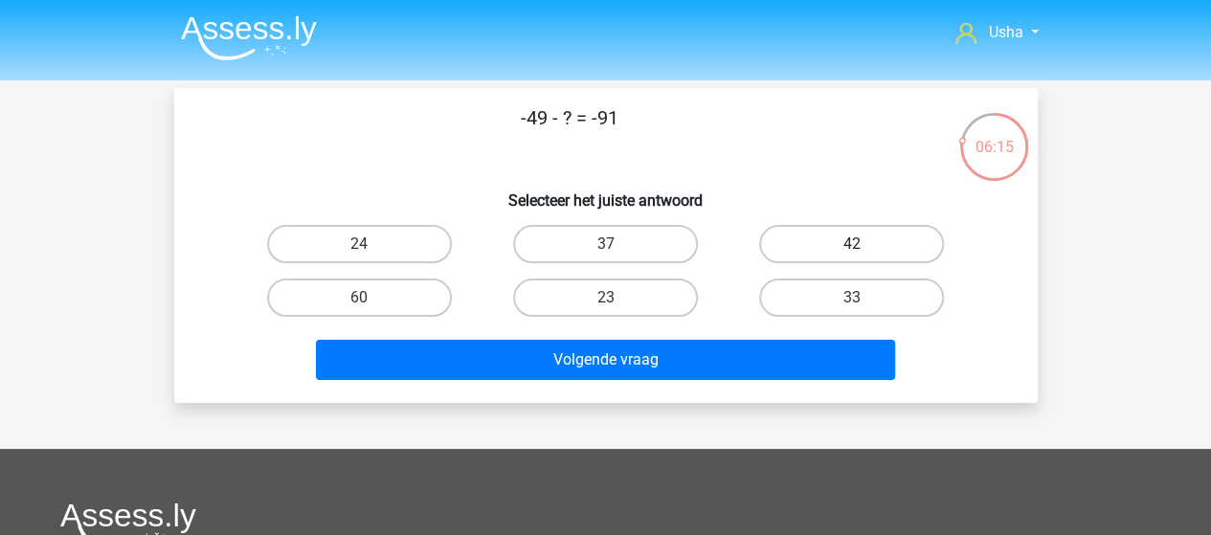
click at [845, 246] on label "42" at bounding box center [851, 244] width 185 height 38
click at [852, 246] on input "42" at bounding box center [858, 250] width 12 height 12
radio input "true"
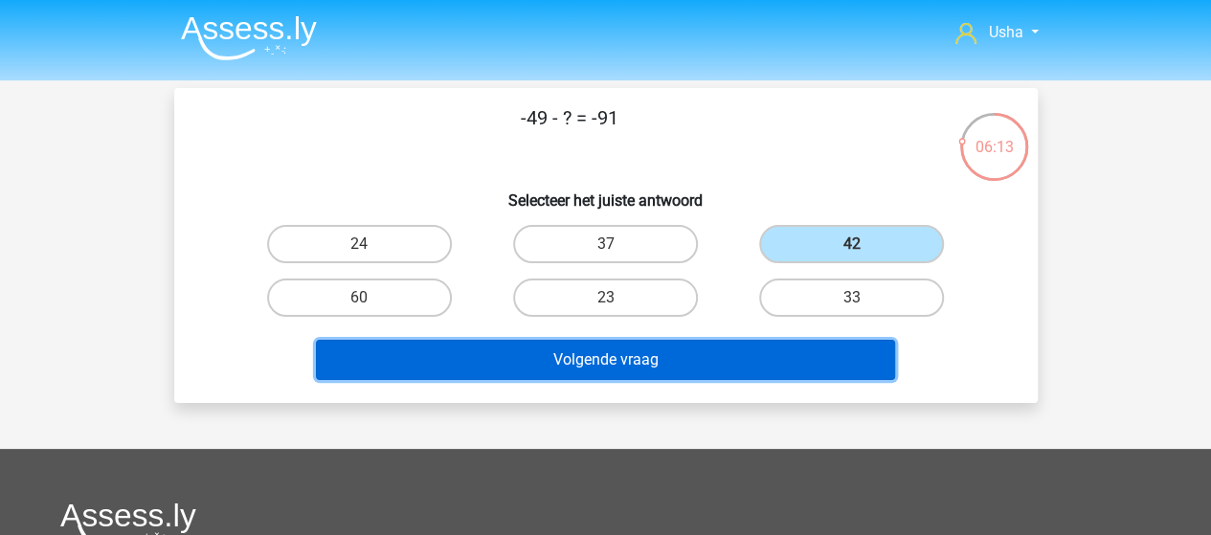
click at [599, 359] on button "Volgende vraag" at bounding box center [605, 360] width 579 height 40
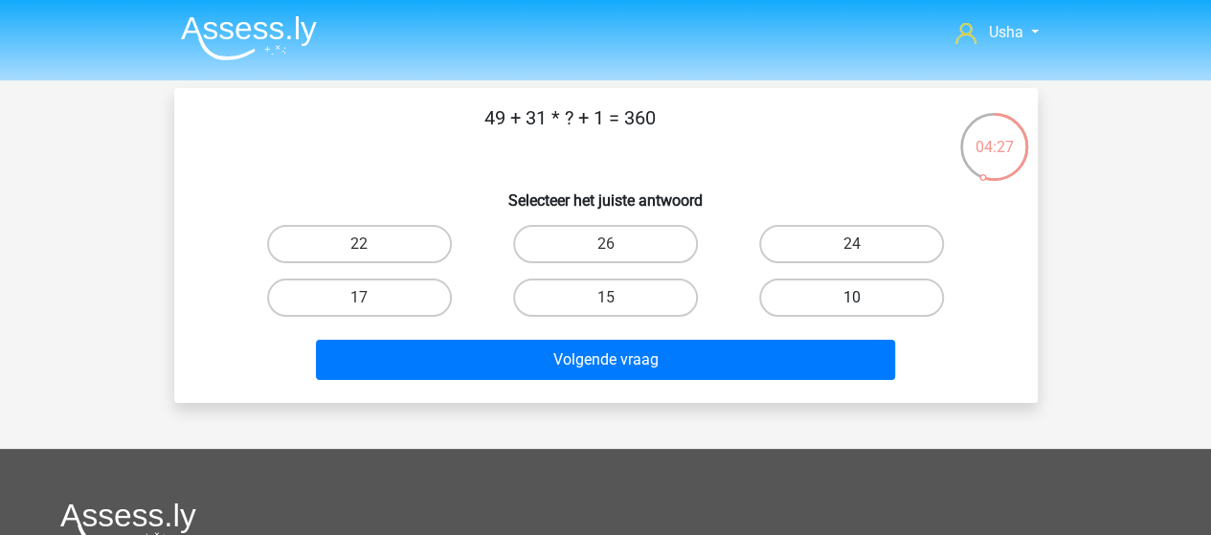
click at [803, 294] on label "10" at bounding box center [851, 298] width 185 height 38
click at [852, 298] on input "10" at bounding box center [858, 304] width 12 height 12
radio input "true"
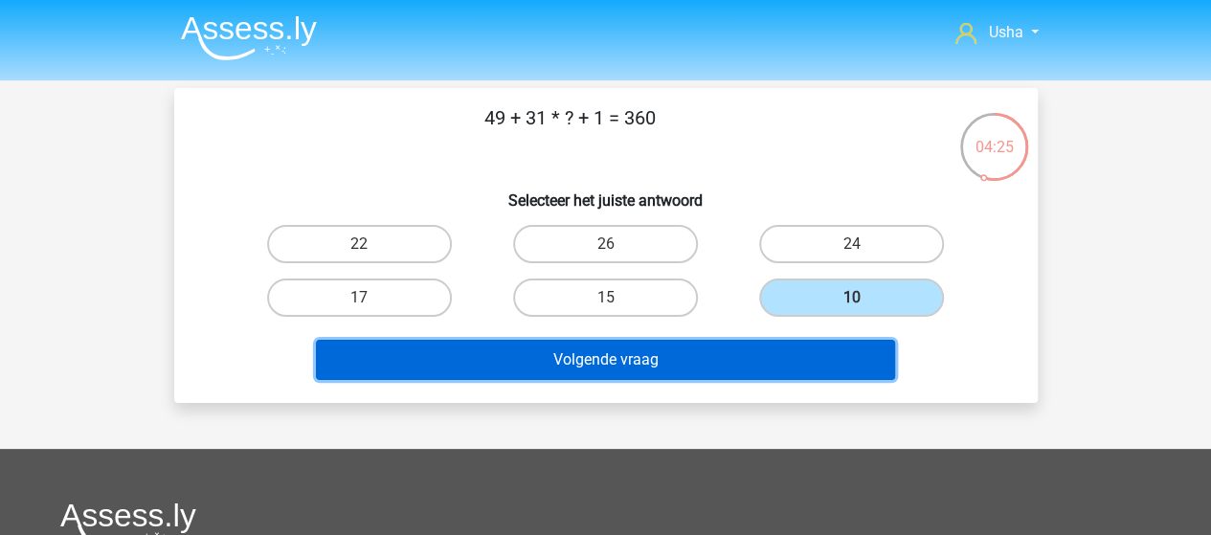
click at [640, 350] on button "Volgende vraag" at bounding box center [605, 360] width 579 height 40
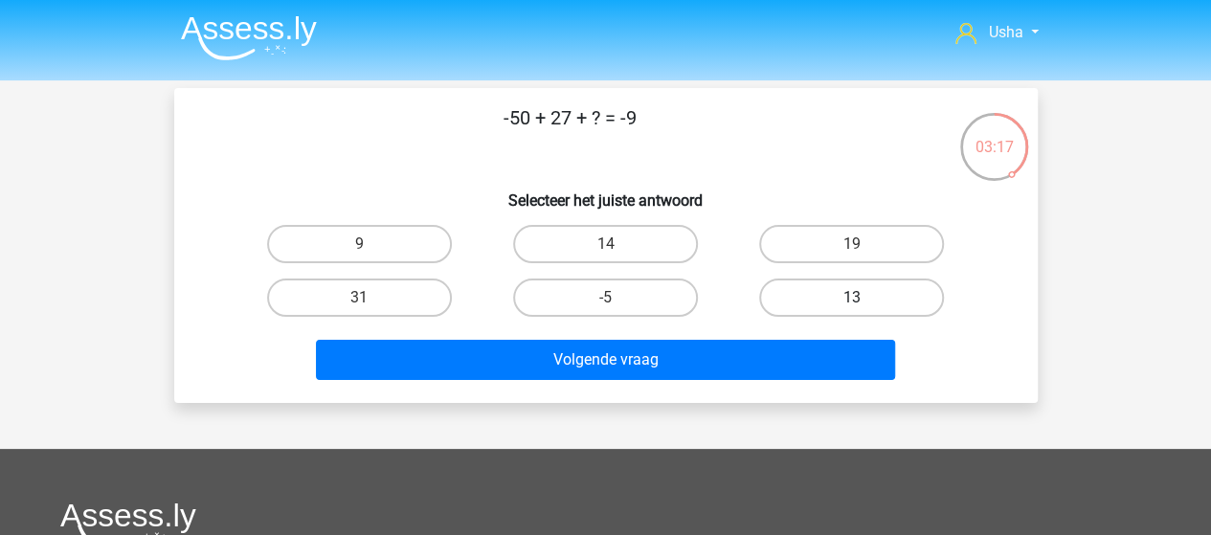
click at [818, 307] on label "13" at bounding box center [851, 298] width 185 height 38
click at [852, 307] on input "13" at bounding box center [858, 304] width 12 height 12
radio input "true"
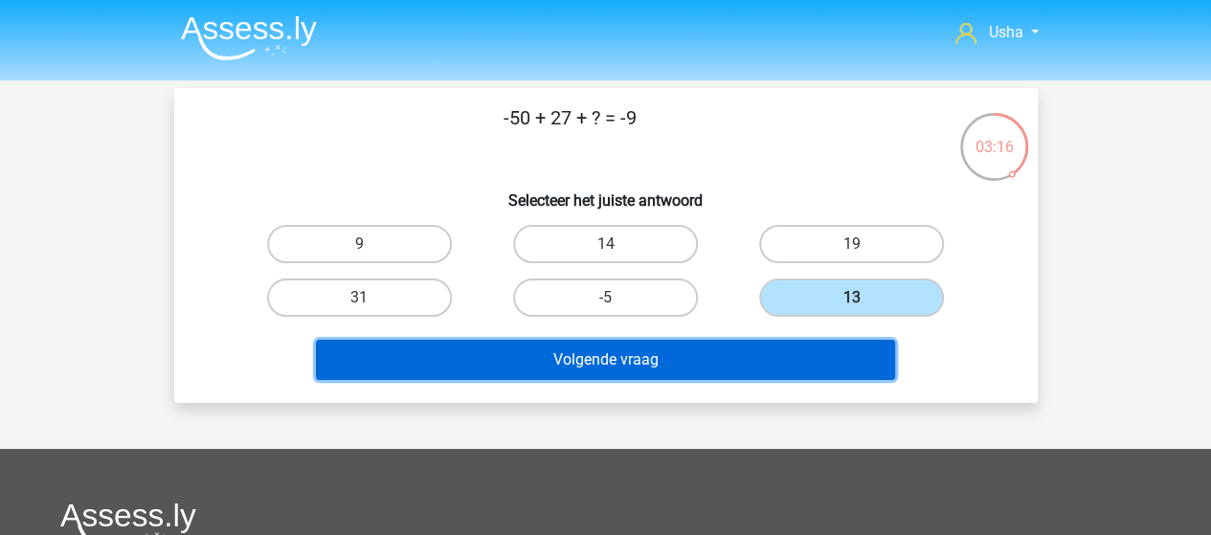
click at [632, 353] on button "Volgende vraag" at bounding box center [605, 360] width 579 height 40
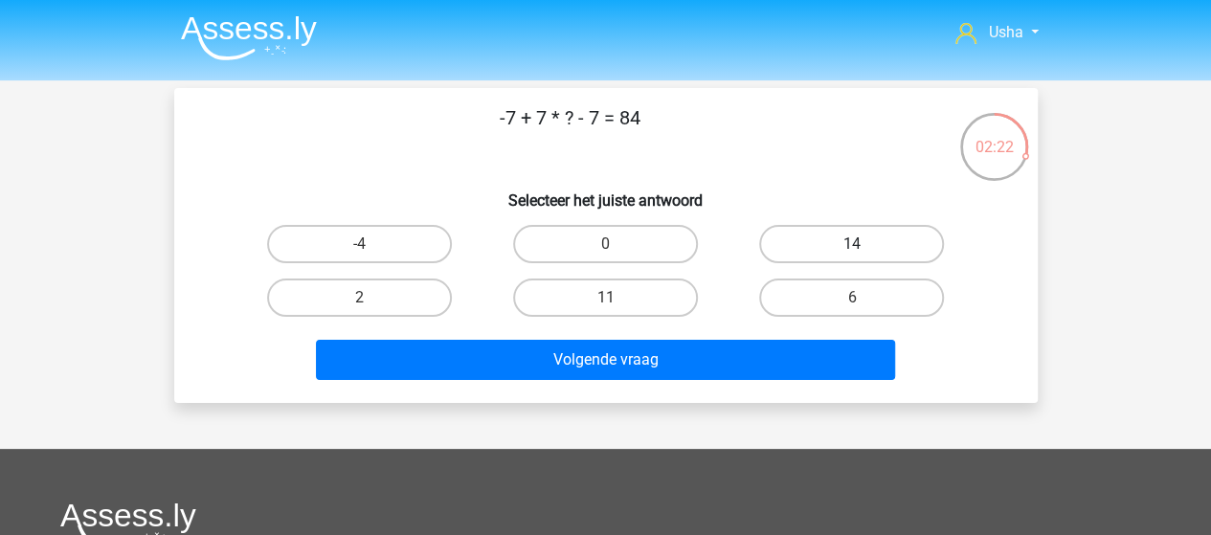
click at [828, 244] on label "14" at bounding box center [851, 244] width 185 height 38
click at [852, 244] on input "14" at bounding box center [858, 250] width 12 height 12
radio input "true"
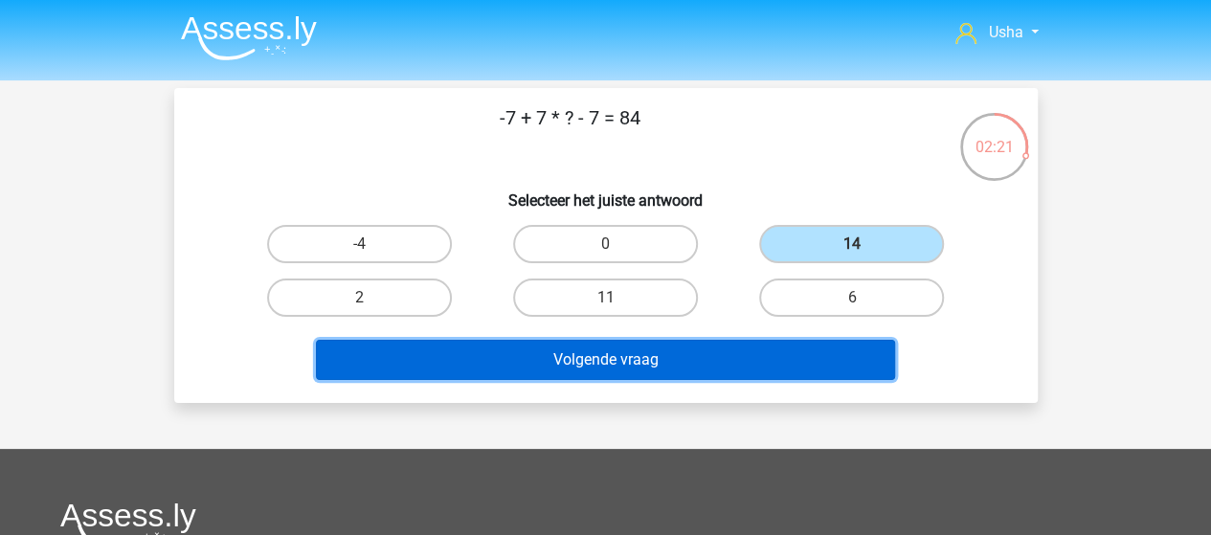
click at [646, 361] on button "Volgende vraag" at bounding box center [605, 360] width 579 height 40
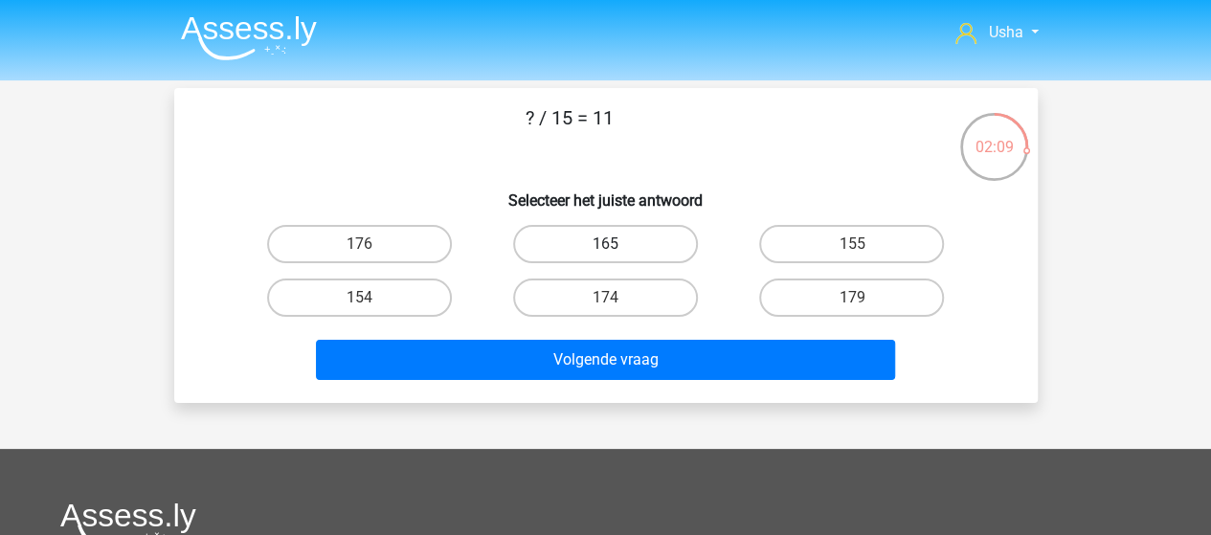
click at [640, 243] on label "165" at bounding box center [605, 244] width 185 height 38
click at [618, 244] on input "165" at bounding box center [611, 250] width 12 height 12
radio input "true"
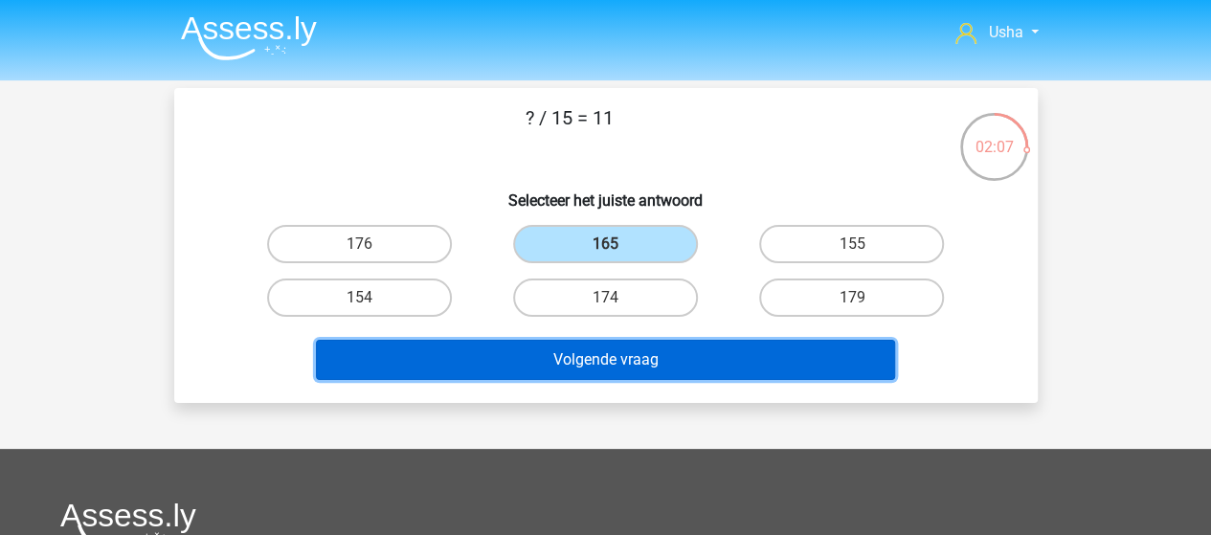
click at [612, 355] on button "Volgende vraag" at bounding box center [605, 360] width 579 height 40
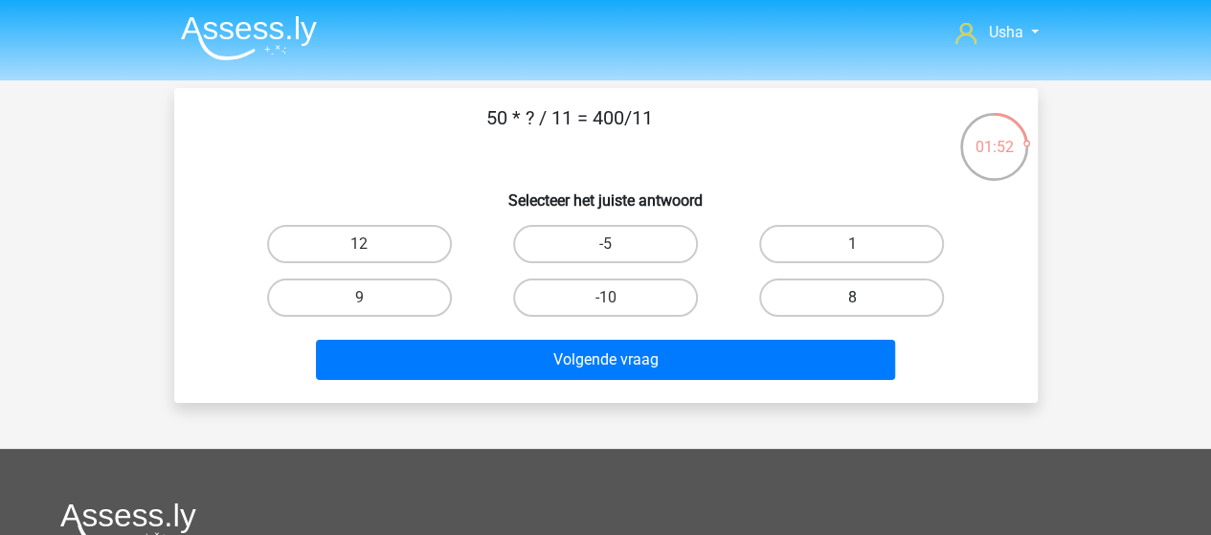
click at [829, 300] on label "8" at bounding box center [851, 298] width 185 height 38
click at [852, 300] on input "8" at bounding box center [858, 304] width 12 height 12
radio input "true"
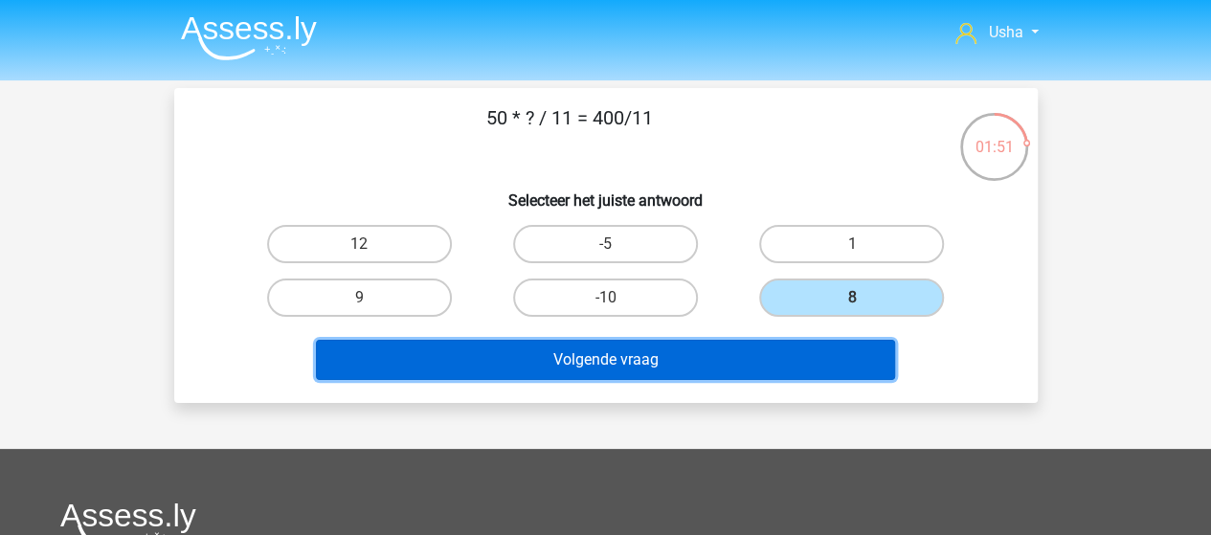
click at [680, 367] on button "Volgende vraag" at bounding box center [605, 360] width 579 height 40
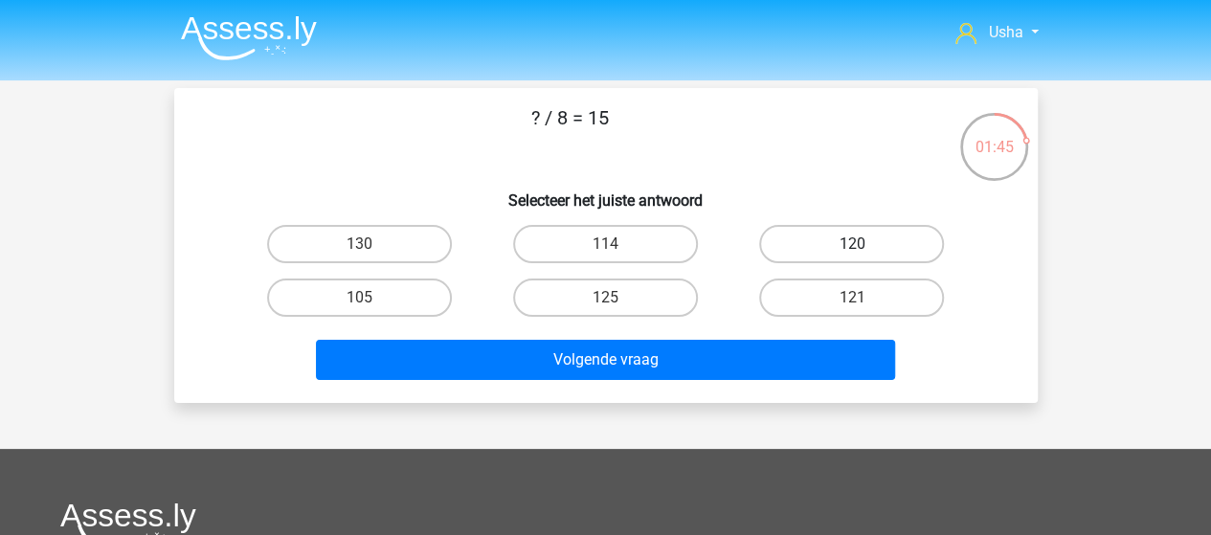
click at [842, 243] on label "120" at bounding box center [851, 244] width 185 height 38
click at [852, 244] on input "120" at bounding box center [858, 250] width 12 height 12
radio input "true"
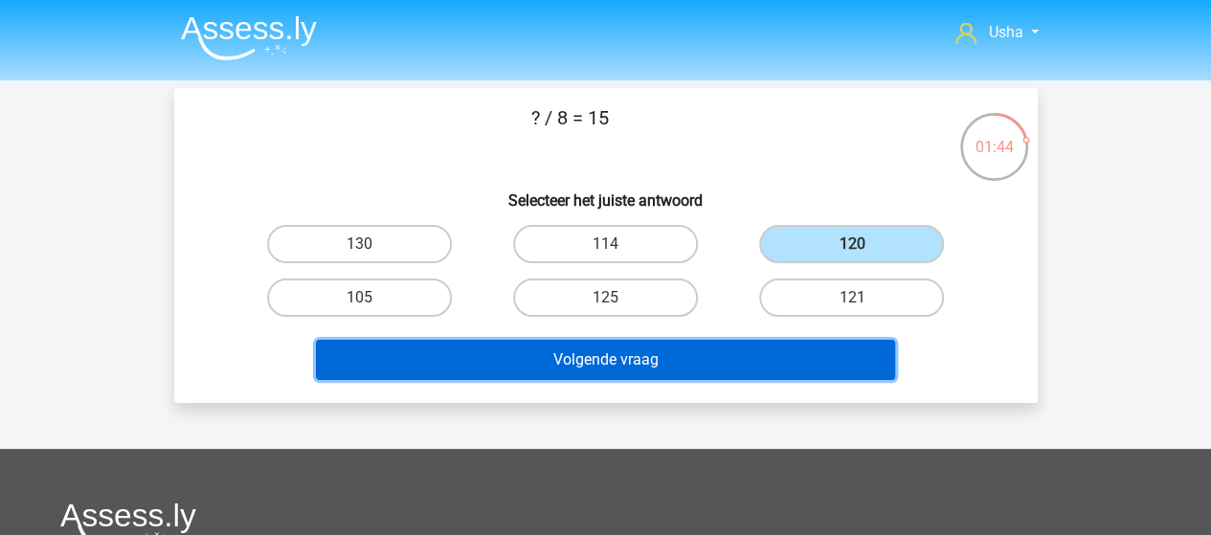
click at [688, 361] on button "Volgende vraag" at bounding box center [605, 360] width 579 height 40
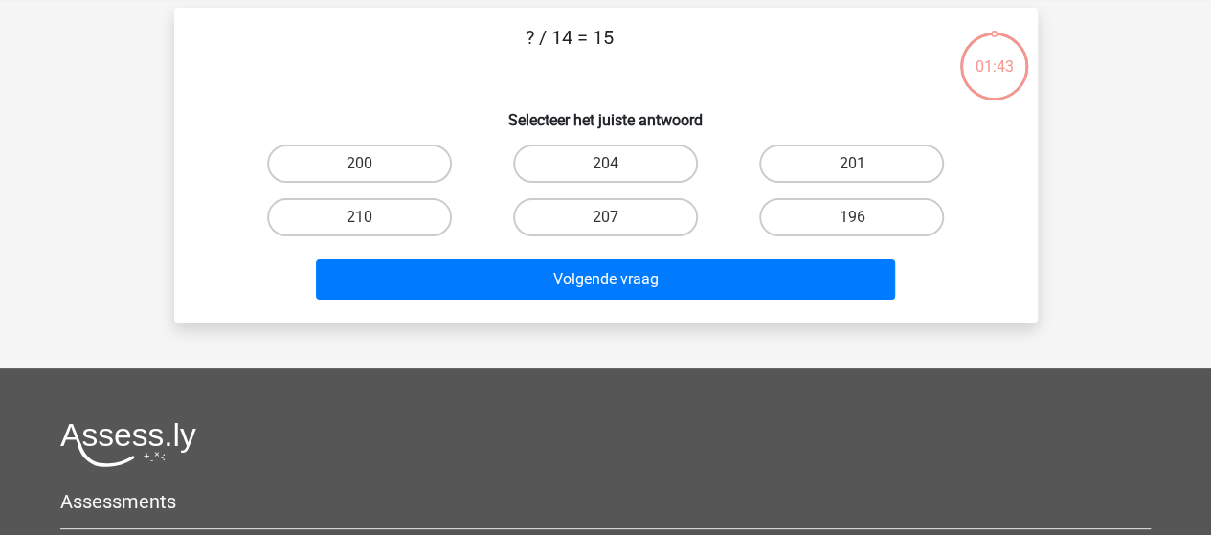
scroll to position [88, 0]
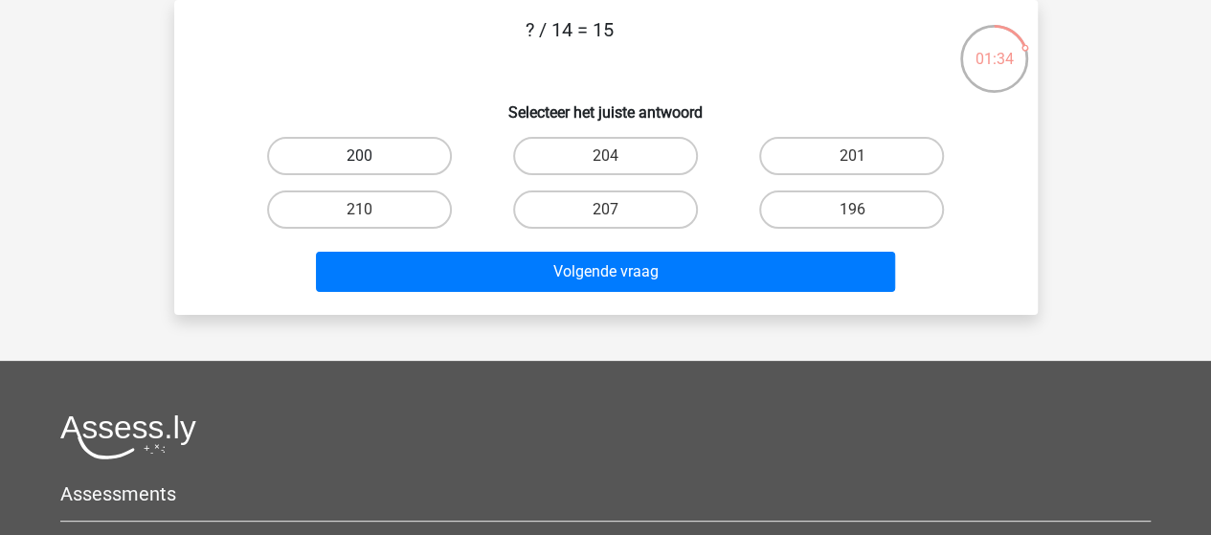
click at [408, 160] on label "200" at bounding box center [359, 156] width 185 height 38
click at [372, 160] on input "200" at bounding box center [365, 162] width 12 height 12
radio input "true"
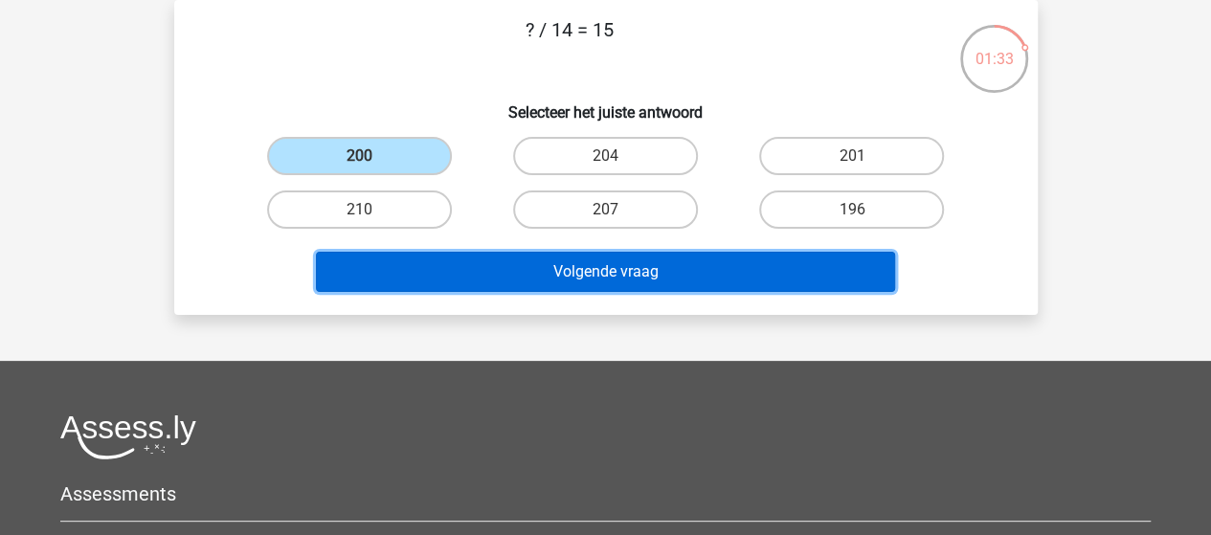
click at [579, 278] on button "Volgende vraag" at bounding box center [605, 272] width 579 height 40
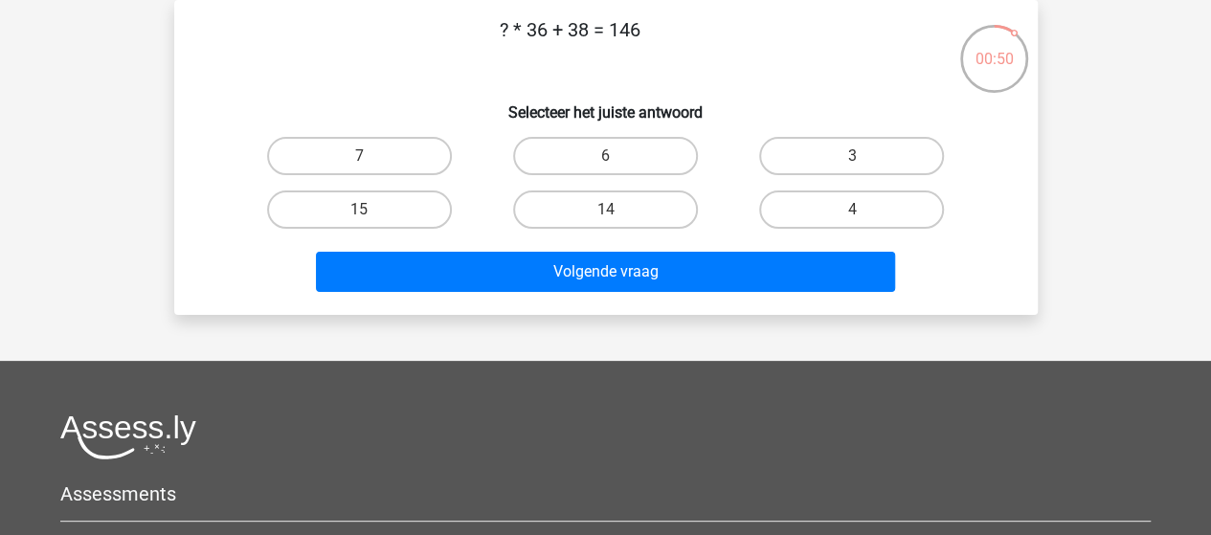
click at [612, 157] on input "6" at bounding box center [611, 162] width 12 height 12
radio input "true"
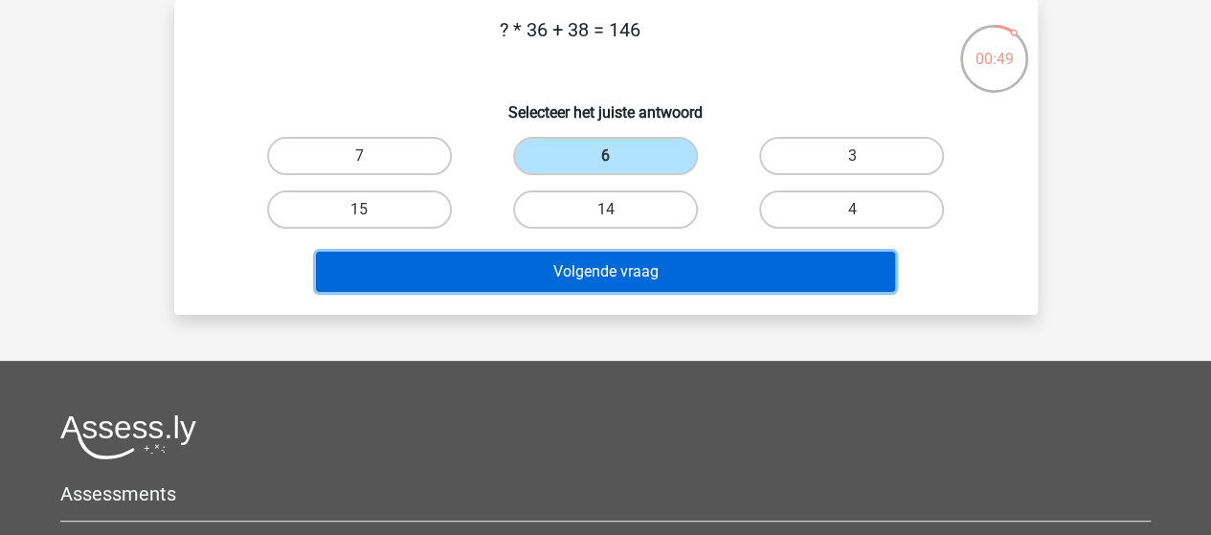
click at [626, 271] on button "Volgende vraag" at bounding box center [605, 272] width 579 height 40
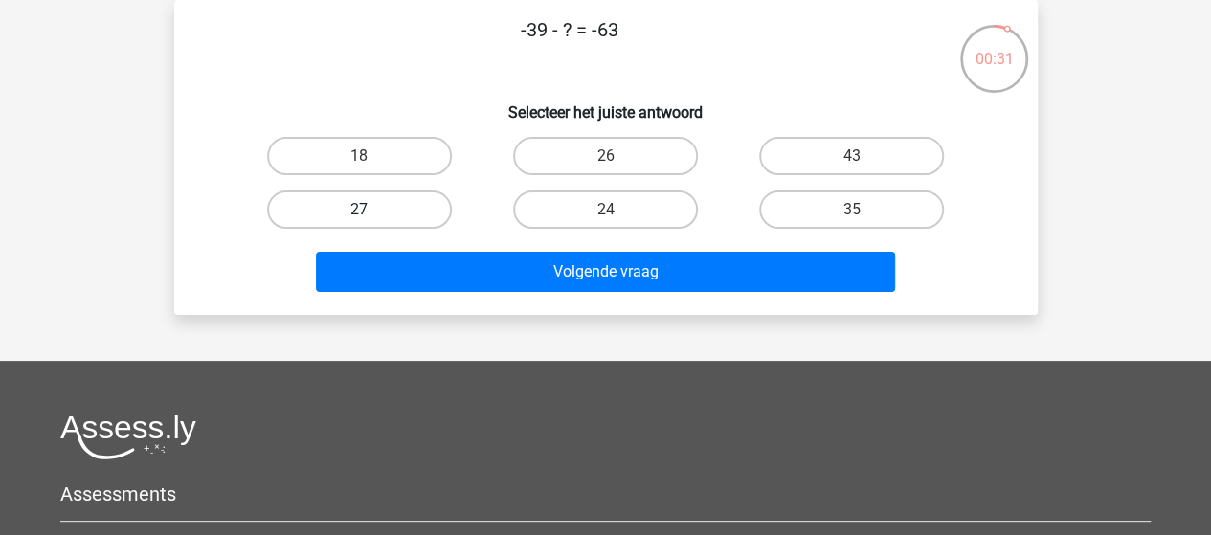
click at [397, 200] on label "27" at bounding box center [359, 210] width 185 height 38
click at [372, 210] on input "27" at bounding box center [365, 216] width 12 height 12
radio input "true"
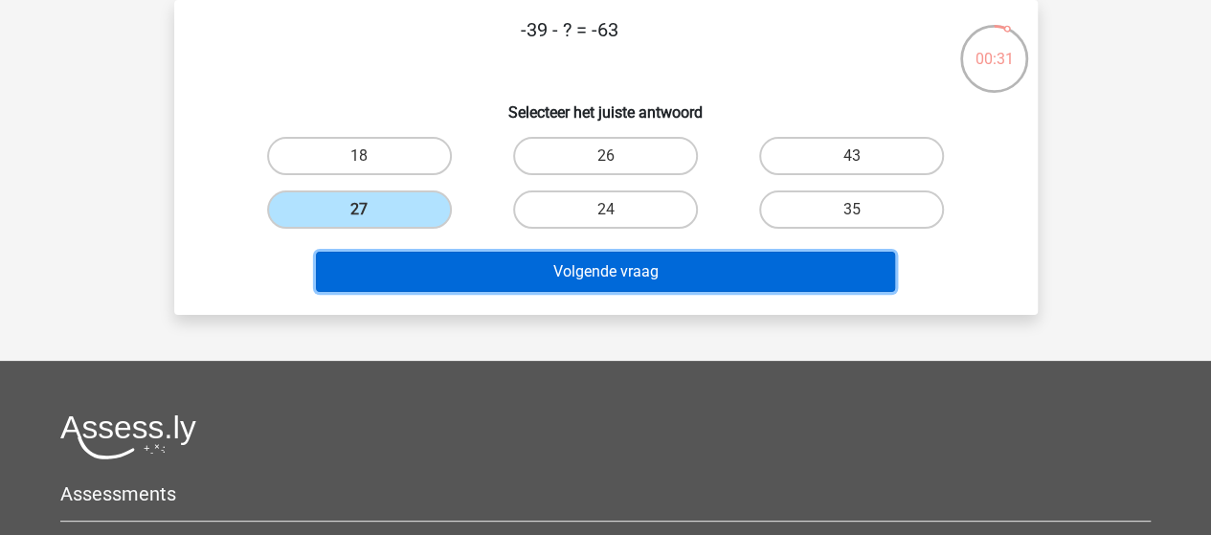
click at [622, 269] on button "Volgende vraag" at bounding box center [605, 272] width 579 height 40
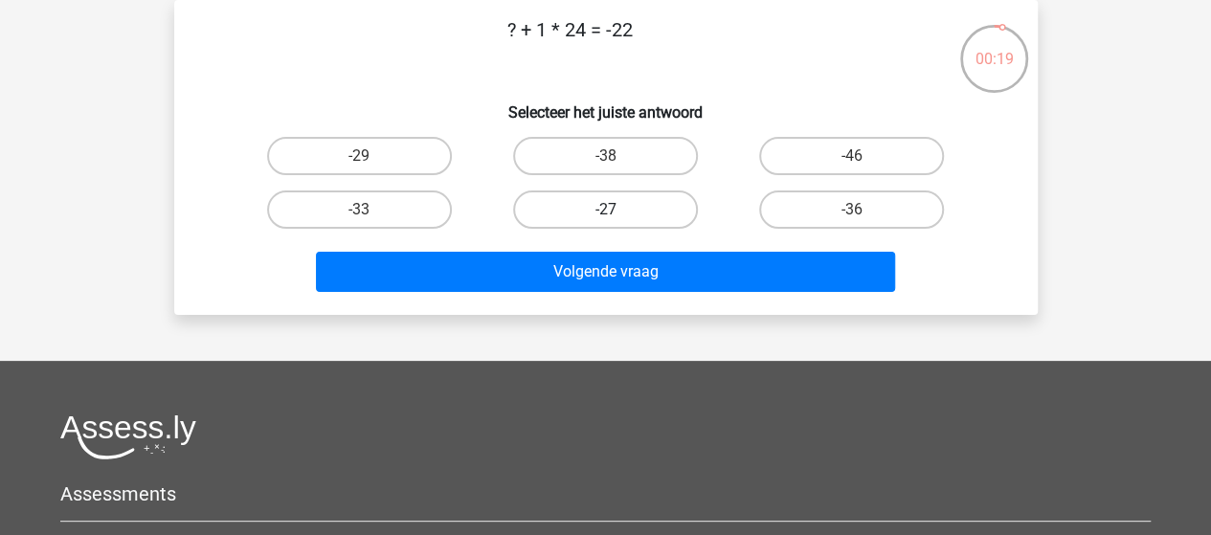
click at [611, 207] on label "-27" at bounding box center [605, 210] width 185 height 38
click at [611, 210] on input "-27" at bounding box center [611, 216] width 12 height 12
radio input "true"
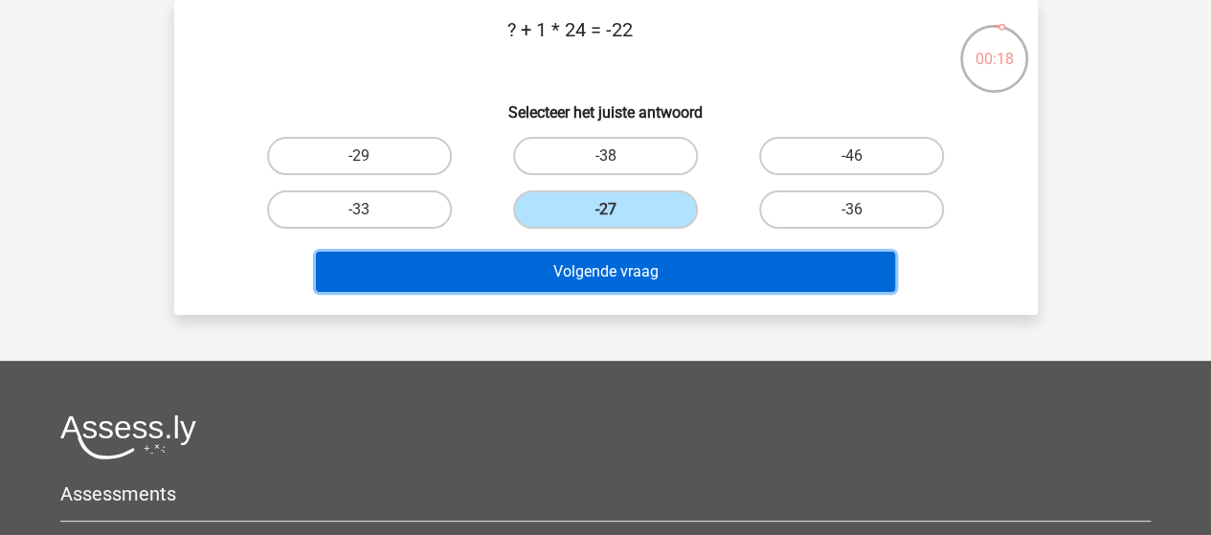
click at [630, 273] on button "Volgende vraag" at bounding box center [605, 272] width 579 height 40
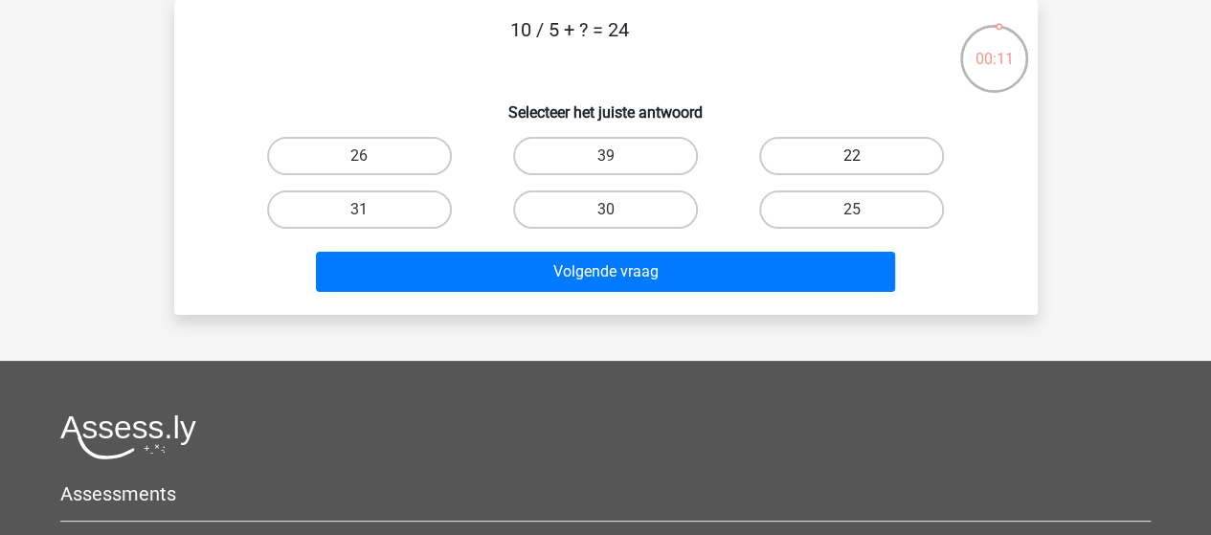
click at [827, 159] on label "22" at bounding box center [851, 156] width 185 height 38
click at [852, 159] on input "22" at bounding box center [858, 162] width 12 height 12
radio input "true"
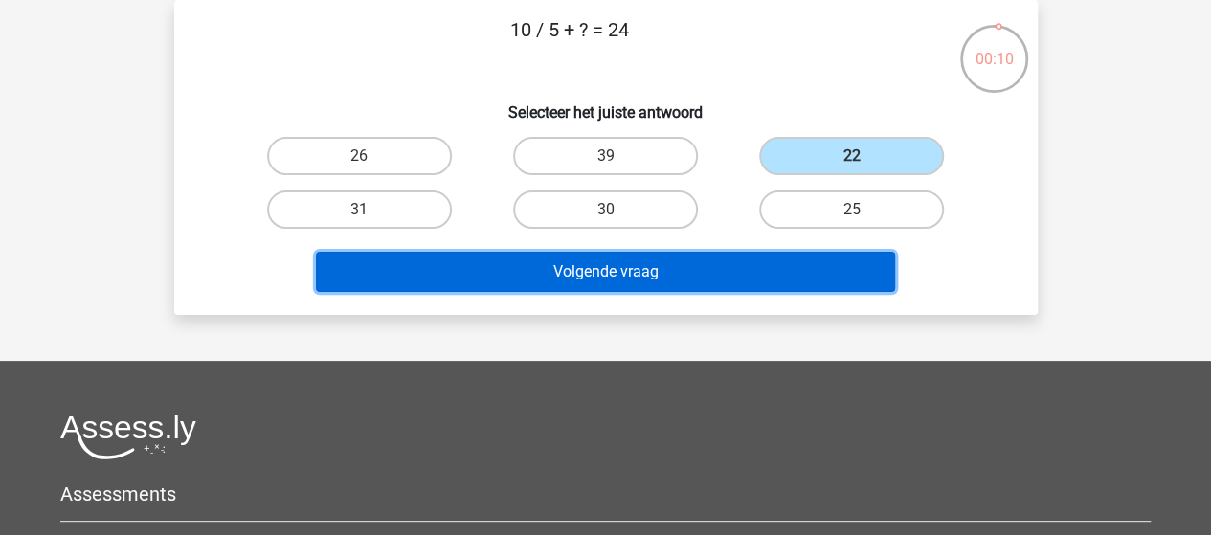
click at [643, 260] on button "Volgende vraag" at bounding box center [605, 272] width 579 height 40
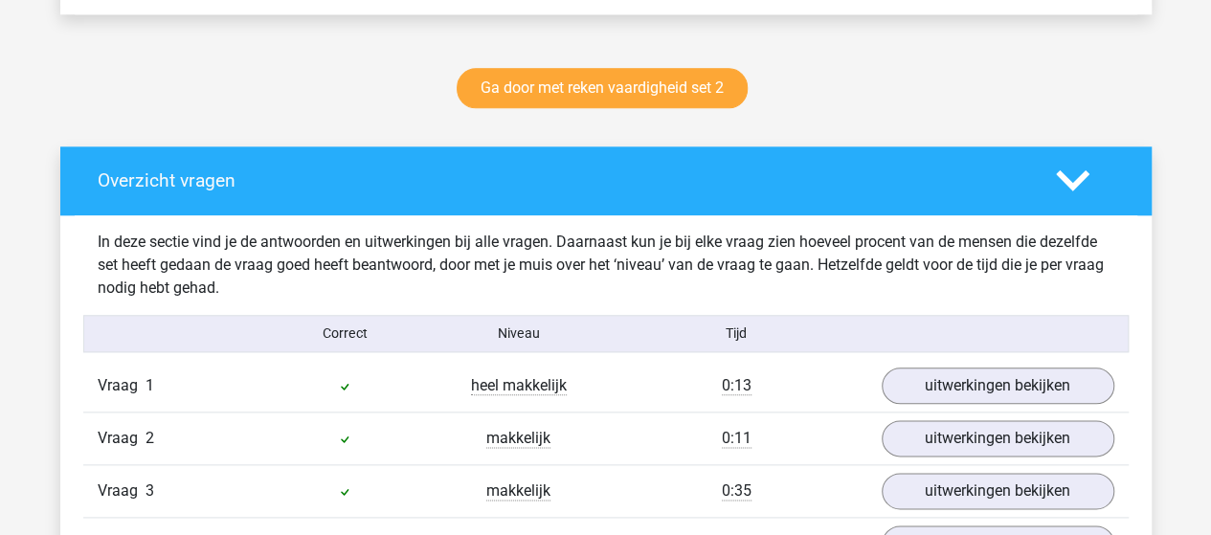
scroll to position [1149, 0]
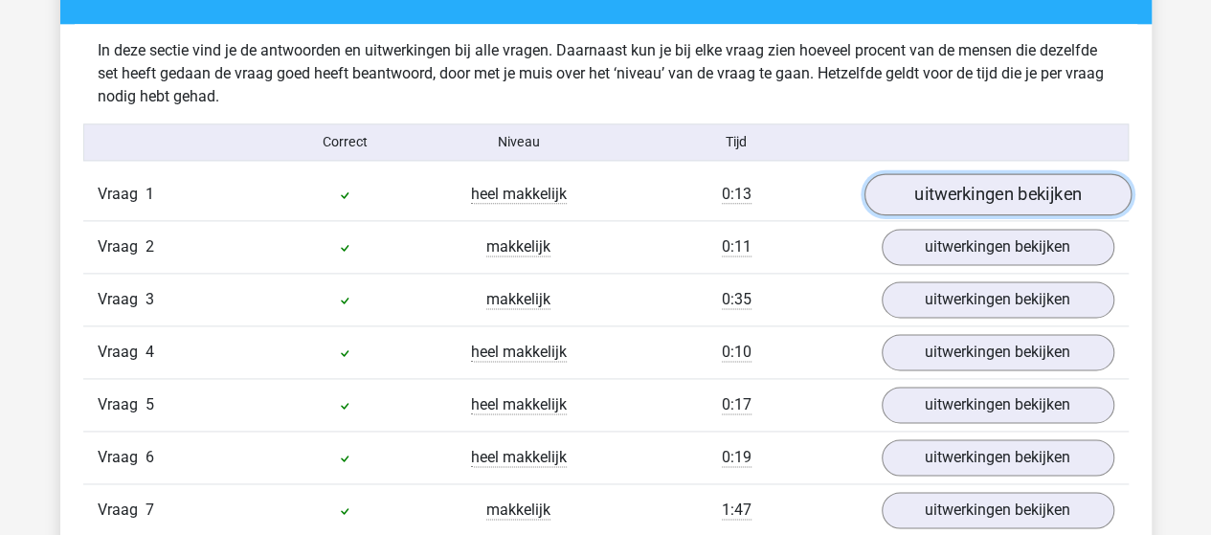
click at [1003, 201] on link "uitwerkingen bekijken" at bounding box center [997, 194] width 267 height 42
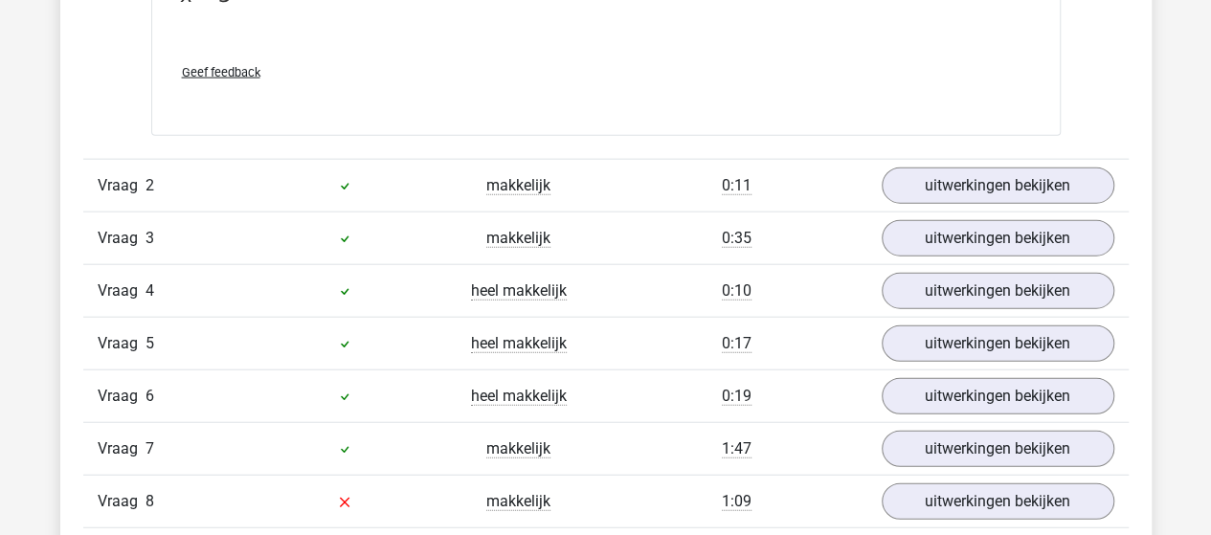
scroll to position [2298, 0]
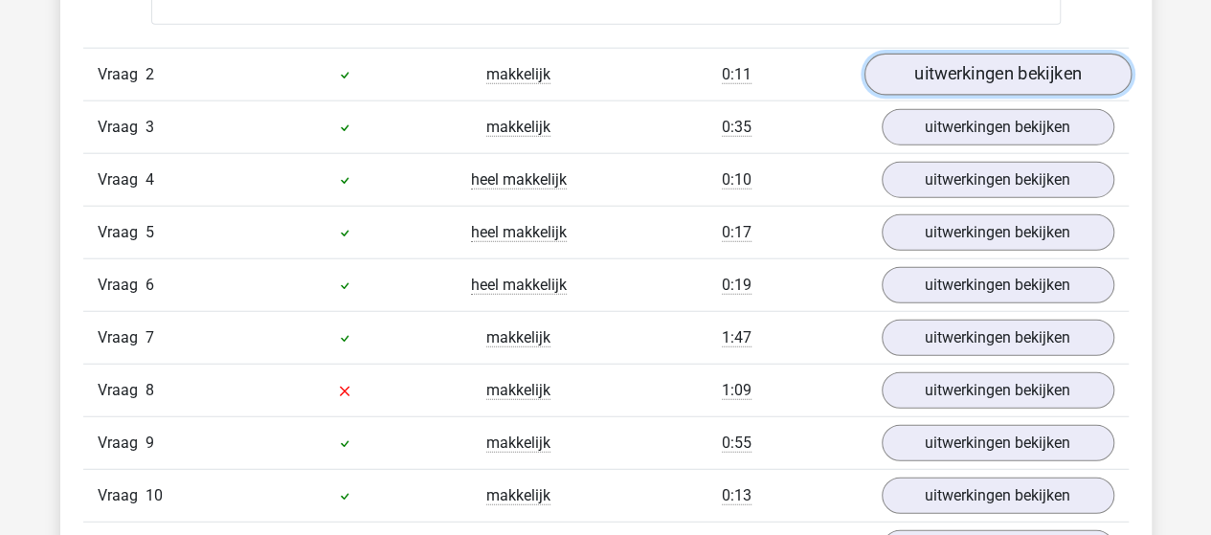
click at [1028, 74] on link "uitwerkingen bekijken" at bounding box center [997, 75] width 267 height 42
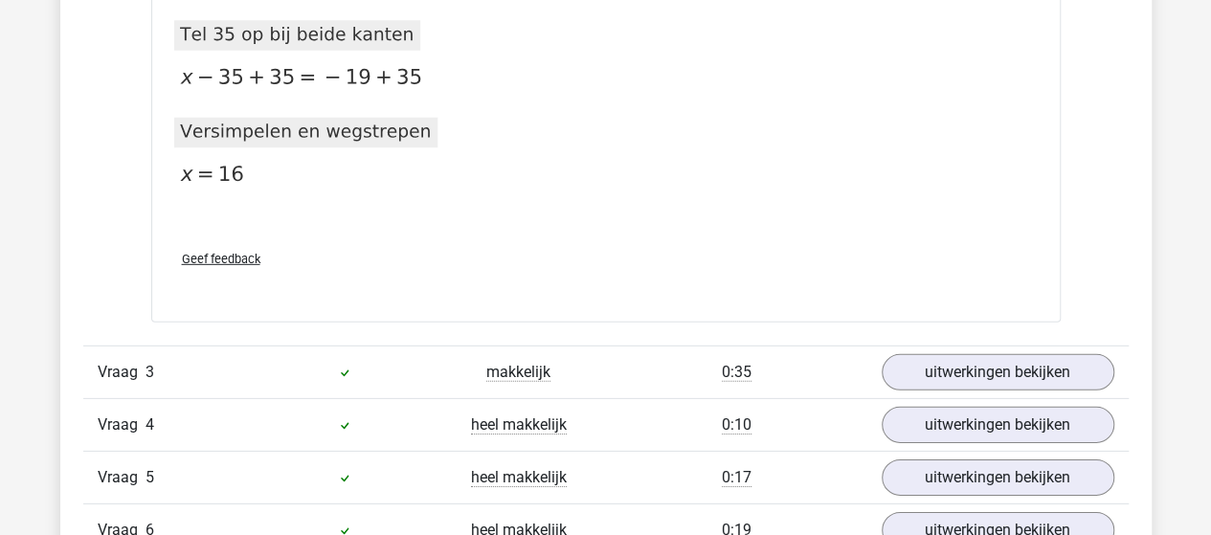
scroll to position [2777, 0]
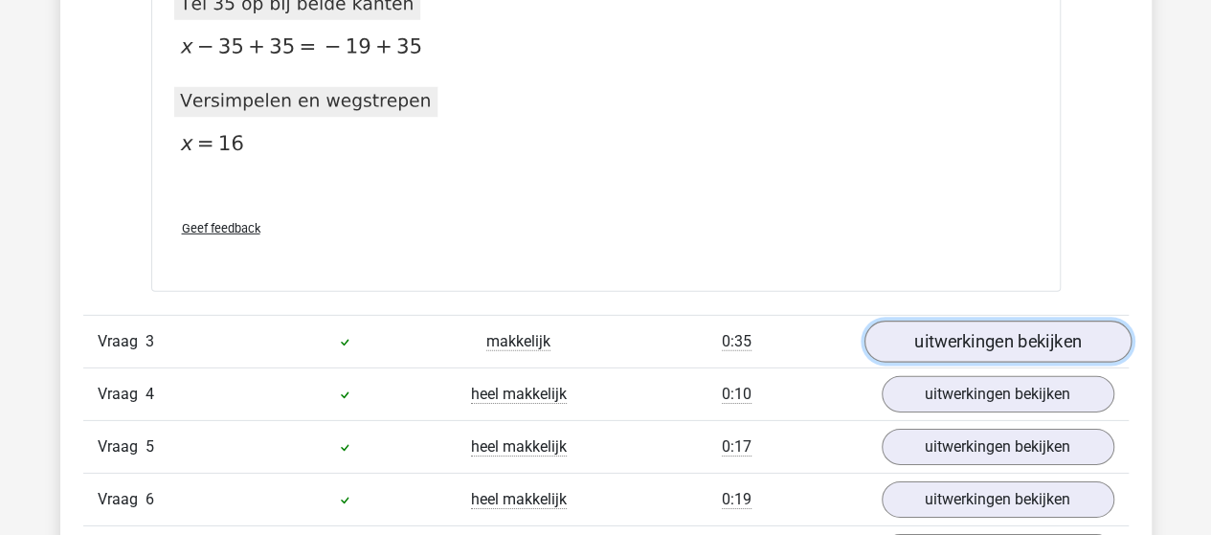
click at [910, 335] on link "uitwerkingen bekijken" at bounding box center [997, 343] width 267 height 42
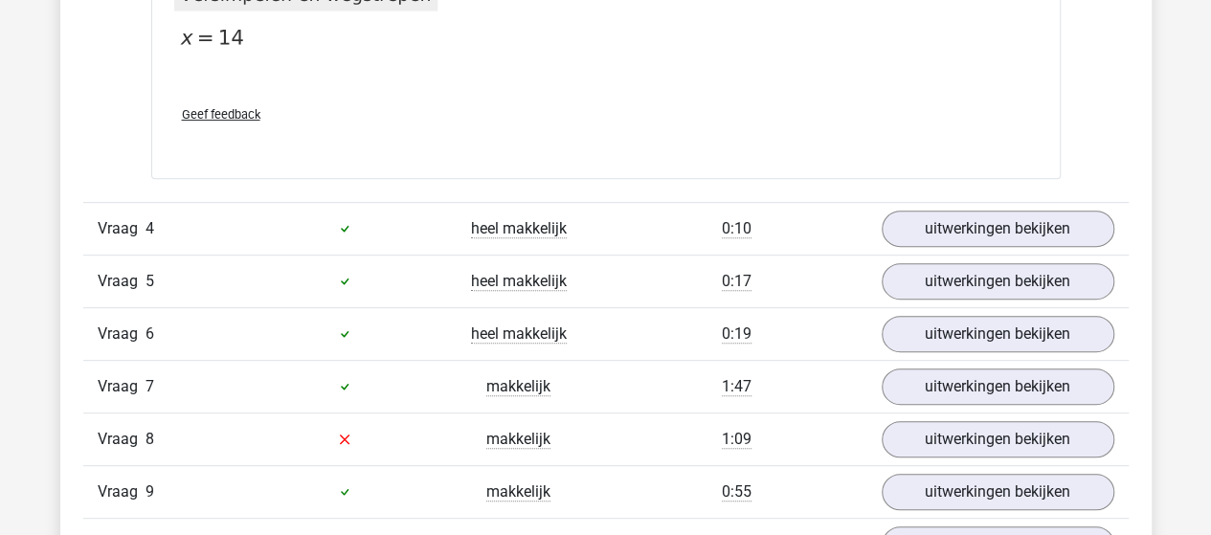
scroll to position [3926, 0]
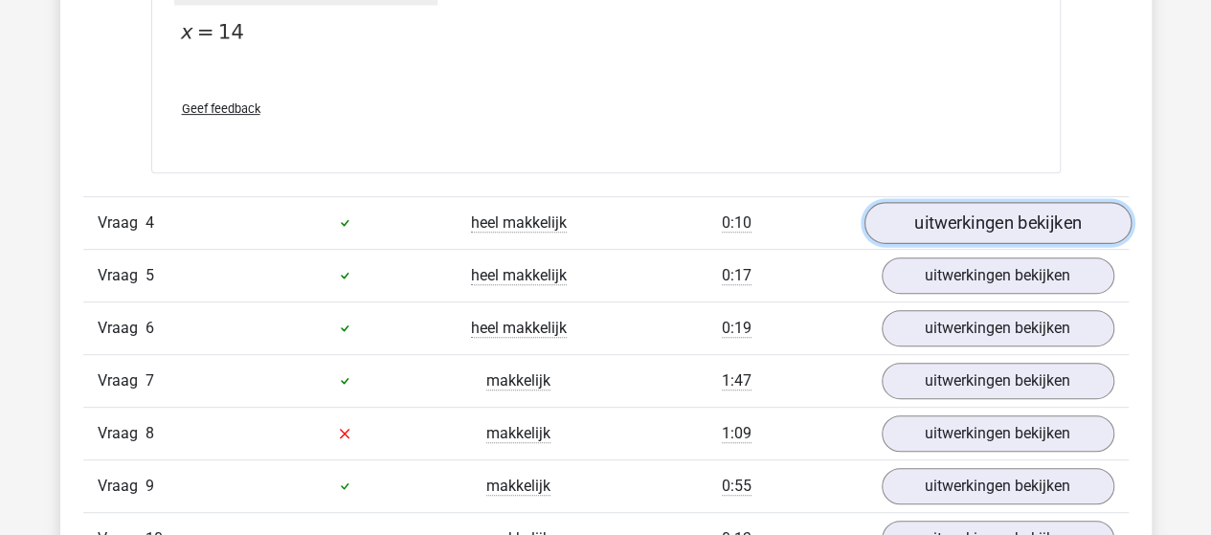
click at [995, 217] on link "uitwerkingen bekijken" at bounding box center [997, 223] width 267 height 42
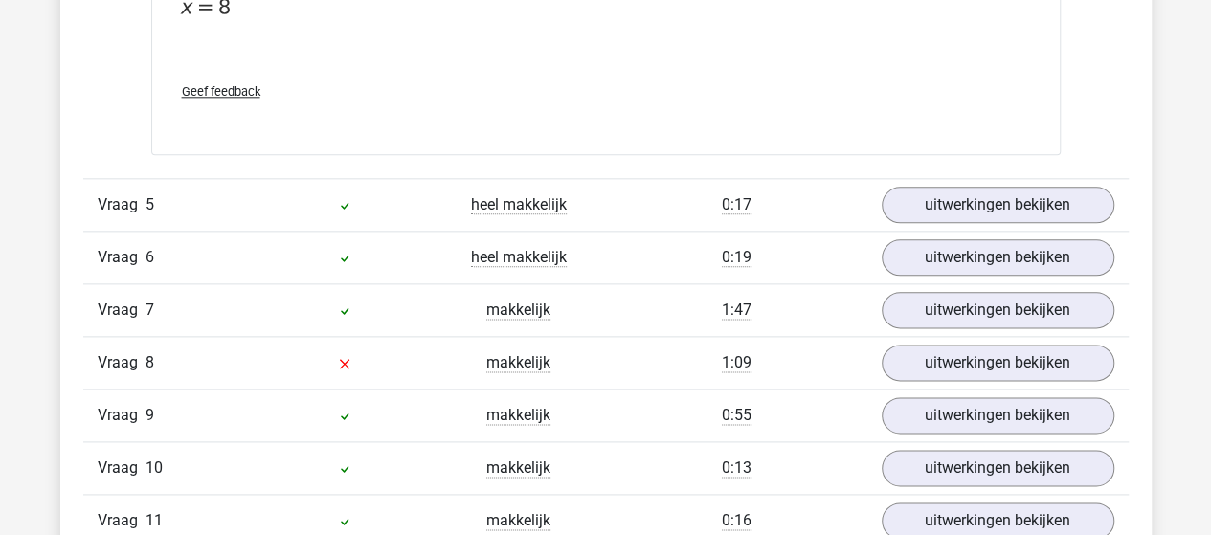
scroll to position [4692, 0]
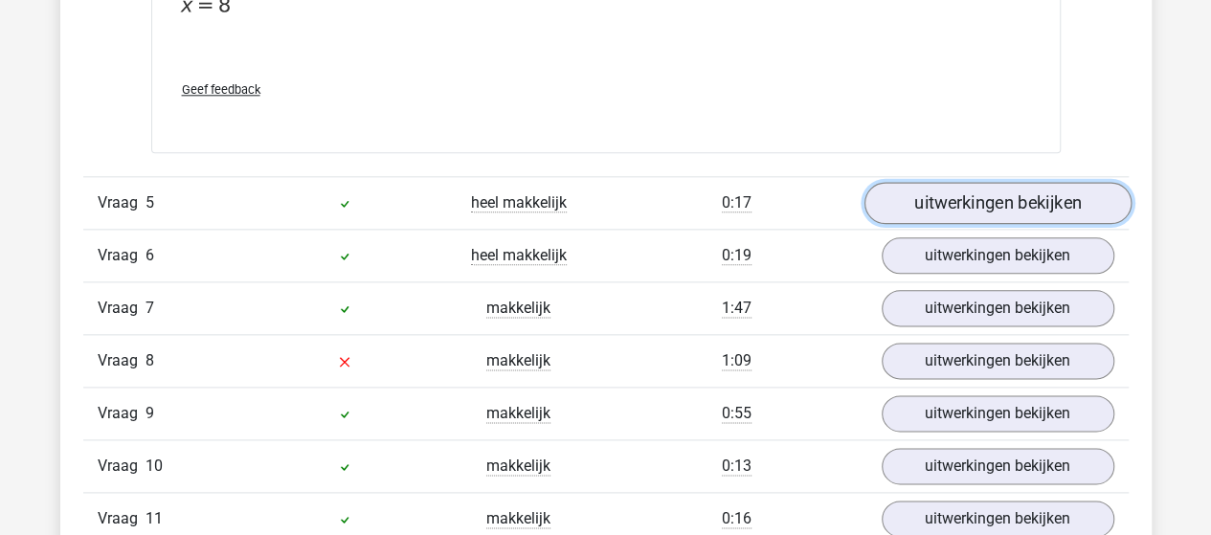
click at [914, 194] on link "uitwerkingen bekijken" at bounding box center [997, 203] width 267 height 42
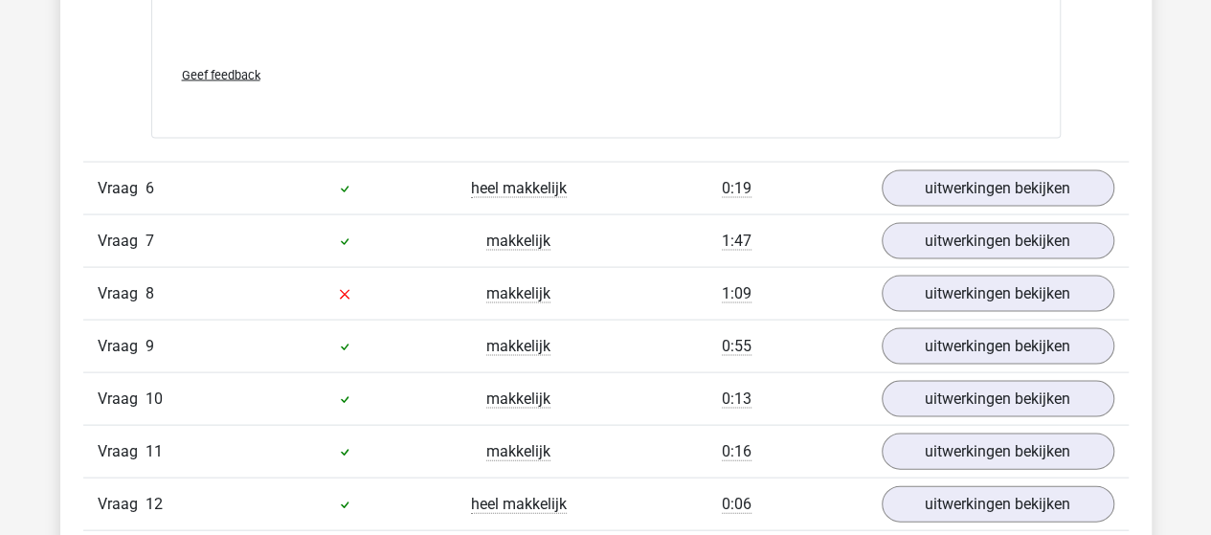
scroll to position [5458, 0]
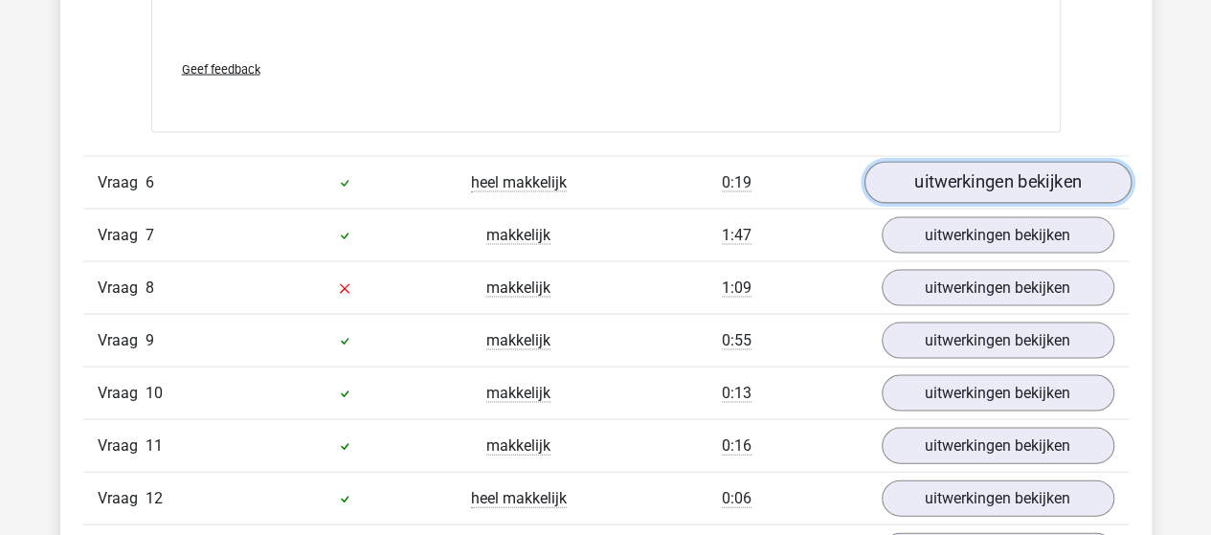
click at [917, 184] on link "uitwerkingen bekijken" at bounding box center [997, 183] width 267 height 42
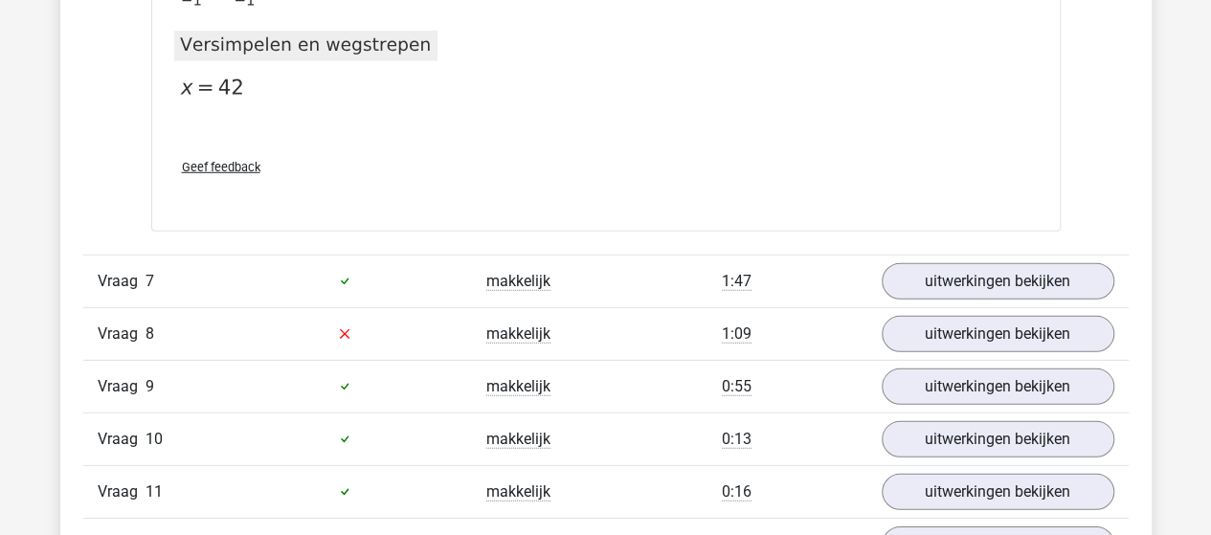
scroll to position [6320, 0]
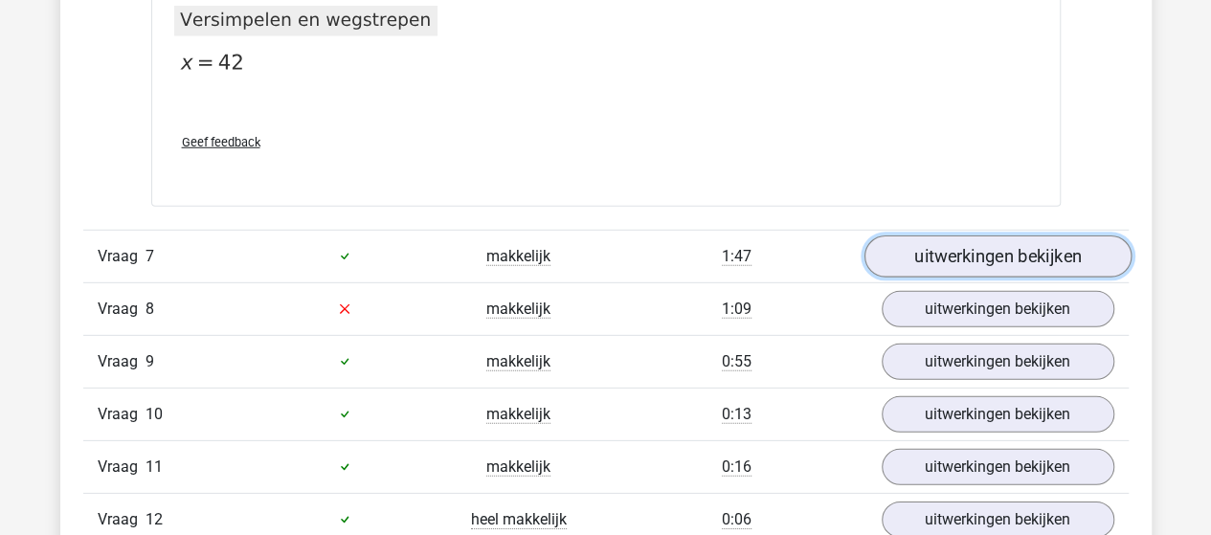
click at [952, 245] on link "uitwerkingen bekijken" at bounding box center [997, 257] width 267 height 42
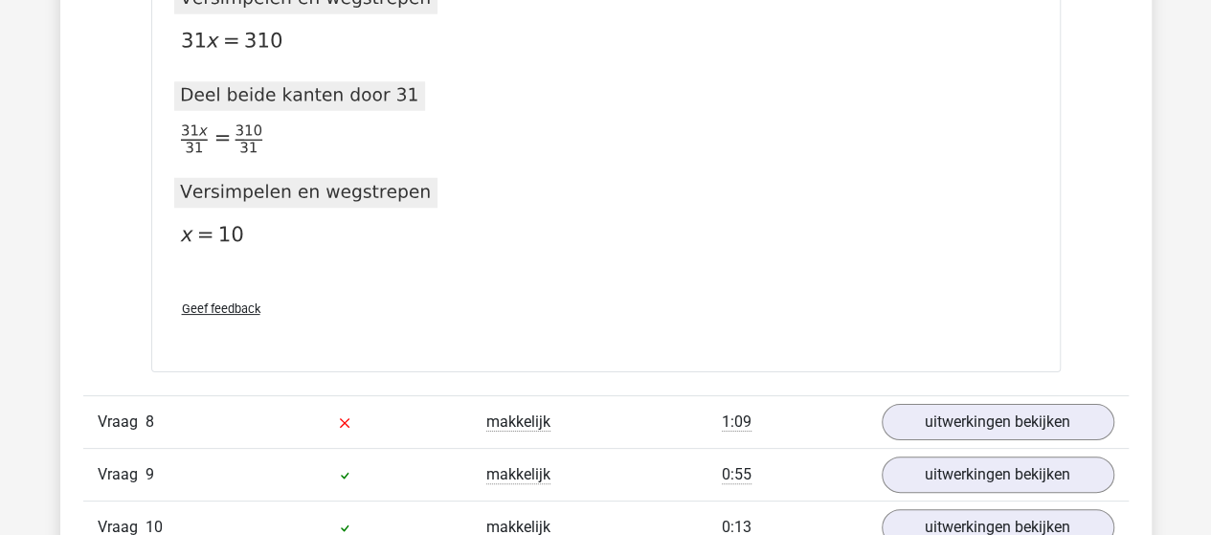
scroll to position [7469, 0]
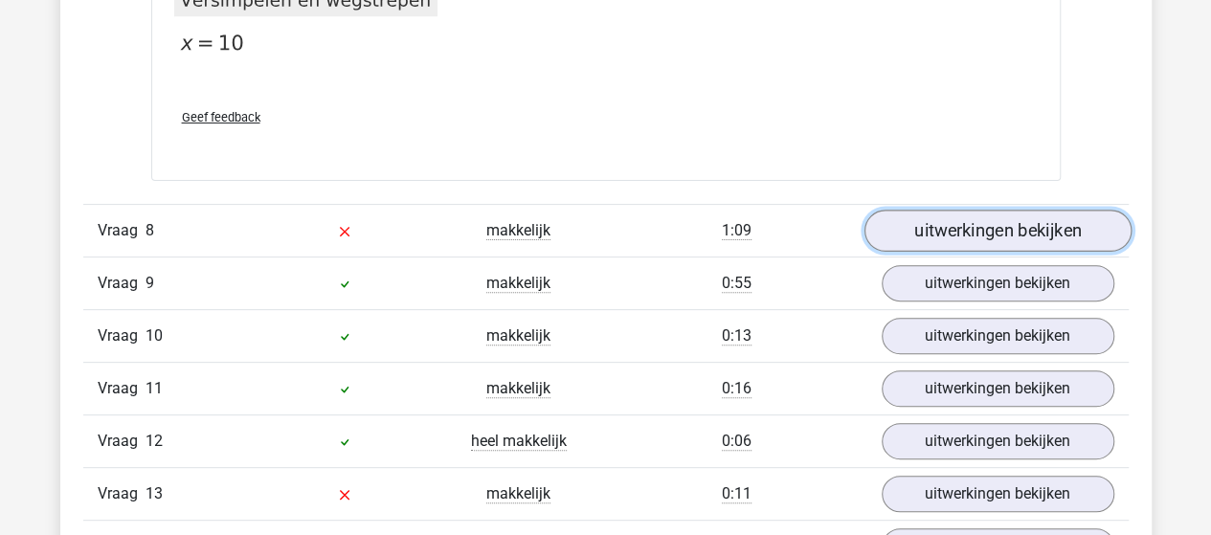
click at [960, 214] on link "uitwerkingen bekijken" at bounding box center [997, 232] width 267 height 42
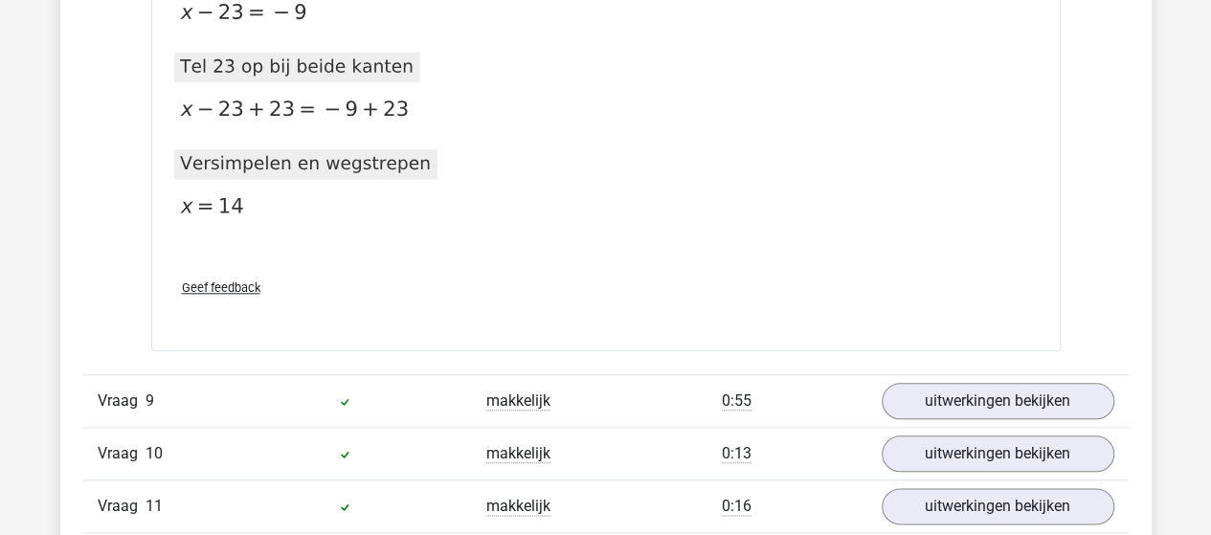
scroll to position [8235, 0]
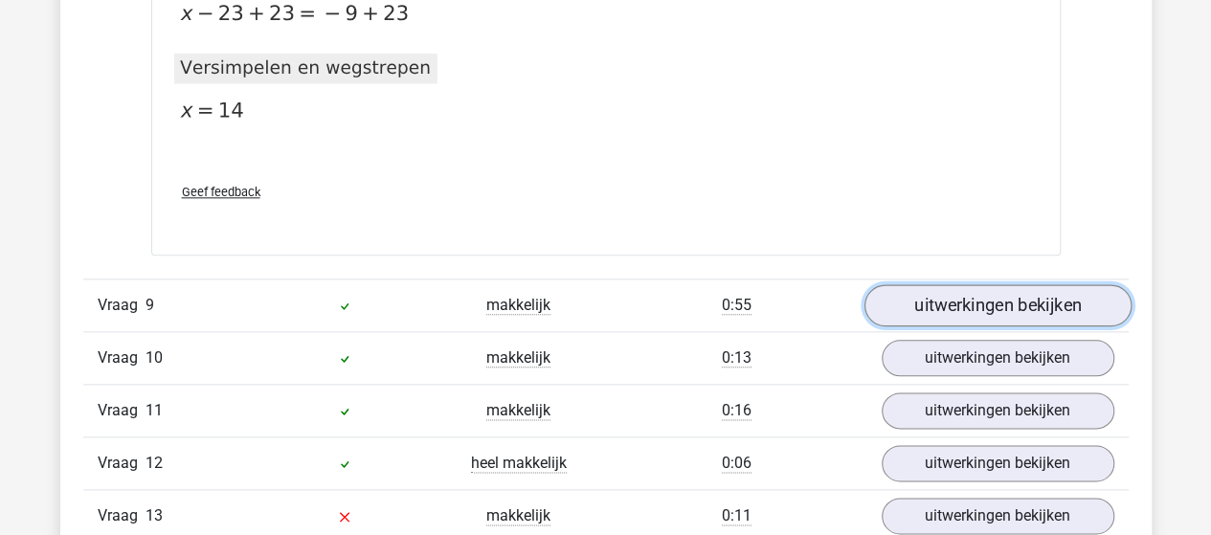
click at [925, 290] on link "uitwerkingen bekijken" at bounding box center [997, 306] width 267 height 42
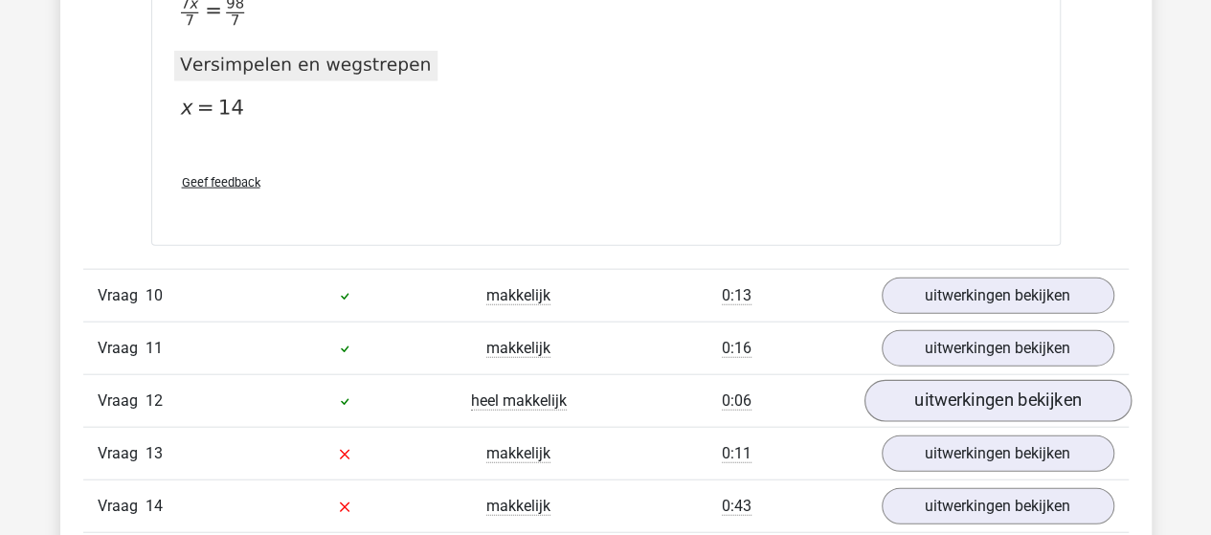
scroll to position [9480, 0]
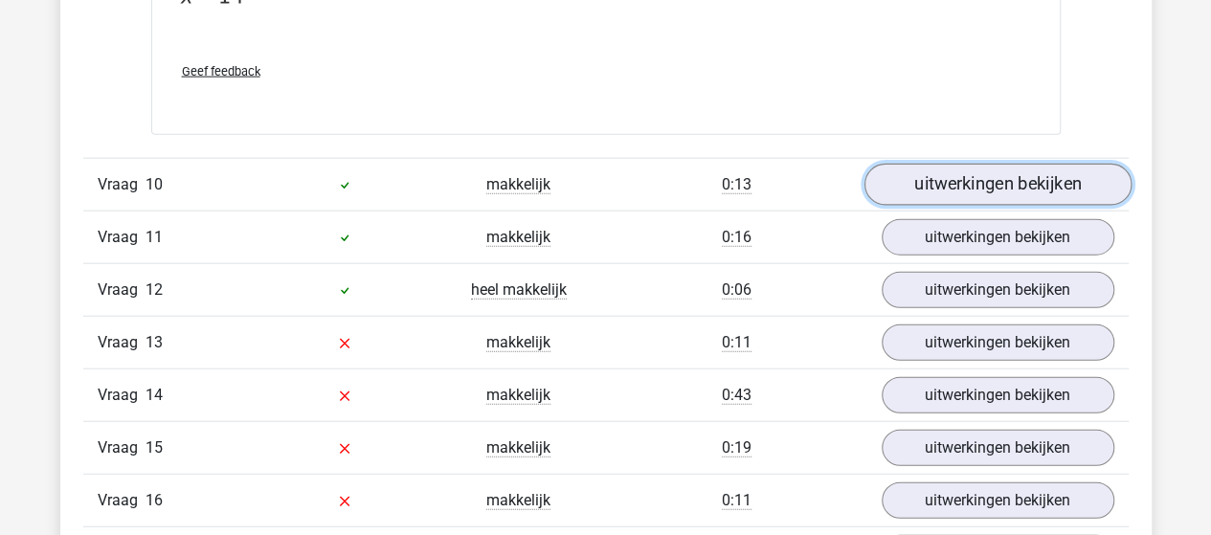
click at [958, 169] on link "uitwerkingen bekijken" at bounding box center [997, 185] width 267 height 42
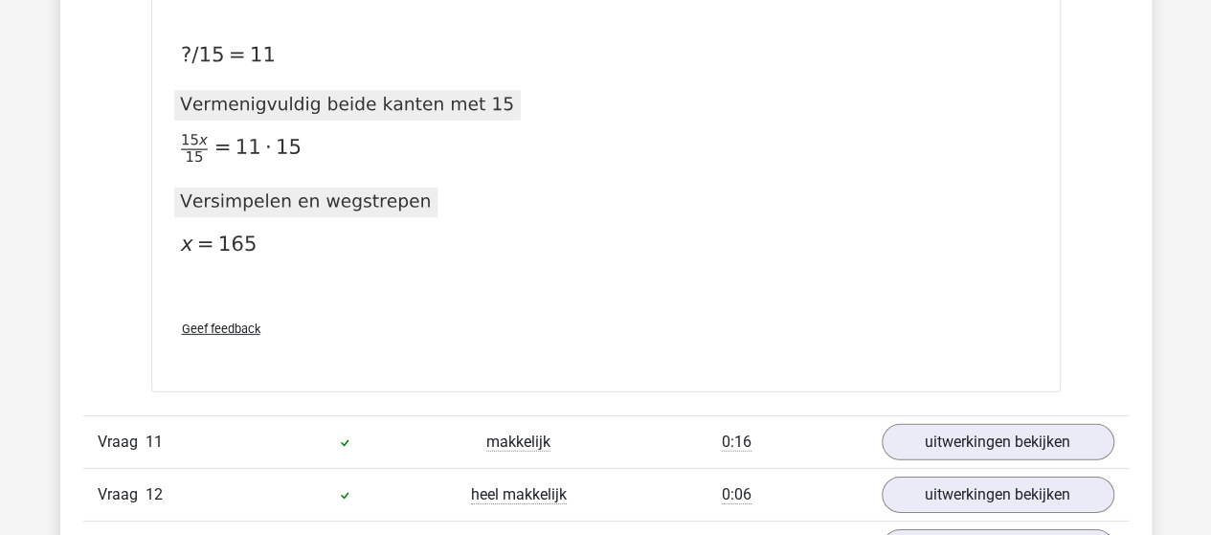
scroll to position [10054, 0]
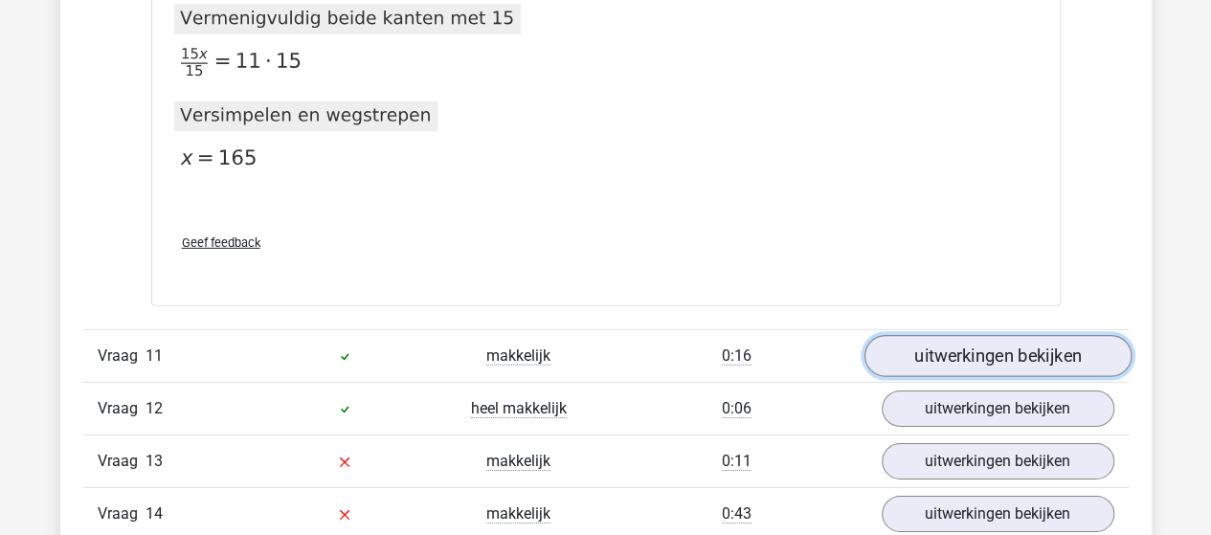
click at [938, 349] on link "uitwerkingen bekijken" at bounding box center [997, 357] width 267 height 42
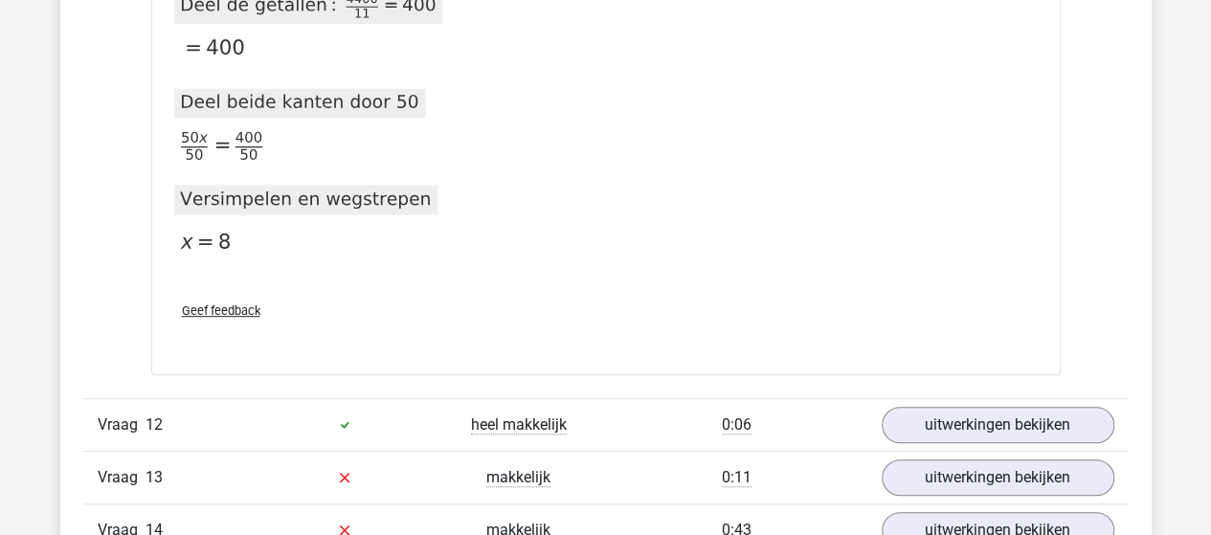
scroll to position [11490, 0]
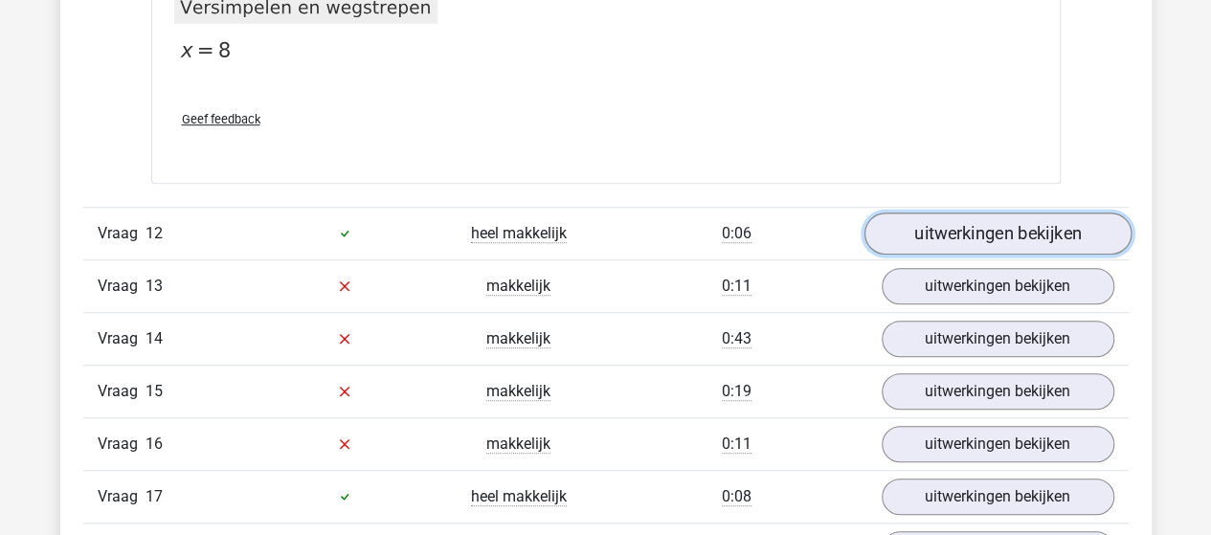
click at [1007, 215] on link "uitwerkingen bekijken" at bounding box center [997, 234] width 267 height 42
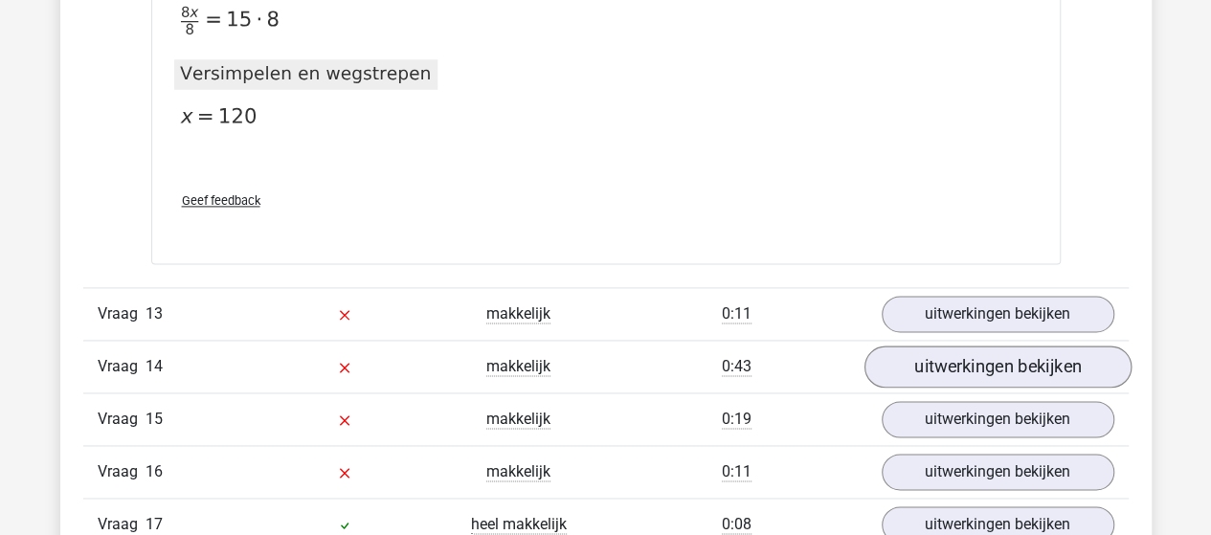
scroll to position [12161, 0]
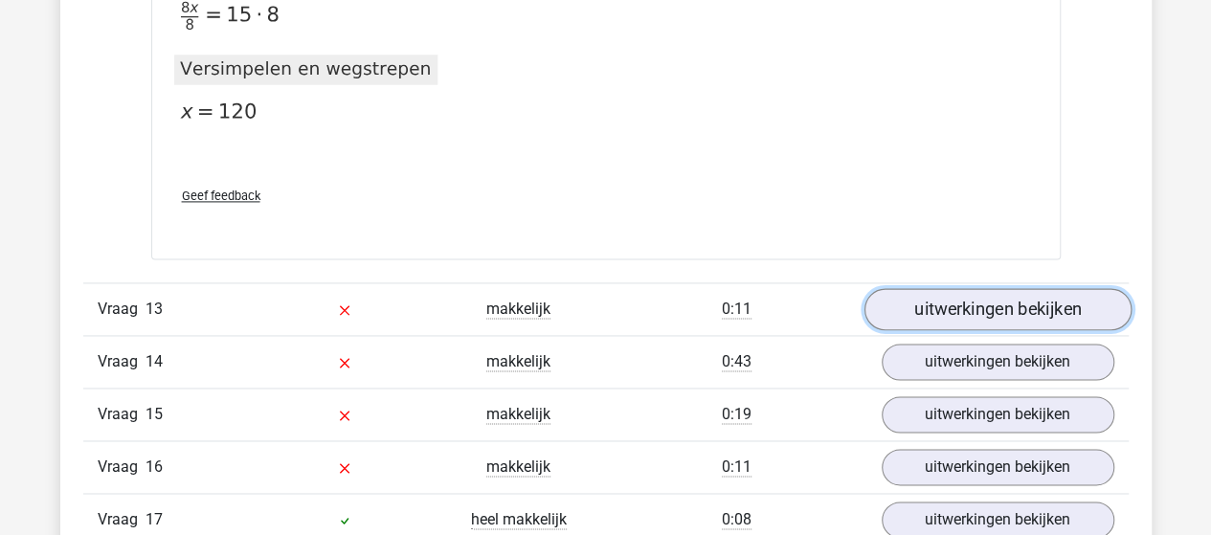
click at [973, 290] on link "uitwerkingen bekijken" at bounding box center [997, 309] width 267 height 42
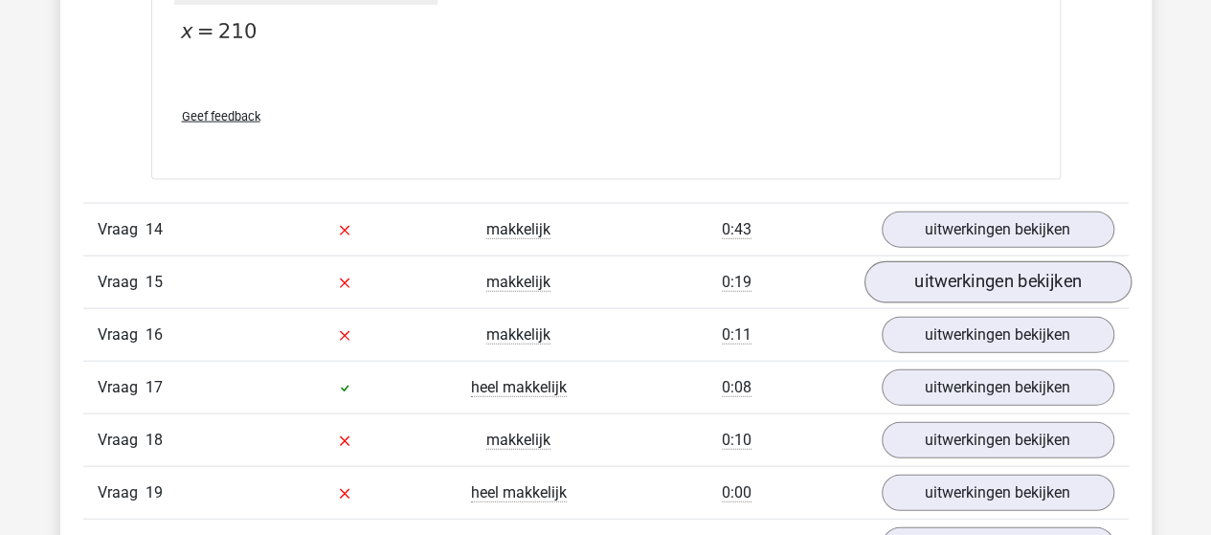
scroll to position [13023, 0]
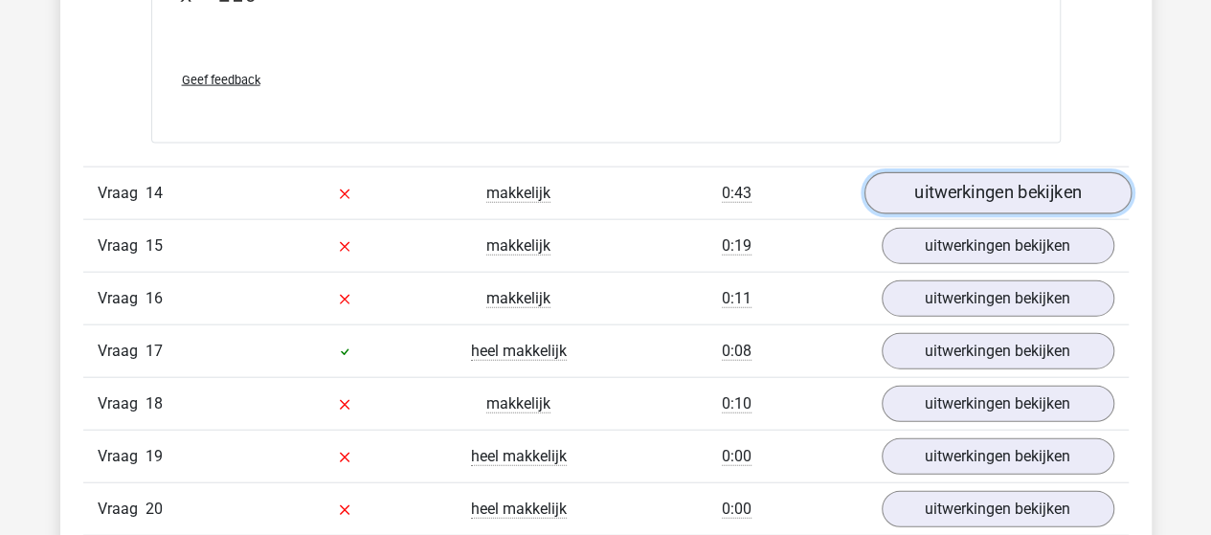
click at [1039, 172] on link "uitwerkingen bekijken" at bounding box center [997, 193] width 267 height 42
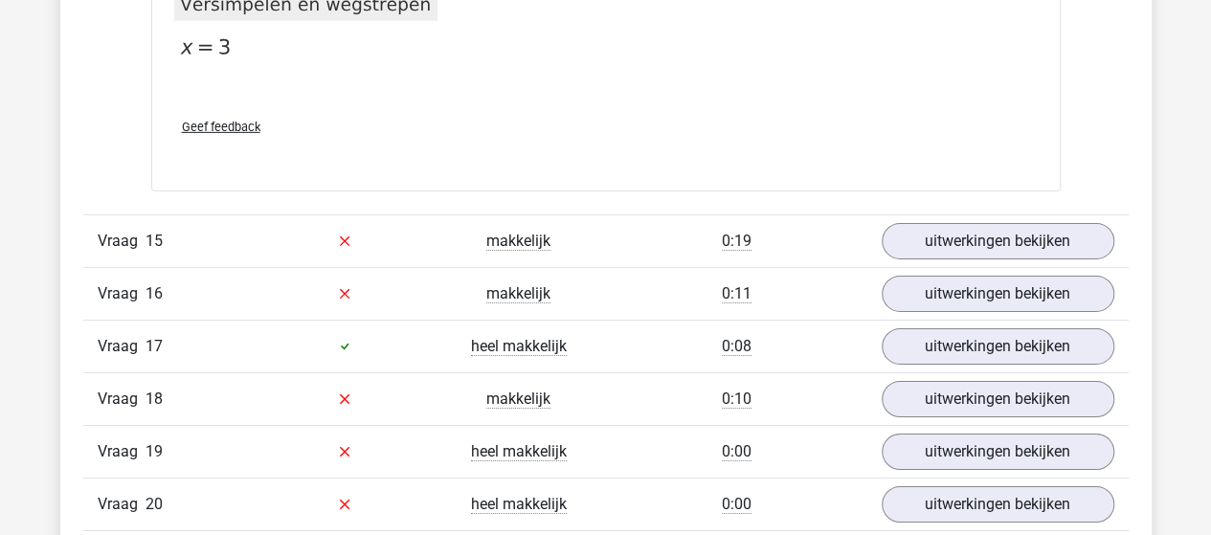
scroll to position [13884, 0]
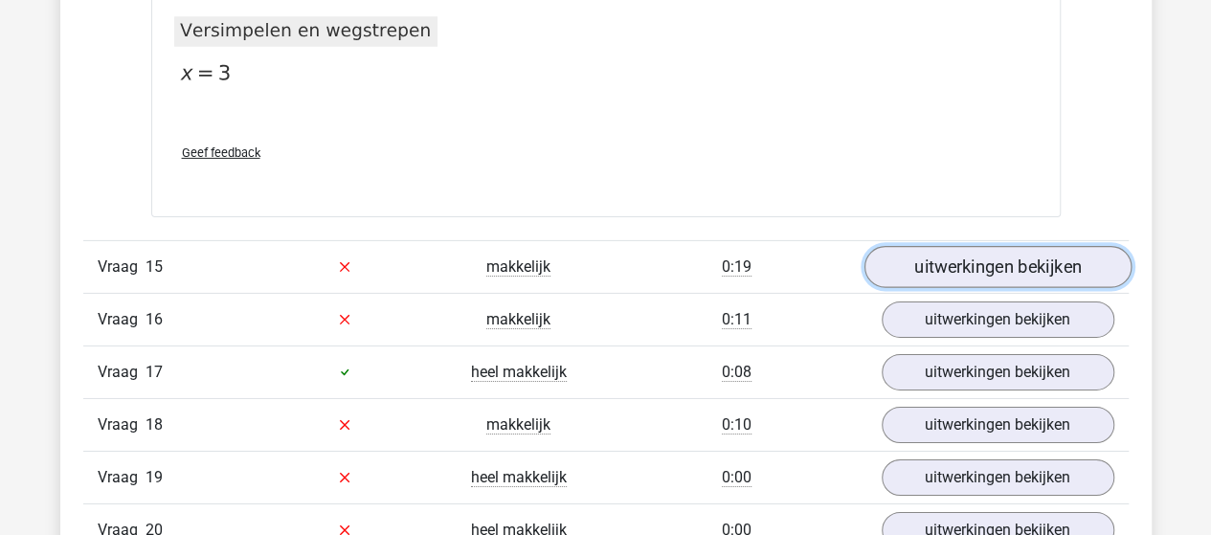
click at [934, 247] on link "uitwerkingen bekijken" at bounding box center [997, 267] width 267 height 42
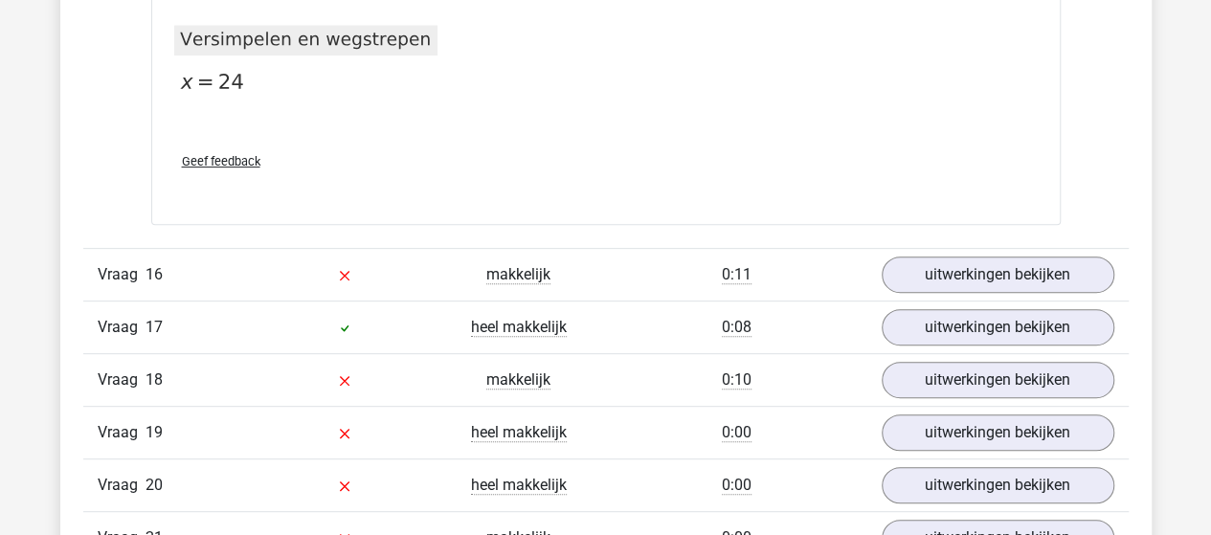
scroll to position [14842, 0]
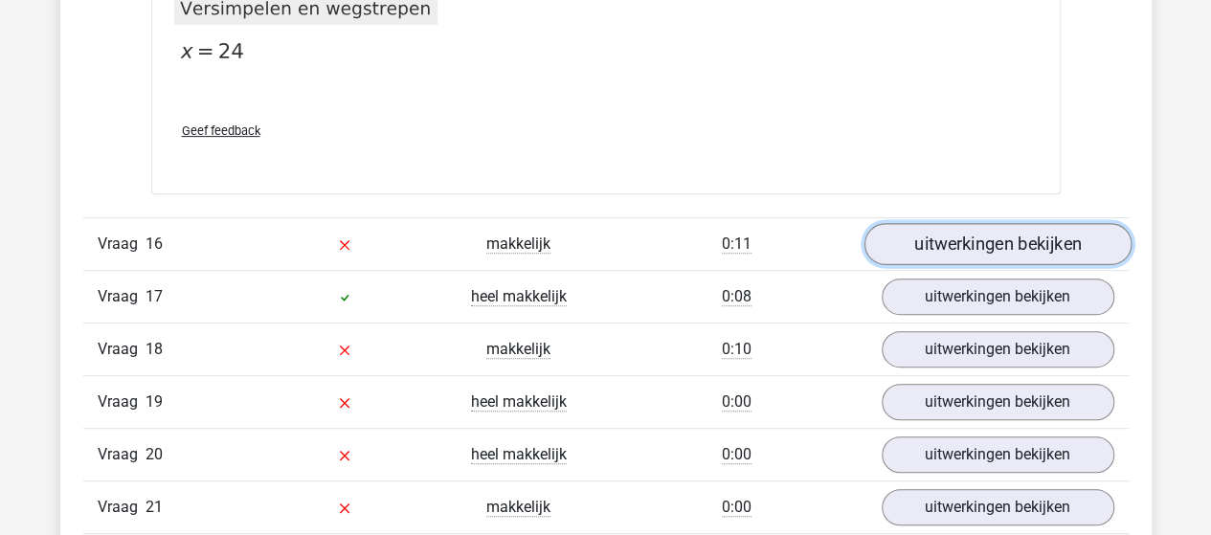
click at [946, 223] on link "uitwerkingen bekijken" at bounding box center [997, 244] width 267 height 42
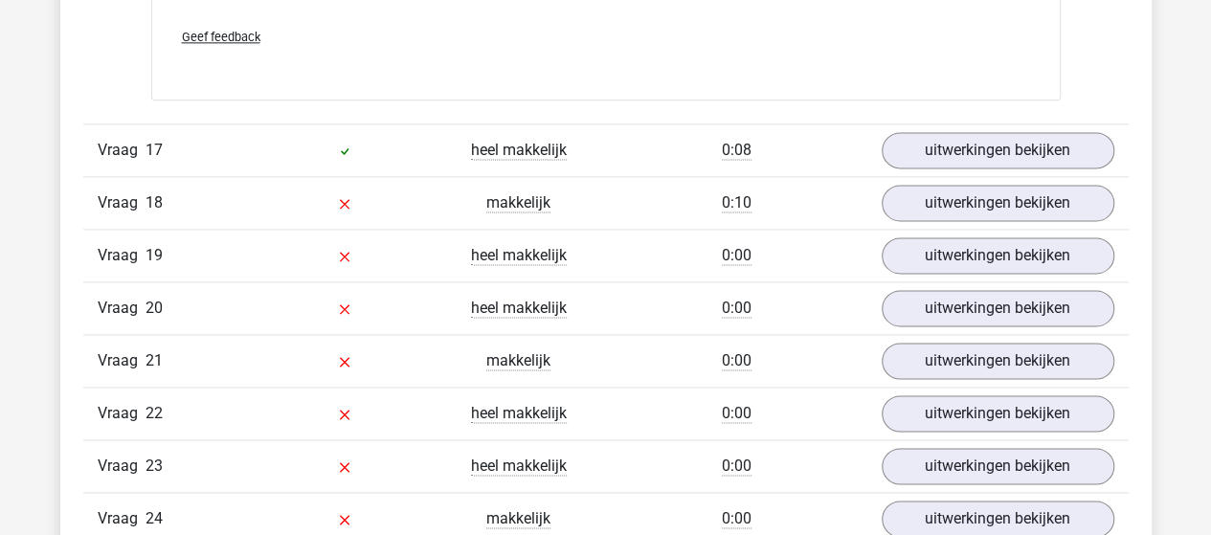
scroll to position [15704, 0]
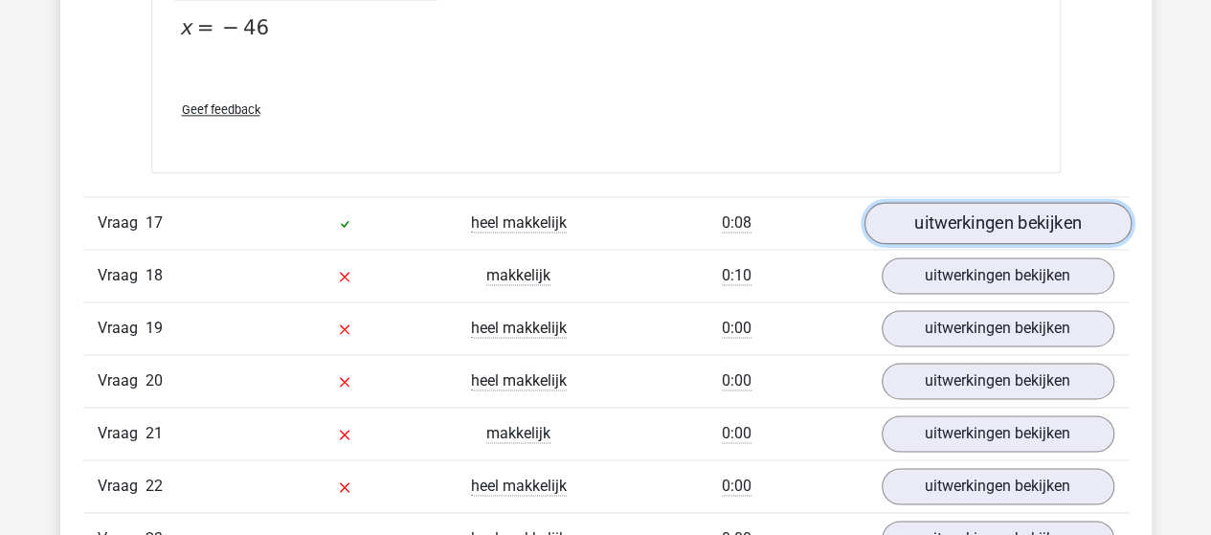
click at [938, 205] on link "uitwerkingen bekijken" at bounding box center [997, 223] width 267 height 42
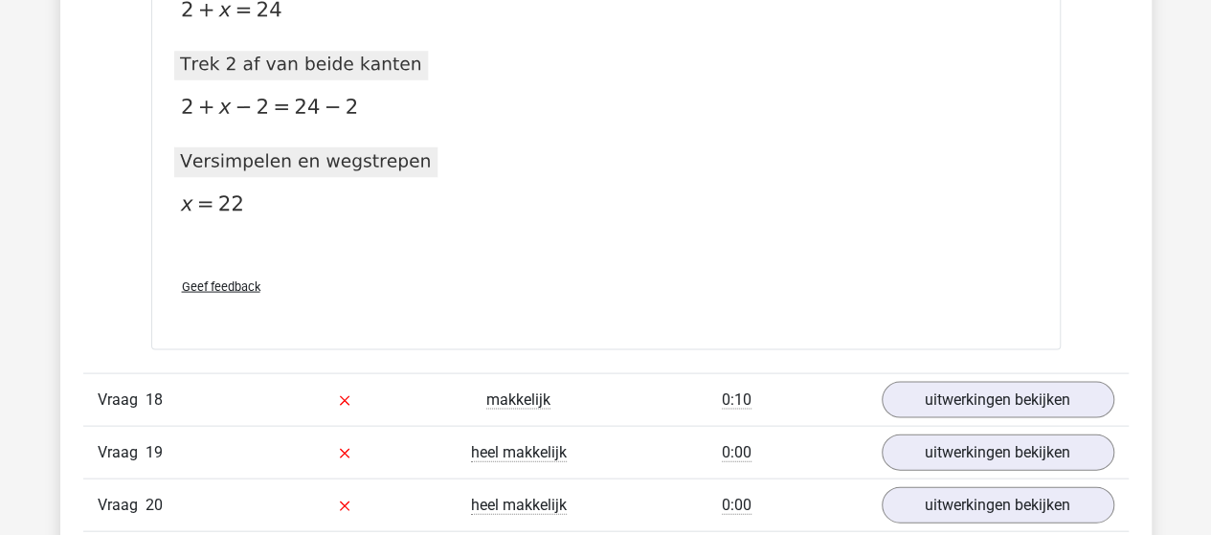
scroll to position [16470, 0]
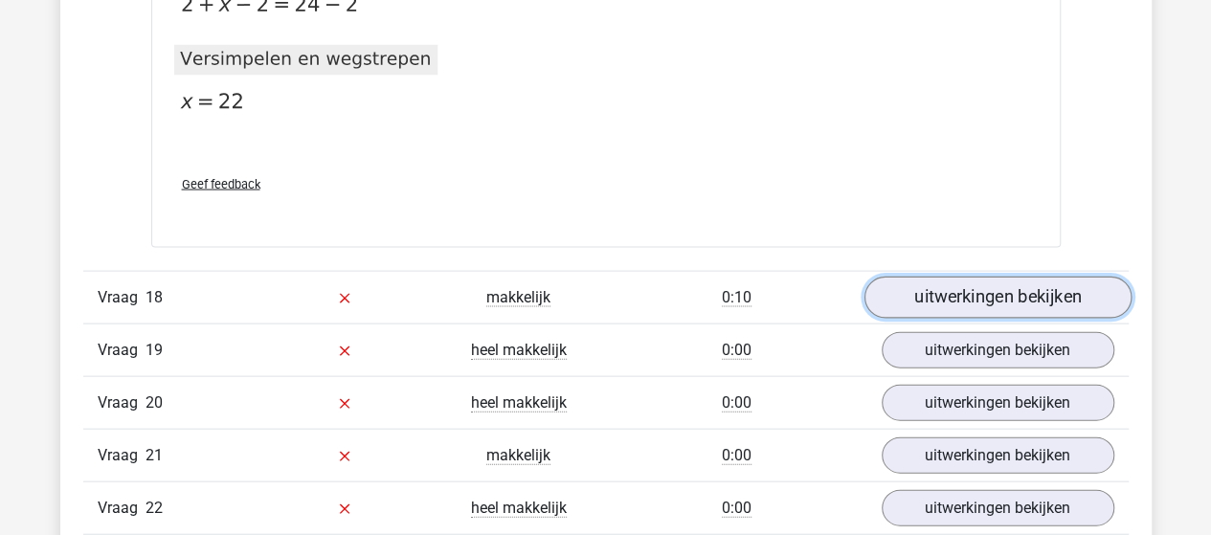
click at [948, 277] on link "uitwerkingen bekijken" at bounding box center [997, 298] width 267 height 42
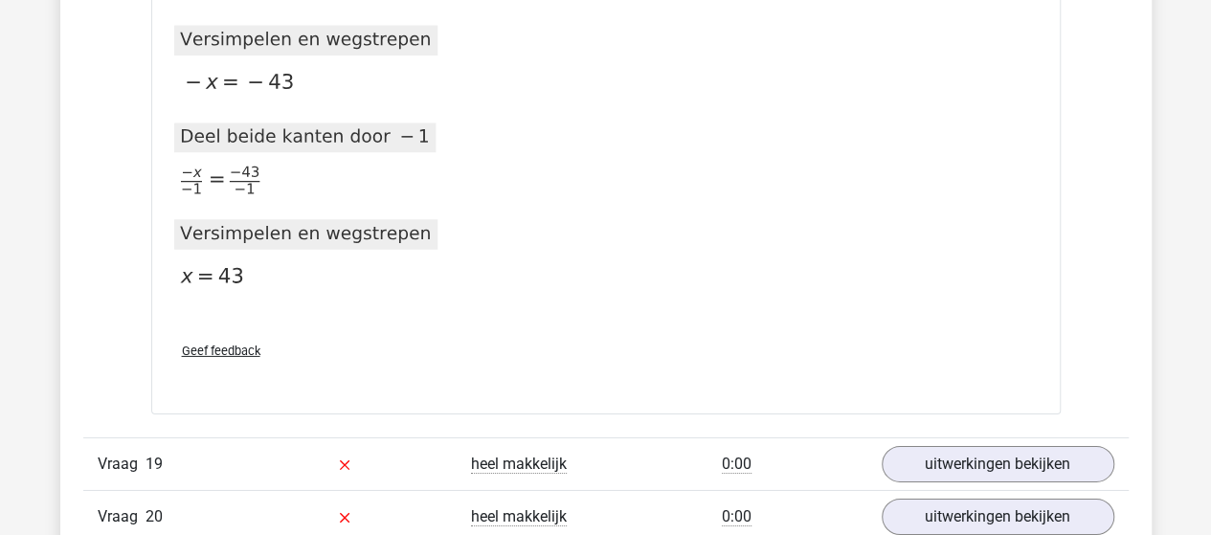
scroll to position [17523, 0]
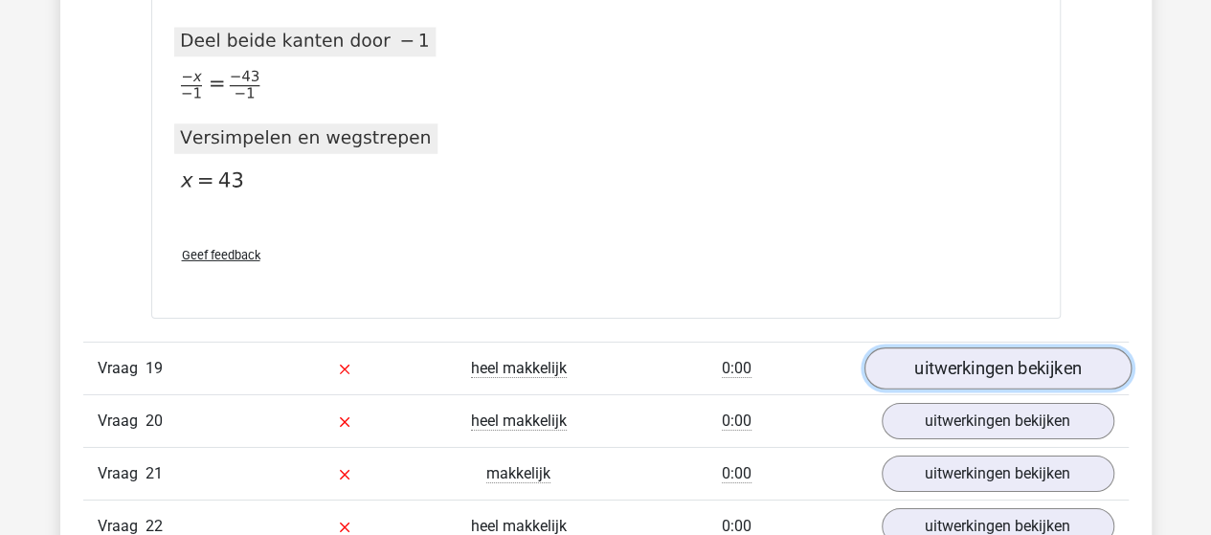
click at [946, 348] on link "uitwerkingen bekijken" at bounding box center [997, 369] width 267 height 42
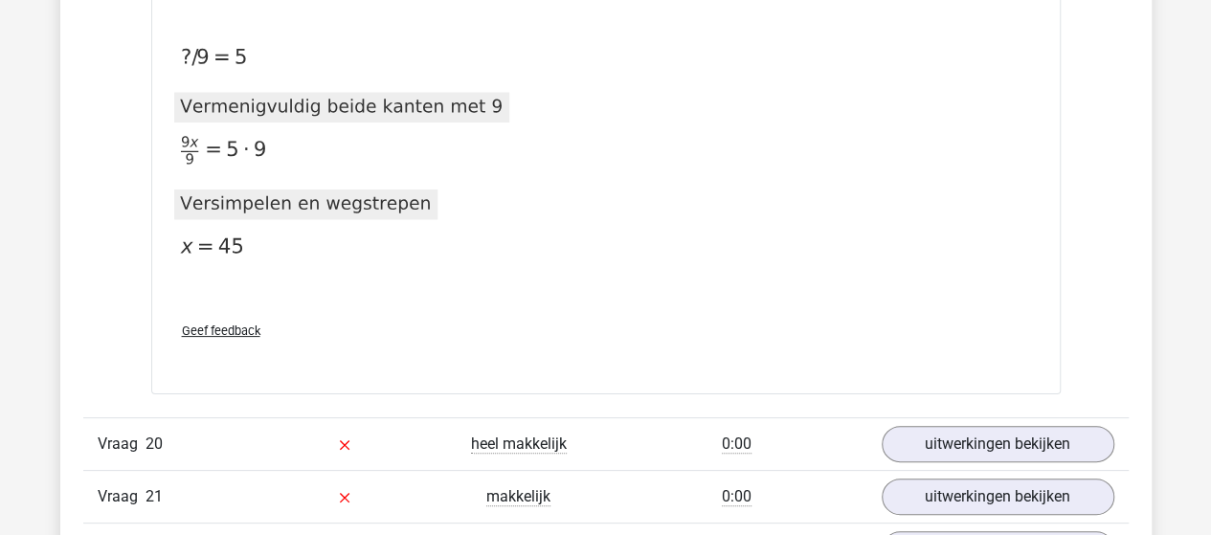
scroll to position [18289, 0]
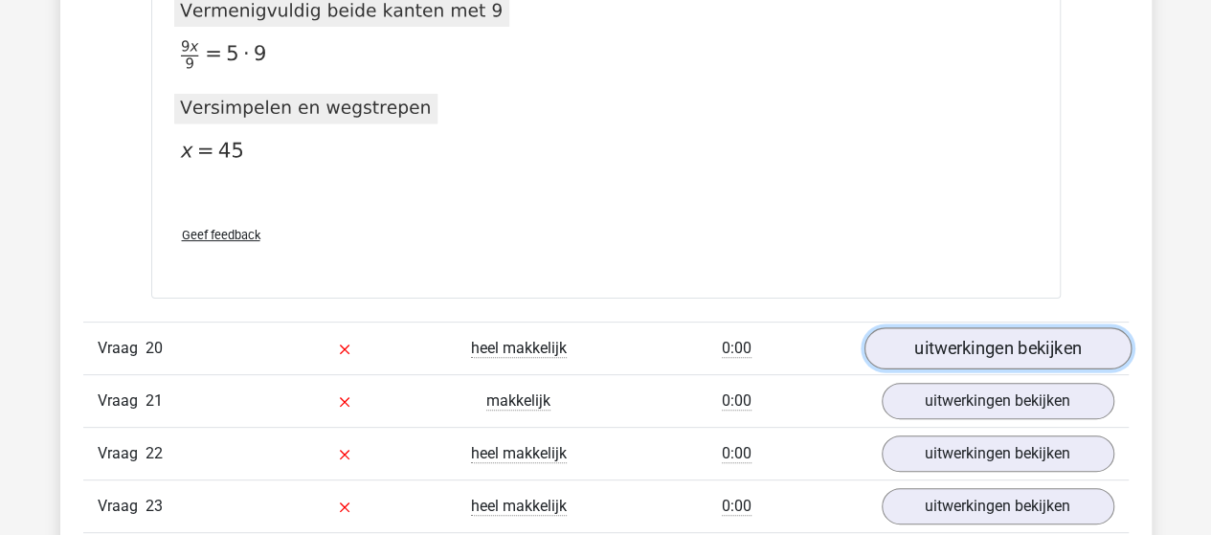
click at [1018, 327] on link "uitwerkingen bekijken" at bounding box center [997, 348] width 267 height 42
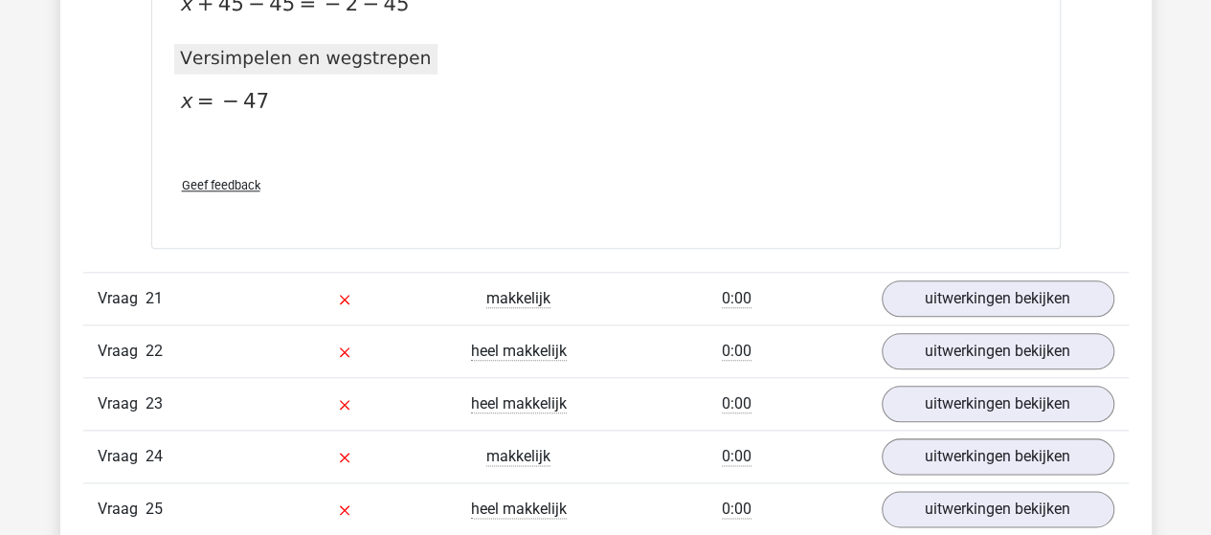
scroll to position [19151, 0]
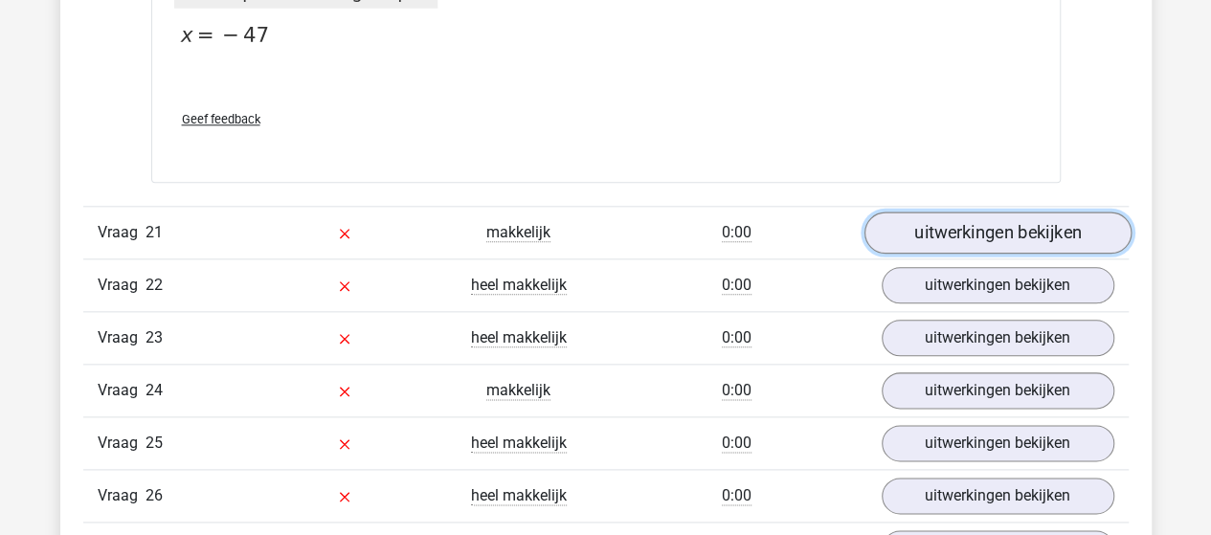
click at [983, 212] on link "uitwerkingen bekijken" at bounding box center [997, 233] width 267 height 42
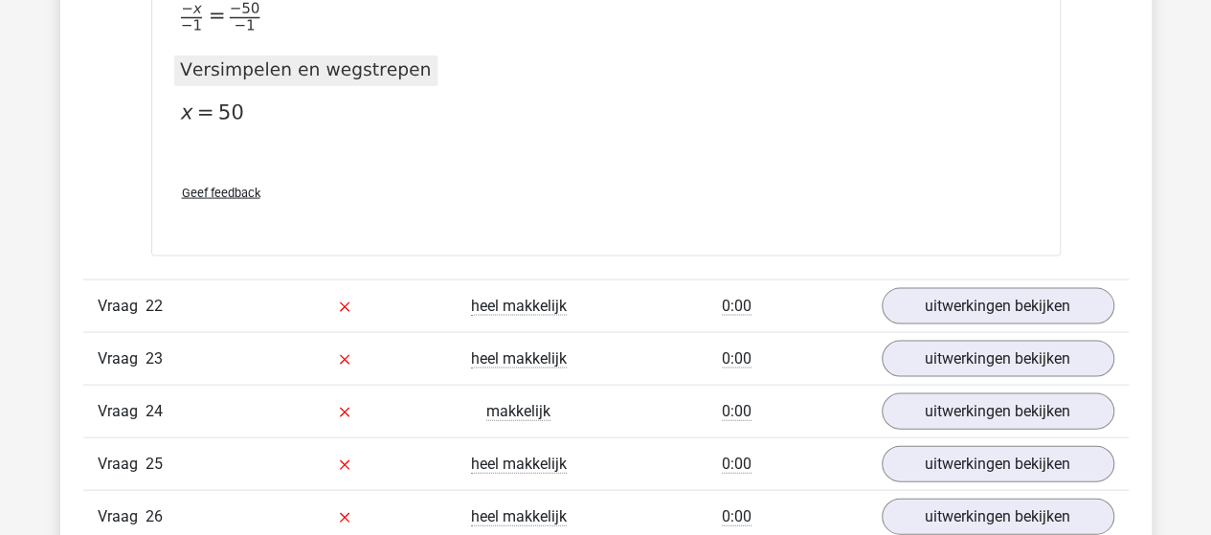
scroll to position [20108, 0]
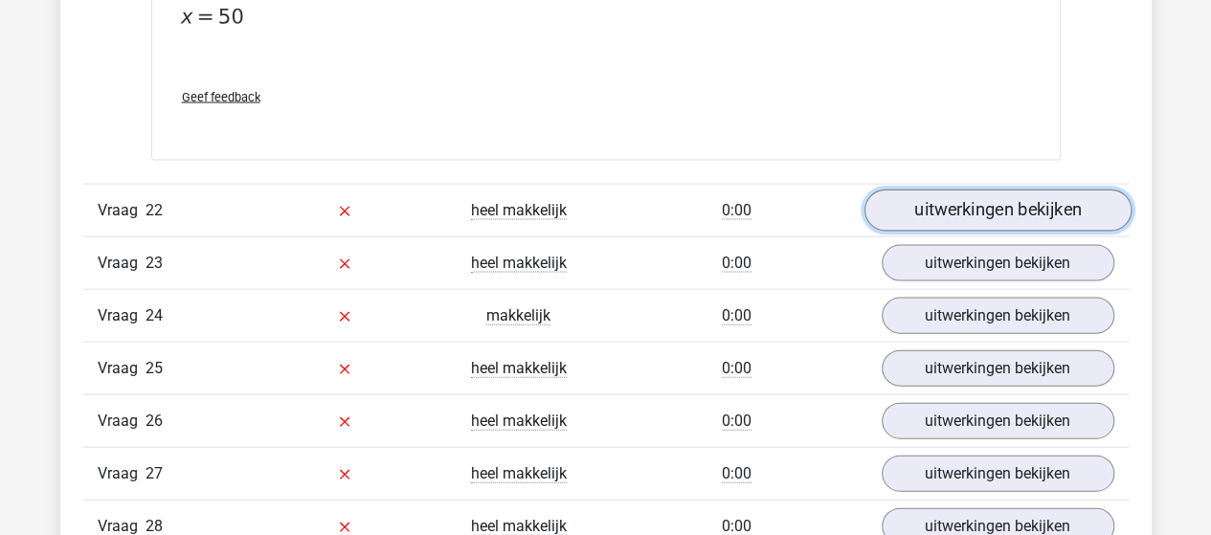
click at [959, 190] on link "uitwerkingen bekijken" at bounding box center [997, 211] width 267 height 42
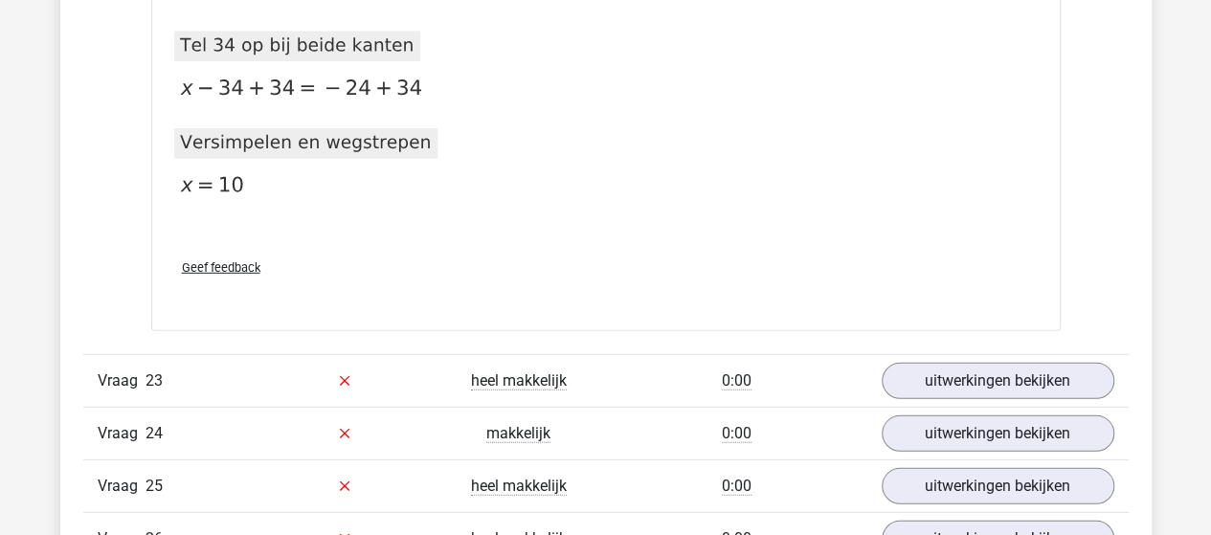
scroll to position [20970, 0]
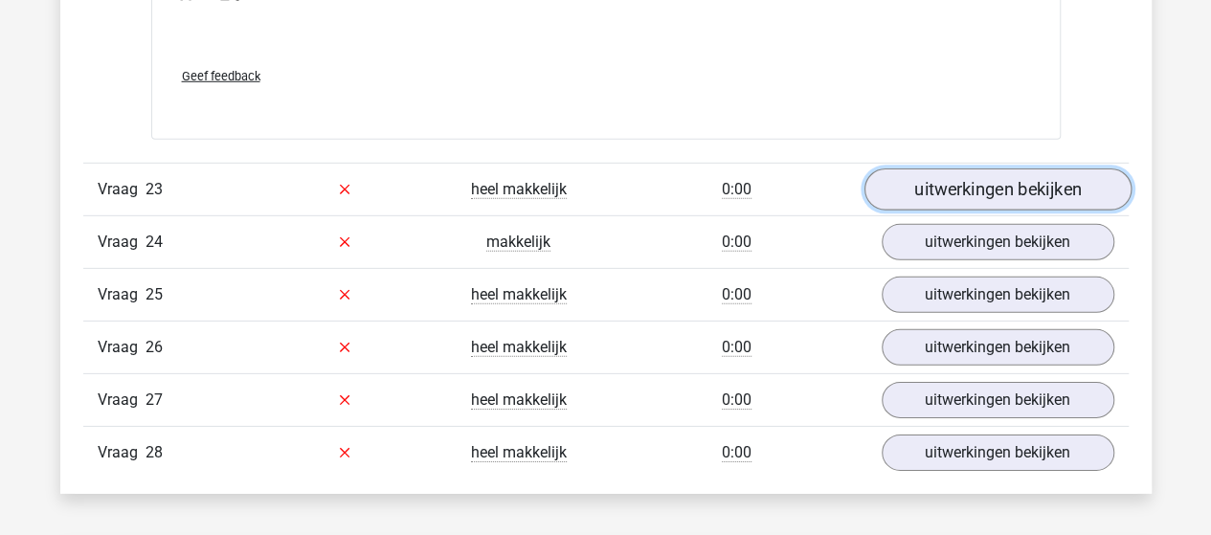
click at [936, 169] on link "uitwerkingen bekijken" at bounding box center [997, 190] width 267 height 42
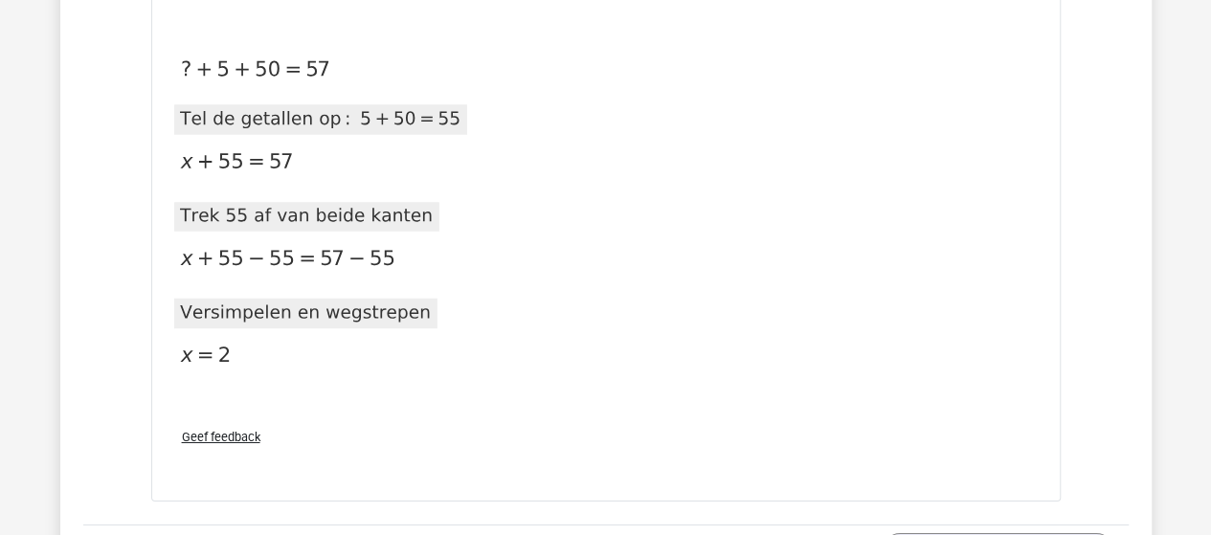
scroll to position [21640, 0]
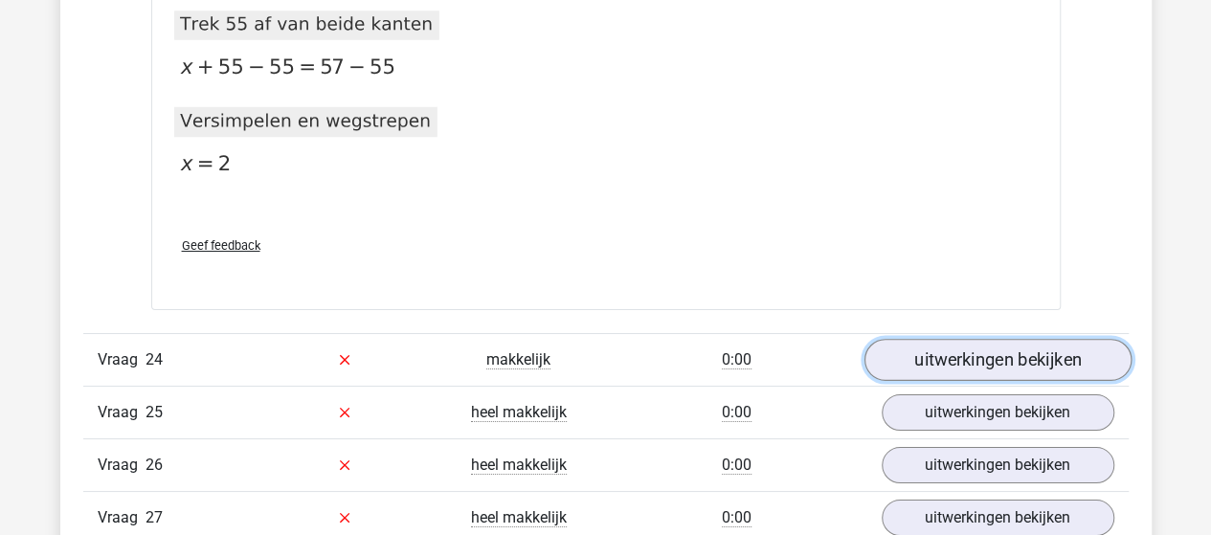
click at [1059, 339] on link "uitwerkingen bekijken" at bounding box center [997, 360] width 267 height 42
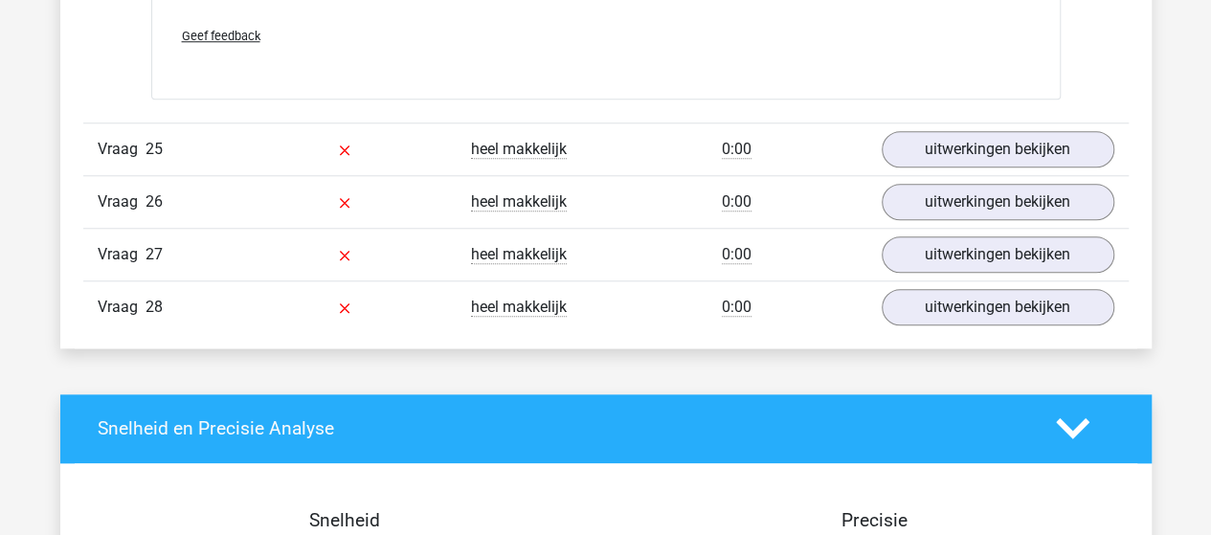
scroll to position [22598, 0]
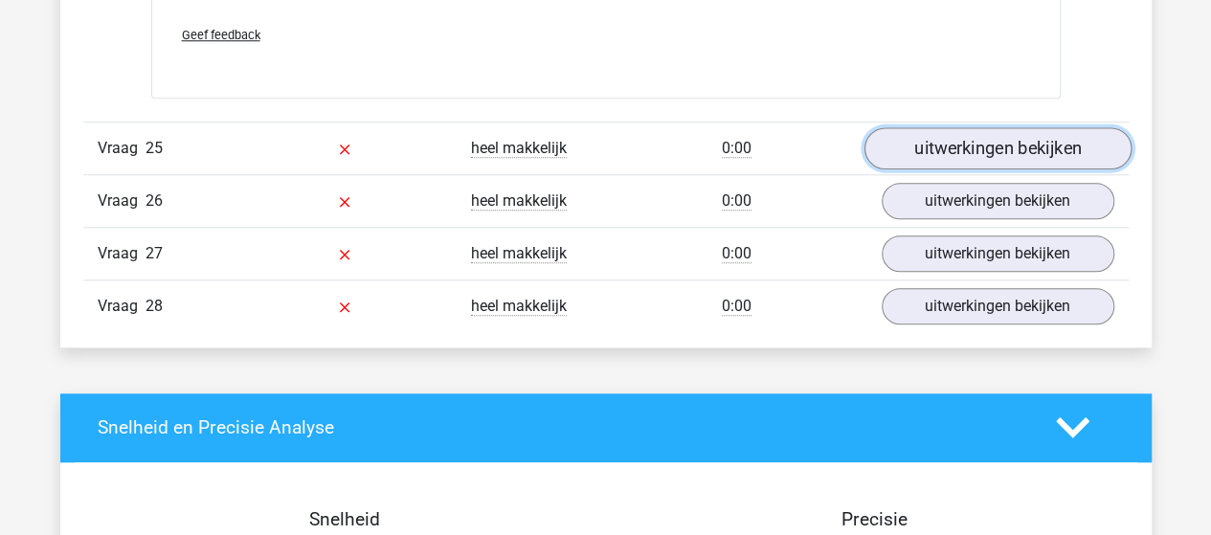
click at [1000, 127] on link "uitwerkingen bekijken" at bounding box center [997, 148] width 267 height 42
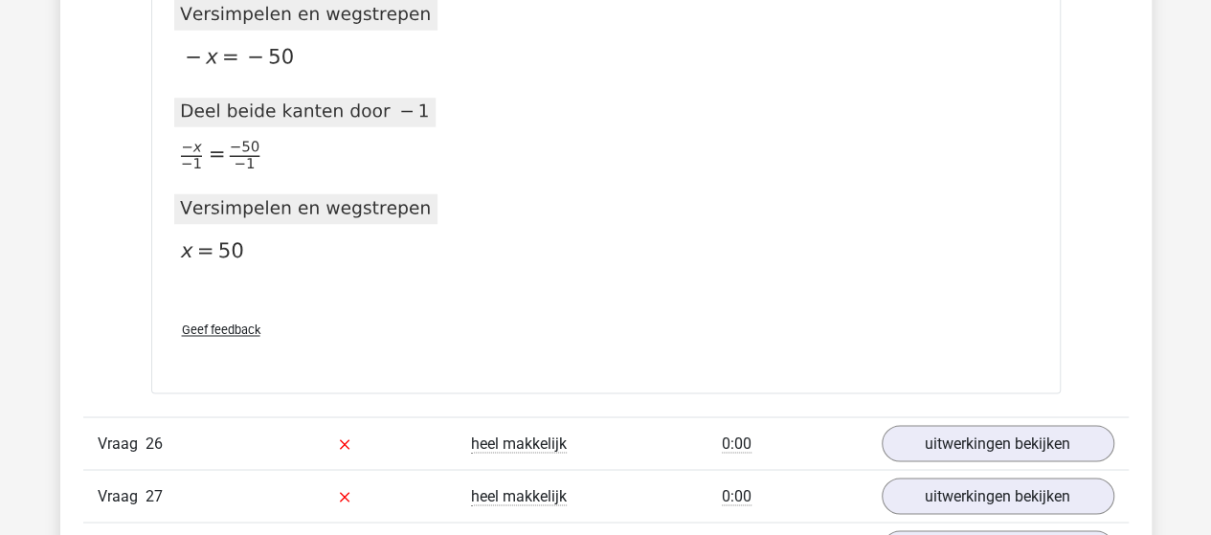
scroll to position [23268, 0]
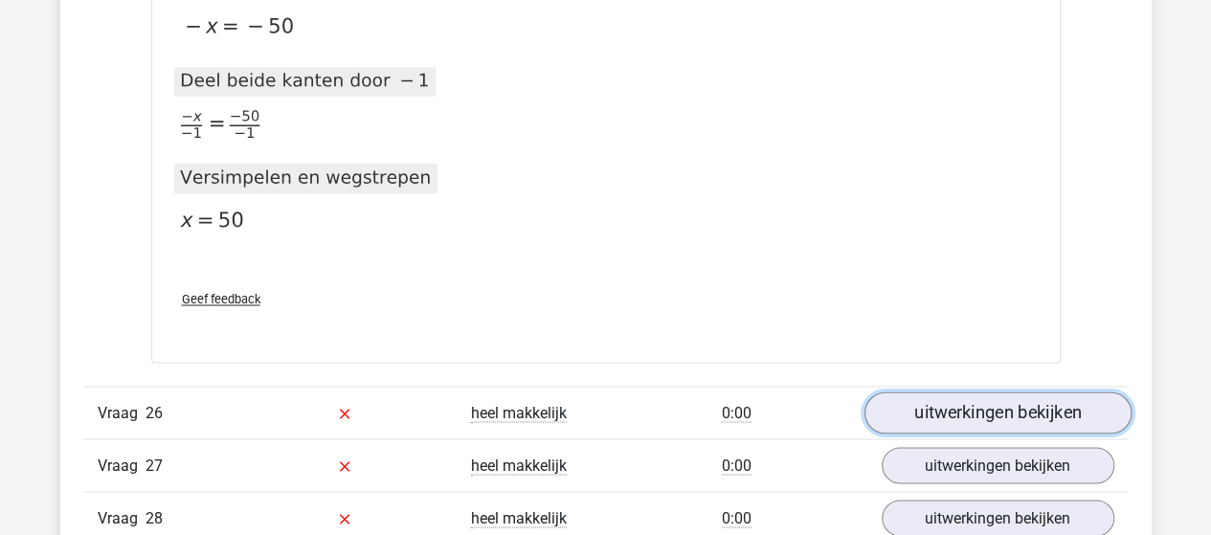
click at [954, 392] on link "uitwerkingen bekijken" at bounding box center [997, 413] width 267 height 42
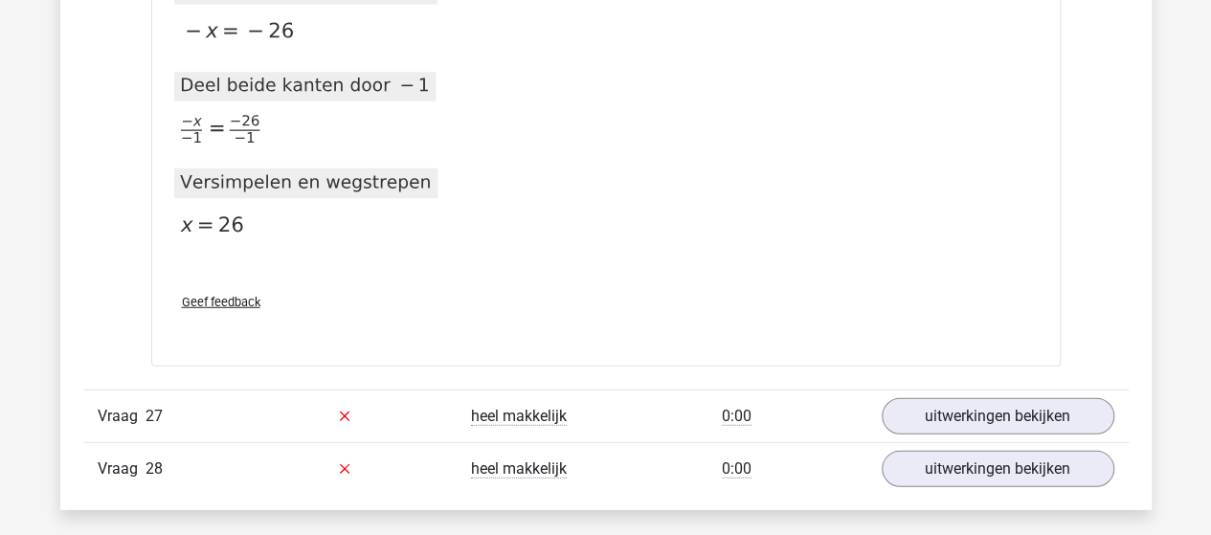
scroll to position [24322, 0]
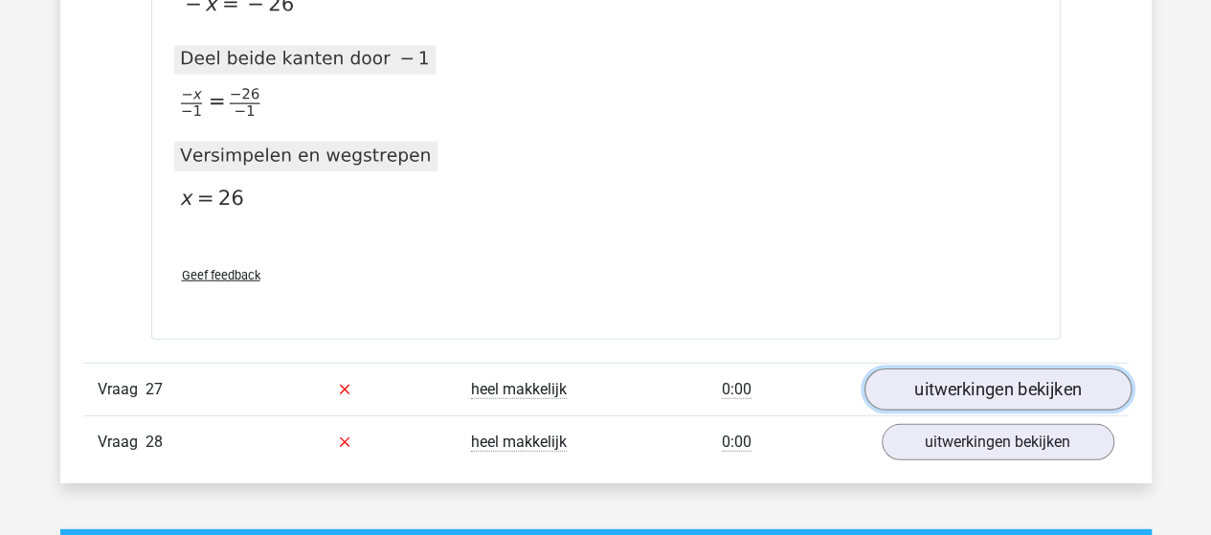
click at [978, 369] on link "uitwerkingen bekijken" at bounding box center [997, 390] width 267 height 42
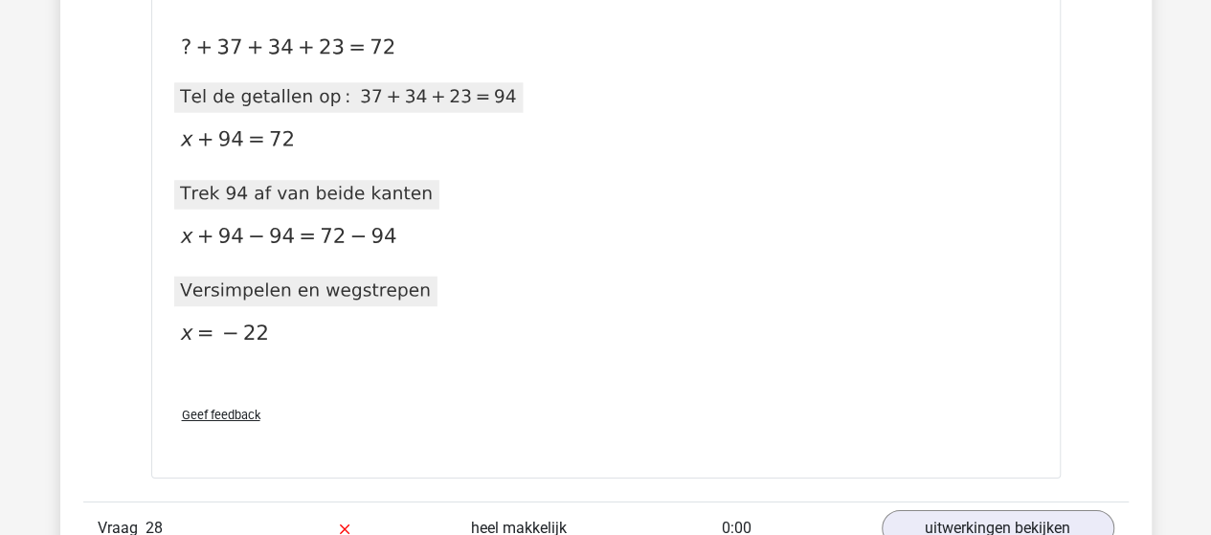
scroll to position [25088, 0]
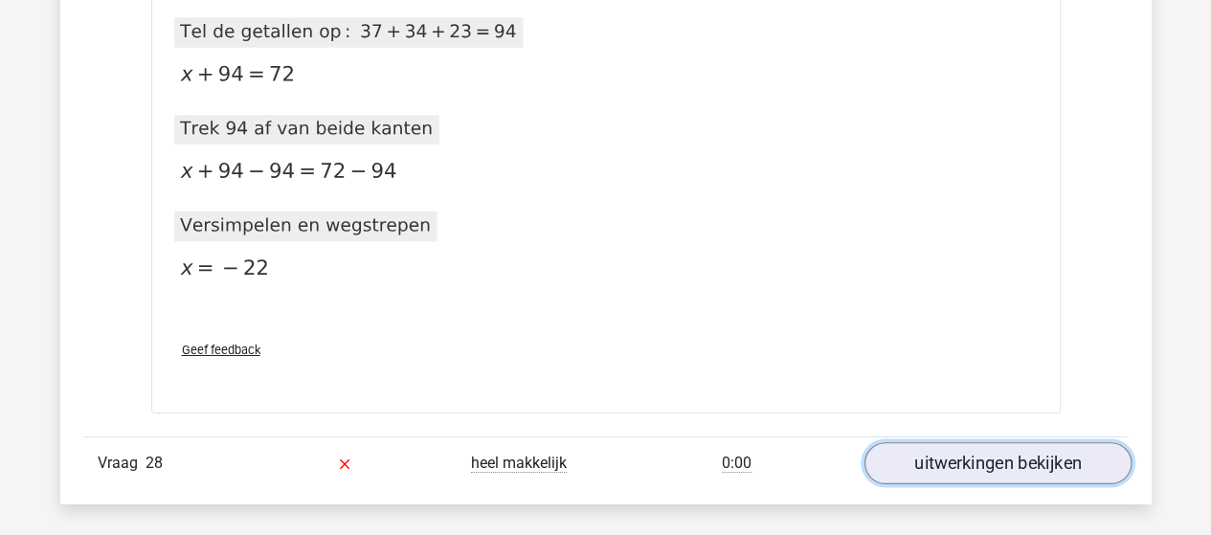
click at [1045, 443] on link "uitwerkingen bekijken" at bounding box center [997, 464] width 267 height 42
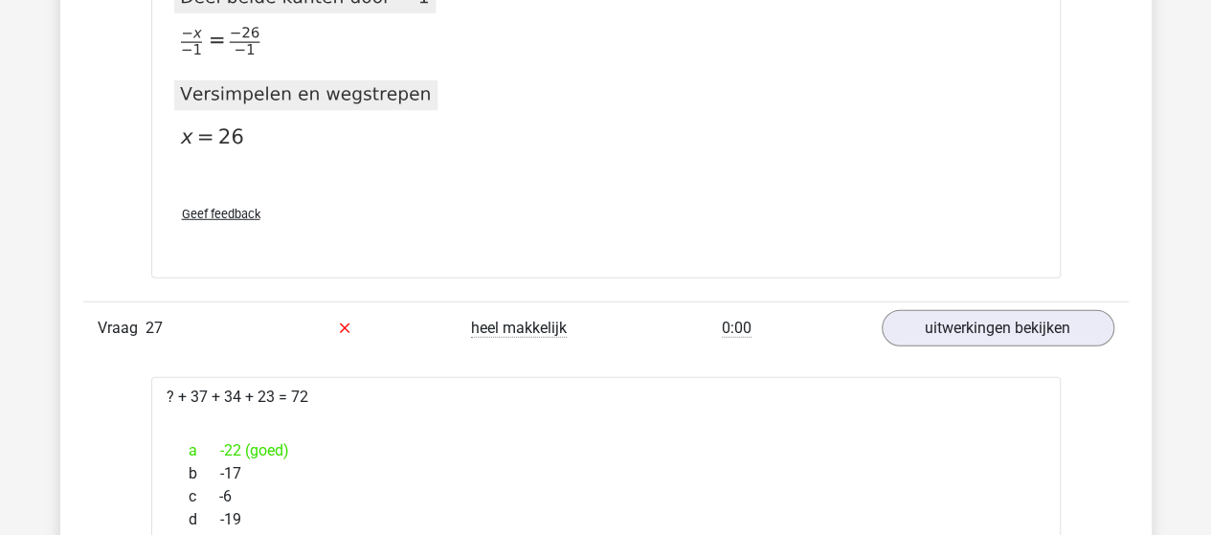
scroll to position [24322, 0]
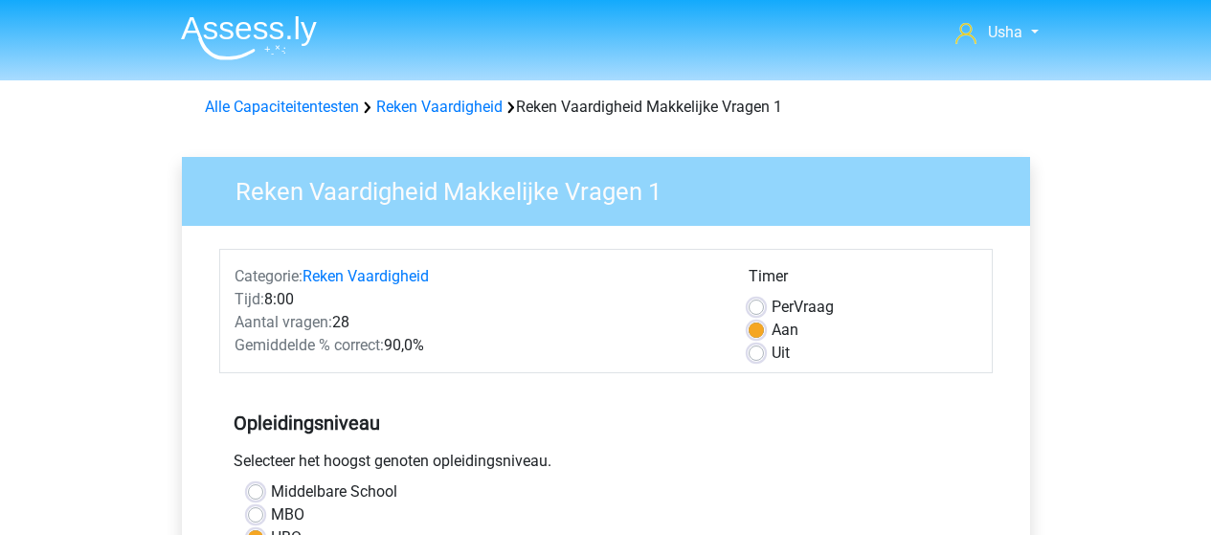
scroll to position [575, 0]
click at [271, 36] on img at bounding box center [249, 37] width 136 height 45
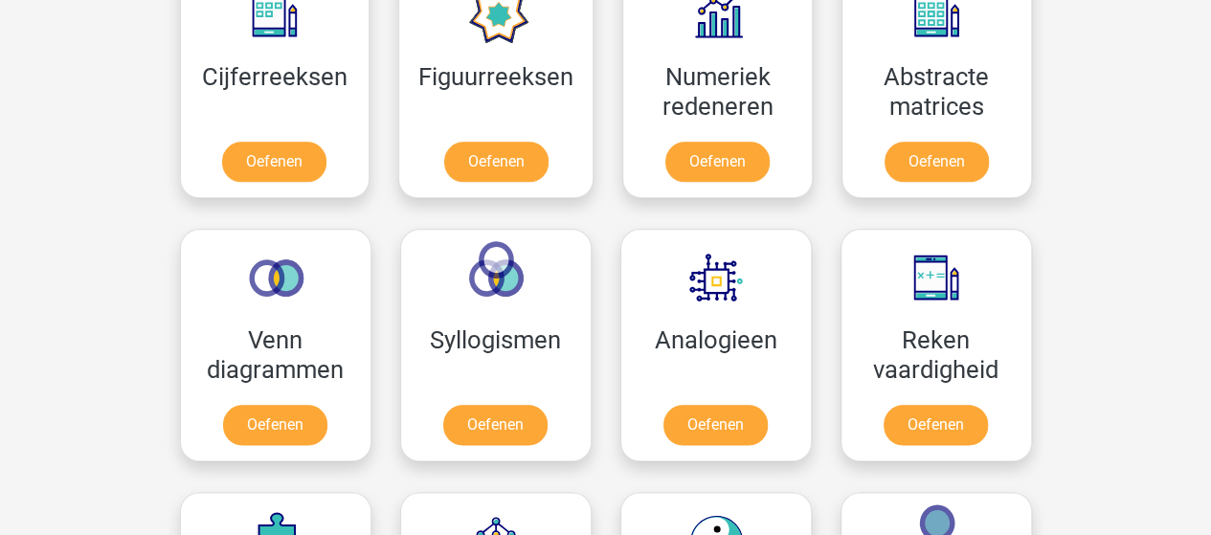
scroll to position [1053, 0]
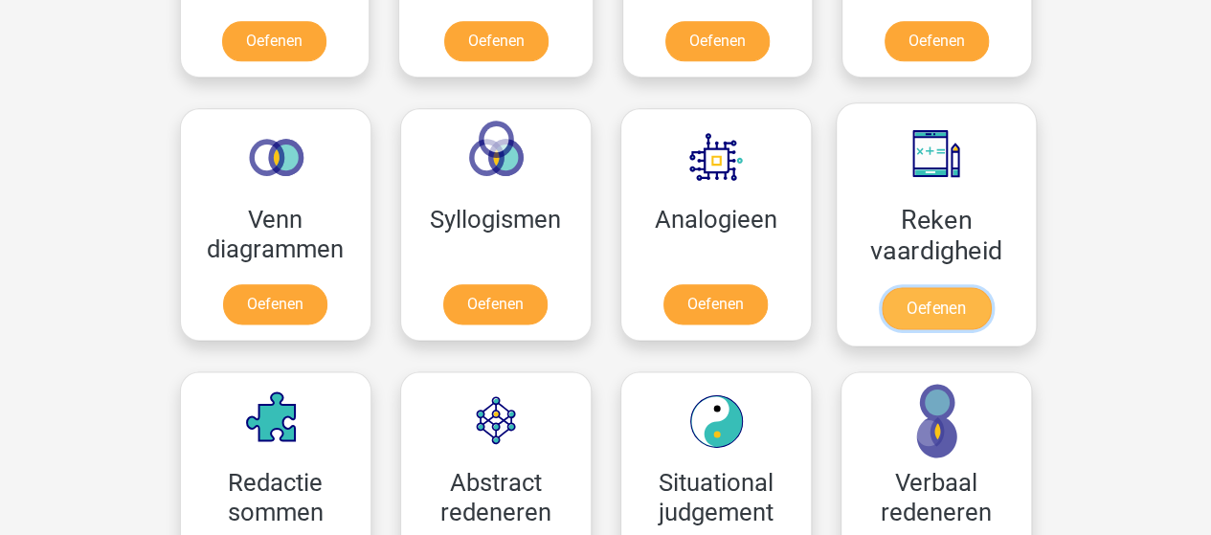
click at [908, 287] on link "Oefenen" at bounding box center [935, 308] width 109 height 42
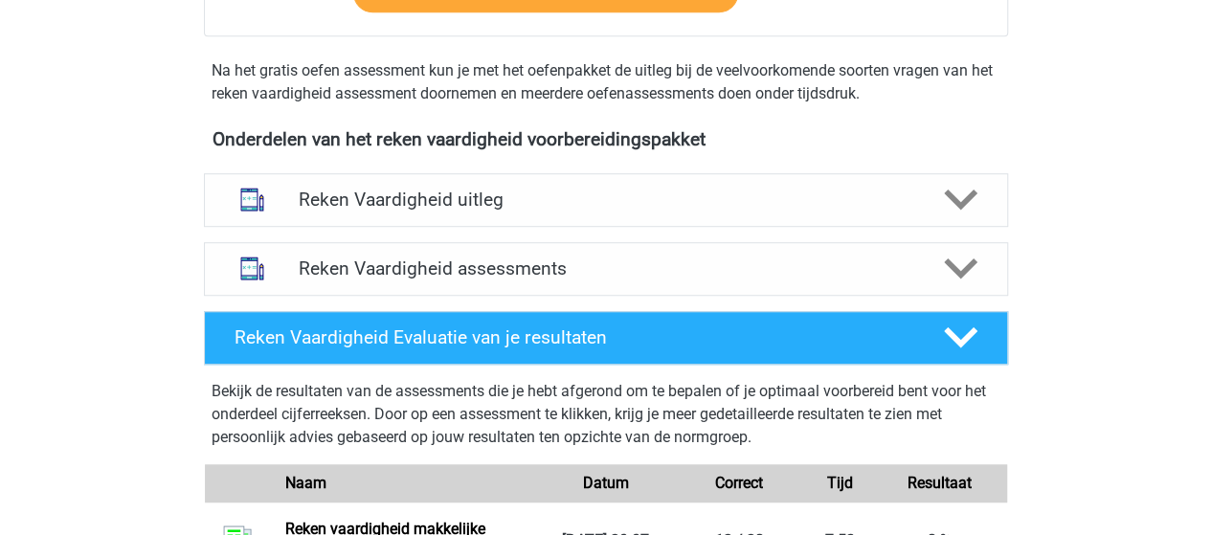
scroll to position [670, 0]
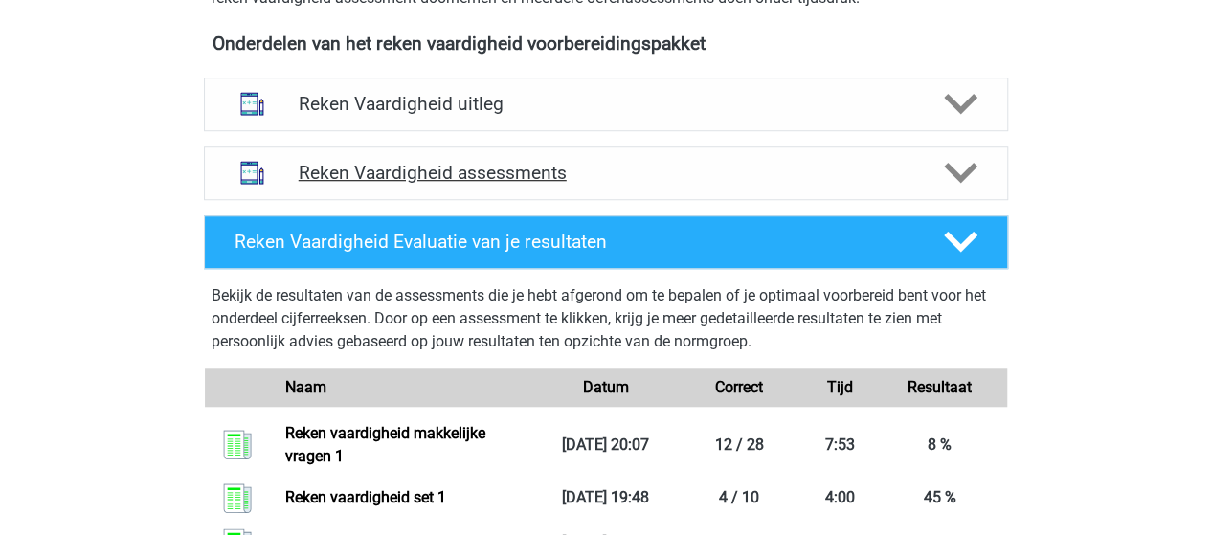
click at [528, 171] on h4 "Reken Vaardigheid assessments" at bounding box center [606, 173] width 615 height 22
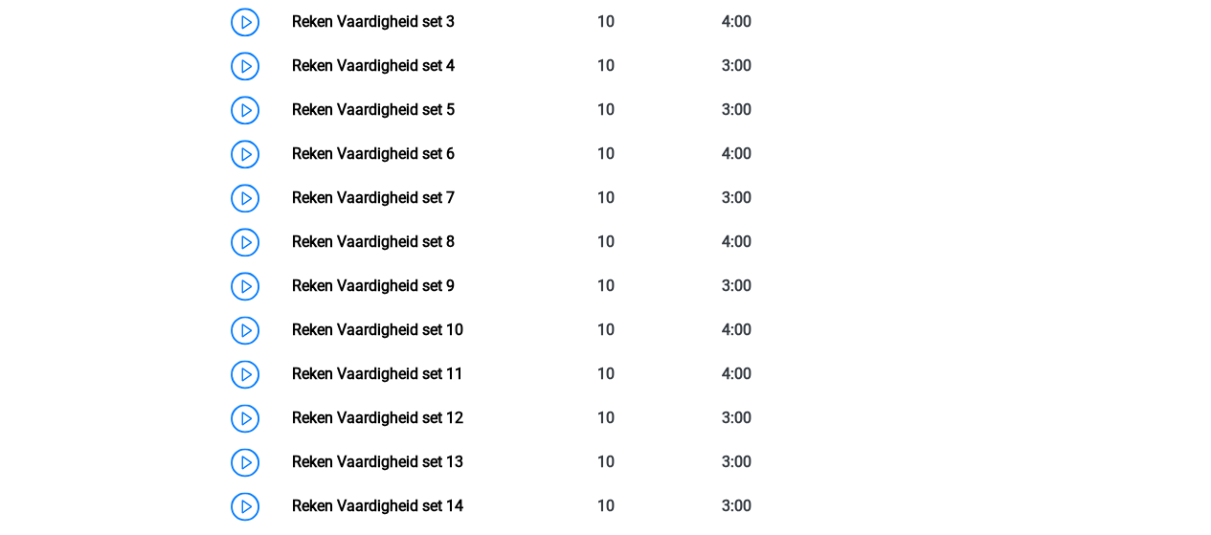
scroll to position [1053, 0]
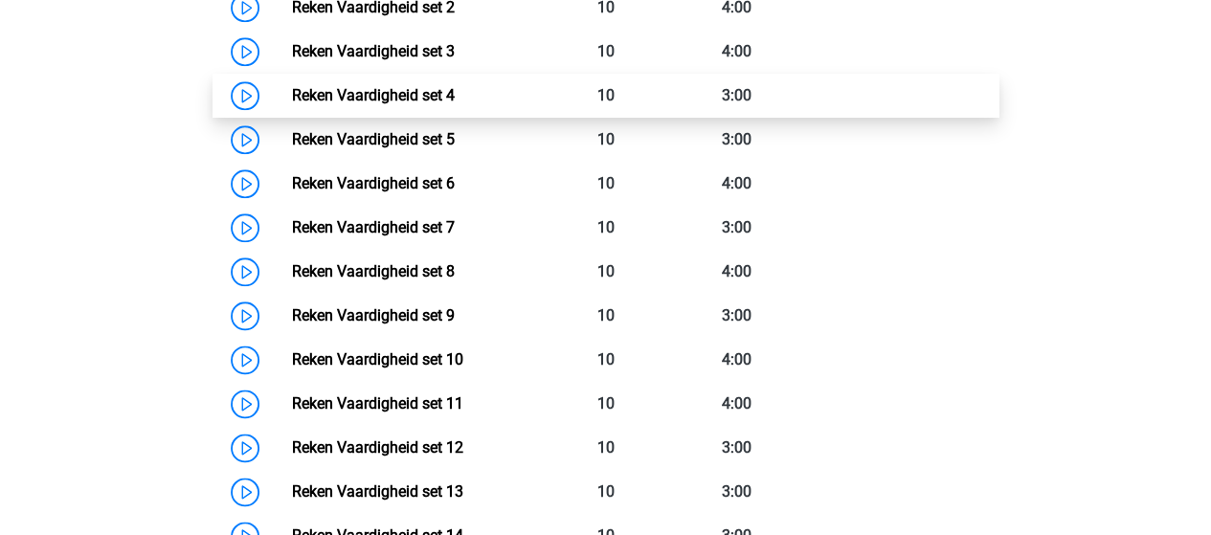
click at [373, 95] on link "Reken Vaardigheid set 4" at bounding box center [373, 95] width 163 height 18
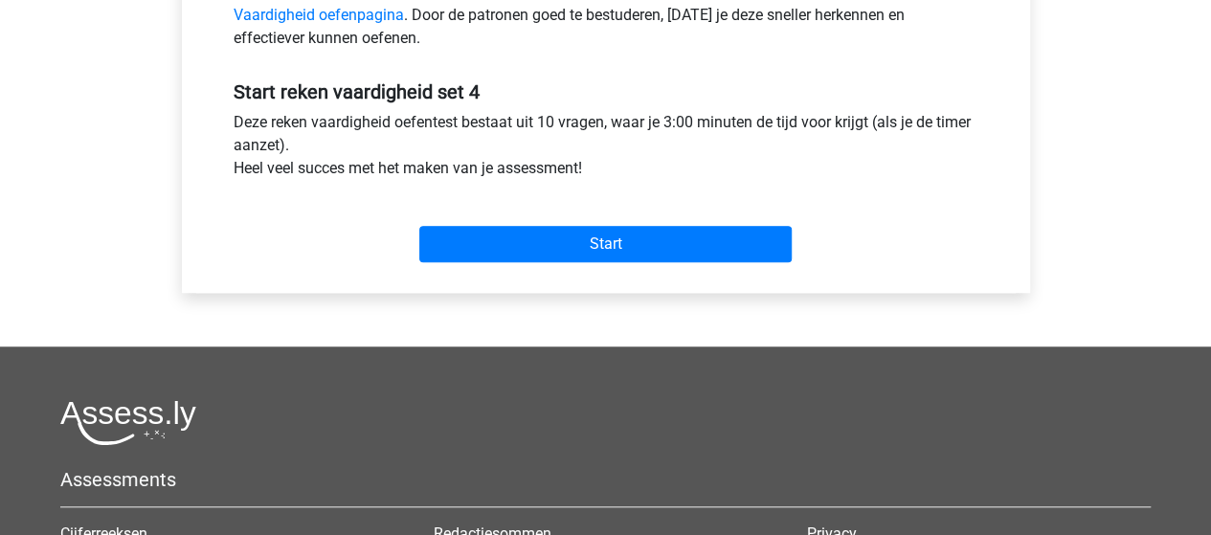
scroll to position [670, 0]
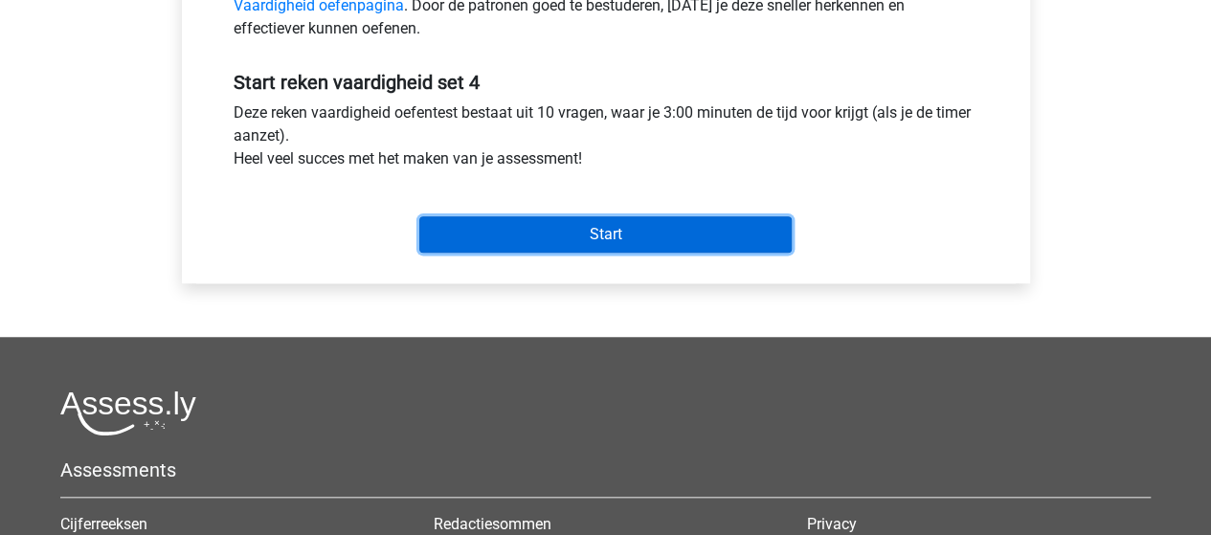
click at [682, 234] on input "Start" at bounding box center [605, 234] width 372 height 36
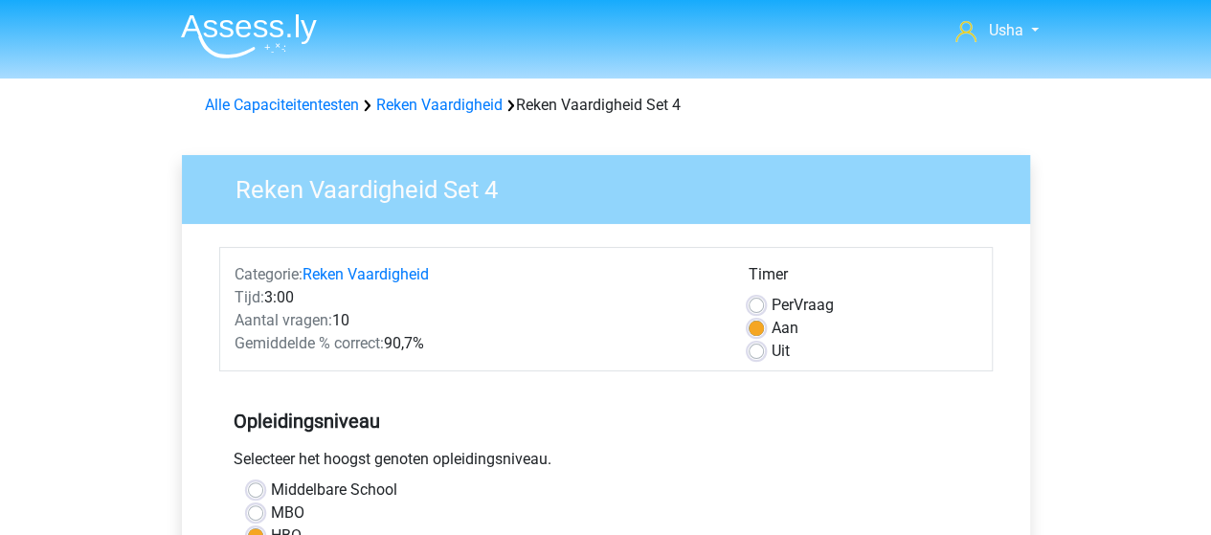
scroll to position [0, 0]
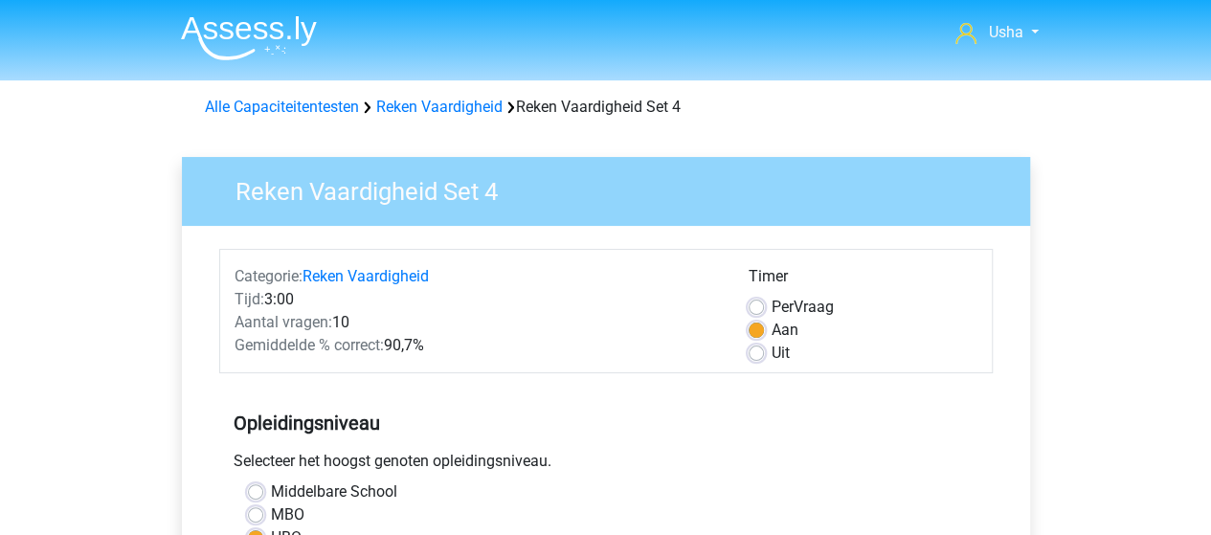
click at [264, 35] on img at bounding box center [249, 37] width 136 height 45
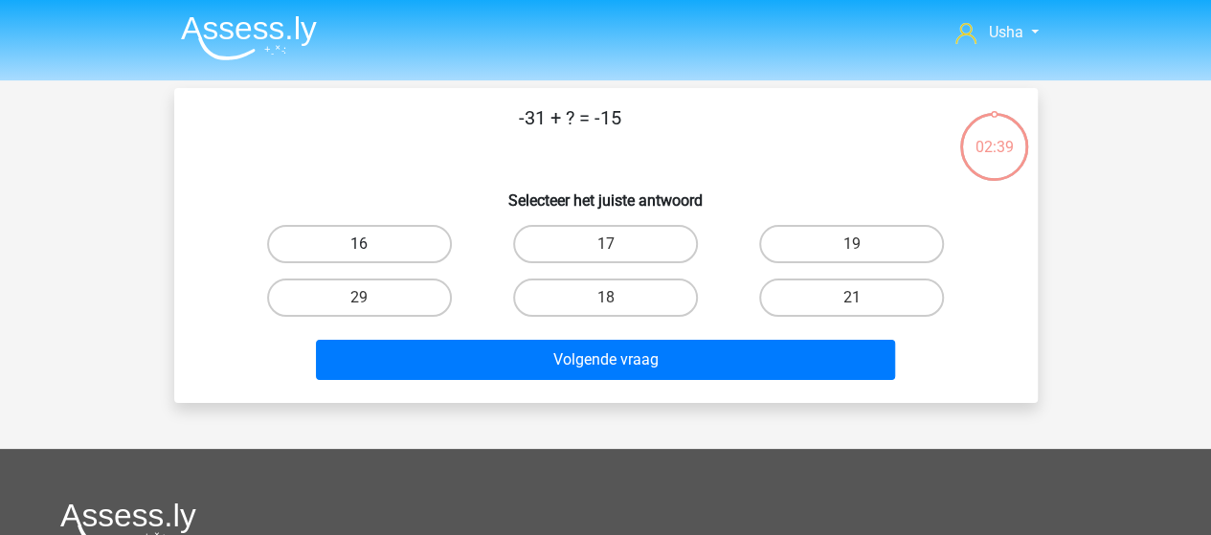
click at [355, 244] on label "16" at bounding box center [359, 244] width 185 height 38
click at [359, 244] on input "16" at bounding box center [365, 250] width 12 height 12
radio input "true"
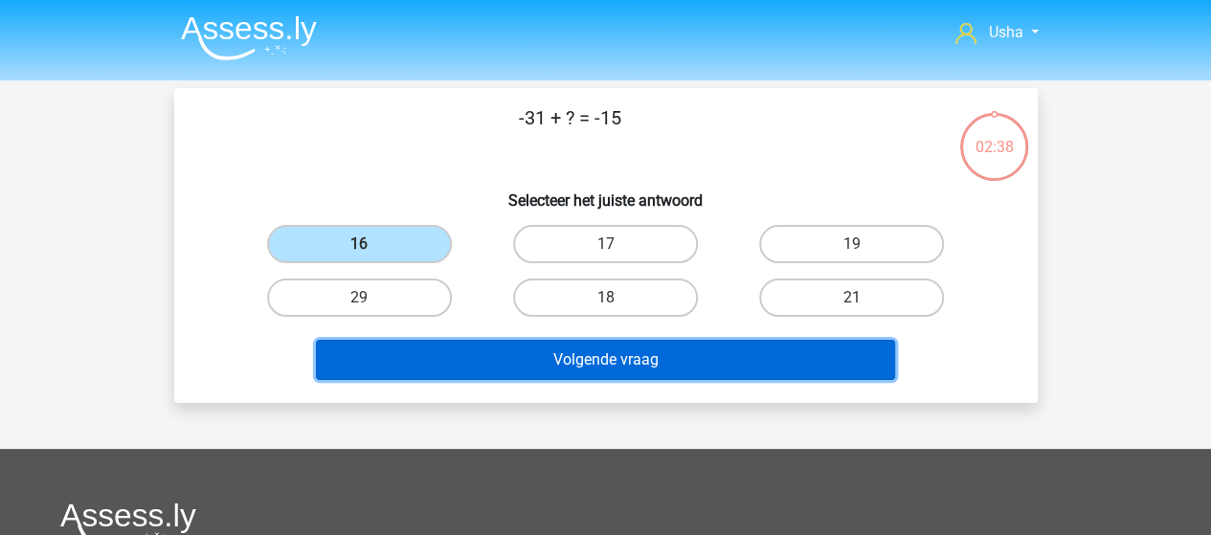
click at [574, 362] on button "Volgende vraag" at bounding box center [605, 360] width 579 height 40
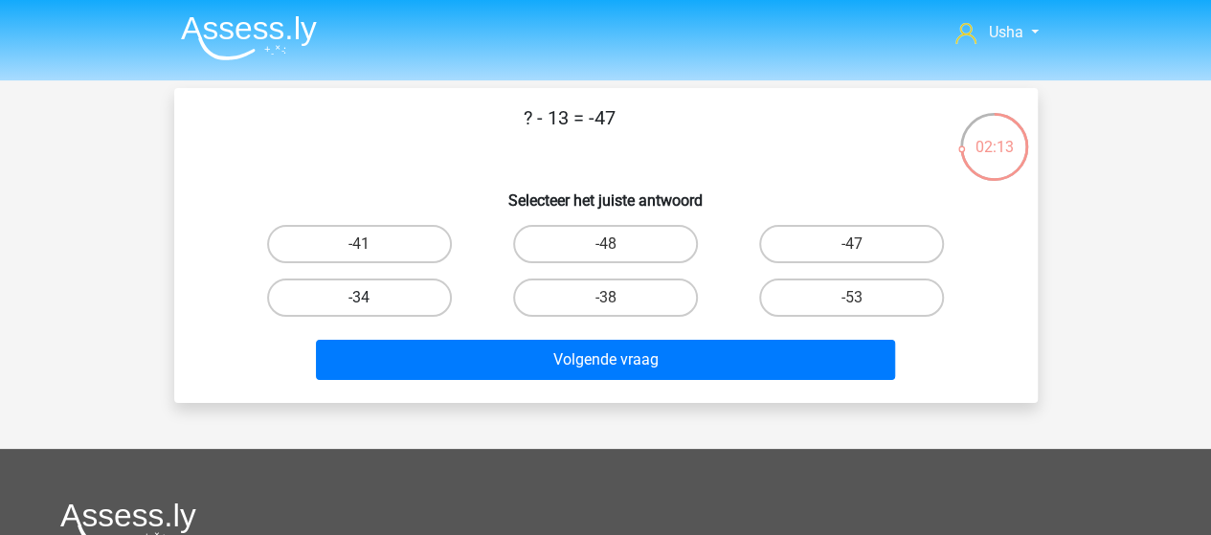
click at [368, 285] on label "-34" at bounding box center [359, 298] width 185 height 38
click at [368, 298] on input "-34" at bounding box center [365, 304] width 12 height 12
radio input "true"
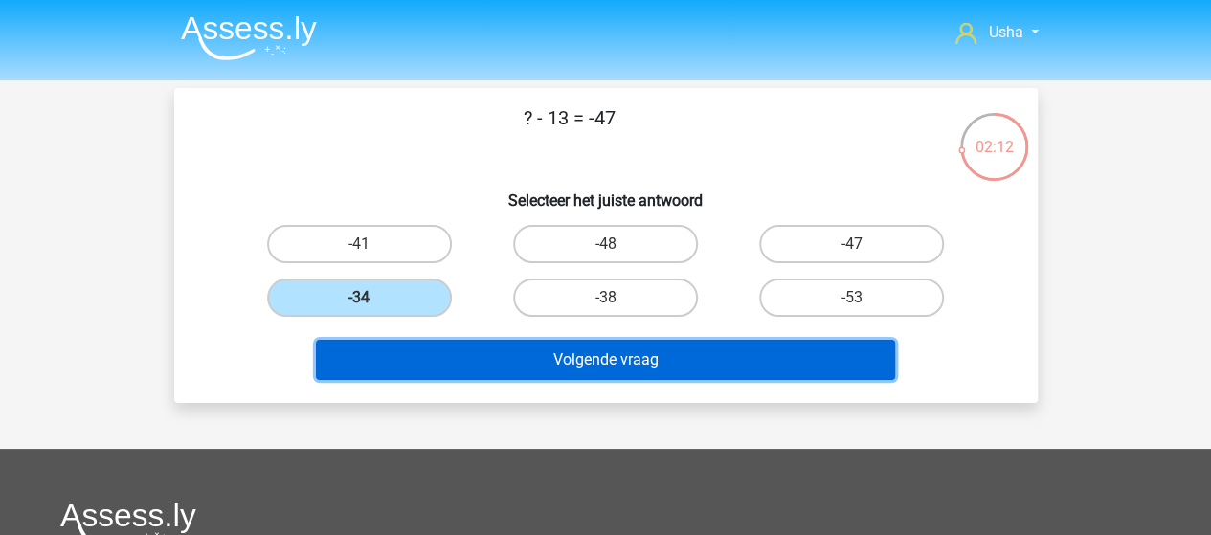
click at [533, 353] on button "Volgende vraag" at bounding box center [605, 360] width 579 height 40
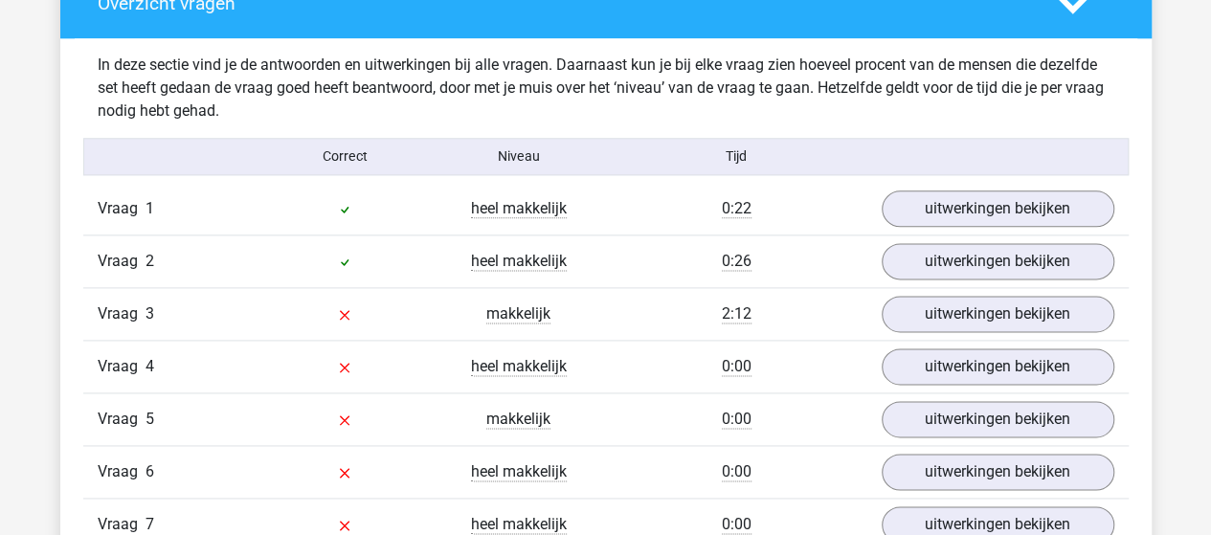
scroll to position [1245, 0]
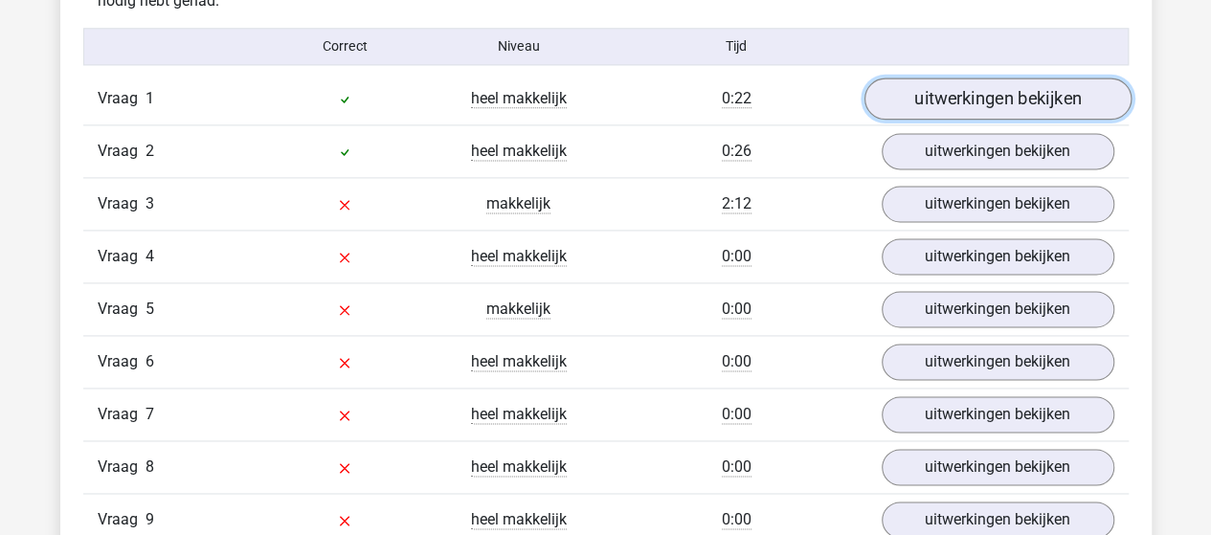
click at [923, 101] on link "uitwerkingen bekijken" at bounding box center [997, 99] width 267 height 42
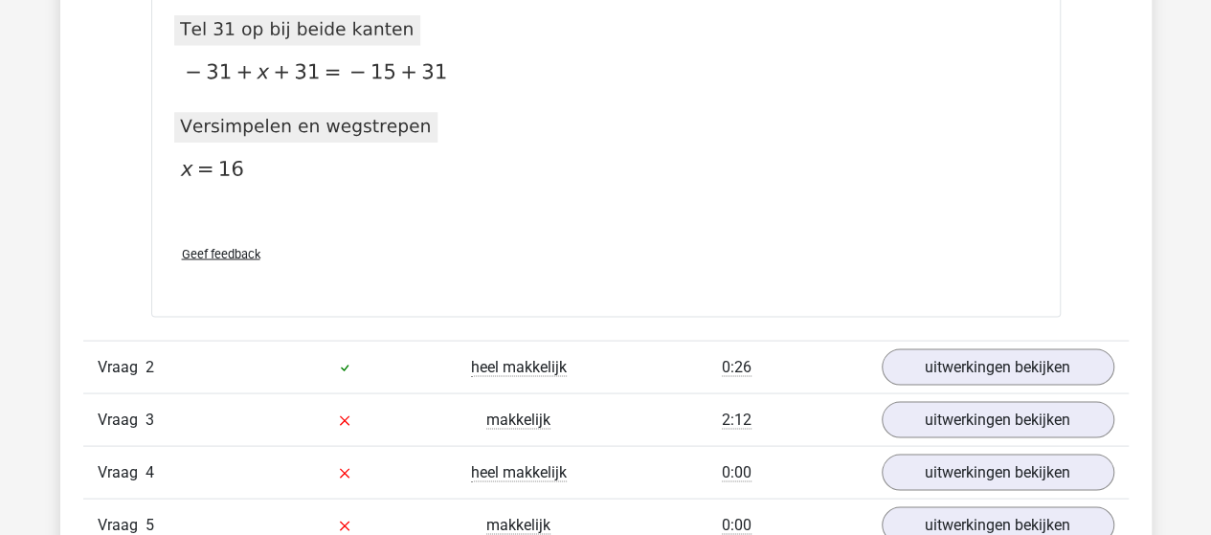
scroll to position [1724, 0]
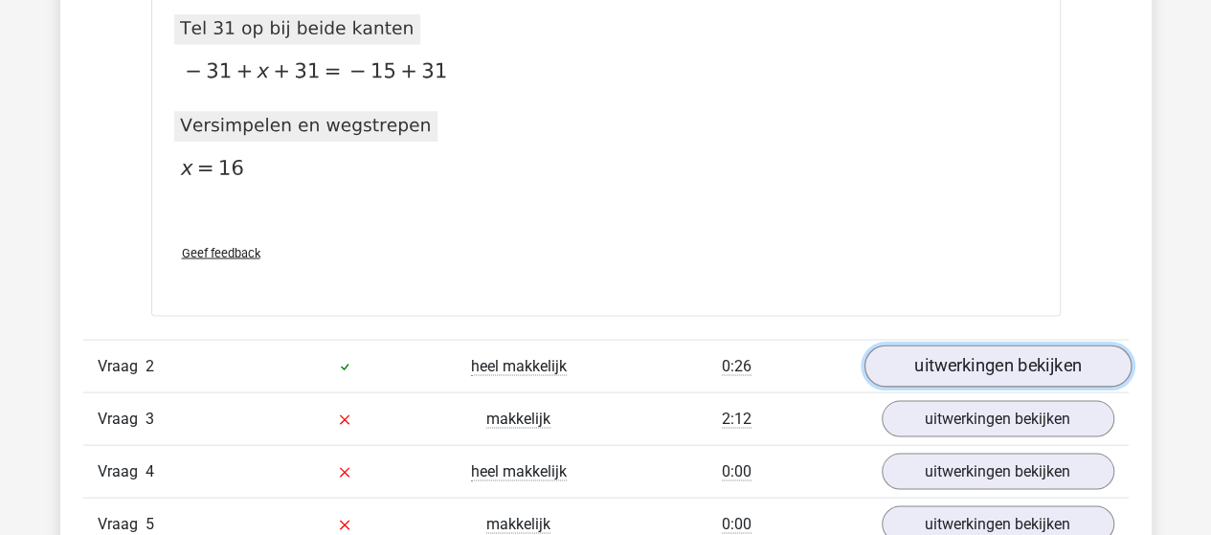
click at [962, 355] on link "uitwerkingen bekijken" at bounding box center [997, 366] width 267 height 42
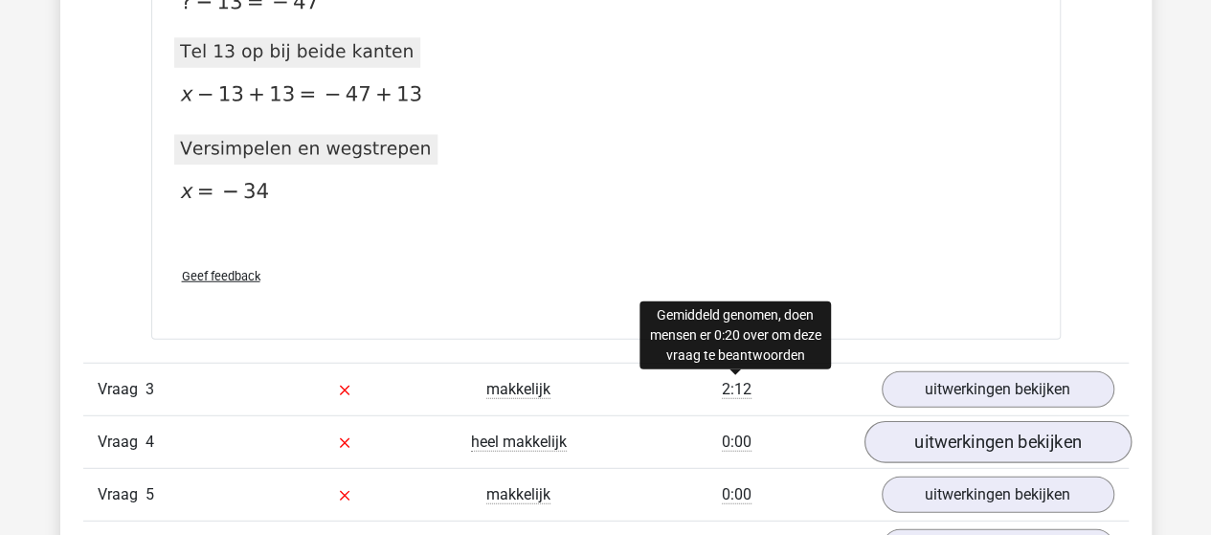
scroll to position [2490, 0]
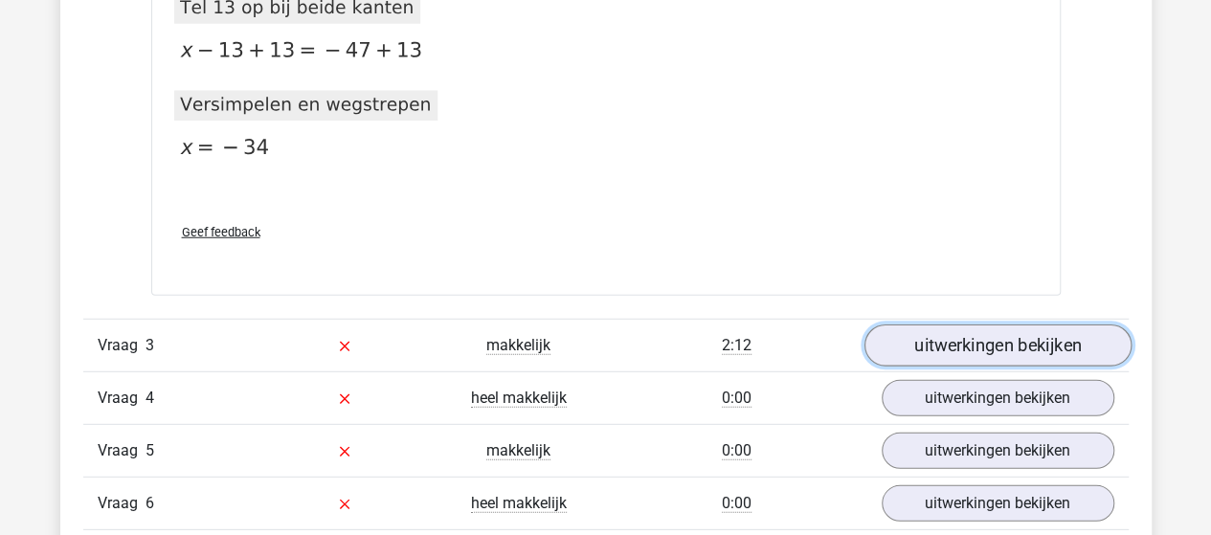
click at [947, 342] on link "uitwerkingen bekijken" at bounding box center [997, 347] width 267 height 42
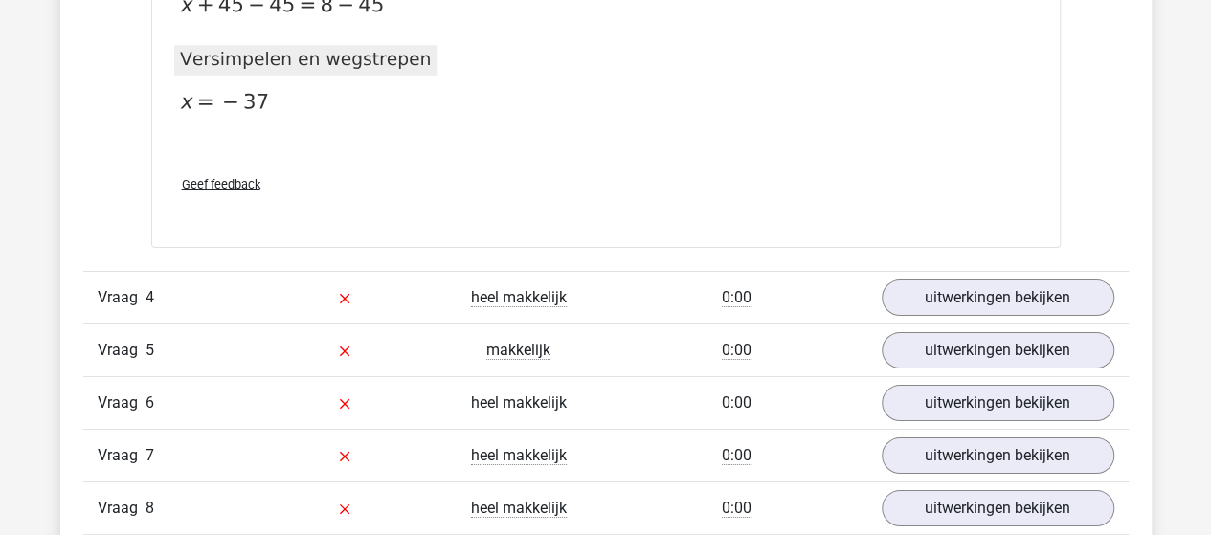
scroll to position [3447, 0]
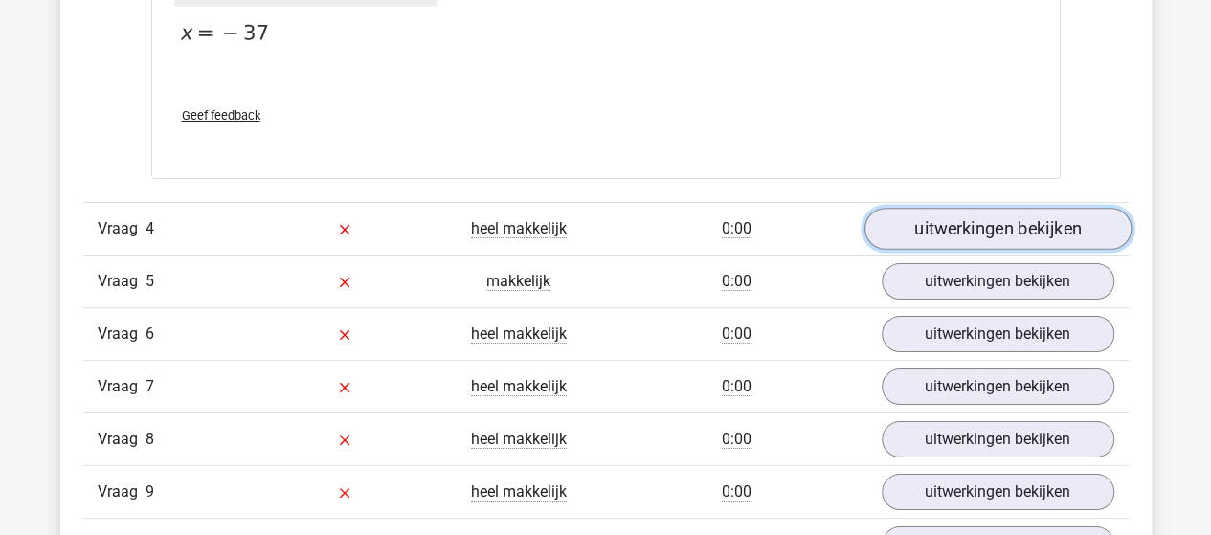
click at [940, 215] on link "uitwerkingen bekijken" at bounding box center [997, 229] width 267 height 42
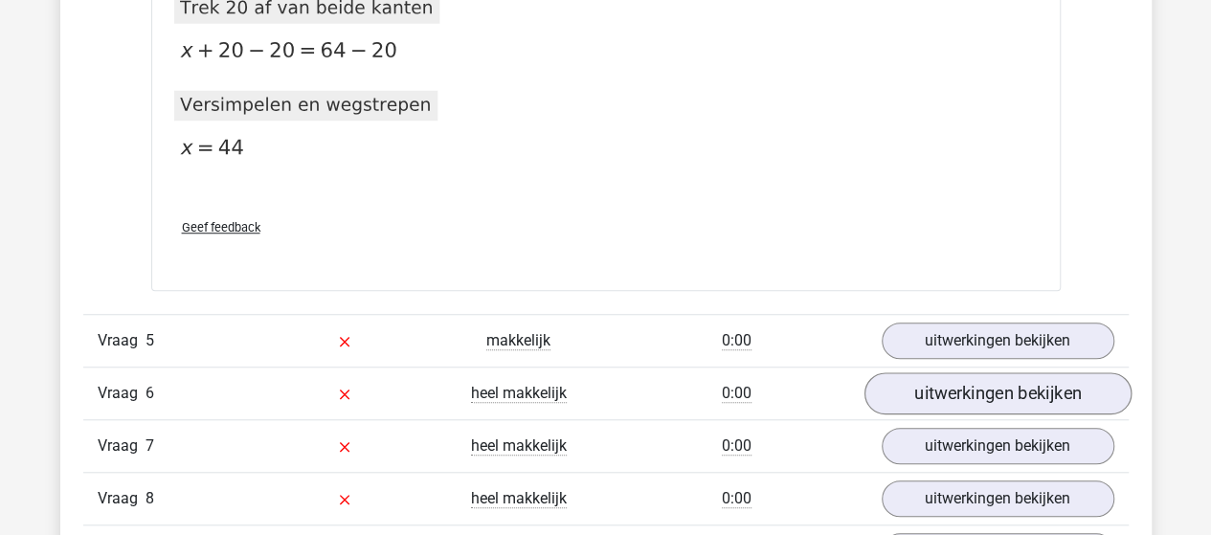
scroll to position [4301, 0]
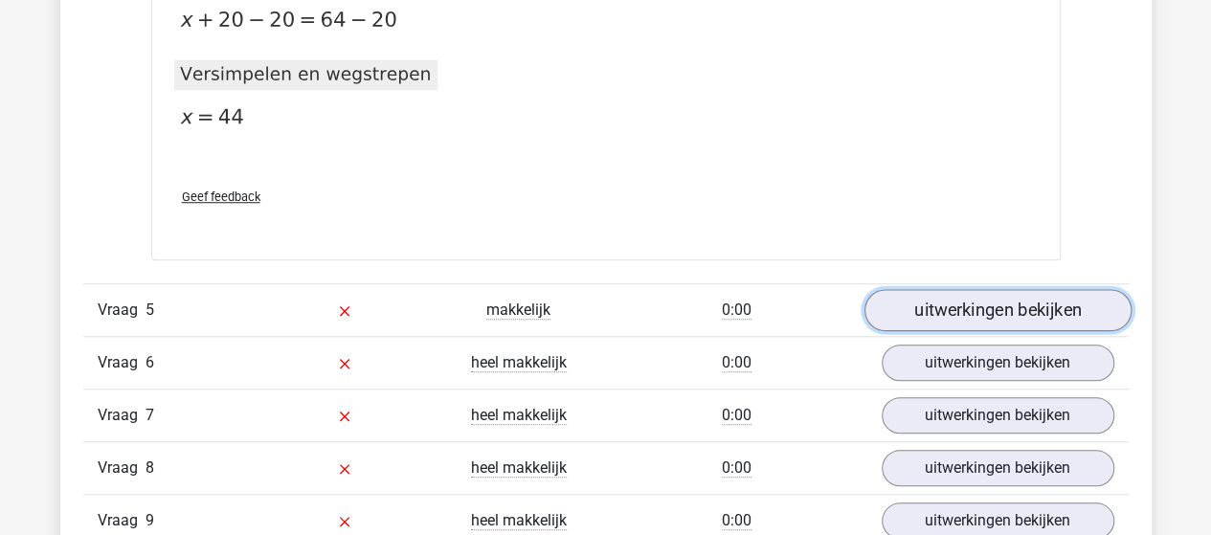
click at [911, 293] on link "uitwerkingen bekijken" at bounding box center [997, 310] width 267 height 42
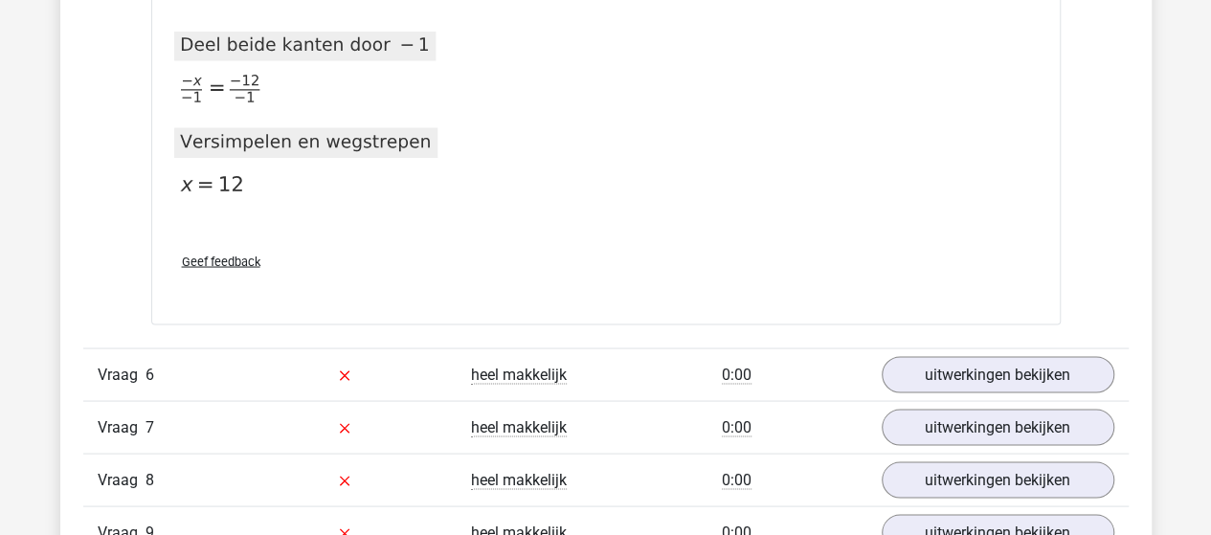
scroll to position [5355, 0]
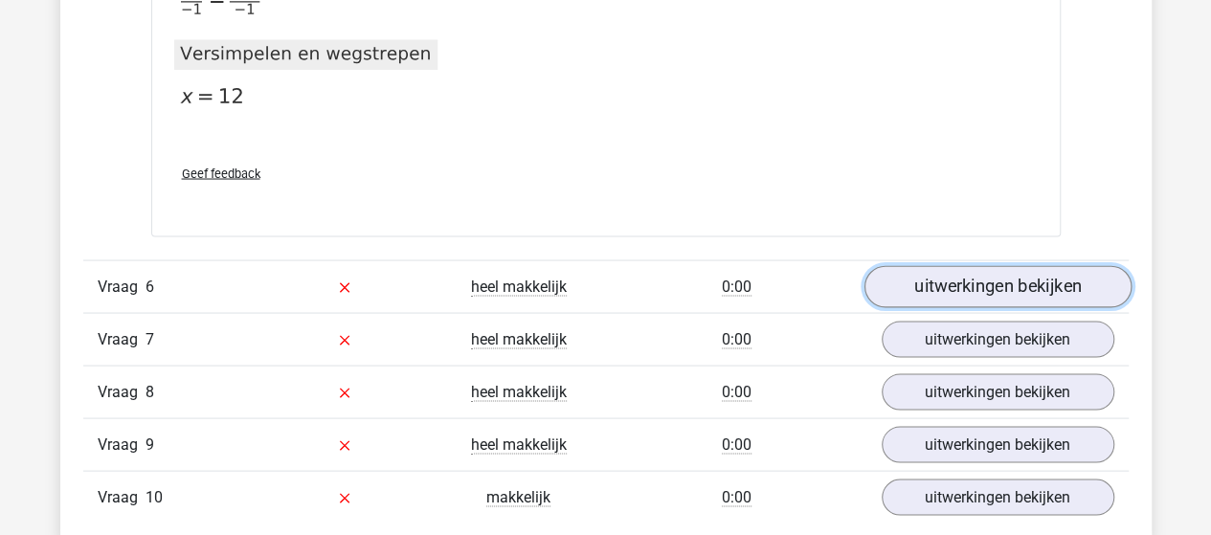
click at [925, 278] on link "uitwerkingen bekijken" at bounding box center [997, 286] width 267 height 42
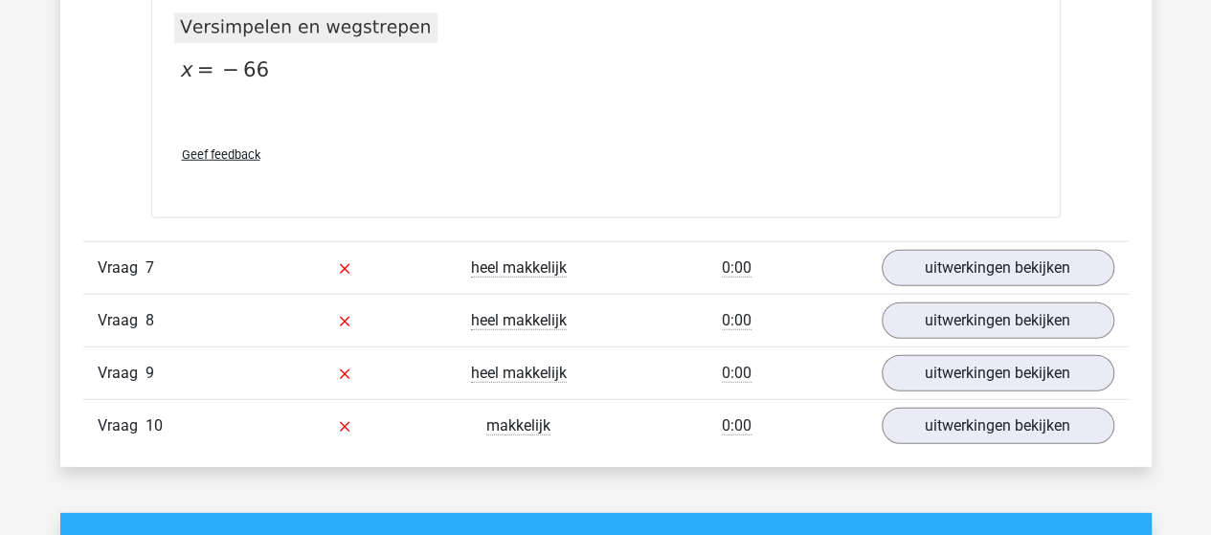
scroll to position [6121, 0]
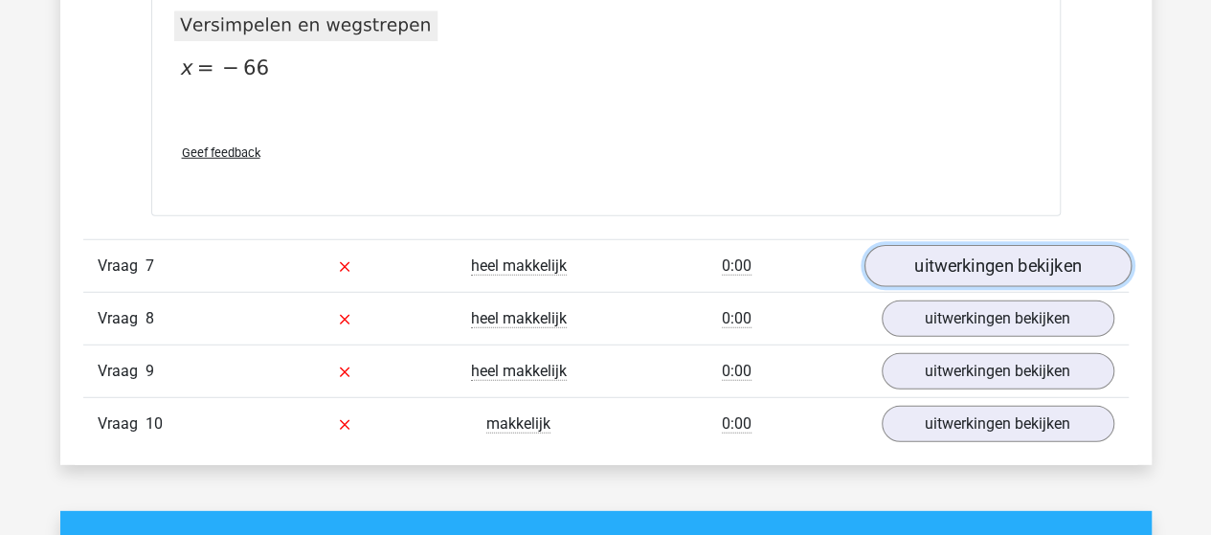
click at [894, 259] on link "uitwerkingen bekijken" at bounding box center [997, 266] width 267 height 42
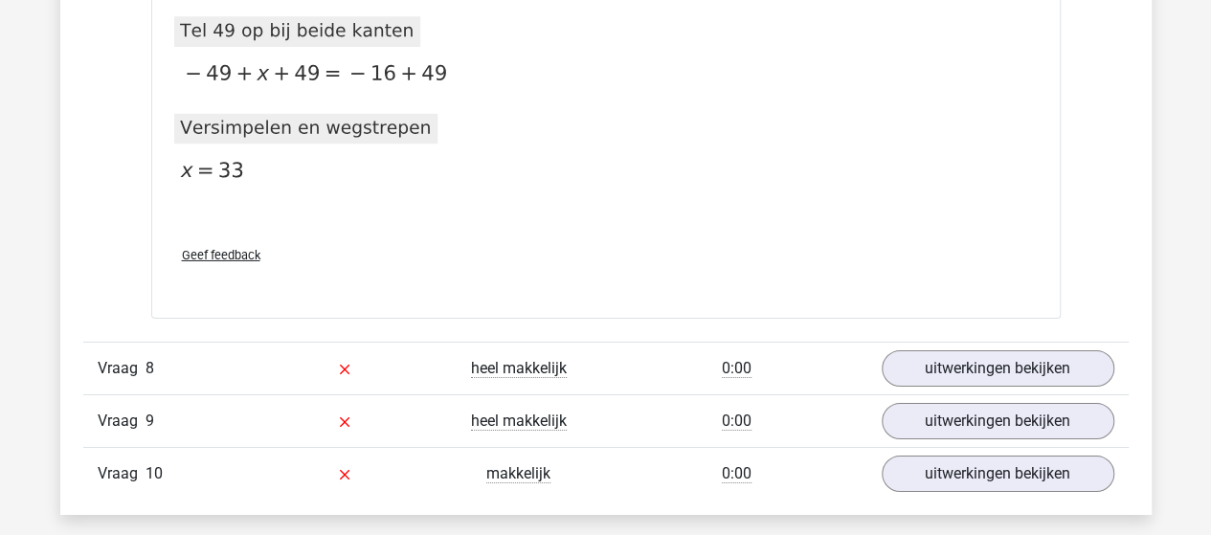
scroll to position [6887, 0]
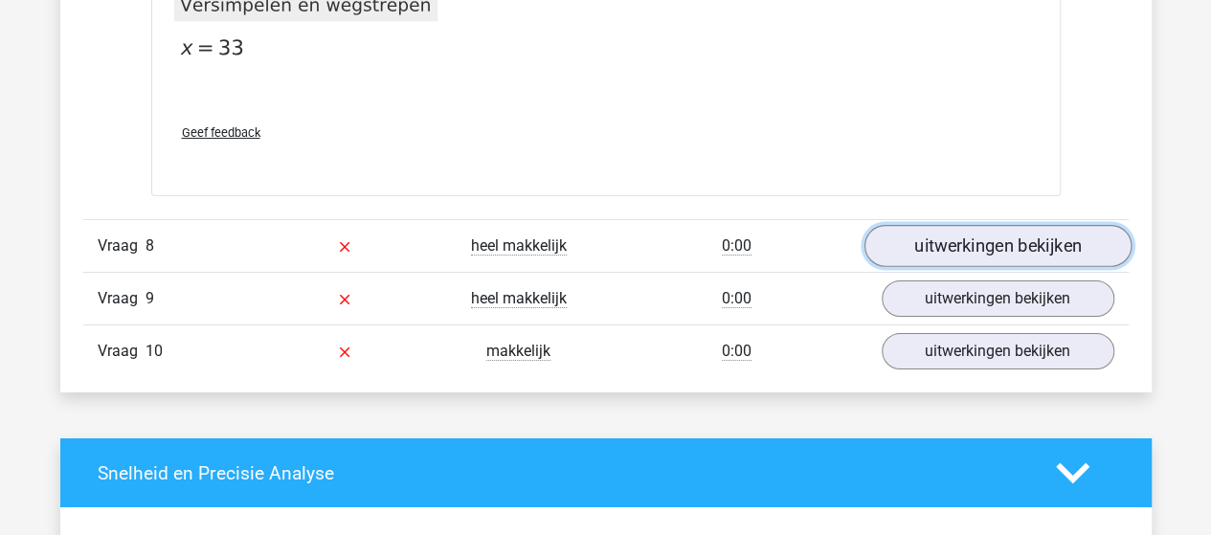
click at [1026, 226] on link "uitwerkingen bekijken" at bounding box center [997, 247] width 267 height 42
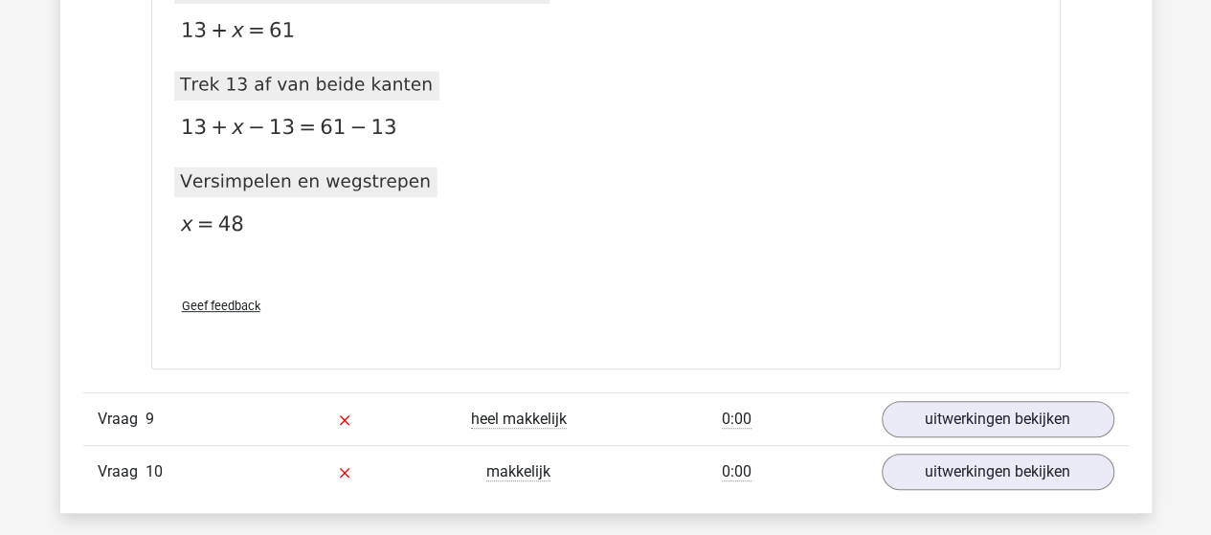
scroll to position [7653, 0]
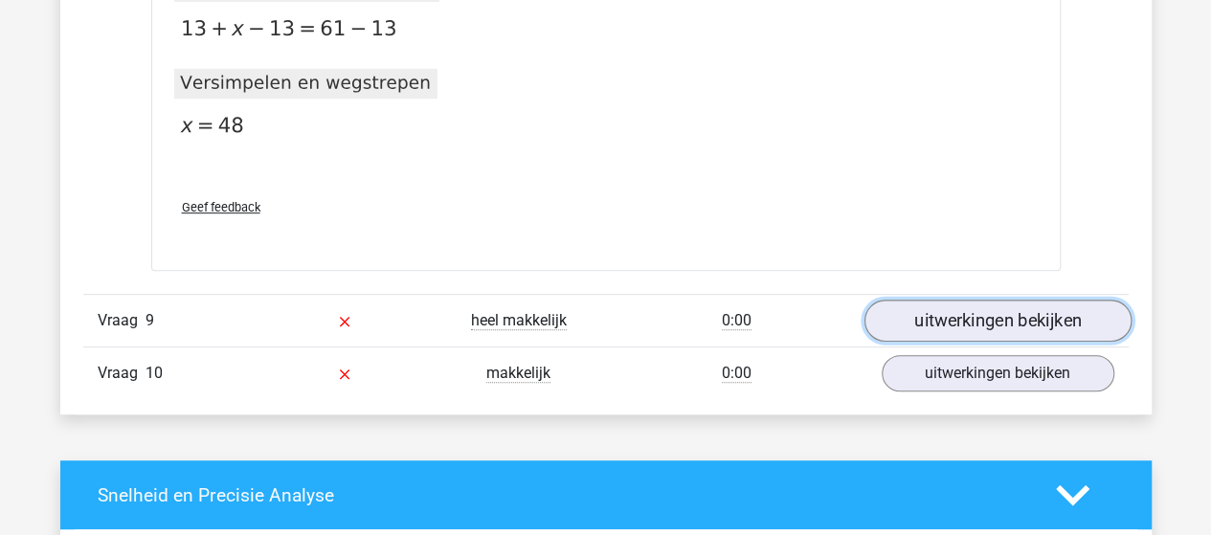
click at [967, 302] on link "uitwerkingen bekijken" at bounding box center [997, 322] width 267 height 42
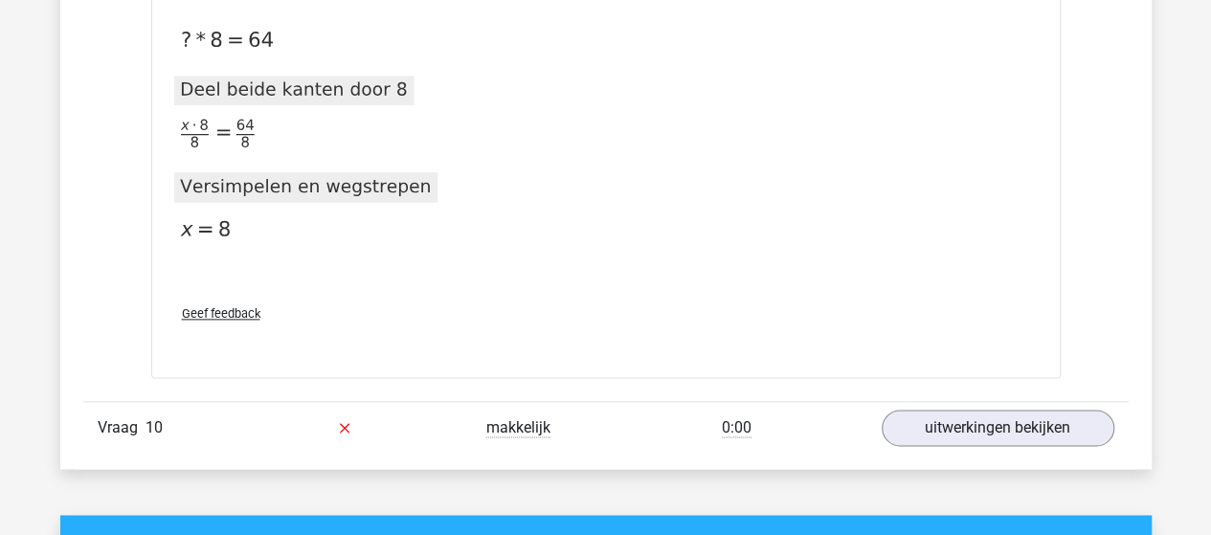
scroll to position [8323, 0]
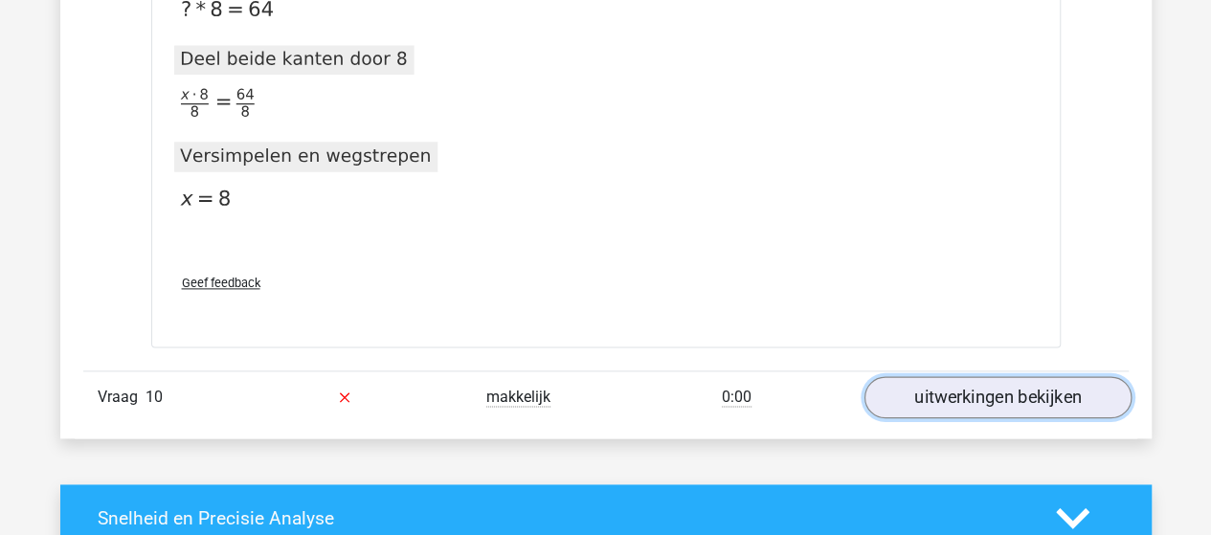
click at [944, 376] on link "uitwerkingen bekijken" at bounding box center [997, 397] width 267 height 42
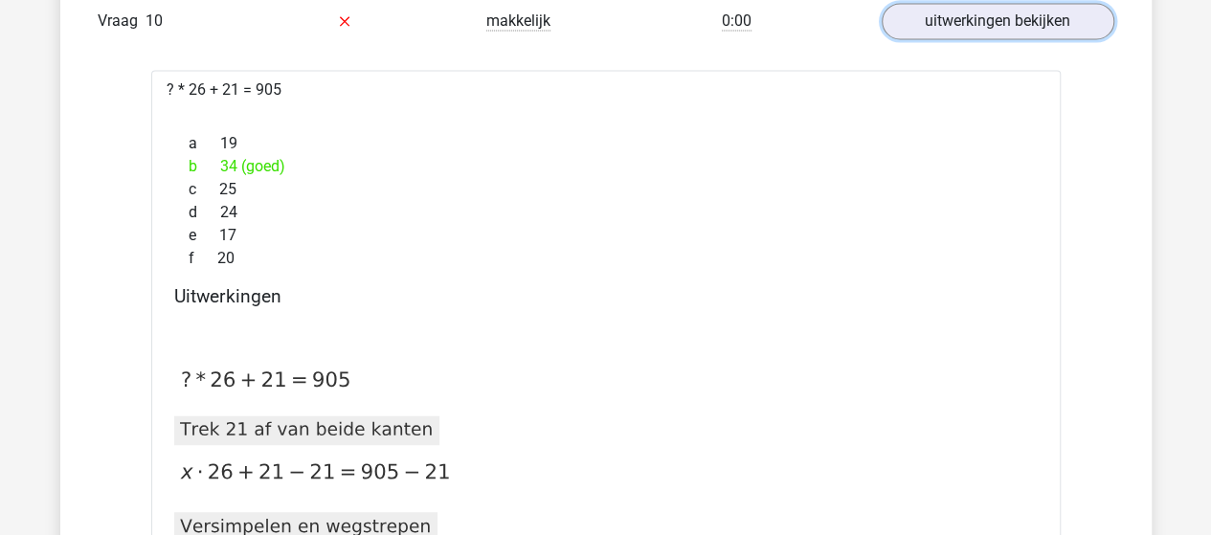
scroll to position [8706, 0]
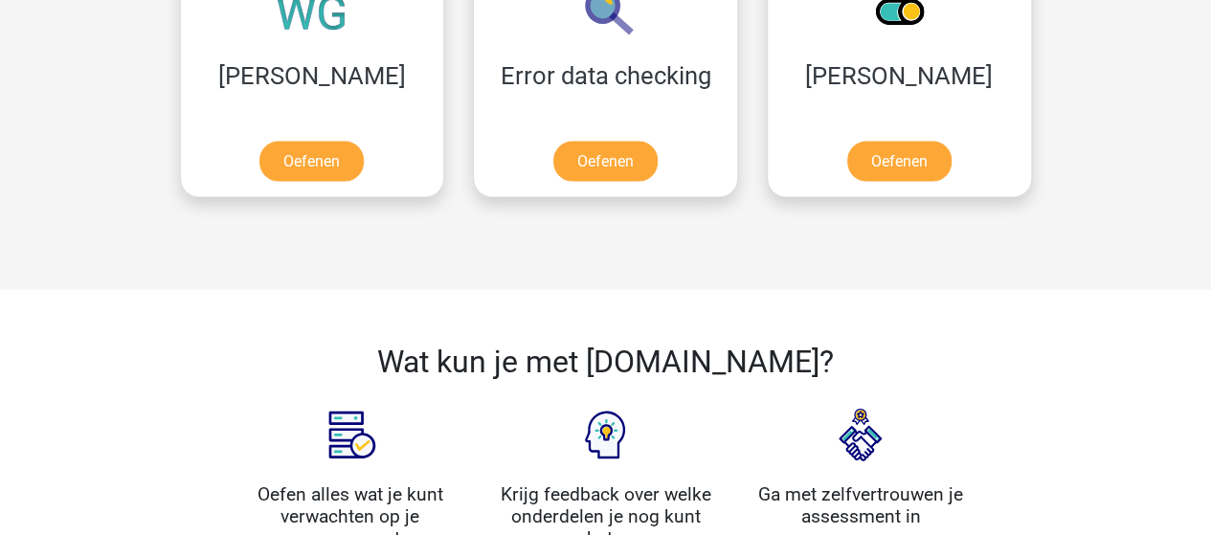
scroll to position [1819, 0]
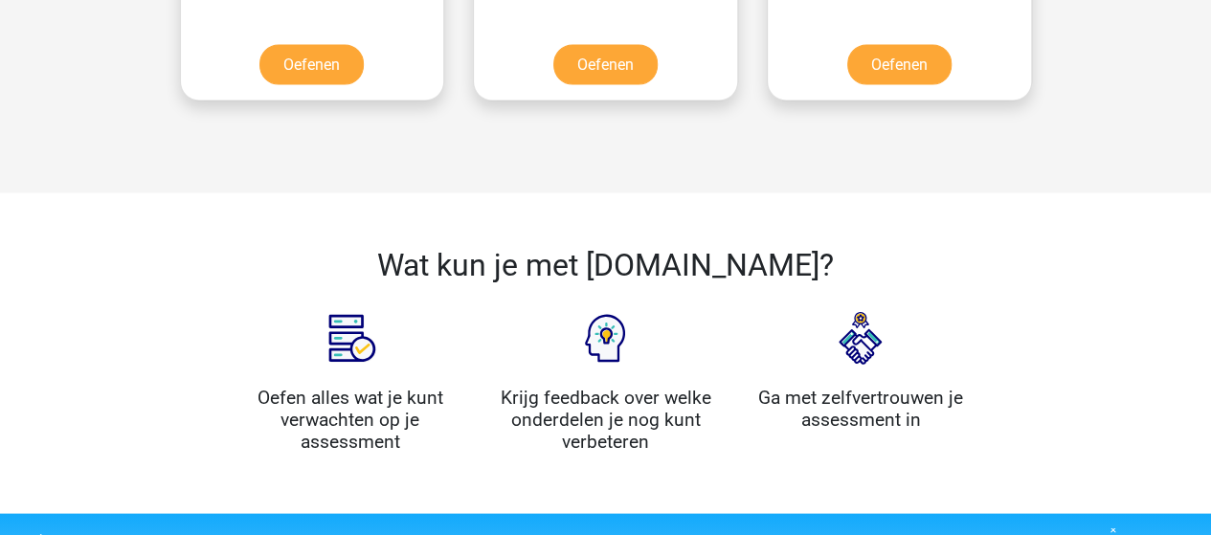
click at [613, 415] on h4 "Krijg feedback over welke onderdelen je nog kunt verbeteren" at bounding box center [605, 420] width 227 height 66
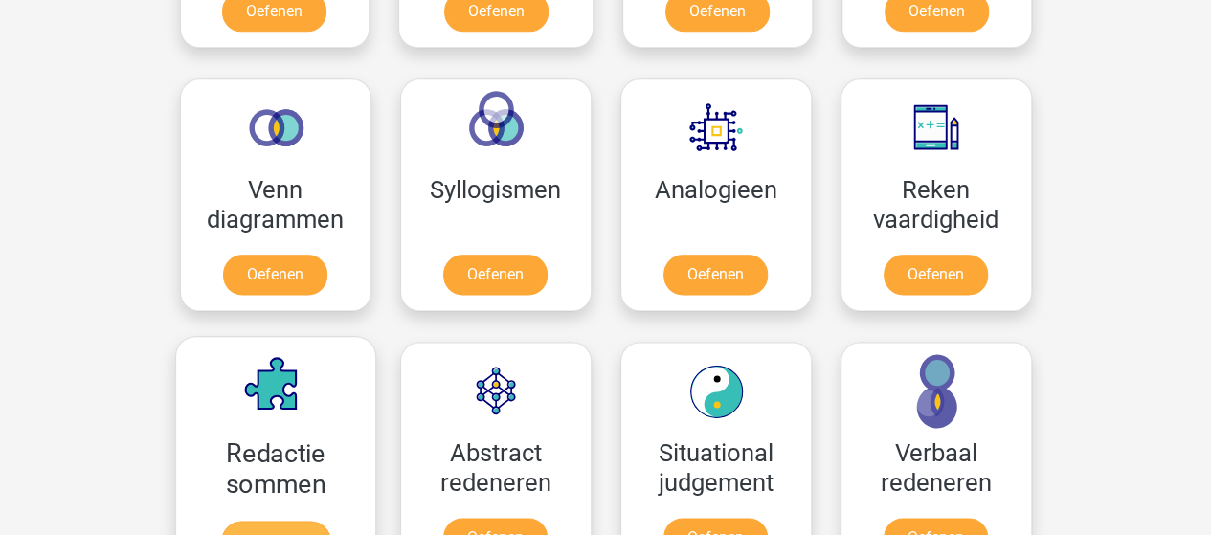
scroll to position [1053, 0]
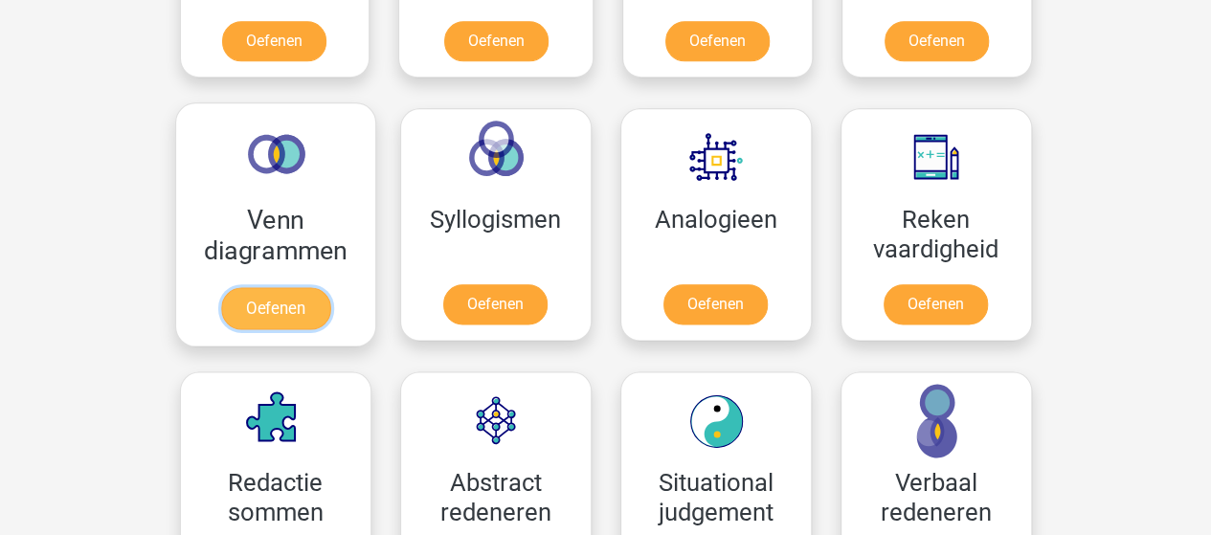
click at [282, 287] on link "Oefenen" at bounding box center [274, 308] width 109 height 42
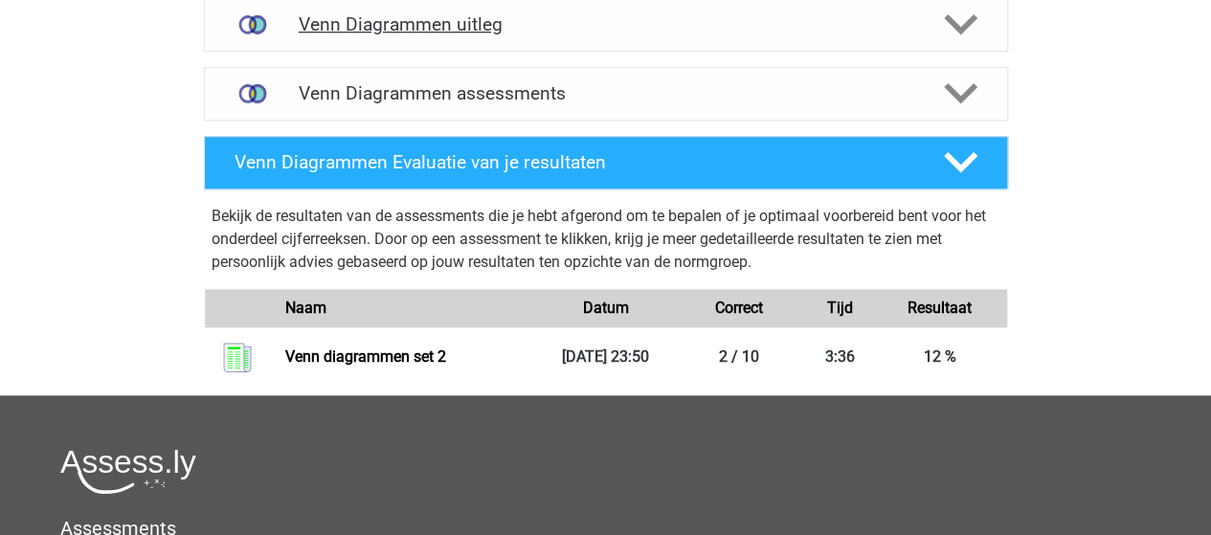
scroll to position [719, 0]
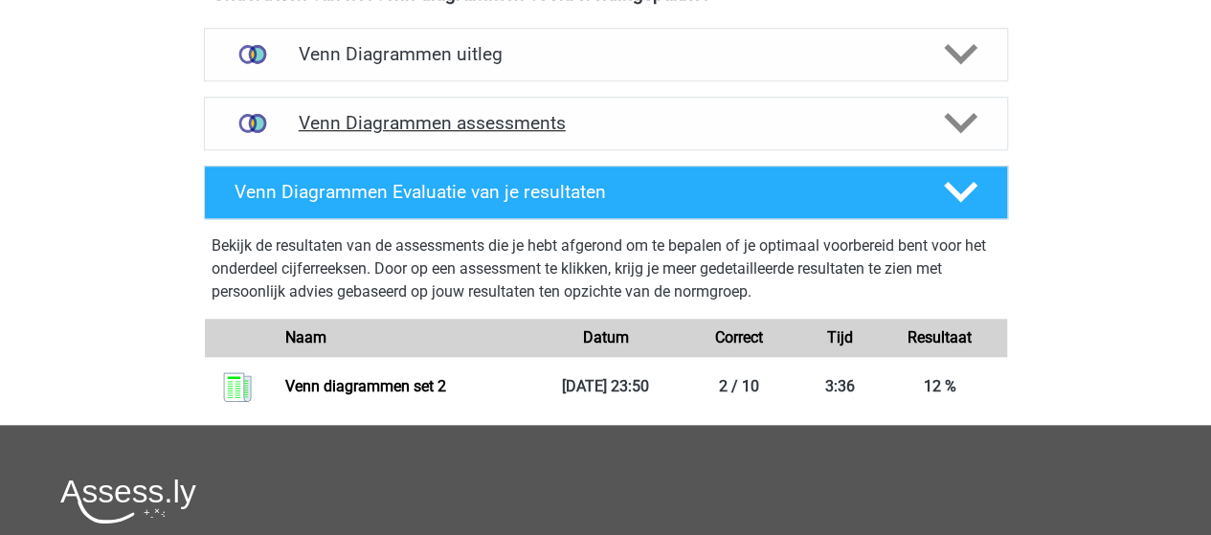
click at [473, 116] on h4 "Venn Diagrammen assessments" at bounding box center [606, 123] width 615 height 22
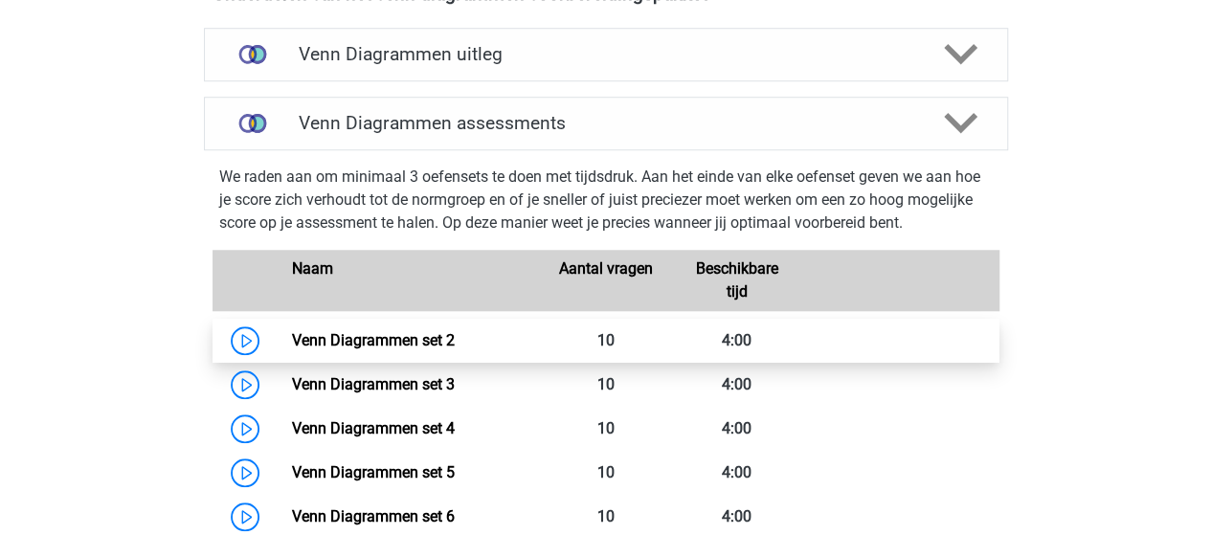
click at [403, 342] on link "Venn Diagrammen set 2" at bounding box center [373, 340] width 163 height 18
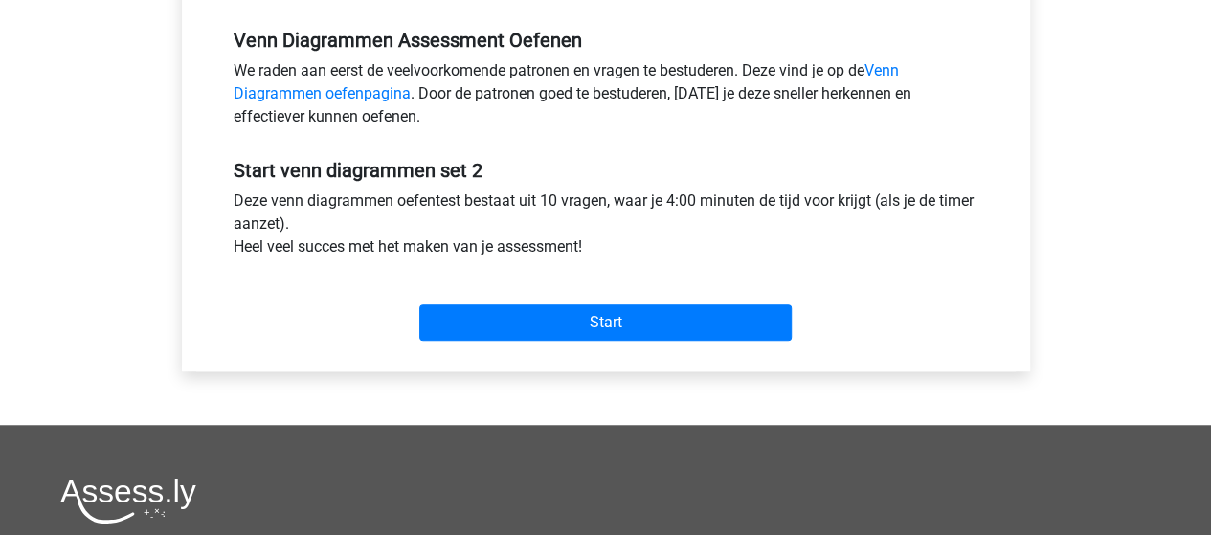
scroll to position [670, 0]
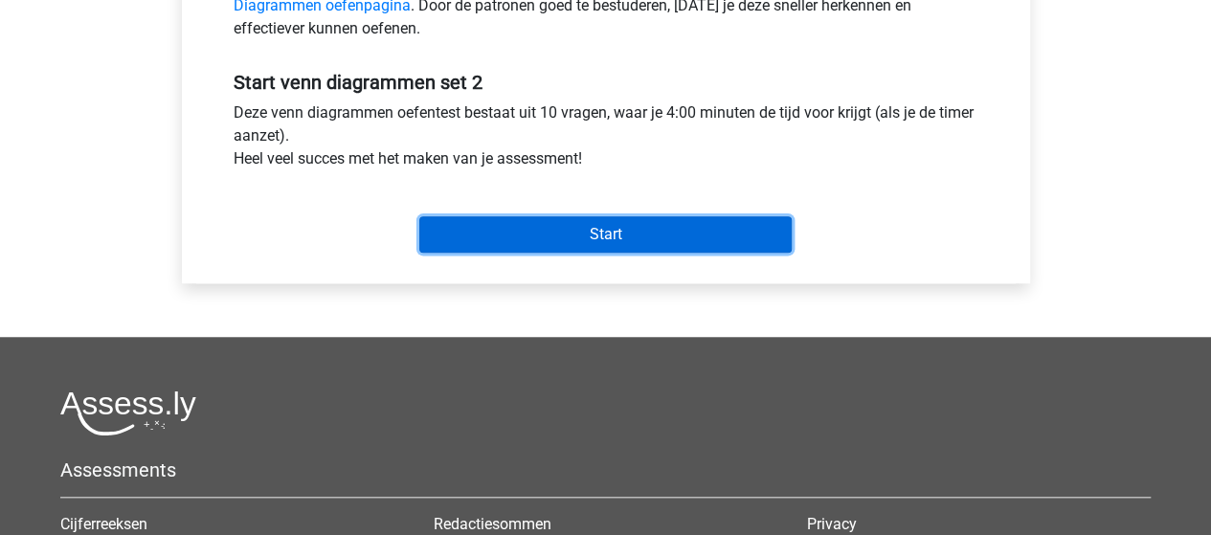
click at [540, 242] on input "Start" at bounding box center [605, 234] width 372 height 36
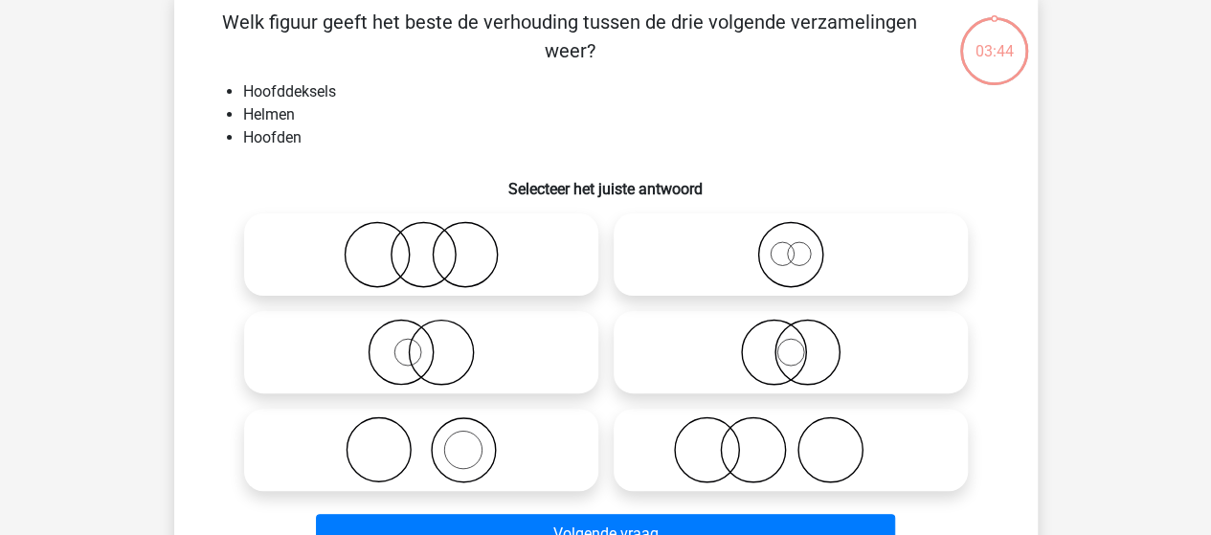
scroll to position [192, 0]
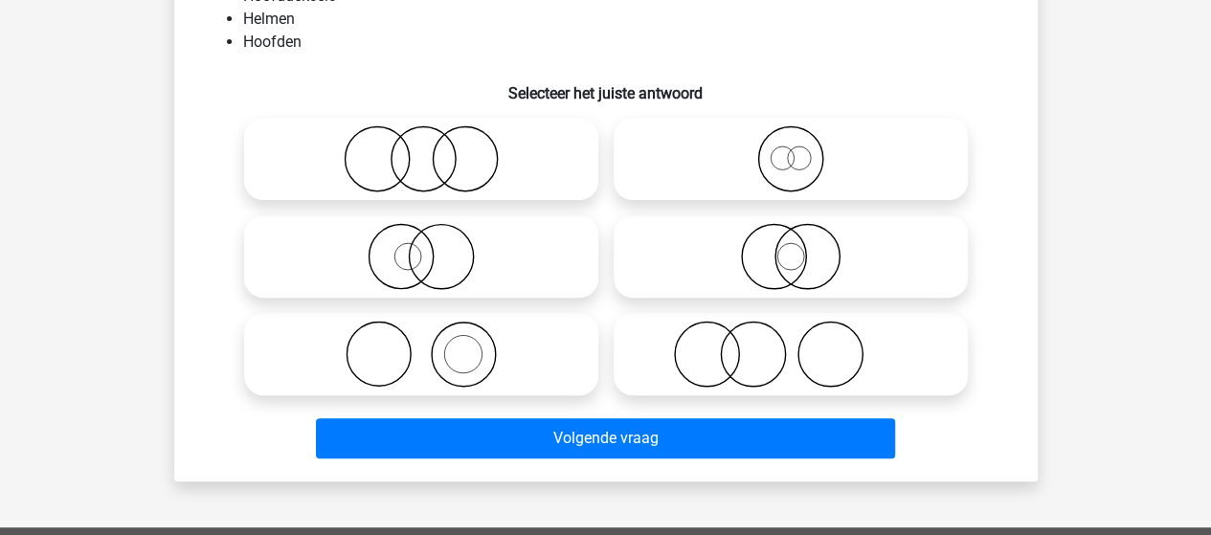
click at [730, 356] on icon at bounding box center [790, 354] width 339 height 67
click at [791, 345] on input "radio" at bounding box center [797, 338] width 12 height 12
radio input "true"
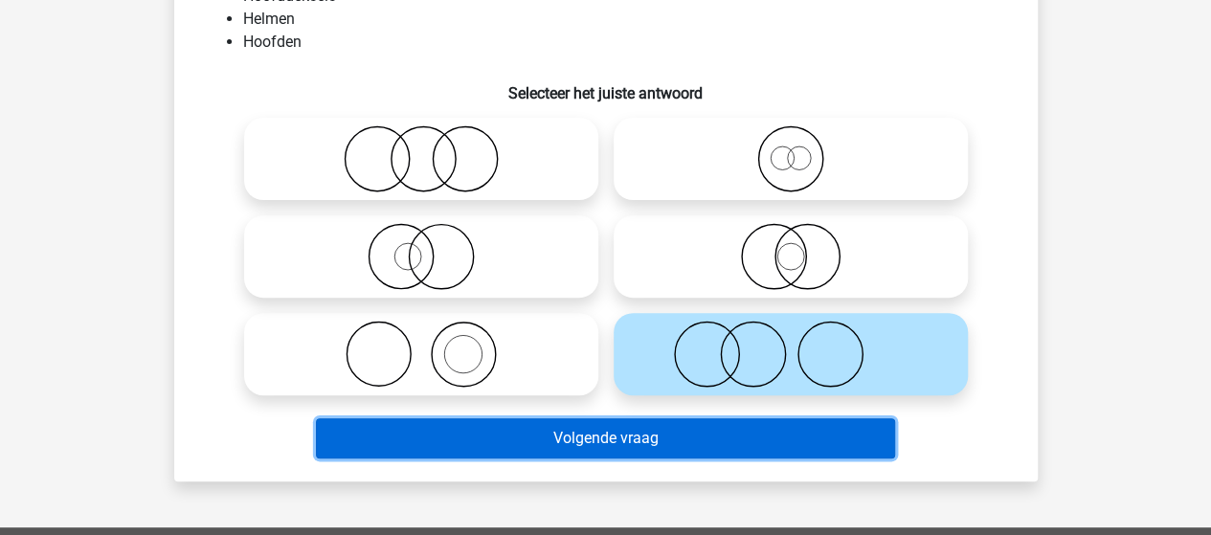
click at [559, 433] on button "Volgende vraag" at bounding box center [605, 438] width 579 height 40
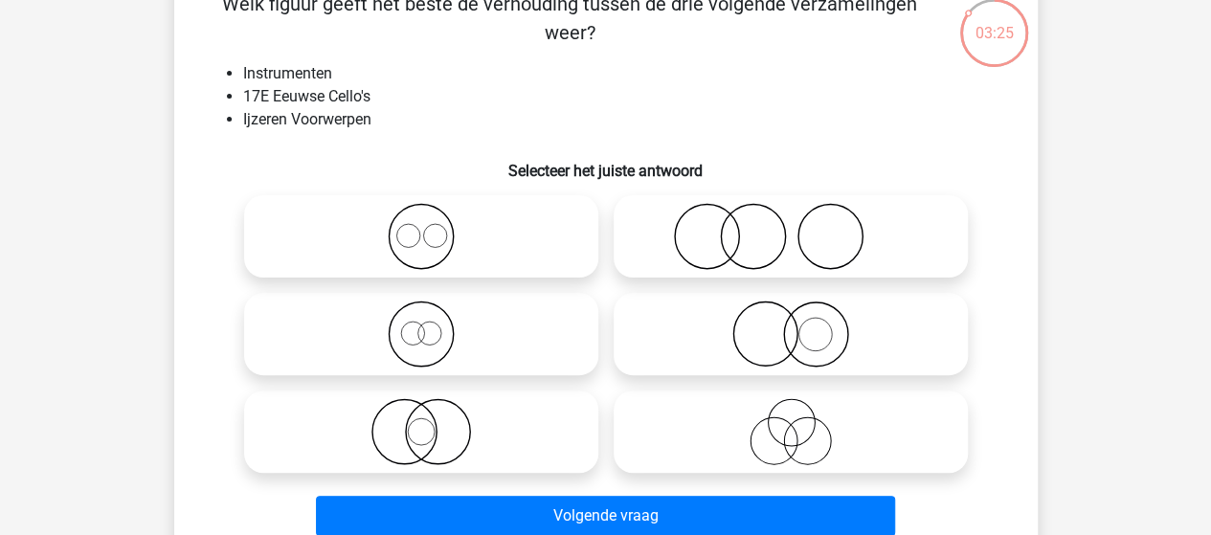
scroll to position [88, 0]
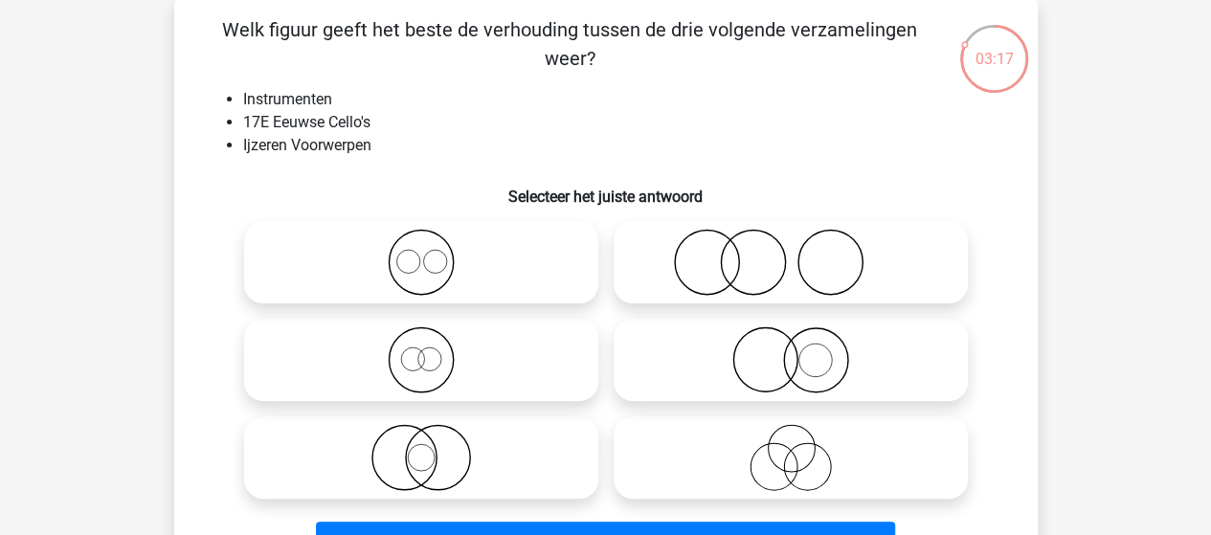
click at [784, 346] on icon at bounding box center [790, 360] width 339 height 67
click at [791, 346] on input "radio" at bounding box center [797, 344] width 12 height 12
radio input "true"
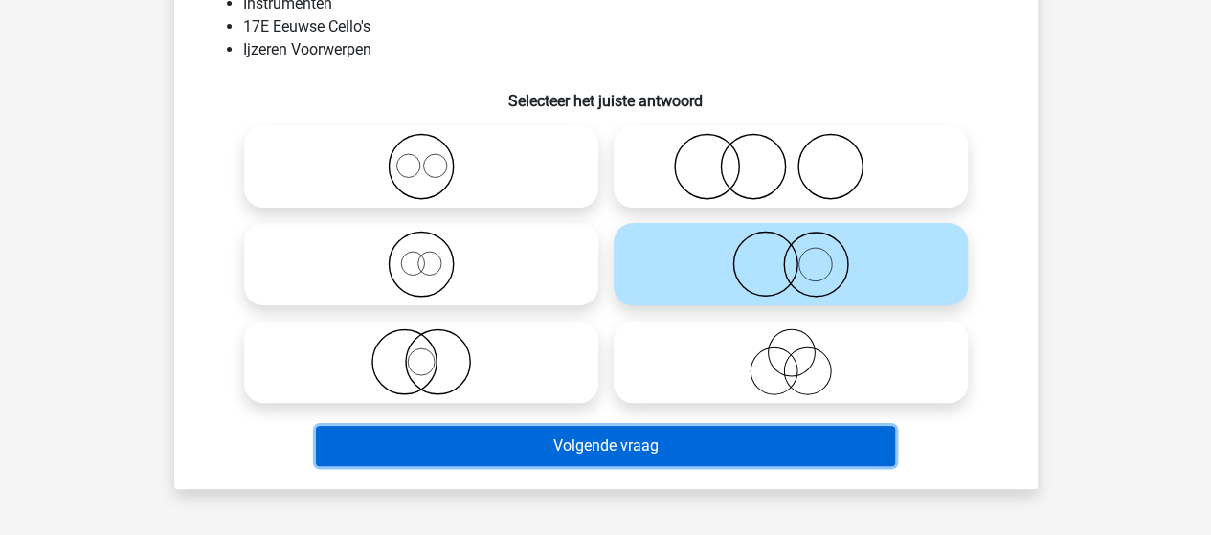
click at [630, 438] on button "Volgende vraag" at bounding box center [605, 446] width 579 height 40
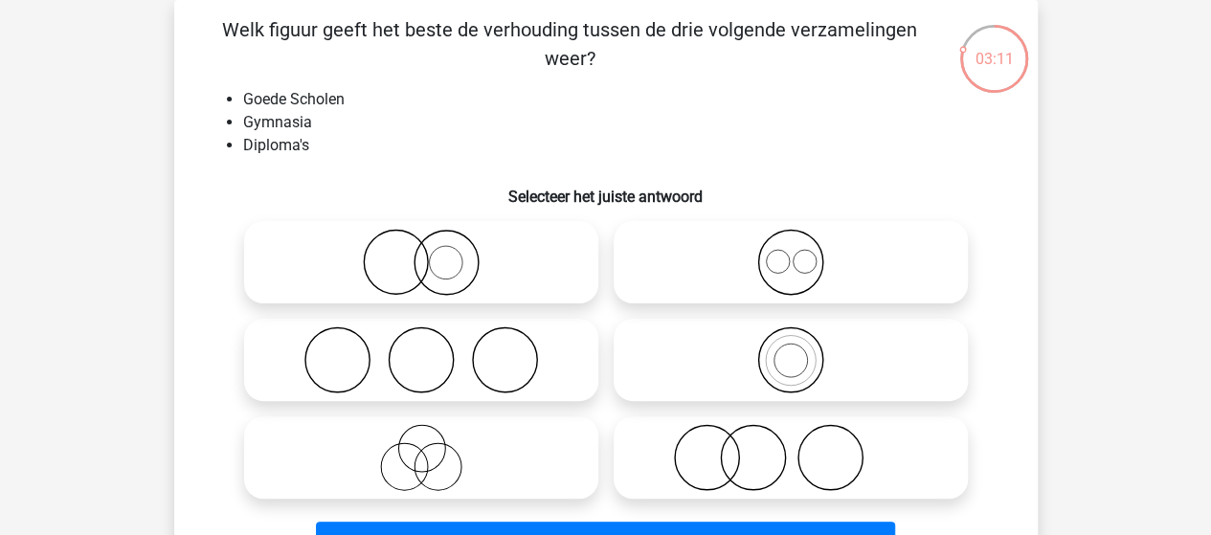
click at [421, 265] on icon at bounding box center [421, 262] width 339 height 67
click at [421, 253] on input "radio" at bounding box center [427, 246] width 12 height 12
radio input "true"
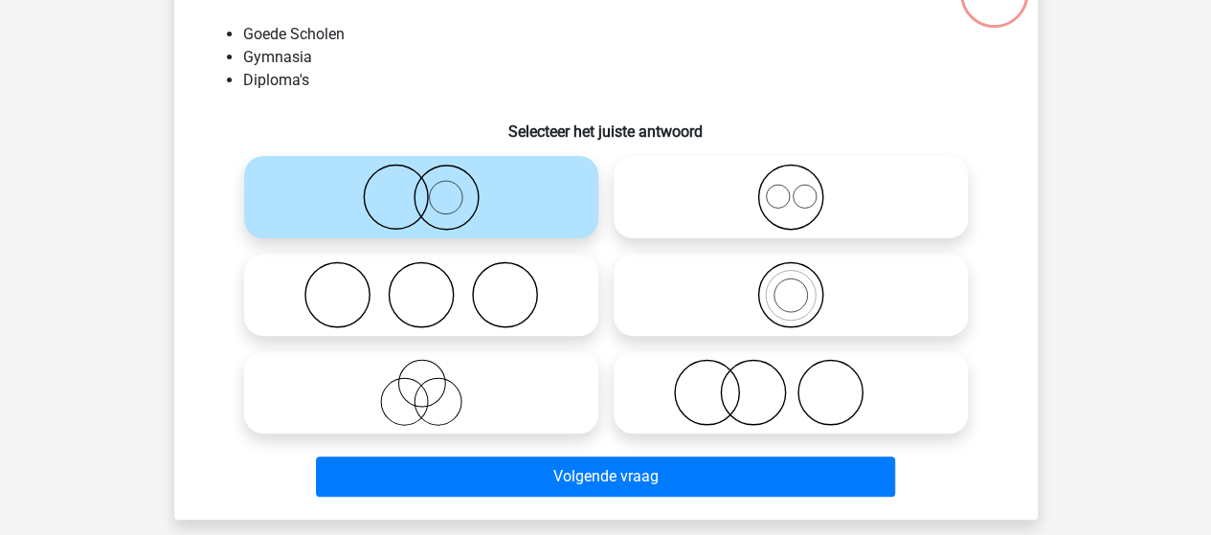
scroll to position [184, 0]
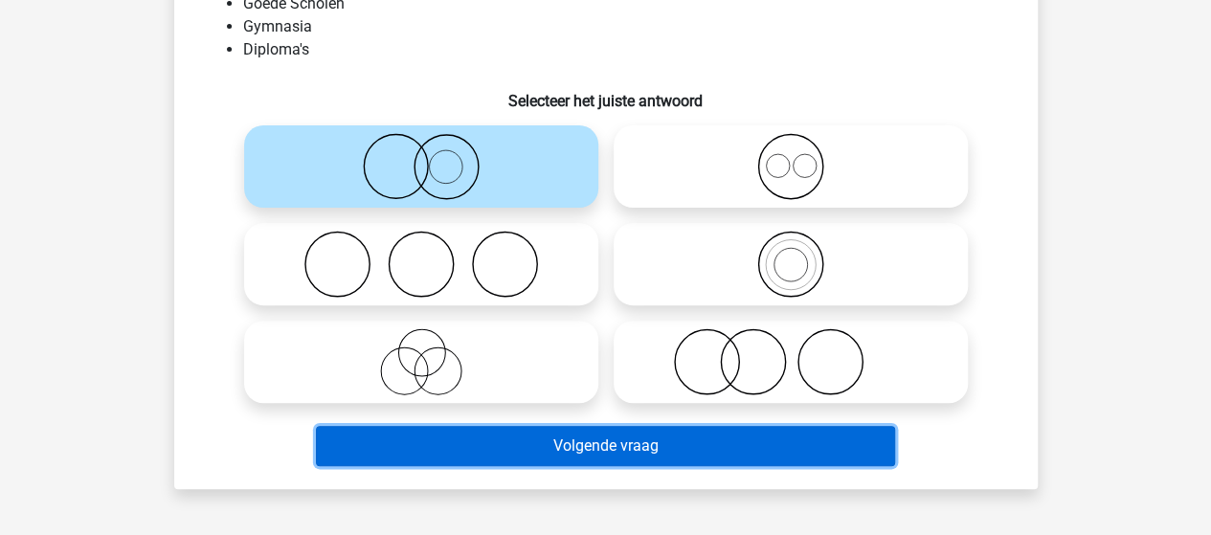
click at [668, 449] on button "Volgende vraag" at bounding box center [605, 446] width 579 height 40
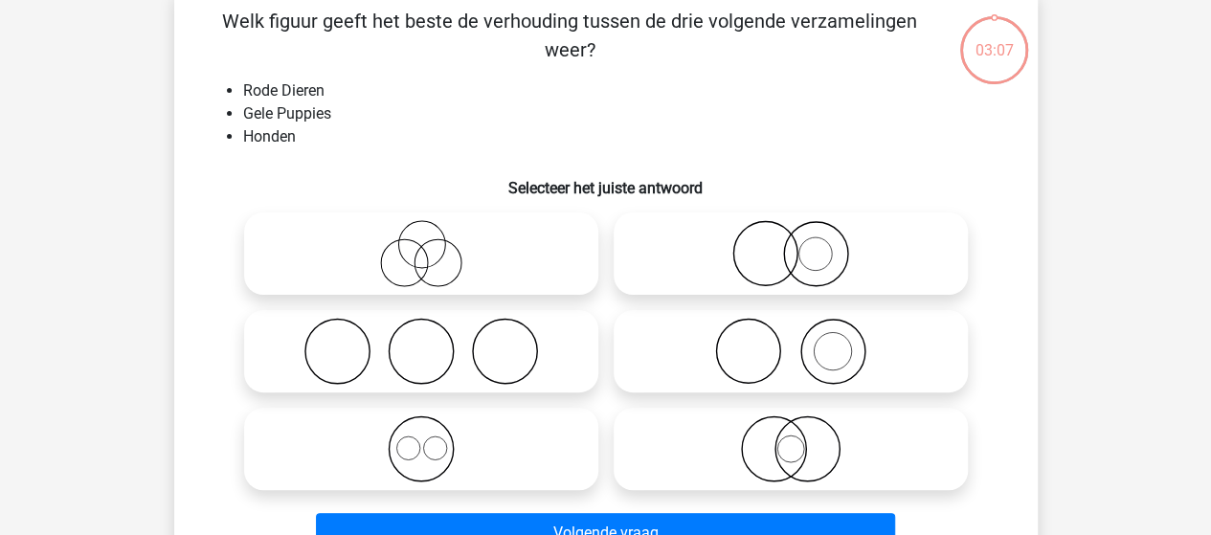
scroll to position [88, 0]
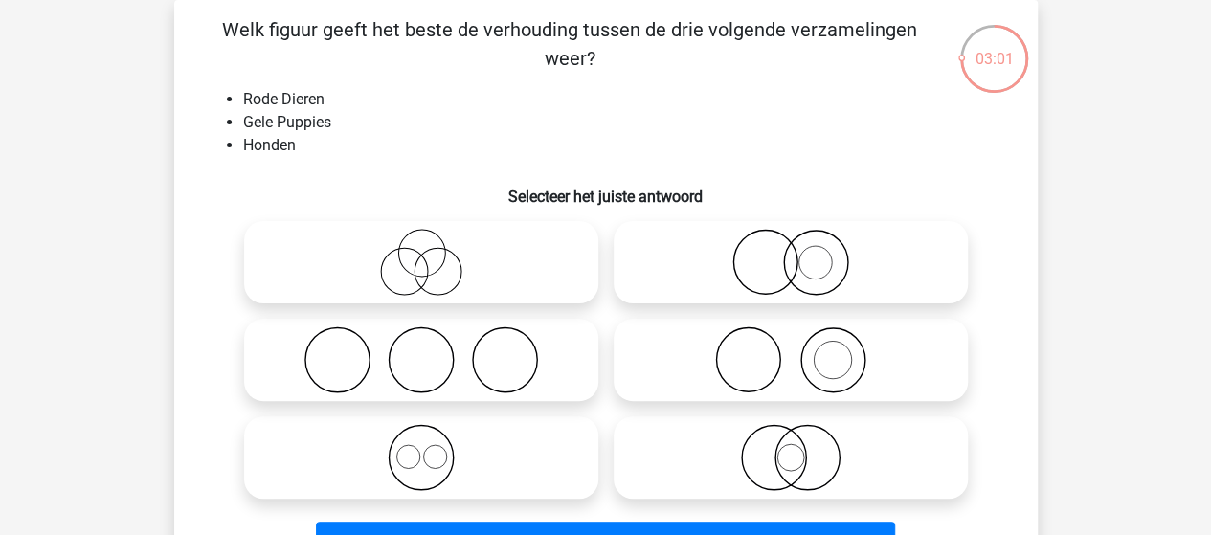
click at [781, 269] on icon at bounding box center [790, 262] width 339 height 67
click at [791, 253] on input "radio" at bounding box center [797, 246] width 12 height 12
radio input "true"
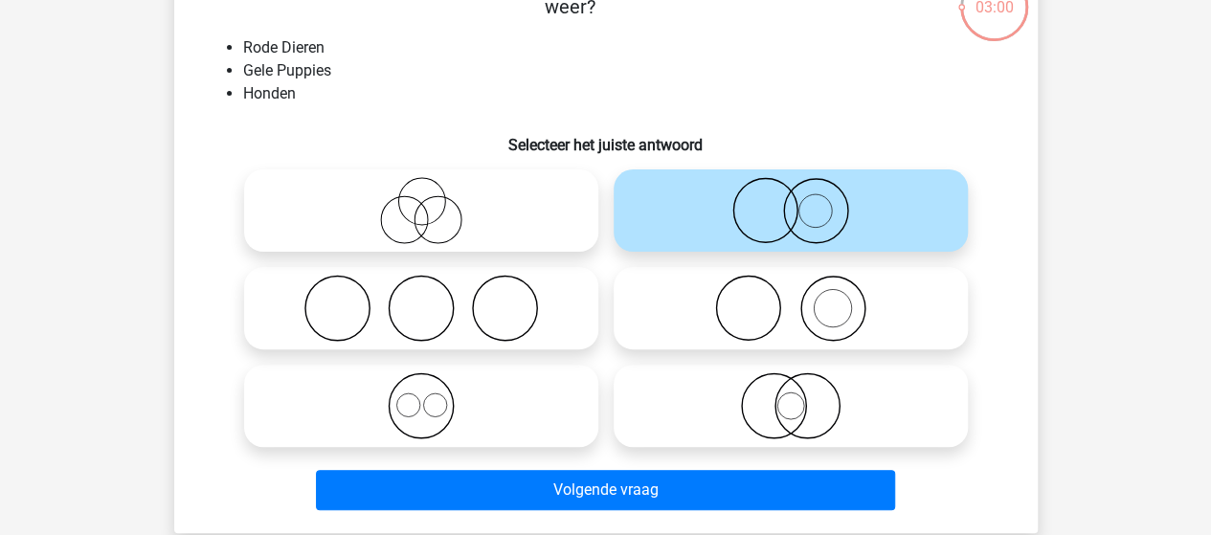
scroll to position [184, 0]
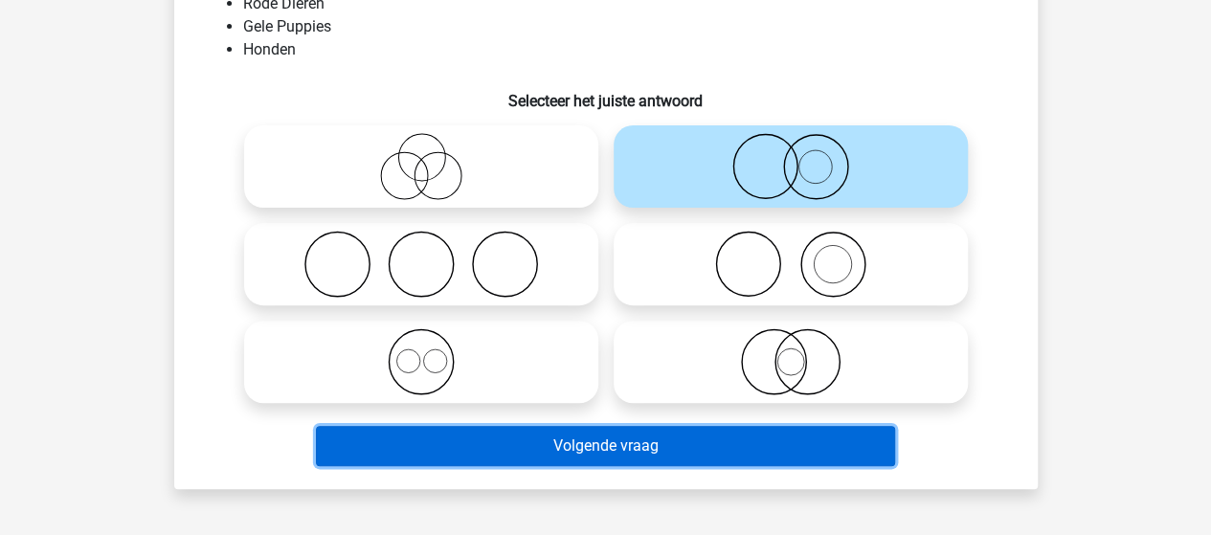
click at [659, 441] on button "Volgende vraag" at bounding box center [605, 446] width 579 height 40
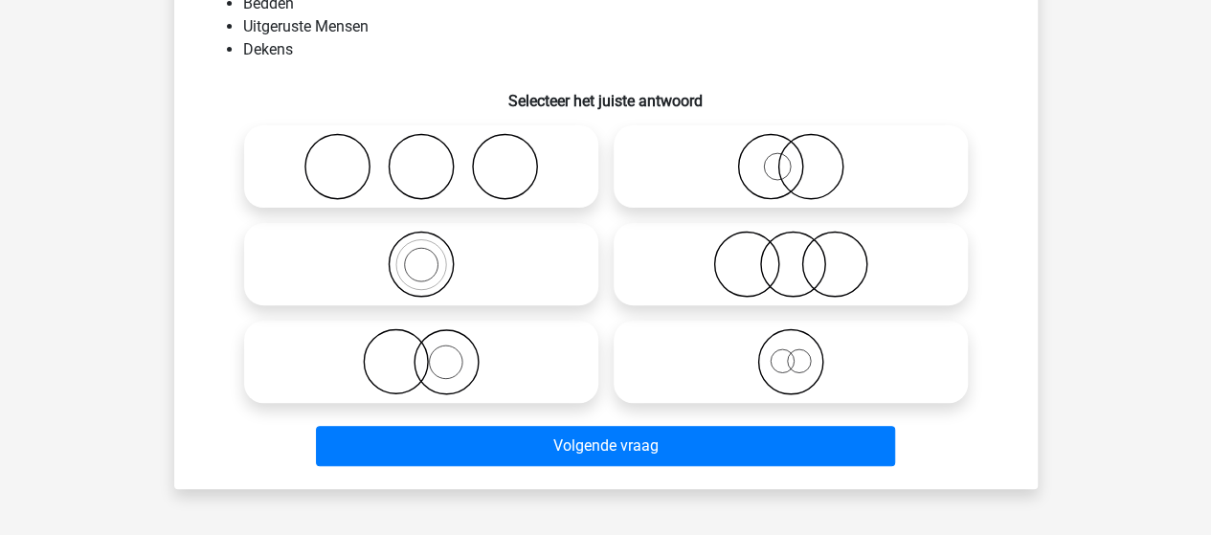
scroll to position [88, 0]
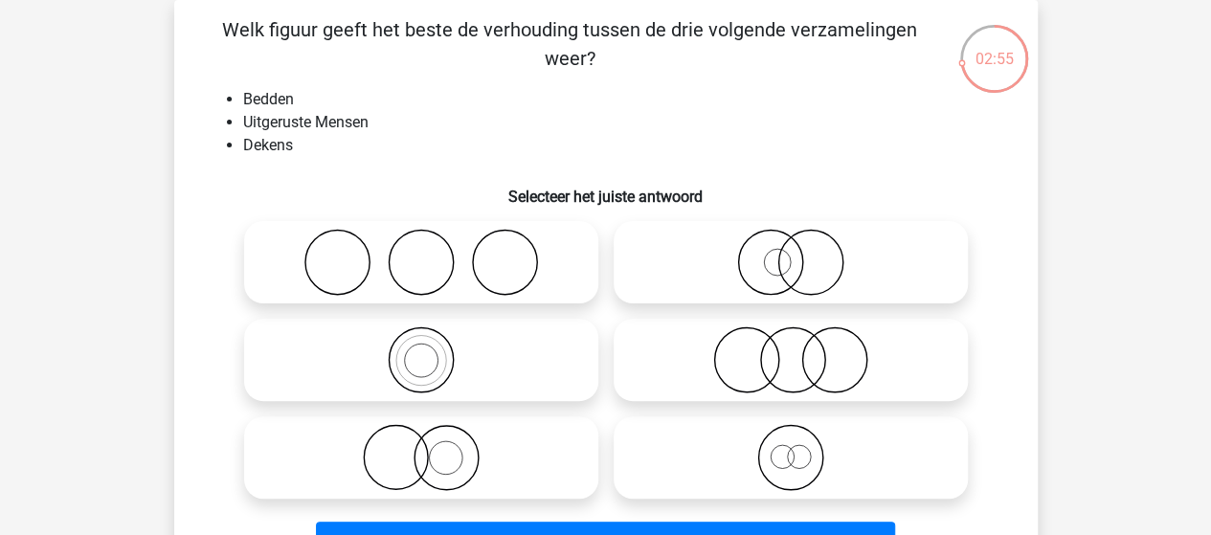
click at [474, 262] on icon at bounding box center [421, 262] width 339 height 67
click at [434, 253] on input "radio" at bounding box center [427, 246] width 12 height 12
radio input "true"
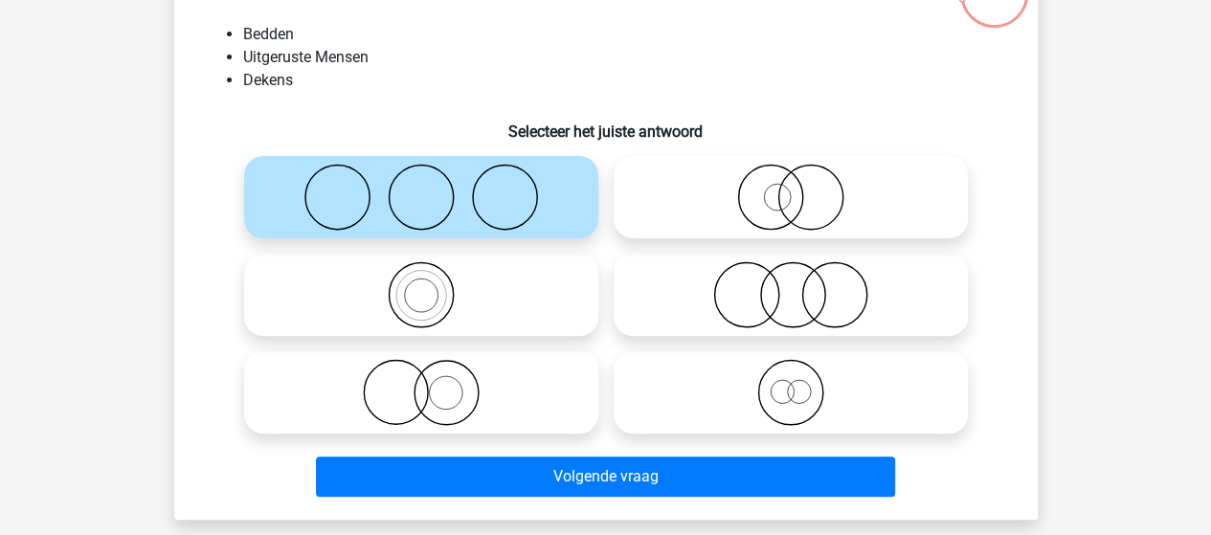
scroll to position [184, 0]
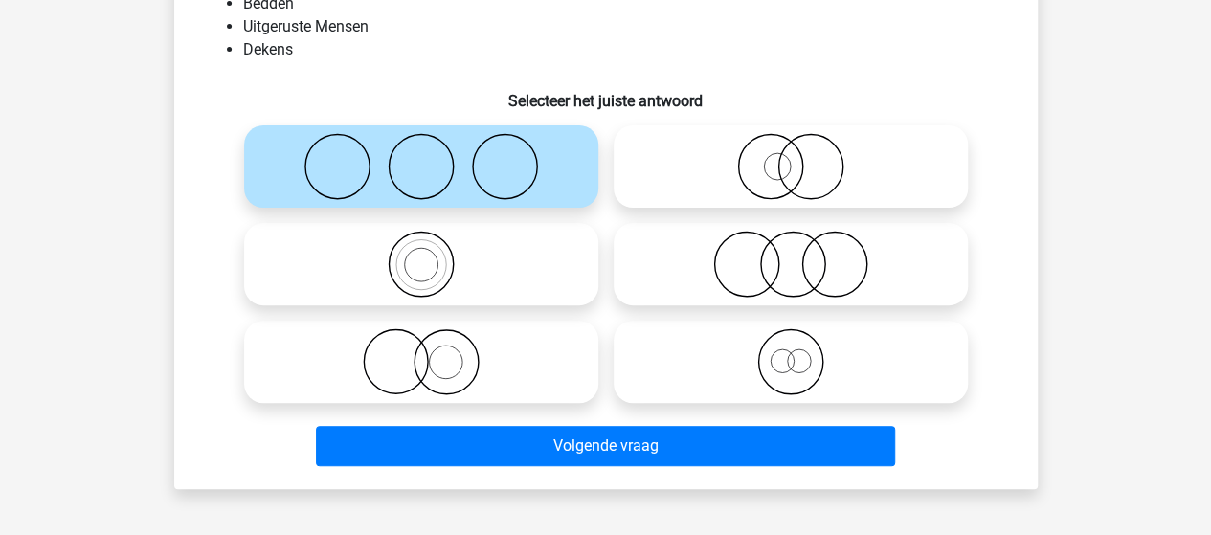
click at [429, 367] on circle at bounding box center [446, 363] width 34 height 34
click at [429, 352] on input "radio" at bounding box center [427, 346] width 12 height 12
radio input "true"
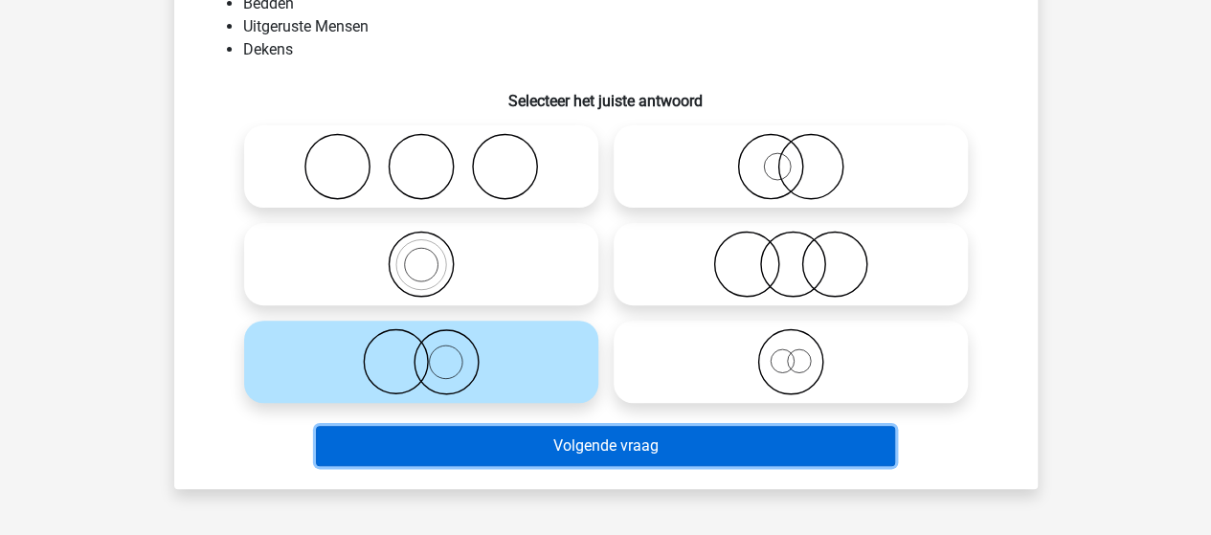
click at [575, 451] on button "Volgende vraag" at bounding box center [605, 446] width 579 height 40
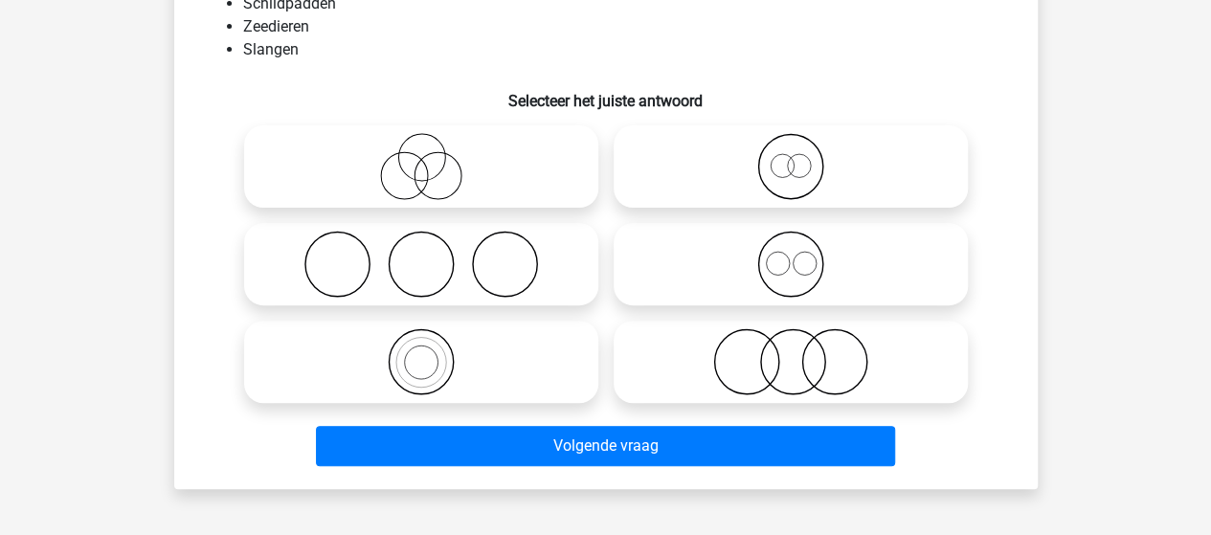
scroll to position [88, 0]
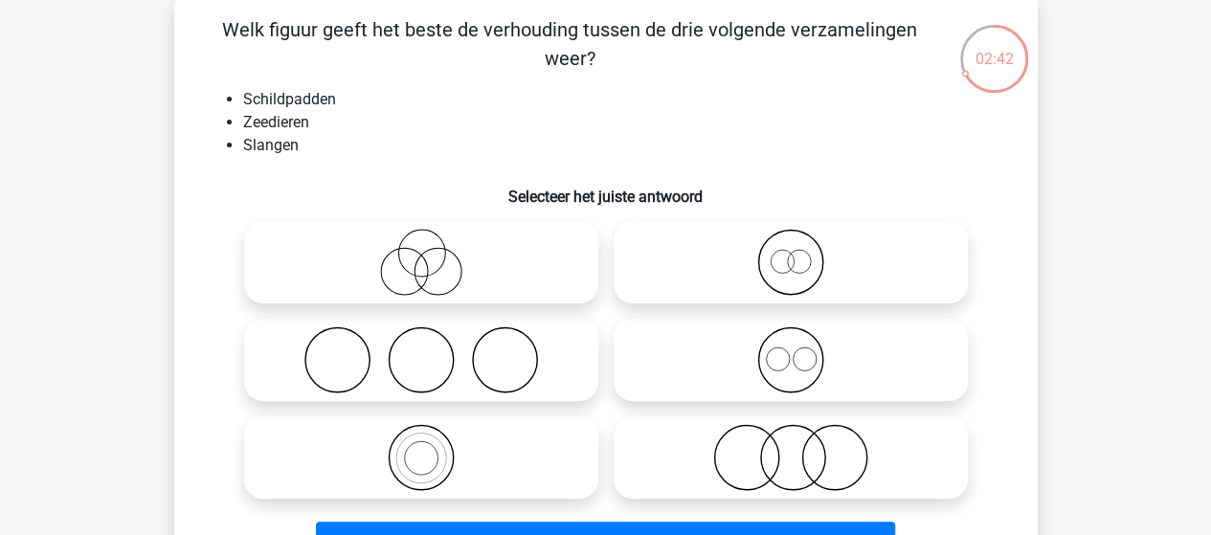
click at [419, 272] on icon at bounding box center [421, 262] width 339 height 67
click at [421, 253] on input "radio" at bounding box center [427, 246] width 12 height 12
radio input "true"
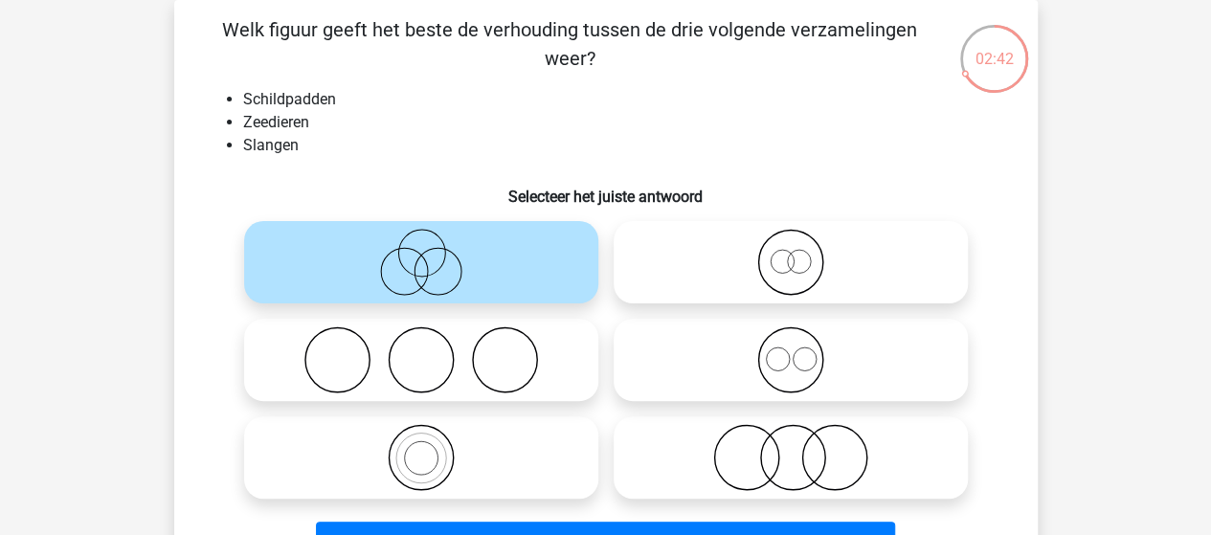
scroll to position [184, 0]
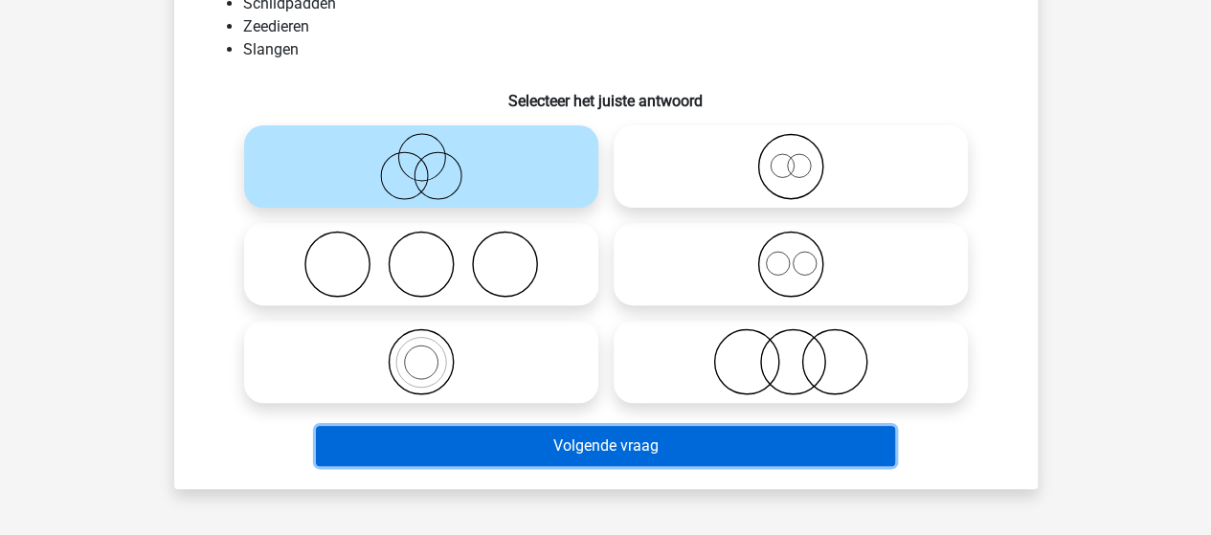
click at [599, 442] on button "Volgende vraag" at bounding box center [605, 446] width 579 height 40
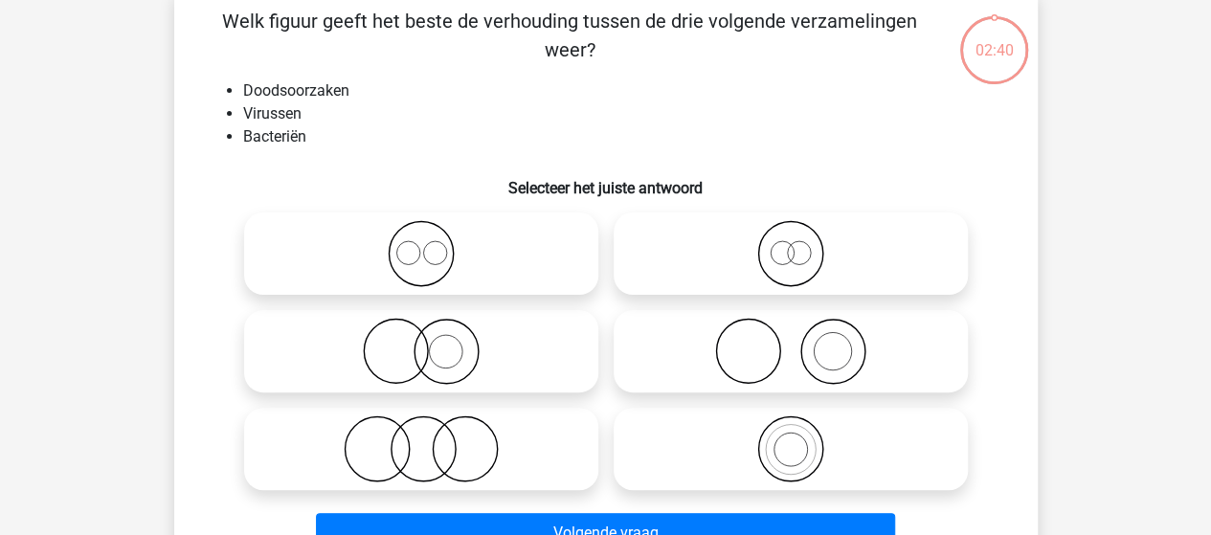
scroll to position [88, 0]
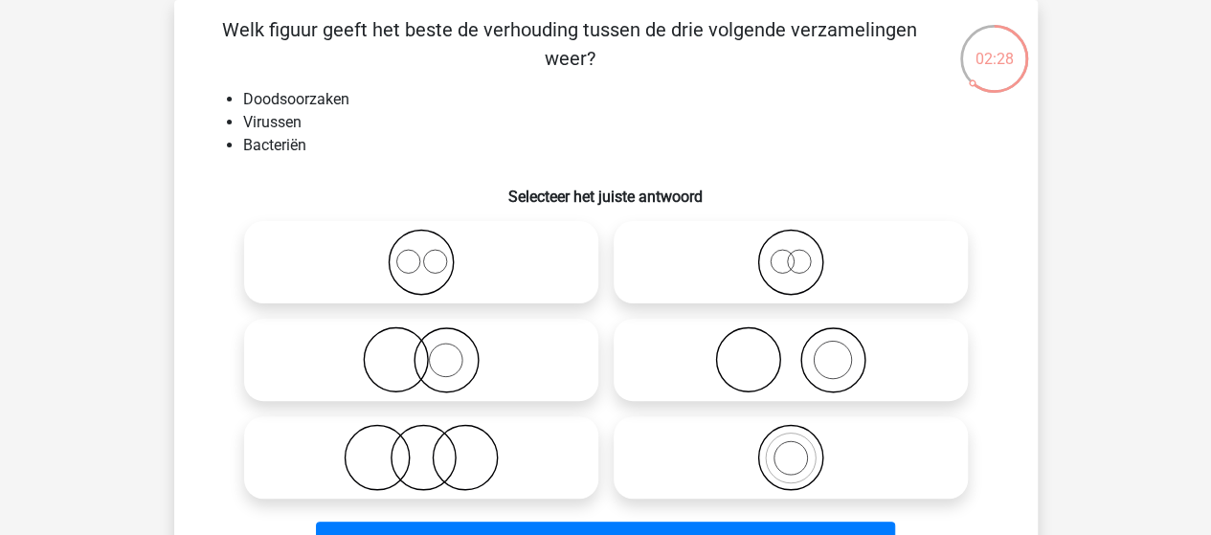
click at [409, 281] on icon at bounding box center [421, 262] width 339 height 67
click at [421, 253] on input "radio" at bounding box center [427, 246] width 12 height 12
radio input "true"
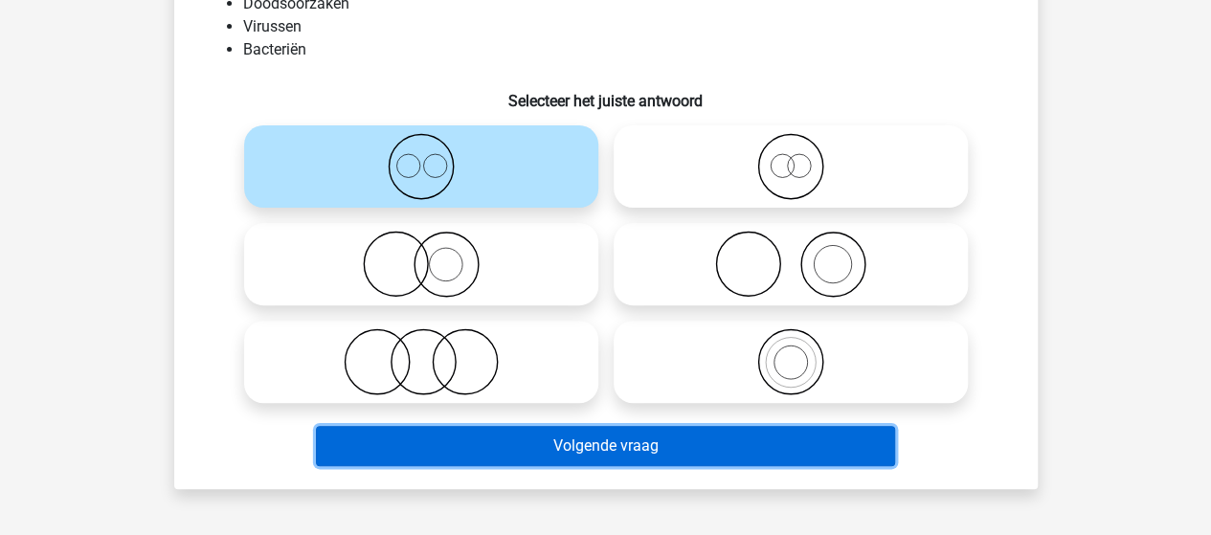
click at [655, 440] on button "Volgende vraag" at bounding box center [605, 446] width 579 height 40
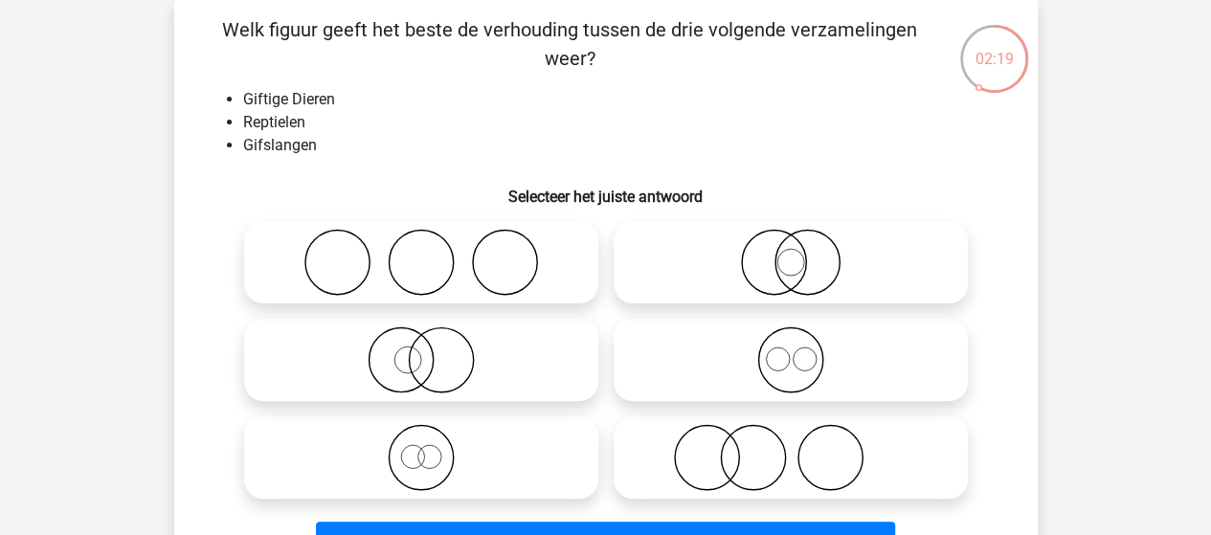
click at [443, 353] on icon at bounding box center [421, 360] width 339 height 67
click at [434, 350] on input "radio" at bounding box center [427, 344] width 12 height 12
radio input "true"
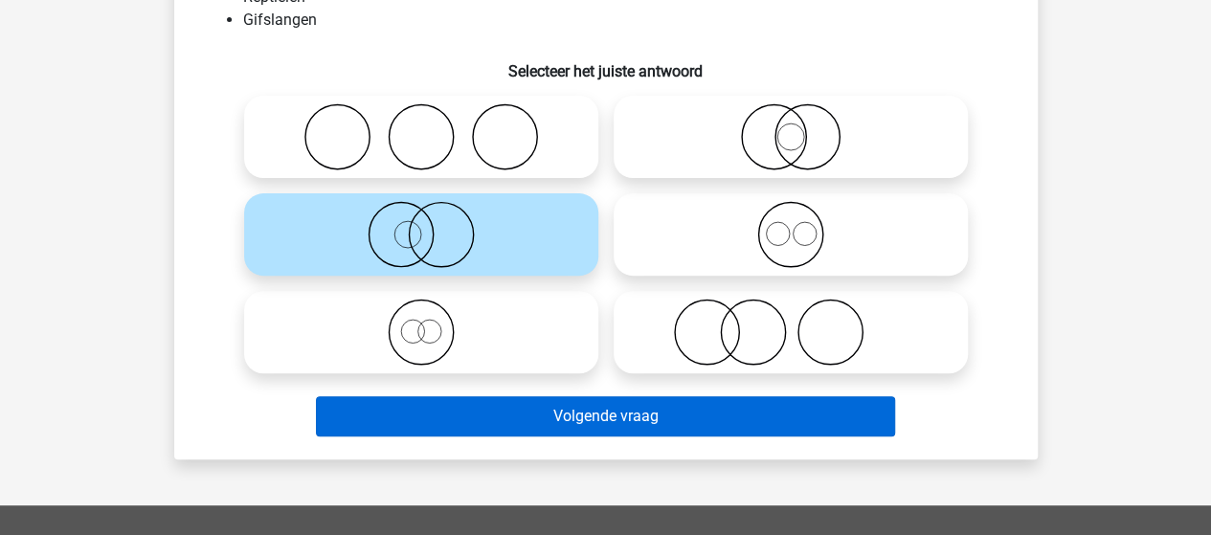
scroll to position [184, 0]
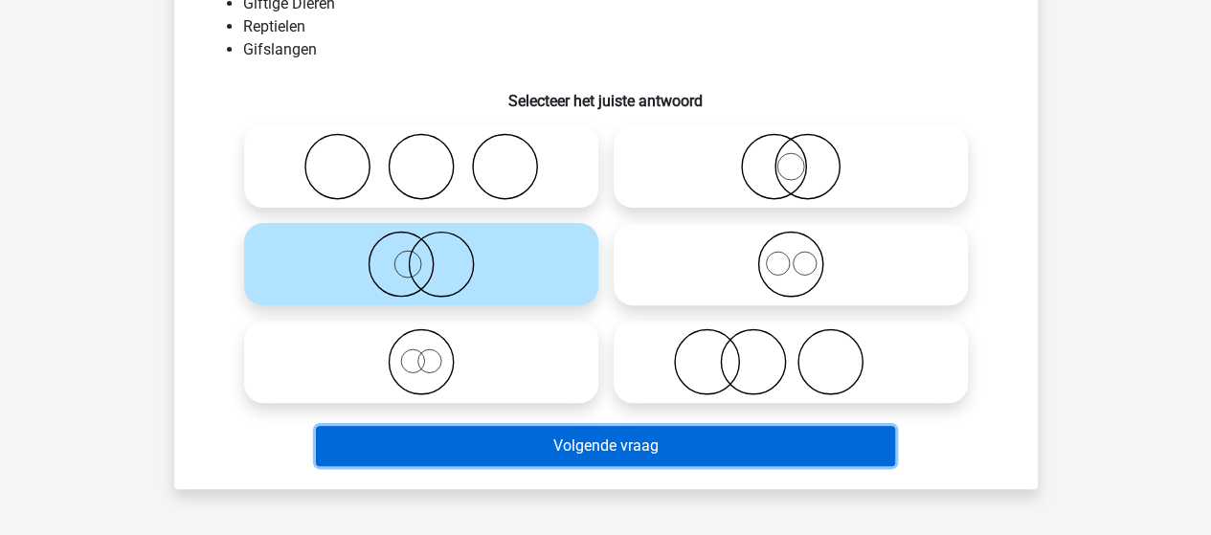
click at [617, 449] on button "Volgende vraag" at bounding box center [605, 446] width 579 height 40
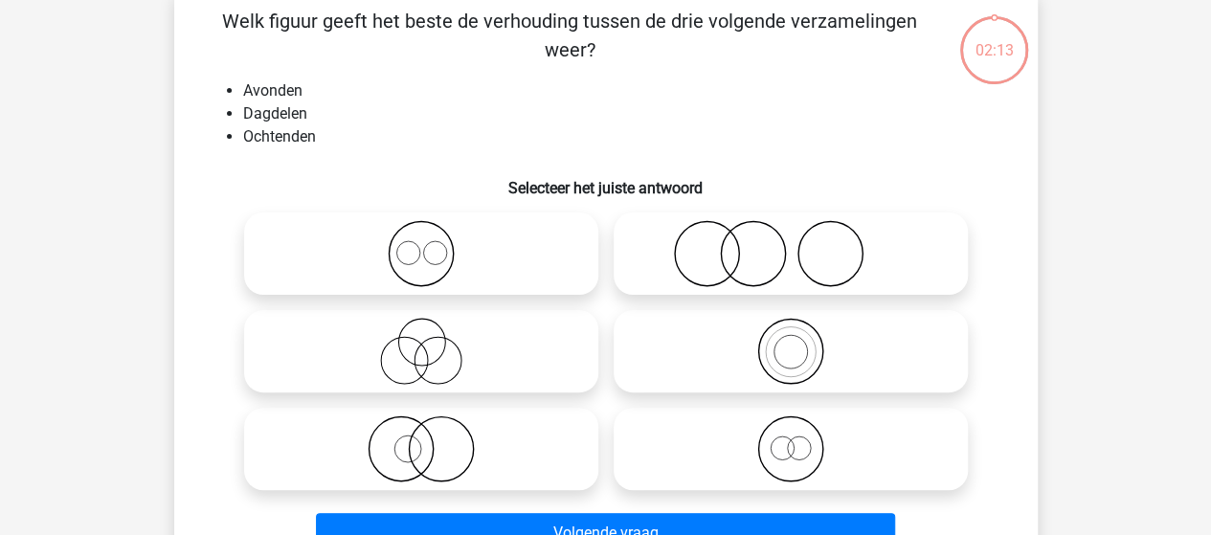
scroll to position [88, 0]
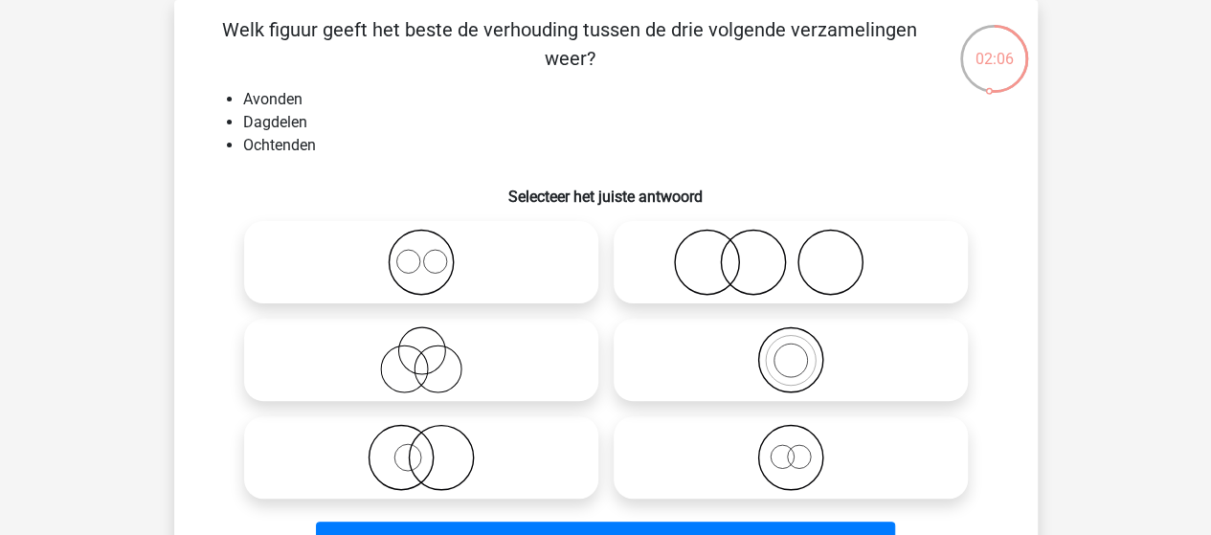
click at [794, 454] on icon at bounding box center [790, 457] width 339 height 67
click at [794, 448] on input "radio" at bounding box center [797, 442] width 12 height 12
radio input "true"
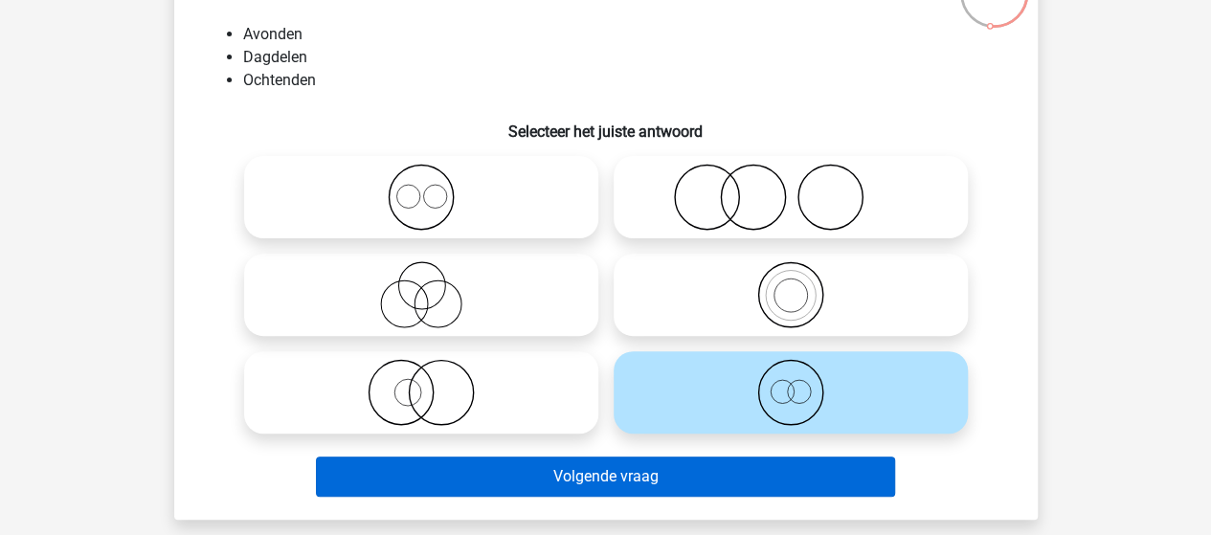
scroll to position [184, 0]
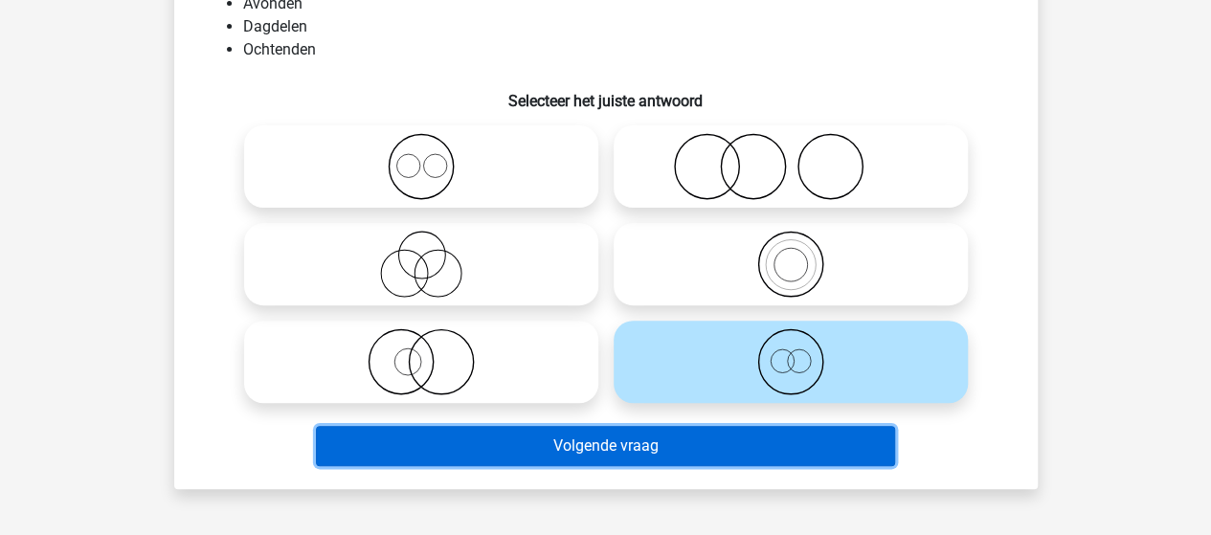
click at [709, 451] on button "Volgende vraag" at bounding box center [605, 446] width 579 height 40
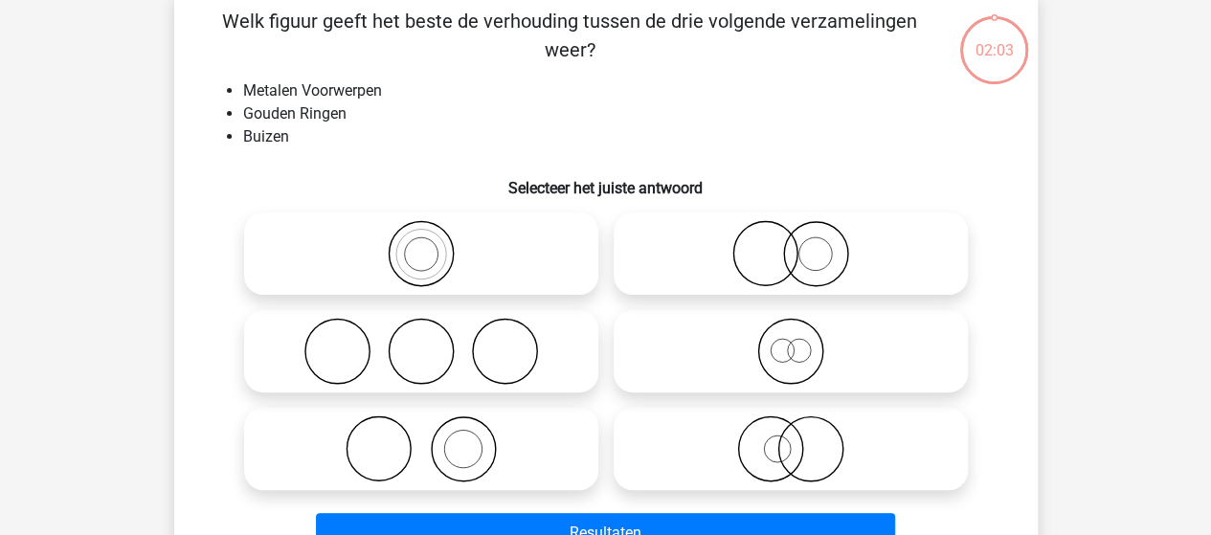
scroll to position [88, 0]
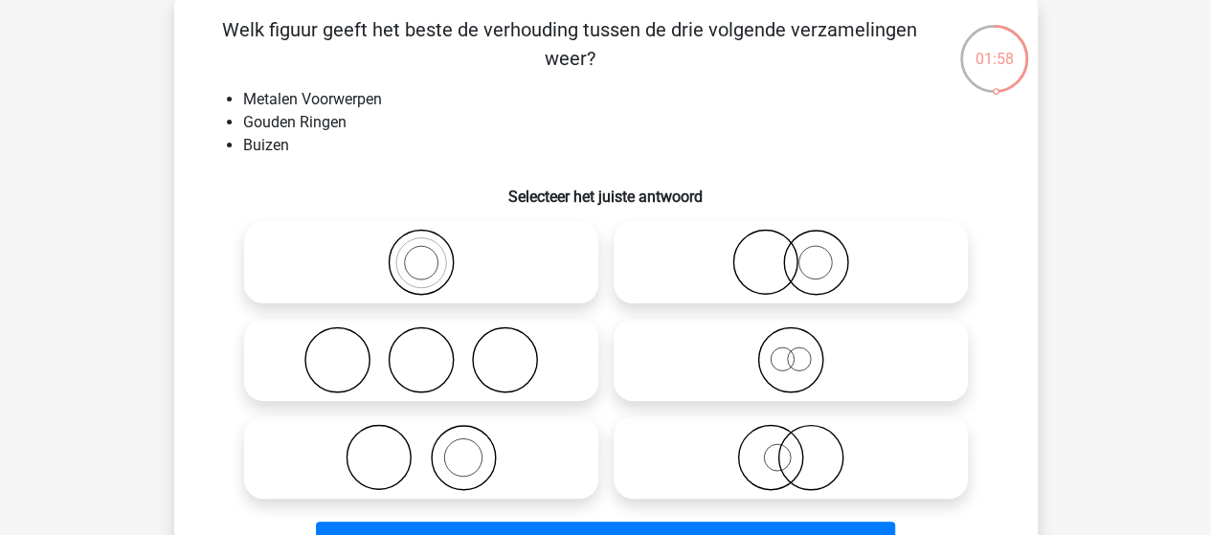
click at [792, 452] on icon at bounding box center [790, 457] width 339 height 67
click at [792, 448] on input "radio" at bounding box center [797, 442] width 12 height 12
radio input "true"
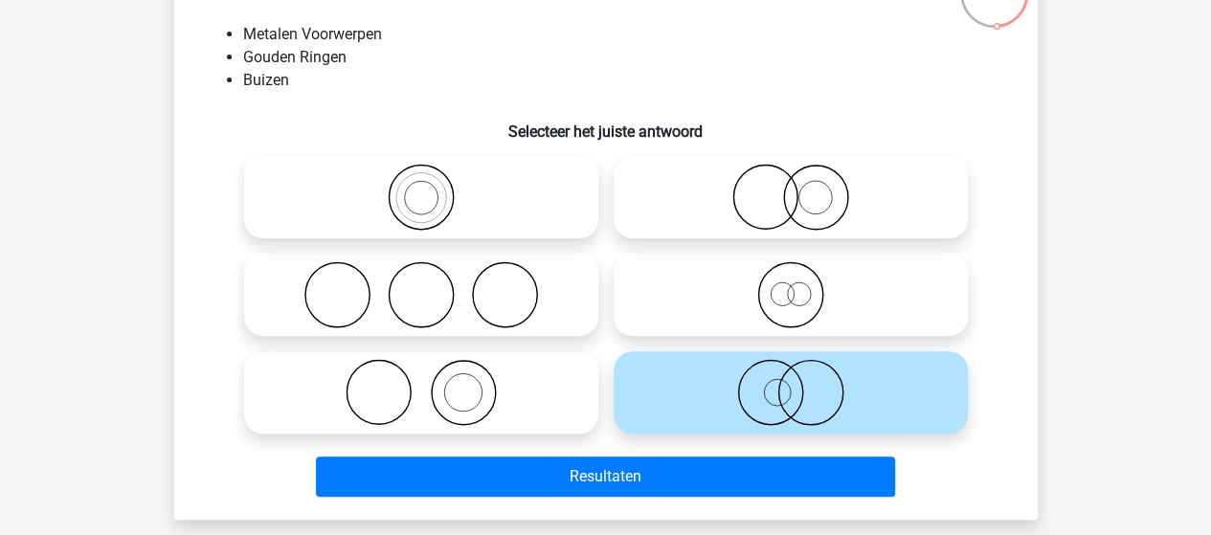
scroll to position [184, 0]
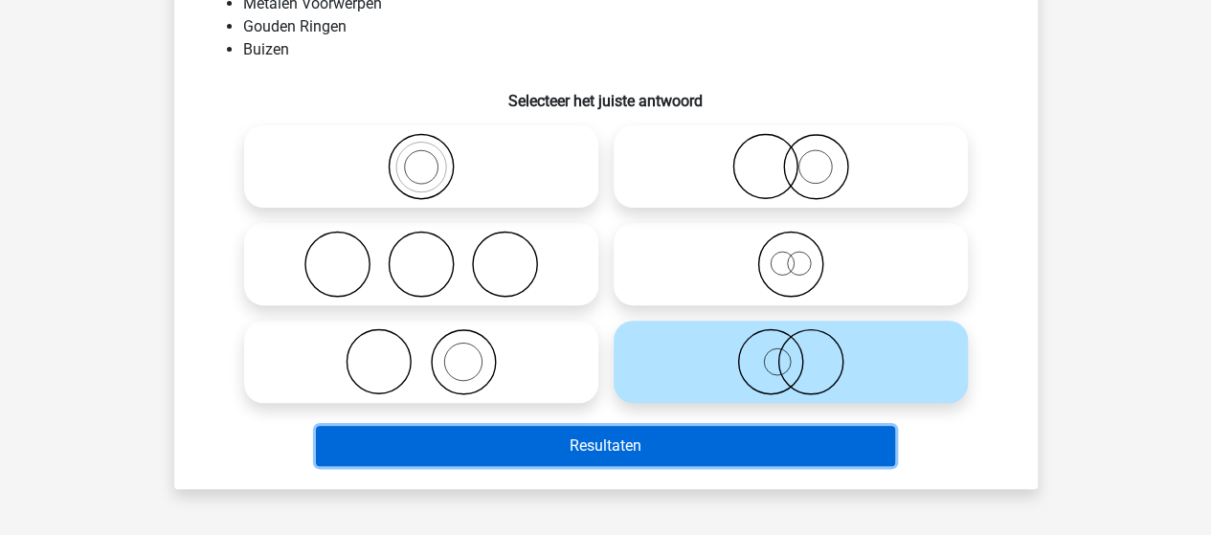
click at [632, 442] on button "Resultaten" at bounding box center [605, 446] width 579 height 40
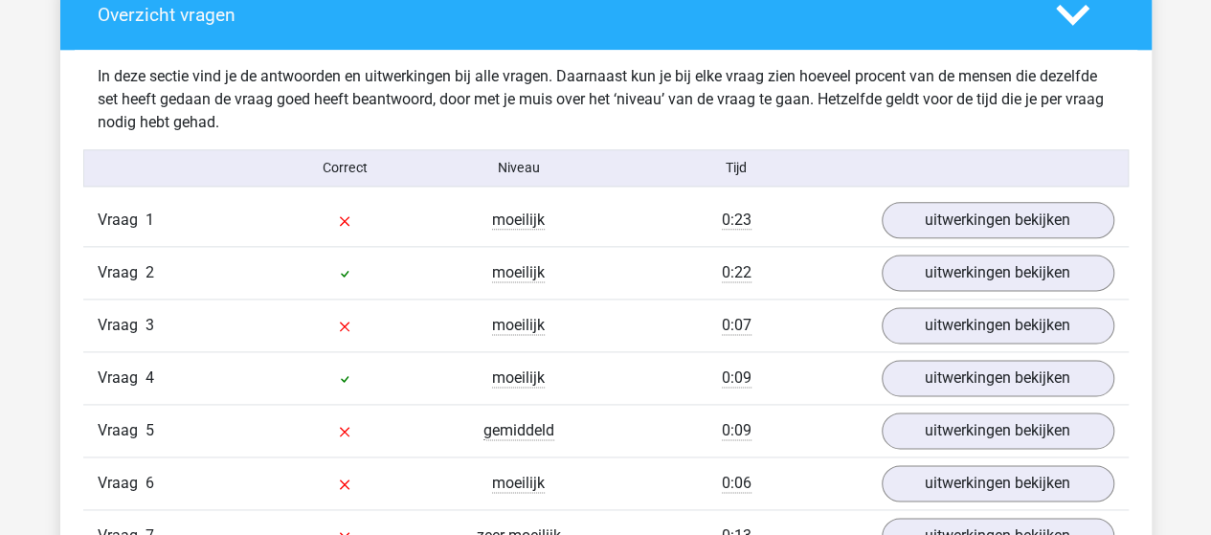
scroll to position [1149, 0]
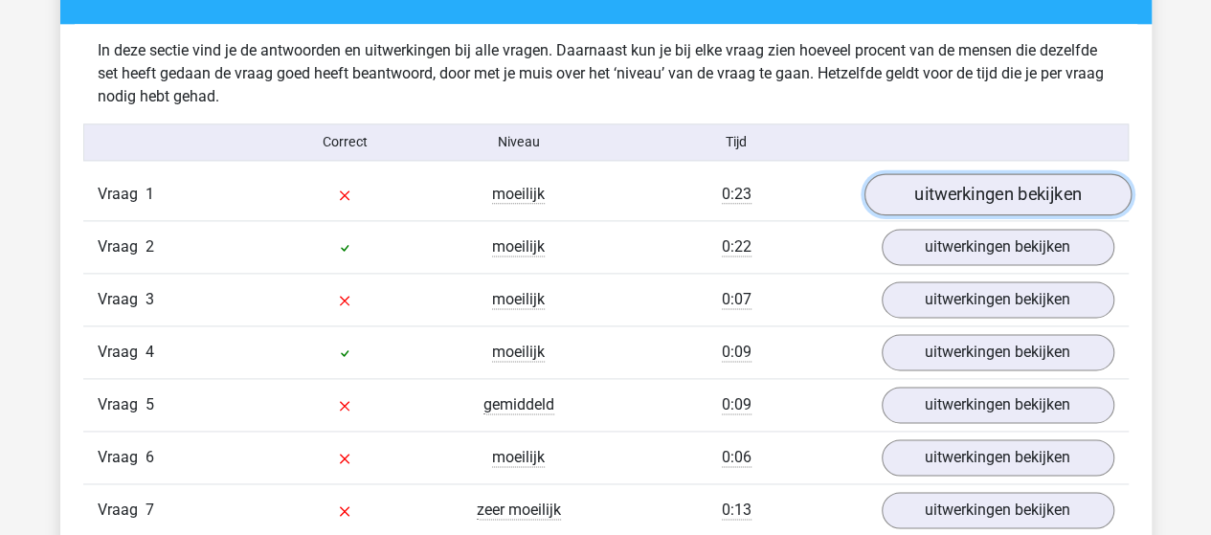
click at [975, 189] on link "uitwerkingen bekijken" at bounding box center [997, 194] width 267 height 42
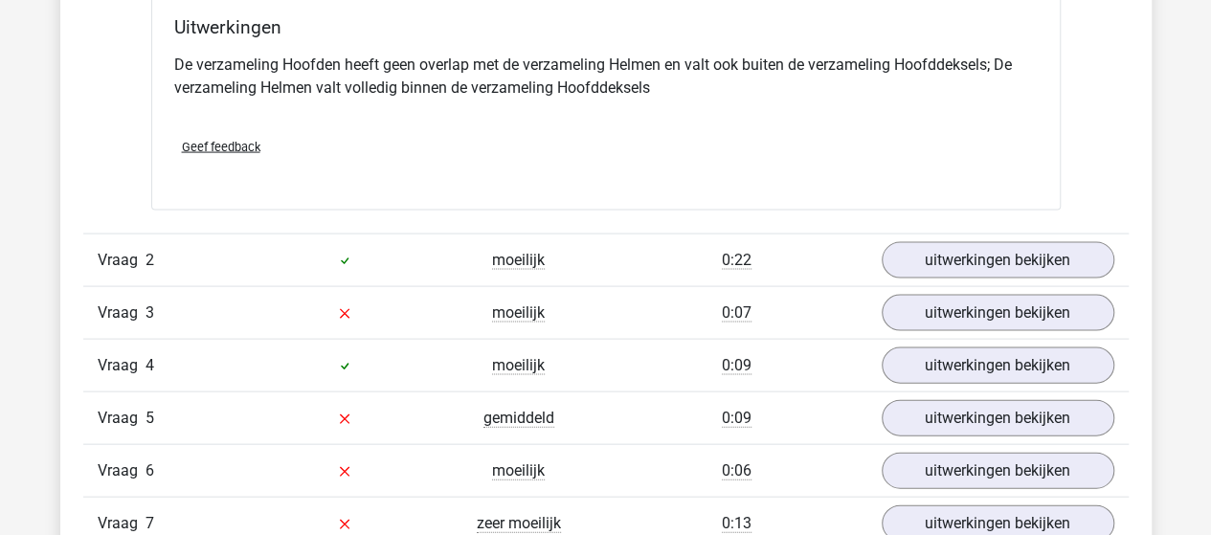
scroll to position [1915, 0]
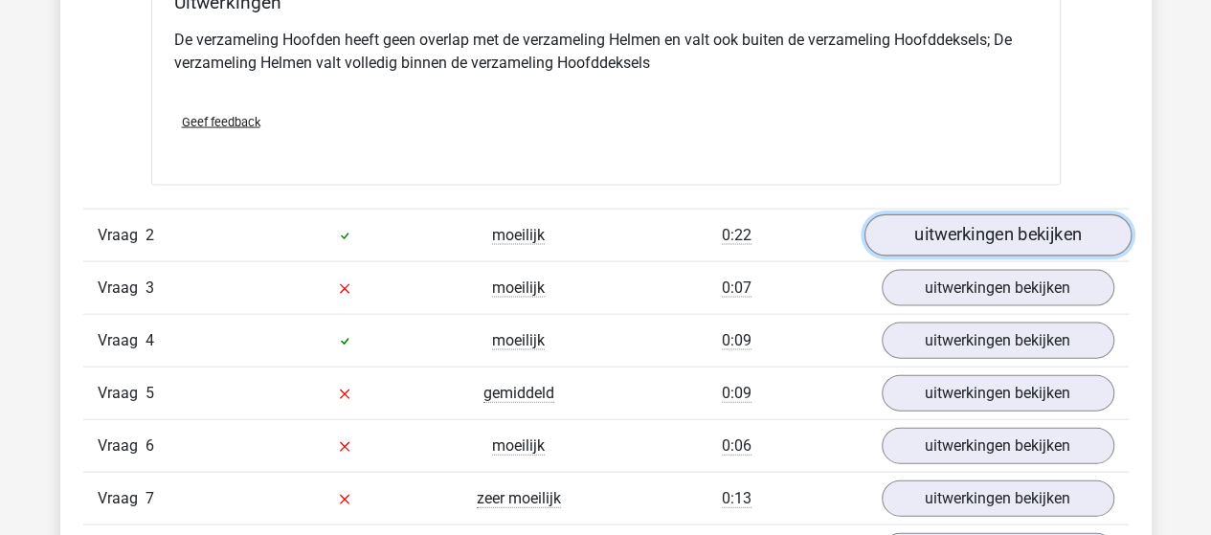
click at [938, 238] on link "uitwerkingen bekijken" at bounding box center [997, 235] width 267 height 42
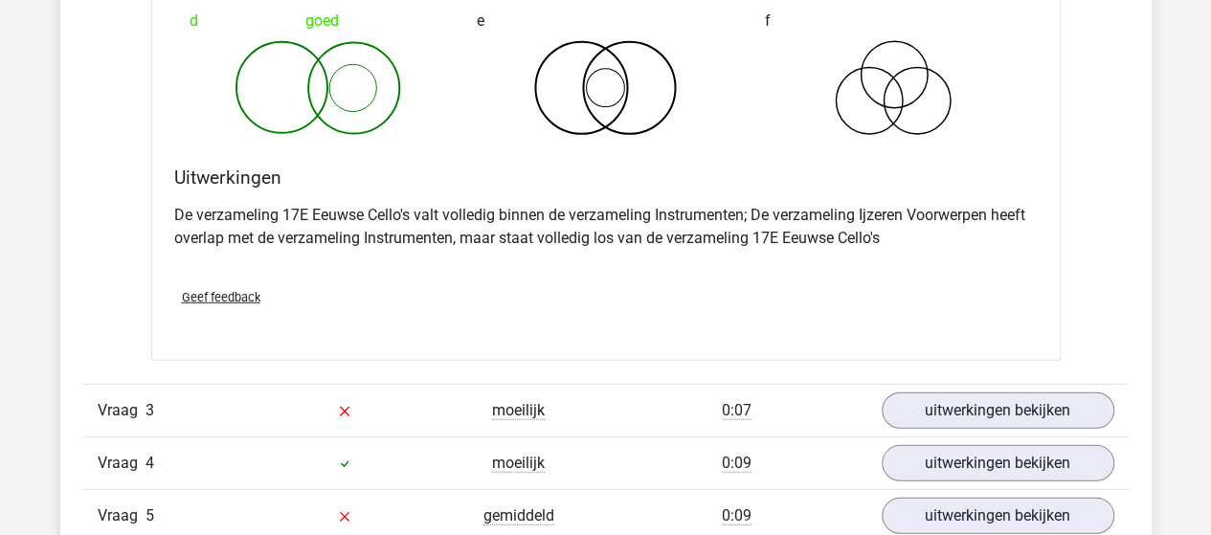
scroll to position [2585, 0]
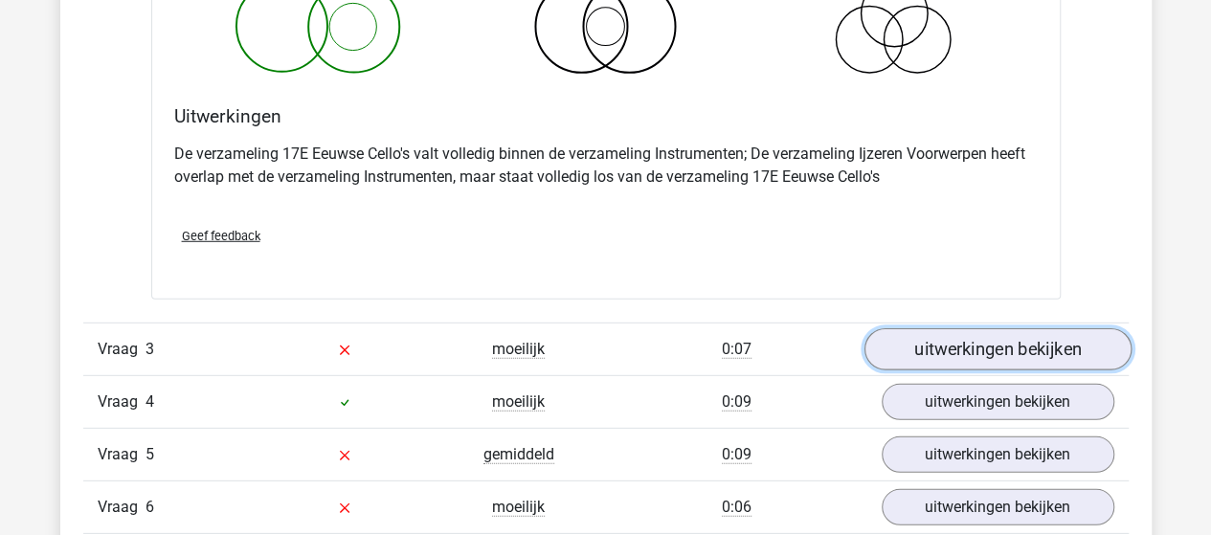
click at [969, 345] on link "uitwerkingen bekijken" at bounding box center [997, 350] width 267 height 42
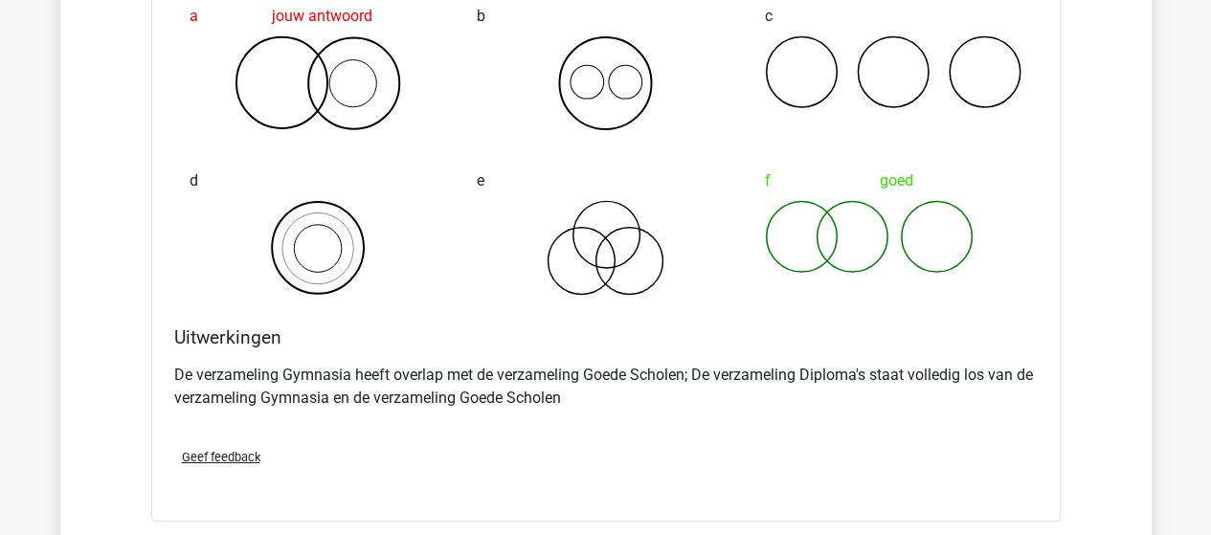
scroll to position [3351, 0]
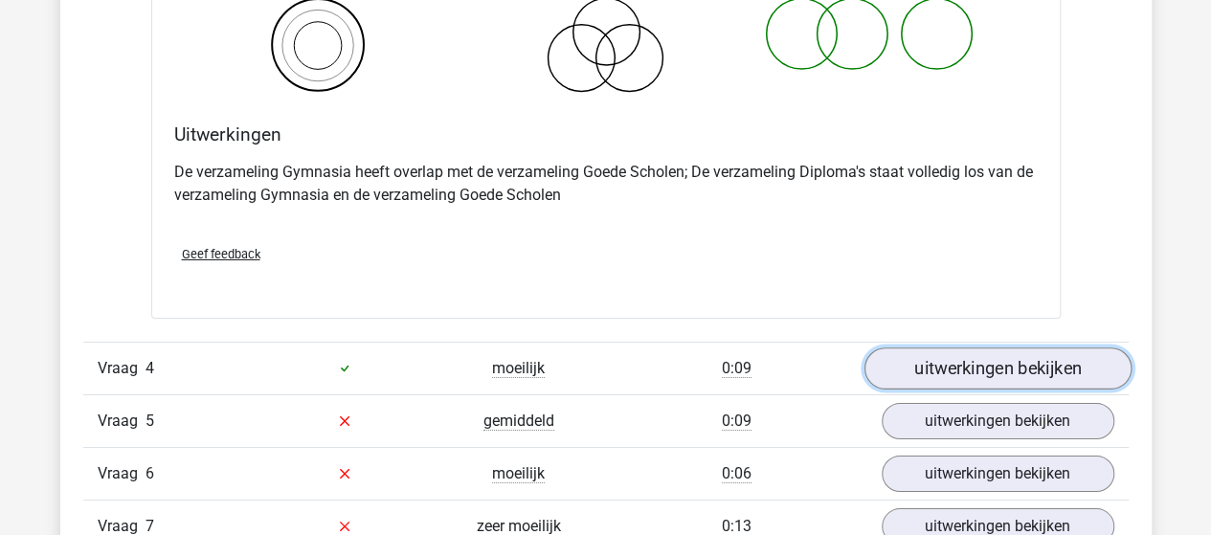
click at [968, 363] on link "uitwerkingen bekijken" at bounding box center [997, 369] width 267 height 42
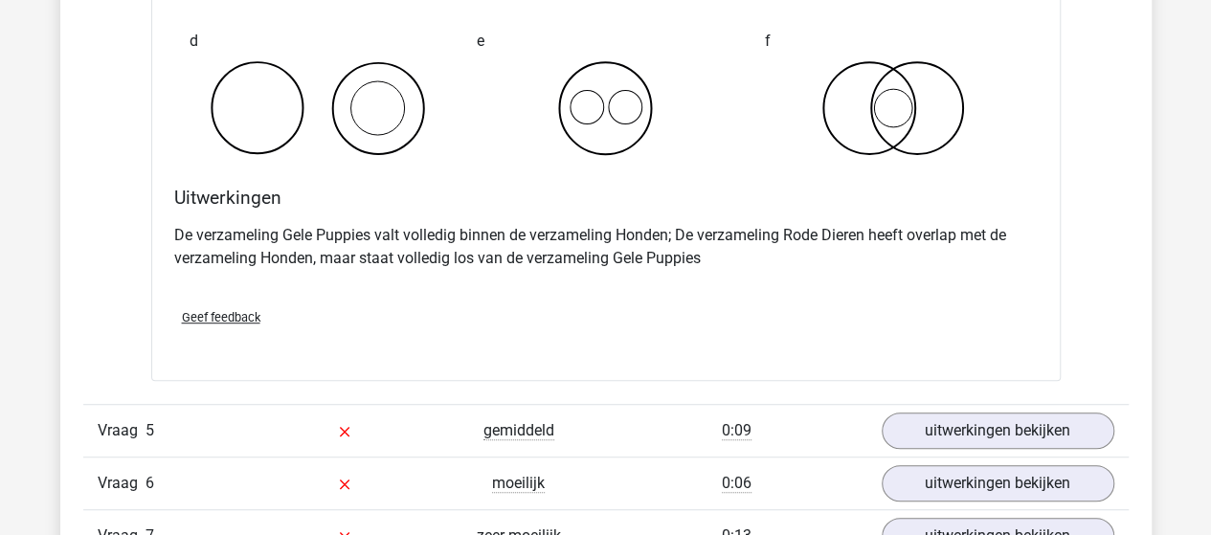
scroll to position [4117, 0]
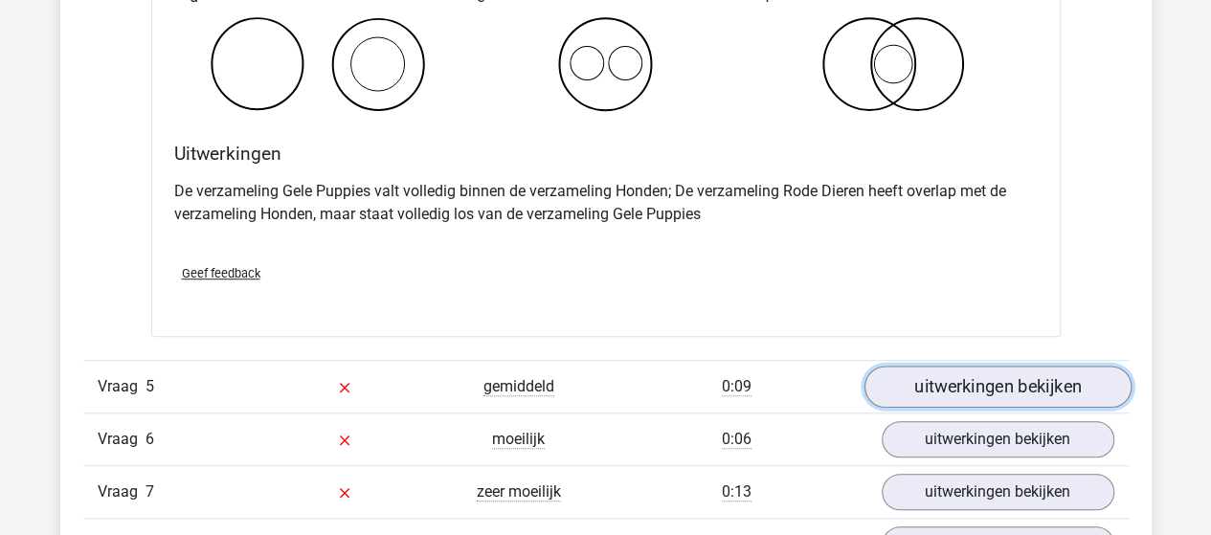
click at [961, 374] on link "uitwerkingen bekijken" at bounding box center [997, 387] width 267 height 42
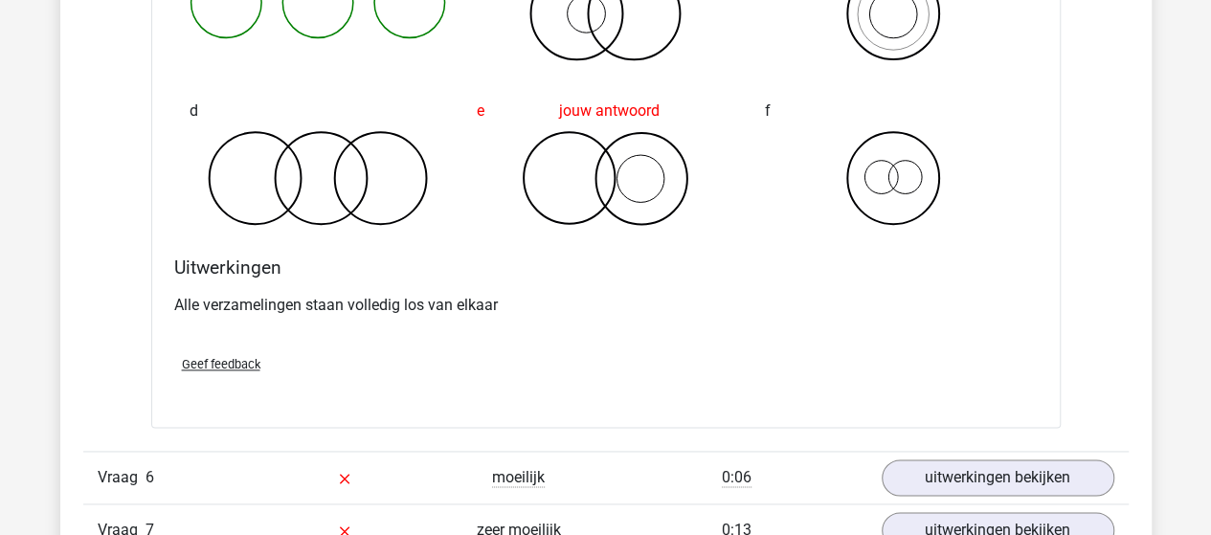
scroll to position [4883, 0]
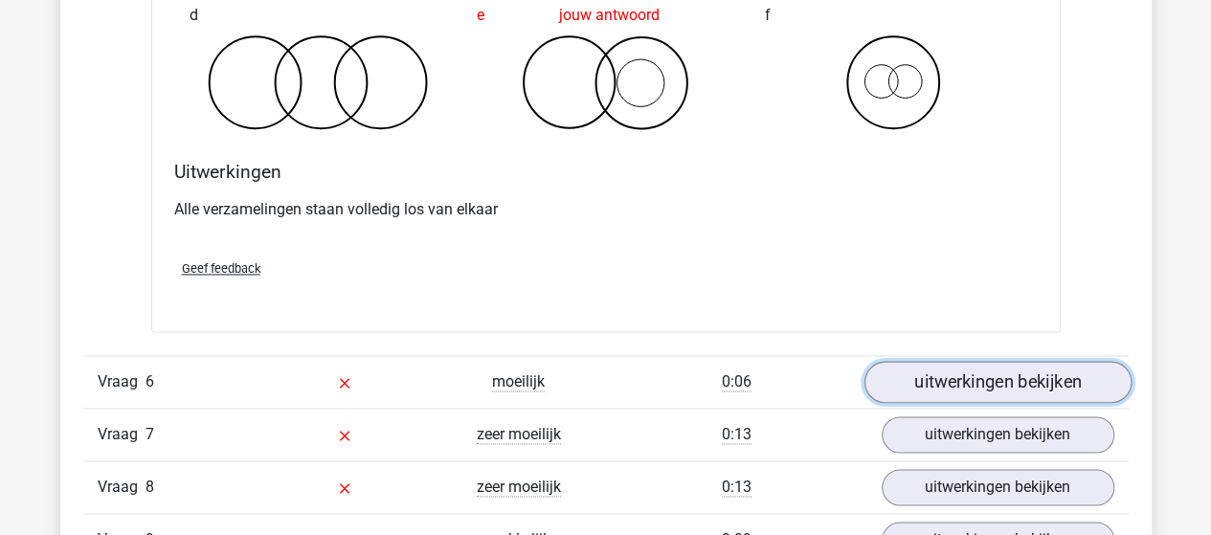
click at [945, 374] on link "uitwerkingen bekijken" at bounding box center [997, 382] width 267 height 42
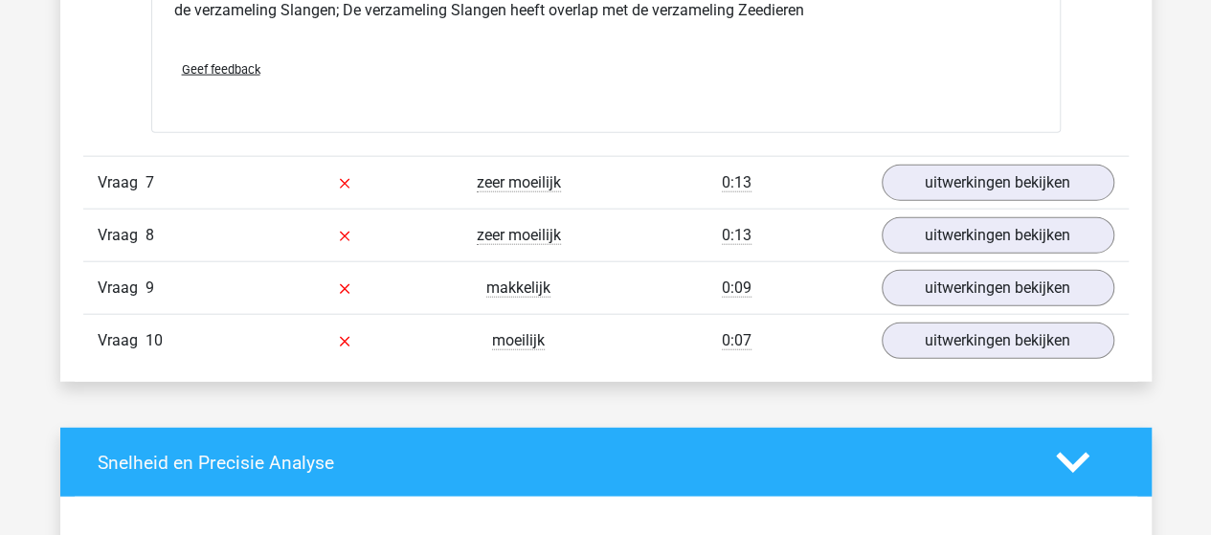
scroll to position [5841, 0]
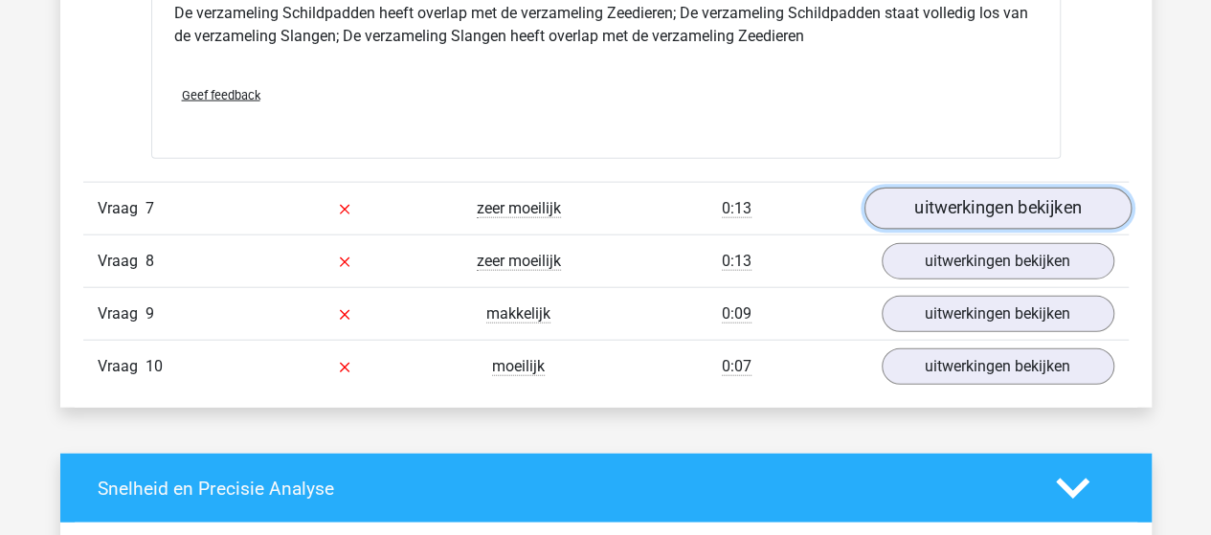
click at [964, 189] on link "uitwerkingen bekijken" at bounding box center [997, 209] width 267 height 42
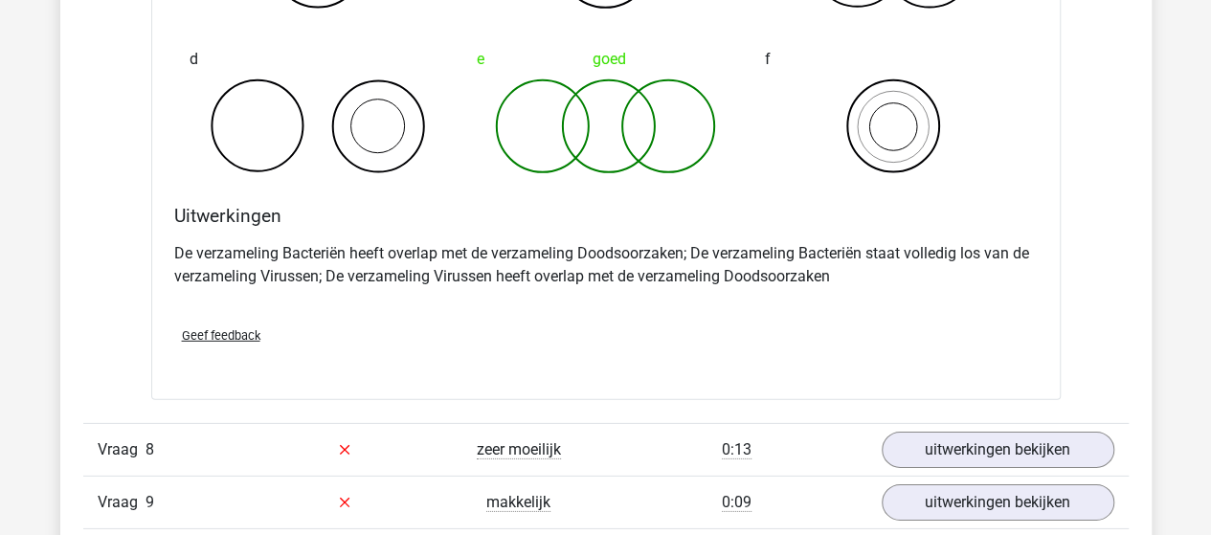
scroll to position [6416, 0]
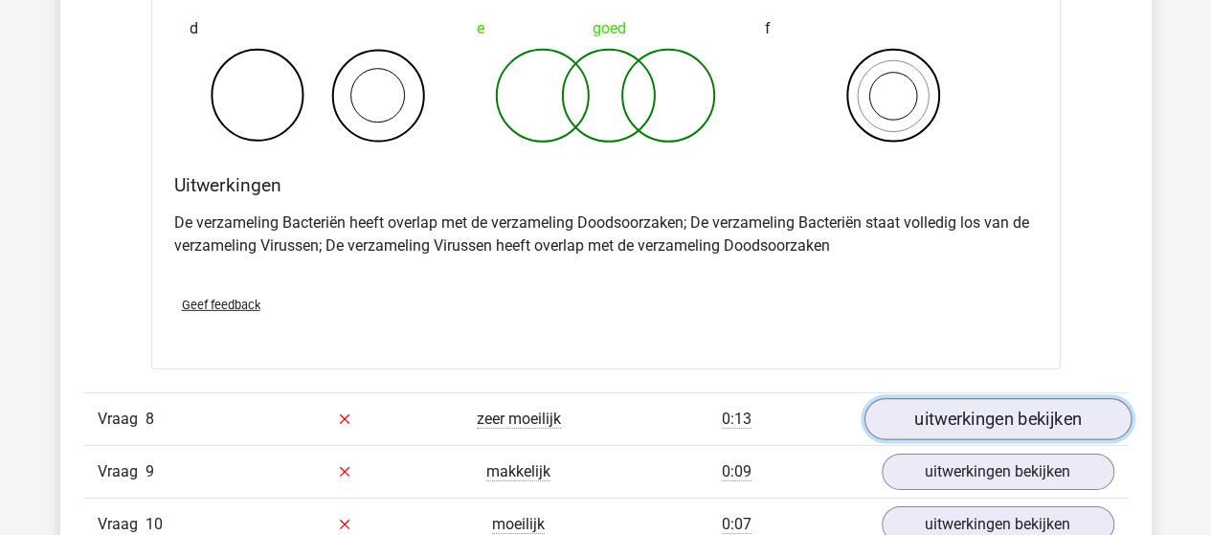
click at [927, 411] on link "uitwerkingen bekijken" at bounding box center [997, 419] width 267 height 42
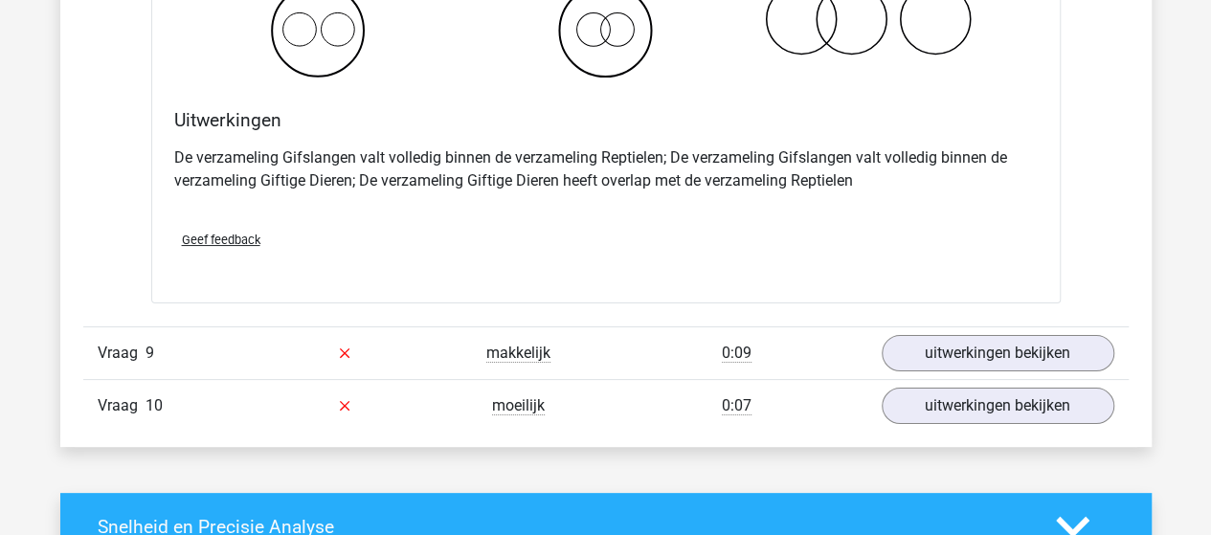
scroll to position [7277, 0]
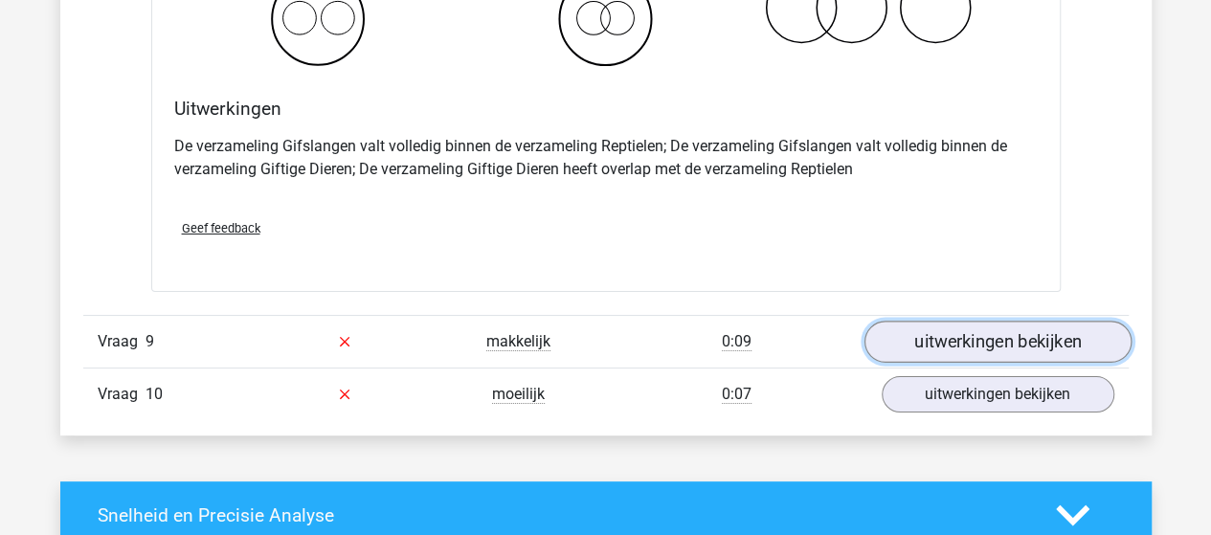
click at [940, 333] on link "uitwerkingen bekijken" at bounding box center [997, 342] width 267 height 42
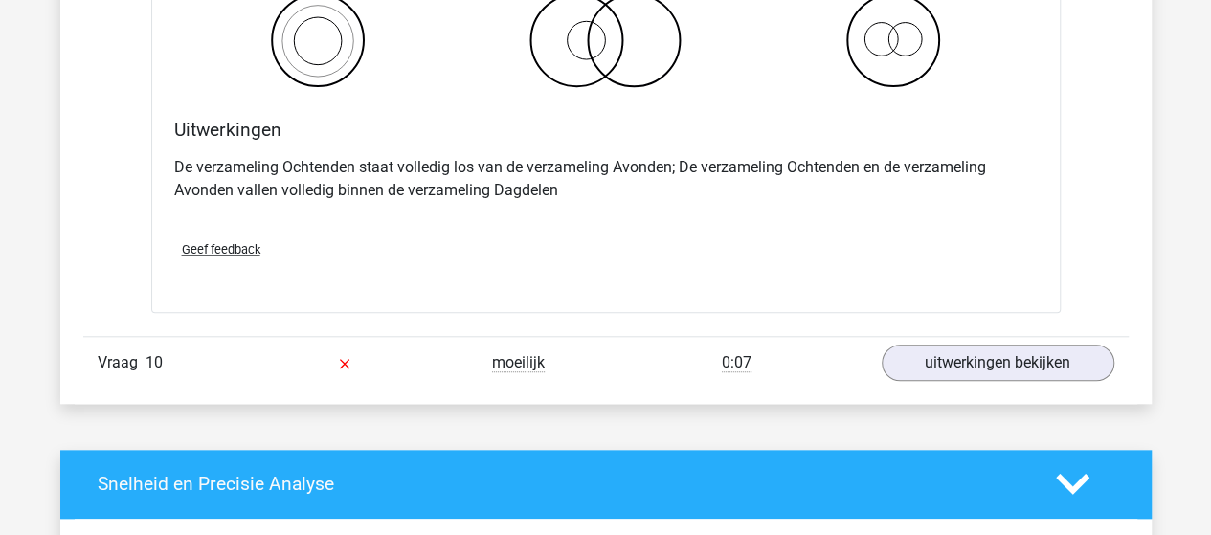
scroll to position [8043, 0]
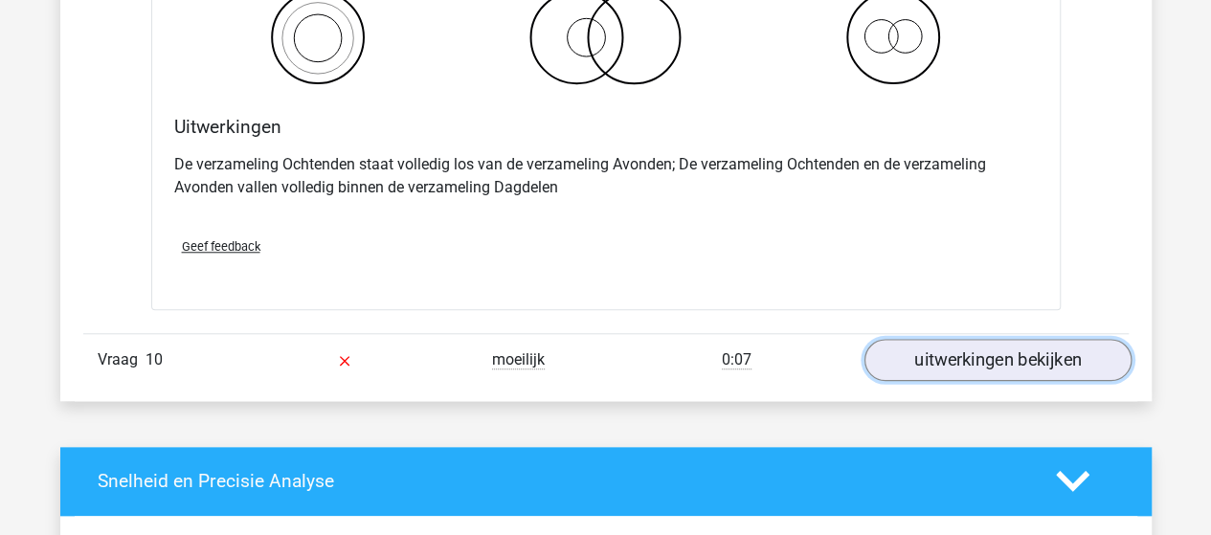
click at [946, 350] on link "uitwerkingen bekijken" at bounding box center [997, 360] width 267 height 42
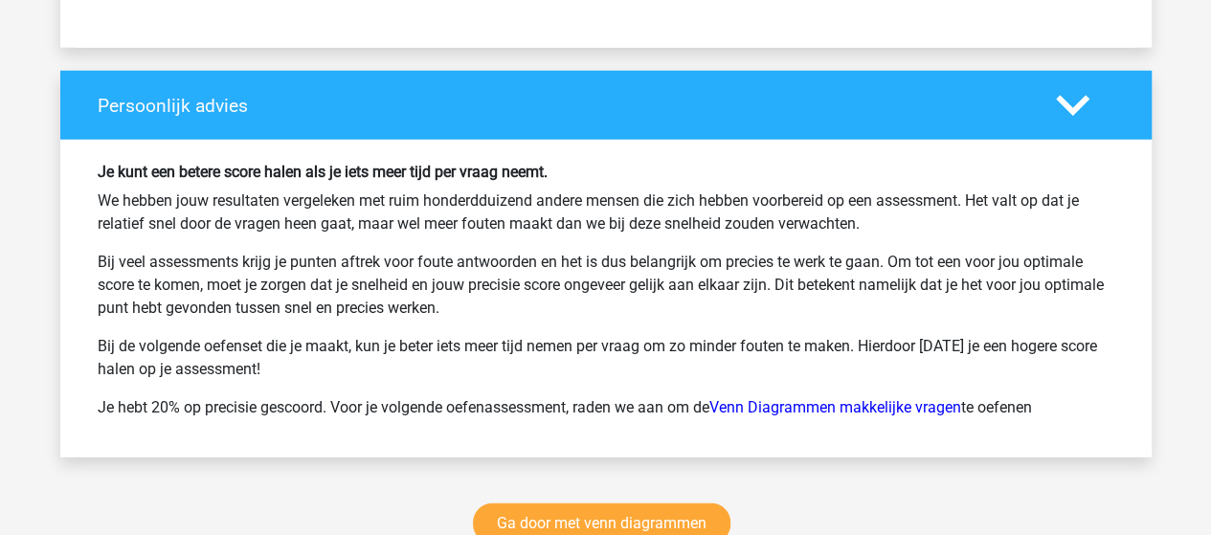
scroll to position [9863, 0]
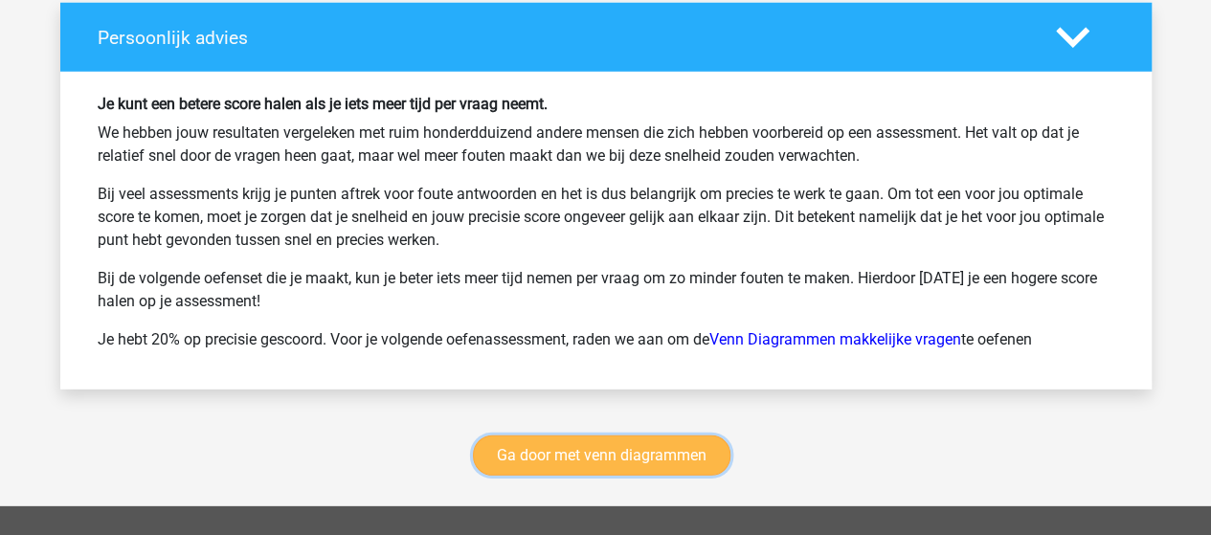
click at [590, 443] on link "Ga door met venn diagrammen" at bounding box center [602, 456] width 258 height 40
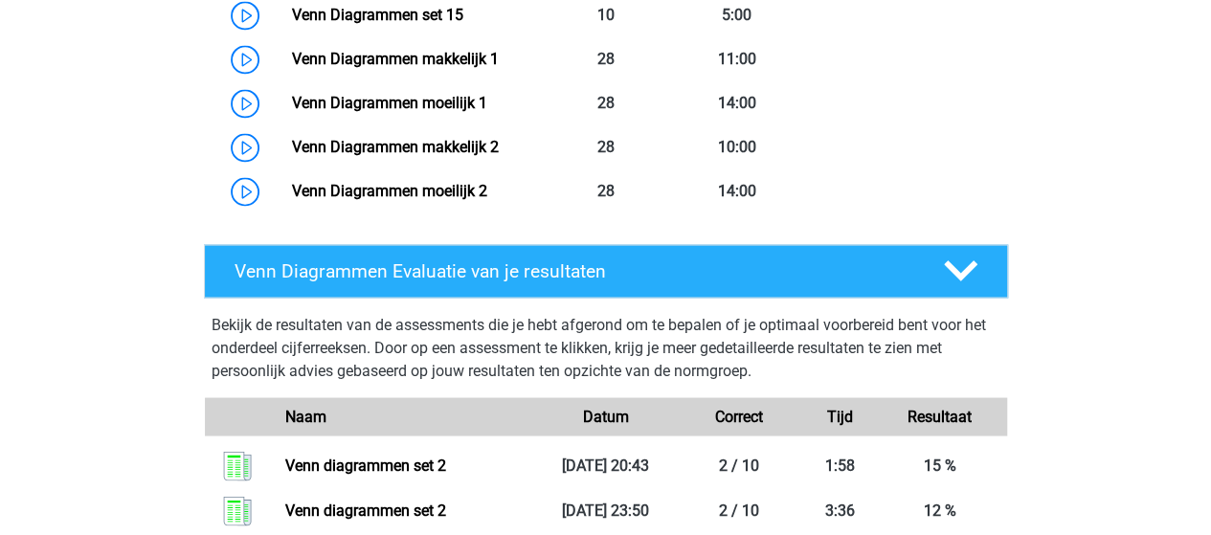
scroll to position [1572, 0]
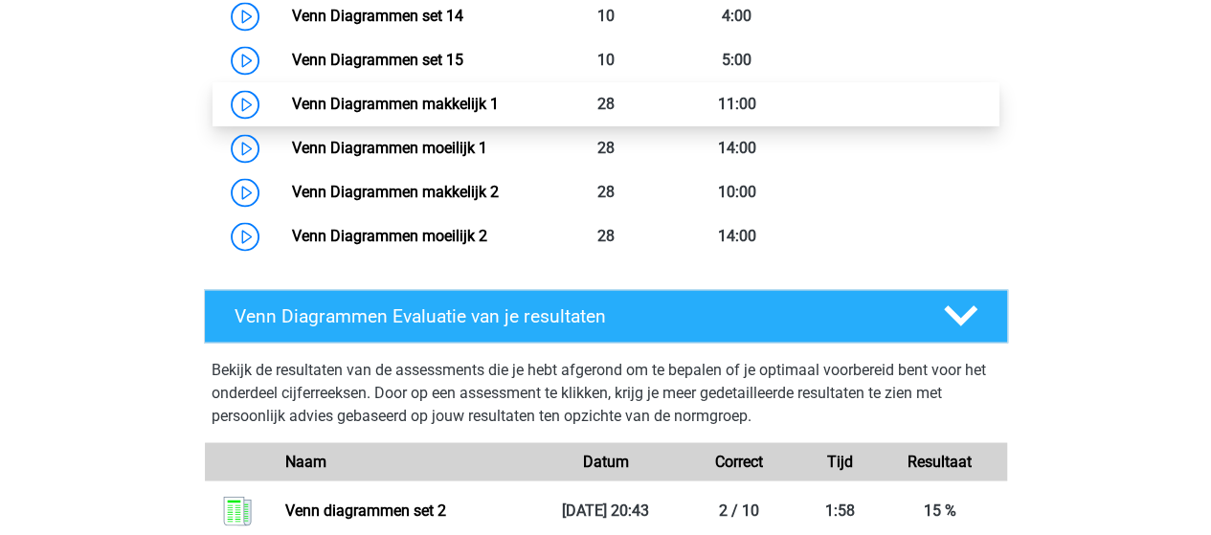
click at [336, 98] on link "Venn Diagrammen makkelijk 1" at bounding box center [395, 104] width 207 height 18
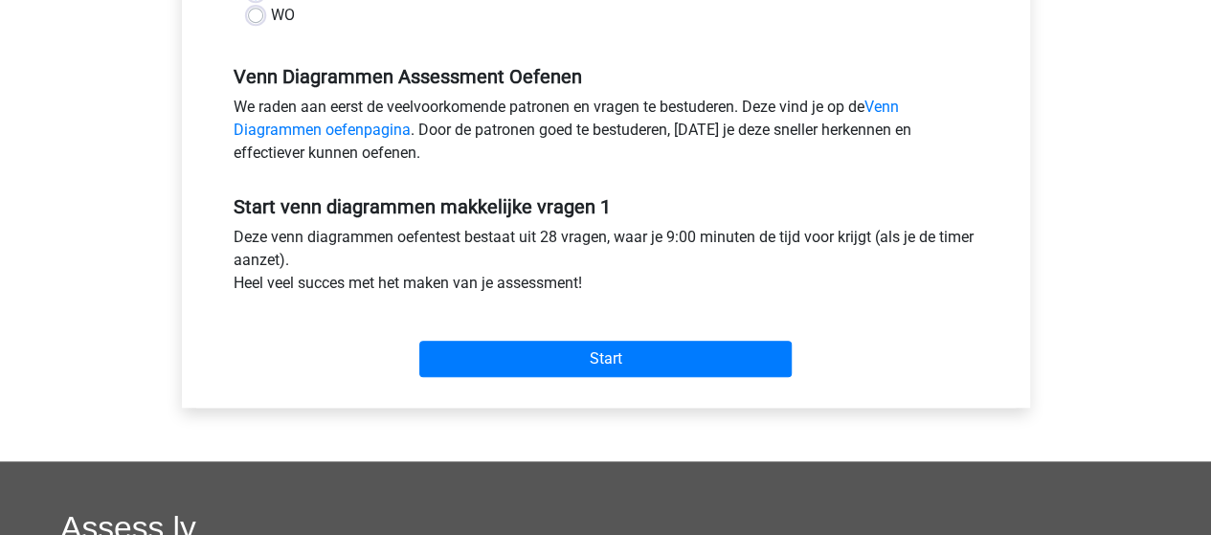
scroll to position [575, 0]
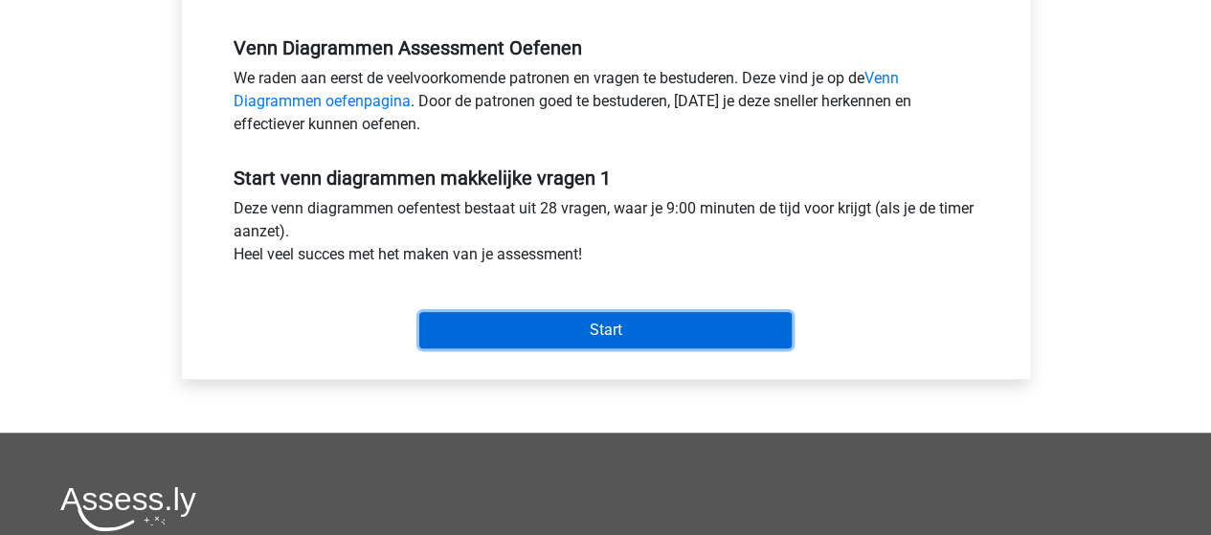
click at [521, 329] on input "Start" at bounding box center [605, 330] width 372 height 36
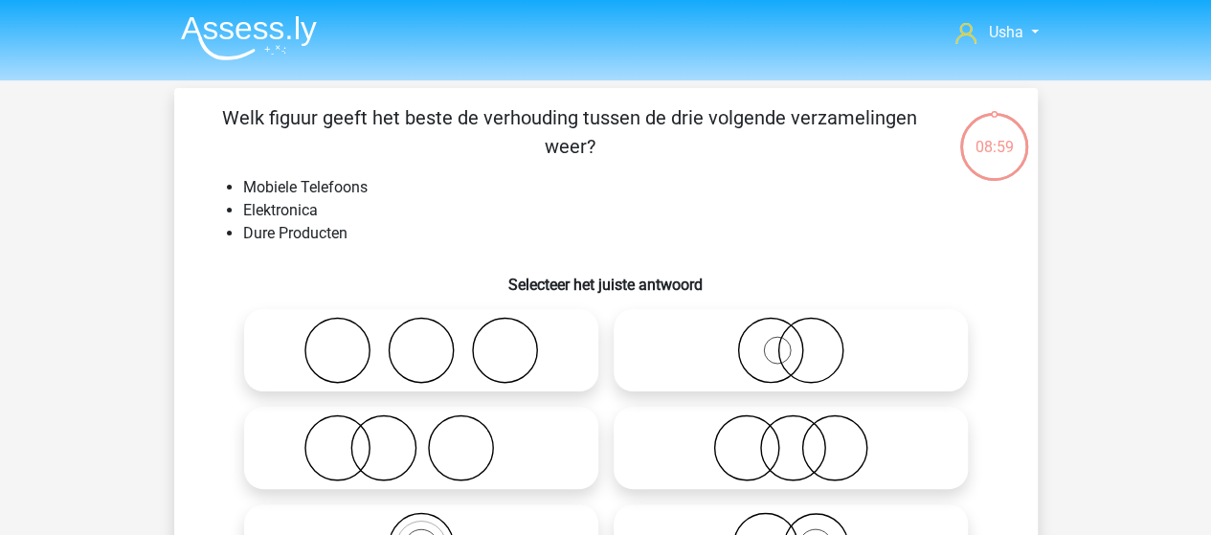
scroll to position [96, 0]
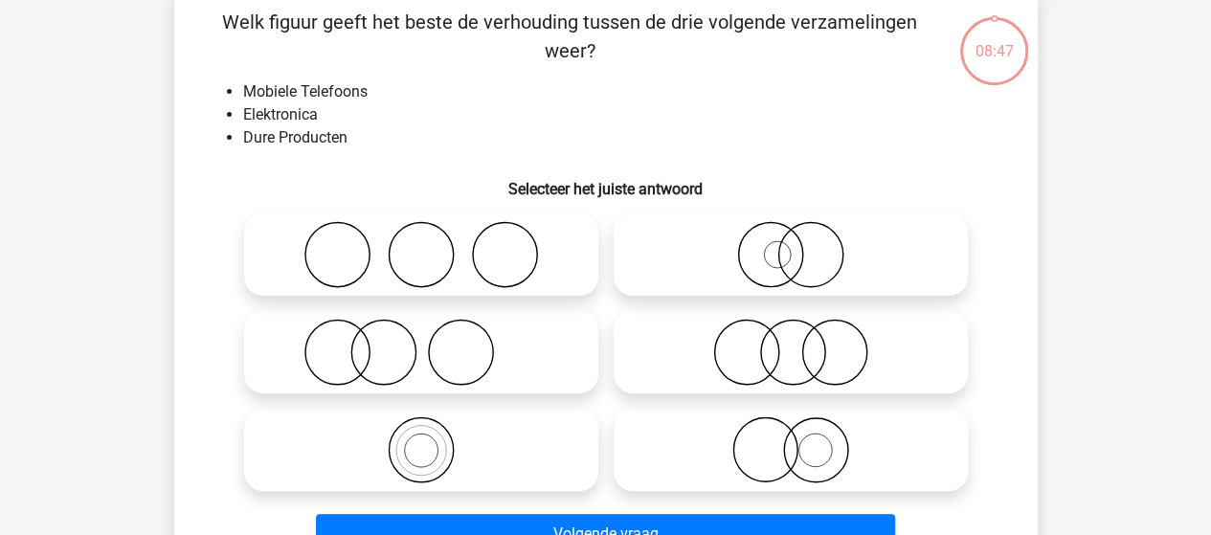
click at [365, 272] on icon at bounding box center [421, 254] width 339 height 67
click at [421, 245] on input "radio" at bounding box center [427, 239] width 12 height 12
radio input "true"
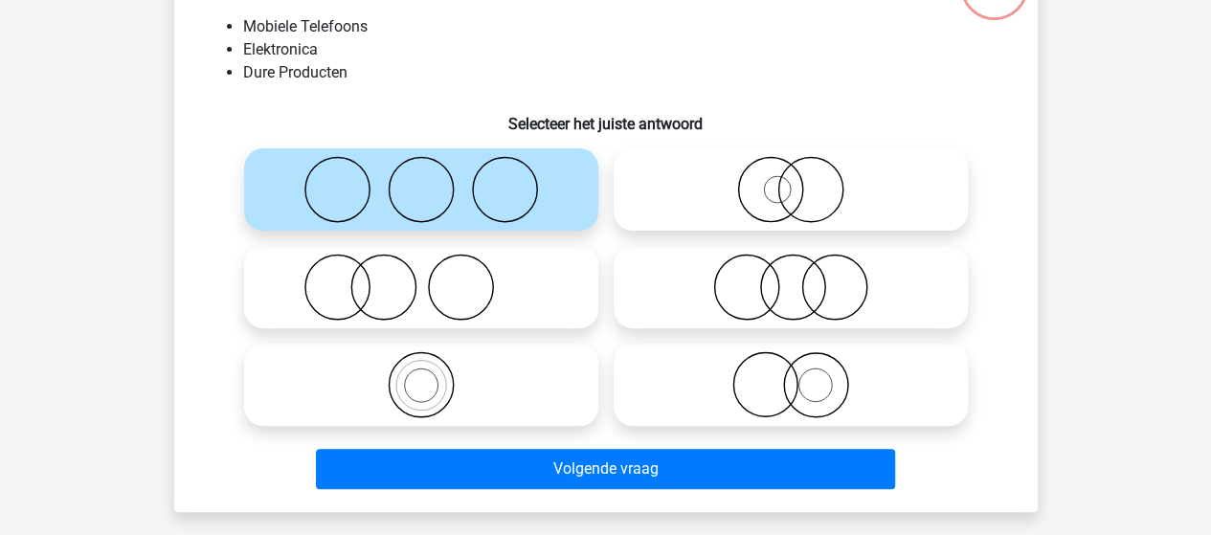
scroll to position [192, 0]
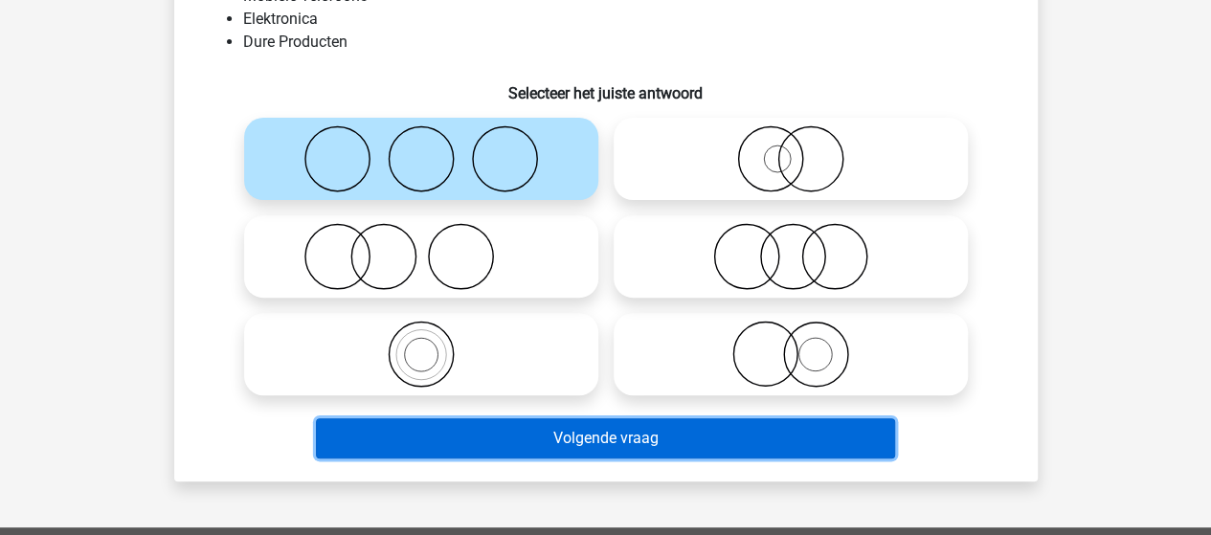
click at [491, 432] on button "Volgende vraag" at bounding box center [605, 438] width 579 height 40
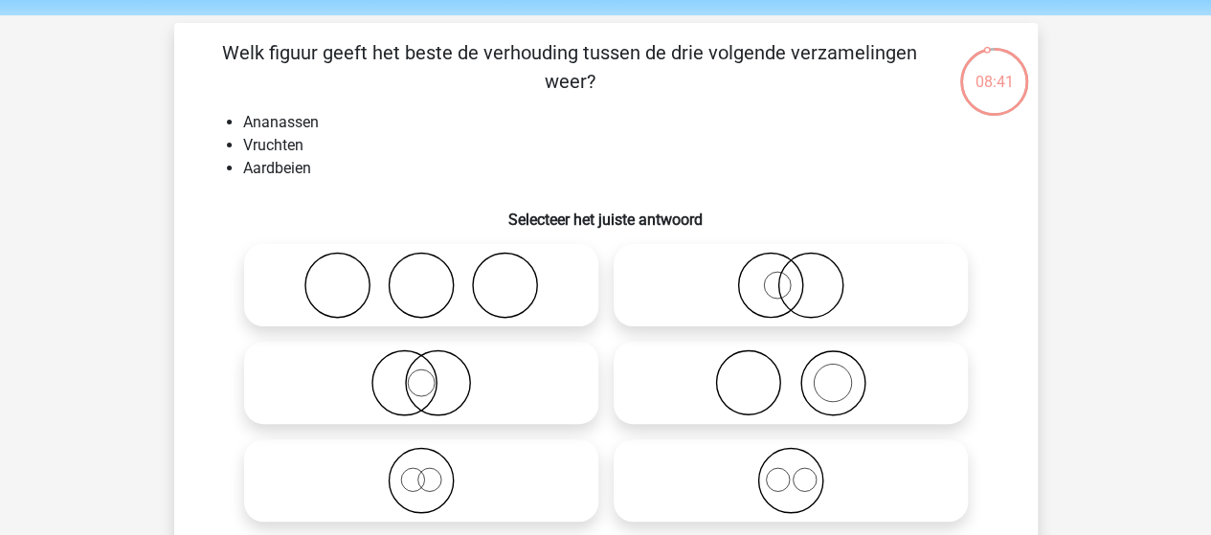
scroll to position [96, 0]
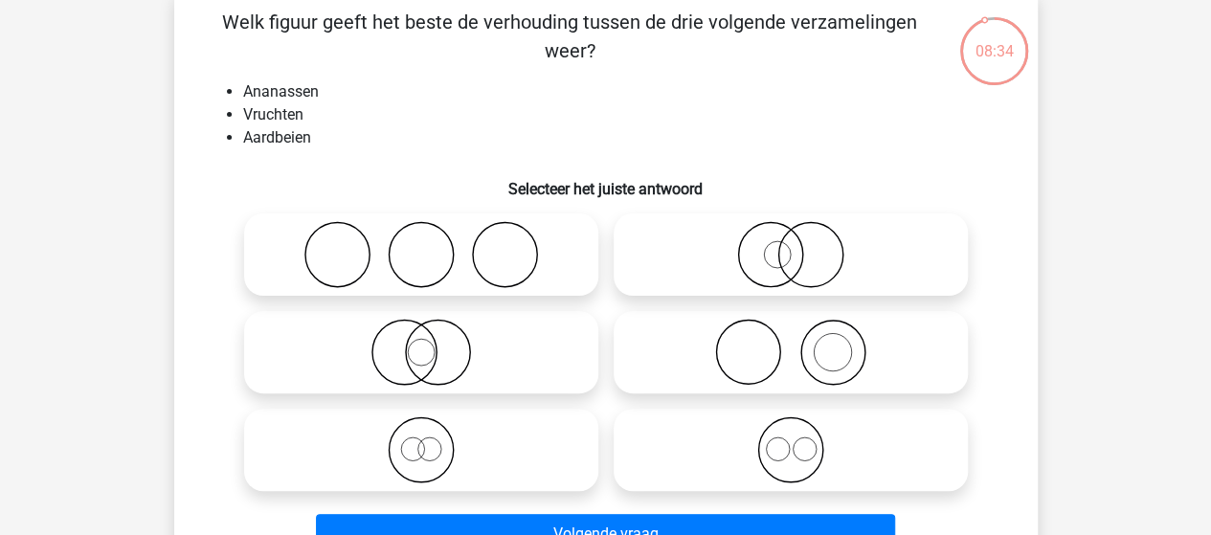
click at [792, 460] on icon at bounding box center [790, 450] width 339 height 67
click at [792, 440] on input "radio" at bounding box center [797, 434] width 12 height 12
radio input "true"
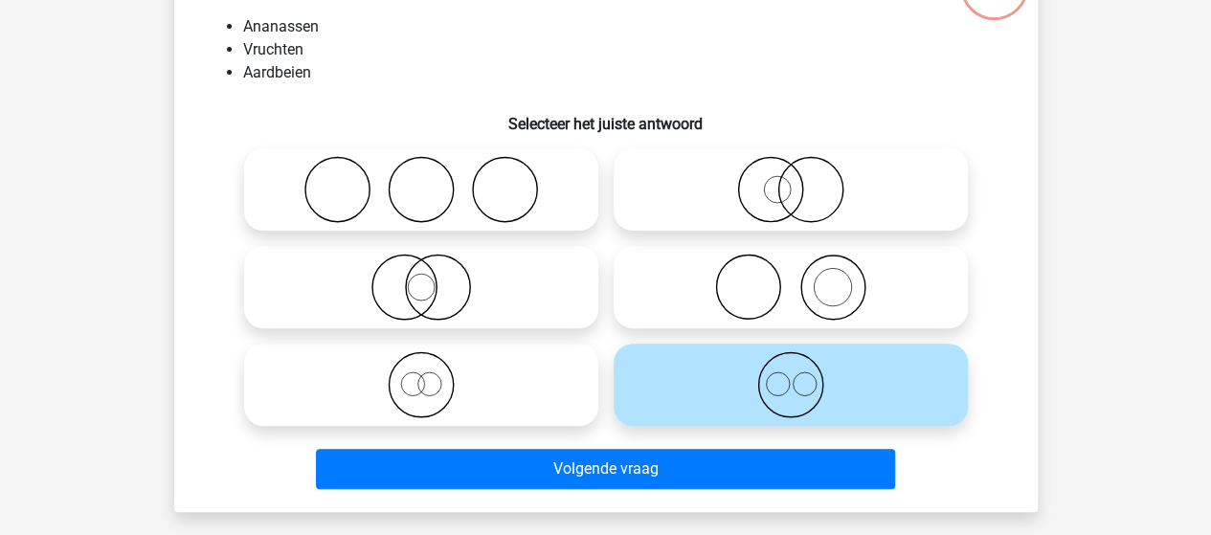
scroll to position [192, 0]
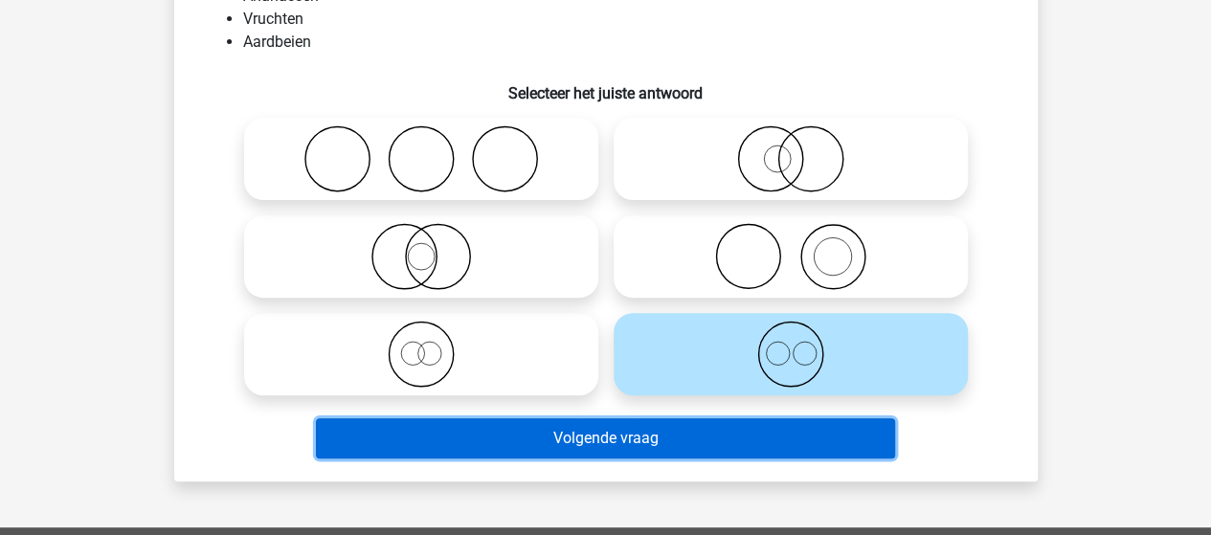
click at [514, 439] on button "Volgende vraag" at bounding box center [605, 438] width 579 height 40
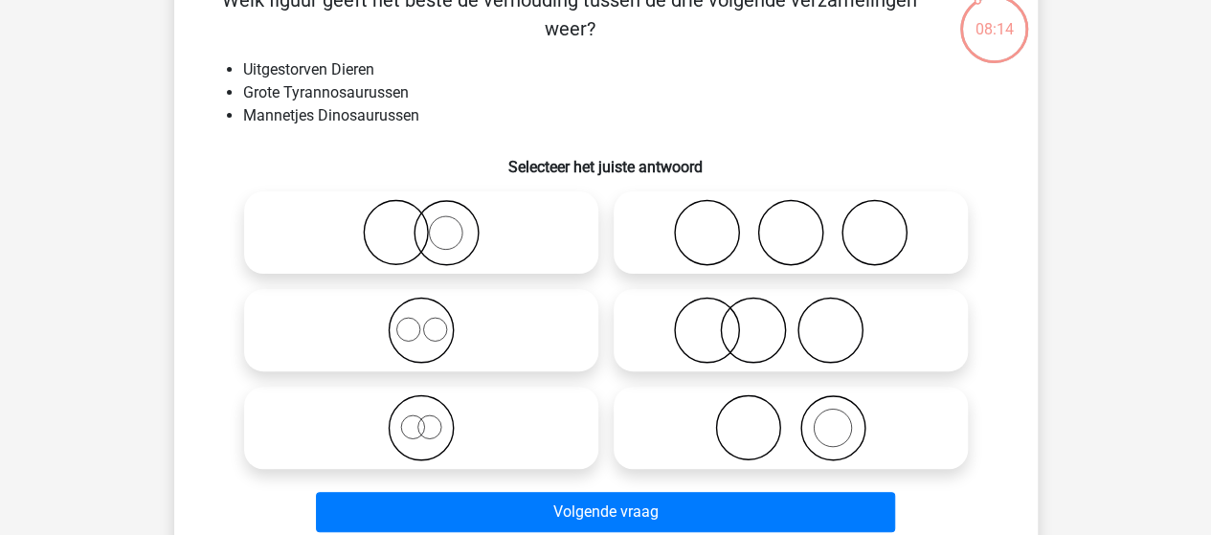
scroll to position [88, 0]
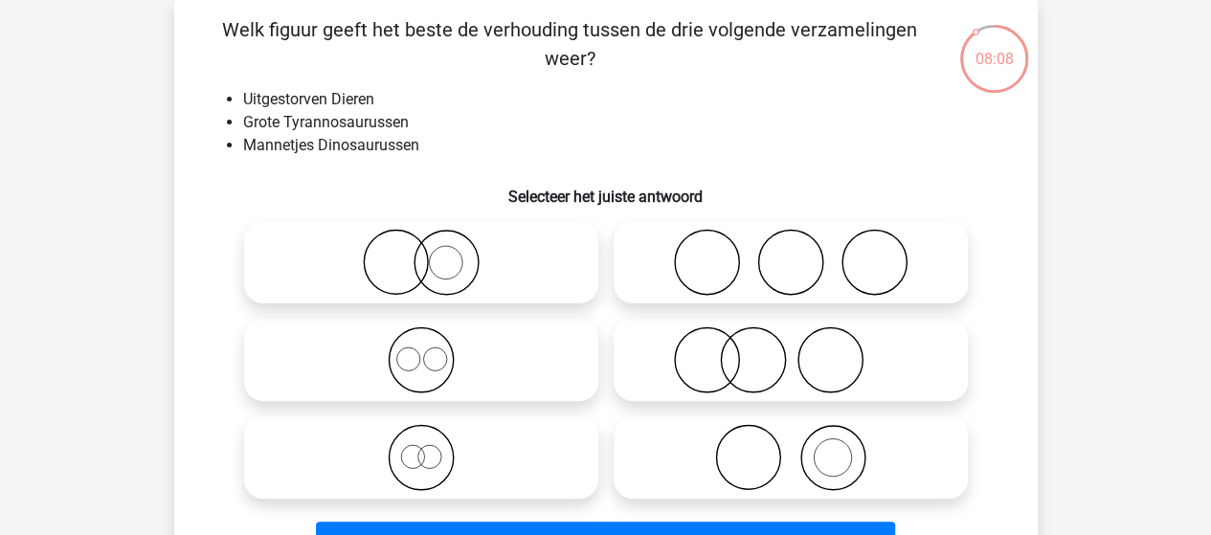
click at [424, 372] on icon at bounding box center [421, 360] width 339 height 67
click at [424, 350] on input "radio" at bounding box center [427, 344] width 12 height 12
radio input "true"
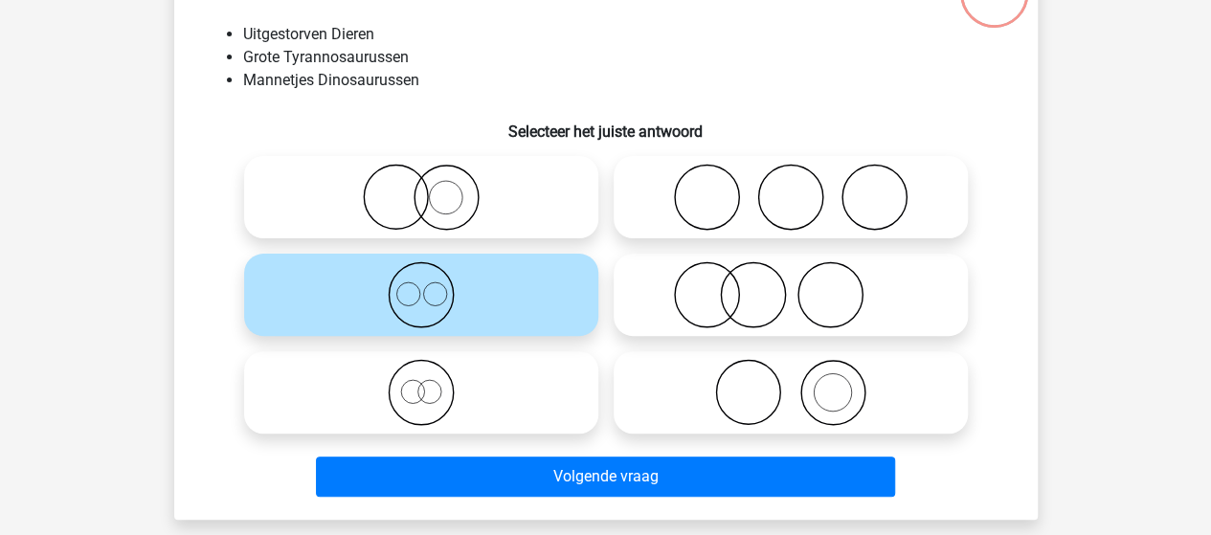
scroll to position [184, 0]
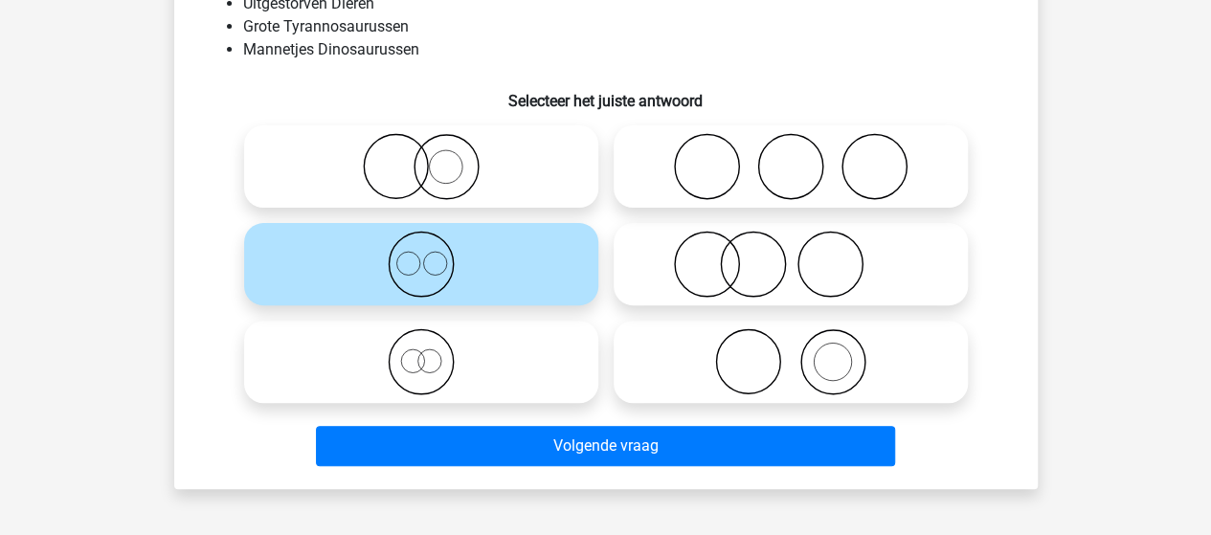
click at [414, 363] on icon at bounding box center [421, 361] width 339 height 67
click at [421, 352] on input "radio" at bounding box center [427, 346] width 12 height 12
radio input "true"
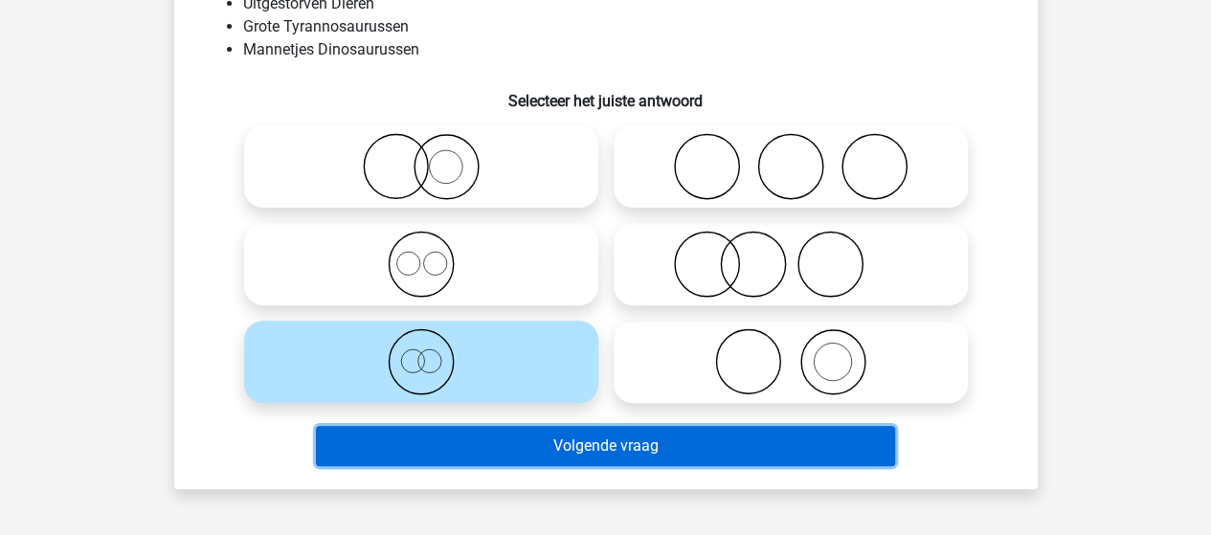
click at [608, 448] on button "Volgende vraag" at bounding box center [605, 446] width 579 height 40
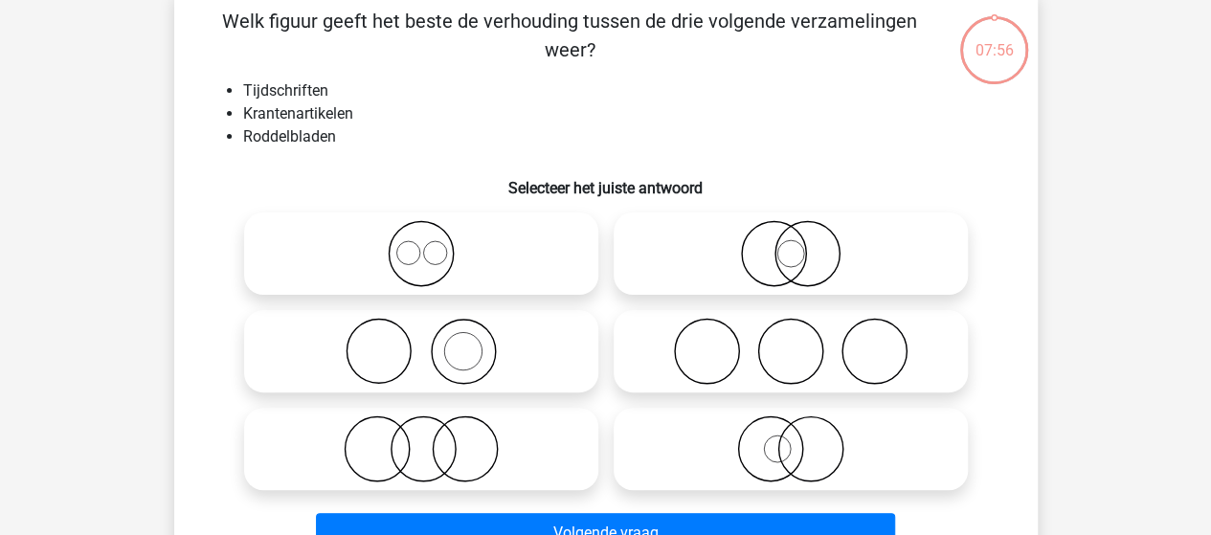
scroll to position [88, 0]
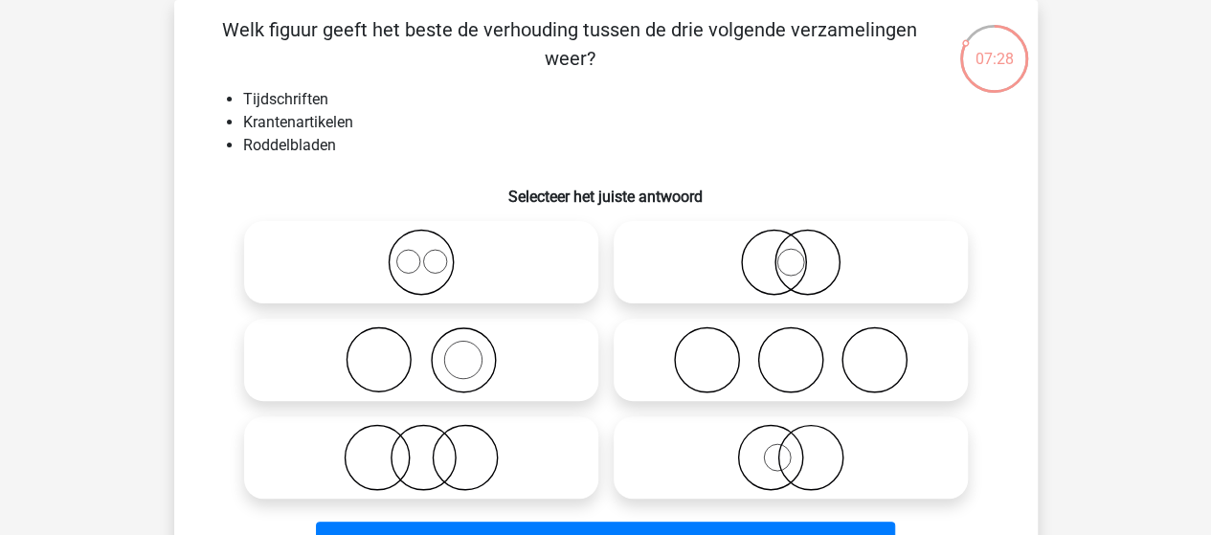
click at [796, 271] on icon at bounding box center [790, 262] width 339 height 67
click at [796, 253] on input "radio" at bounding box center [797, 246] width 12 height 12
radio input "true"
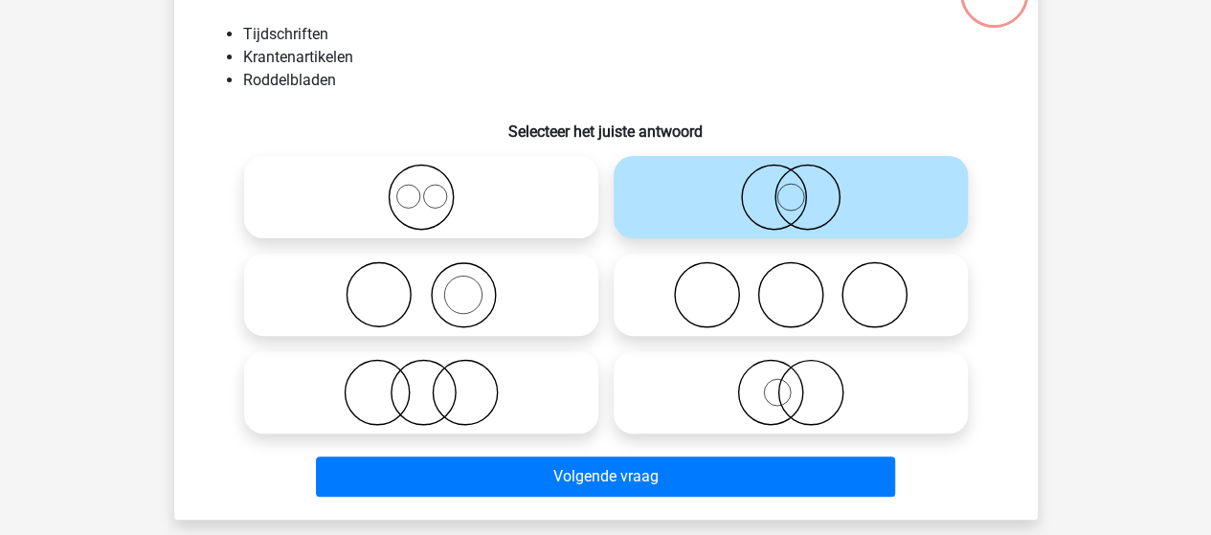
scroll to position [184, 0]
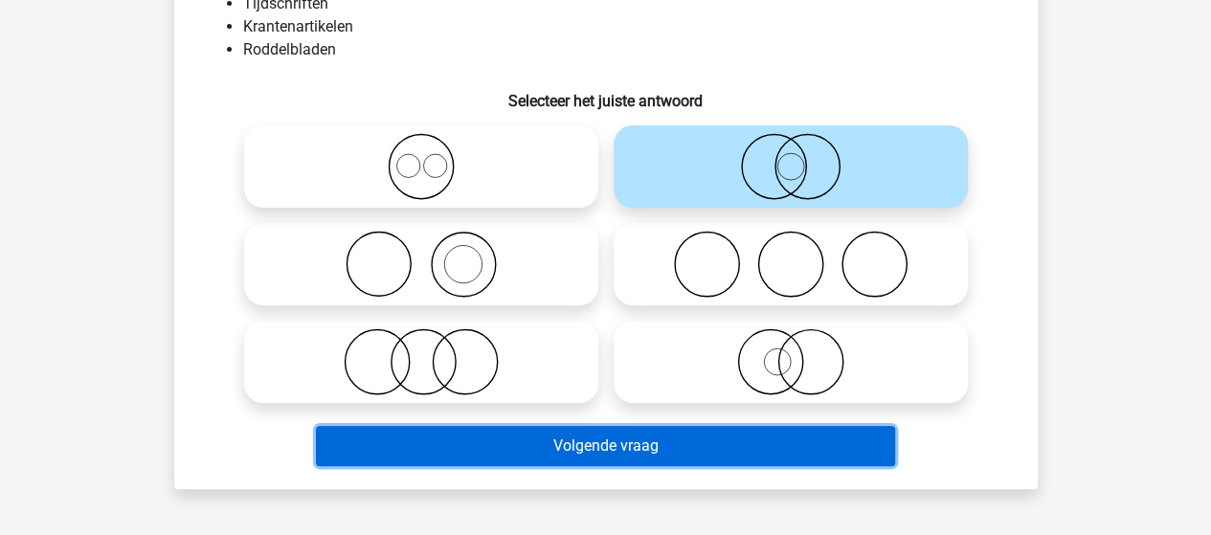
click at [638, 447] on button "Volgende vraag" at bounding box center [605, 446] width 579 height 40
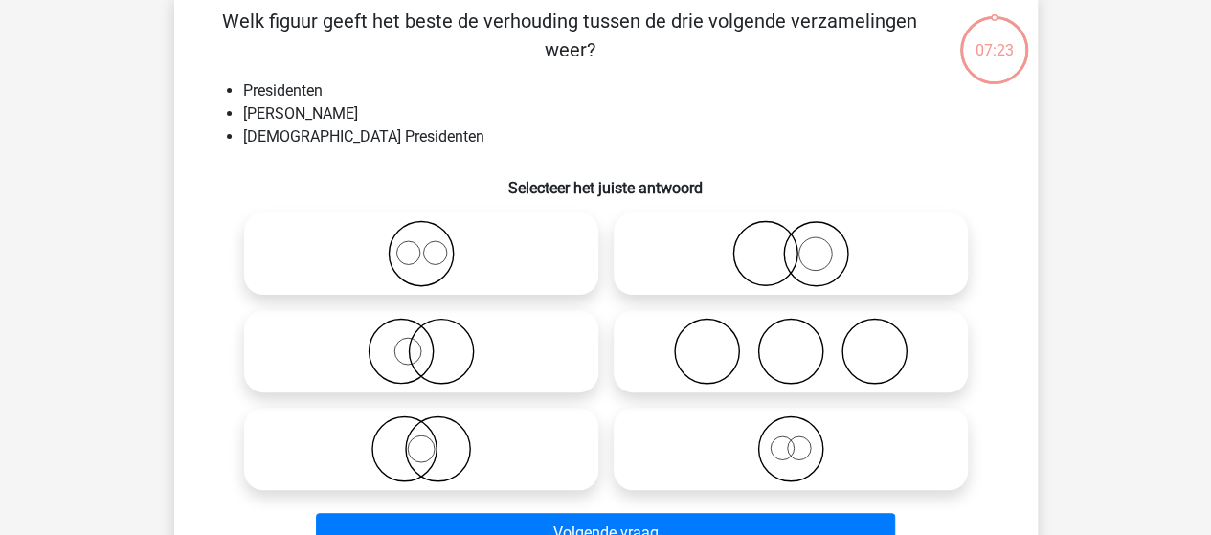
scroll to position [88, 0]
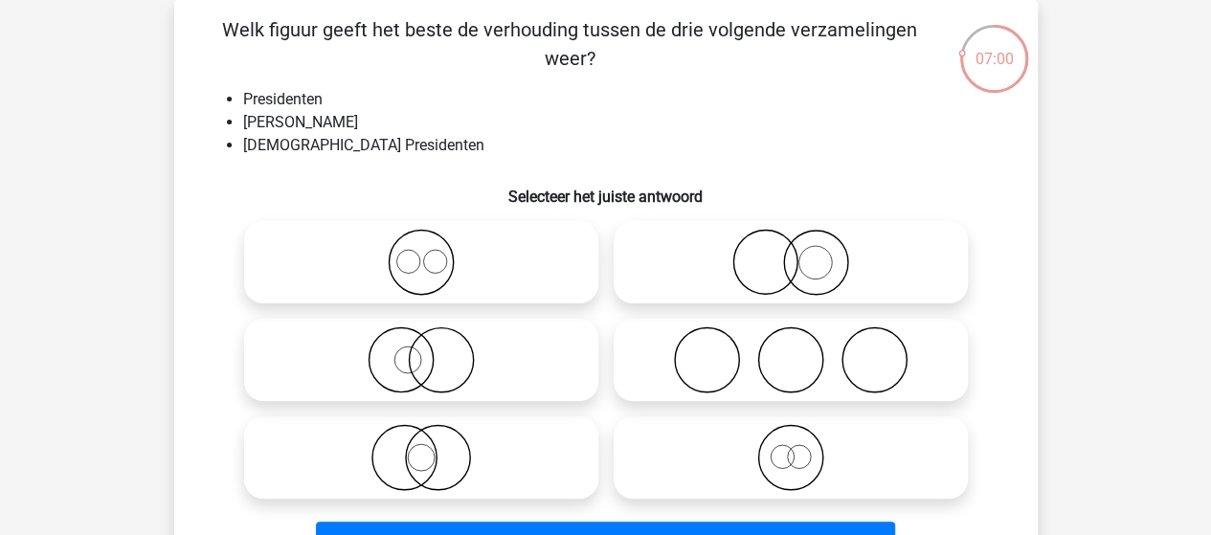
click at [435, 466] on circle at bounding box center [404, 458] width 64 height 64
click at [434, 448] on input "radio" at bounding box center [427, 442] width 12 height 12
radio input "true"
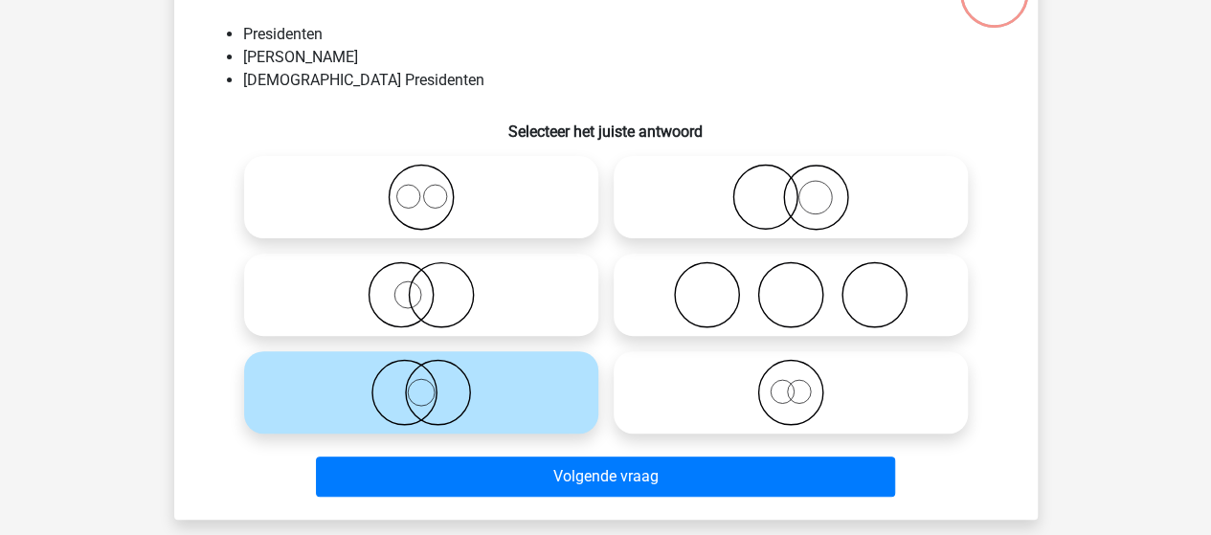
scroll to position [184, 0]
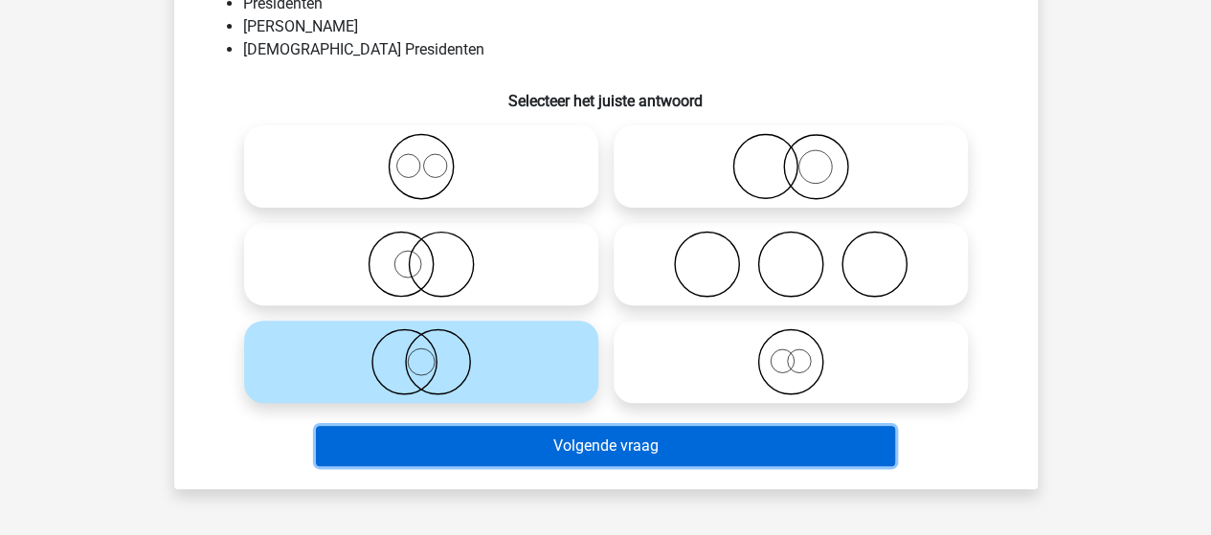
click at [527, 452] on button "Volgende vraag" at bounding box center [605, 446] width 579 height 40
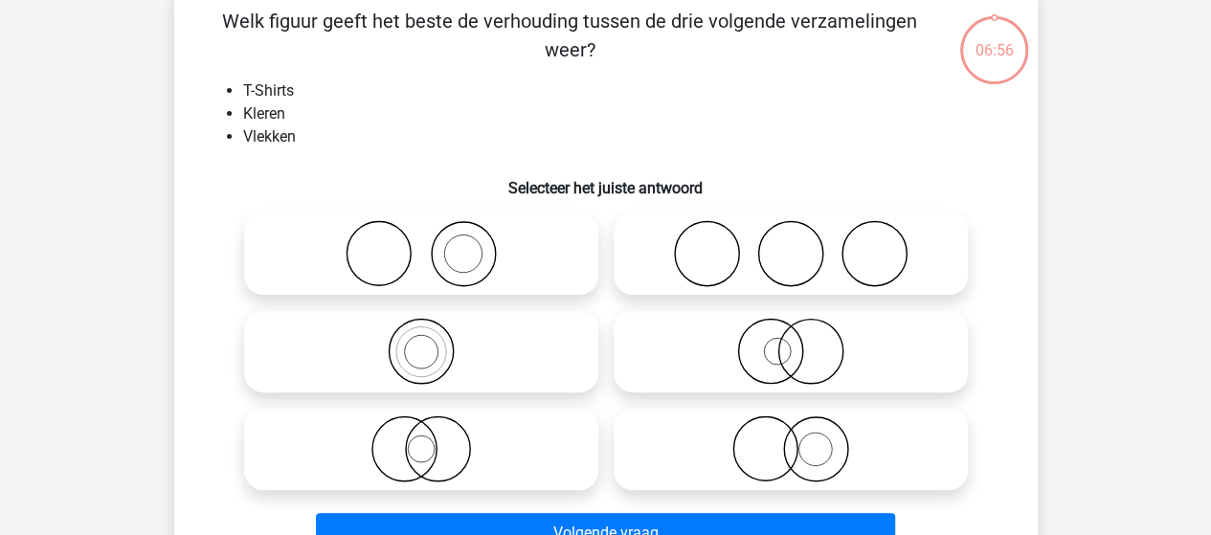
scroll to position [88, 0]
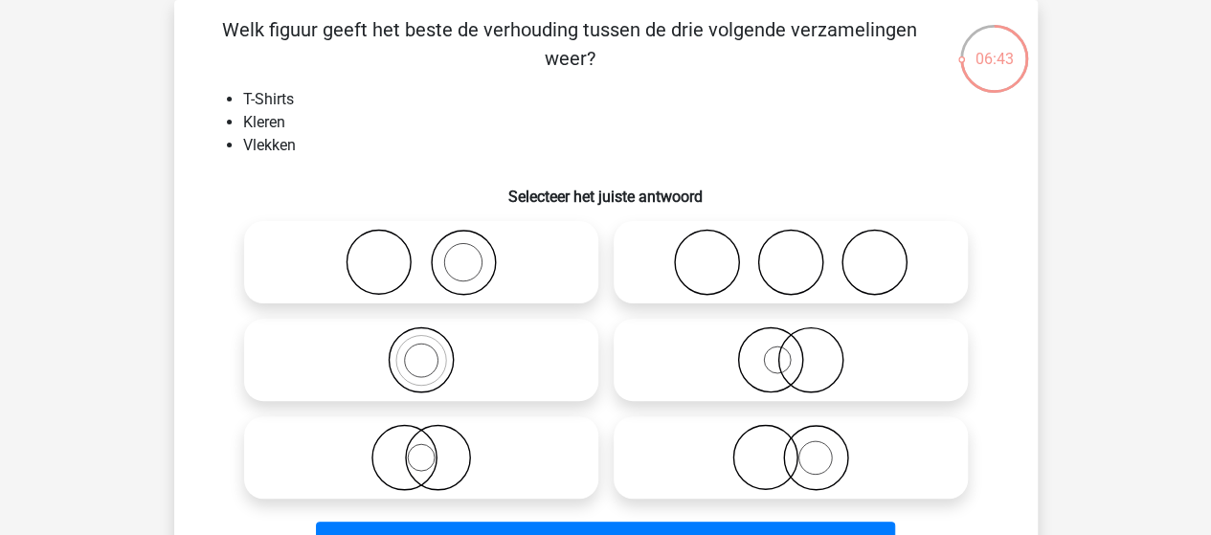
click at [440, 272] on icon at bounding box center [421, 262] width 339 height 67
click at [434, 253] on input "radio" at bounding box center [427, 246] width 12 height 12
radio input "true"
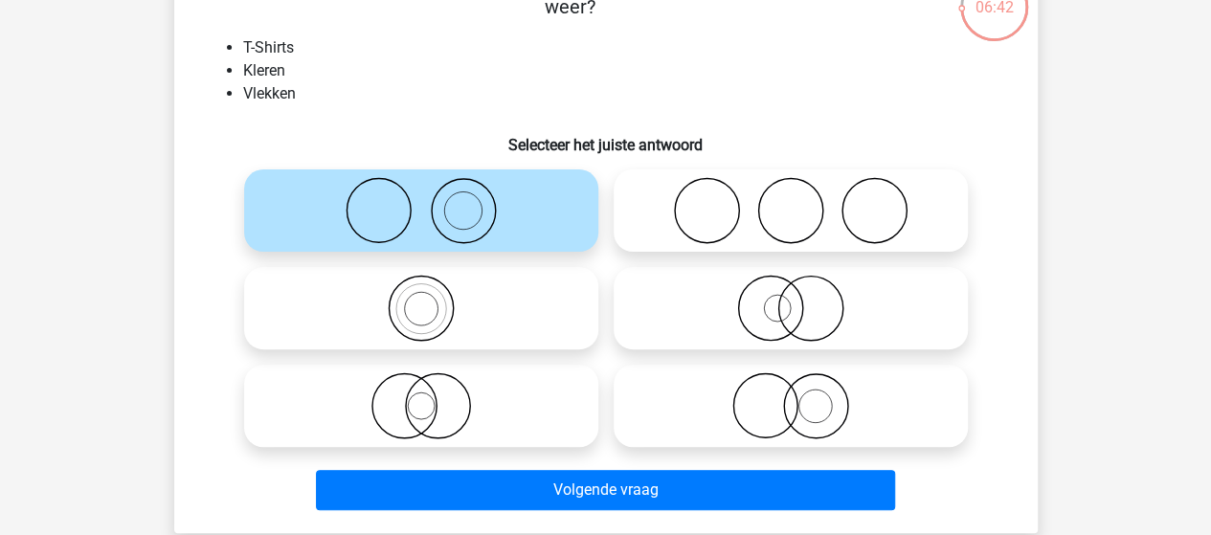
scroll to position [184, 0]
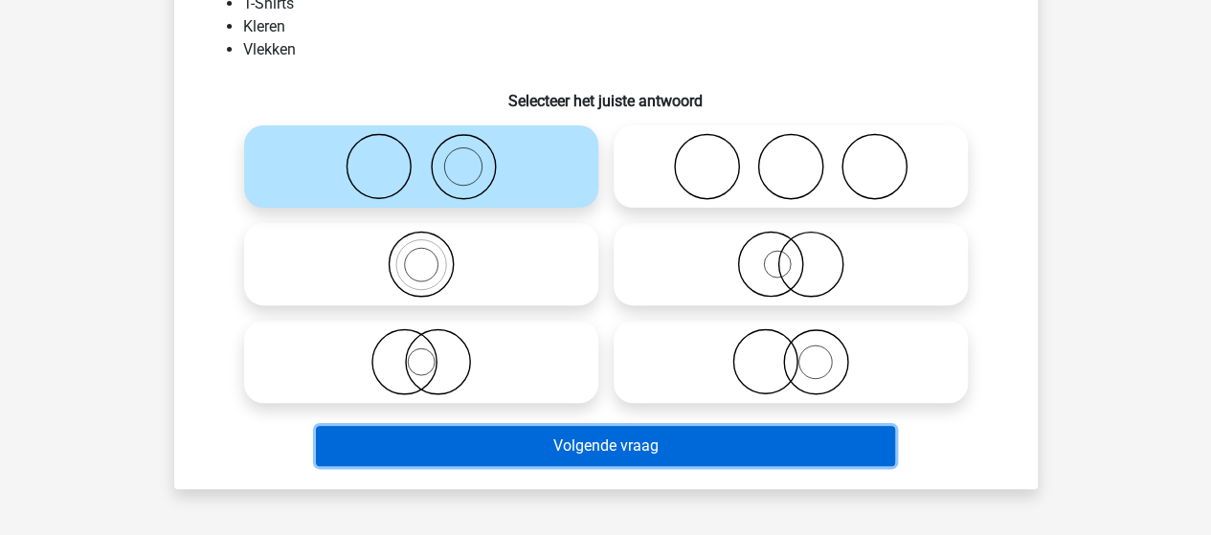
click at [661, 446] on button "Volgende vraag" at bounding box center [605, 446] width 579 height 40
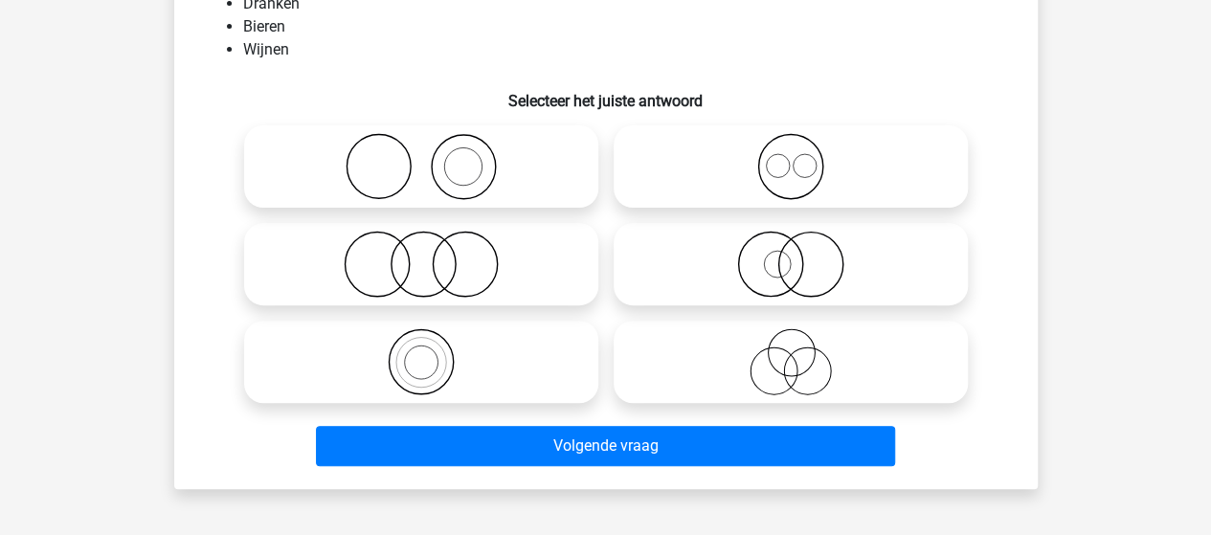
scroll to position [88, 0]
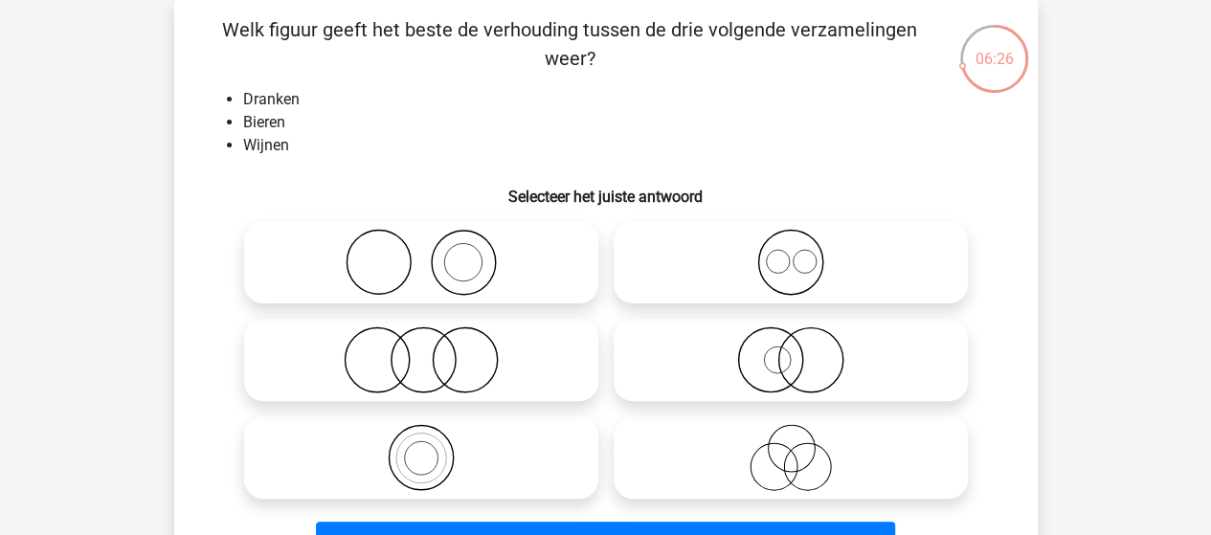
click at [800, 265] on icon at bounding box center [790, 262] width 339 height 67
click at [800, 253] on input "radio" at bounding box center [797, 246] width 12 height 12
radio input "true"
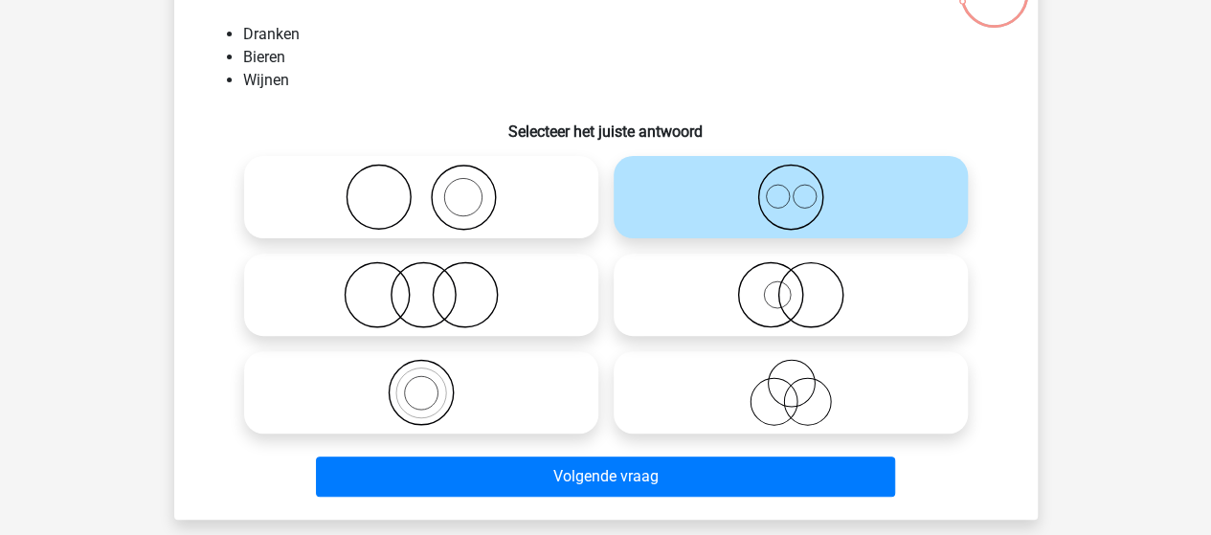
scroll to position [184, 0]
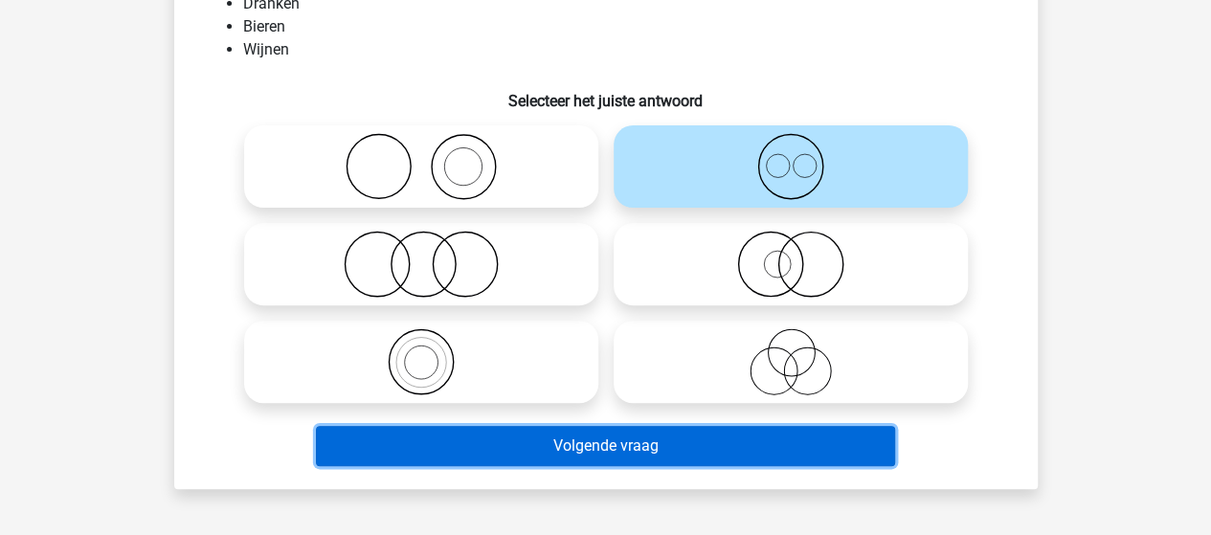
click at [638, 440] on button "Volgende vraag" at bounding box center [605, 446] width 579 height 40
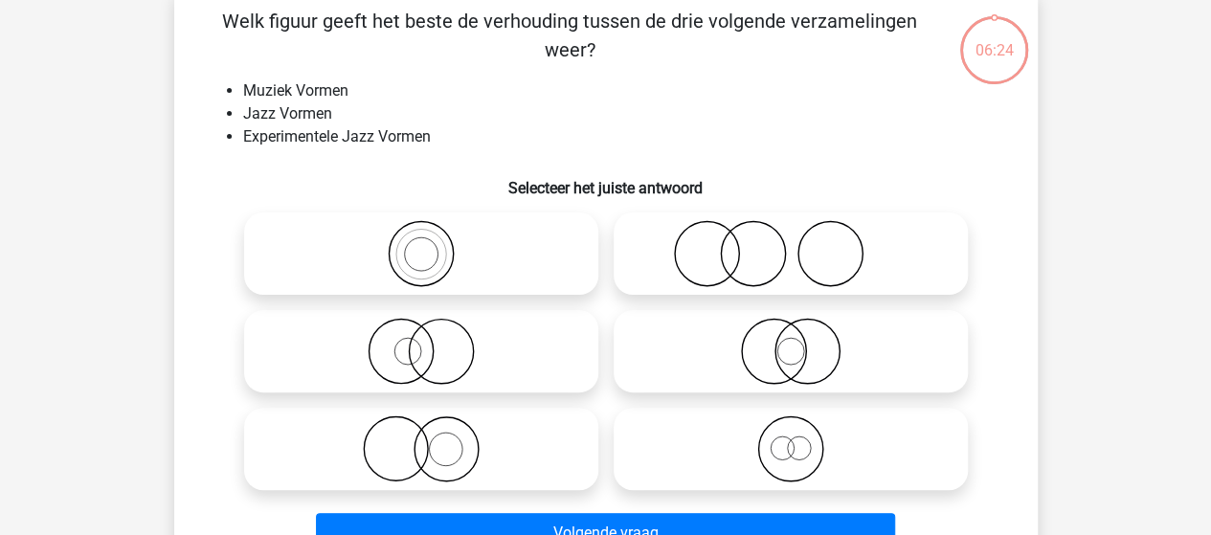
scroll to position [88, 0]
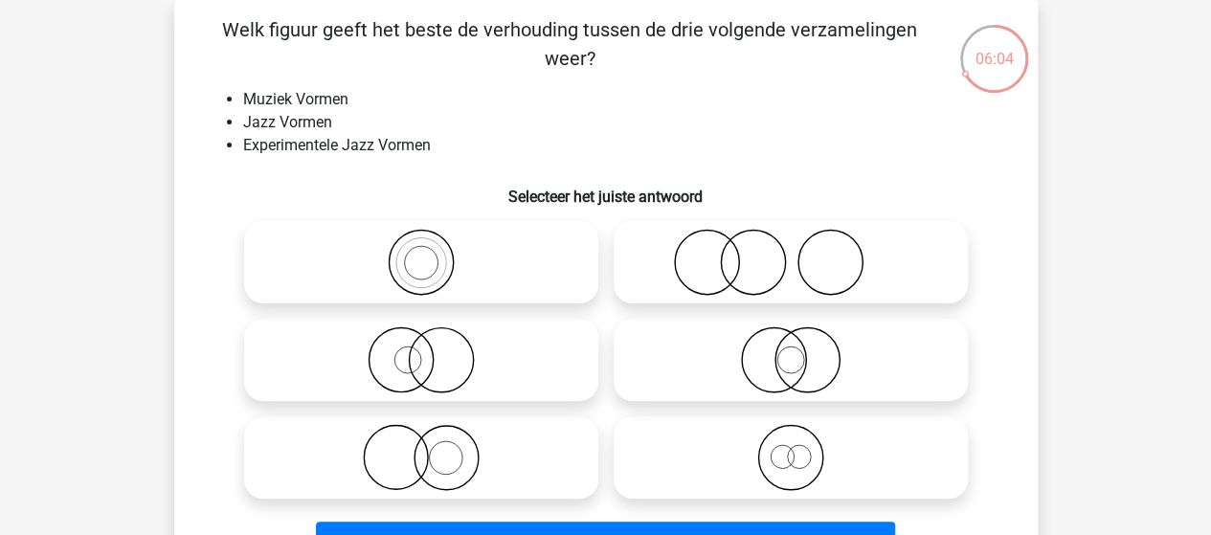
click at [420, 263] on icon at bounding box center [421, 262] width 339 height 67
click at [421, 253] on input "radio" at bounding box center [427, 246] width 12 height 12
radio input "true"
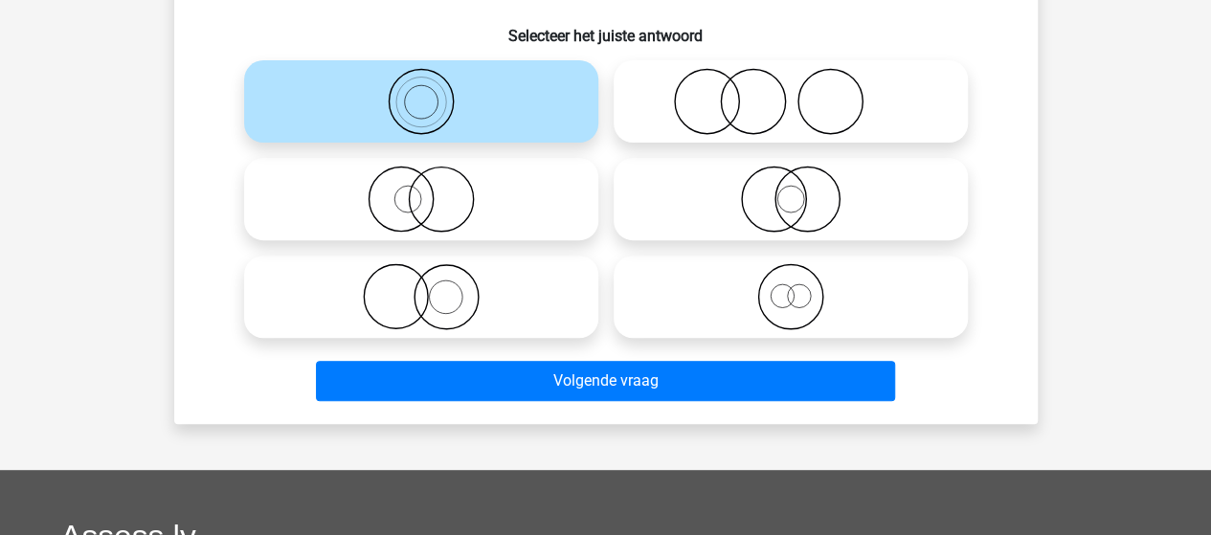
scroll to position [280, 0]
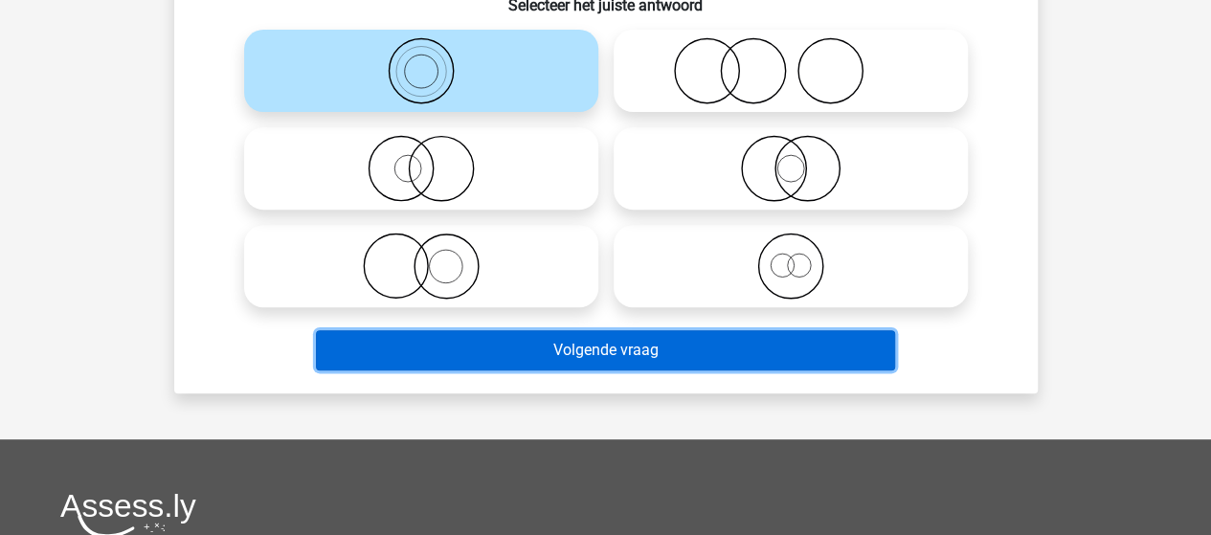
click at [617, 359] on button "Volgende vraag" at bounding box center [605, 350] width 579 height 40
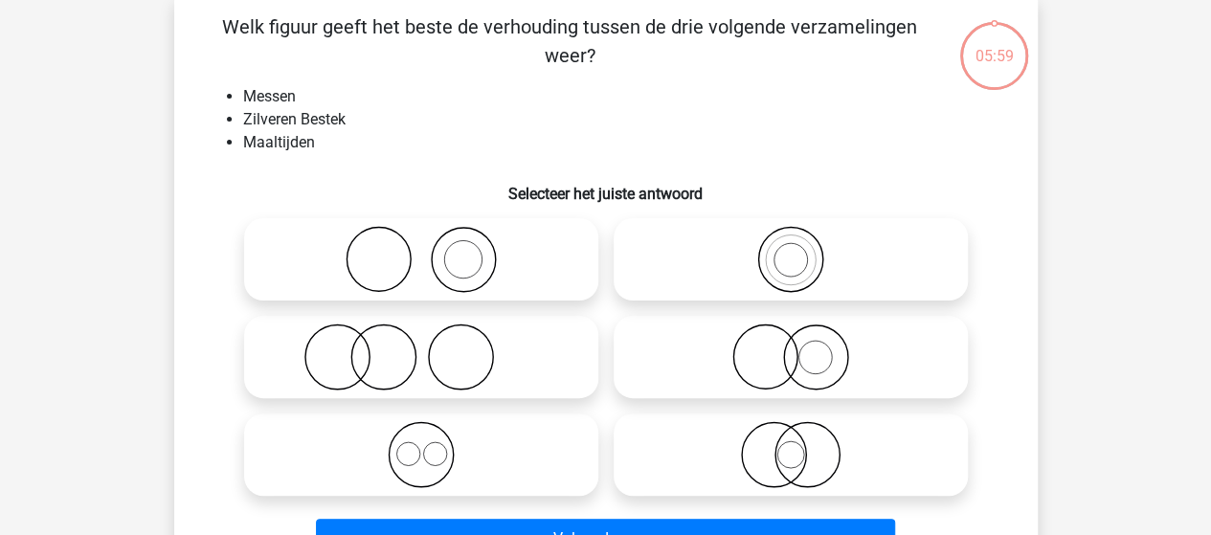
scroll to position [88, 0]
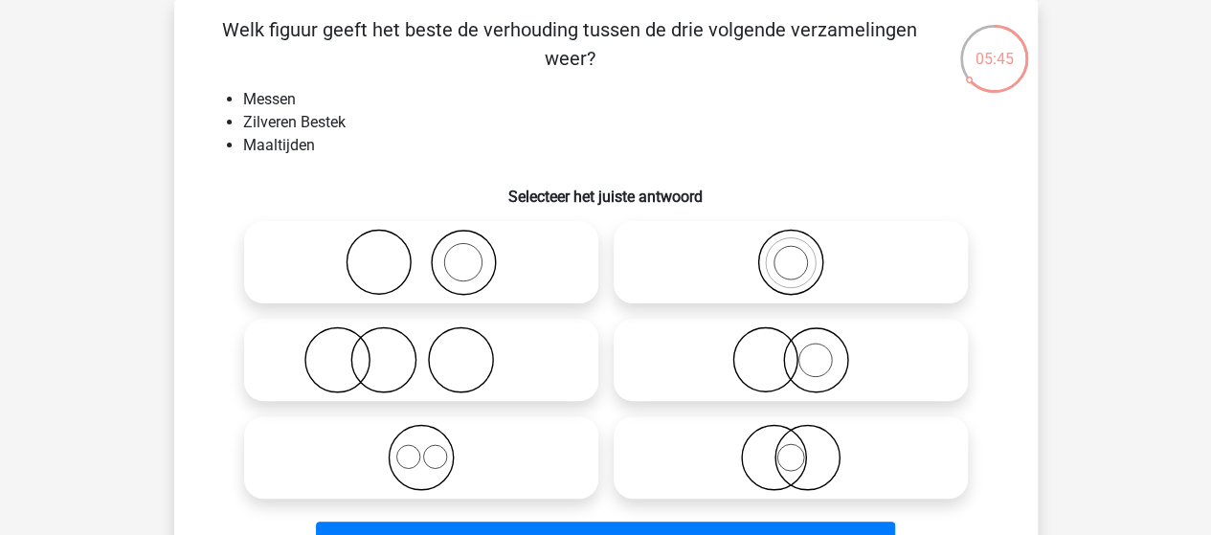
click at [372, 366] on icon at bounding box center [421, 360] width 339 height 67
click at [421, 350] on input "radio" at bounding box center [427, 344] width 12 height 12
radio input "true"
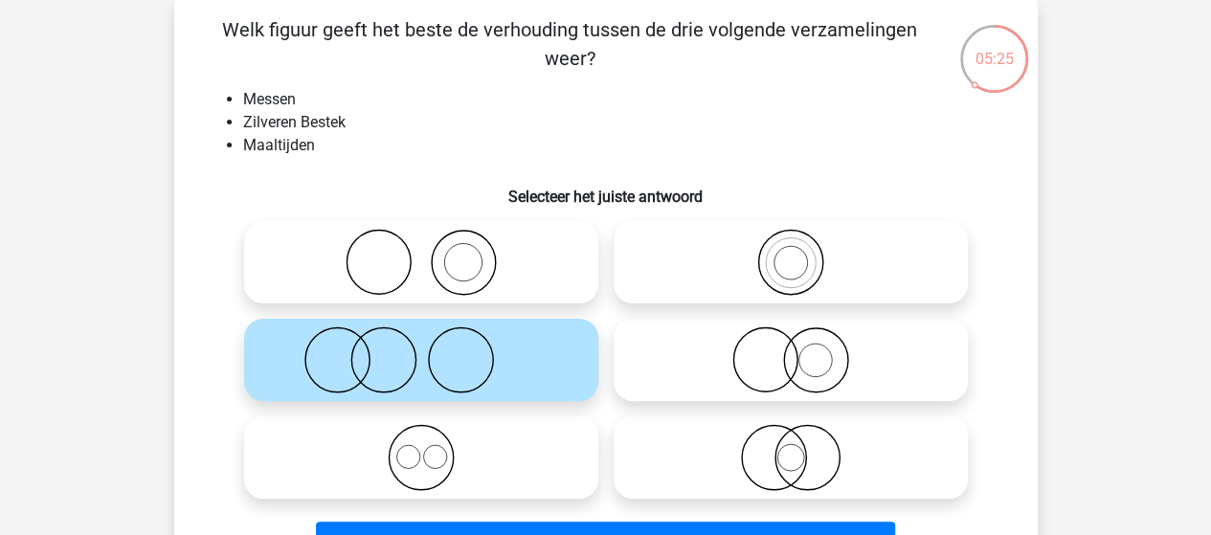
scroll to position [184, 0]
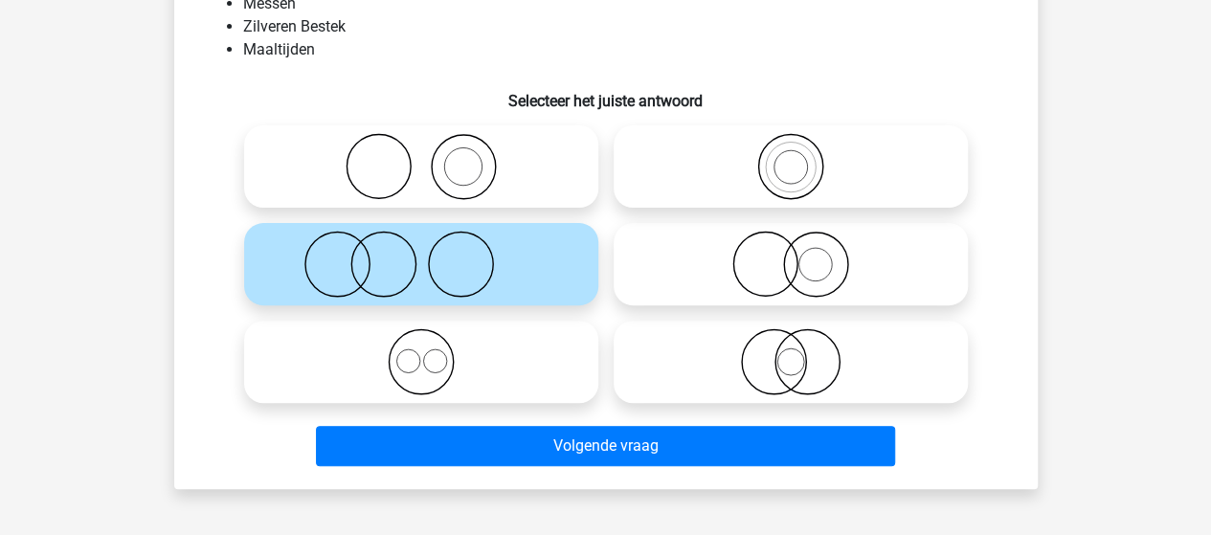
click at [465, 184] on icon at bounding box center [421, 166] width 339 height 67
click at [434, 157] on input "radio" at bounding box center [427, 151] width 12 height 12
radio input "true"
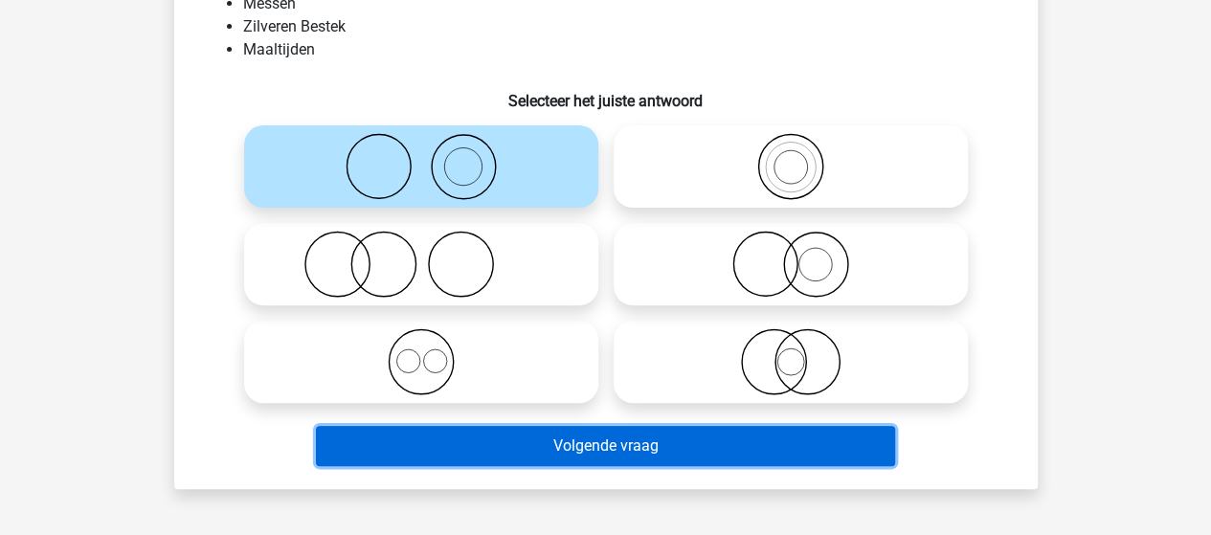
click at [592, 455] on button "Volgende vraag" at bounding box center [605, 446] width 579 height 40
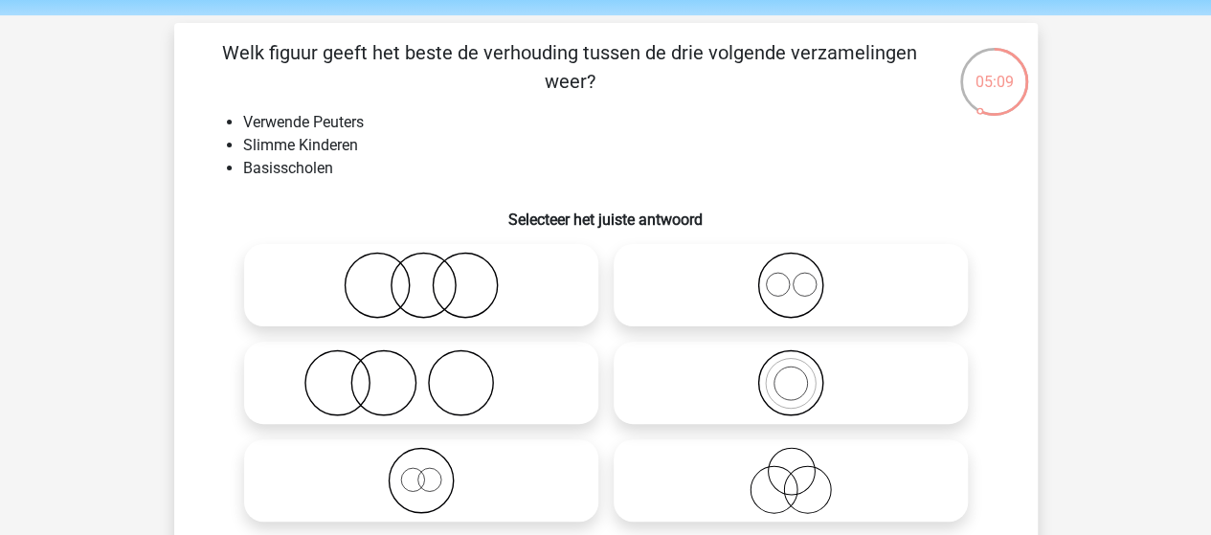
scroll to position [96, 0]
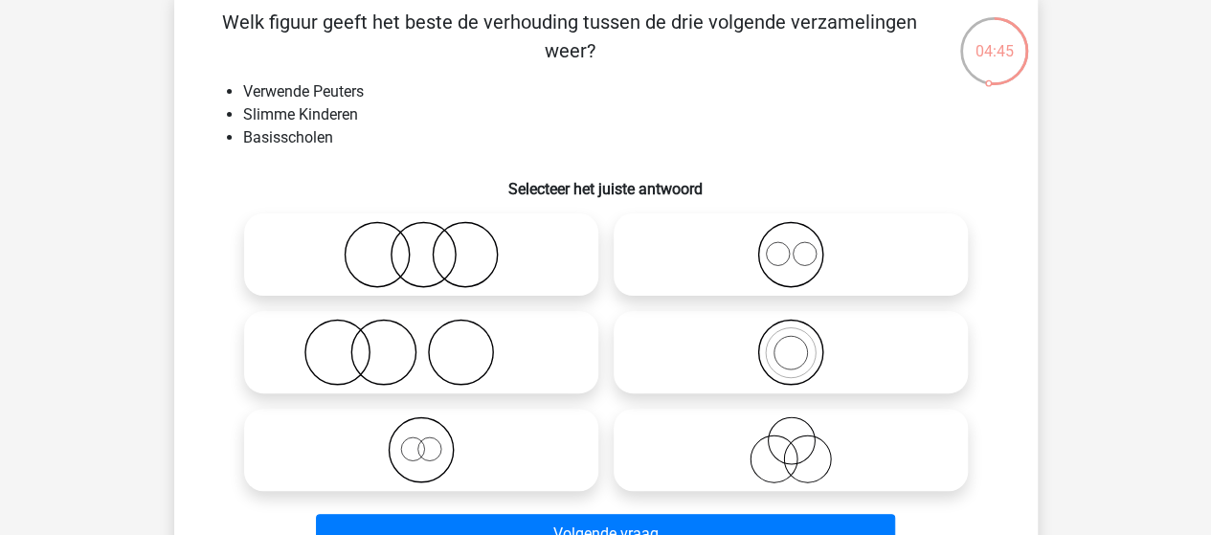
click at [504, 259] on icon at bounding box center [421, 254] width 339 height 67
click at [434, 245] on input "radio" at bounding box center [427, 239] width 12 height 12
radio input "true"
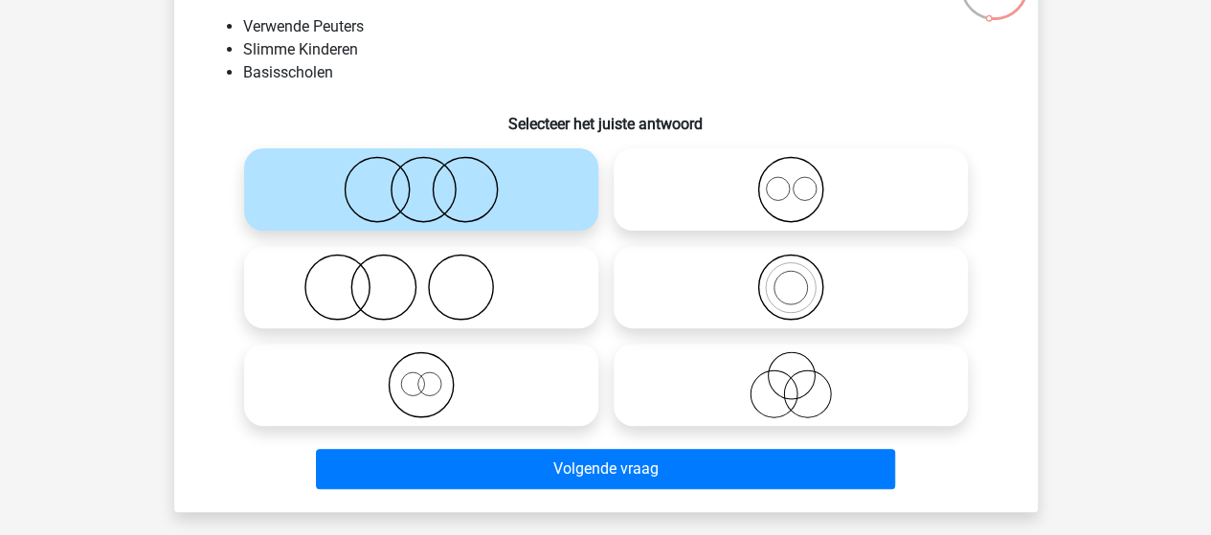
scroll to position [192, 0]
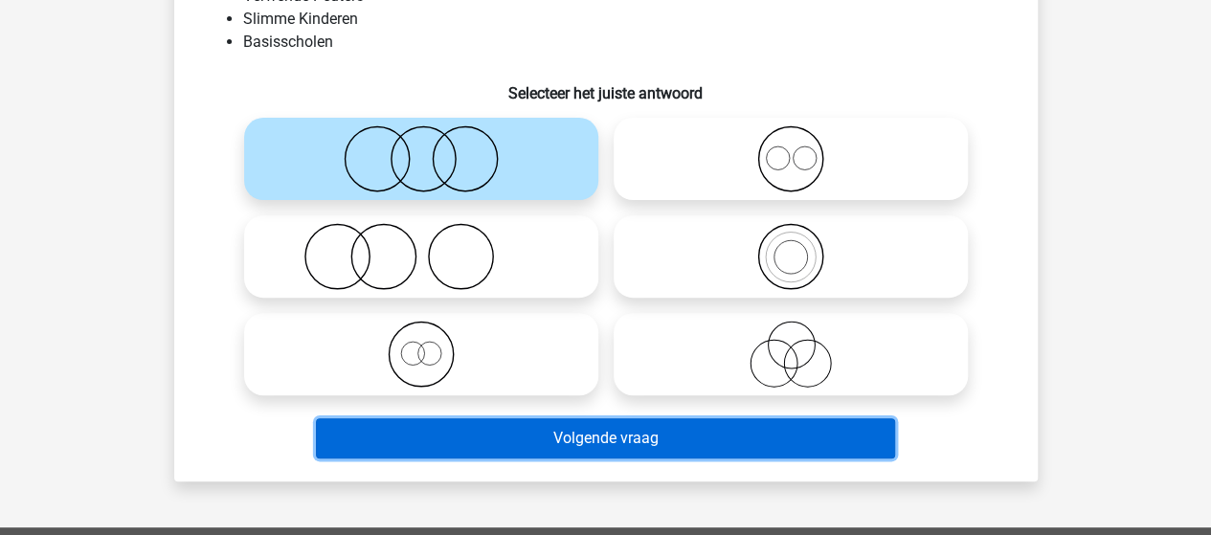
click at [628, 439] on button "Volgende vraag" at bounding box center [605, 438] width 579 height 40
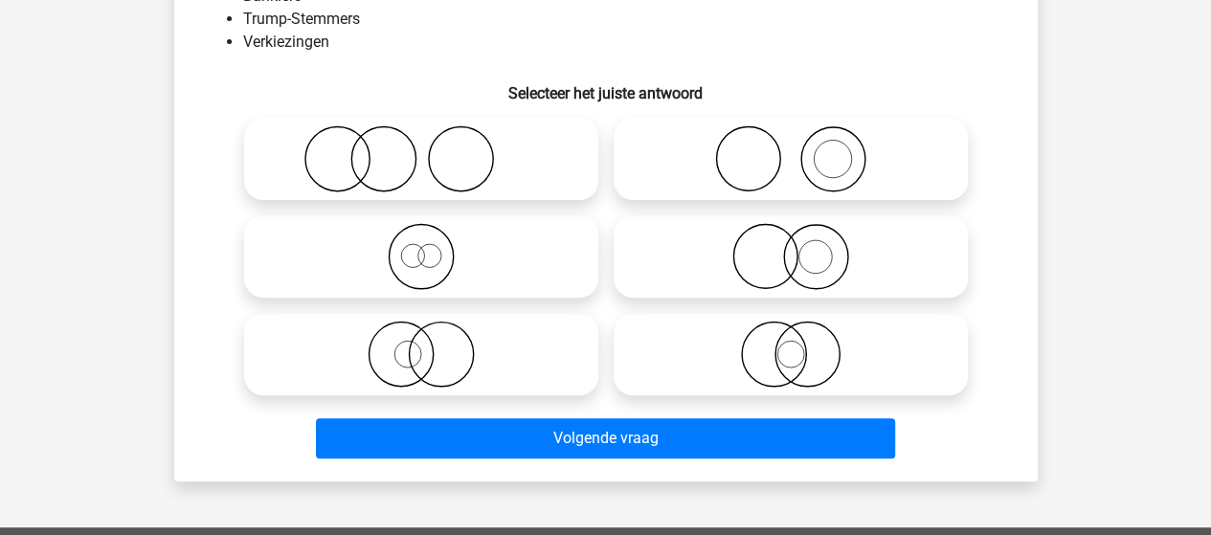
scroll to position [88, 0]
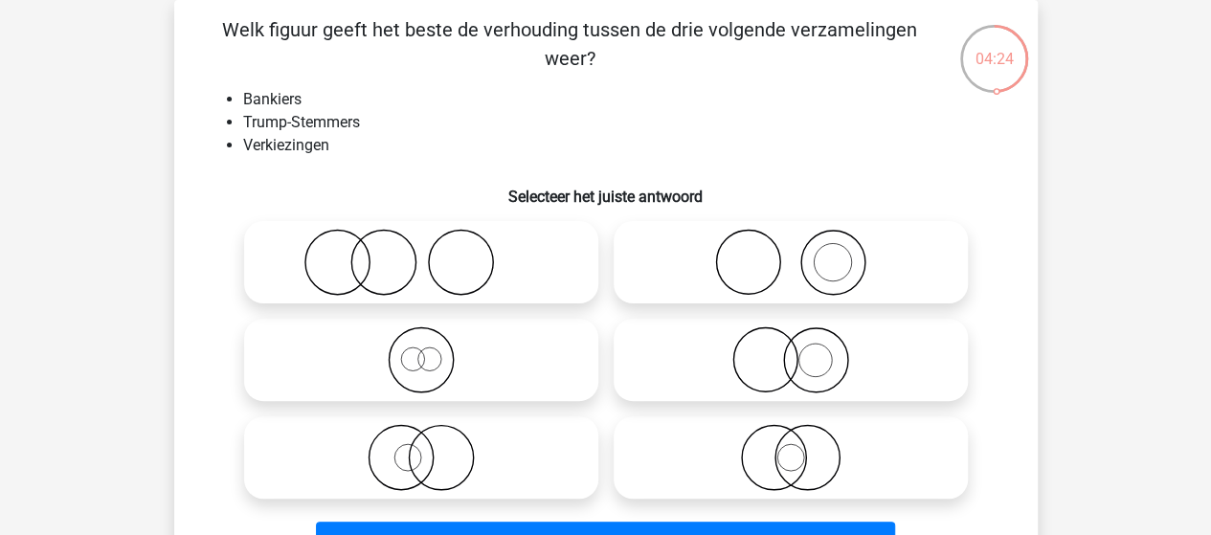
click at [416, 271] on icon at bounding box center [421, 262] width 339 height 67
click at [421, 253] on input "radio" at bounding box center [427, 246] width 12 height 12
radio input "true"
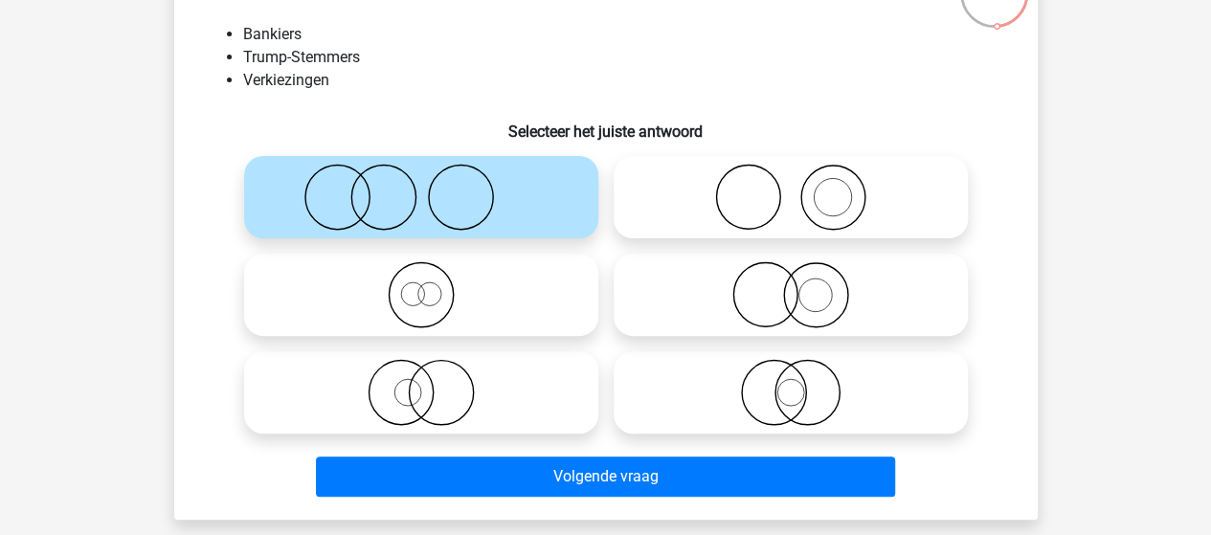
scroll to position [184, 0]
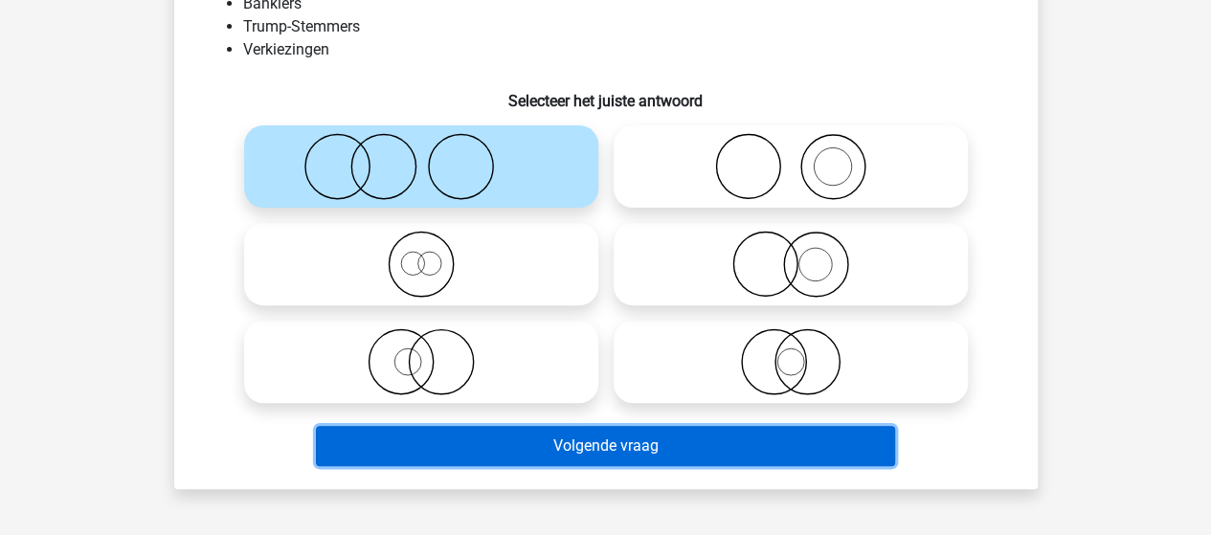
click at [665, 443] on button "Volgende vraag" at bounding box center [605, 446] width 579 height 40
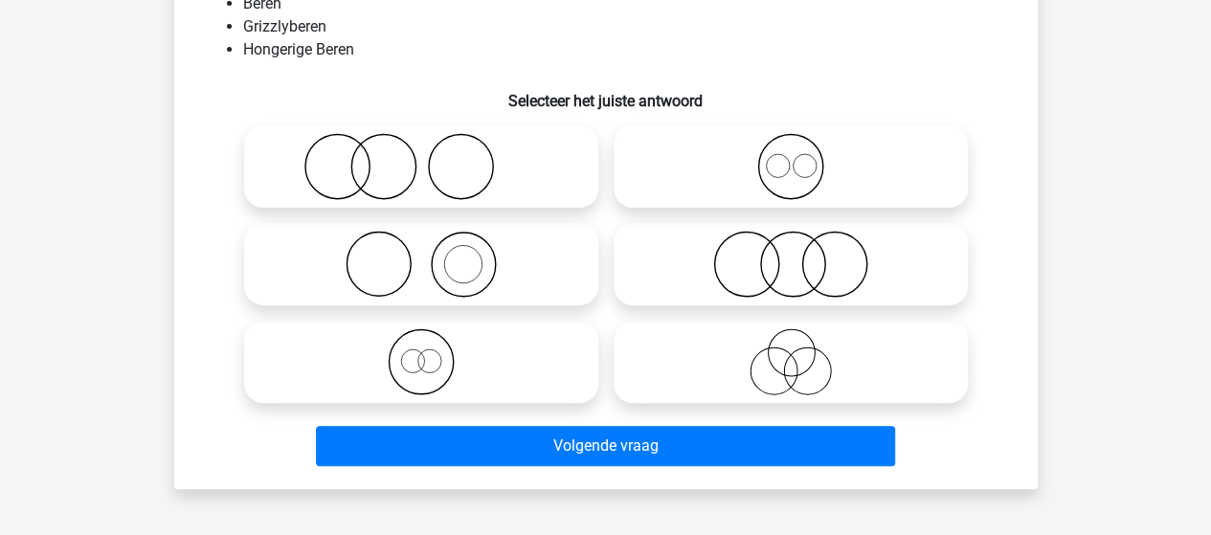
scroll to position [88, 0]
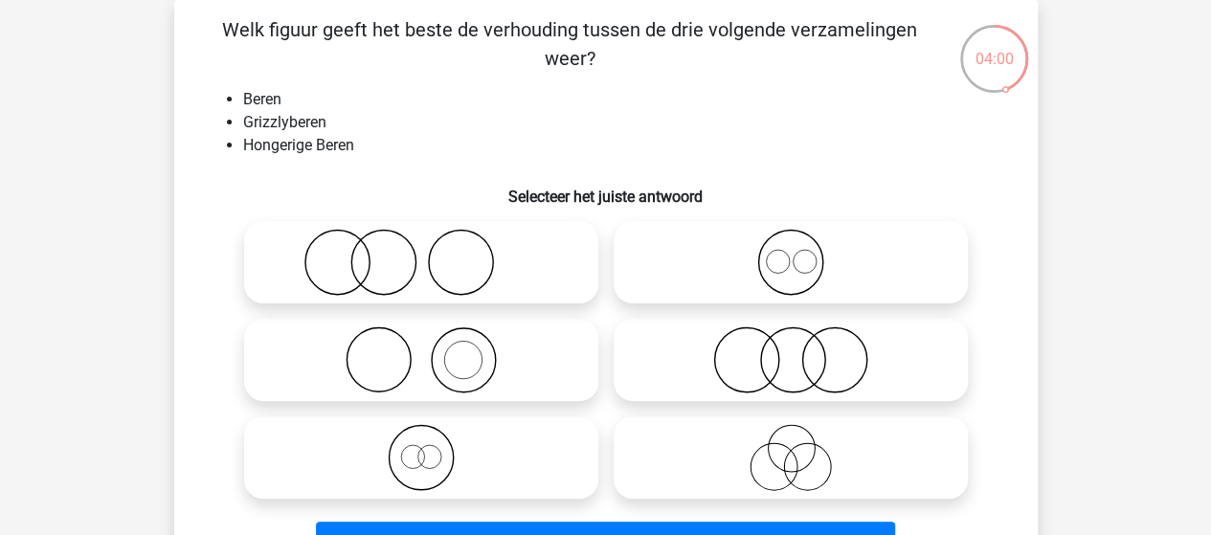
click at [787, 371] on icon at bounding box center [790, 360] width 339 height 67
click at [791, 350] on input "radio" at bounding box center [797, 344] width 12 height 12
radio input "true"
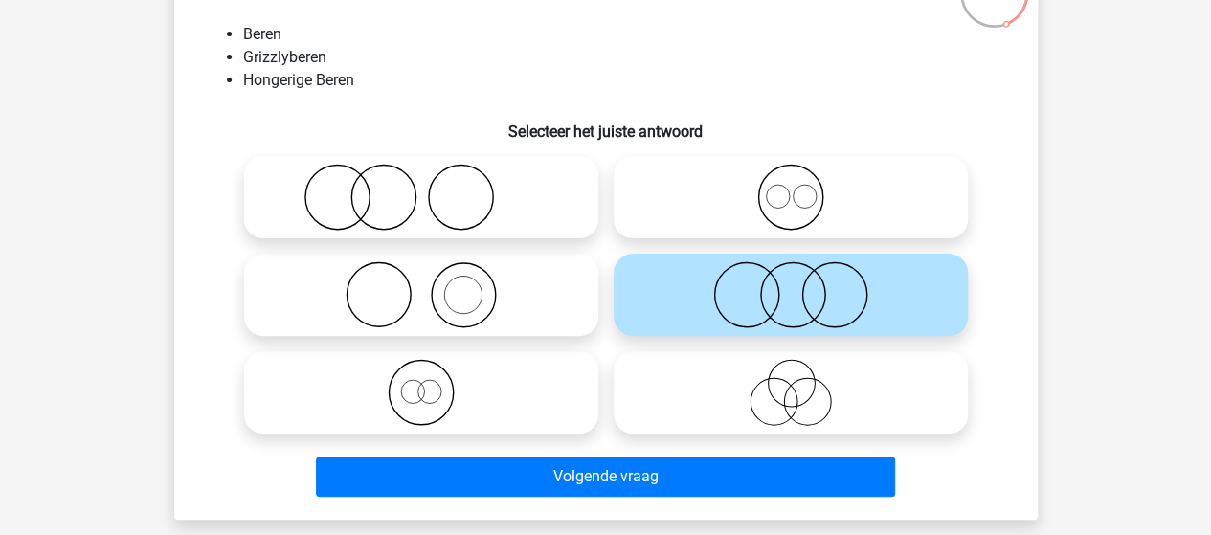
scroll to position [184, 0]
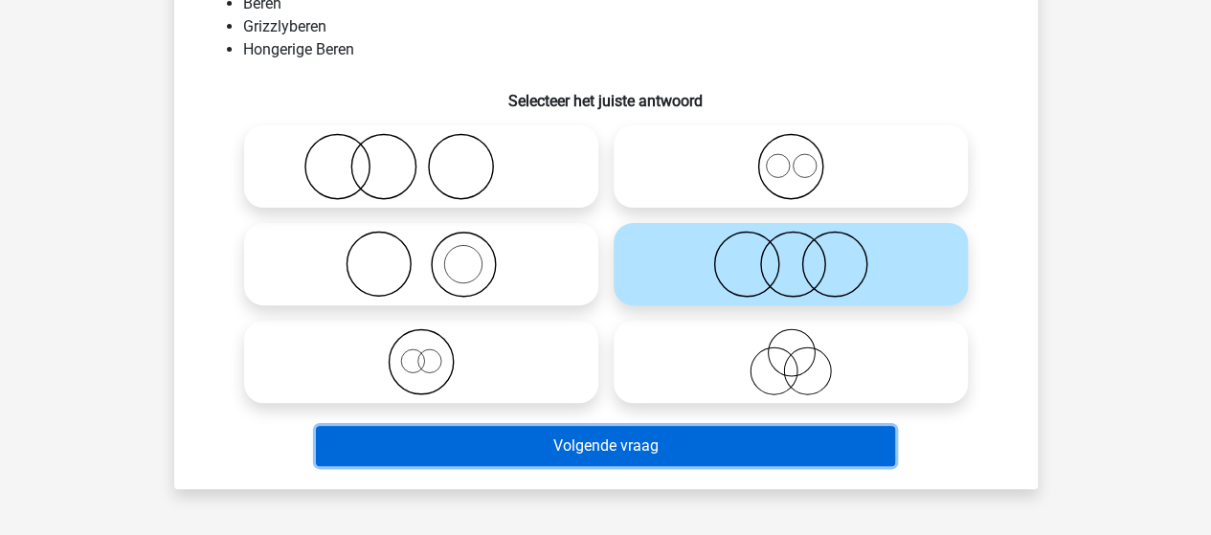
click at [618, 440] on button "Volgende vraag" at bounding box center [605, 446] width 579 height 40
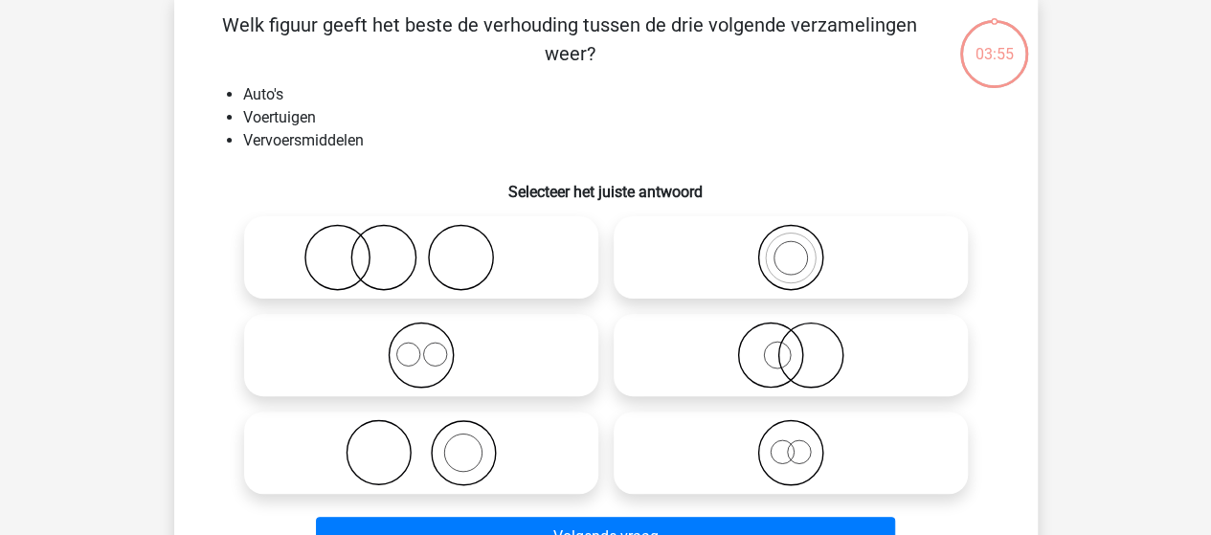
scroll to position [88, 0]
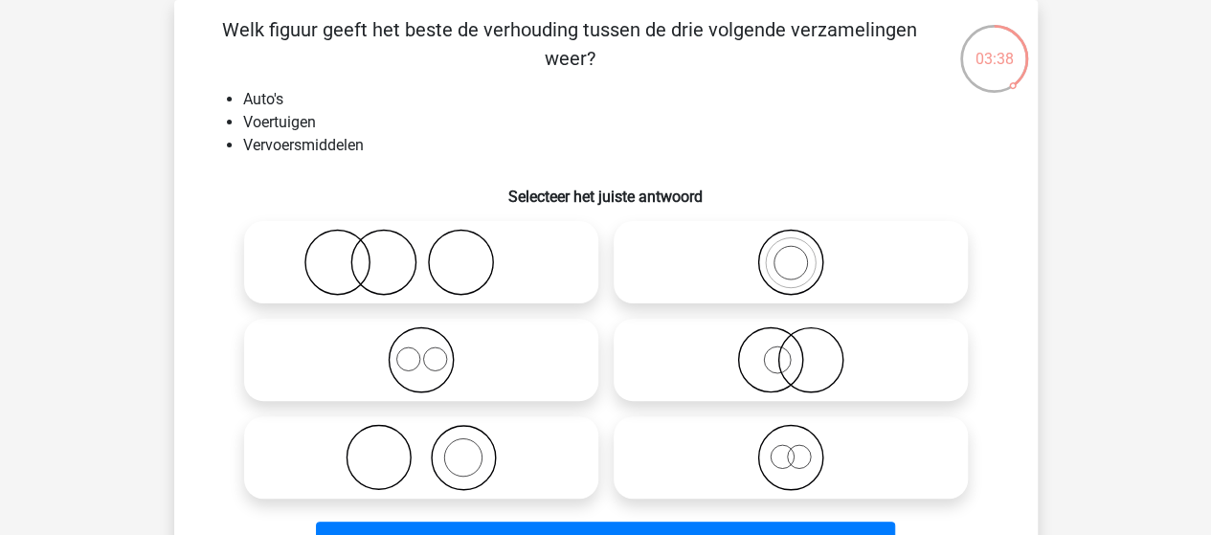
click at [793, 259] on icon at bounding box center [790, 262] width 339 height 67
click at [793, 253] on input "radio" at bounding box center [797, 246] width 12 height 12
radio input "true"
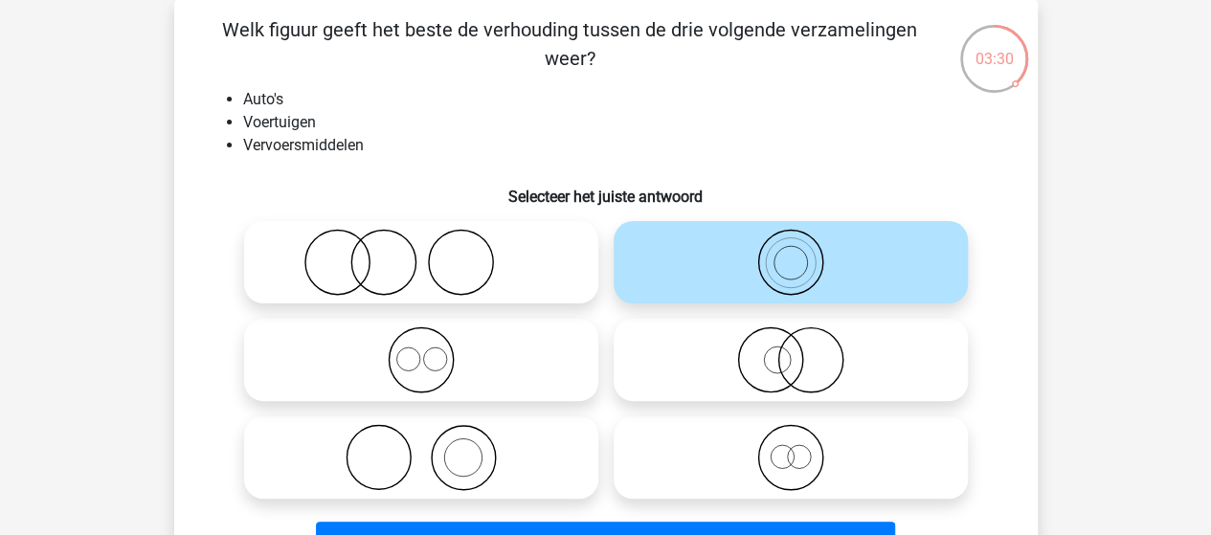
click at [782, 461] on icon at bounding box center [790, 457] width 339 height 67
click at [791, 448] on input "radio" at bounding box center [797, 442] width 12 height 12
radio input "true"
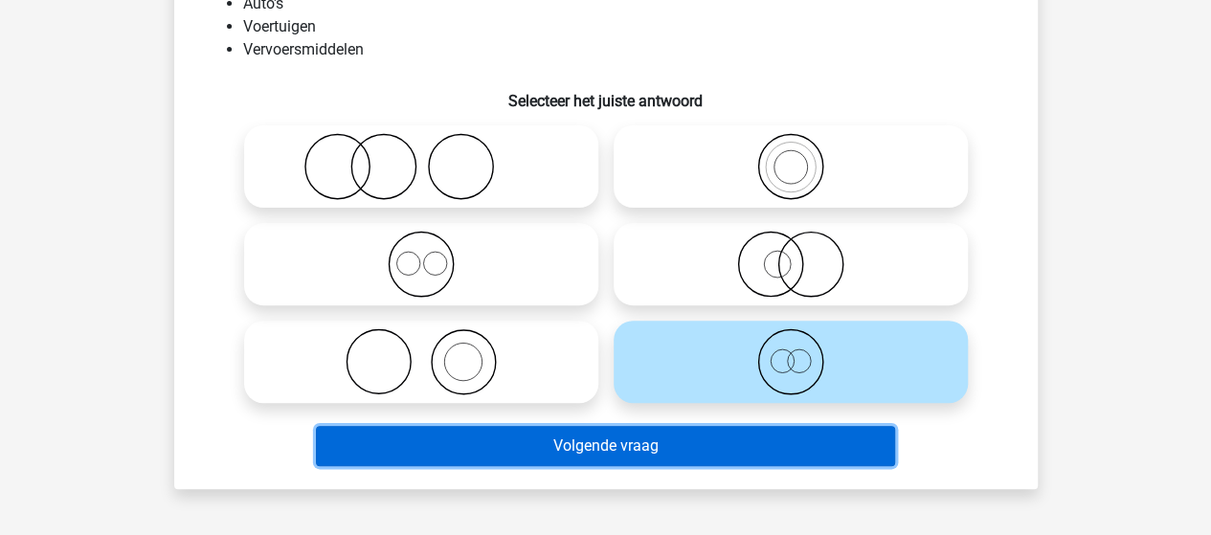
click at [599, 439] on button "Volgende vraag" at bounding box center [605, 446] width 579 height 40
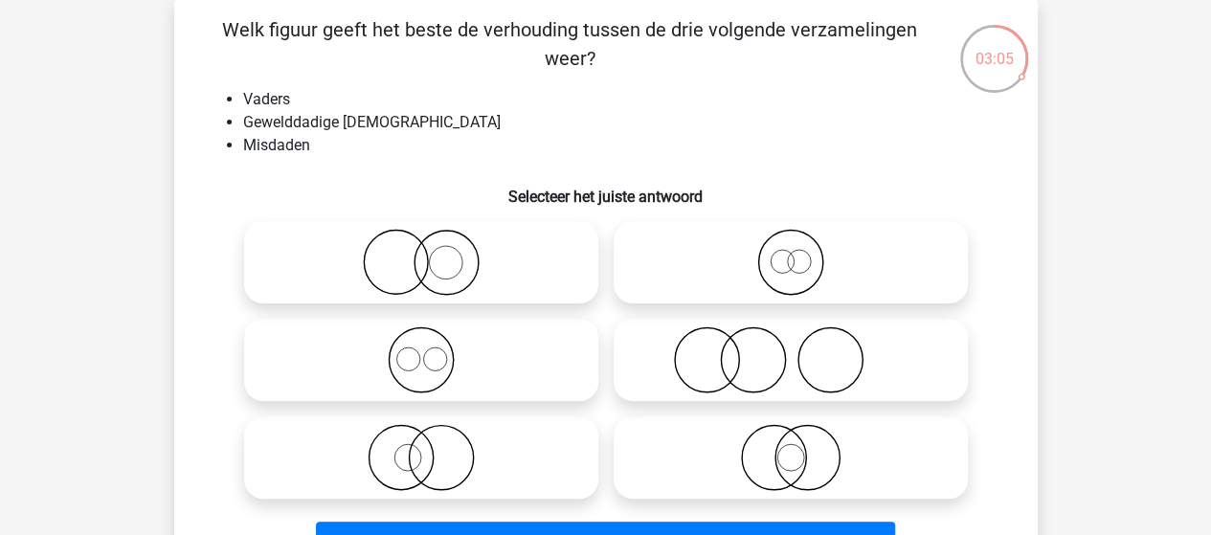
click at [722, 372] on icon at bounding box center [790, 360] width 339 height 67
click at [791, 350] on input "radio" at bounding box center [797, 344] width 12 height 12
radio input "true"
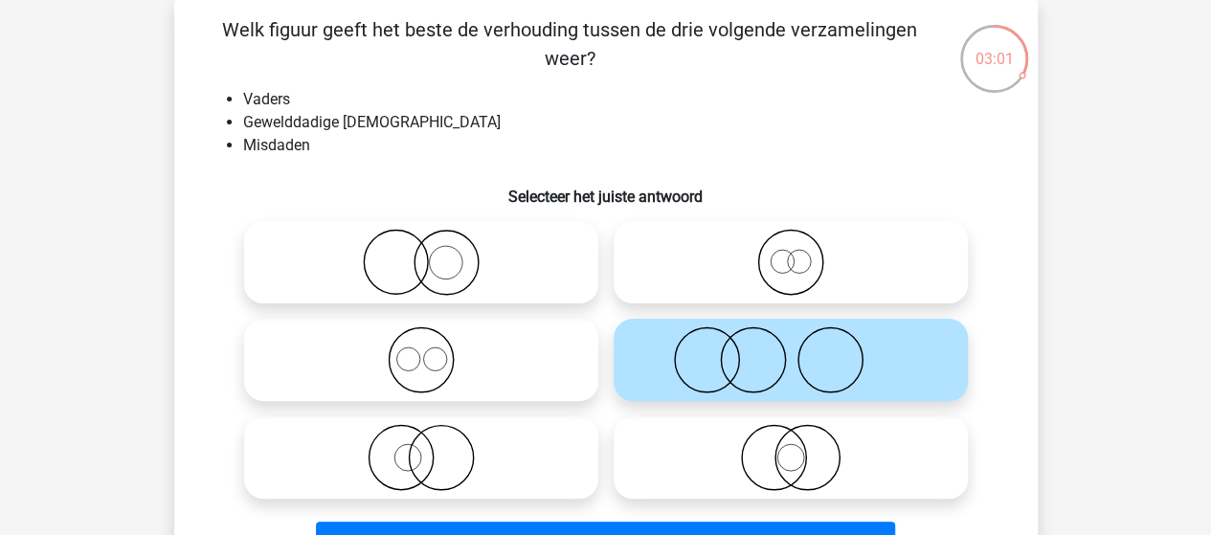
scroll to position [184, 0]
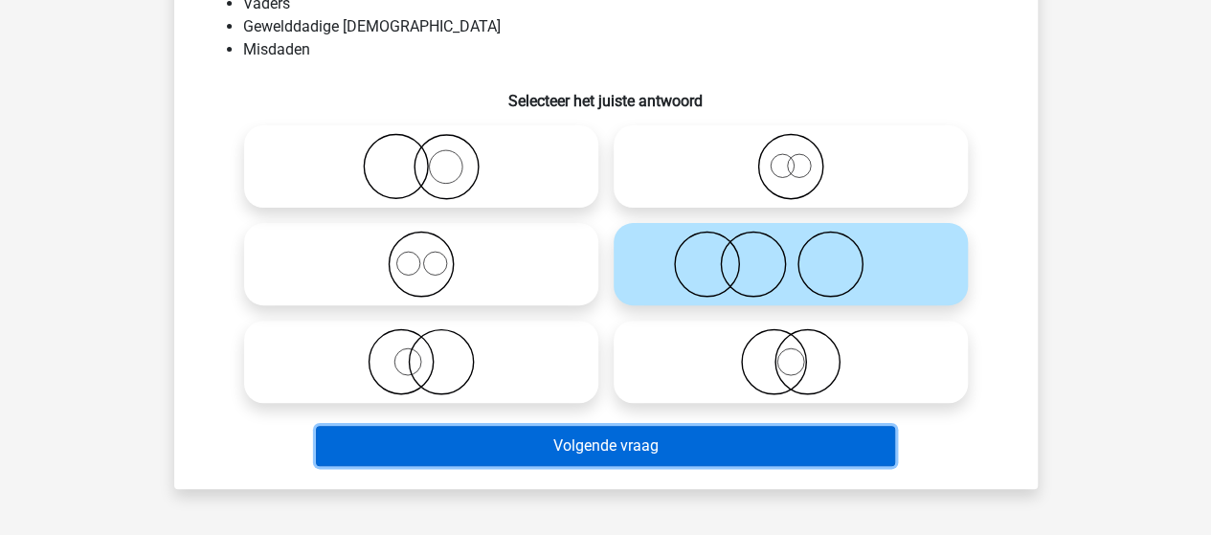
click at [632, 441] on button "Volgende vraag" at bounding box center [605, 446] width 579 height 40
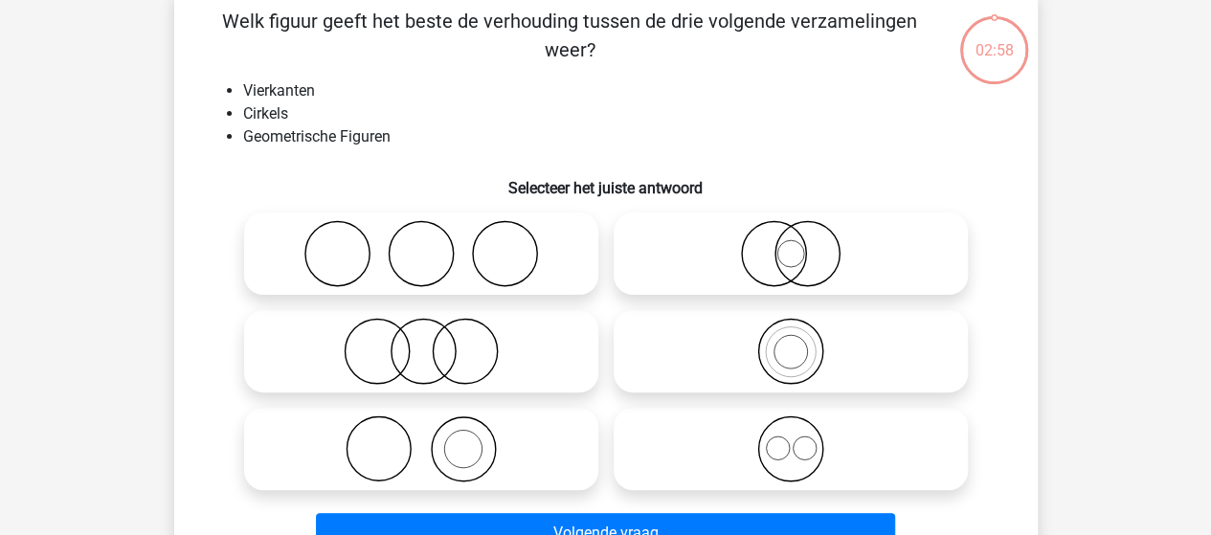
scroll to position [88, 0]
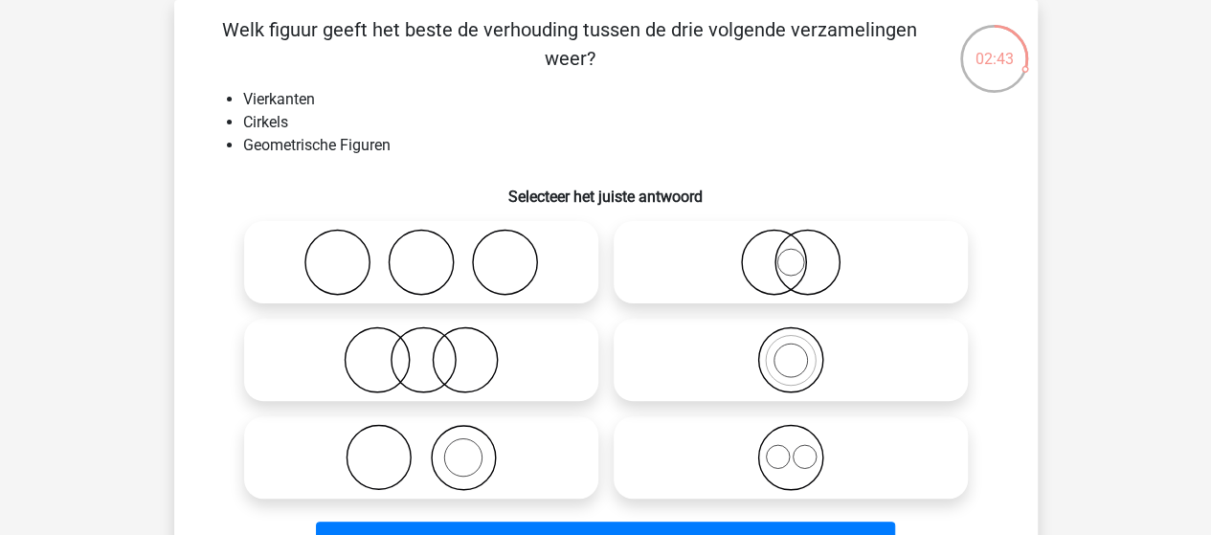
click at [416, 361] on icon at bounding box center [421, 360] width 339 height 67
click at [421, 350] on input "radio" at bounding box center [427, 344] width 12 height 12
radio input "true"
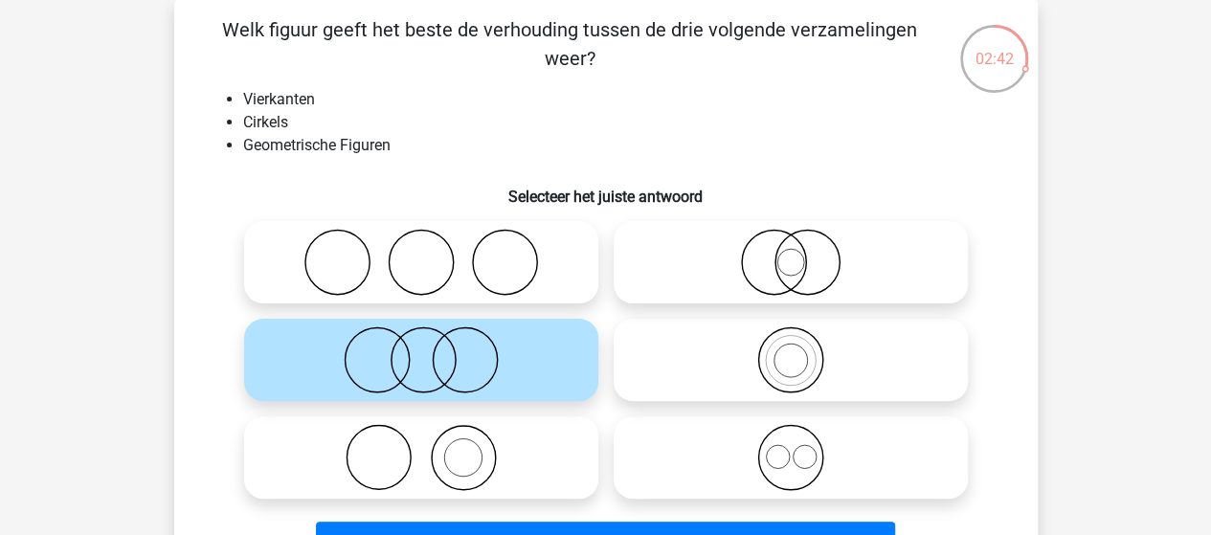
scroll to position [184, 0]
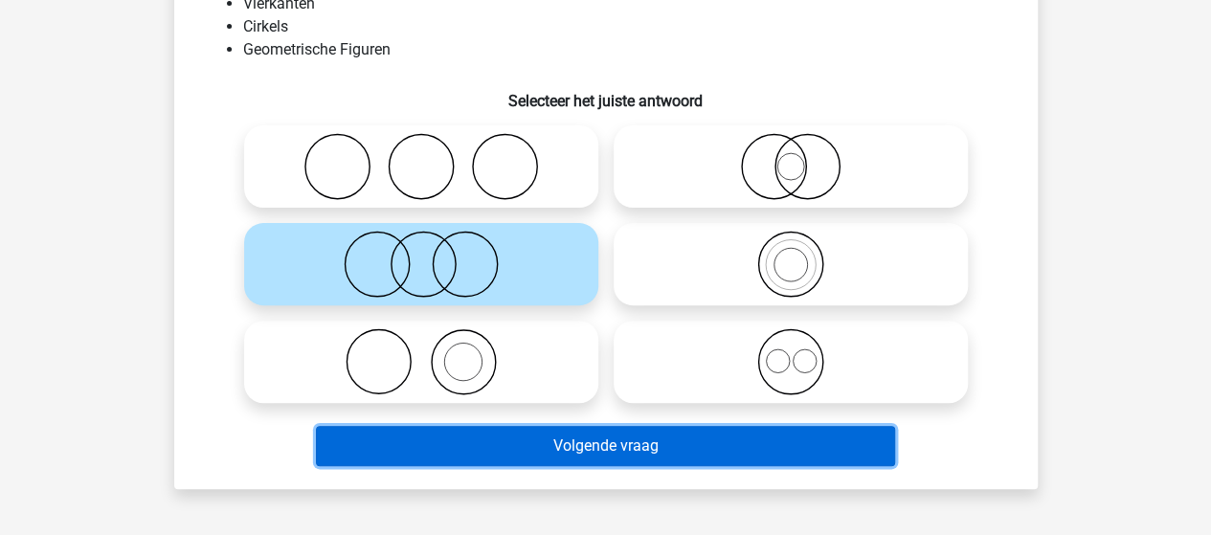
click at [579, 445] on button "Volgende vraag" at bounding box center [605, 446] width 579 height 40
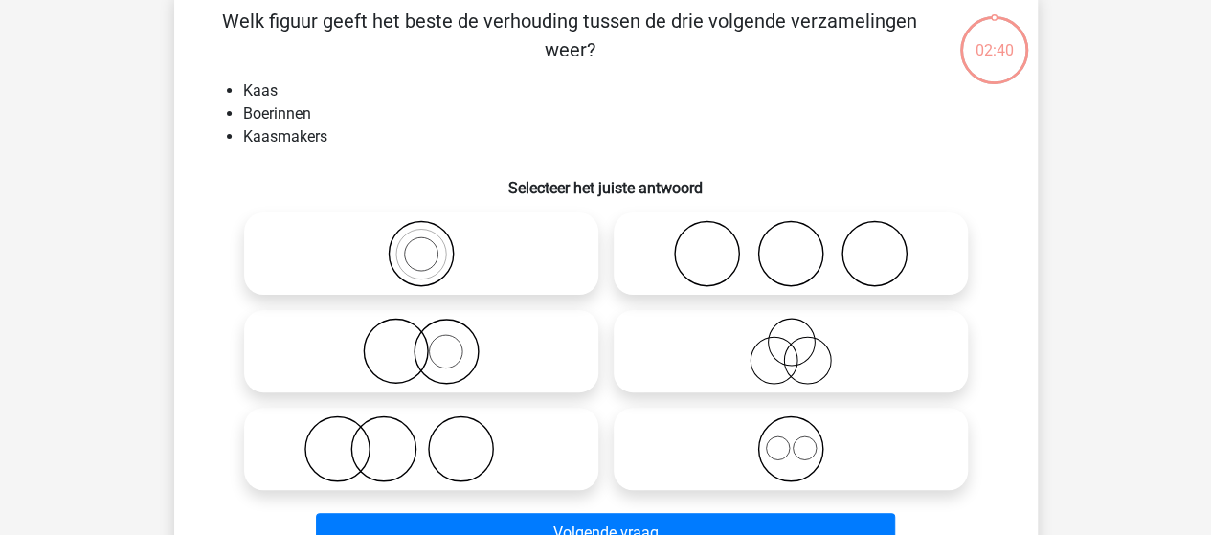
scroll to position [88, 0]
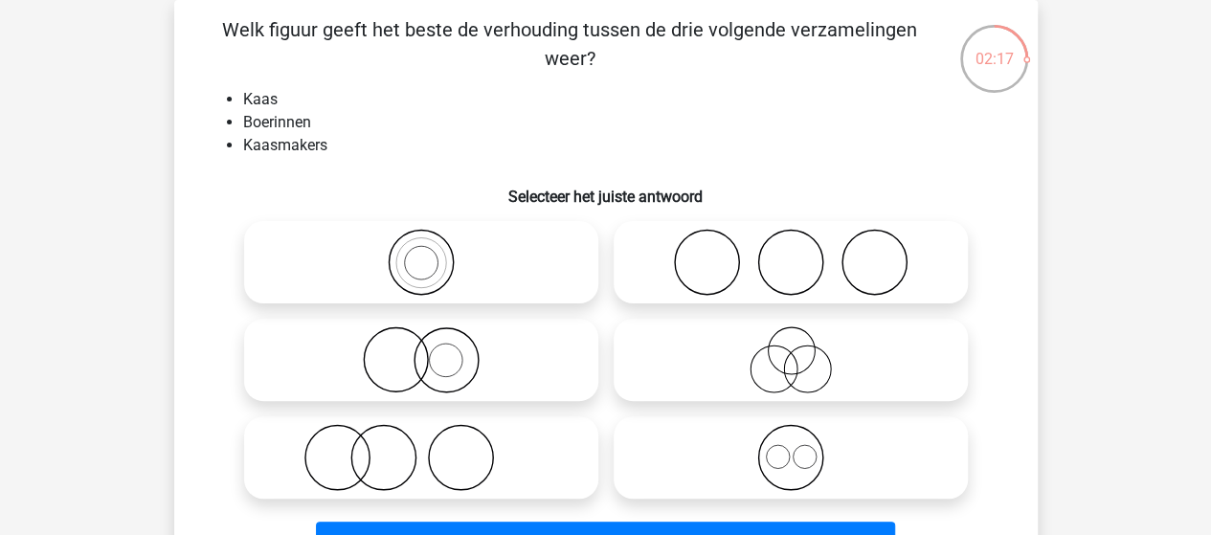
click at [437, 440] on icon at bounding box center [421, 457] width 339 height 67
click at [434, 440] on input "radio" at bounding box center [427, 442] width 12 height 12
radio input "true"
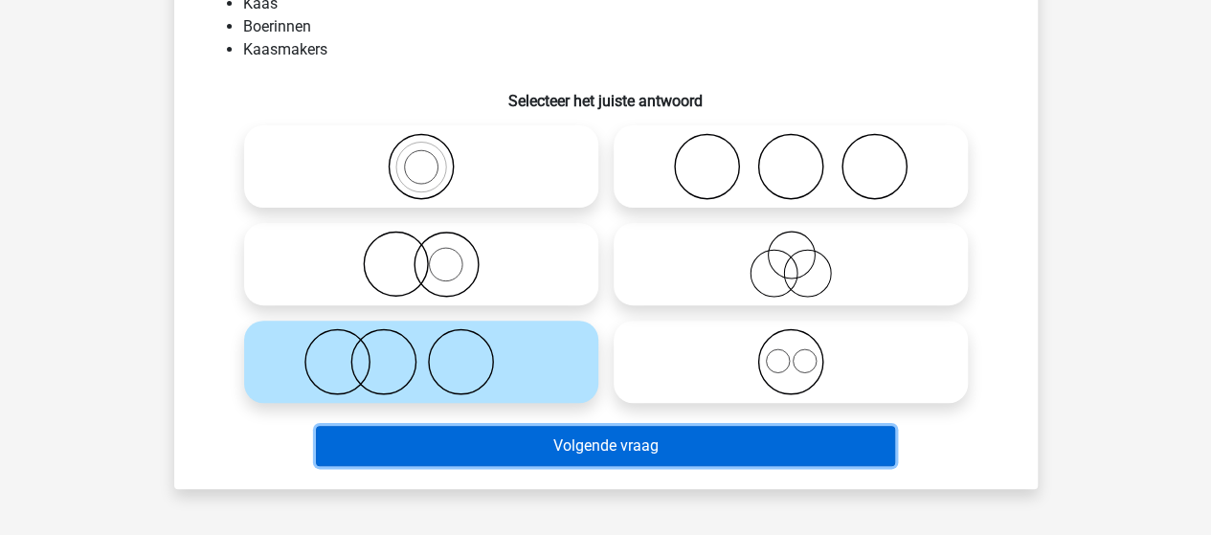
click at [579, 433] on button "Volgende vraag" at bounding box center [605, 446] width 579 height 40
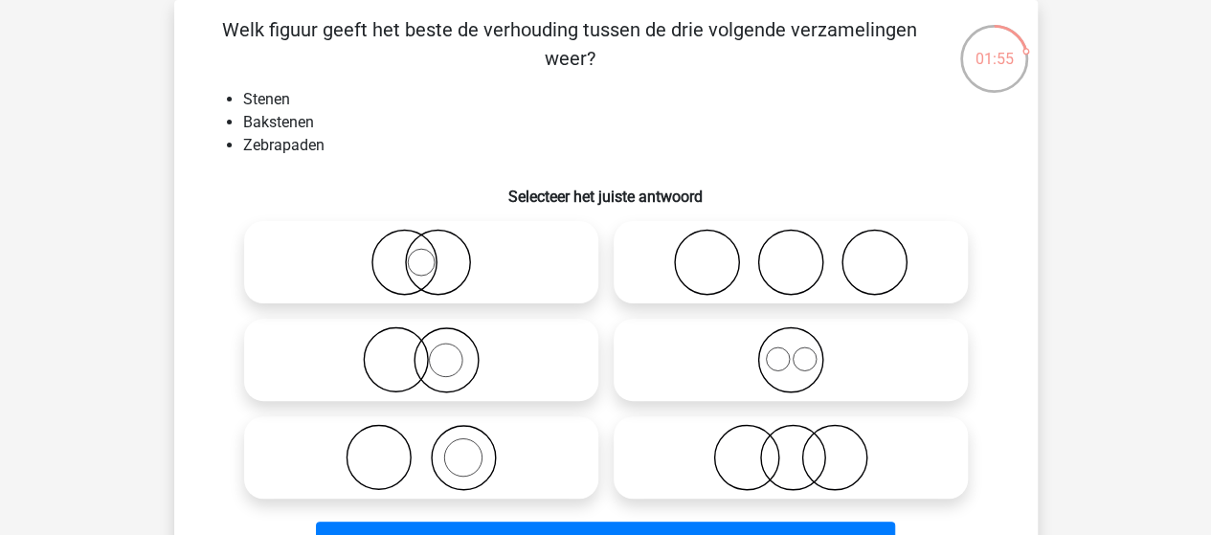
click at [440, 450] on icon at bounding box center [421, 457] width 339 height 67
click at [434, 448] on input "radio" at bounding box center [427, 442] width 12 height 12
radio input "true"
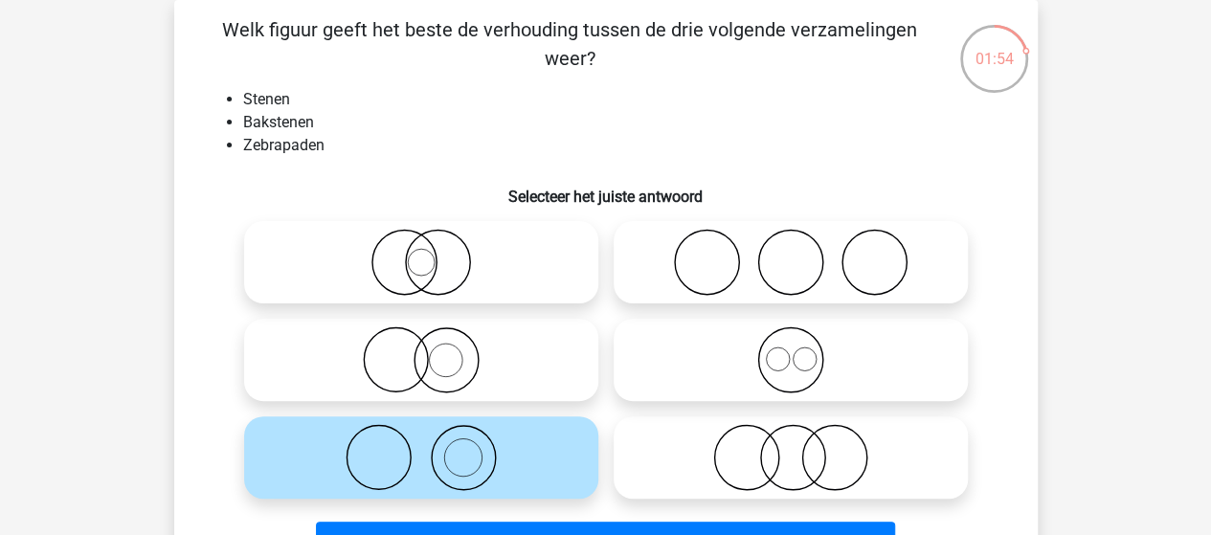
scroll to position [184, 0]
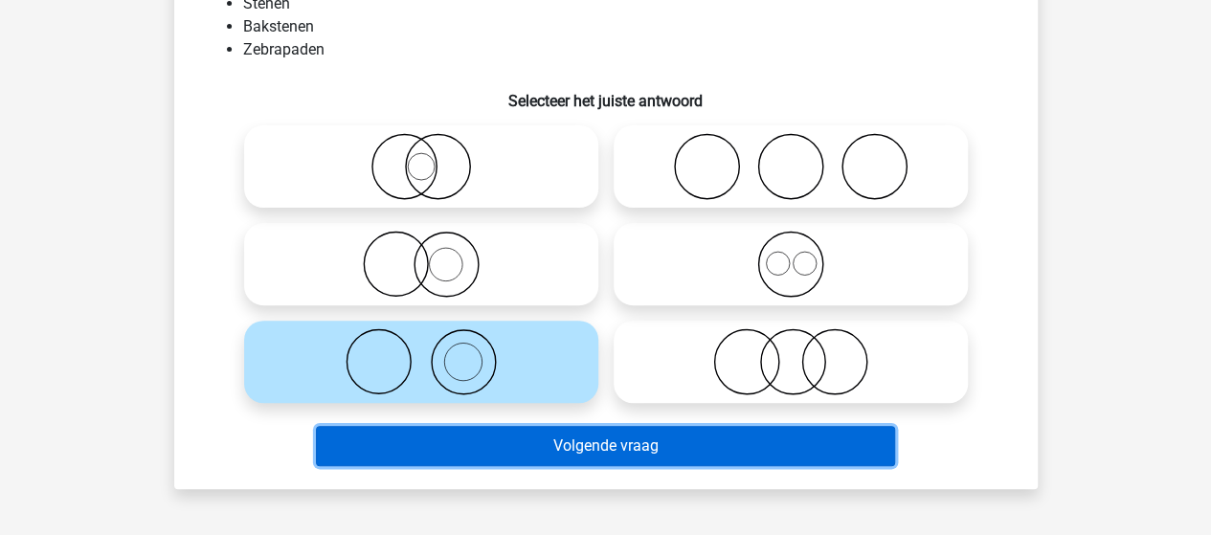
click at [610, 451] on button "Volgende vraag" at bounding box center [605, 446] width 579 height 40
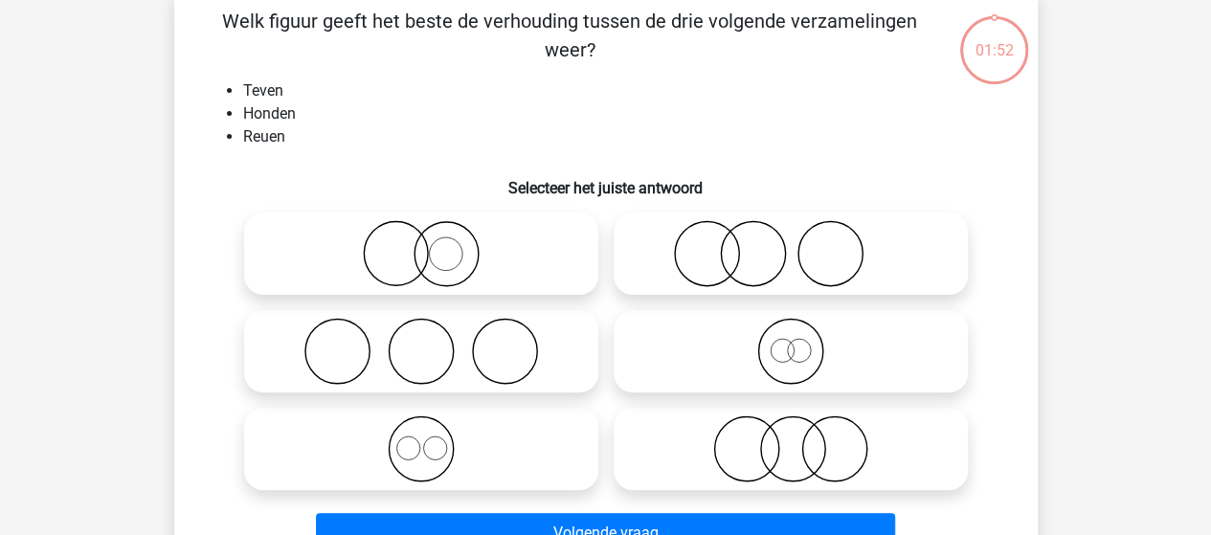
scroll to position [88, 0]
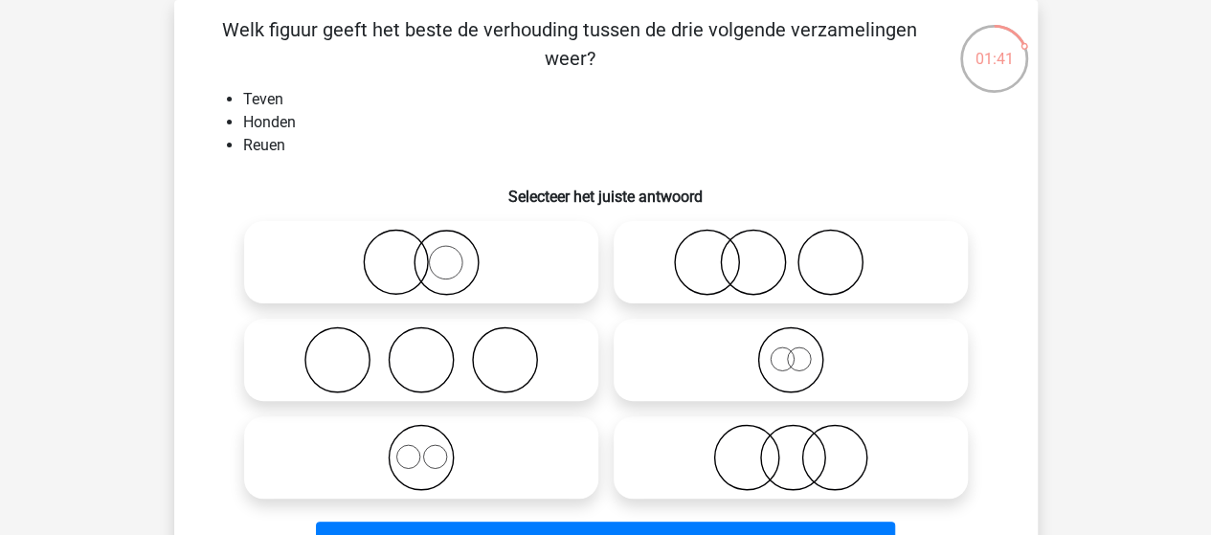
click at [439, 461] on icon at bounding box center [421, 457] width 339 height 67
click at [434, 448] on input "radio" at bounding box center [427, 442] width 12 height 12
radio input "true"
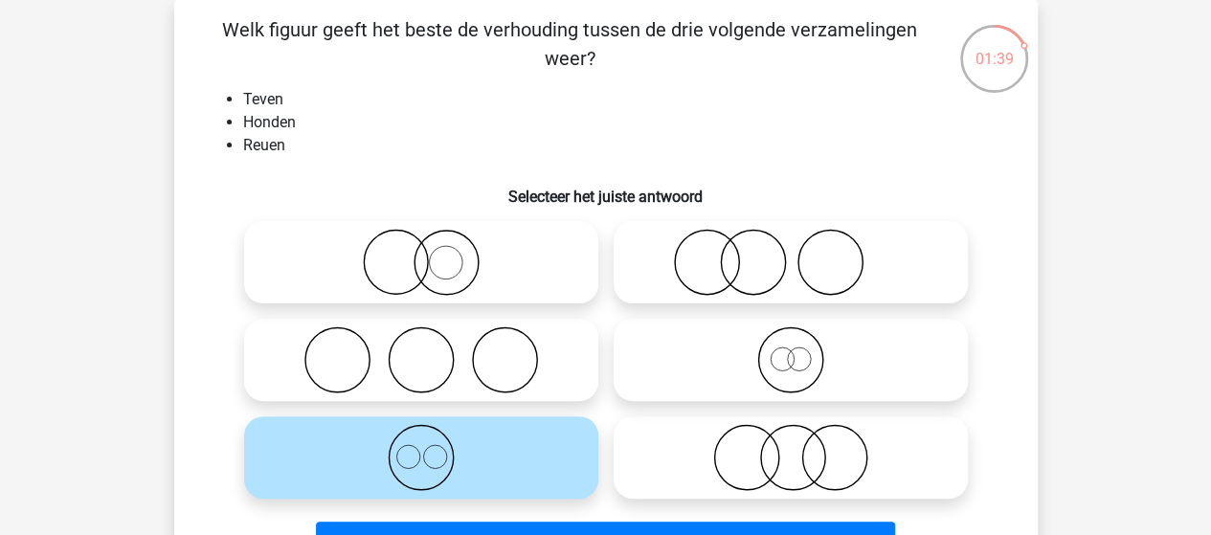
click at [745, 364] on icon at bounding box center [790, 360] width 339 height 67
click at [791, 350] on input "radio" at bounding box center [797, 344] width 12 height 12
radio input "true"
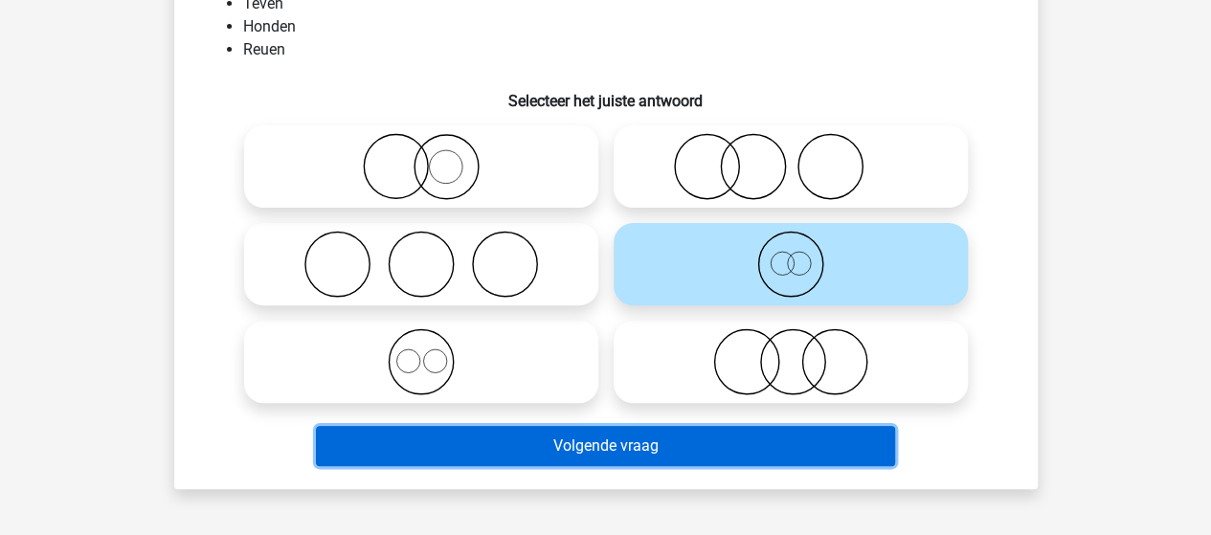
click at [669, 449] on button "Volgende vraag" at bounding box center [605, 446] width 579 height 40
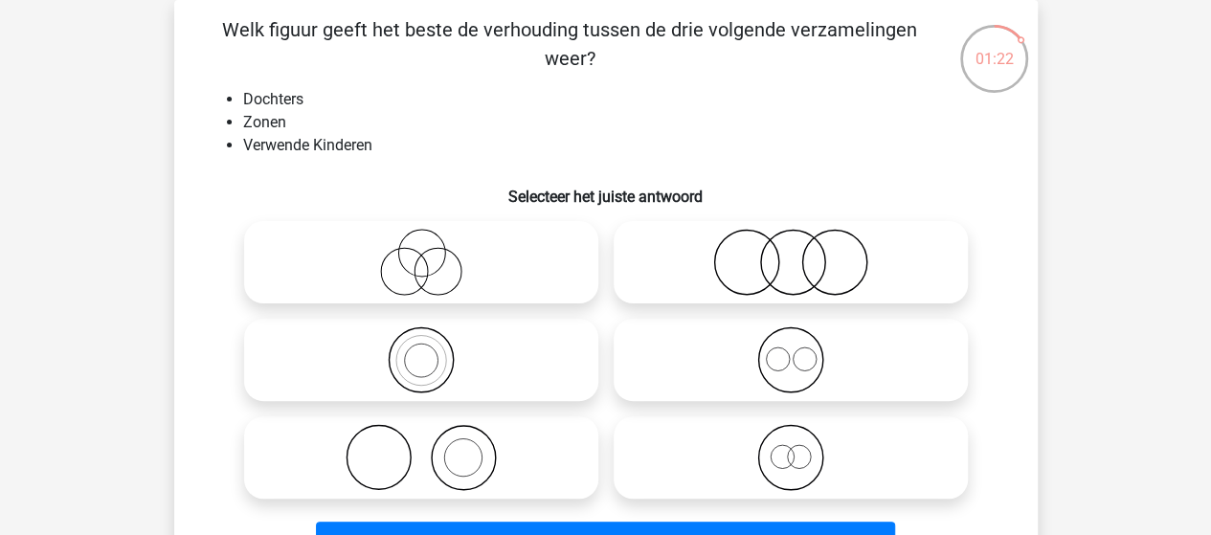
click at [478, 472] on icon at bounding box center [421, 457] width 339 height 67
click at [434, 448] on input "radio" at bounding box center [427, 442] width 12 height 12
radio input "true"
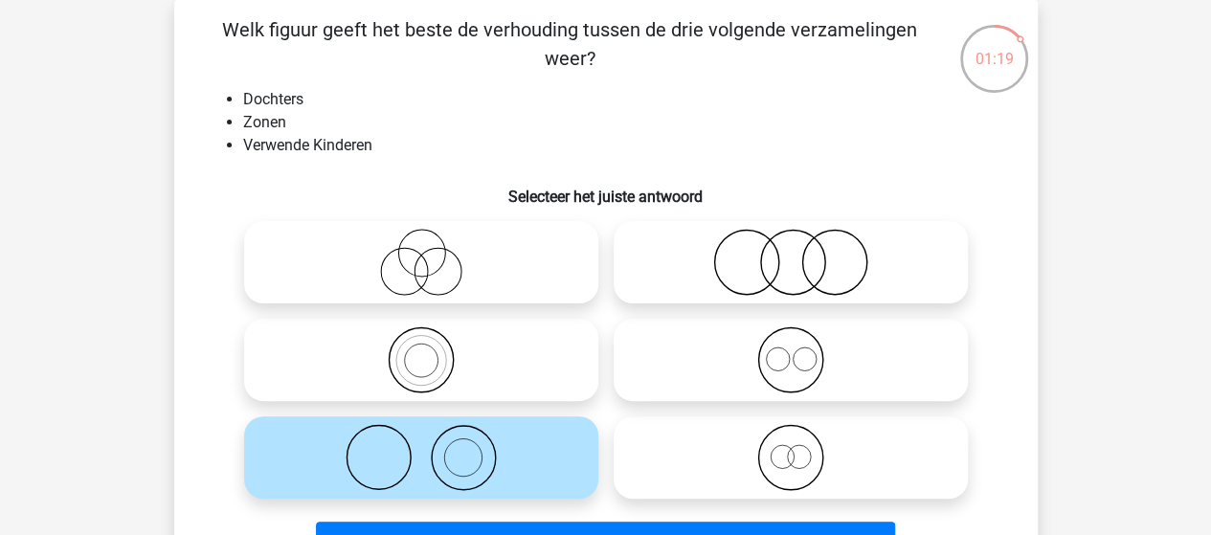
scroll to position [184, 0]
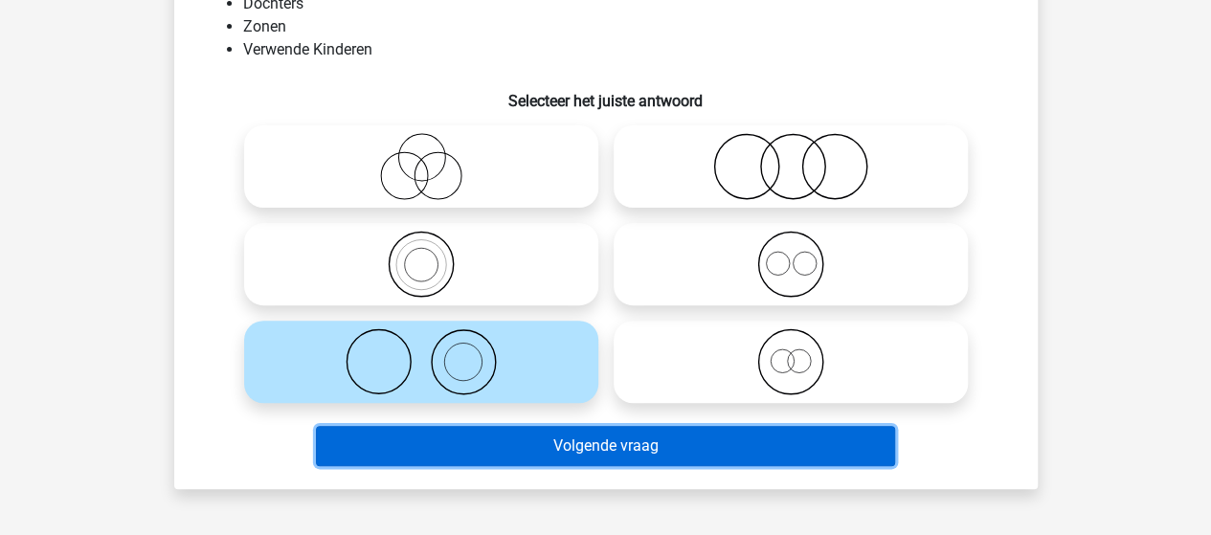
click at [594, 452] on button "Volgende vraag" at bounding box center [605, 446] width 579 height 40
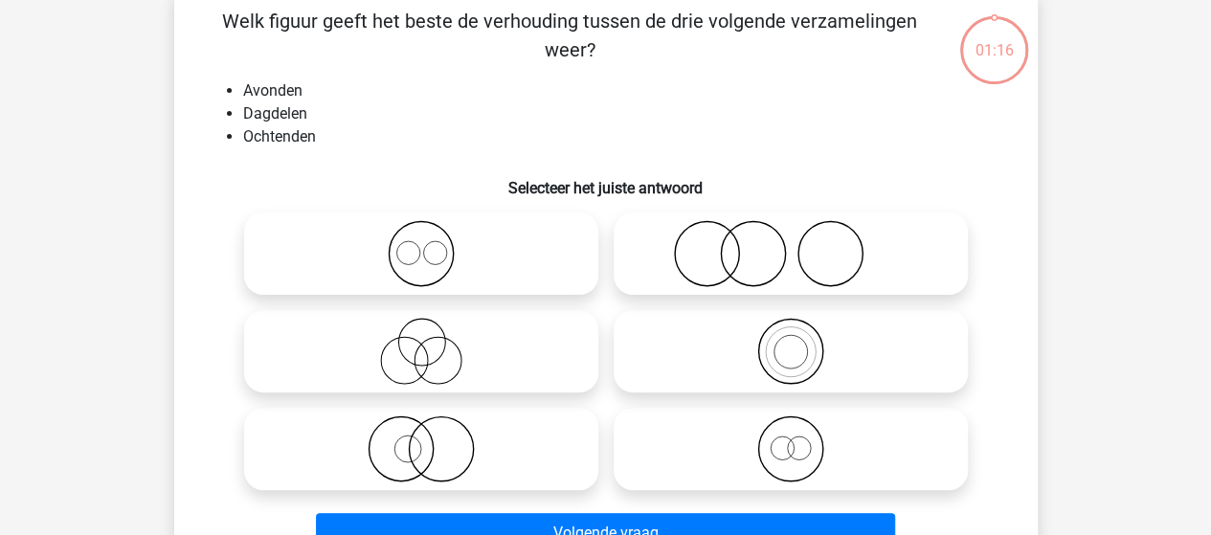
scroll to position [88, 0]
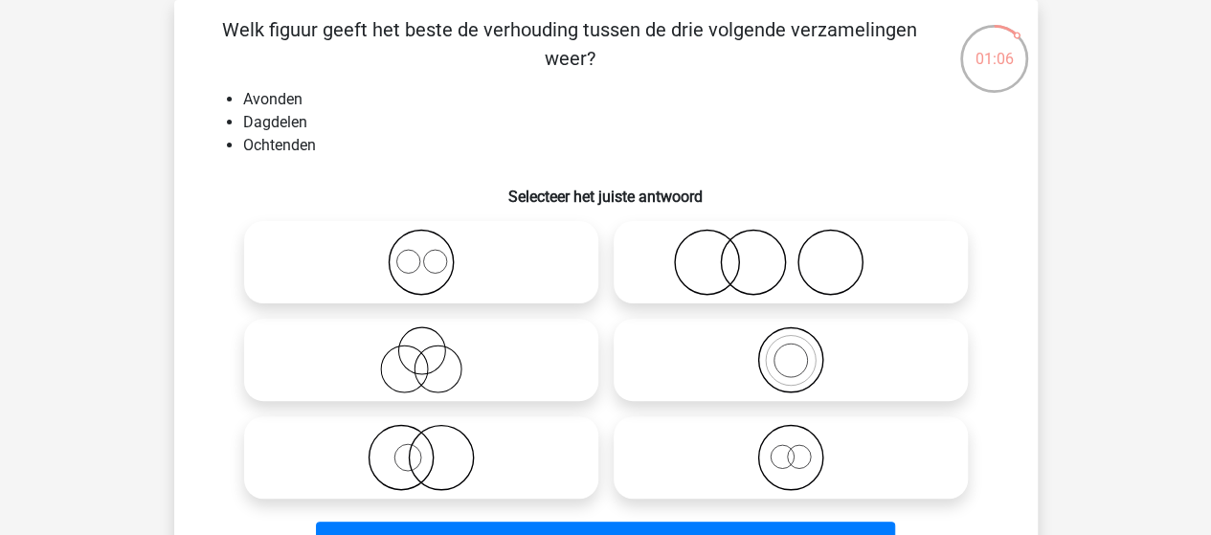
click at [404, 256] on icon at bounding box center [421, 262] width 339 height 67
click at [421, 253] on input "radio" at bounding box center [427, 246] width 12 height 12
radio input "true"
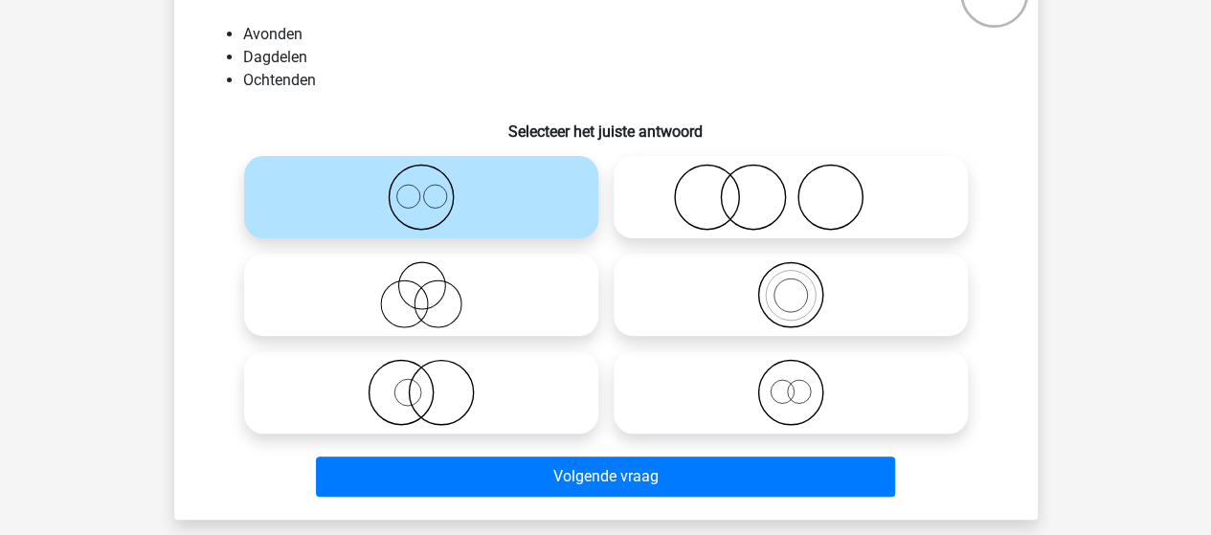
scroll to position [184, 0]
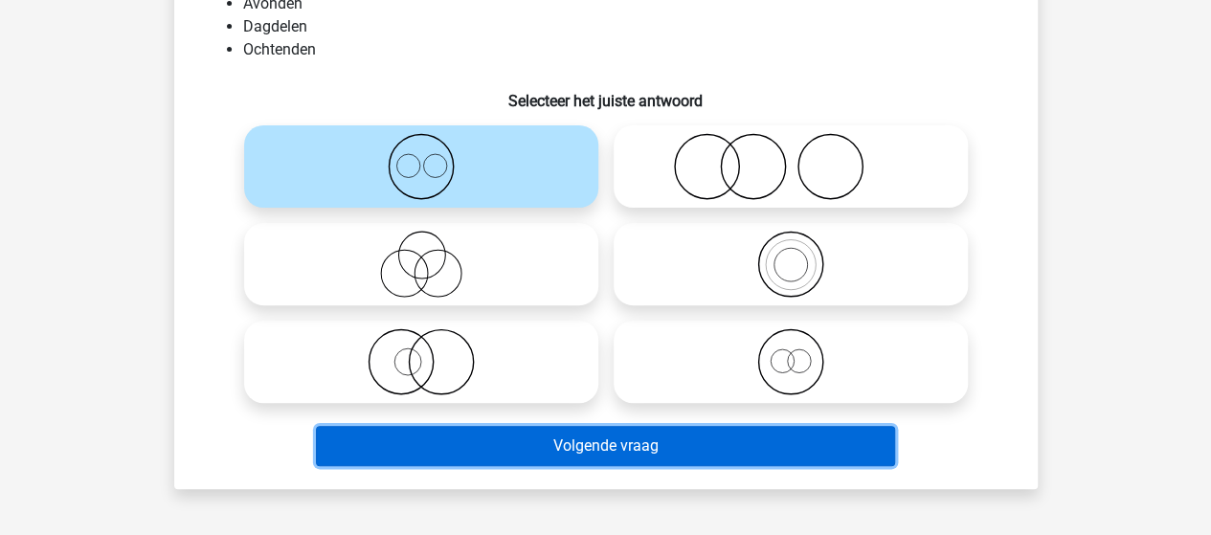
click at [595, 441] on button "Volgende vraag" at bounding box center [605, 446] width 579 height 40
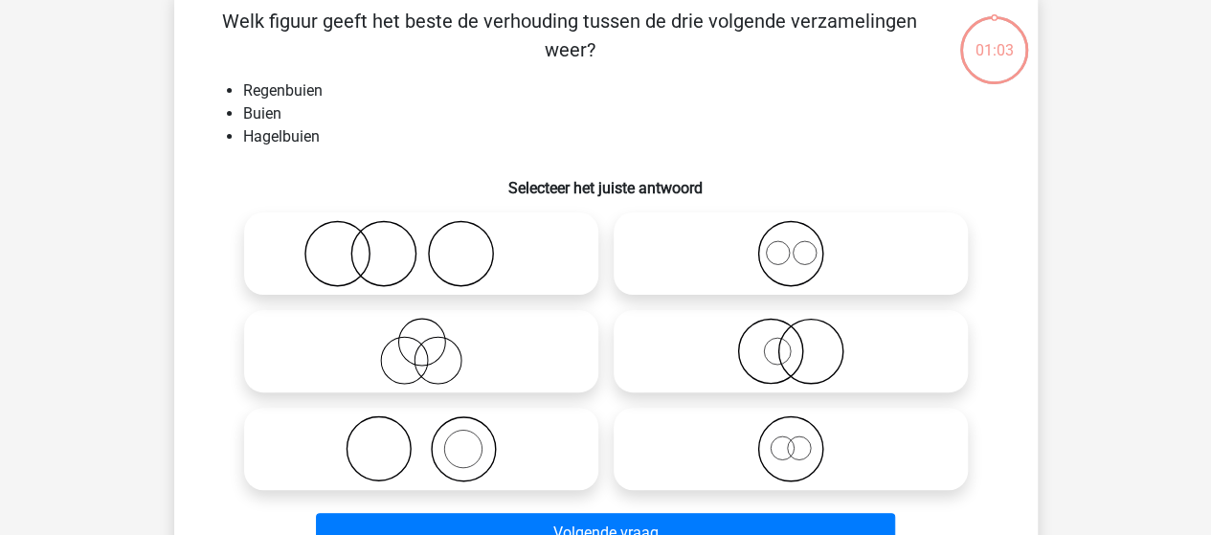
scroll to position [88, 0]
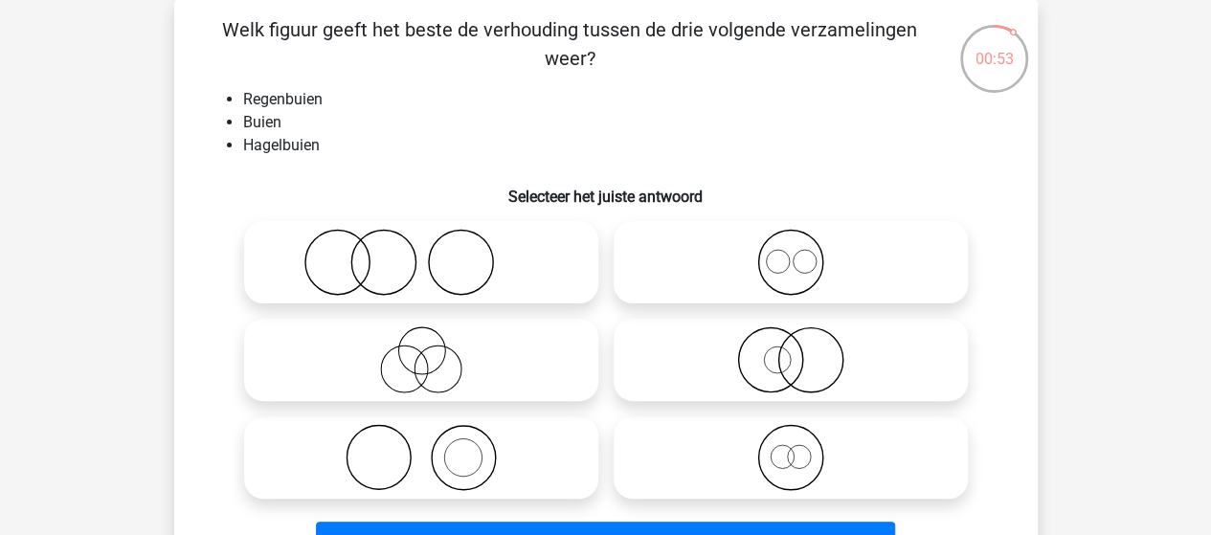
click at [797, 449] on icon at bounding box center [790, 457] width 339 height 67
click at [797, 448] on input "radio" at bounding box center [797, 442] width 12 height 12
radio input "true"
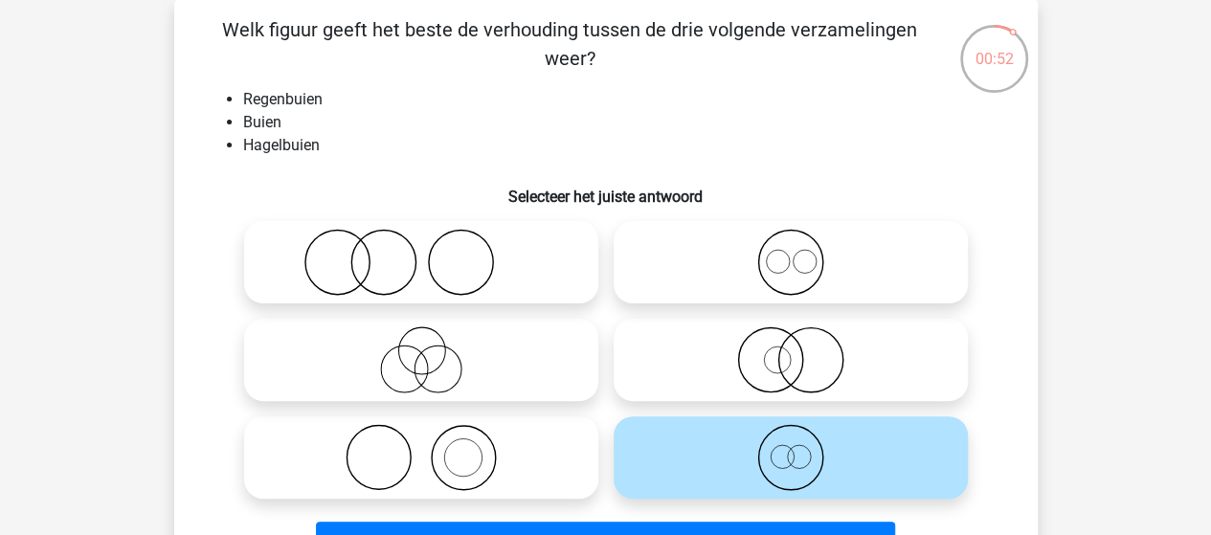
scroll to position [184, 0]
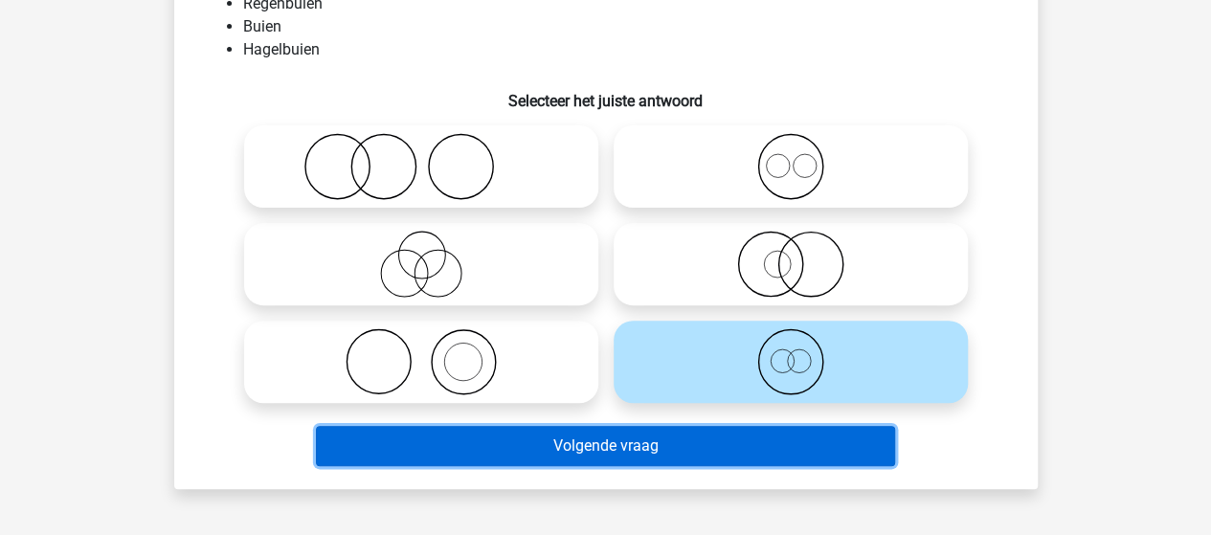
click at [714, 444] on button "Volgende vraag" at bounding box center [605, 446] width 579 height 40
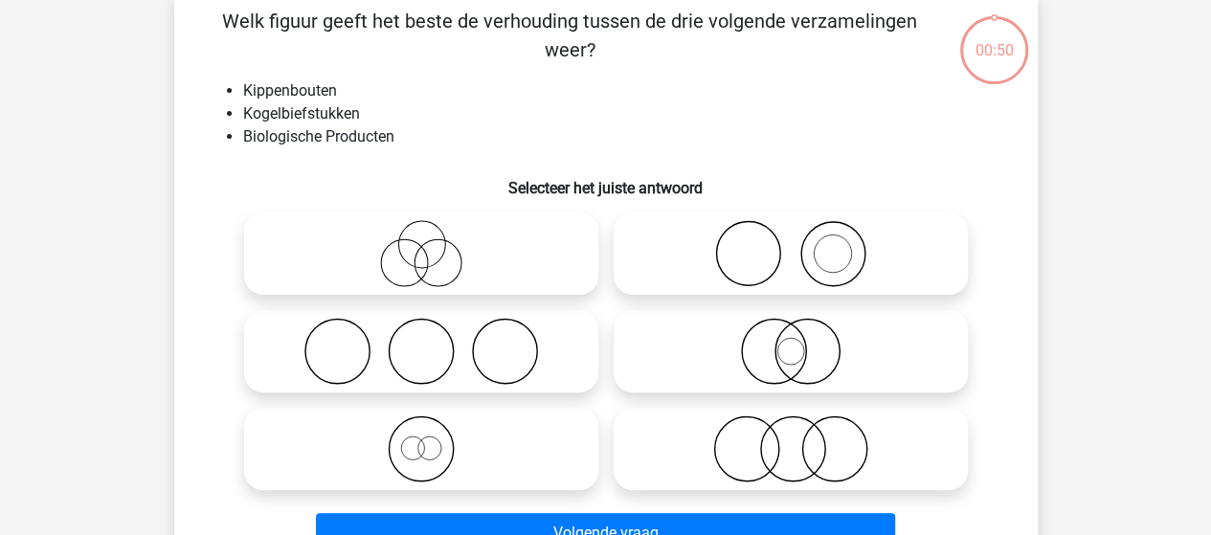
scroll to position [88, 0]
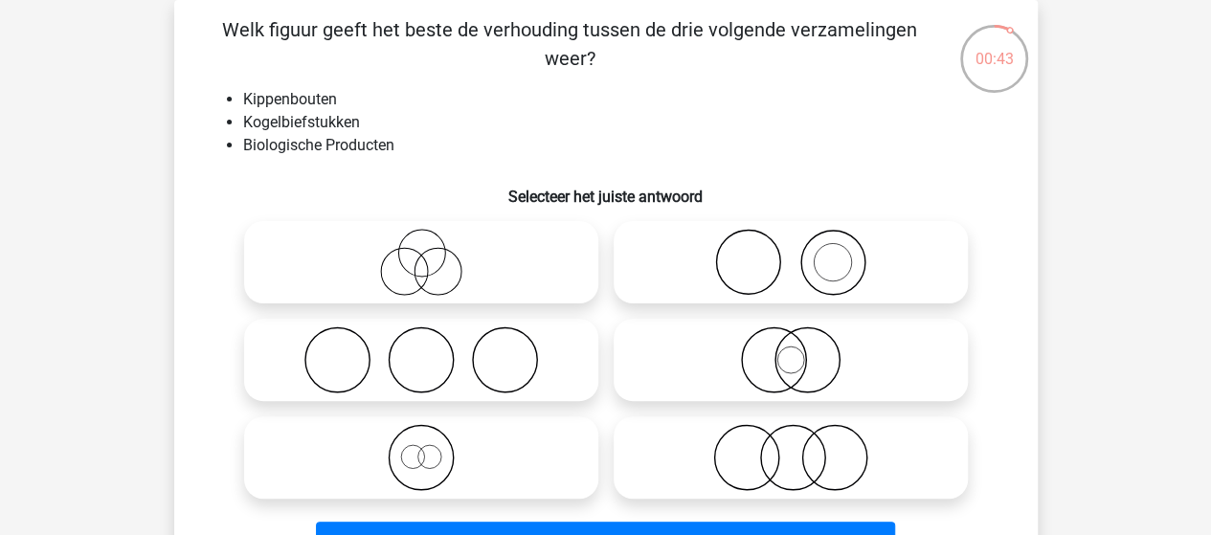
click at [462, 355] on icon at bounding box center [421, 360] width 339 height 67
click at [434, 350] on input "radio" at bounding box center [427, 344] width 12 height 12
radio input "true"
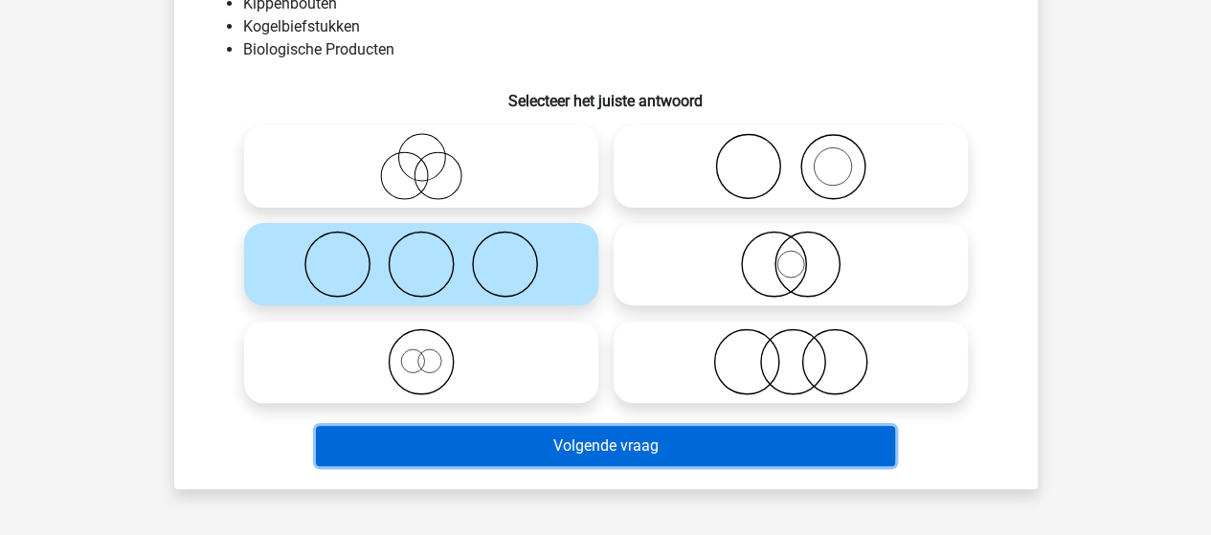
click at [638, 450] on button "Volgende vraag" at bounding box center [605, 446] width 579 height 40
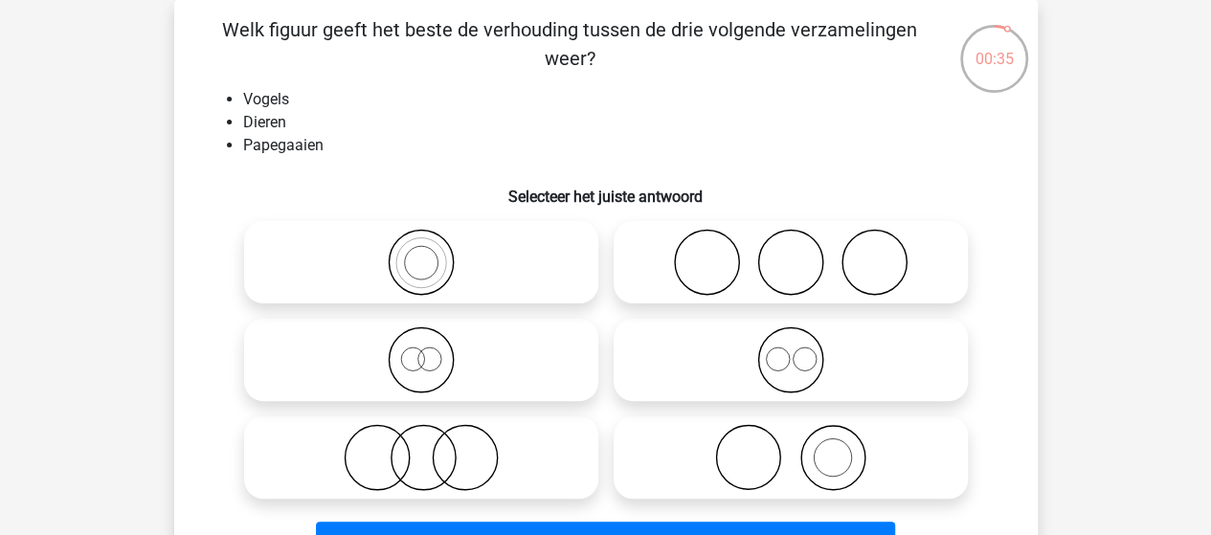
click at [785, 359] on icon at bounding box center [790, 360] width 339 height 67
click at [791, 350] on input "radio" at bounding box center [797, 344] width 12 height 12
radio input "true"
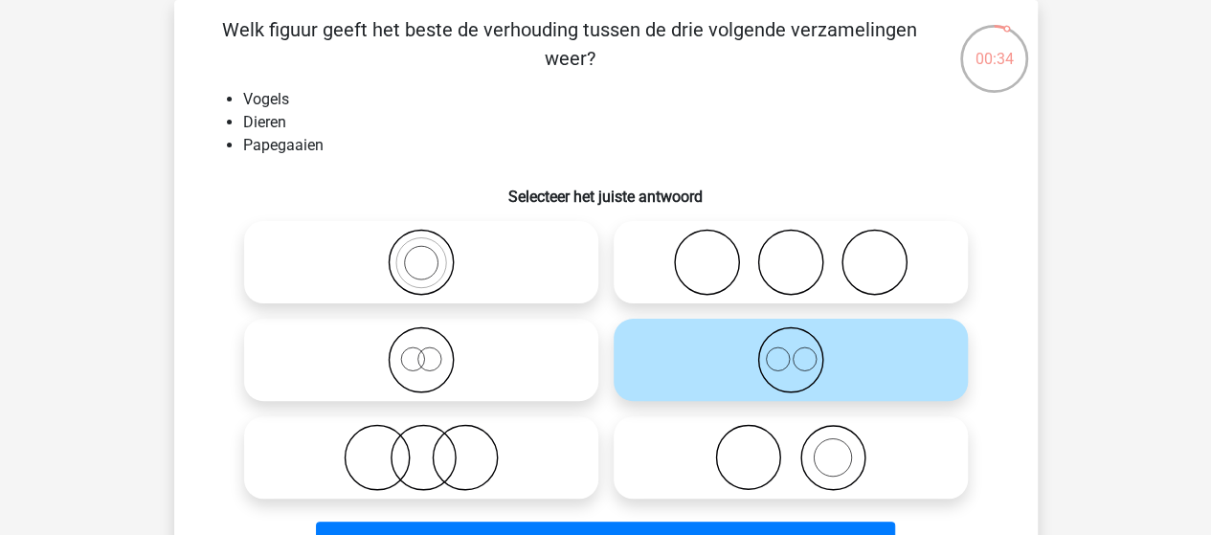
click at [785, 359] on icon at bounding box center [790, 360] width 339 height 67
click at [791, 350] on input "radio" at bounding box center [797, 344] width 12 height 12
click at [425, 365] on icon at bounding box center [421, 360] width 339 height 67
click at [425, 350] on input "radio" at bounding box center [427, 344] width 12 height 12
radio input "true"
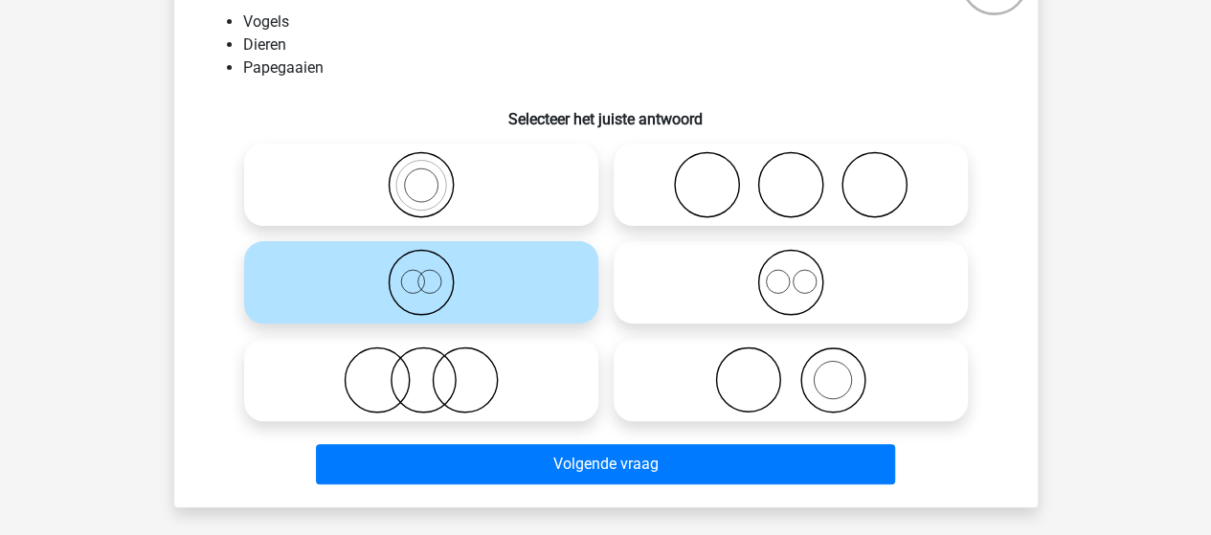
scroll to position [184, 0]
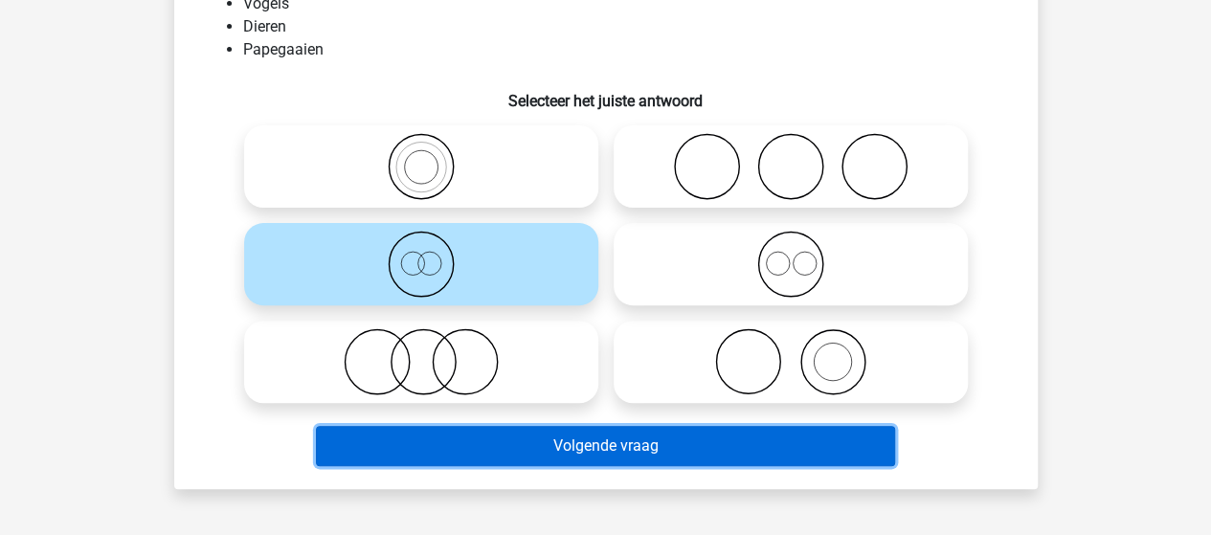
click at [626, 447] on button "Volgende vraag" at bounding box center [605, 446] width 579 height 40
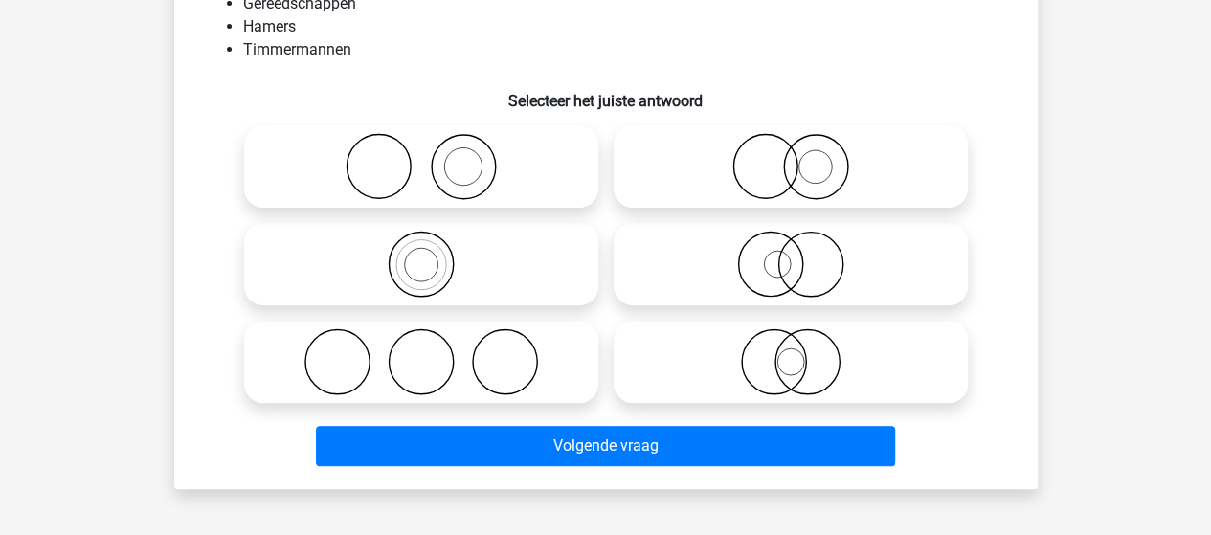
scroll to position [88, 0]
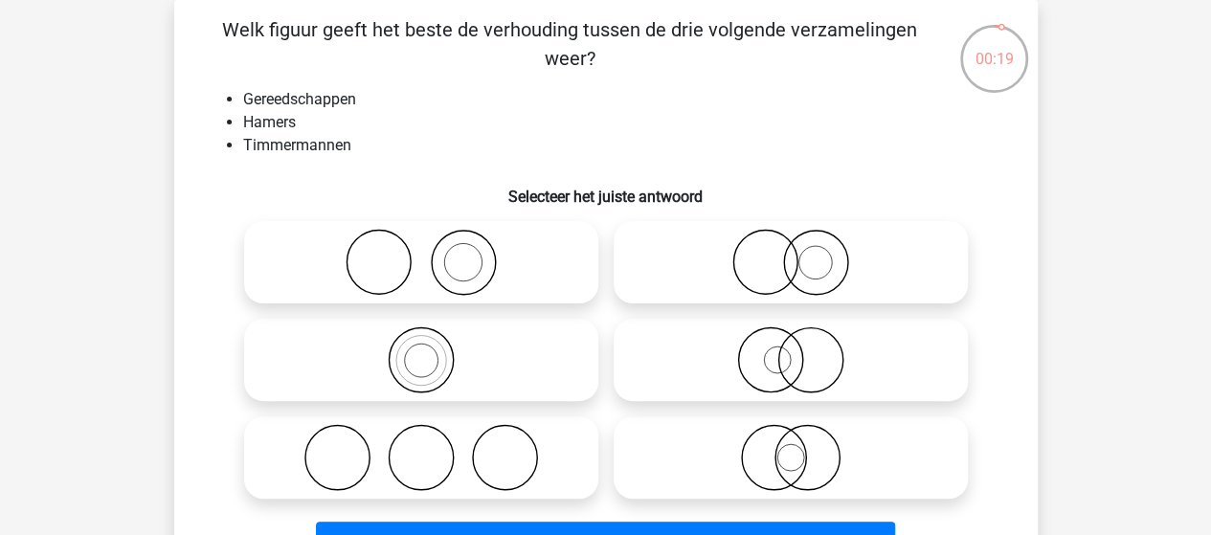
click at [777, 268] on icon at bounding box center [790, 262] width 339 height 67
click at [791, 253] on input "radio" at bounding box center [797, 246] width 12 height 12
radio input "true"
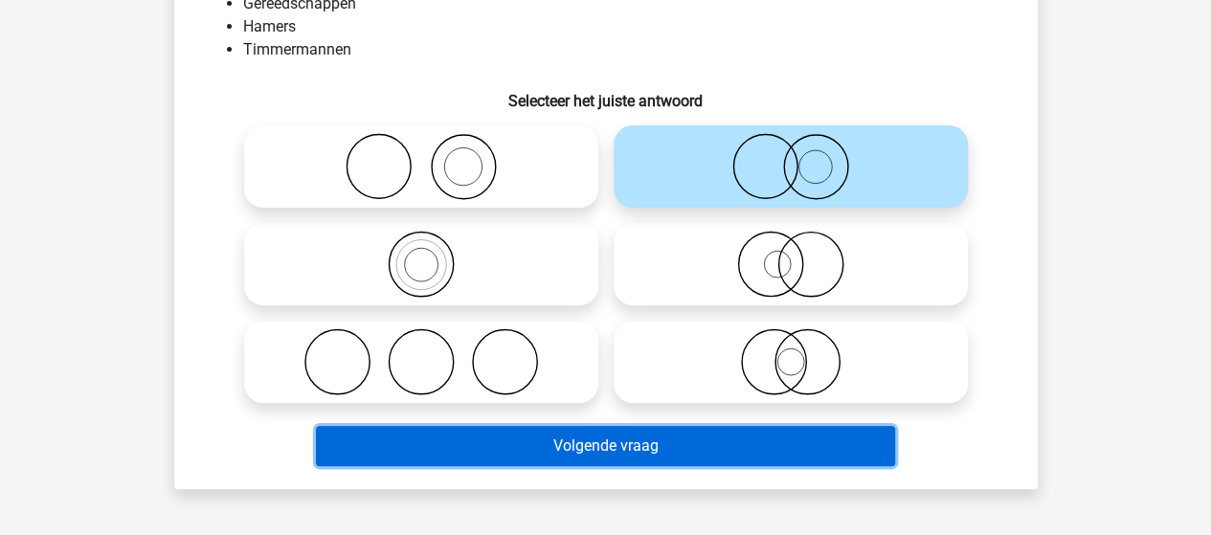
click at [596, 442] on button "Volgende vraag" at bounding box center [605, 446] width 579 height 40
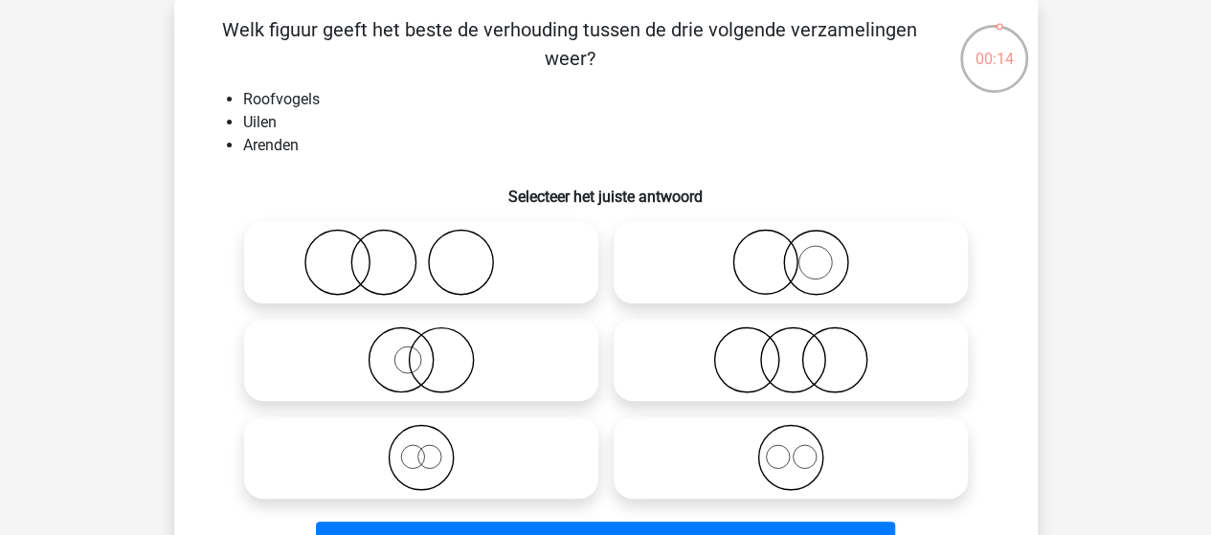
click at [791, 448] on input "radio" at bounding box center [797, 442] width 12 height 12
radio input "true"
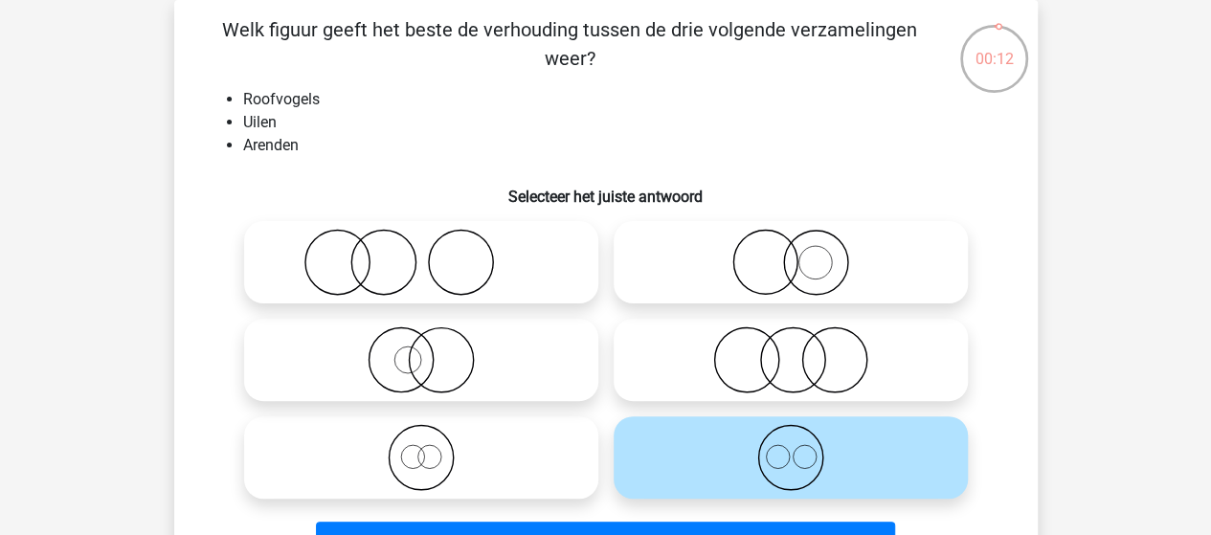
scroll to position [184, 0]
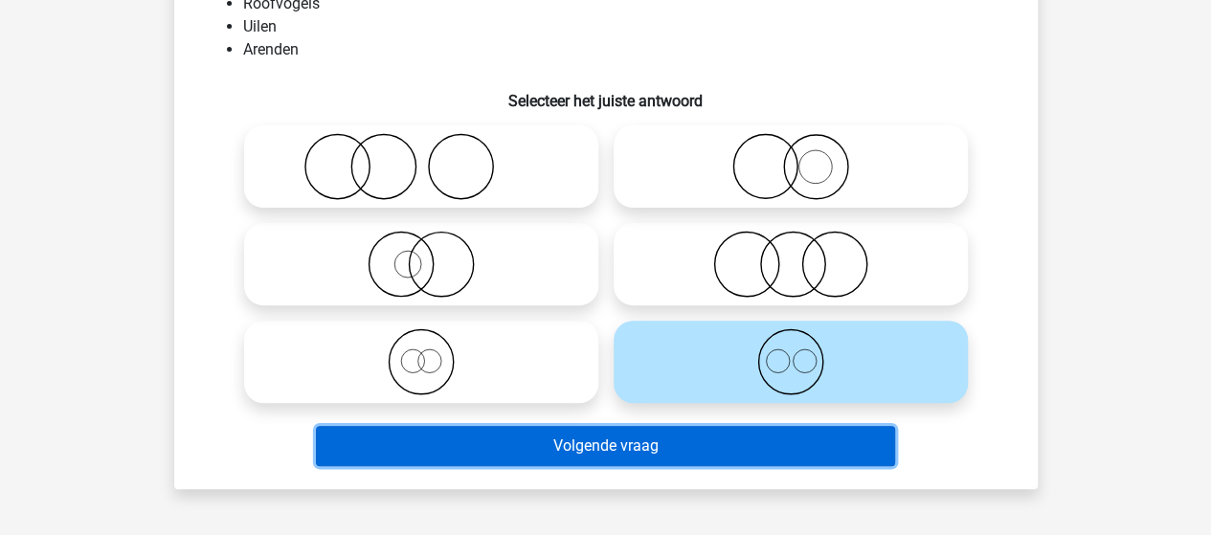
click at [509, 440] on button "Volgende vraag" at bounding box center [605, 446] width 579 height 40
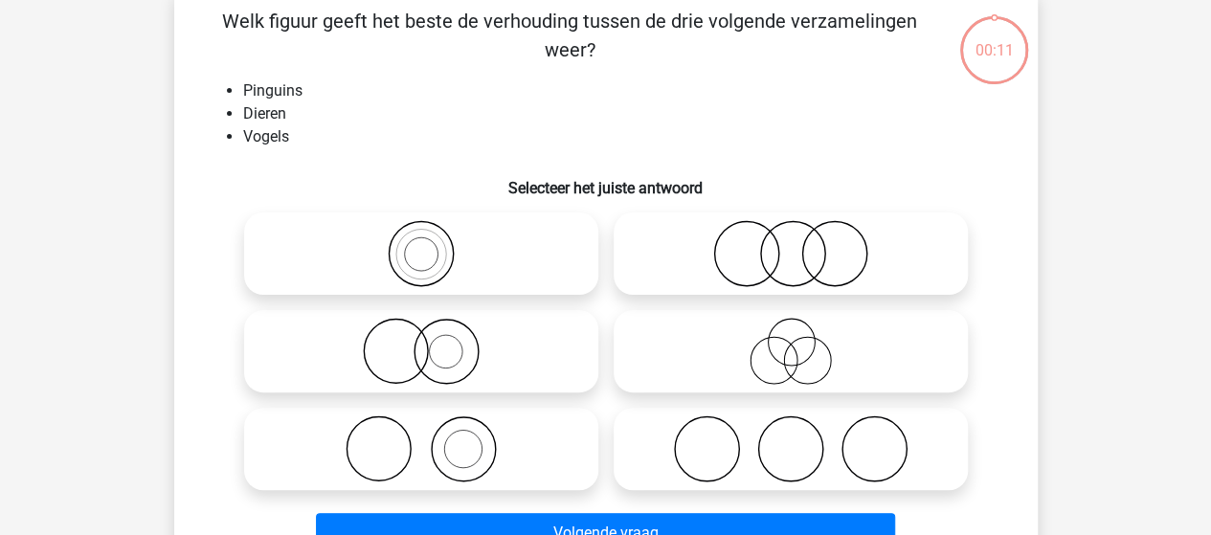
scroll to position [88, 0]
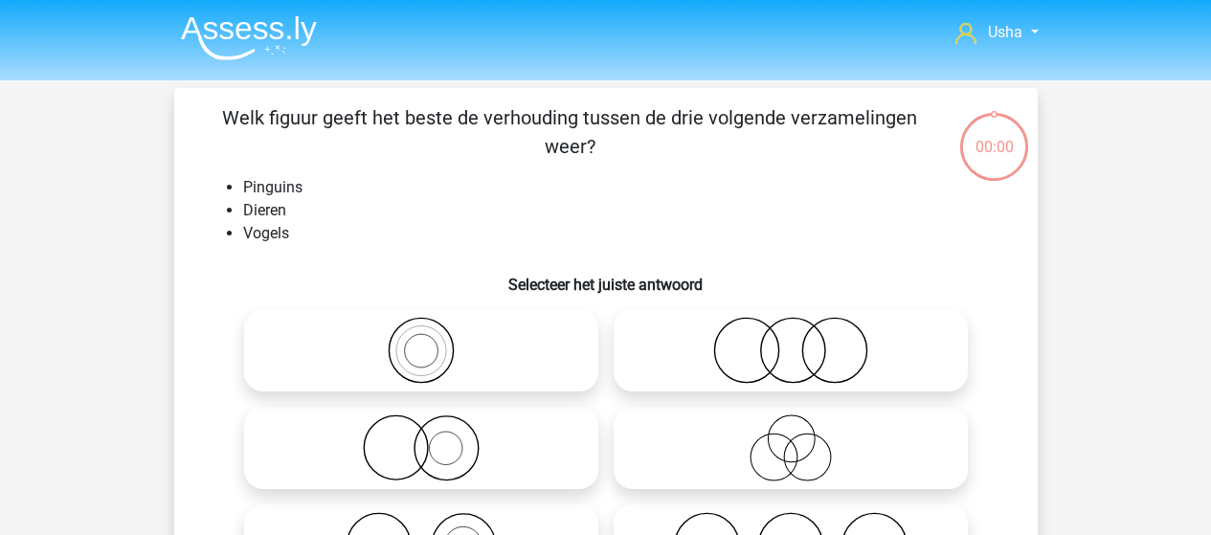
scroll to position [88, 0]
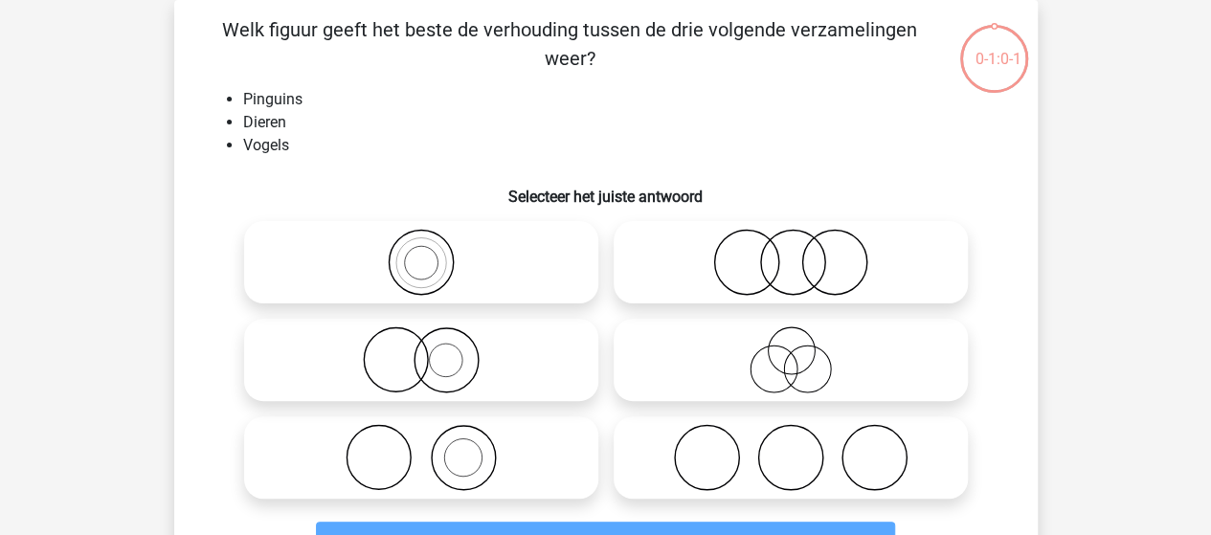
click at [398, 362] on icon at bounding box center [421, 360] width 339 height 67
click at [421, 350] on input "radio" at bounding box center [427, 344] width 12 height 12
radio input "true"
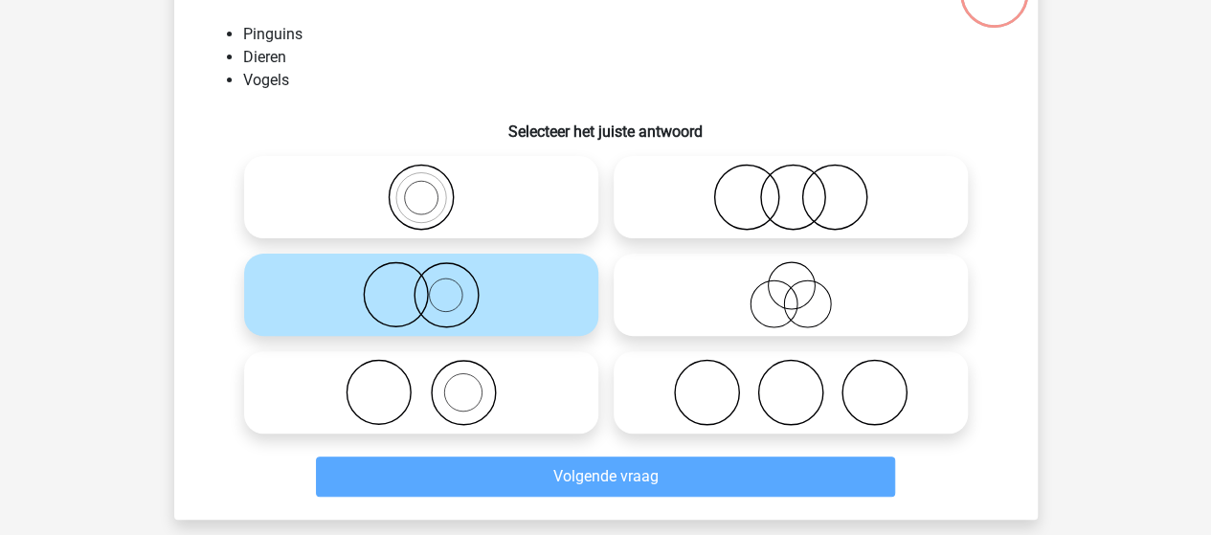
scroll to position [184, 0]
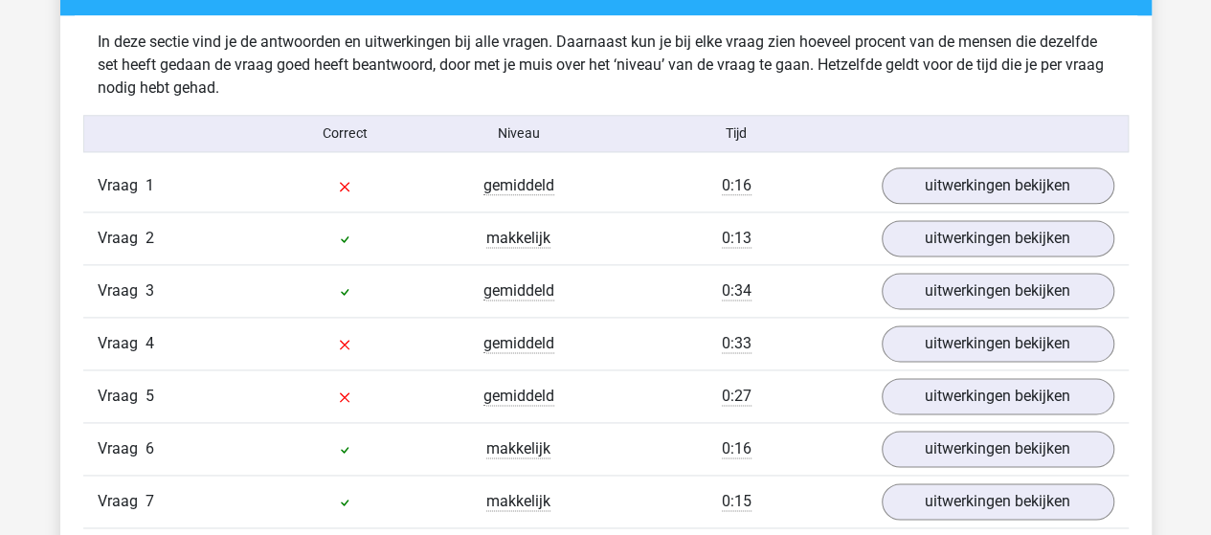
scroll to position [1053, 0]
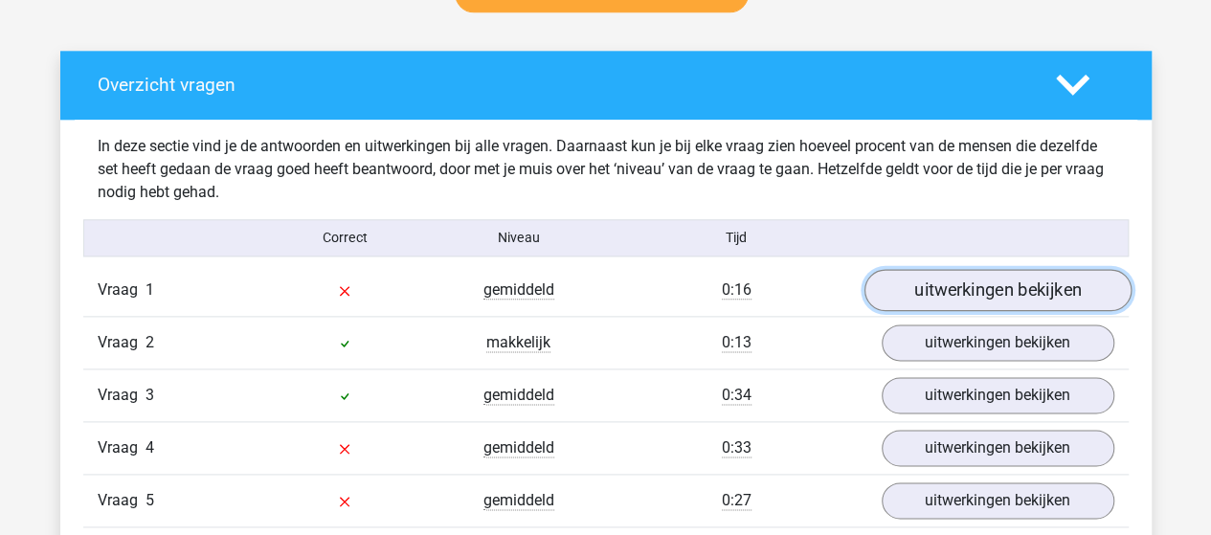
click at [939, 282] on link "uitwerkingen bekijken" at bounding box center [997, 290] width 267 height 42
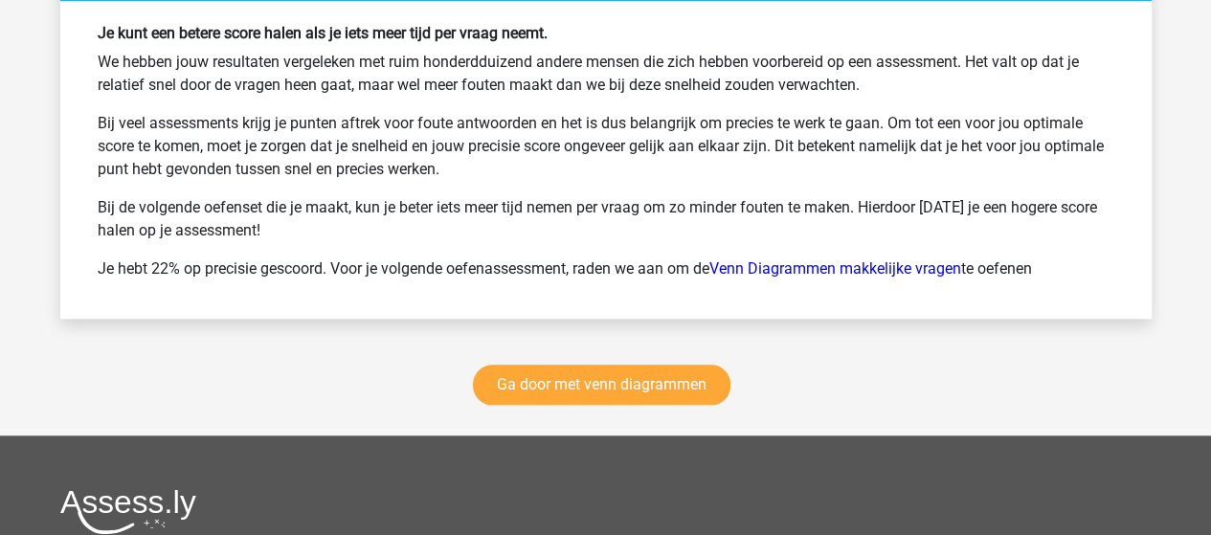
scroll to position [4321, 0]
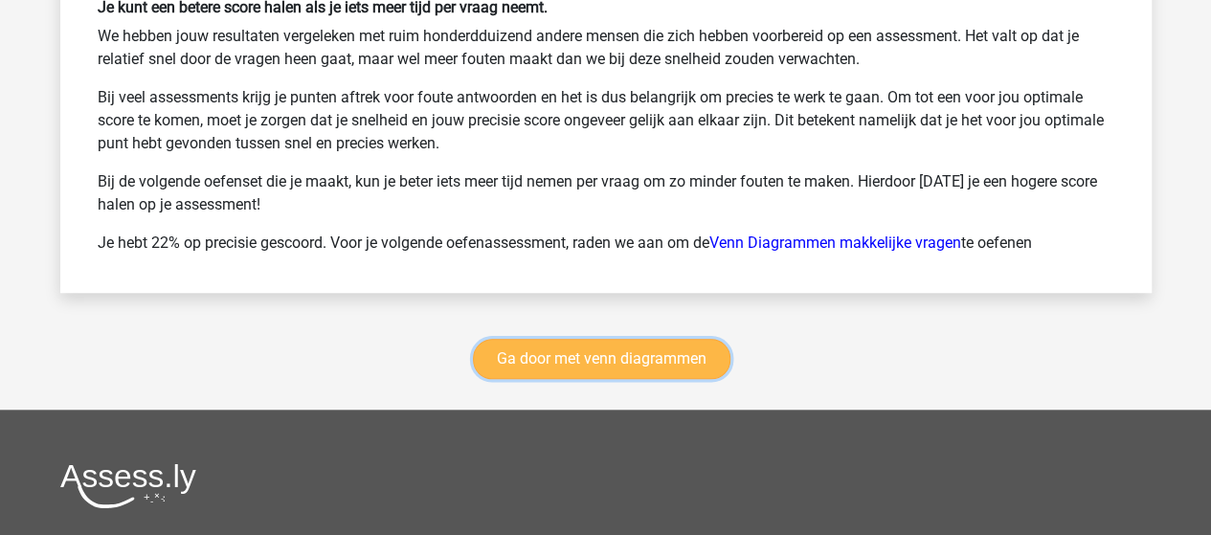
click at [615, 339] on link "Ga door met venn diagrammen" at bounding box center [602, 359] width 258 height 40
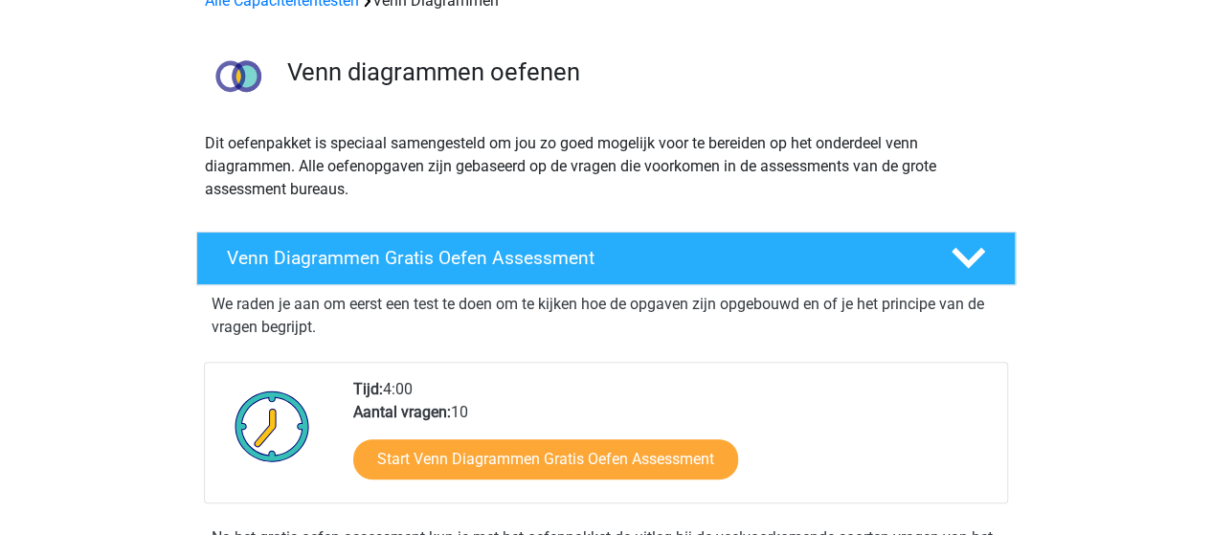
scroll to position [136, 0]
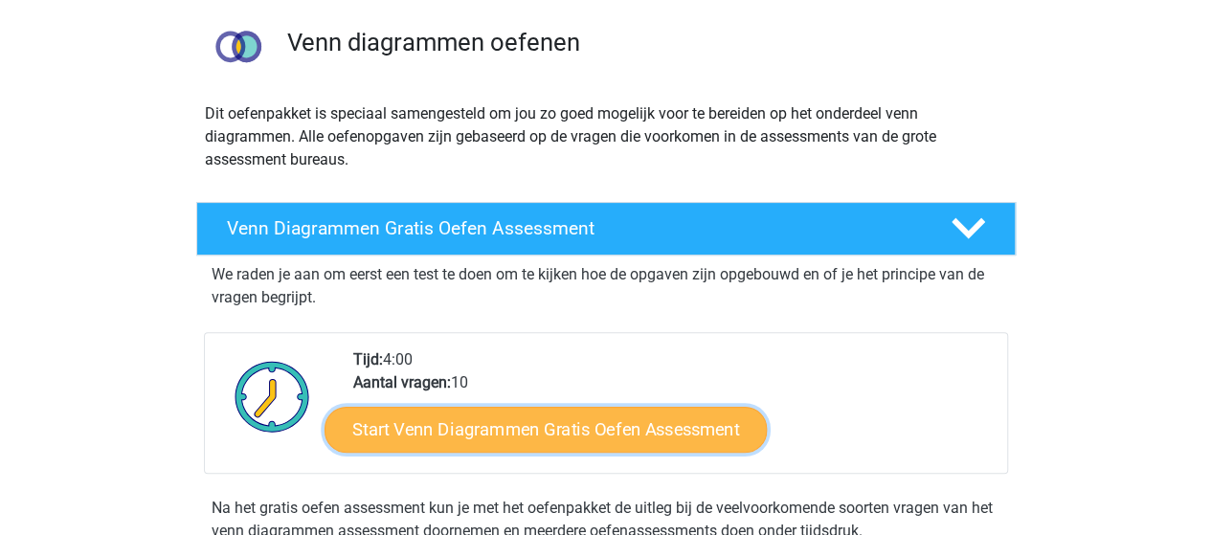
click at [475, 432] on link "Start Venn Diagrammen Gratis Oefen Assessment" at bounding box center [546, 430] width 442 height 46
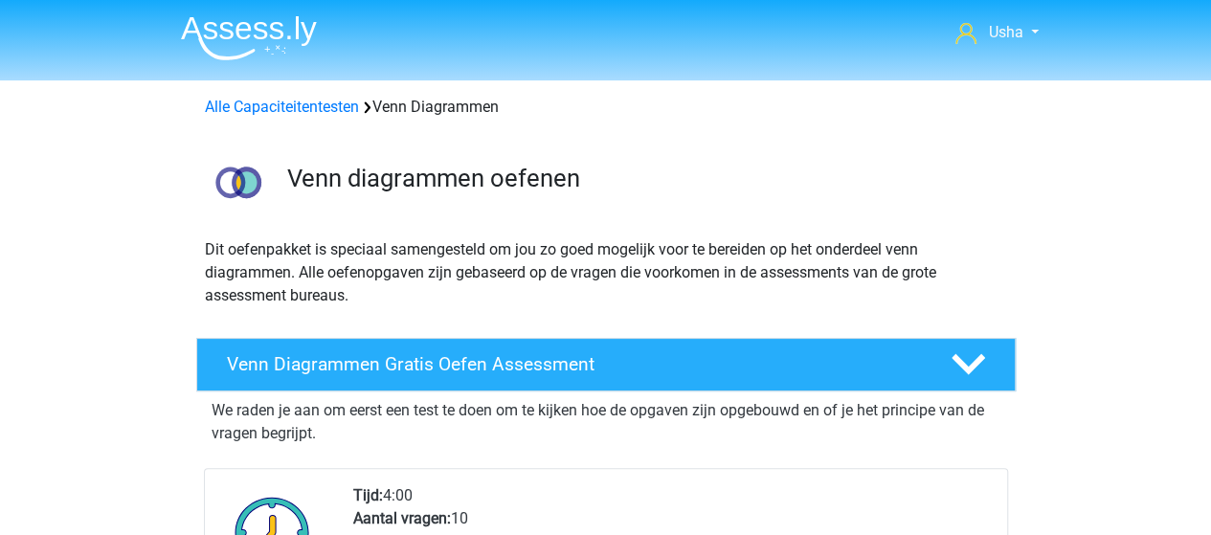
scroll to position [0, 0]
click at [247, 35] on img at bounding box center [249, 37] width 136 height 45
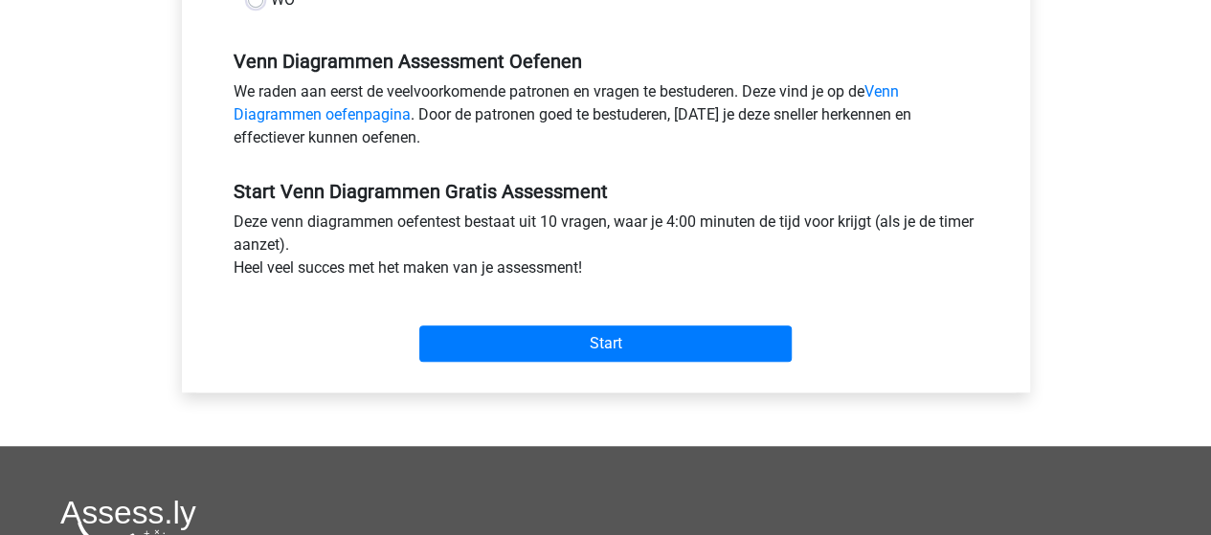
scroll to position [575, 0]
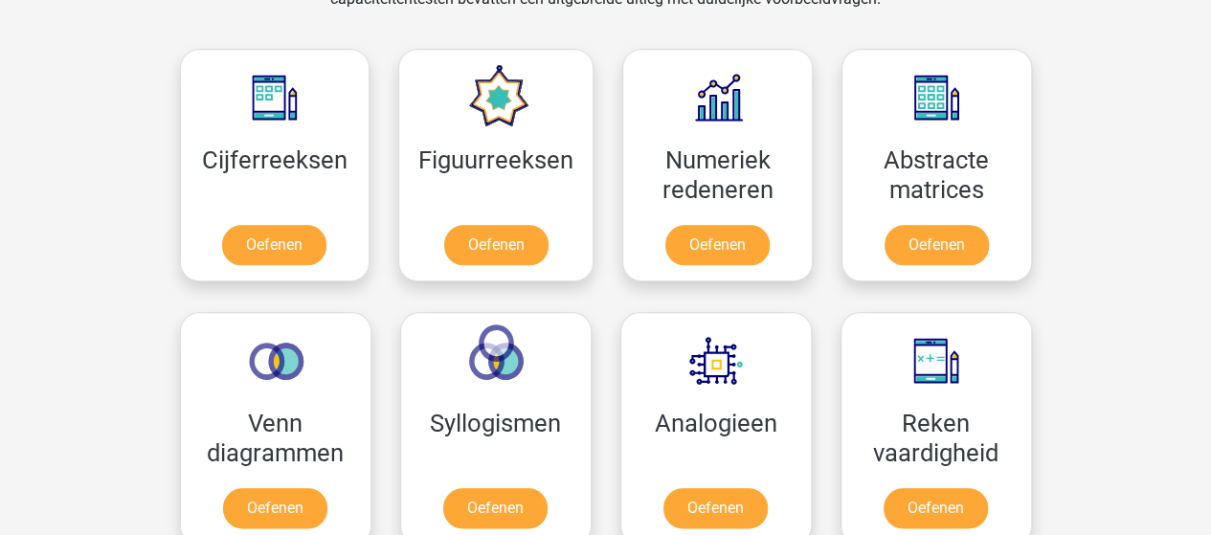
scroll to position [862, 0]
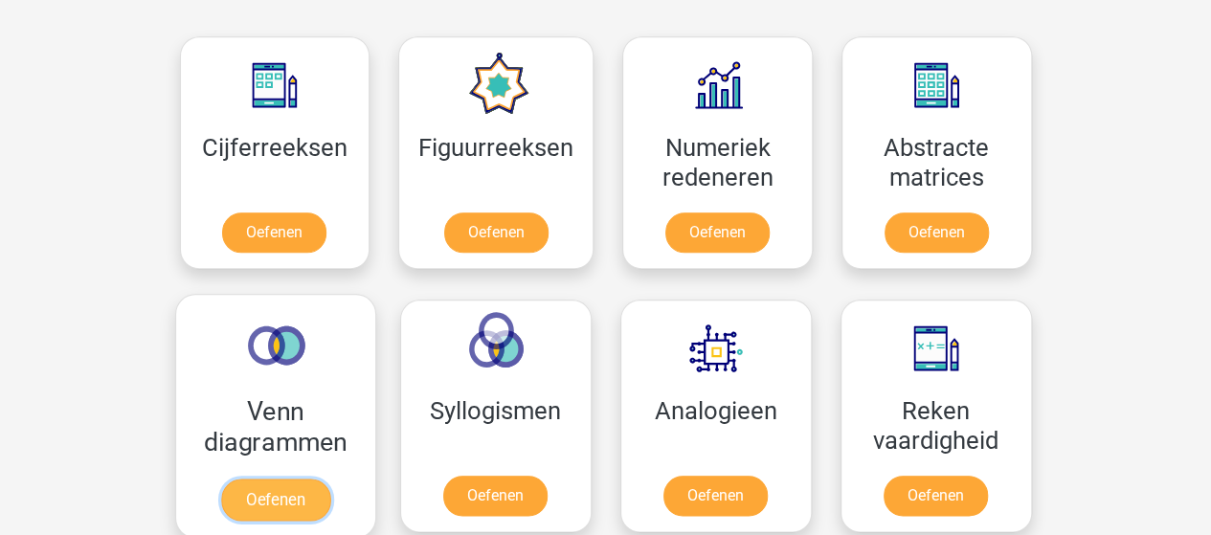
click at [272, 479] on link "Oefenen" at bounding box center [274, 500] width 109 height 42
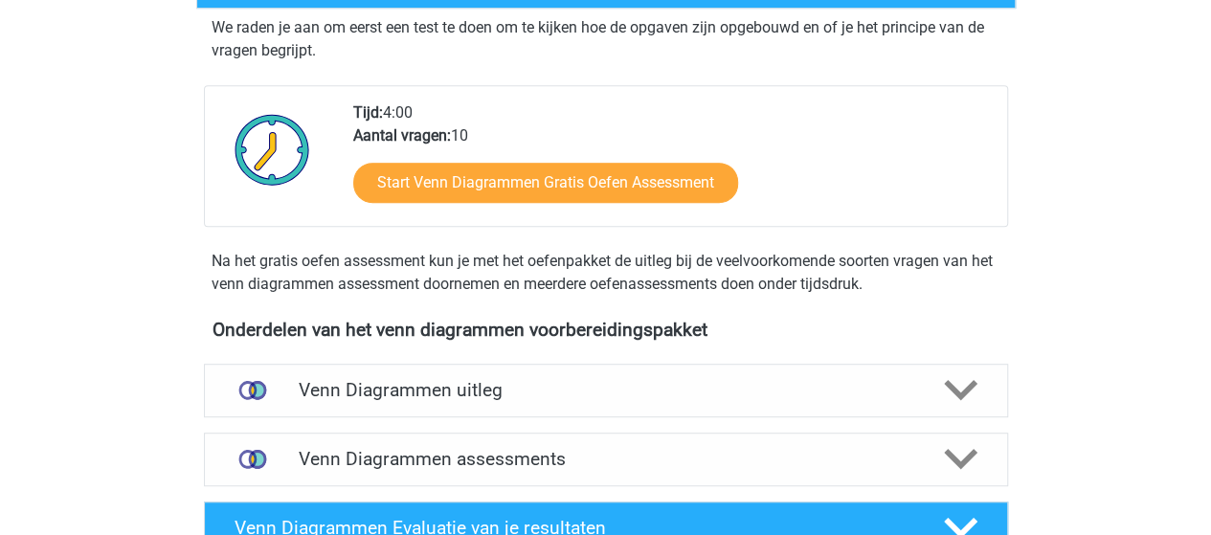
scroll to position [479, 0]
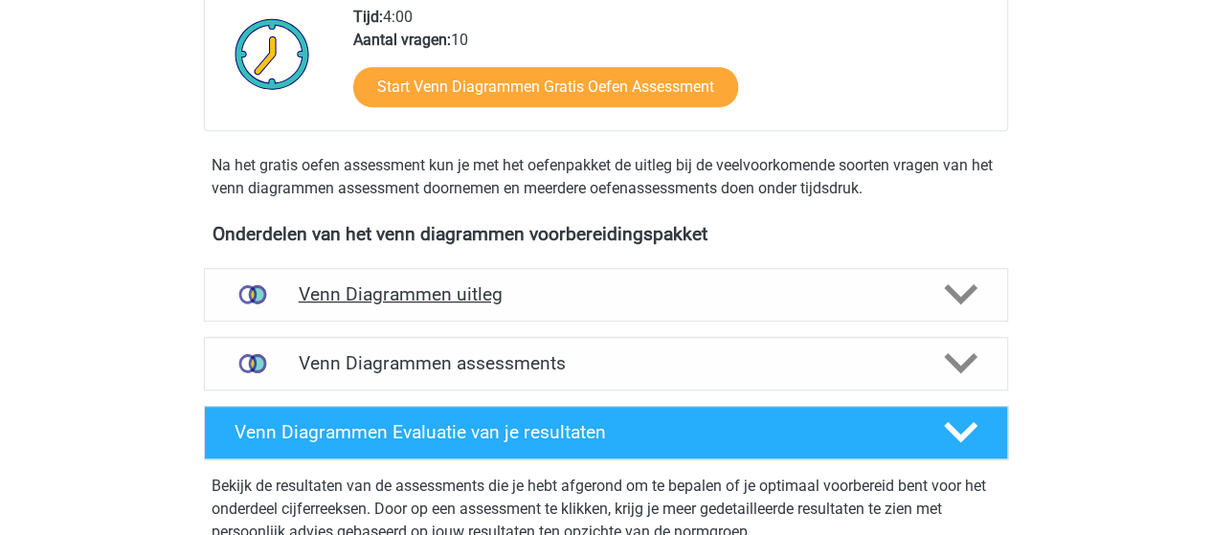
click at [475, 297] on h4 "Venn Diagrammen uitleg" at bounding box center [606, 294] width 615 height 22
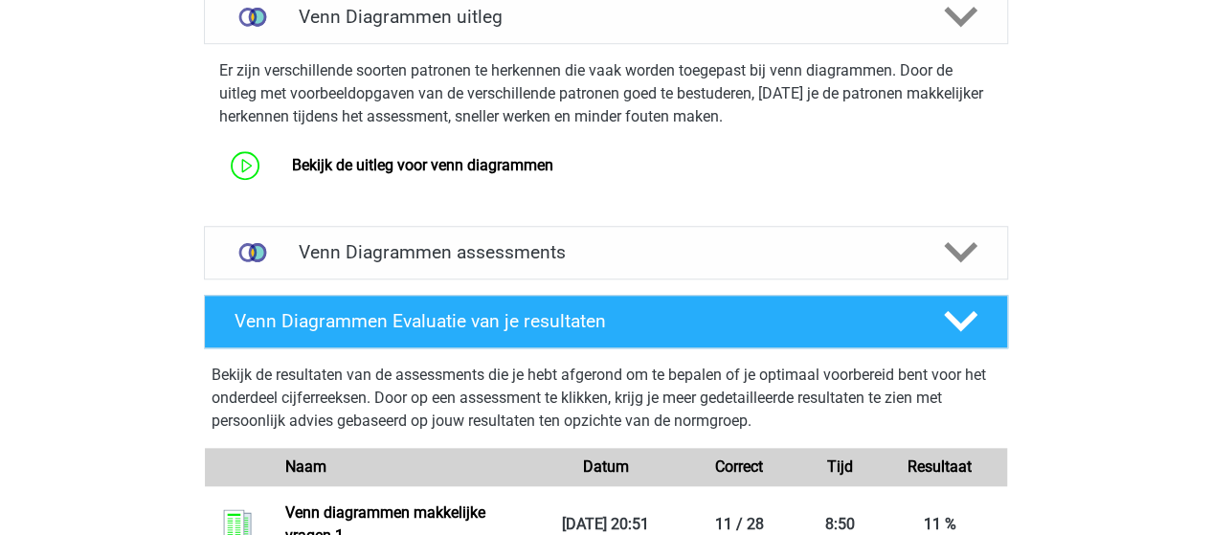
scroll to position [766, 0]
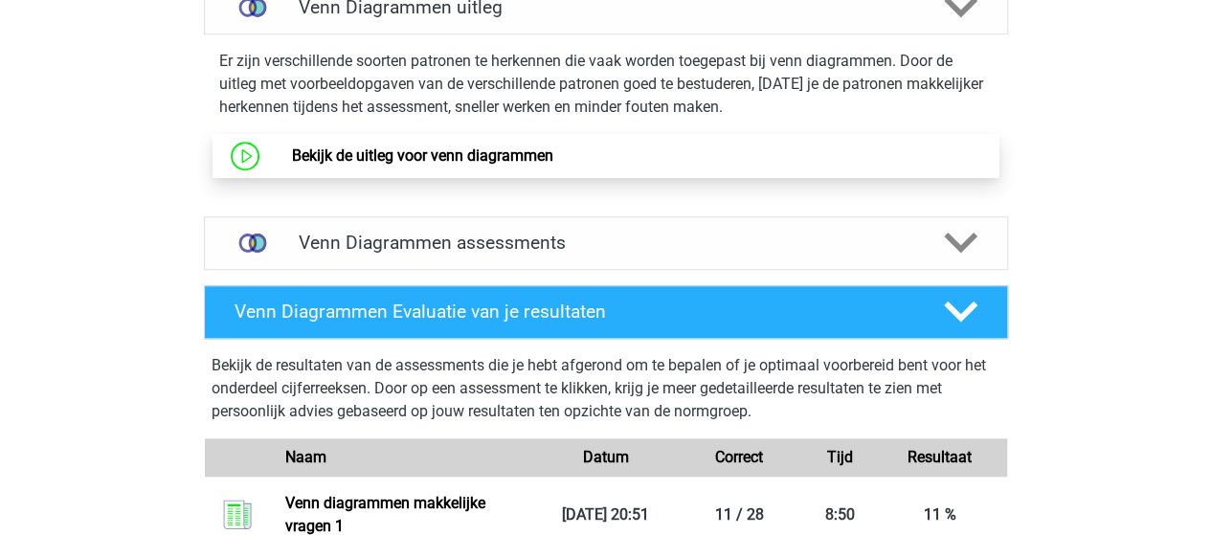
click at [415, 159] on link "Bekijk de uitleg voor venn diagrammen" at bounding box center [422, 156] width 261 height 18
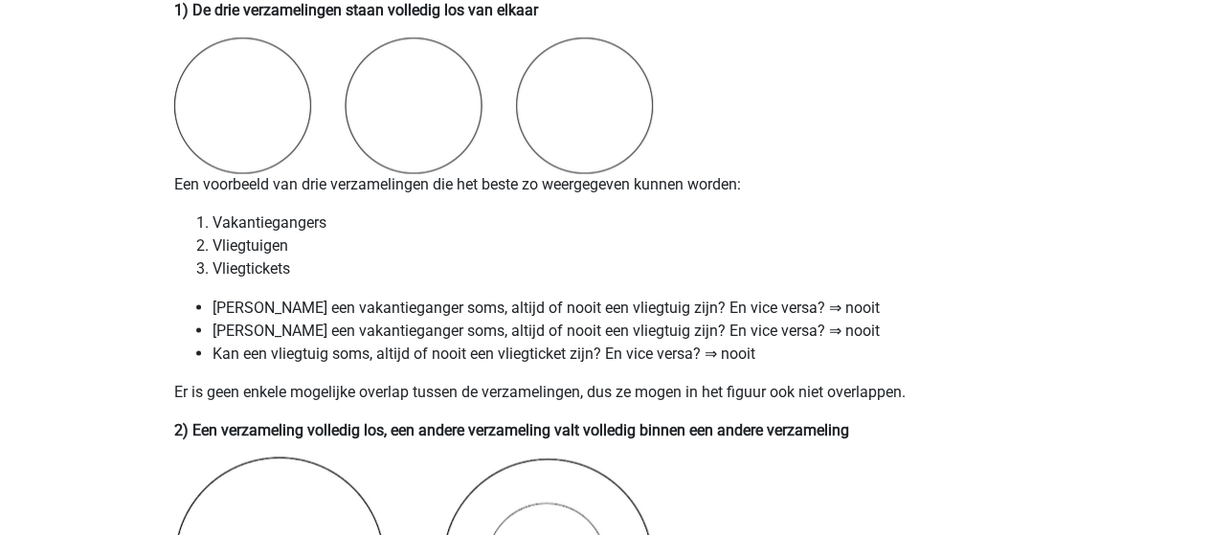
scroll to position [1532, 0]
